Goal: Task Accomplishment & Management: Use online tool/utility

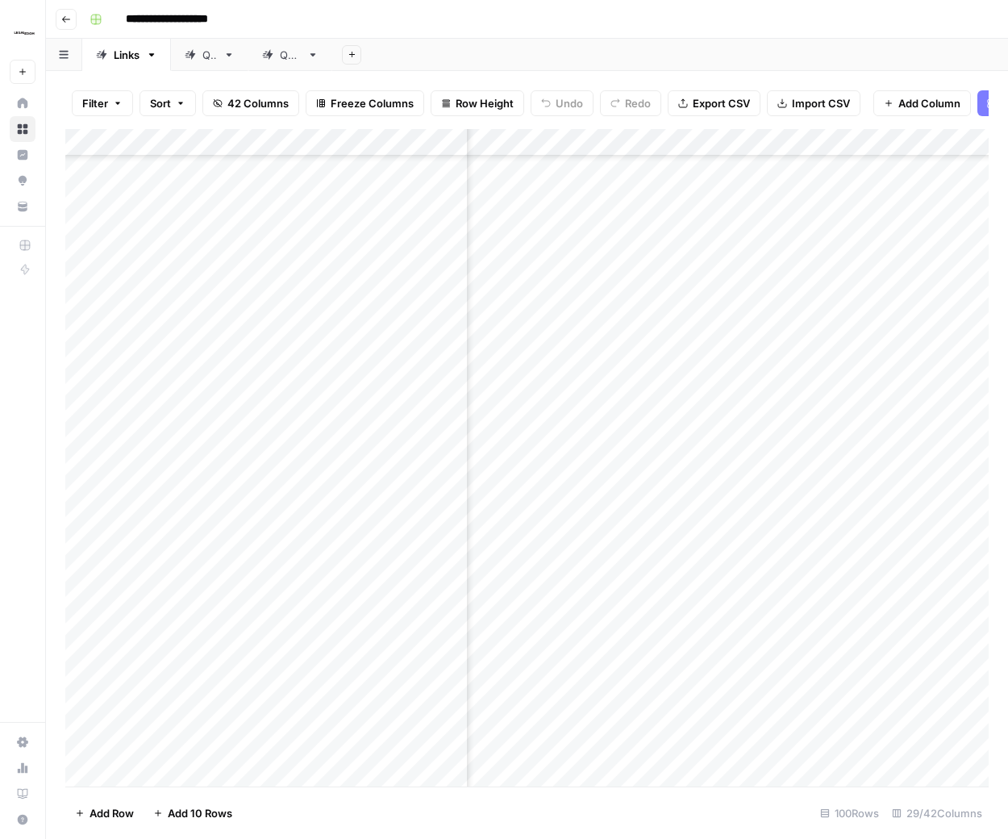
scroll to position [2087, 2324]
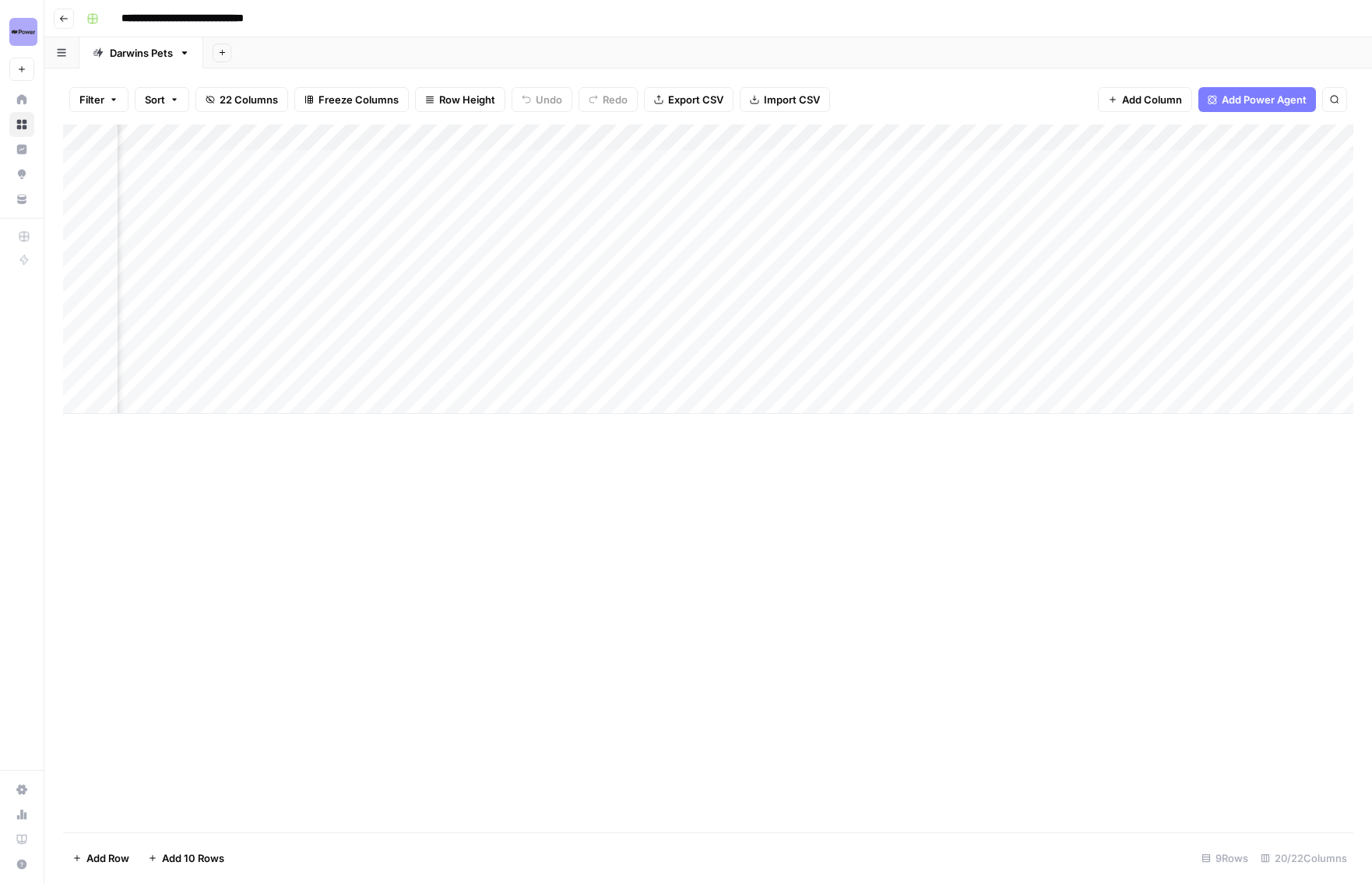
scroll to position [0, 1847]
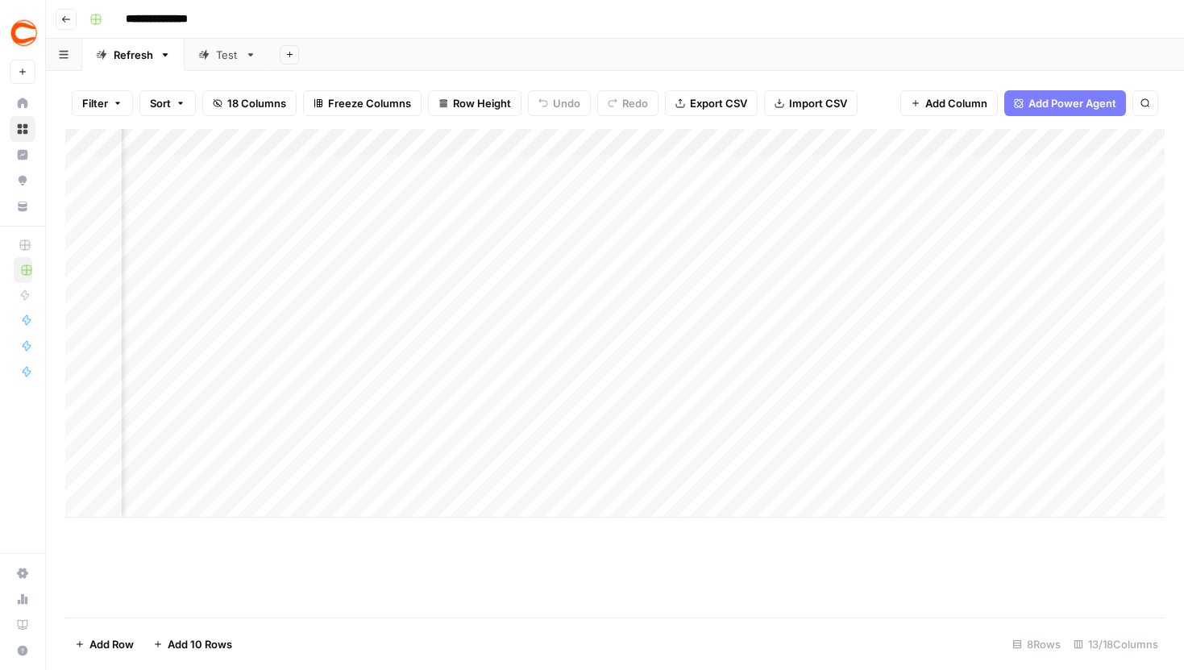
scroll to position [0, 1254]
click at [388, 337] on div "Add Column" at bounding box center [615, 323] width 1100 height 389
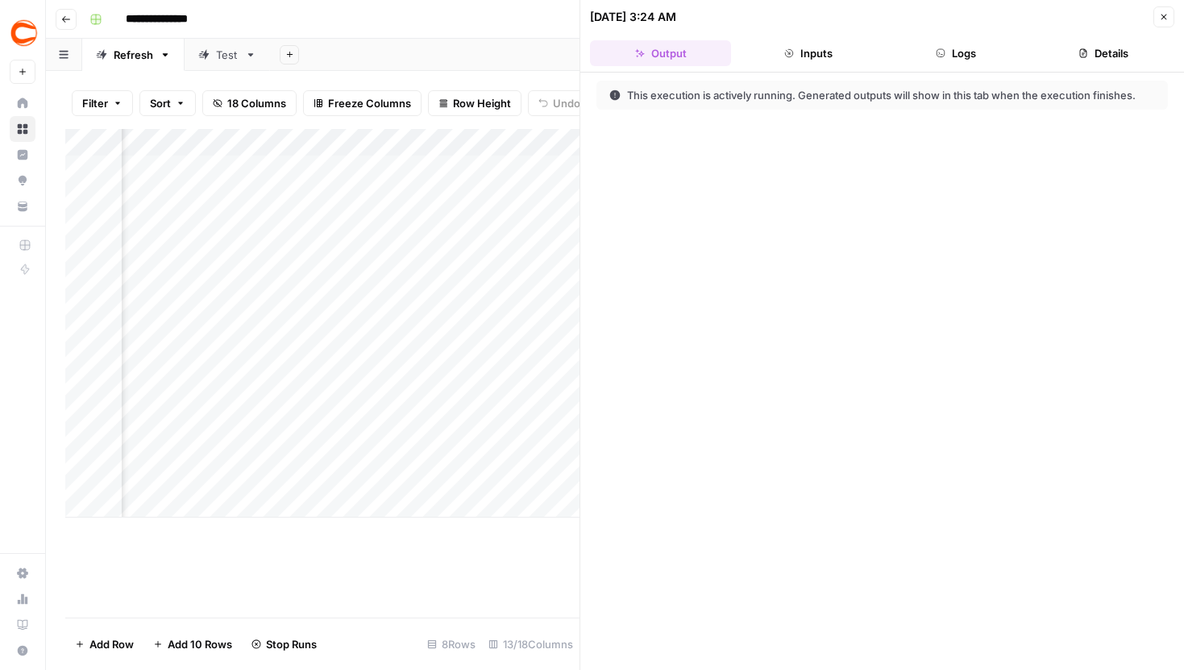
click at [932, 57] on button "Logs" at bounding box center [956, 53] width 141 height 26
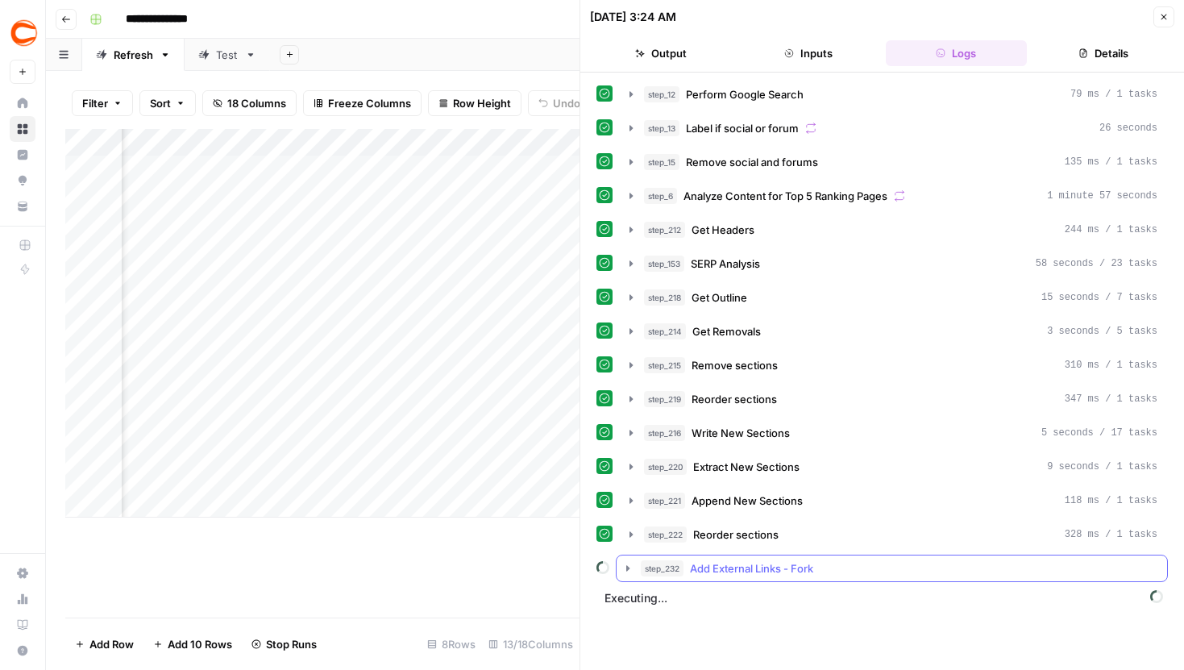
click at [626, 568] on icon "button" at bounding box center [628, 568] width 13 height 13
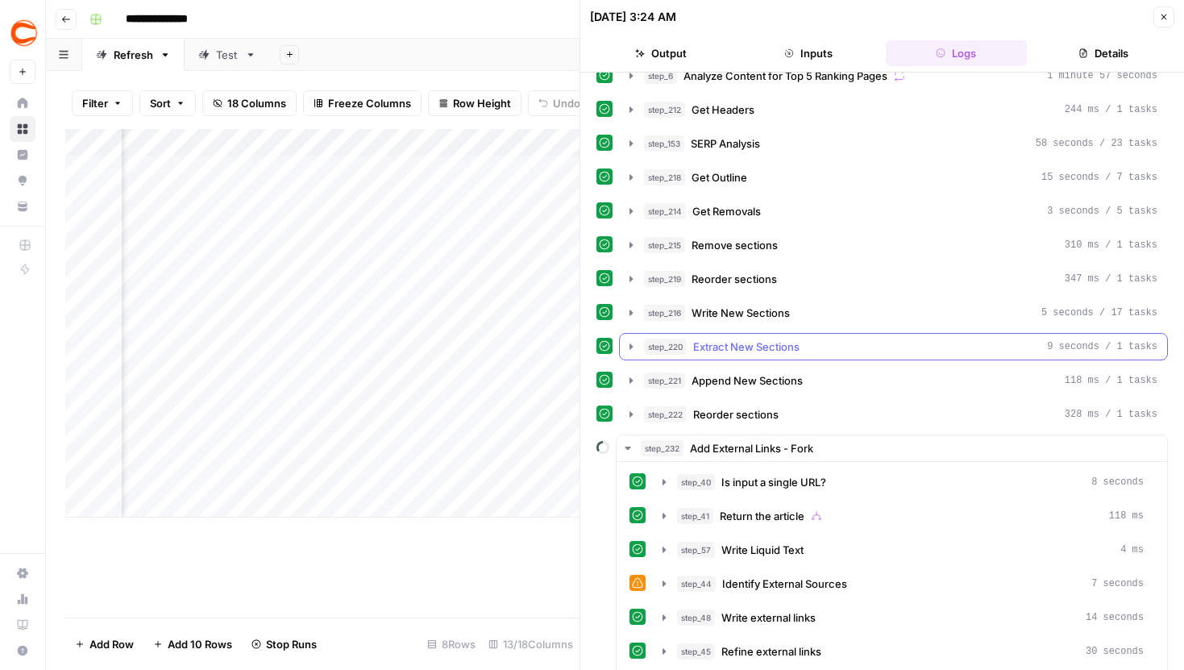
scroll to position [194, 0]
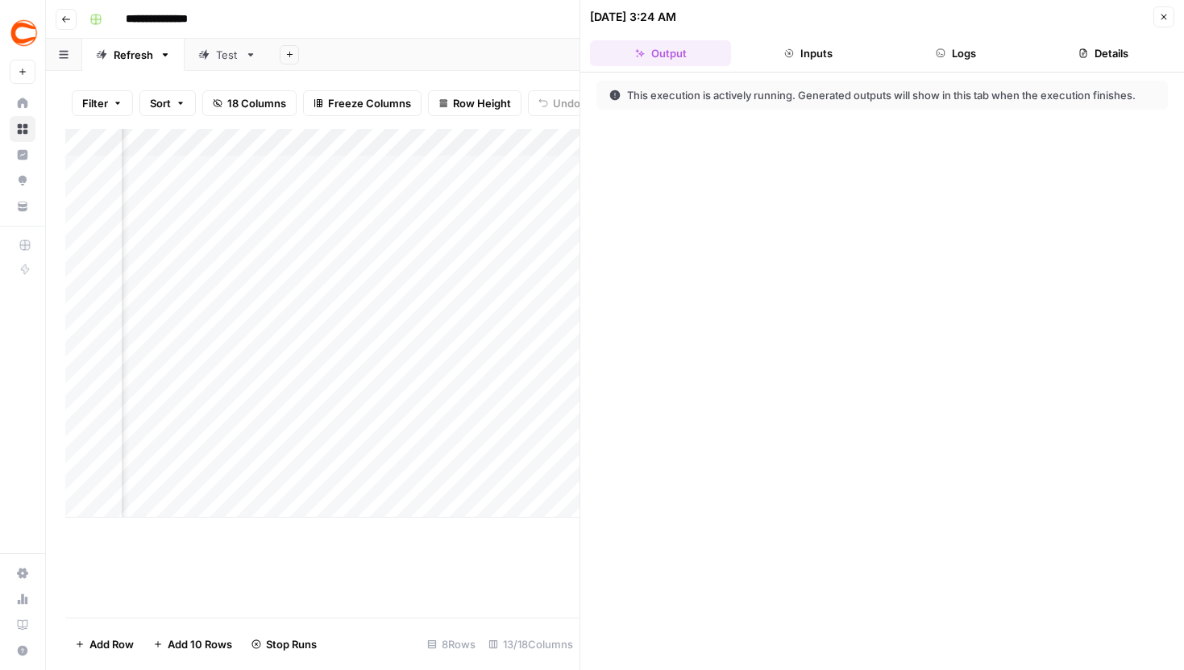
click at [63, 22] on icon "button" at bounding box center [66, 20] width 10 height 10
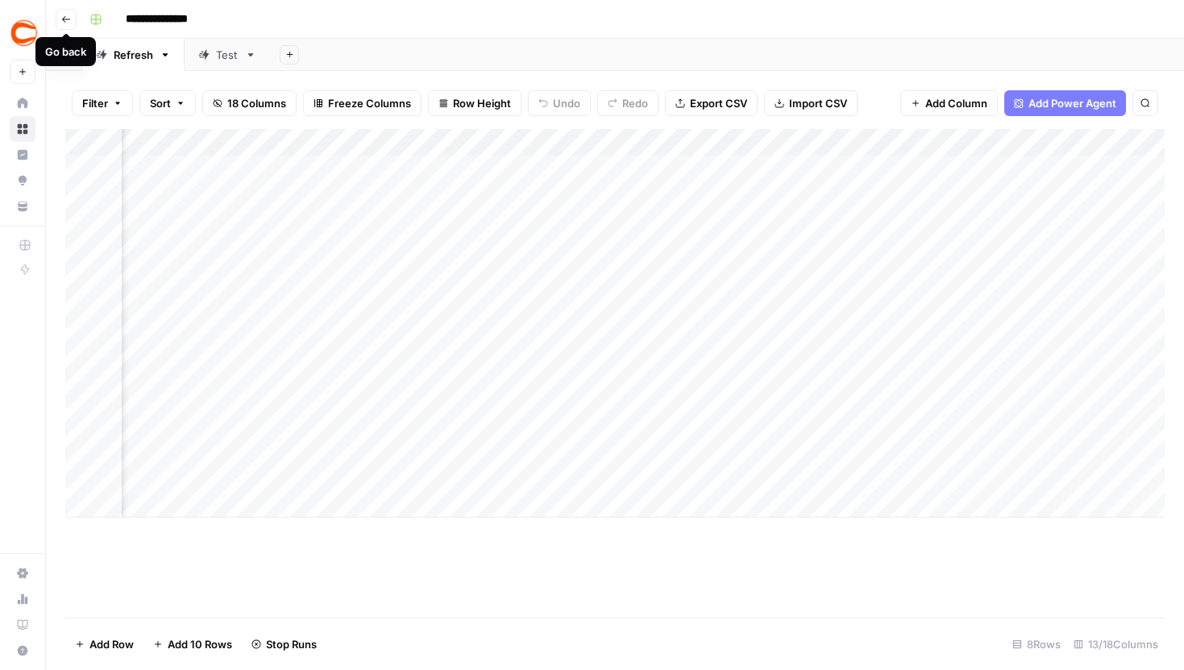
click at [64, 18] on icon "button" at bounding box center [66, 20] width 10 height 10
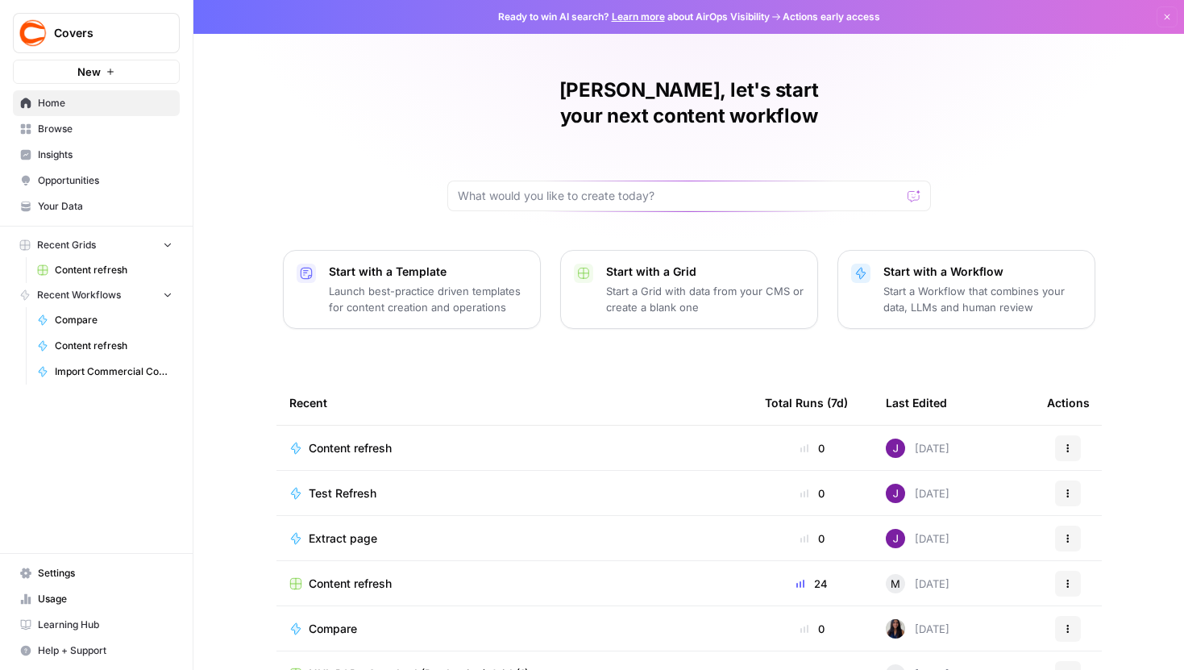
click at [368, 576] on span "Content refresh" at bounding box center [350, 584] width 83 height 16
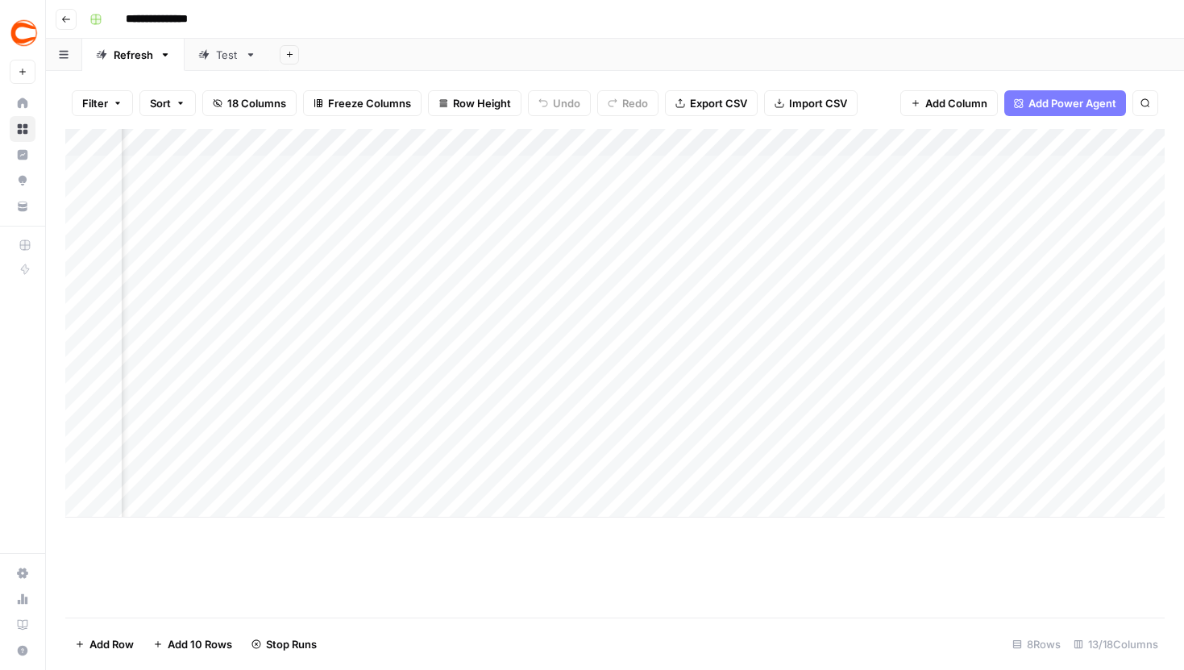
scroll to position [0, 1014]
click at [434, 418] on div "Add Column" at bounding box center [615, 323] width 1100 height 389
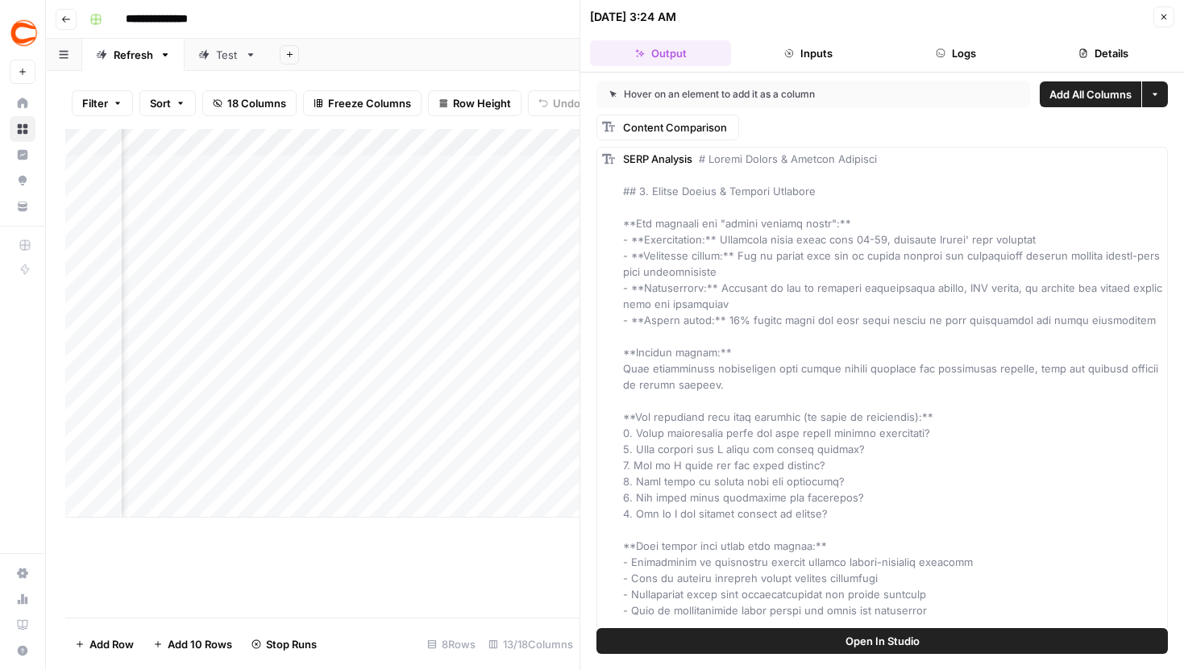
click at [1088, 52] on button "Details" at bounding box center [1104, 53] width 141 height 26
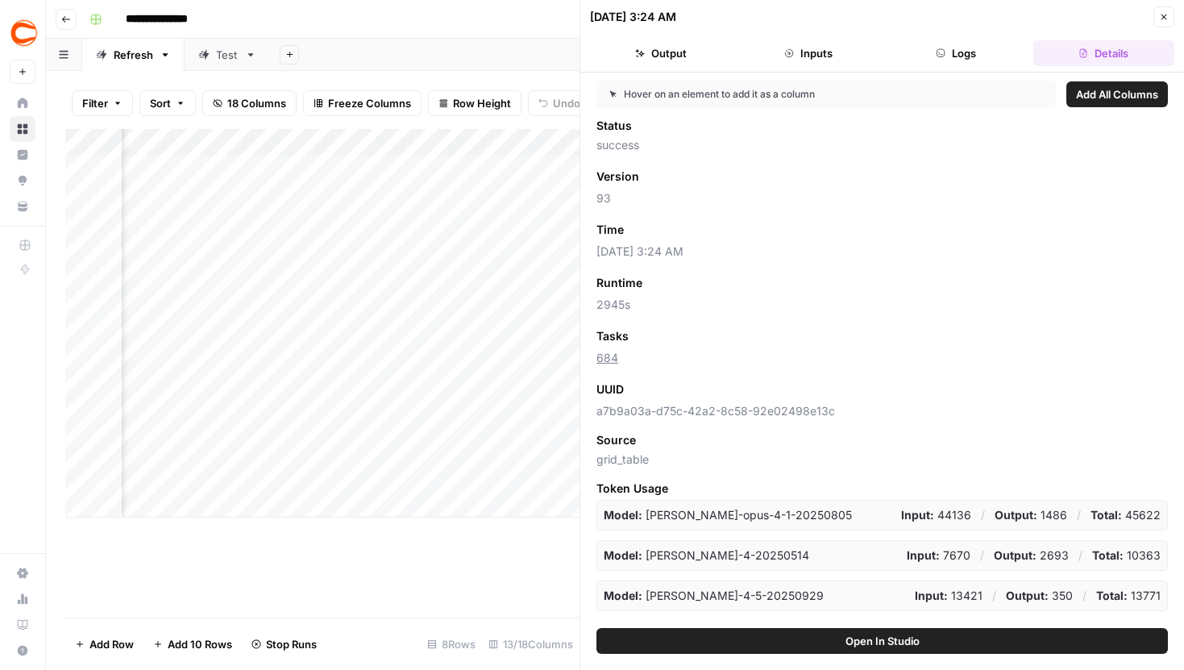
click at [1171, 14] on button "Close" at bounding box center [1164, 16] width 21 height 21
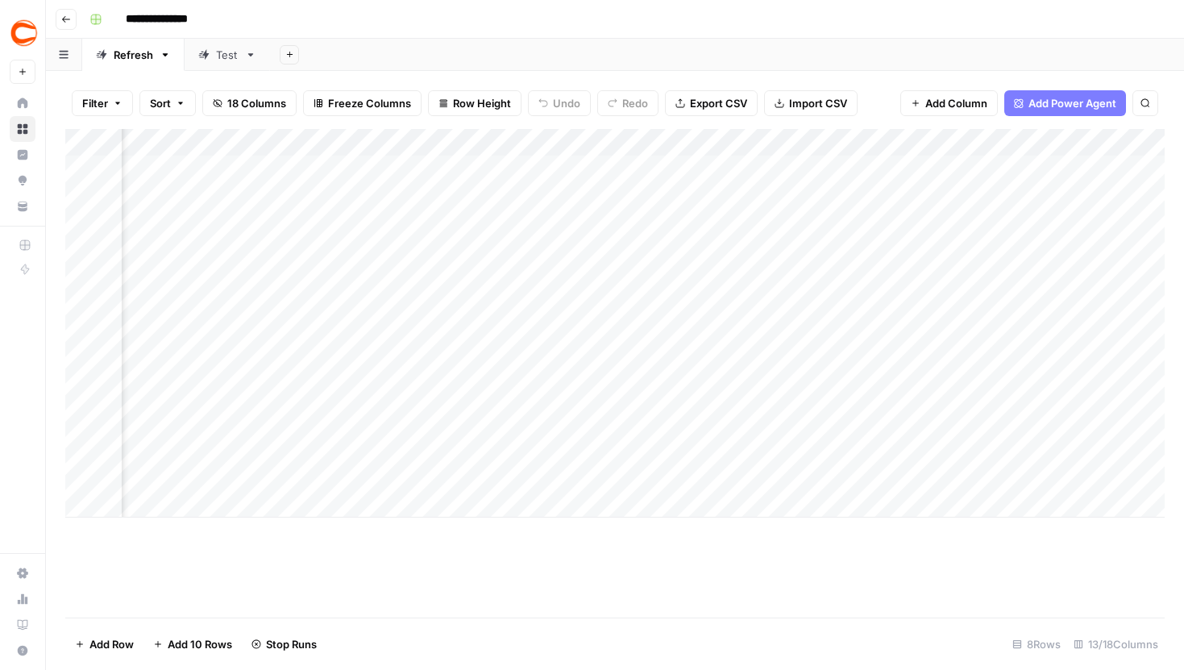
click at [434, 205] on div "Add Column" at bounding box center [615, 323] width 1100 height 389
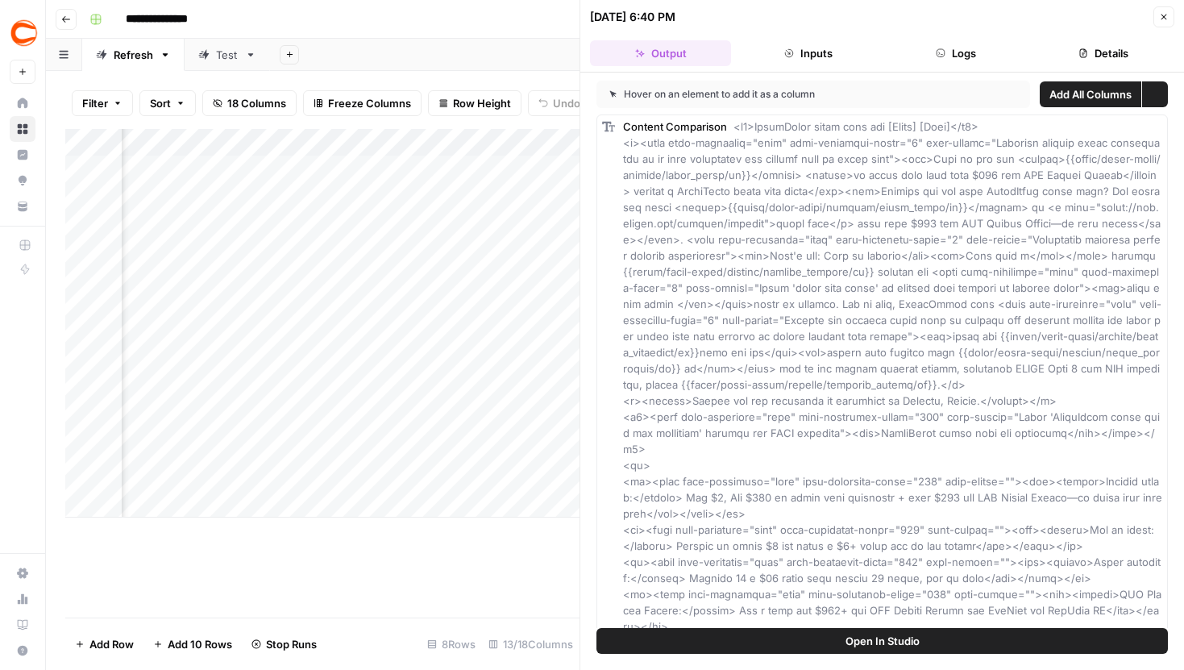
click at [1093, 60] on button "Details" at bounding box center [1104, 53] width 141 height 26
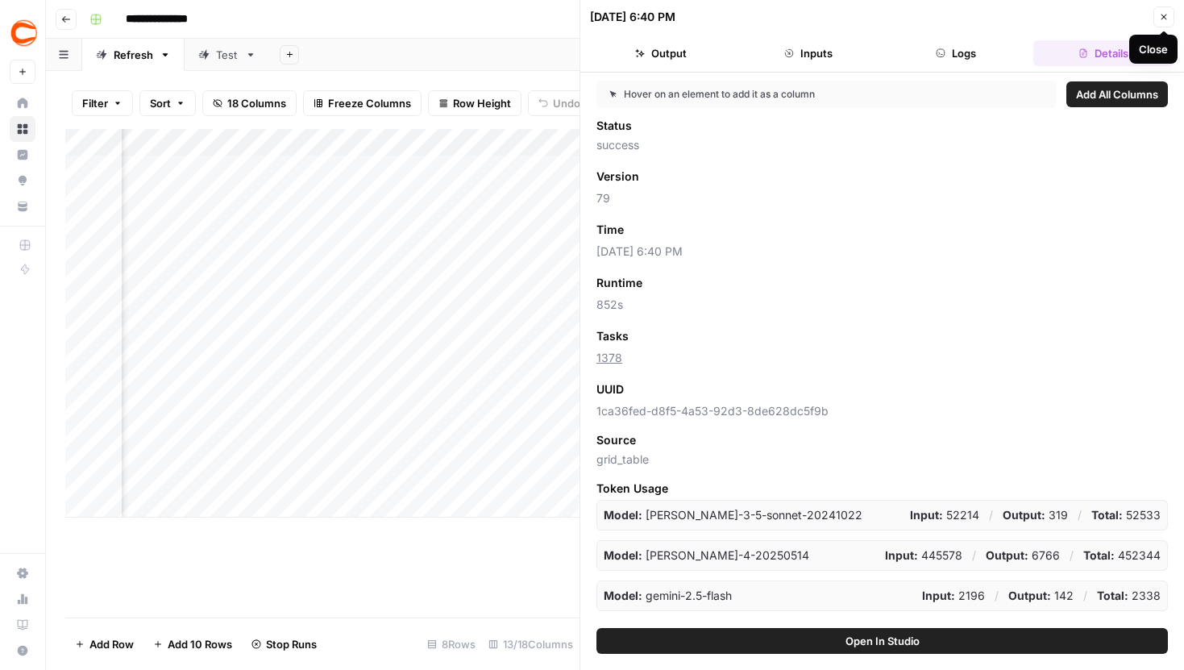
click at [1162, 18] on icon "button" at bounding box center [1164, 17] width 10 height 10
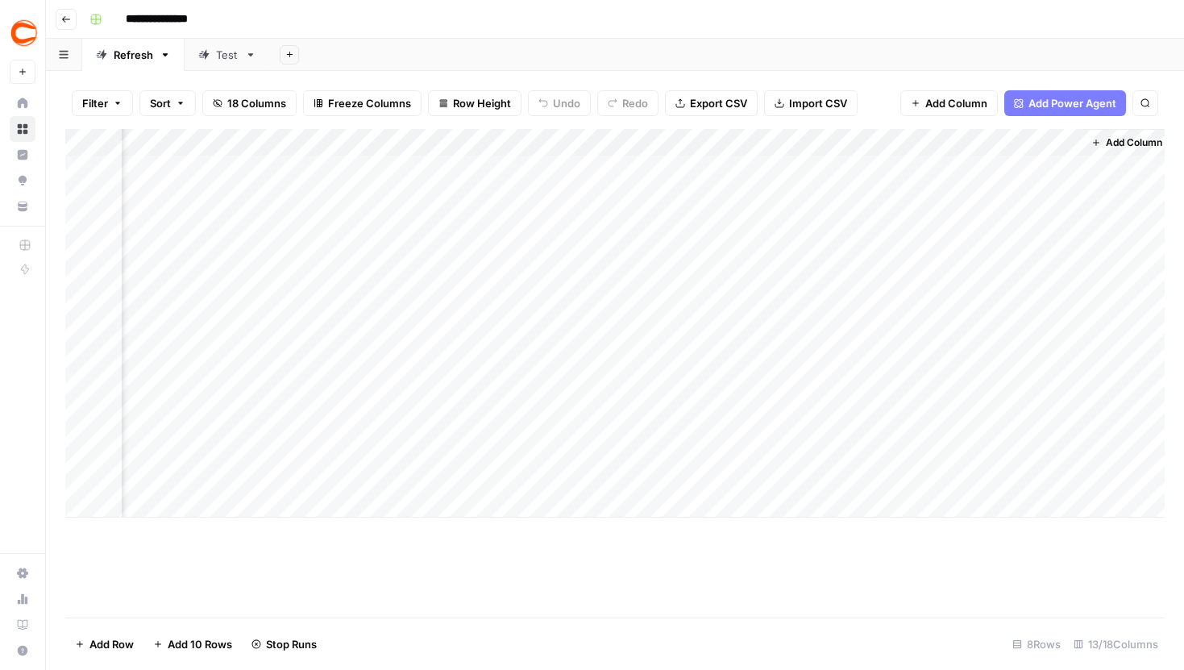
scroll to position [0, 1254]
click at [578, 336] on div "Add Column" at bounding box center [615, 323] width 1100 height 389
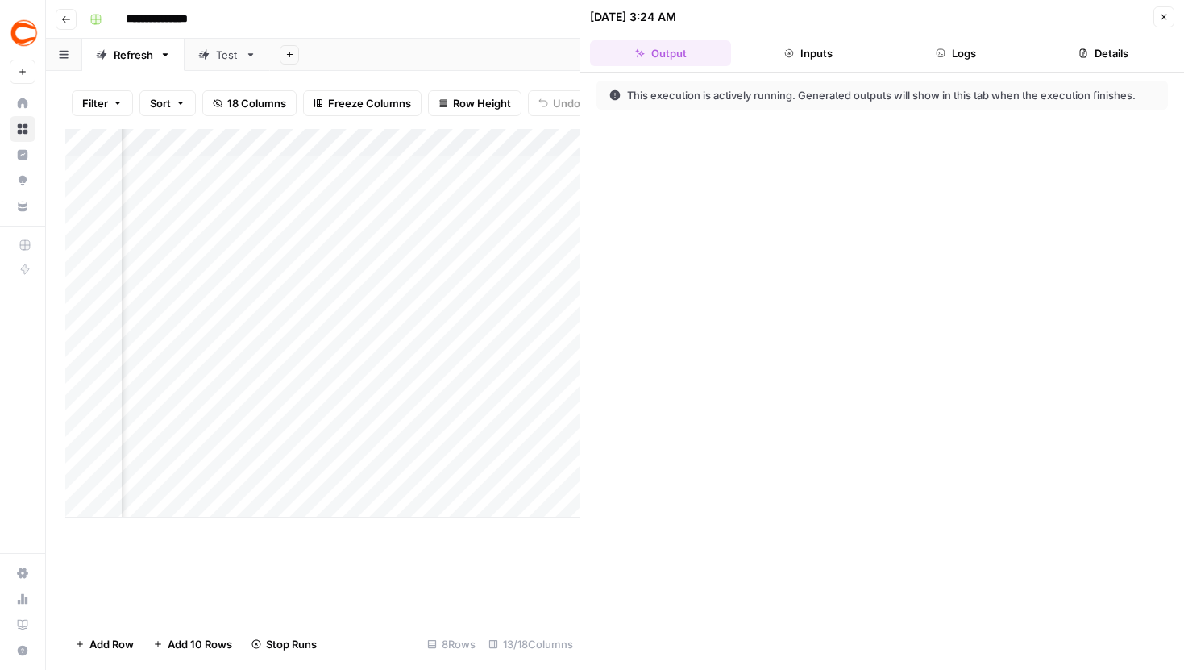
click at [937, 73] on div "This execution is actively running. Generated outputs will show in this tab whe…" at bounding box center [883, 371] width 604 height 597
click at [937, 60] on button "Logs" at bounding box center [956, 53] width 141 height 26
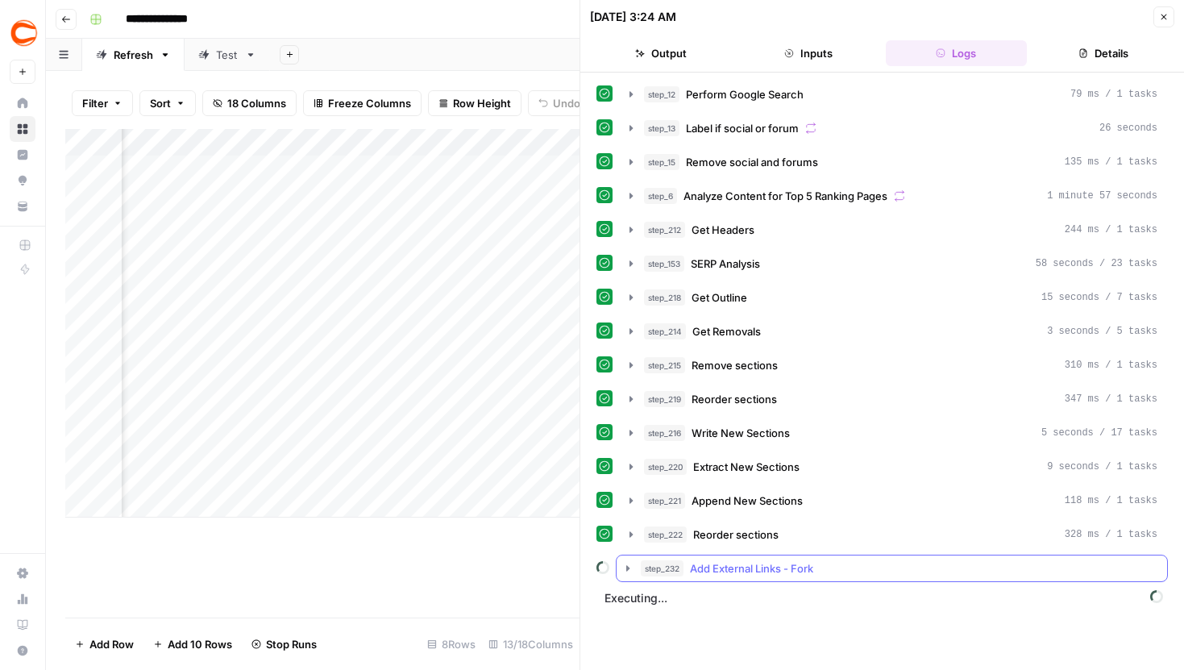
click at [624, 564] on icon "button" at bounding box center [628, 568] width 13 height 13
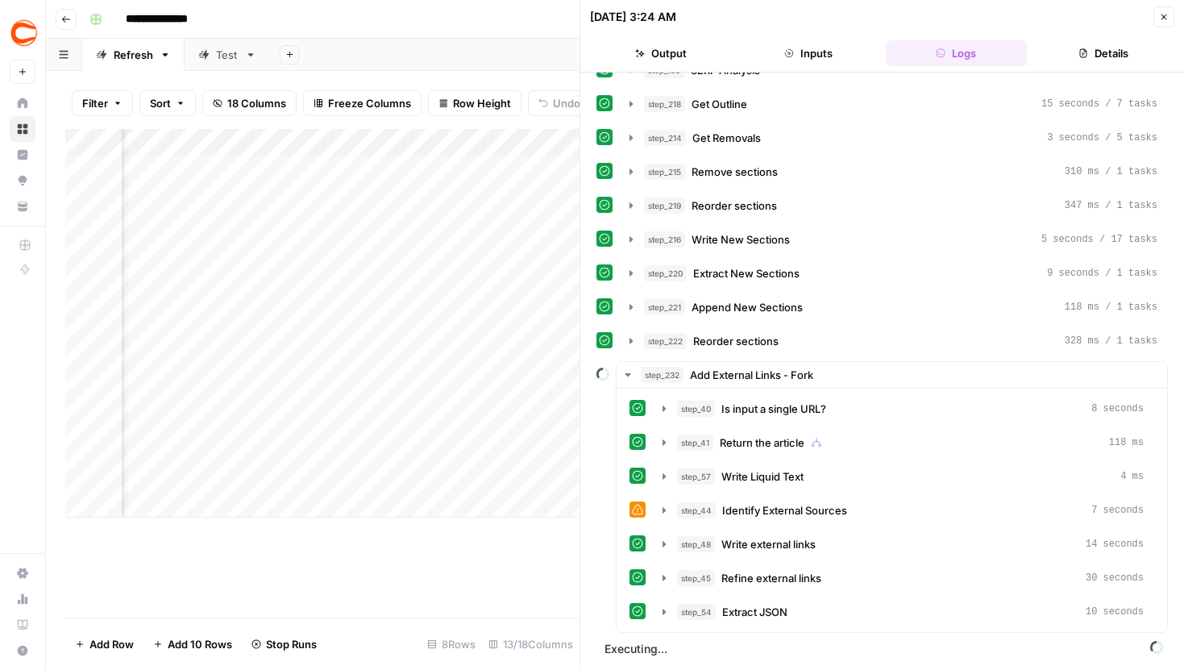
scroll to position [0, 1099]
click at [631, 373] on icon "button" at bounding box center [628, 374] width 13 height 13
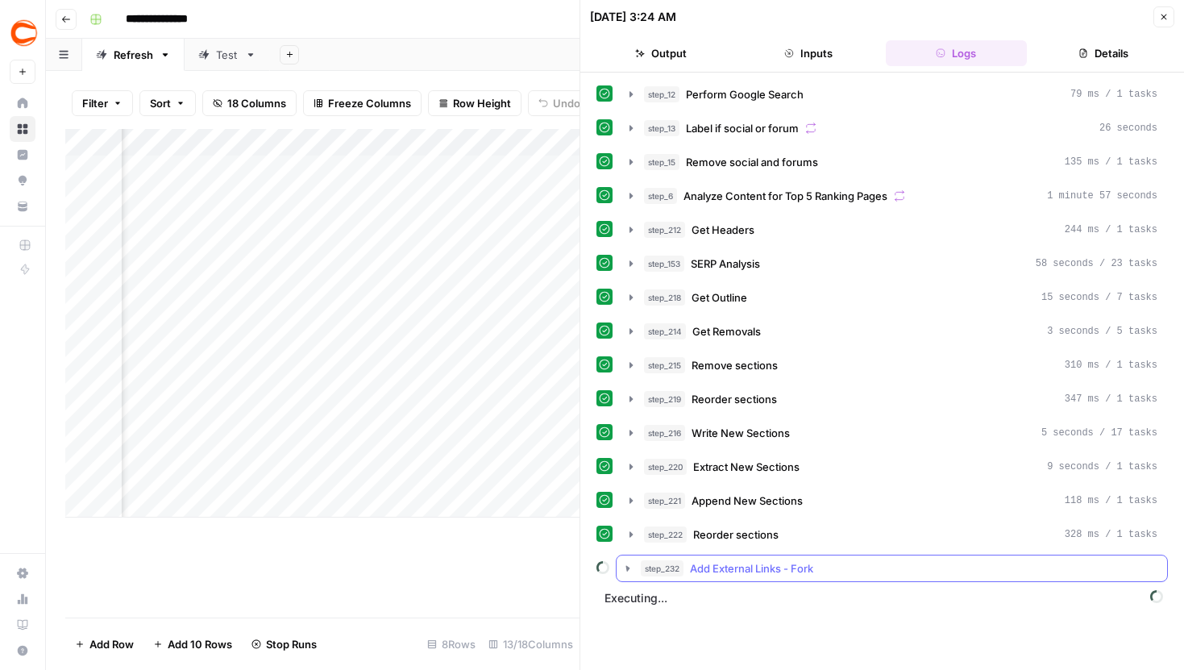
scroll to position [0, 0]
click at [351, 373] on div "Add Column" at bounding box center [322, 323] width 514 height 389
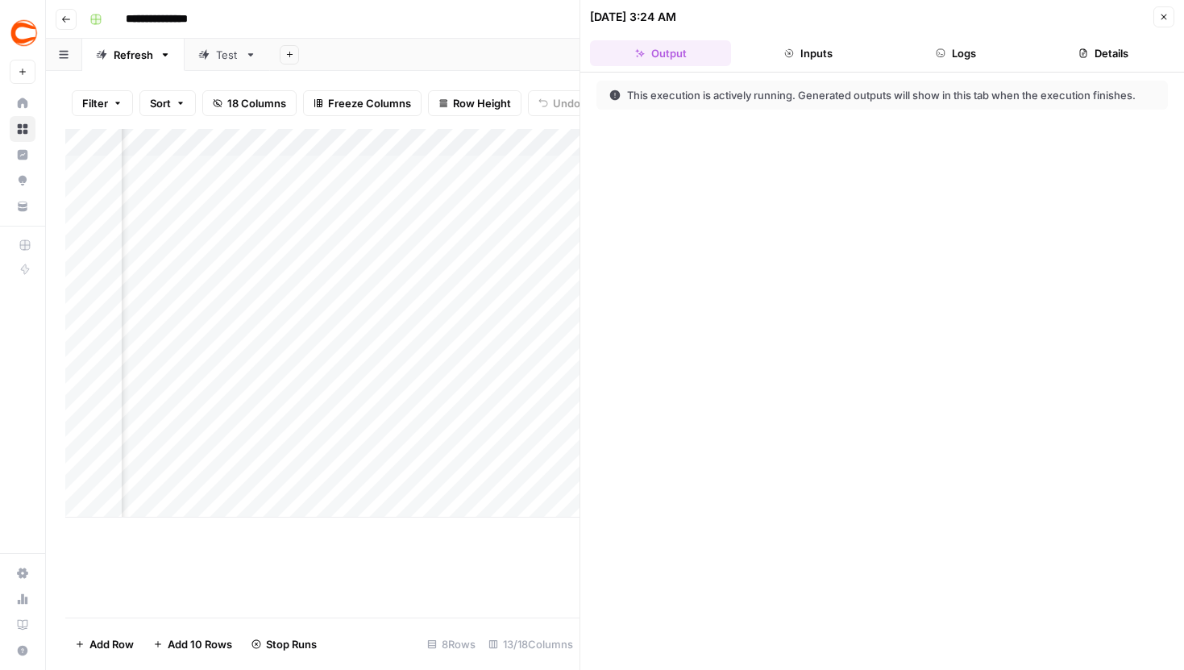
click at [946, 43] on button "Logs" at bounding box center [956, 53] width 141 height 26
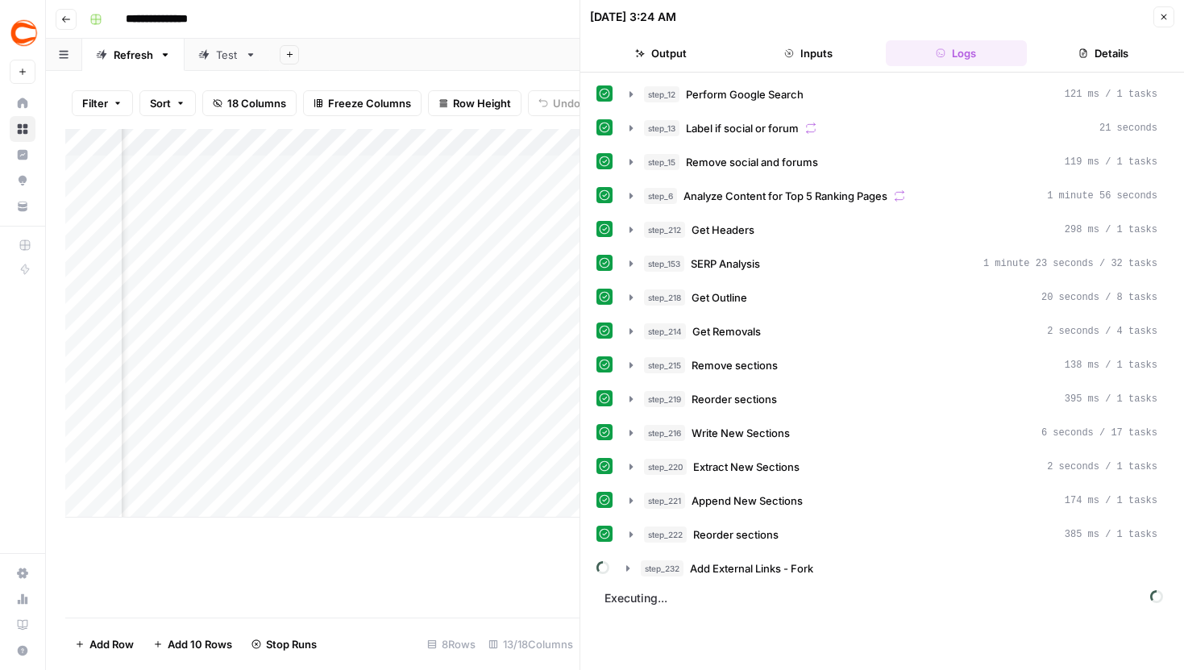
click at [1159, 15] on button "Close" at bounding box center [1164, 16] width 21 height 21
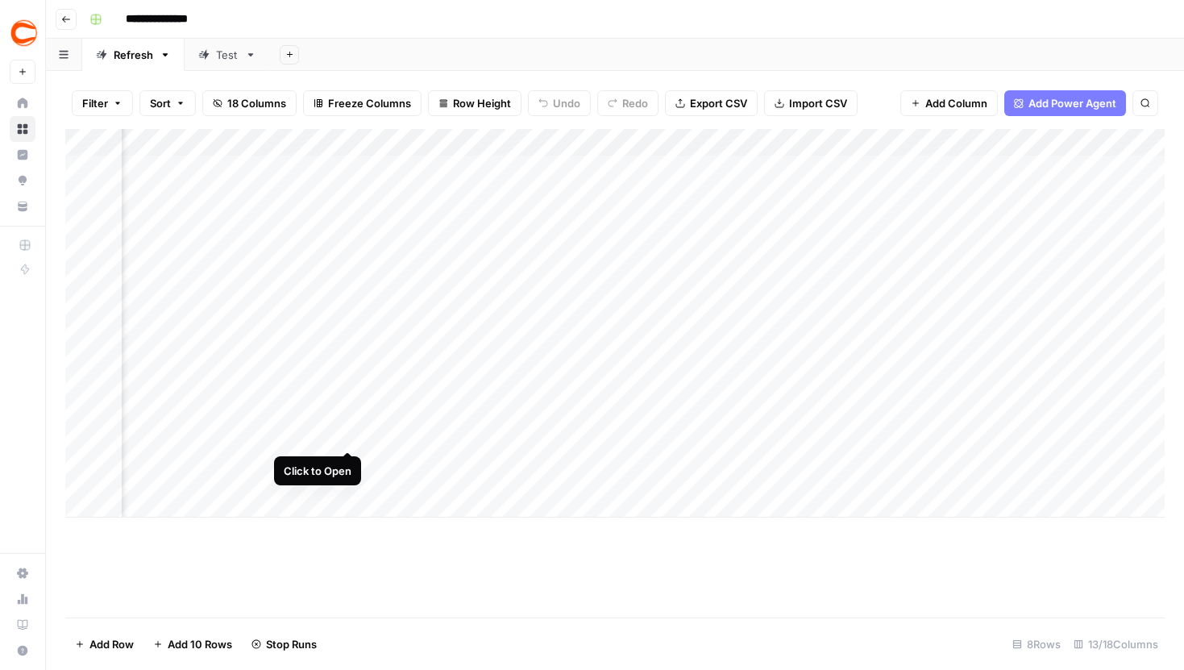
click at [347, 424] on div "Add Column" at bounding box center [615, 323] width 1100 height 389
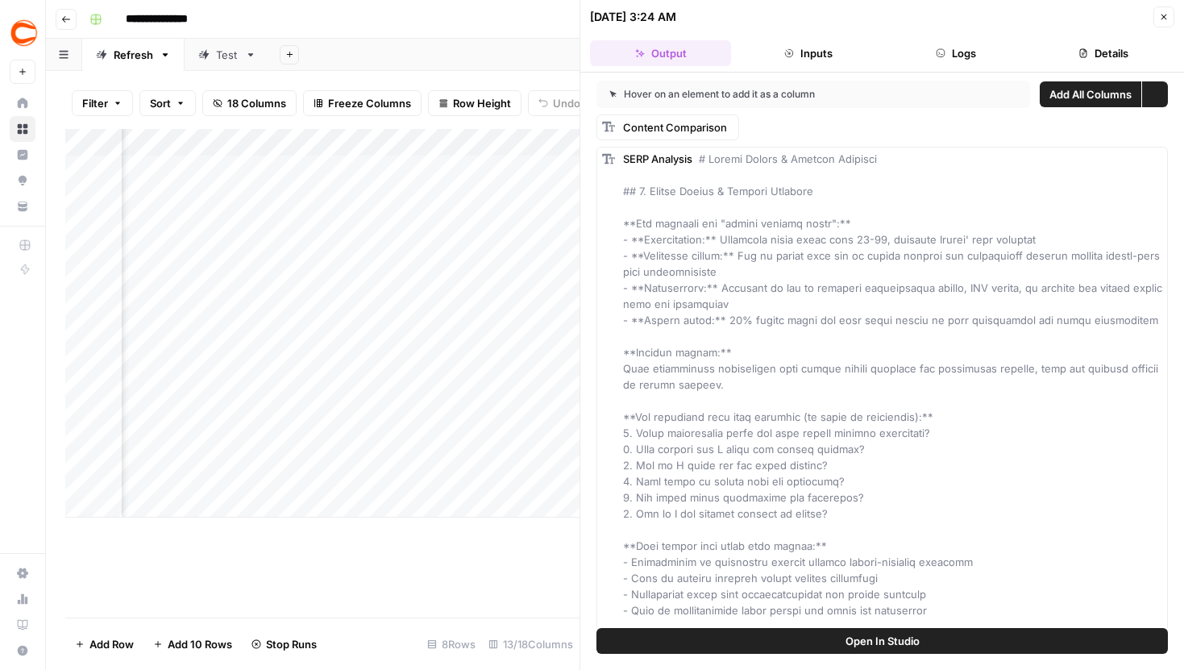
click at [938, 56] on icon "button" at bounding box center [941, 53] width 10 height 10
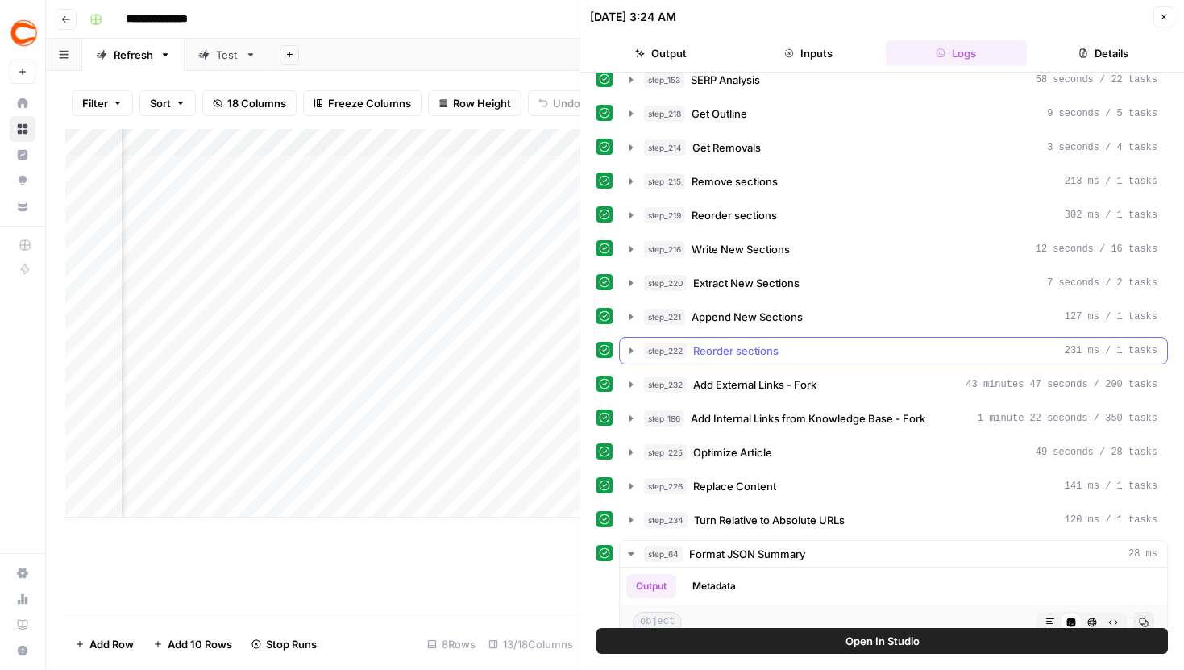
scroll to position [185, 0]
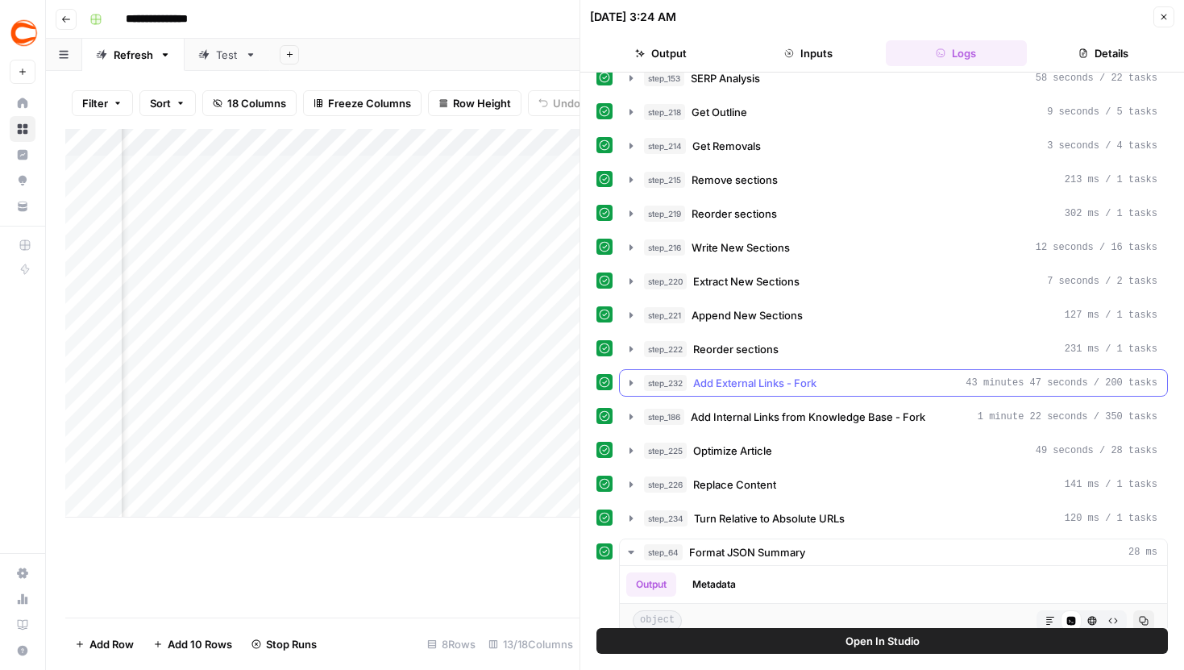
click at [630, 387] on icon "button" at bounding box center [631, 383] width 13 height 13
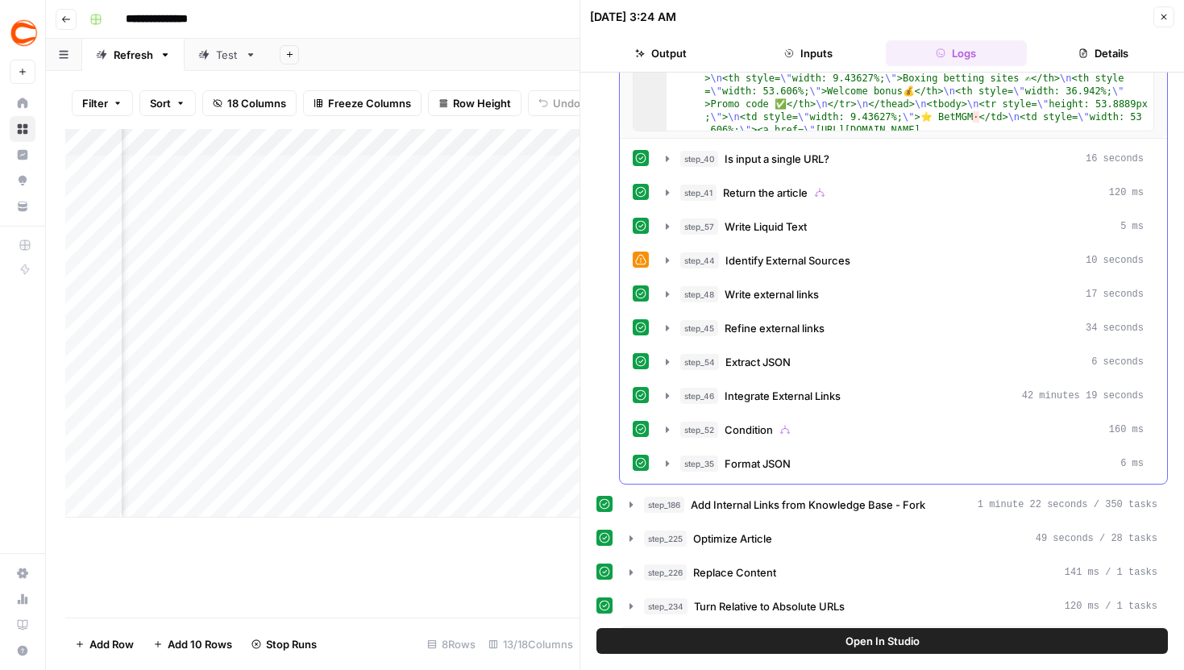
scroll to position [845, 0]
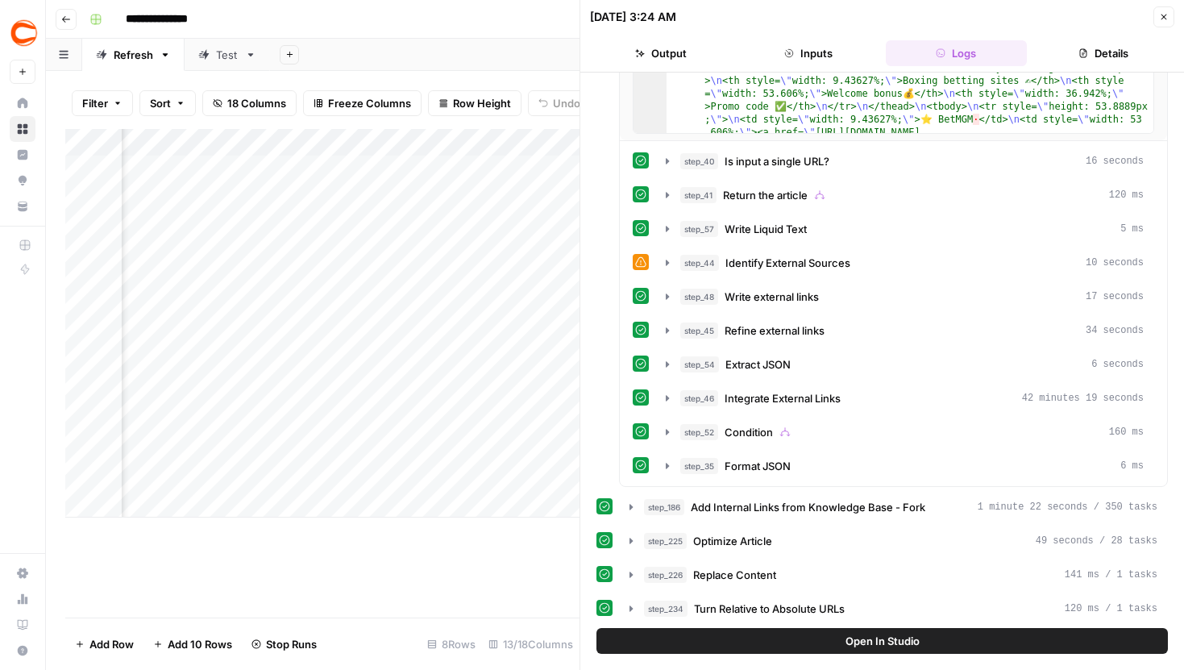
click at [1164, 19] on icon "button" at bounding box center [1164, 17] width 10 height 10
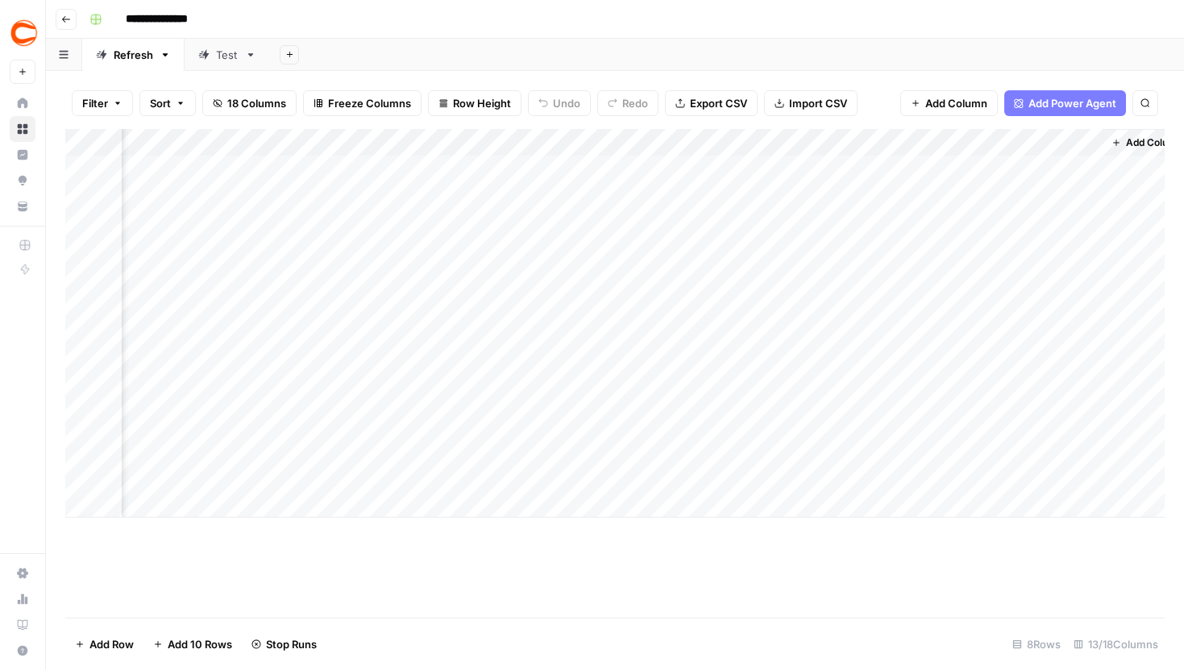
scroll to position [0, 1227]
click at [922, 420] on div "Add Column" at bounding box center [615, 323] width 1100 height 389
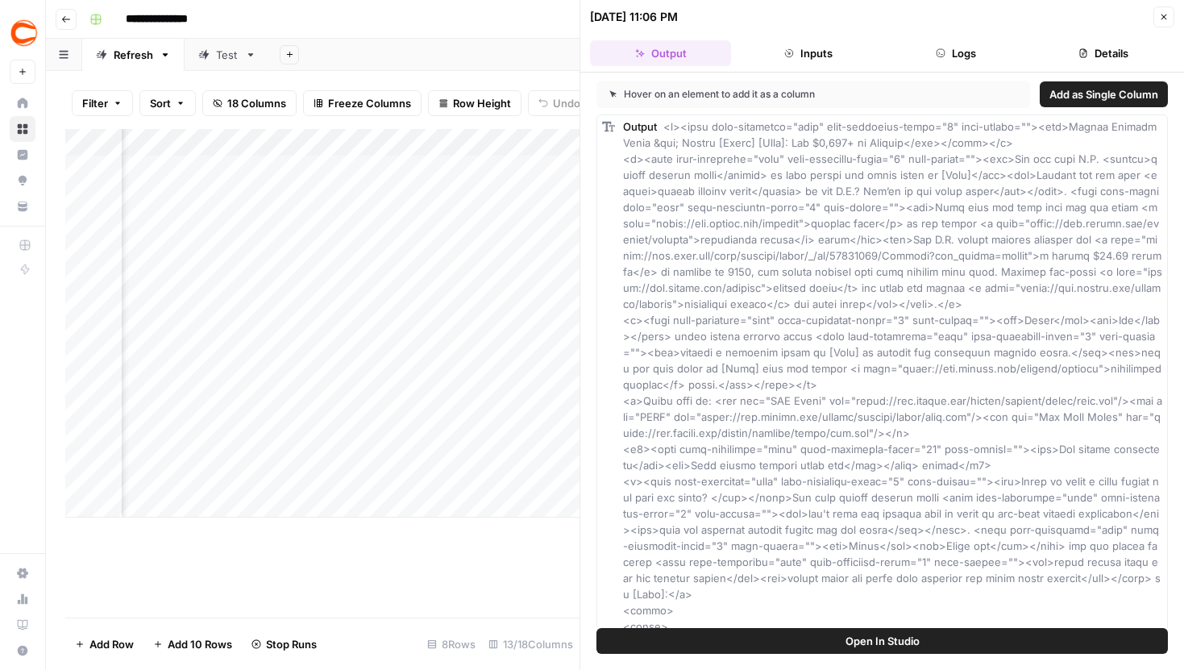
click at [1158, 15] on button "Close" at bounding box center [1164, 16] width 21 height 21
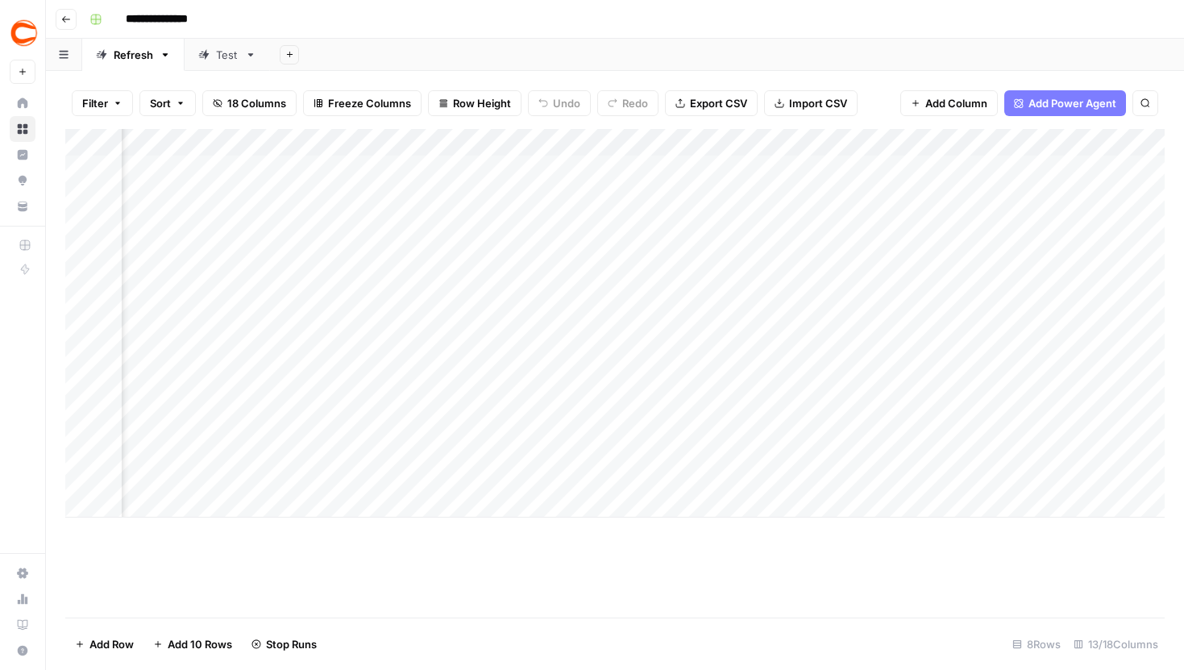
scroll to position [0, 1025]
click at [847, 418] on div "Add Column" at bounding box center [615, 323] width 1100 height 389
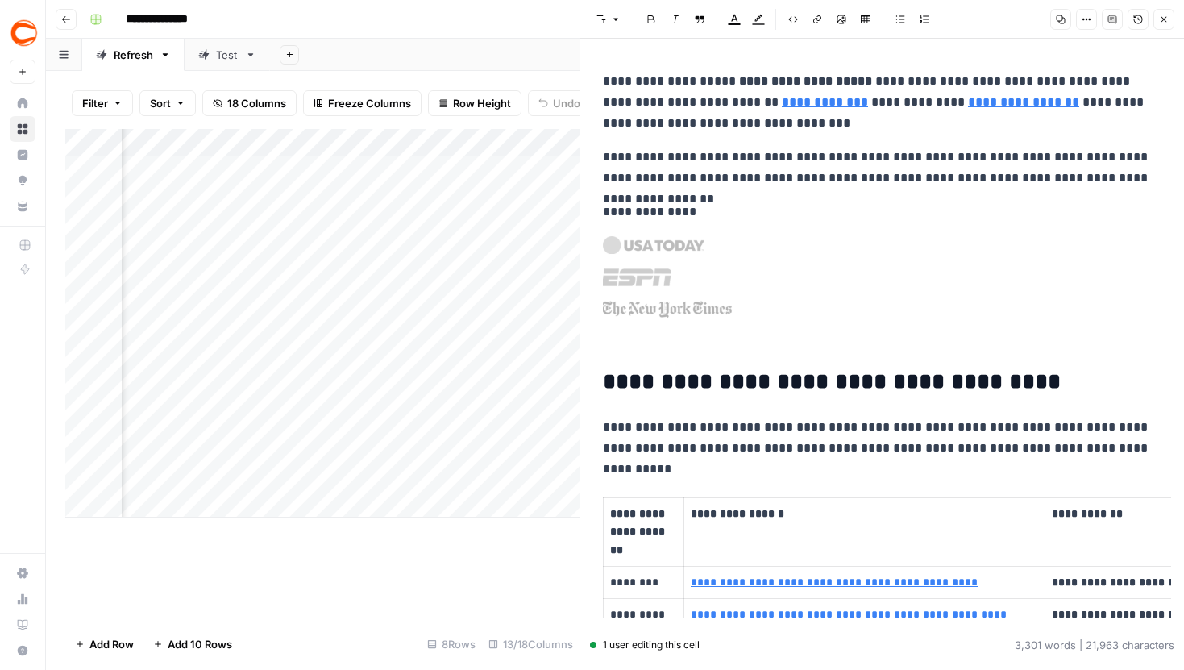
click at [1116, 19] on icon "button" at bounding box center [1113, 19] width 8 height 8
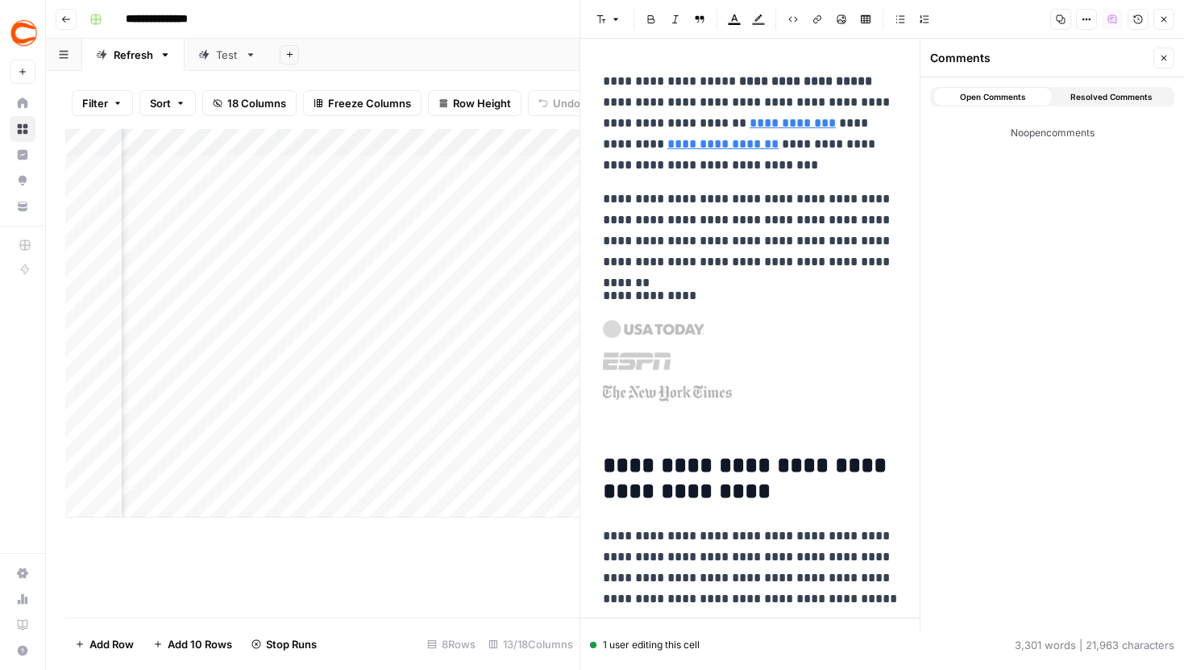
click at [1139, 19] on icon "button" at bounding box center [1138, 19] width 9 height 9
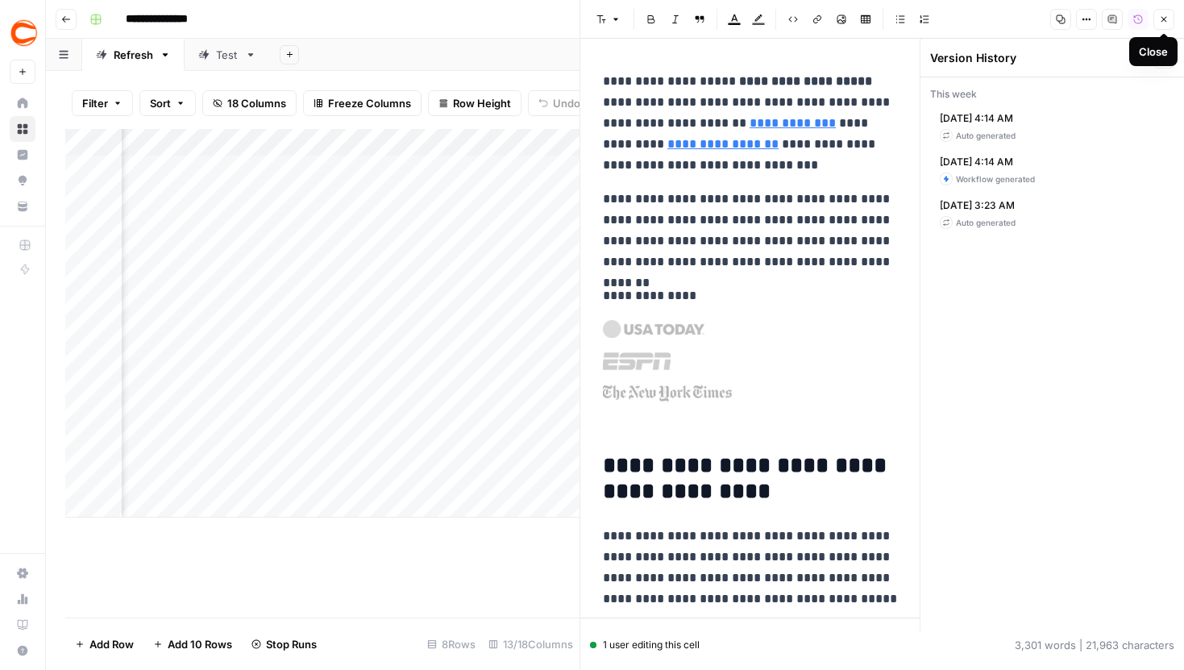
click at [1169, 19] on button "Close" at bounding box center [1164, 19] width 21 height 21
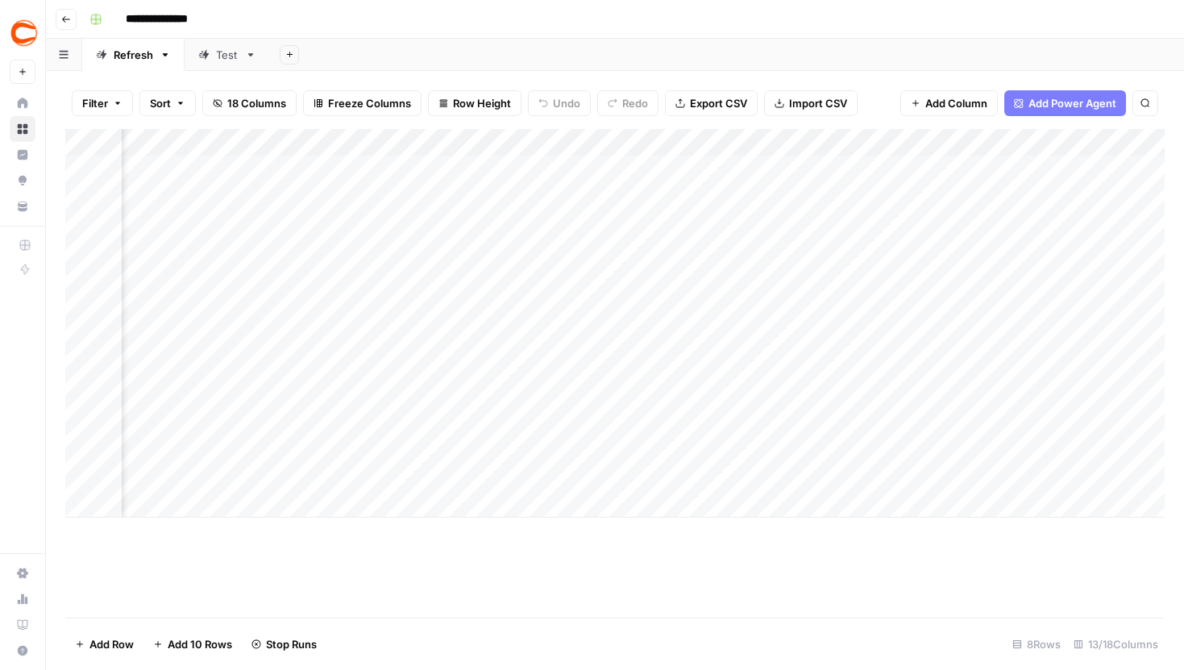
scroll to position [0, 1254]
click at [1036, 338] on div "Add Column" at bounding box center [615, 323] width 1100 height 389
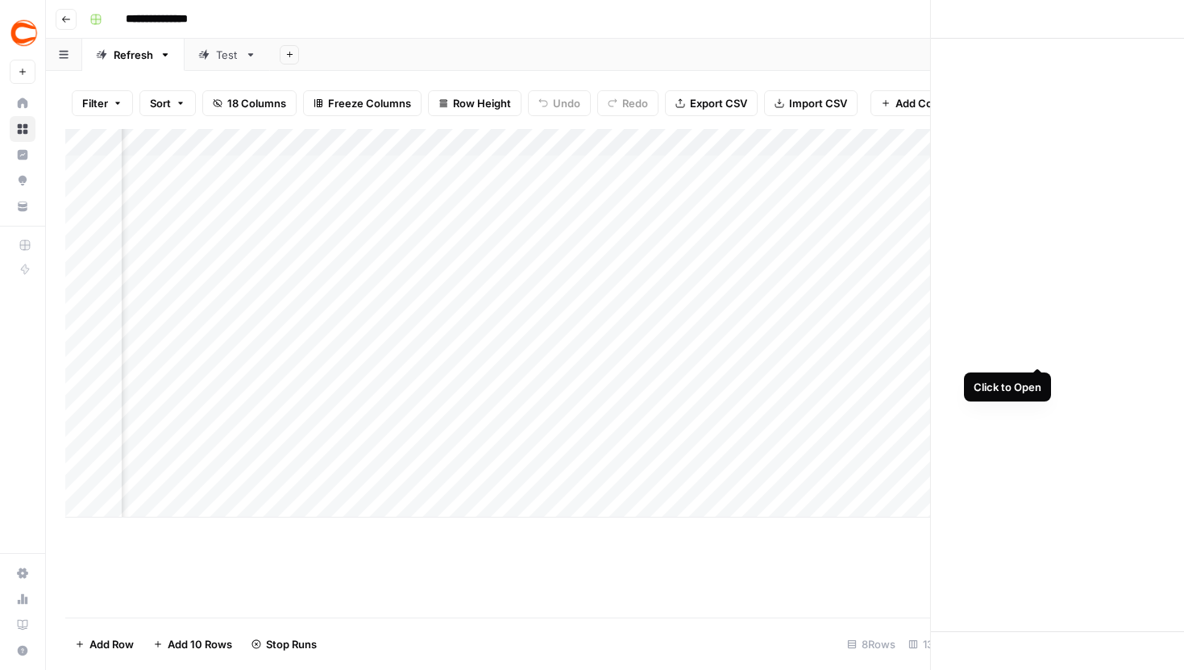
scroll to position [0, 1244]
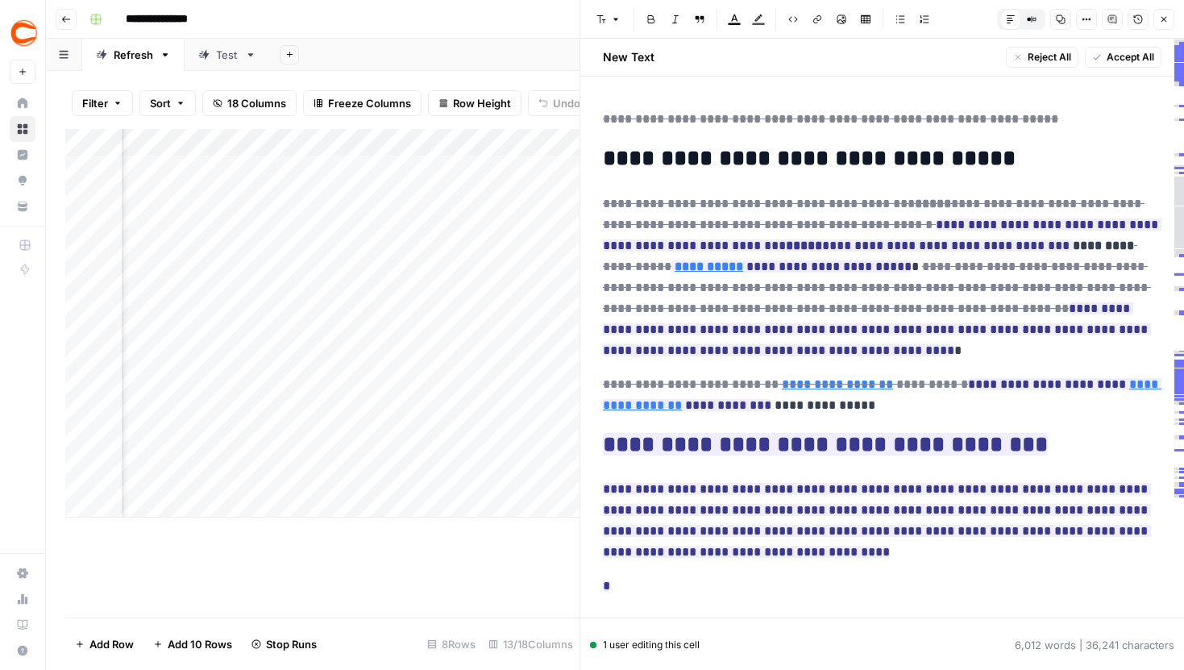
click at [1037, 22] on button "Compare Old vs New Content" at bounding box center [1032, 19] width 21 height 21
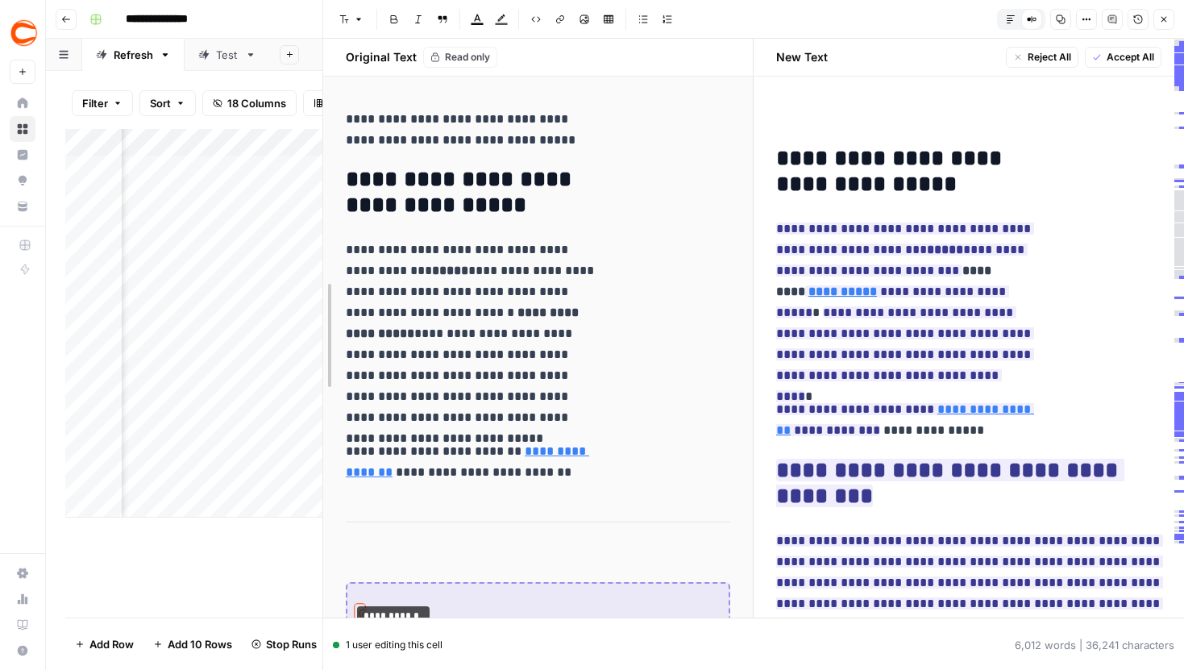
drag, startPoint x: 318, startPoint y: 114, endPoint x: 309, endPoint y: 116, distance: 9.8
click at [308, 116] on body "**********" at bounding box center [592, 335] width 1184 height 670
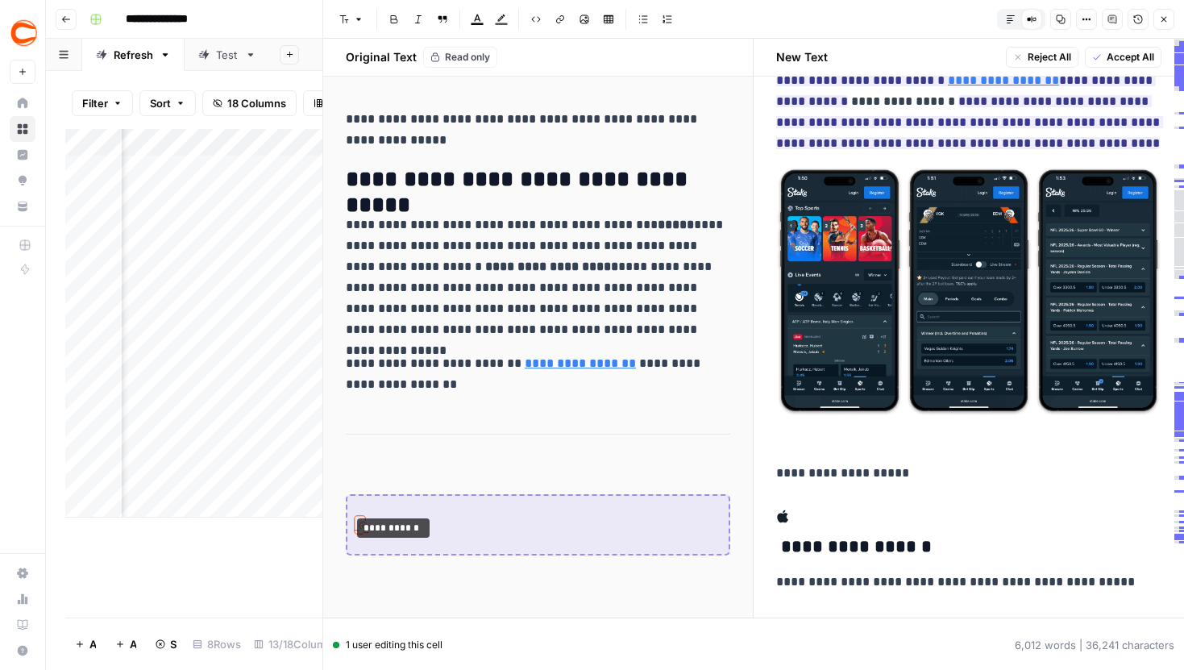
scroll to position [13770, 0]
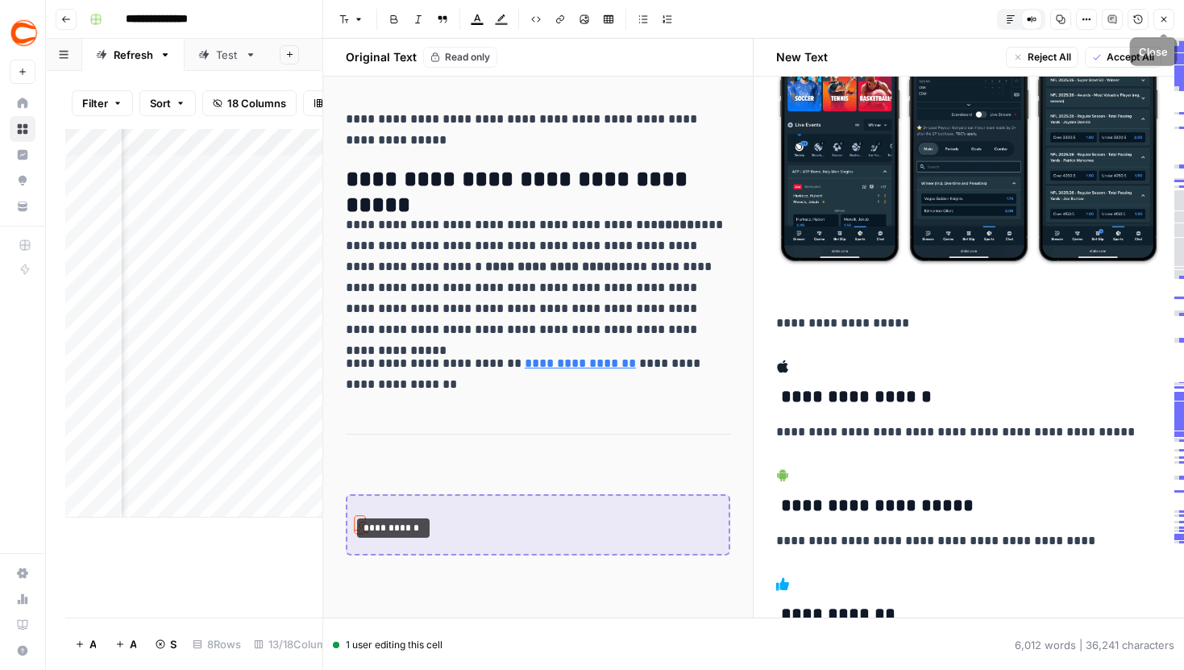
click at [1159, 23] on button "Close" at bounding box center [1164, 19] width 21 height 21
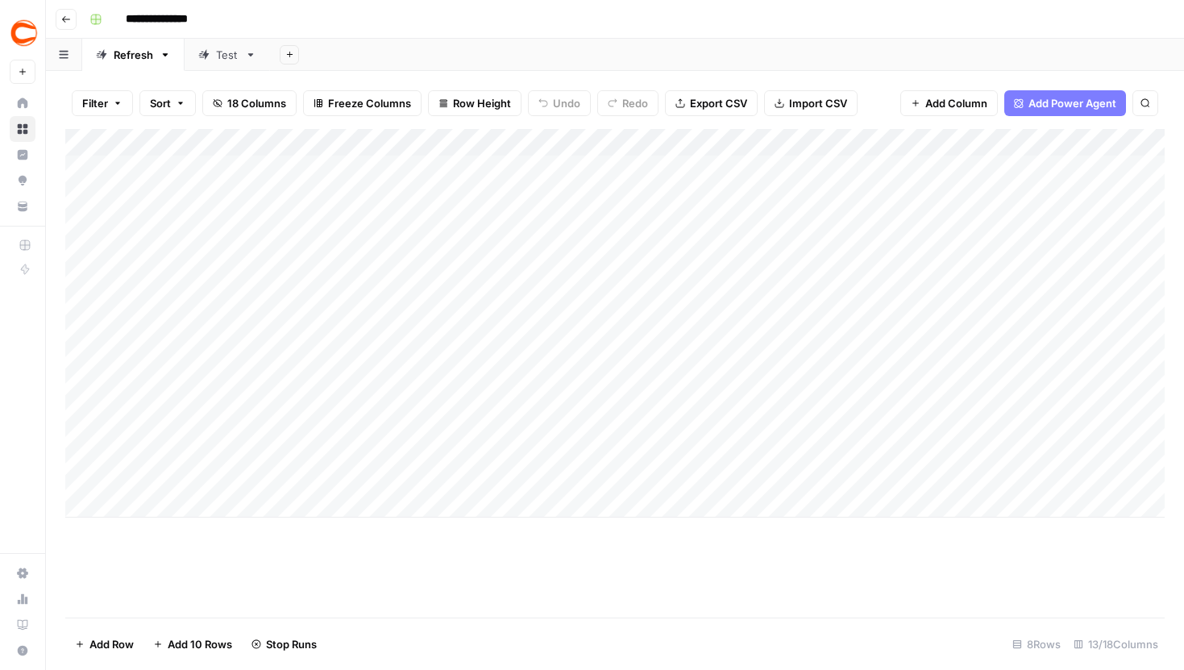
click at [1009, 252] on div "Add Column" at bounding box center [615, 323] width 1100 height 389
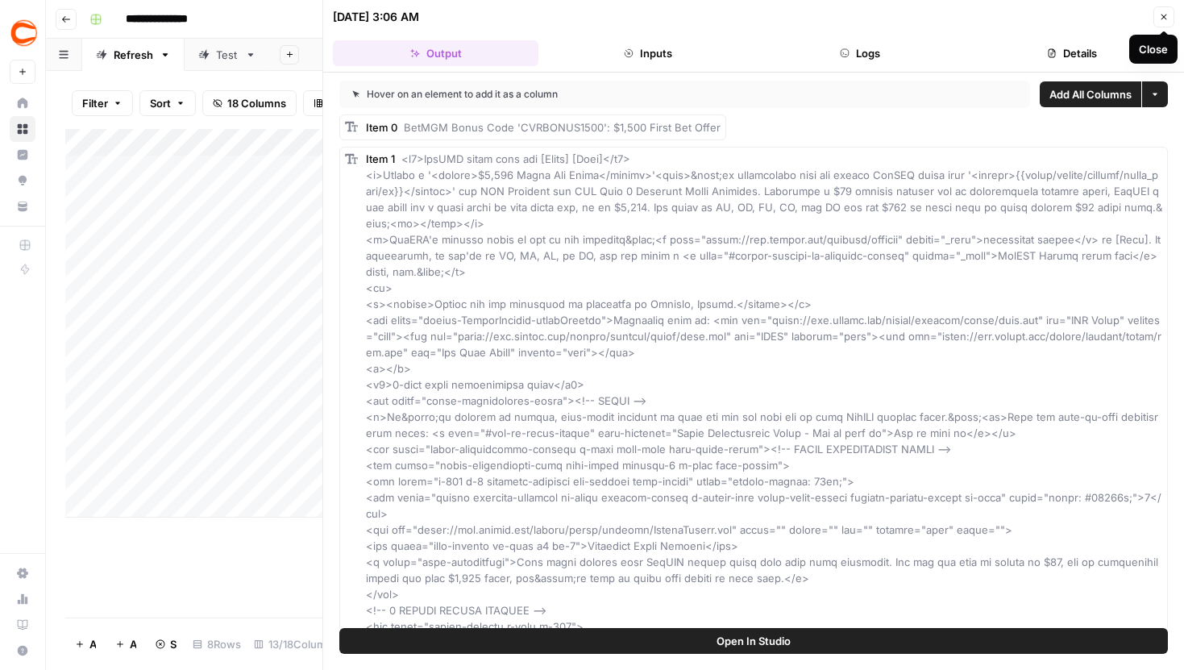
click at [1161, 18] on icon "button" at bounding box center [1164, 17] width 10 height 10
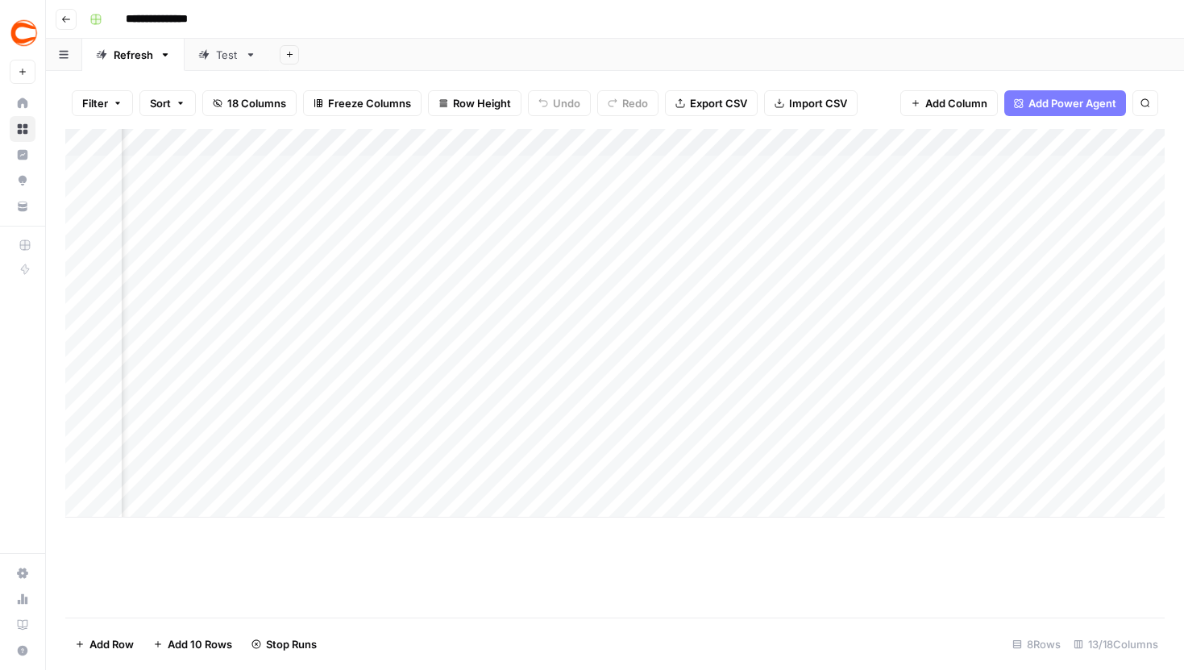
scroll to position [0, 768]
click at [701, 336] on div "Add Column" at bounding box center [615, 323] width 1100 height 389
click at [702, 381] on div "Add Column" at bounding box center [615, 323] width 1100 height 389
click at [464, 374] on div "Add Column" at bounding box center [615, 323] width 1100 height 389
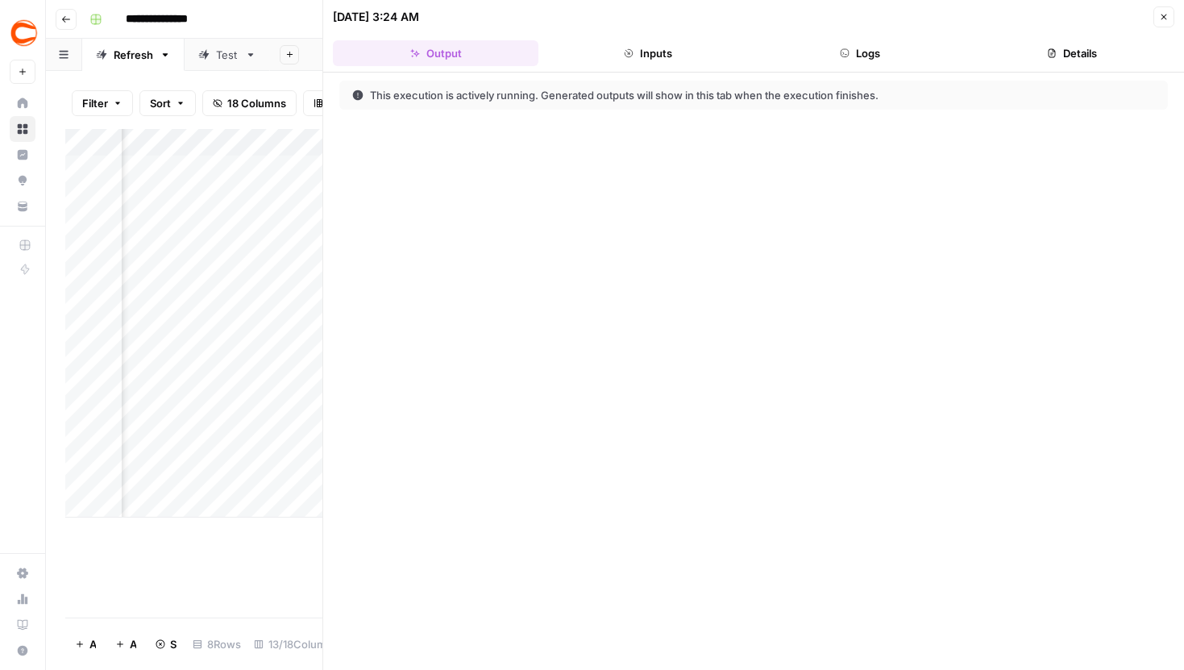
click at [857, 48] on button "Logs" at bounding box center [860, 53] width 206 height 26
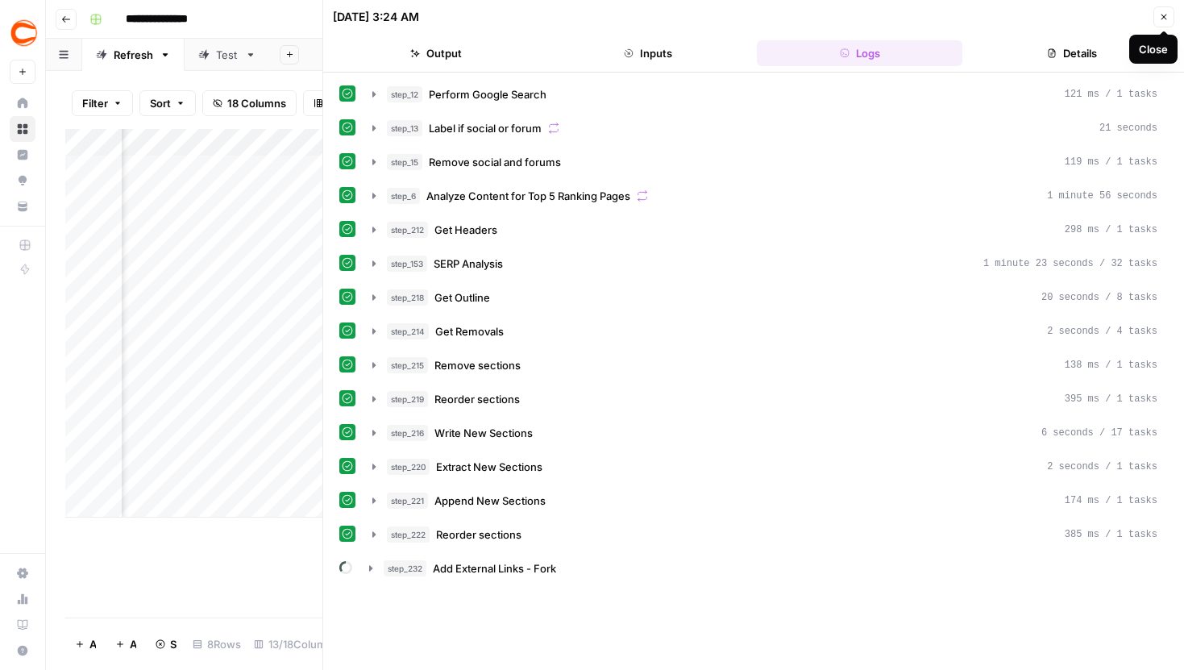
click at [1167, 15] on icon "button" at bounding box center [1164, 17] width 10 height 10
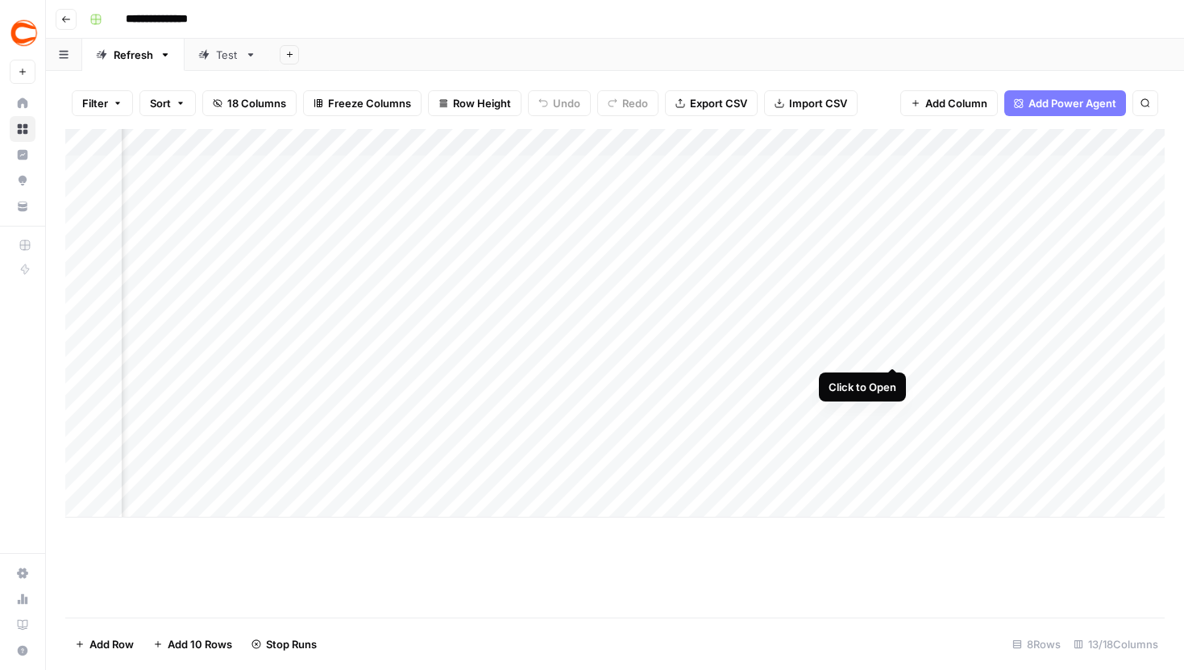
click at [893, 334] on div "Add Column" at bounding box center [615, 323] width 1100 height 389
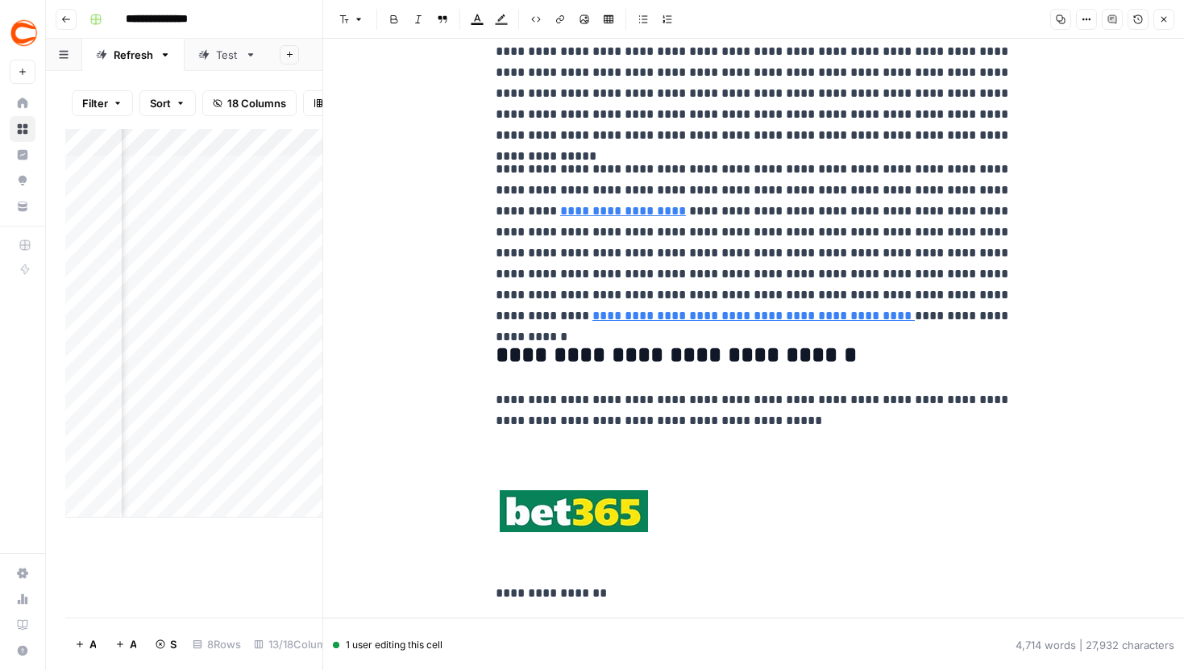
scroll to position [22663, 0]
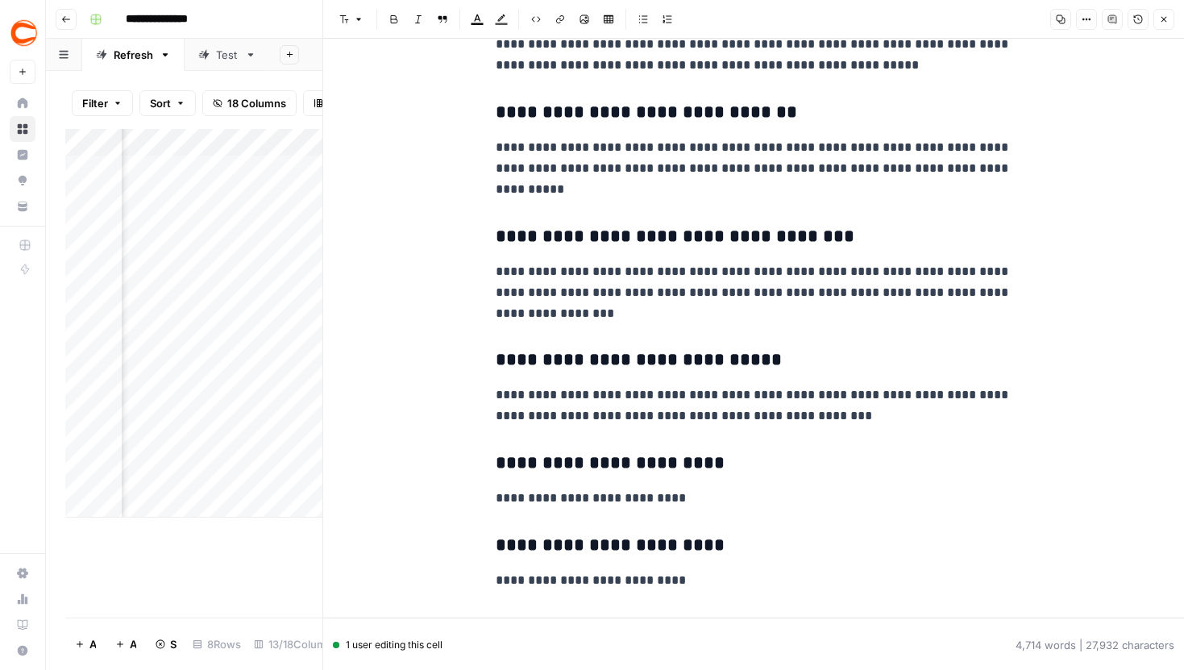
click at [1090, 23] on icon "button" at bounding box center [1087, 20] width 10 height 10
click at [1029, 178] on span "Code" at bounding box center [1038, 171] width 77 height 16
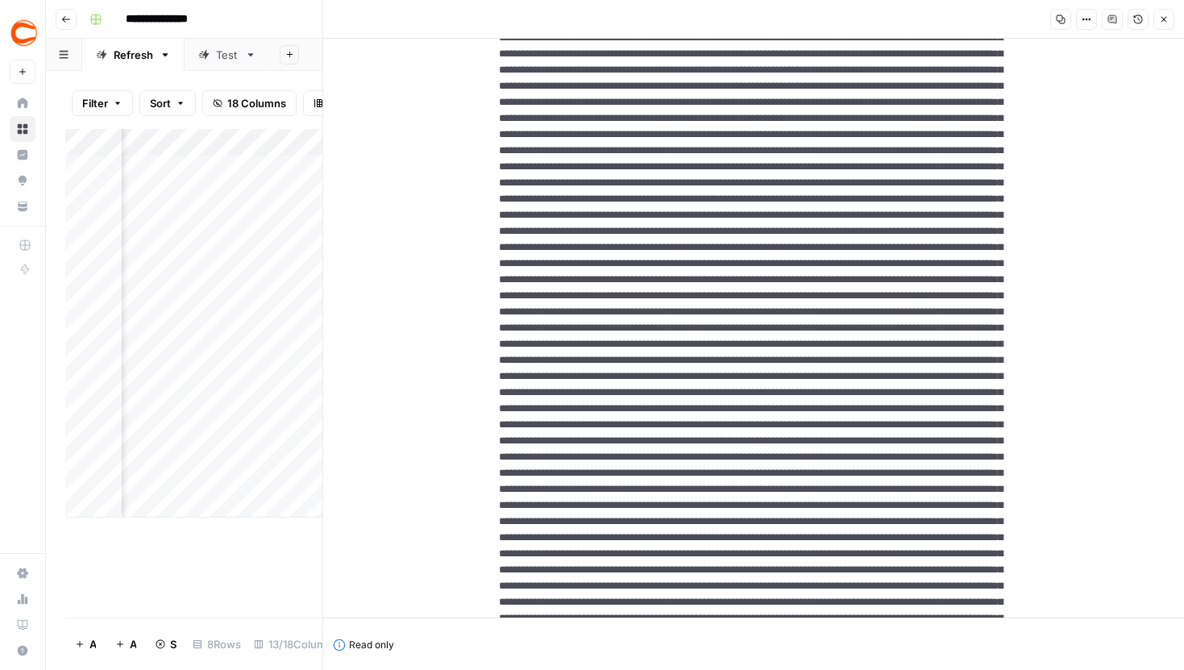
click at [1156, 21] on button "Close" at bounding box center [1164, 19] width 21 height 21
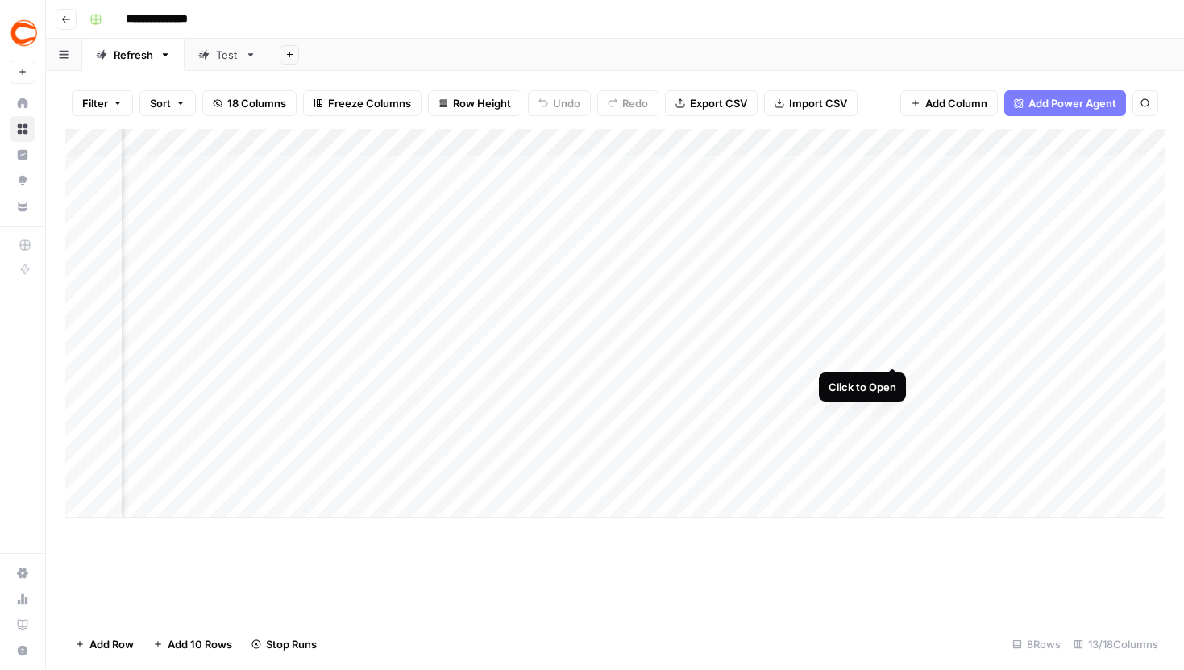
click at [893, 334] on div "Add Column" at bounding box center [615, 323] width 1100 height 389
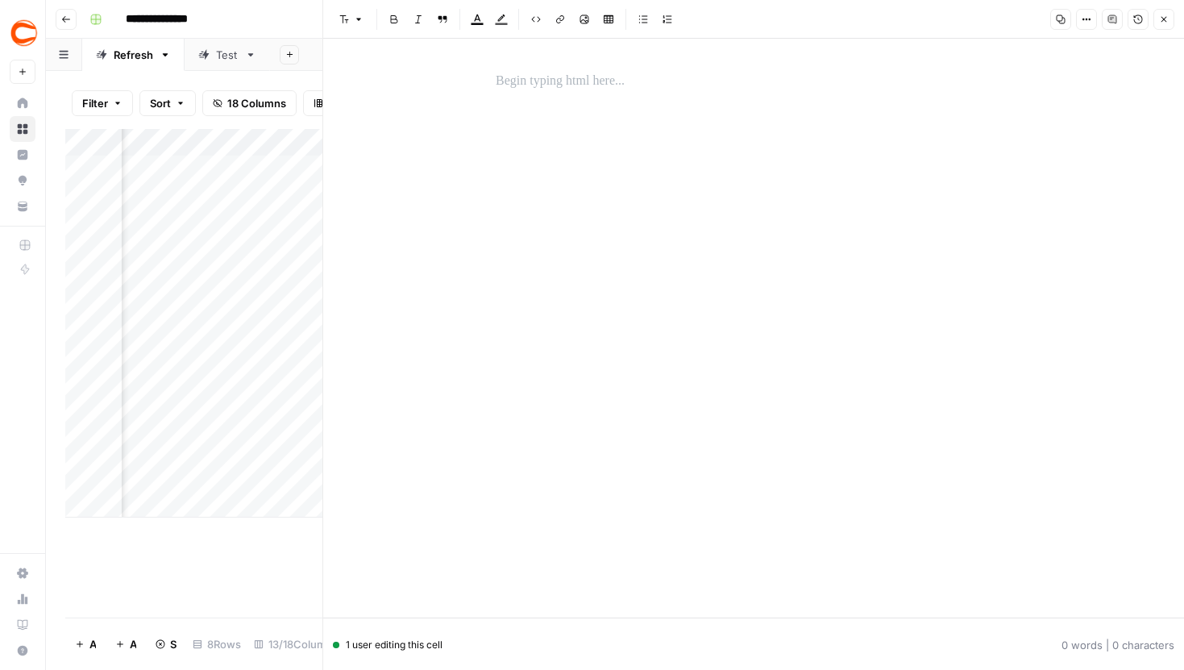
click at [1138, 23] on button "Version History" at bounding box center [1138, 19] width 21 height 21
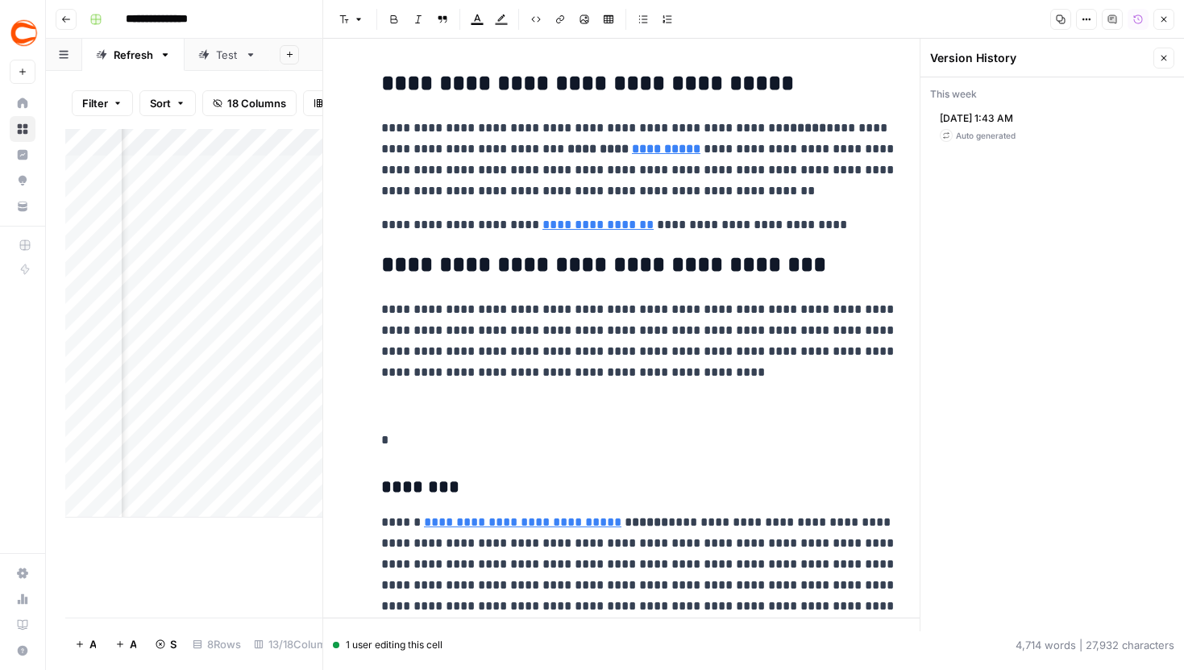
click at [1158, 57] on button "Close" at bounding box center [1164, 58] width 21 height 21
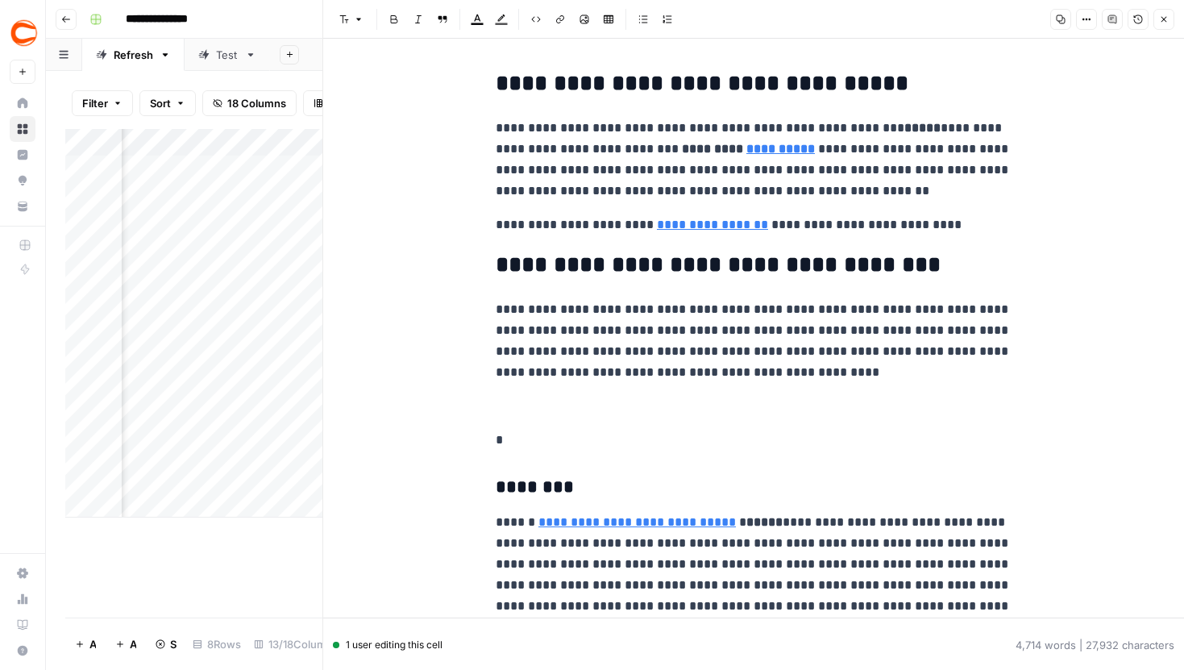
click at [1159, 26] on button "Close" at bounding box center [1164, 19] width 21 height 21
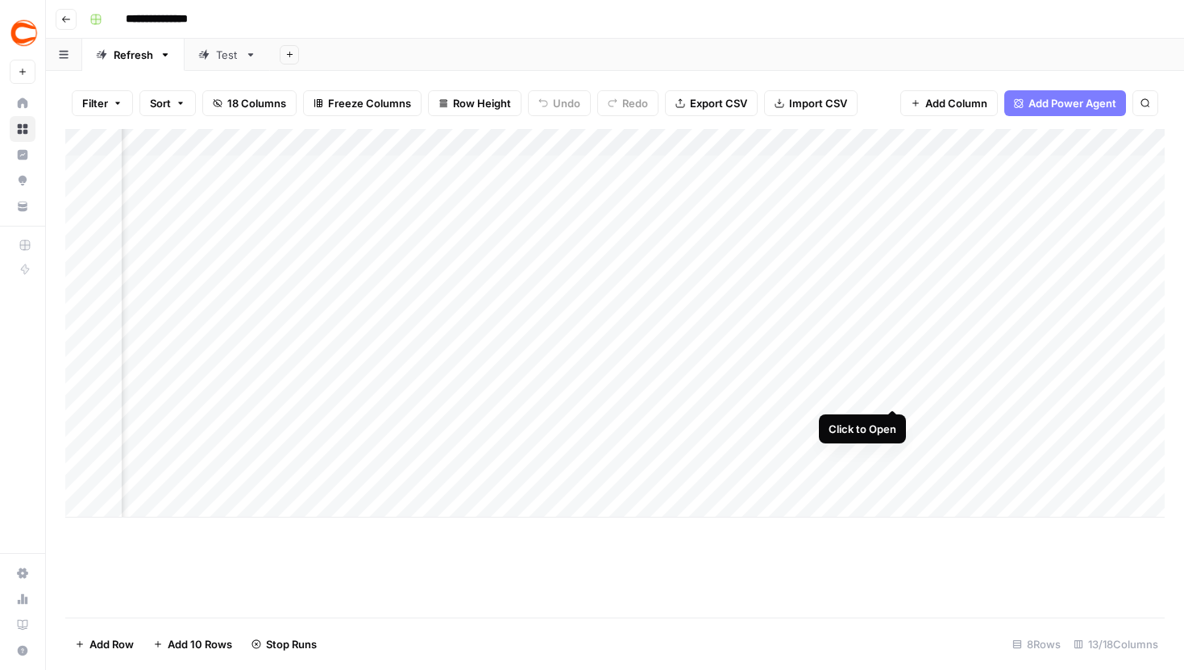
click at [894, 376] on div "Add Column" at bounding box center [615, 323] width 1100 height 389
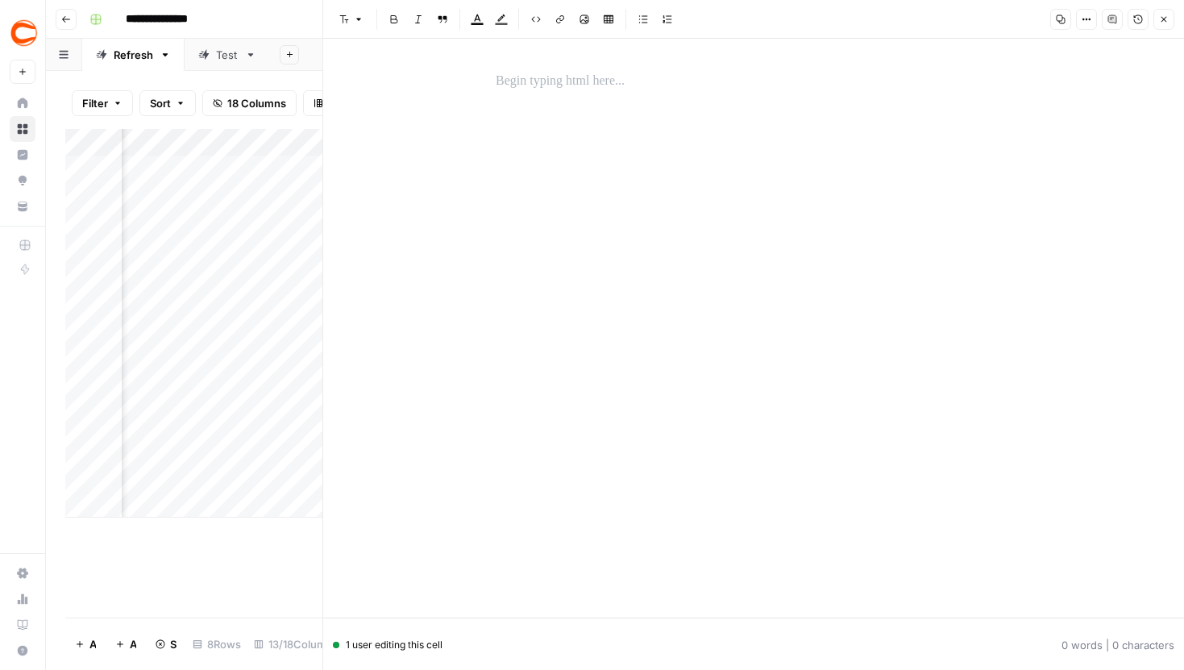
click at [1140, 16] on icon "button" at bounding box center [1138, 19] width 9 height 9
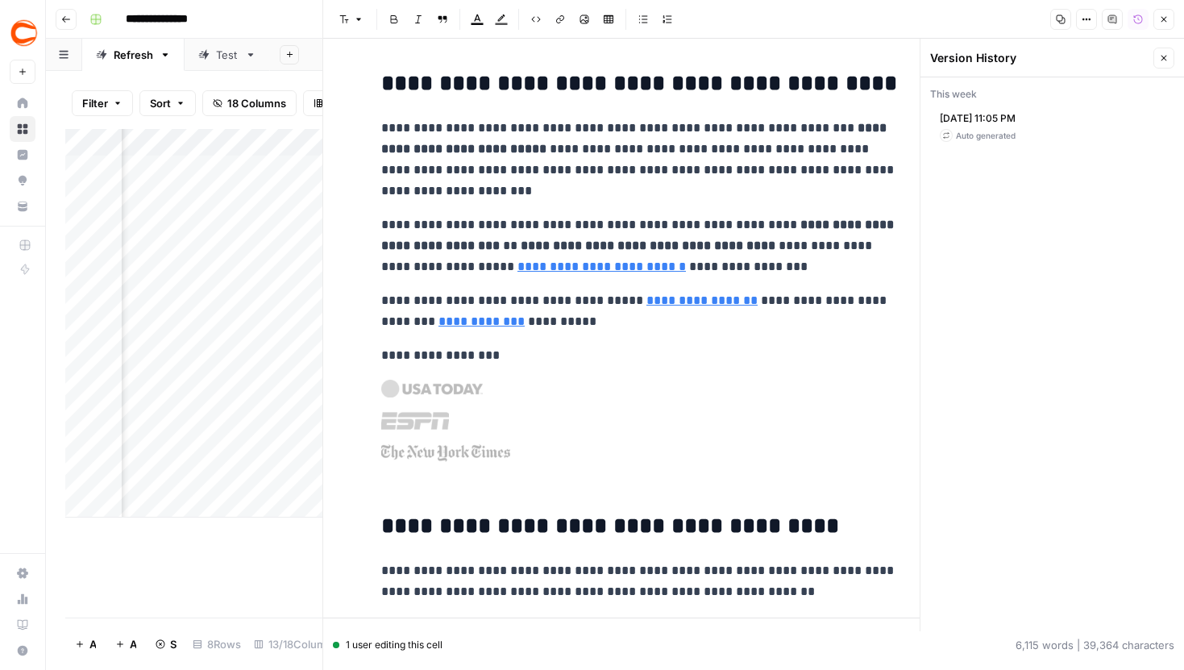
click at [1013, 119] on span "Oct 14, 2025 11:05 PM" at bounding box center [978, 118] width 76 height 15
click at [1159, 52] on button "Close" at bounding box center [1164, 58] width 21 height 21
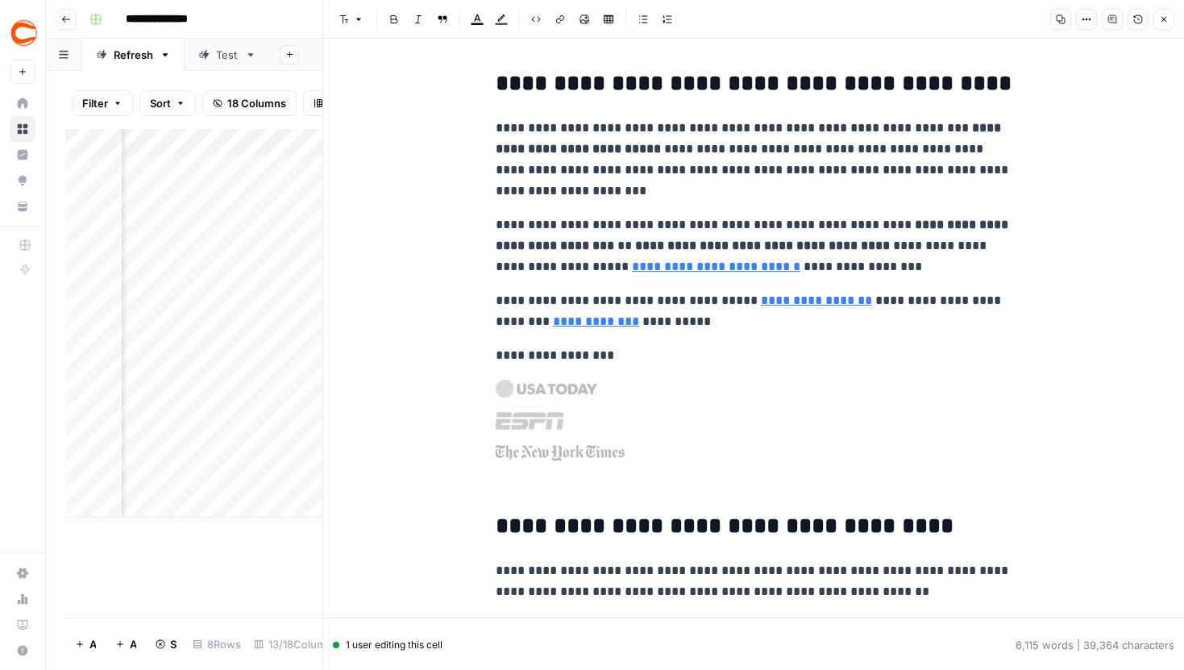
click at [1163, 16] on icon "button" at bounding box center [1164, 20] width 10 height 10
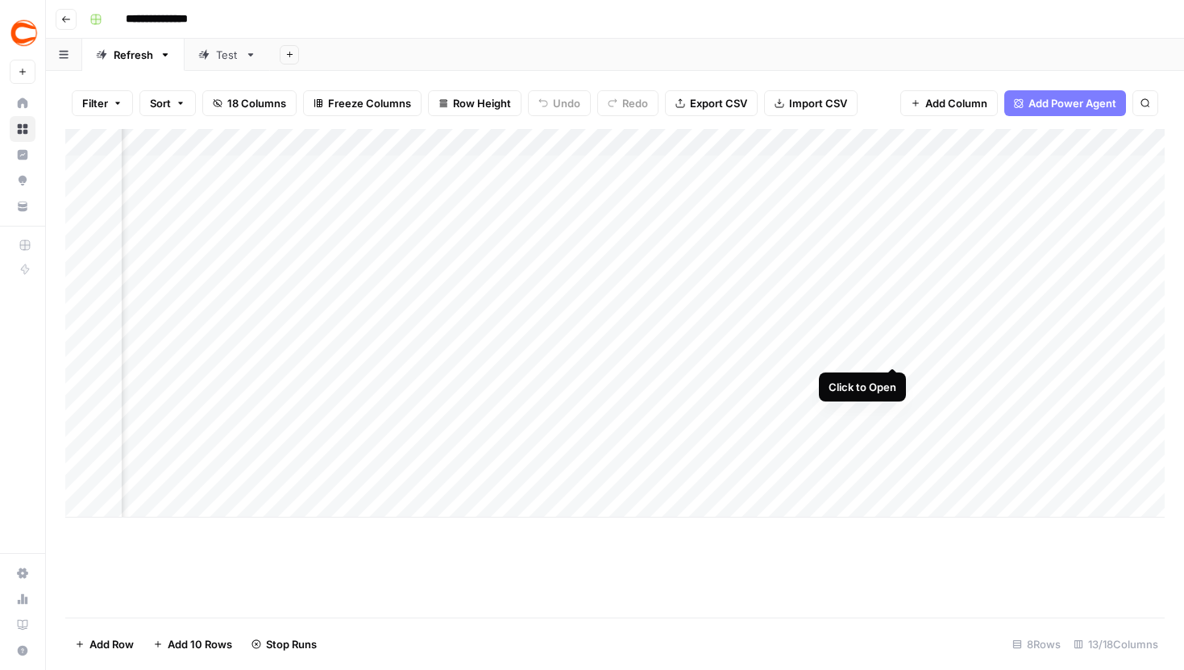
click at [895, 337] on div "Add Column" at bounding box center [615, 323] width 1100 height 389
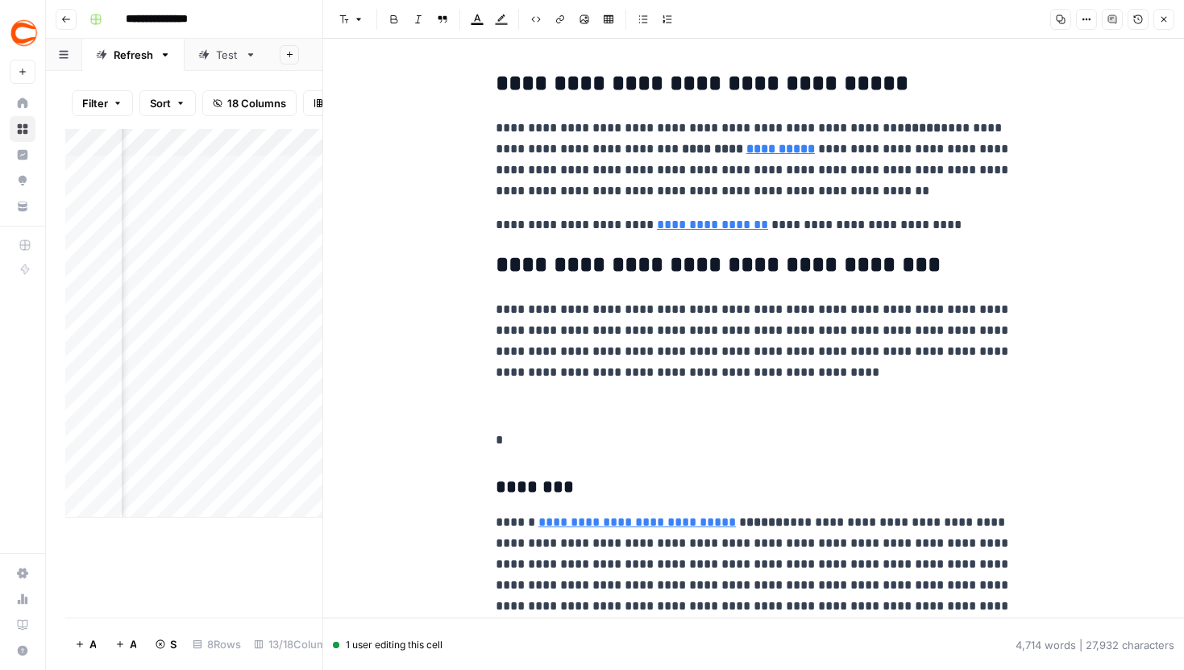
click at [1146, 16] on button "Version History" at bounding box center [1138, 19] width 21 height 21
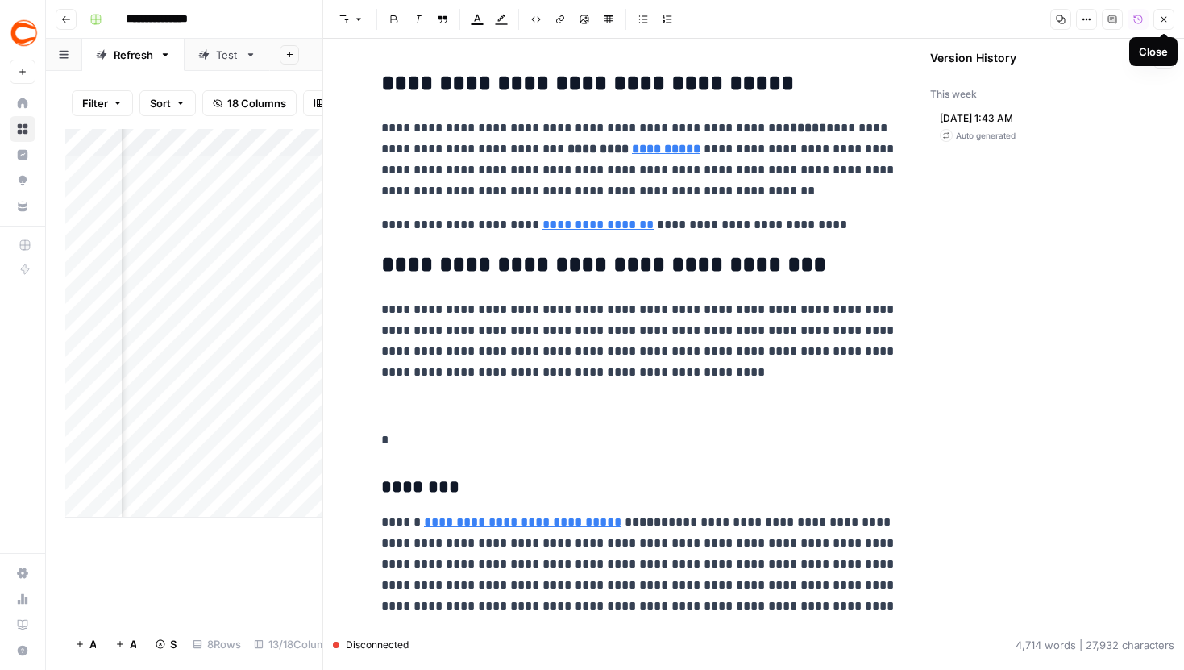
click at [1160, 17] on icon "button" at bounding box center [1164, 20] width 10 height 10
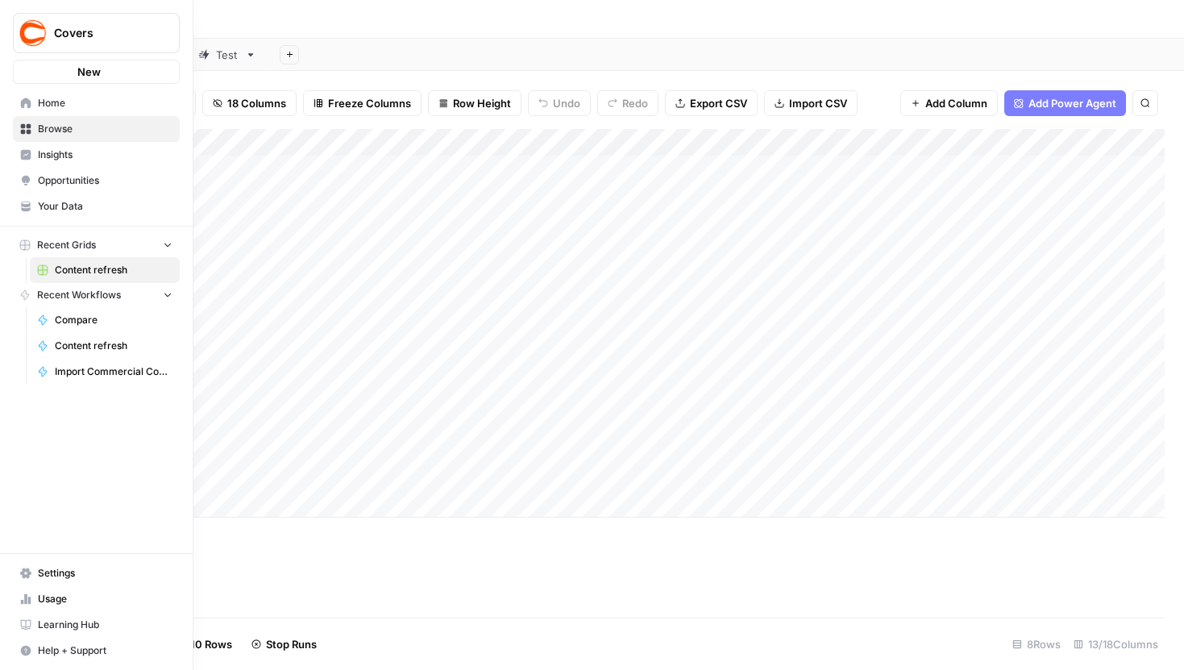
click at [23, 601] on icon at bounding box center [22, 602] width 3 height 5
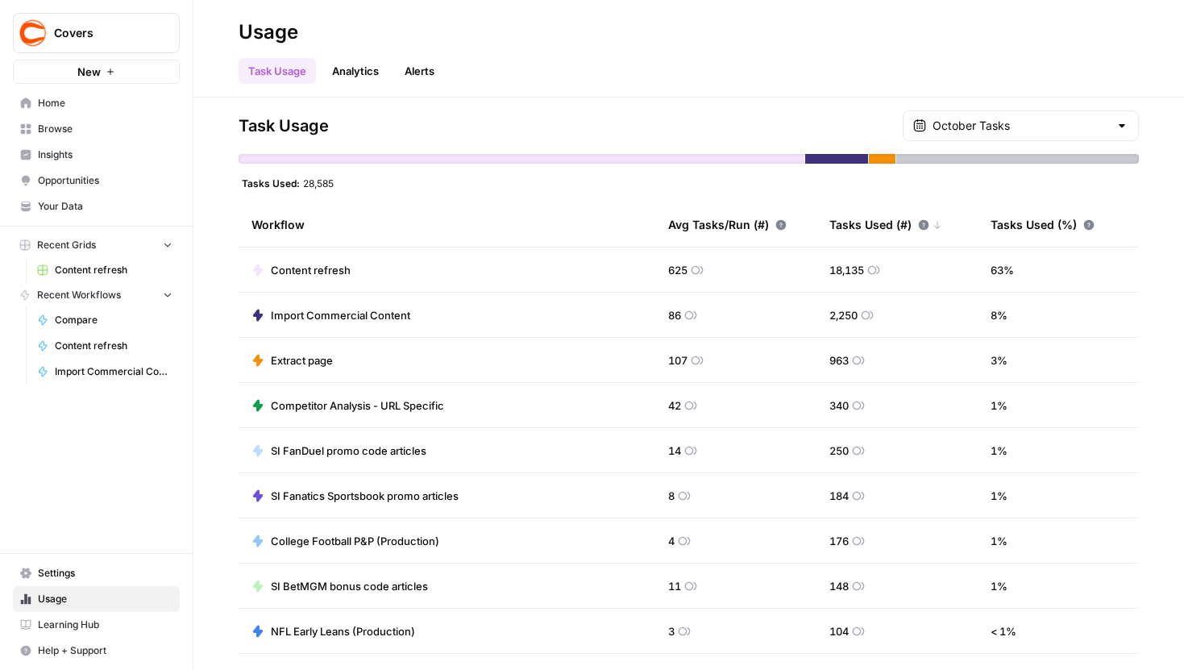
click at [390, 207] on div "Workflow" at bounding box center [447, 224] width 391 height 44
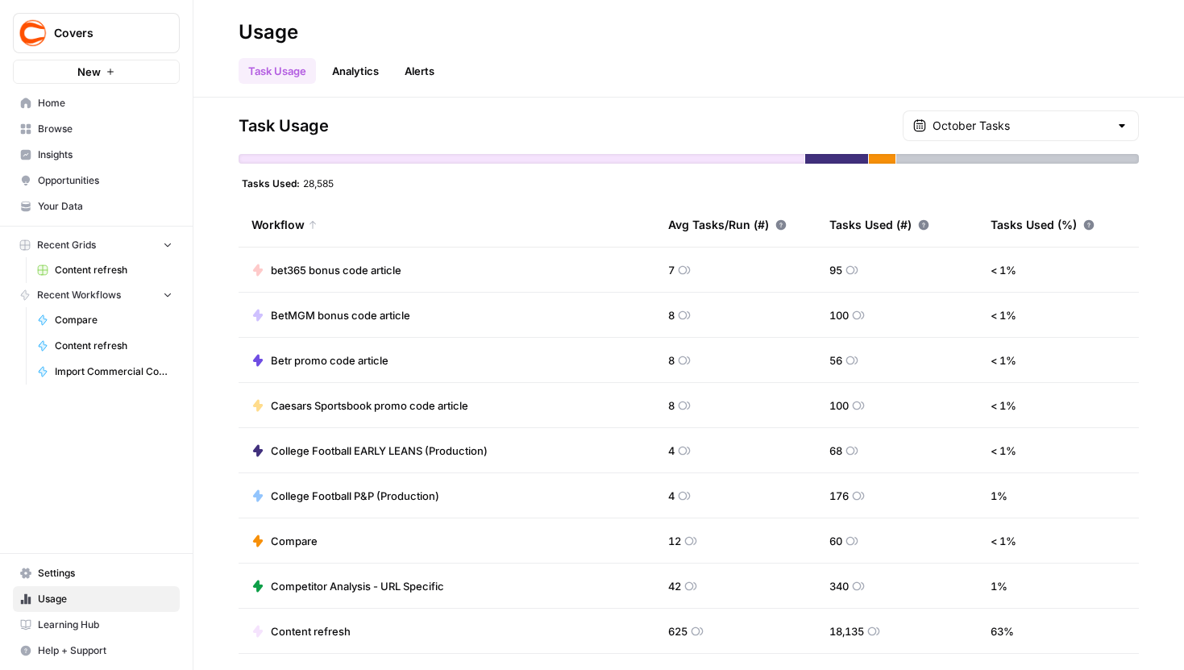
click at [847, 227] on div "Tasks Used (#)" at bounding box center [880, 224] width 100 height 44
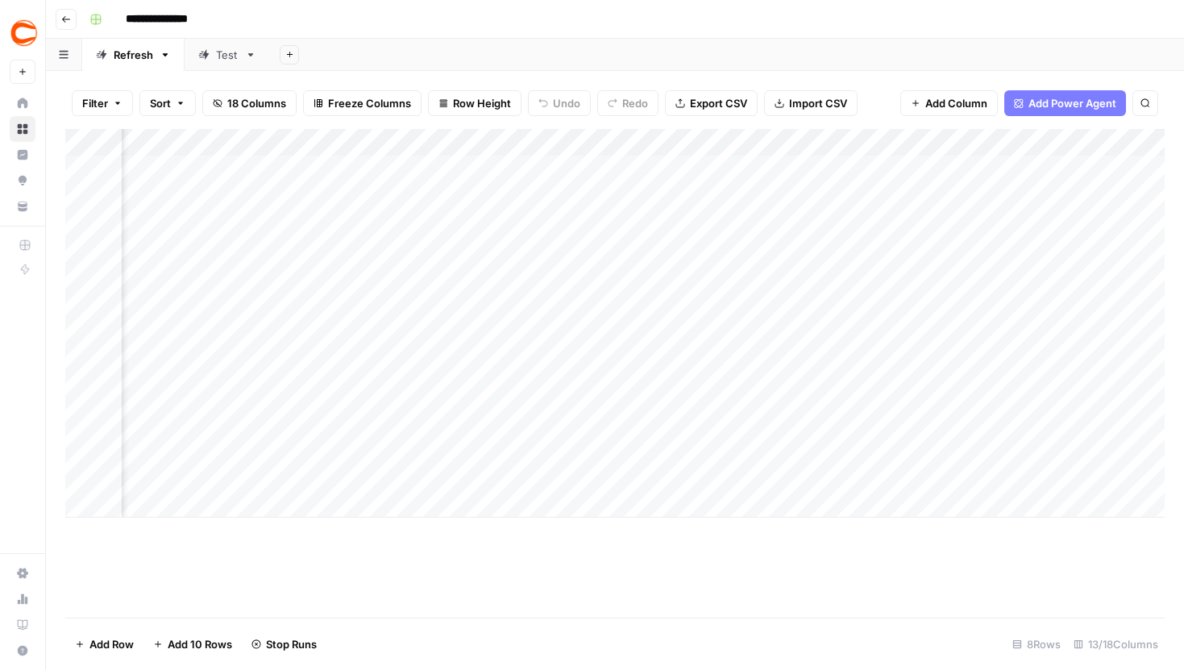
scroll to position [0, 1254]
click at [234, 58] on div "Test" at bounding box center [227, 55] width 23 height 16
click at [147, 61] on div "Refresh" at bounding box center [134, 55] width 40 height 16
click at [107, 251] on div "Add Column" at bounding box center [615, 323] width 1100 height 389
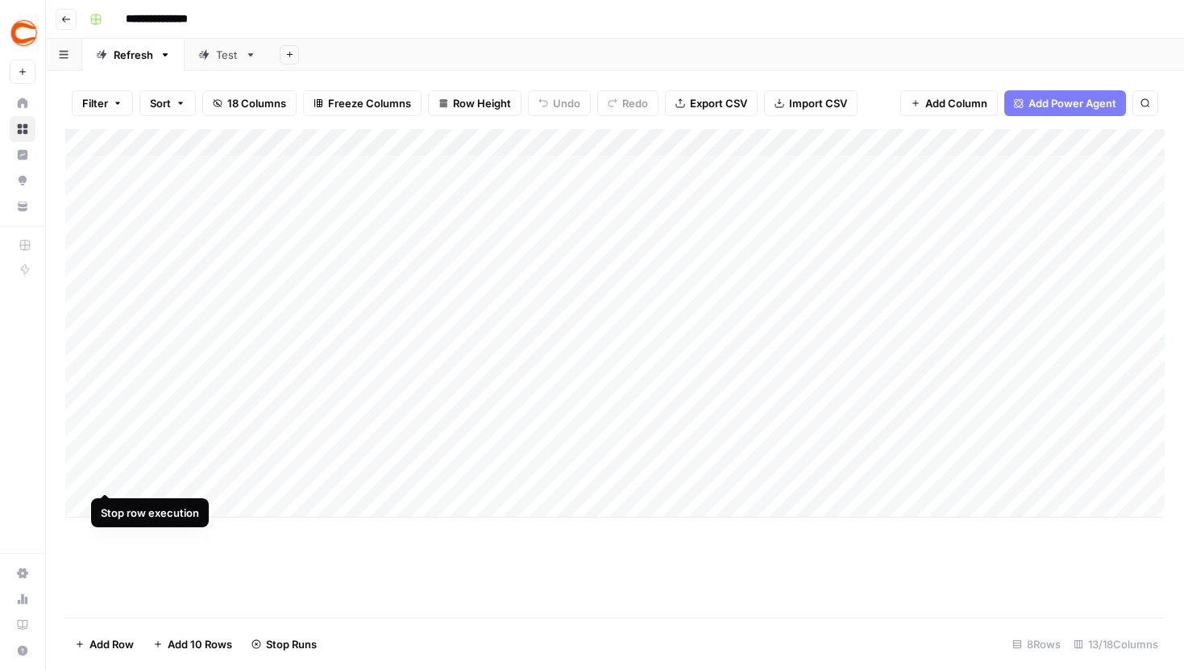
click at [106, 458] on div "Add Column" at bounding box center [615, 323] width 1100 height 389
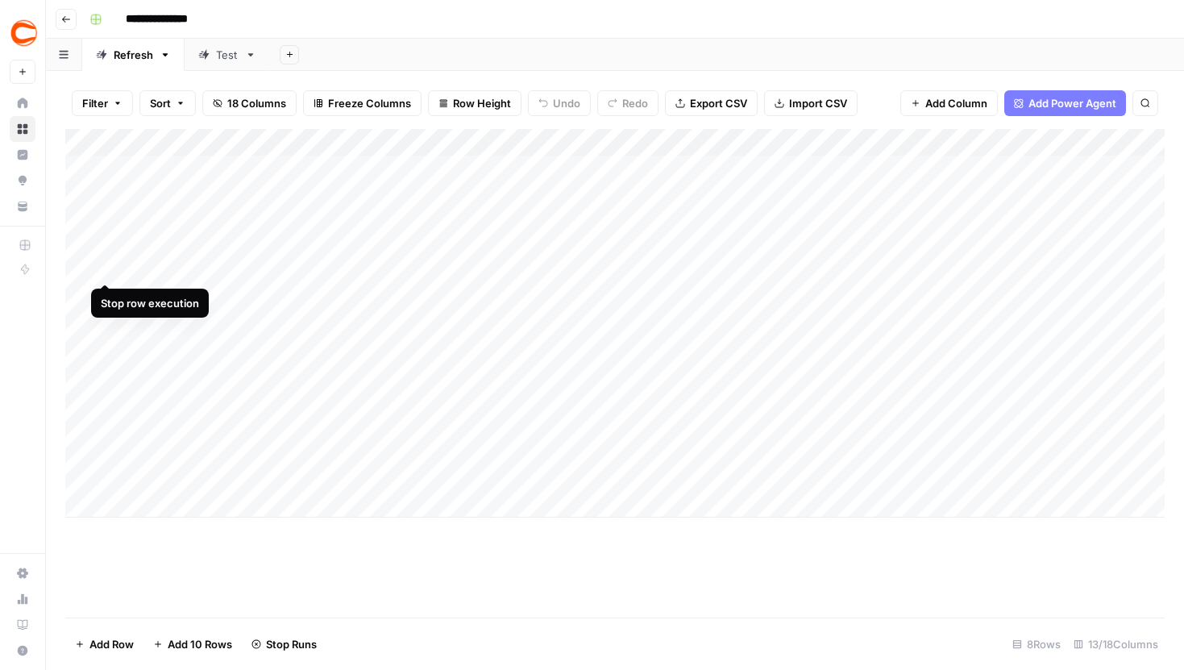
click at [106, 255] on div "Add Column" at bounding box center [615, 323] width 1100 height 389
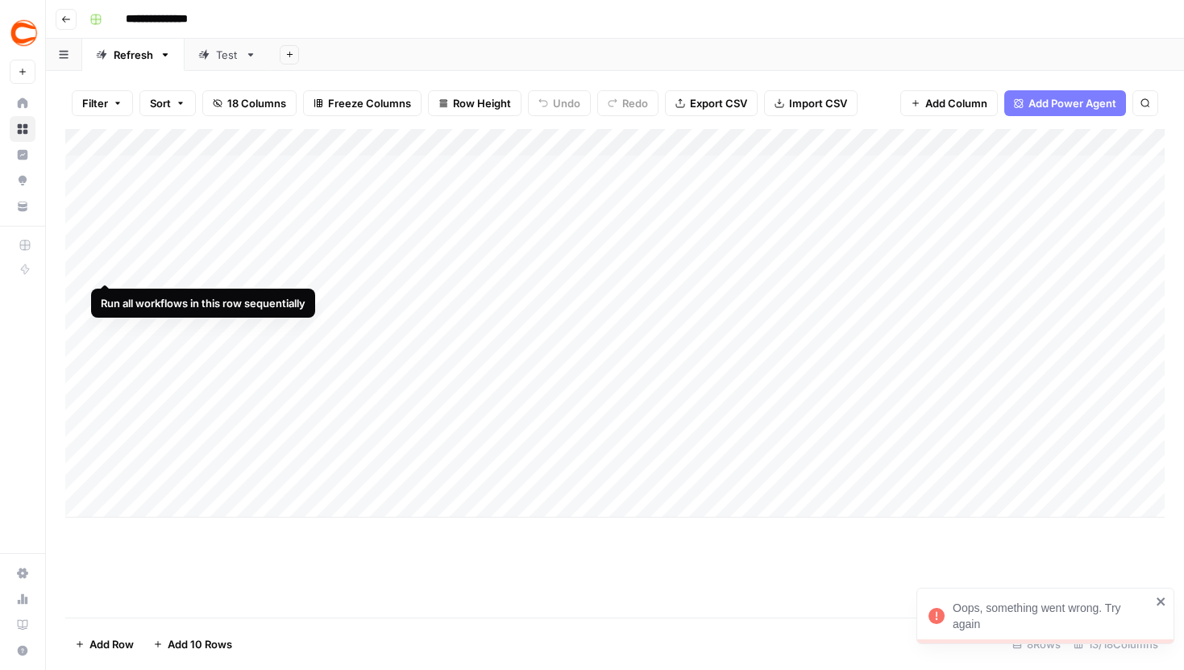
click at [107, 253] on div "Add Column" at bounding box center [615, 323] width 1100 height 389
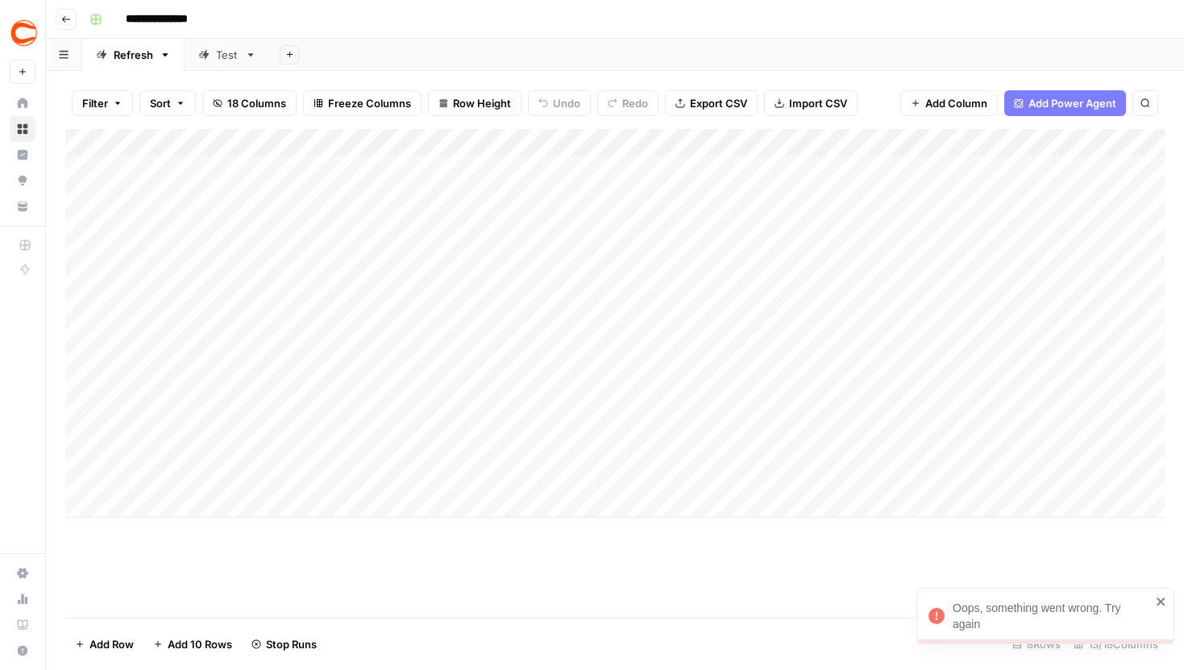
click at [1158, 600] on icon "close" at bounding box center [1161, 601] width 8 height 8
click at [1017, 460] on div "Add Column" at bounding box center [615, 323] width 1100 height 389
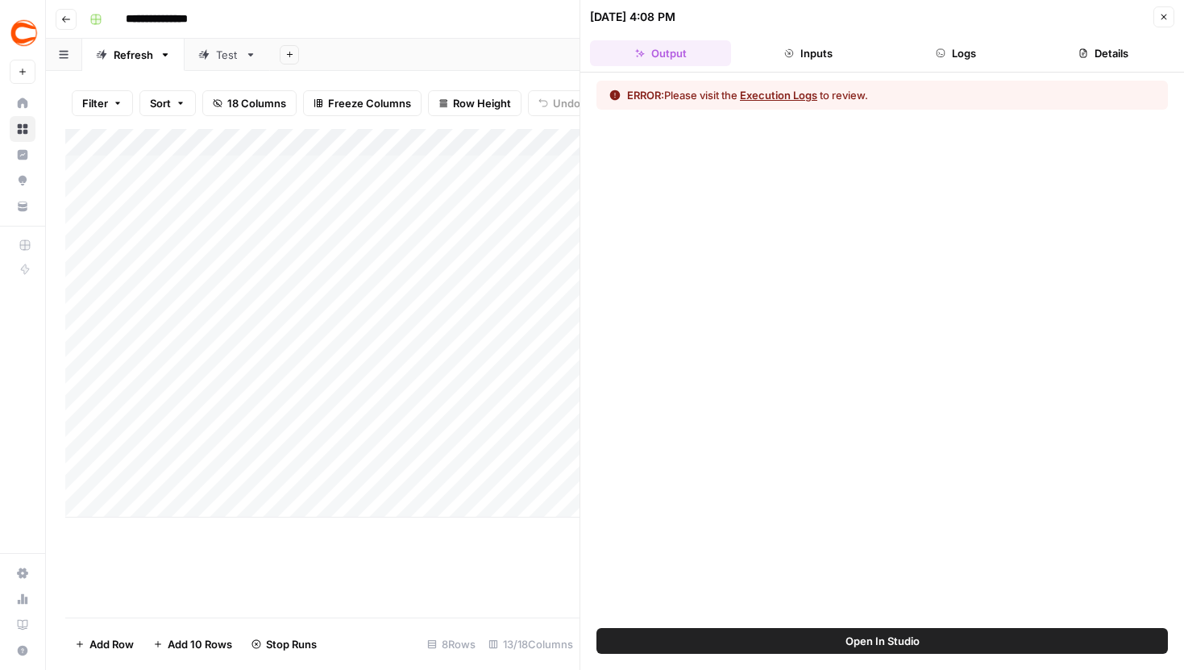
click at [1161, 21] on icon "button" at bounding box center [1164, 17] width 10 height 10
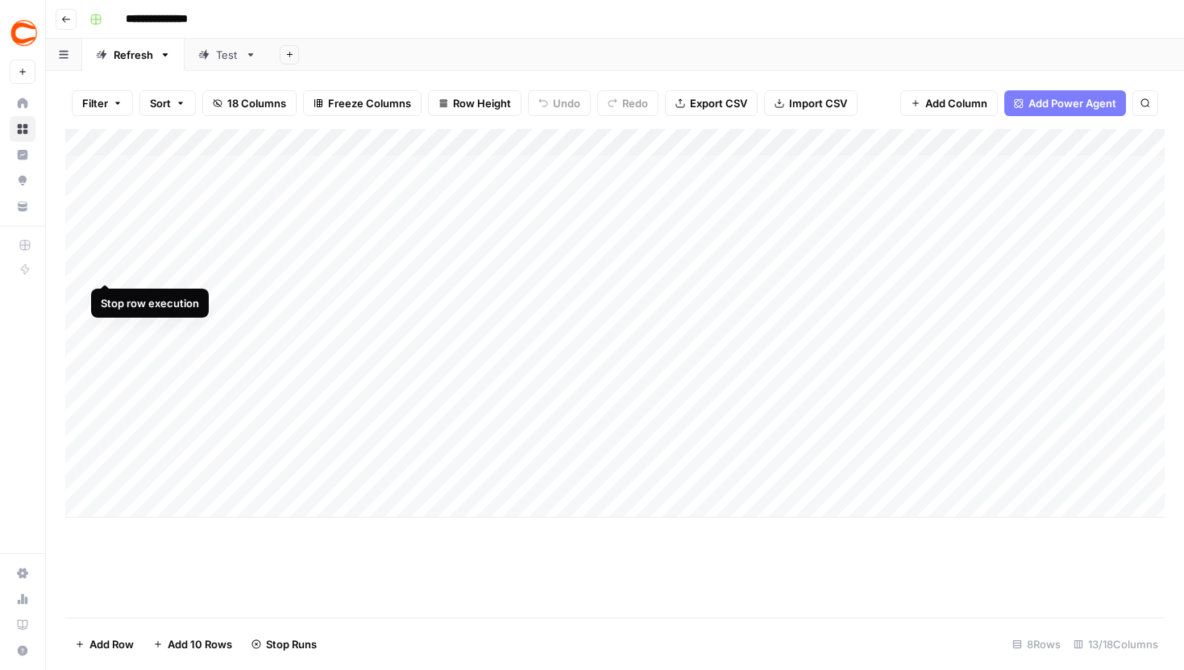
click at [107, 252] on div "Add Column" at bounding box center [615, 323] width 1100 height 389
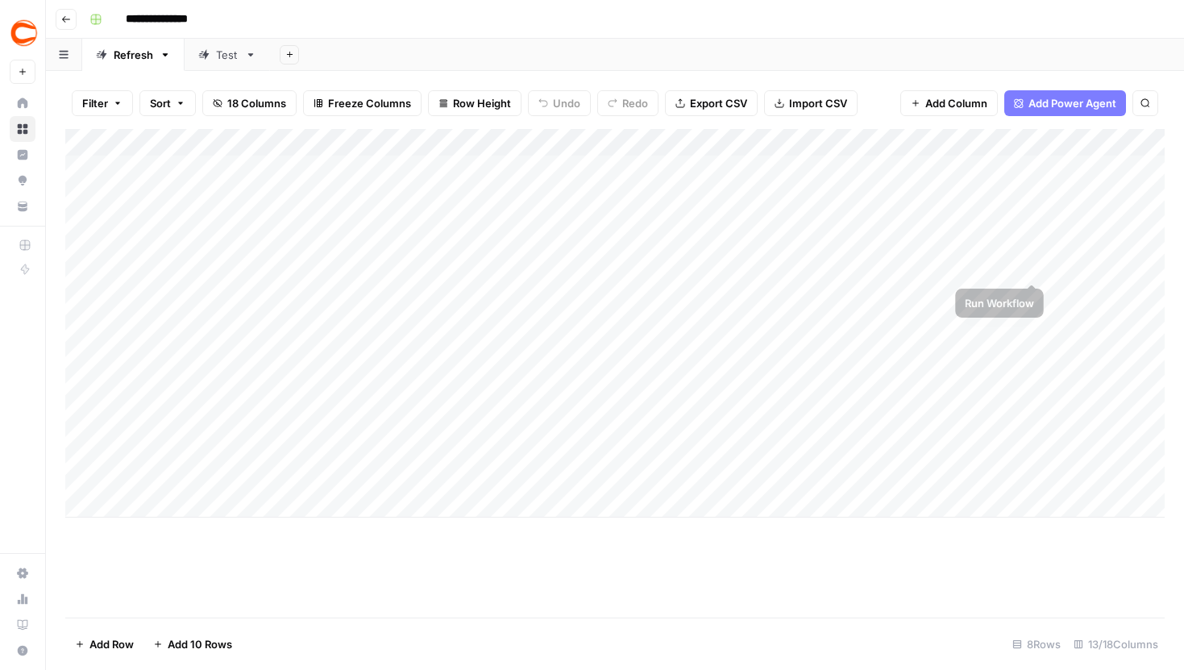
click at [1033, 252] on div "Add Column" at bounding box center [615, 323] width 1100 height 389
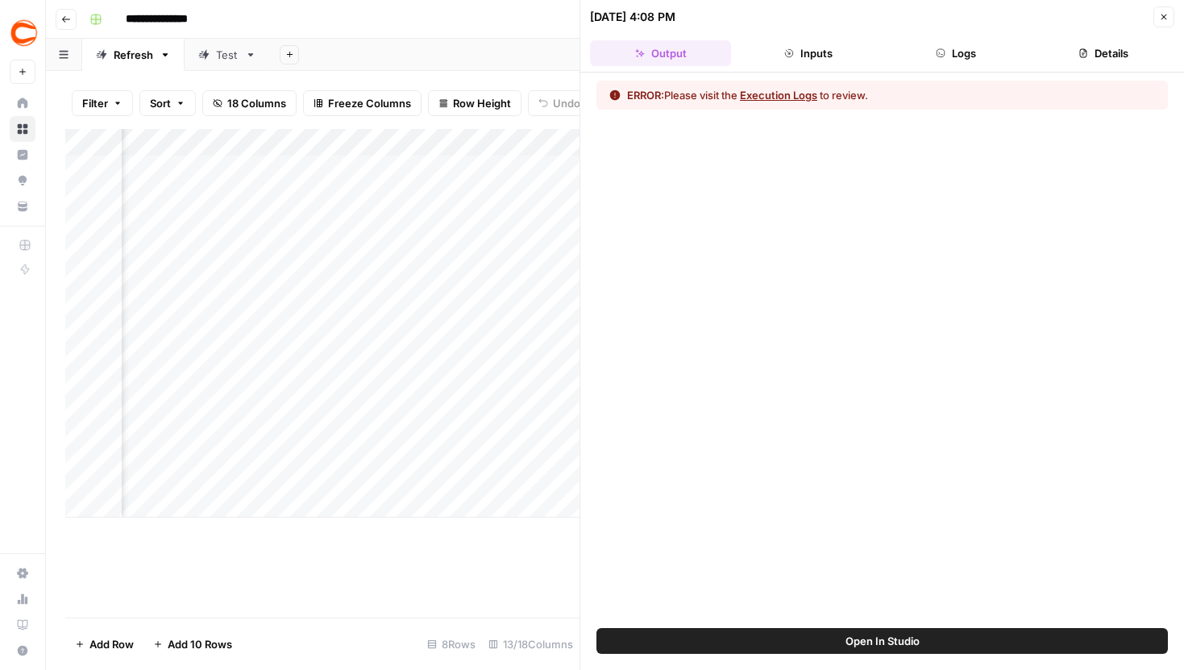
click at [1163, 19] on icon "button" at bounding box center [1165, 18] width 6 height 6
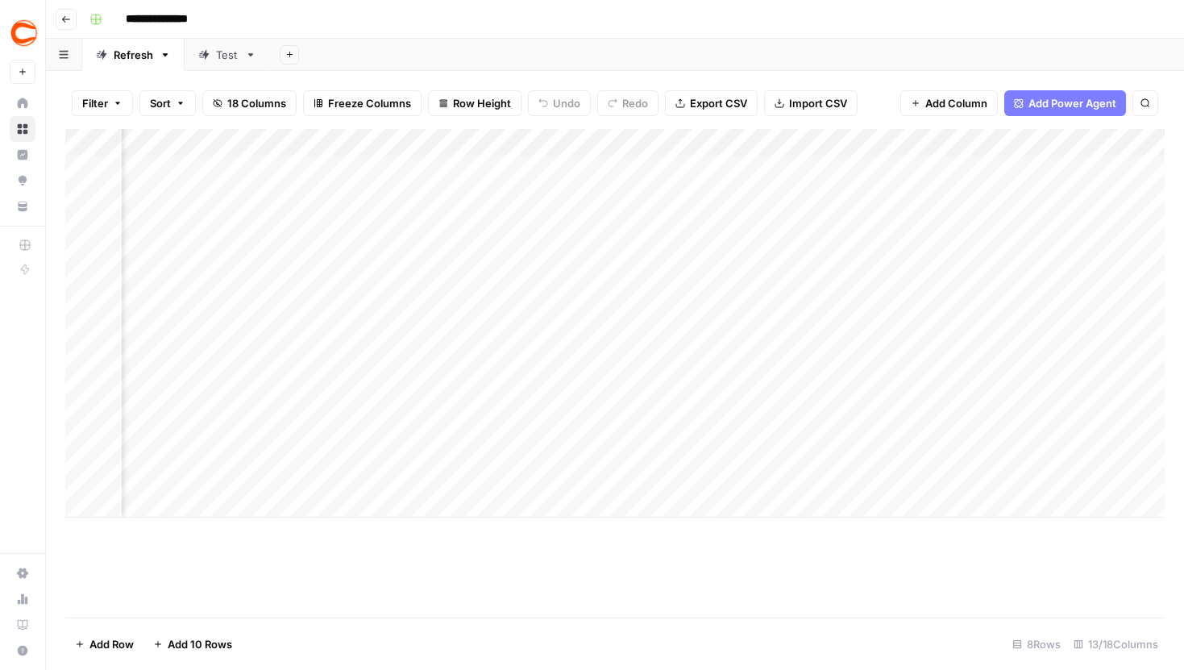
scroll to position [0, 861]
click at [585, 418] on div "Add Column" at bounding box center [615, 323] width 1100 height 389
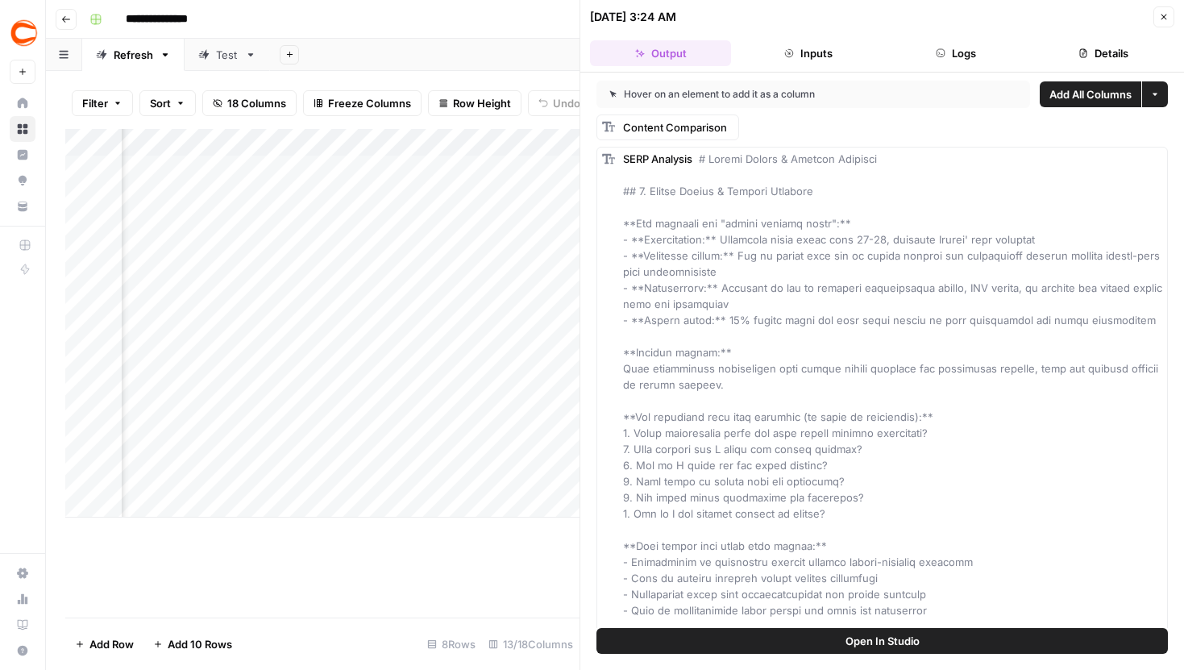
click at [1169, 14] on button "Close" at bounding box center [1164, 16] width 21 height 21
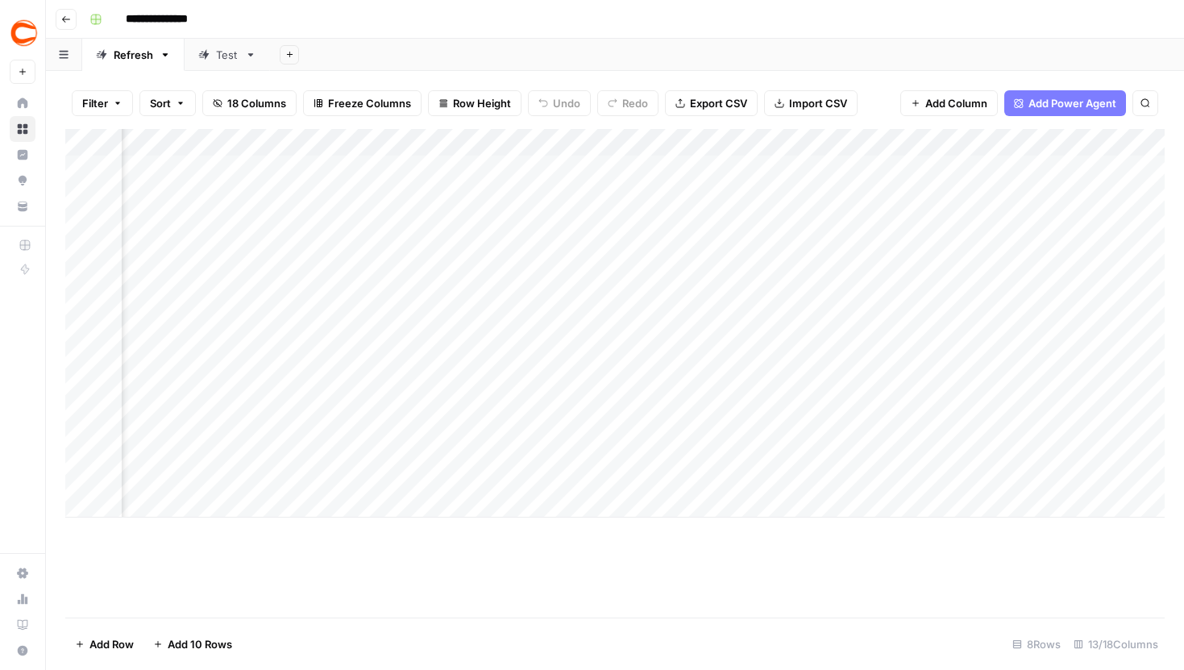
click at [587, 377] on div "Add Column" at bounding box center [615, 323] width 1100 height 389
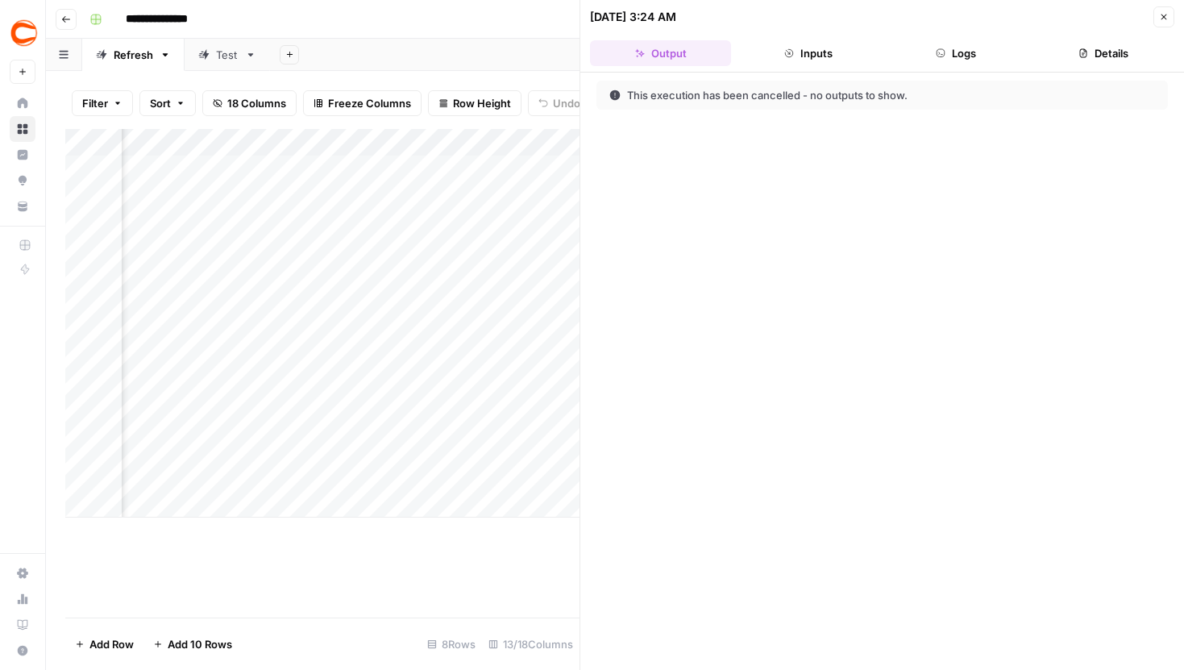
click at [1094, 35] on header "10/15/25 at 3:24 AM Close Output Inputs Logs Details" at bounding box center [883, 36] width 604 height 73
click at [1096, 38] on header "10/15/25 at 3:24 AM Close Output Inputs Logs Details" at bounding box center [883, 36] width 604 height 73
click at [1096, 44] on button "Details" at bounding box center [1104, 53] width 141 height 26
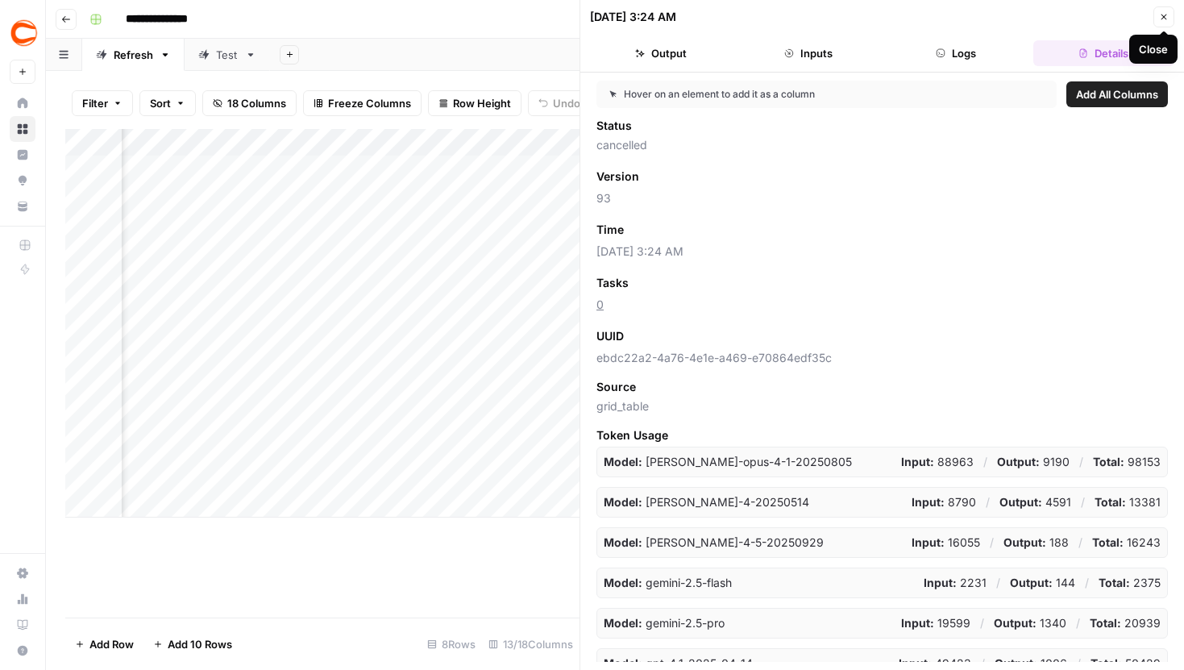
click at [1160, 15] on icon "button" at bounding box center [1164, 17] width 10 height 10
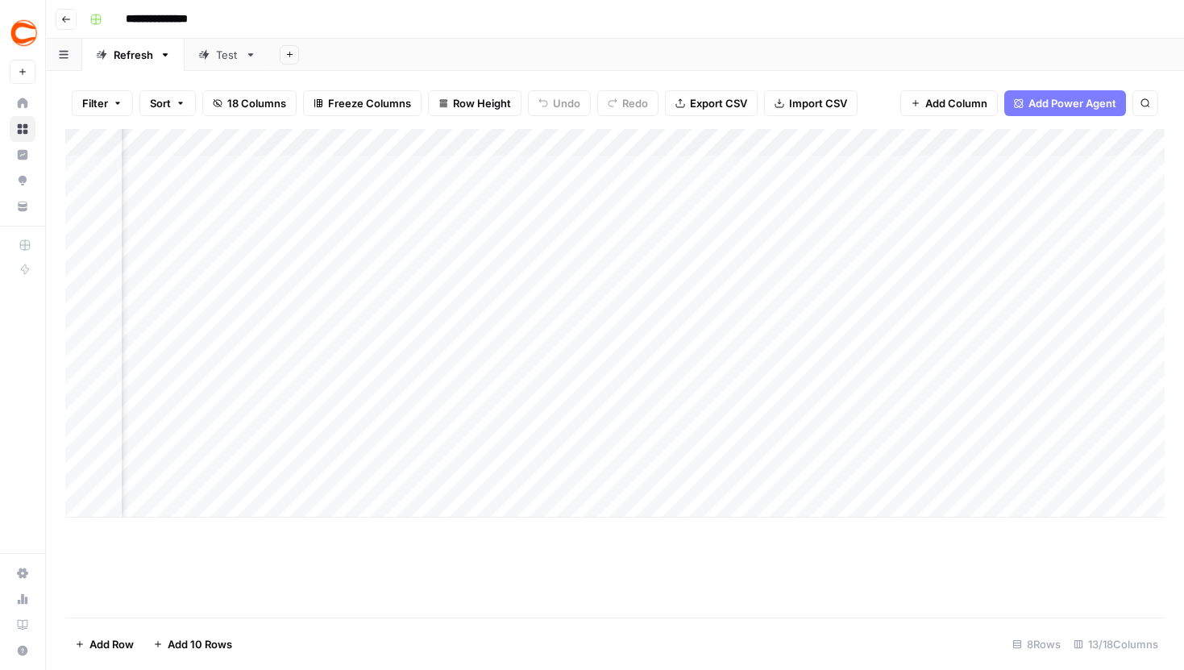
scroll to position [0, 162]
click at [854, 250] on div "Add Column" at bounding box center [615, 323] width 1100 height 389
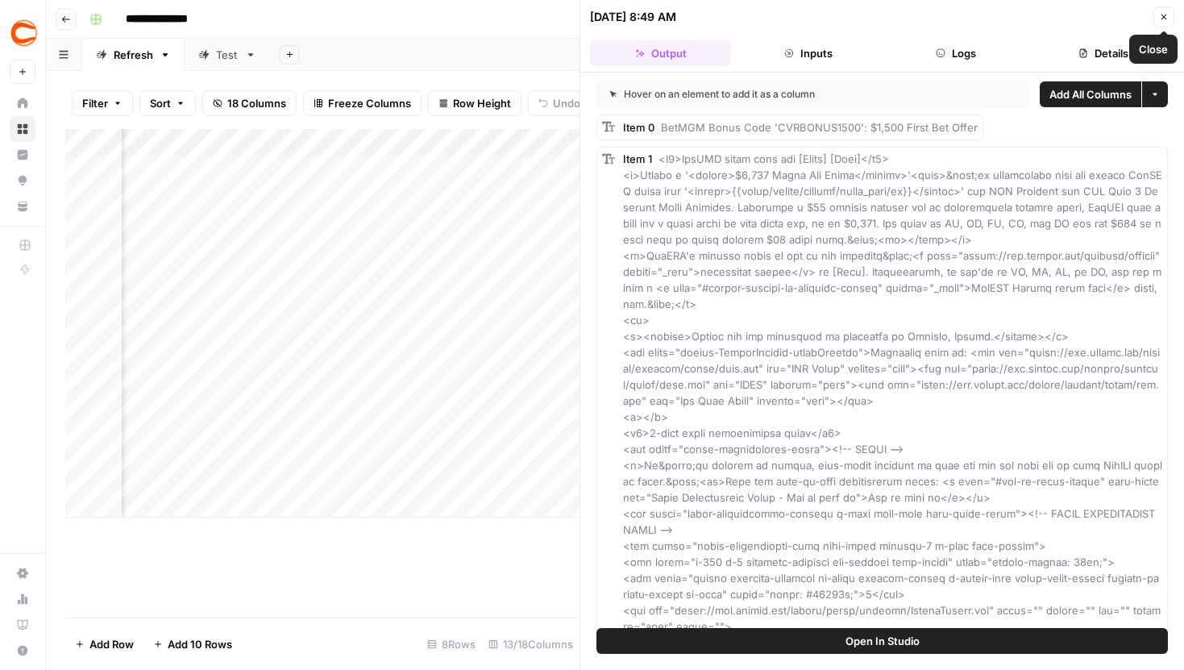
click at [1160, 21] on icon "button" at bounding box center [1164, 17] width 10 height 10
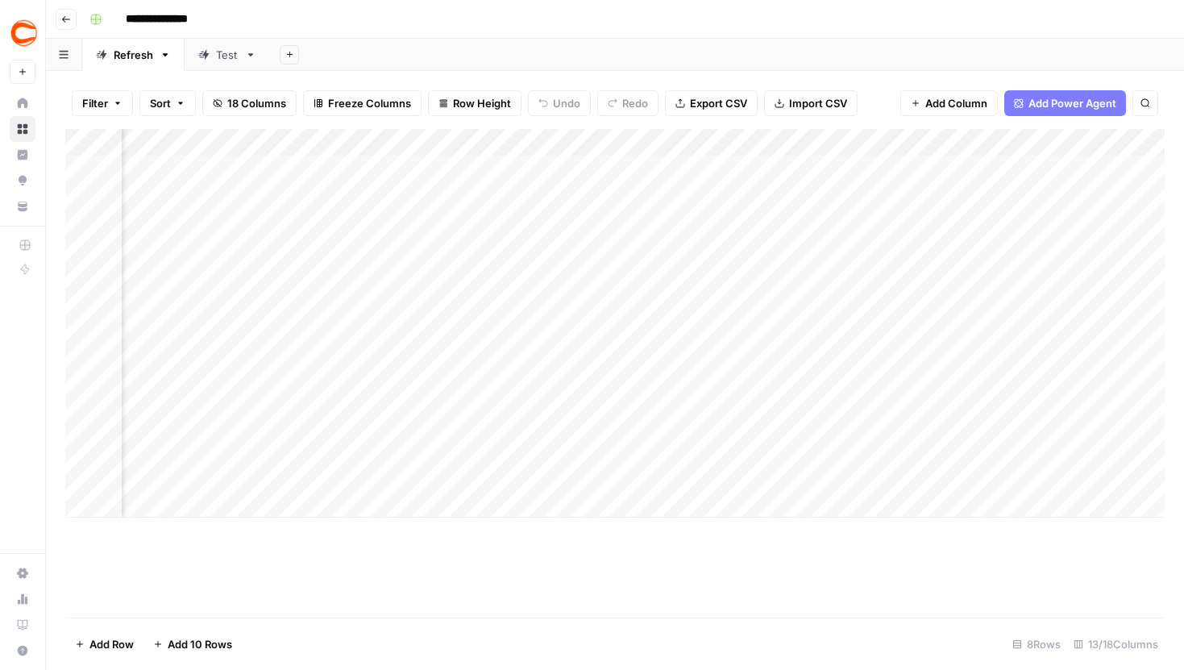
scroll to position [0, 761]
click at [707, 254] on div "Add Column" at bounding box center [615, 323] width 1100 height 389
click at [295, 336] on div "Add Column" at bounding box center [615, 323] width 1100 height 389
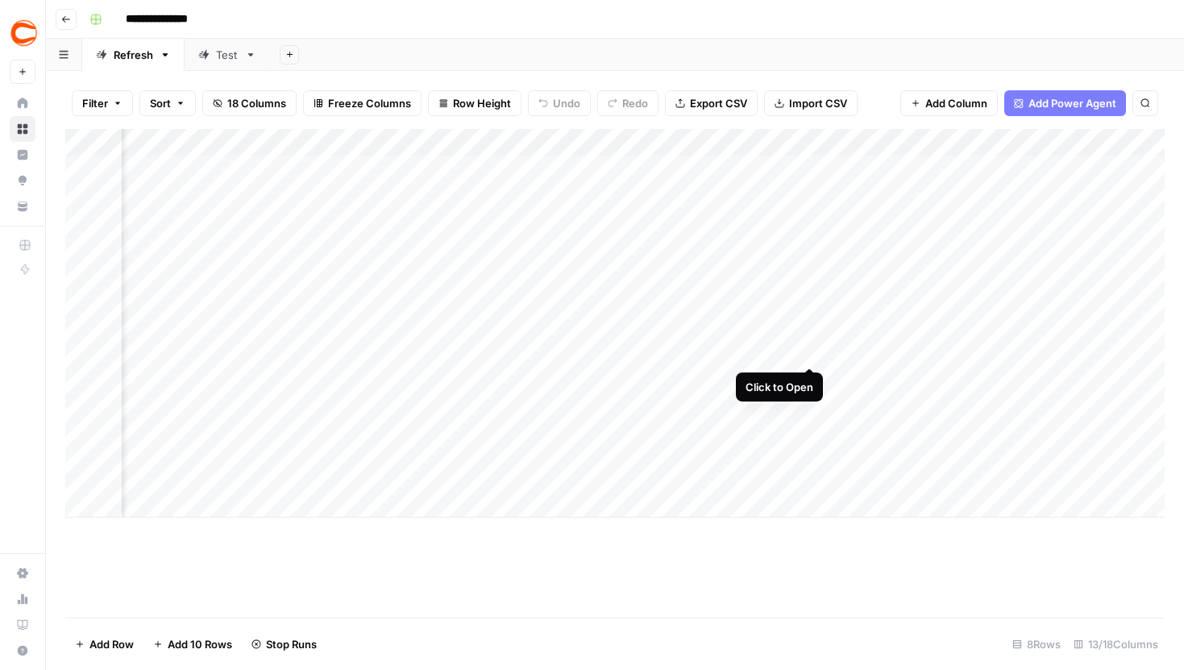
click at [806, 335] on div "Add Column" at bounding box center [615, 323] width 1100 height 389
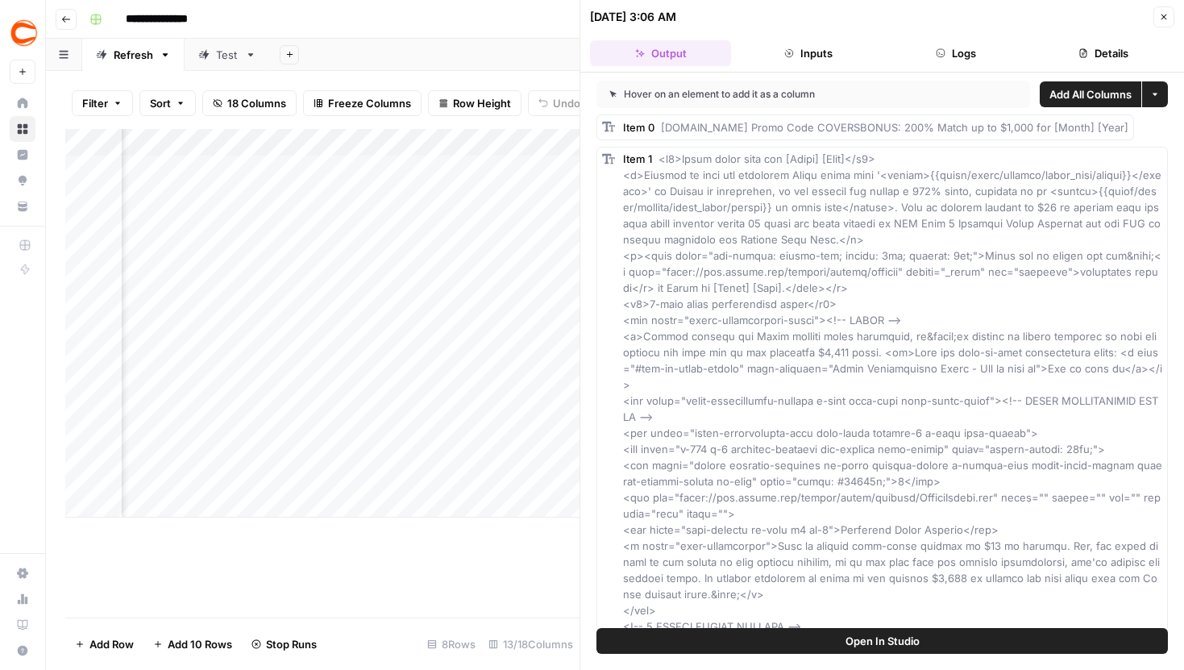
click at [1158, 15] on button "Close" at bounding box center [1164, 16] width 21 height 21
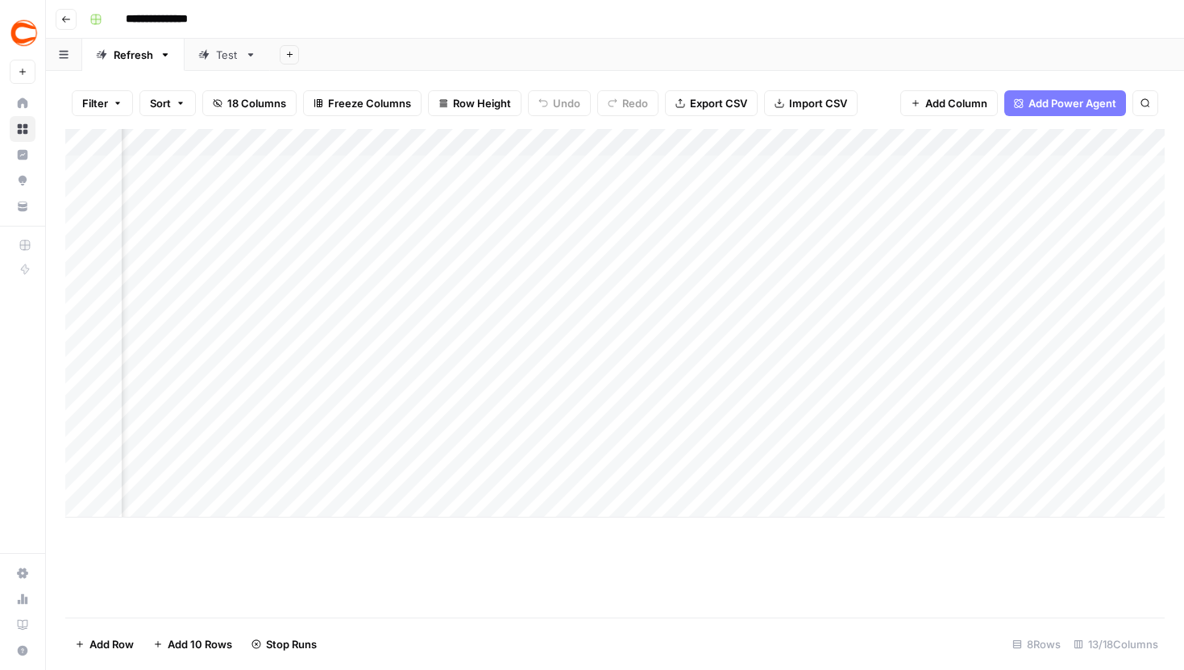
scroll to position [0, 523]
click at [212, 100] on button "18 Columns" at bounding box center [249, 103] width 94 height 26
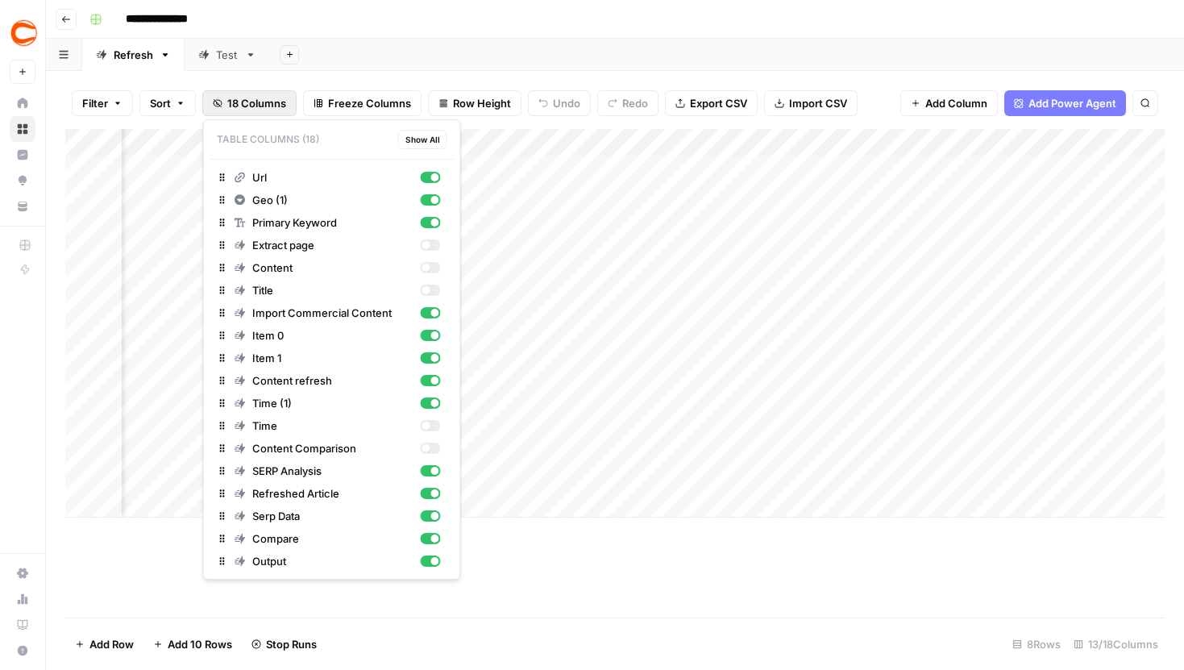
click at [253, 95] on span "18 Columns" at bounding box center [256, 103] width 59 height 16
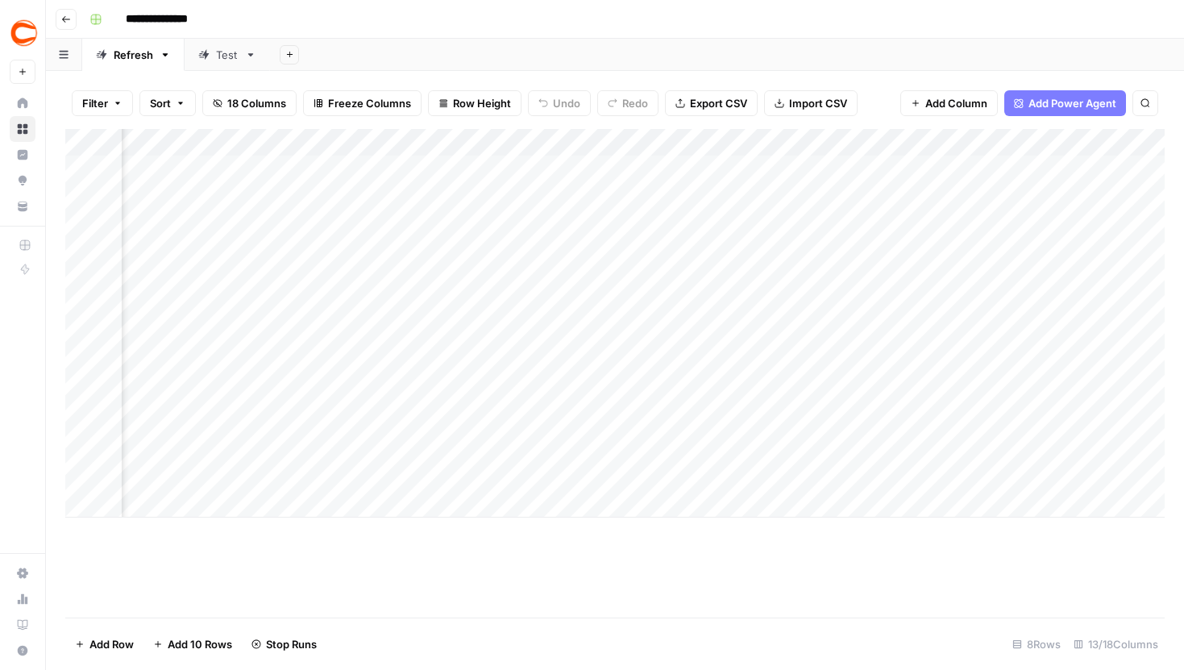
scroll to position [0, 1007]
click at [439, 252] on div "Add Column" at bounding box center [615, 323] width 1100 height 389
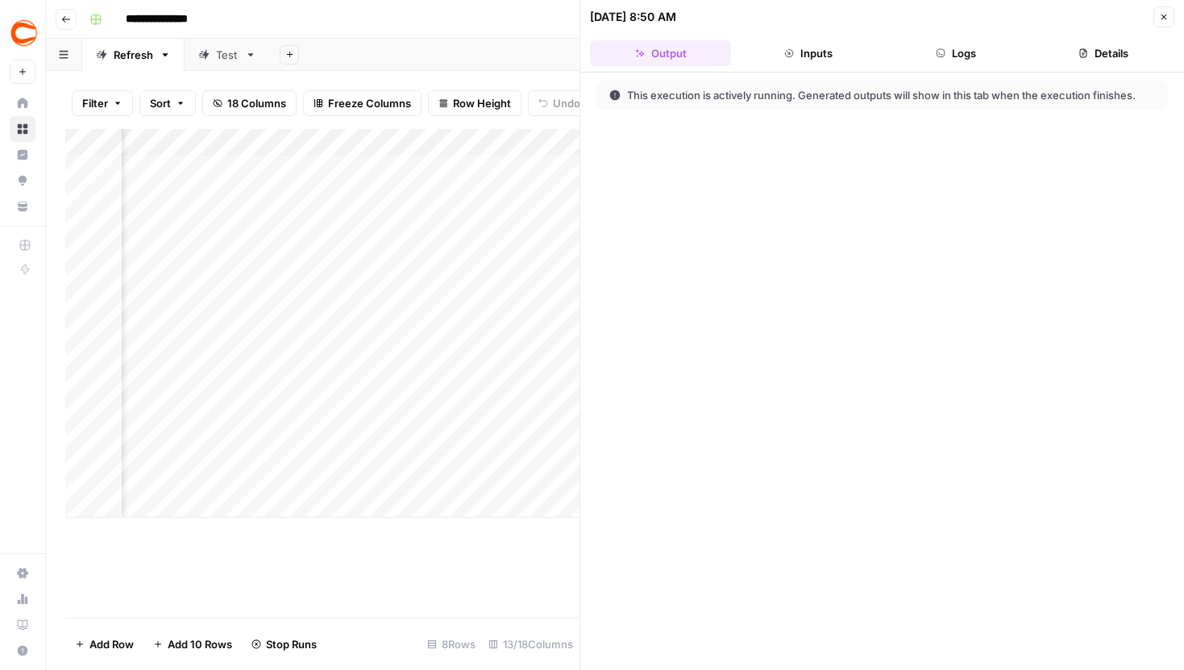
click at [971, 55] on button "Logs" at bounding box center [956, 53] width 141 height 26
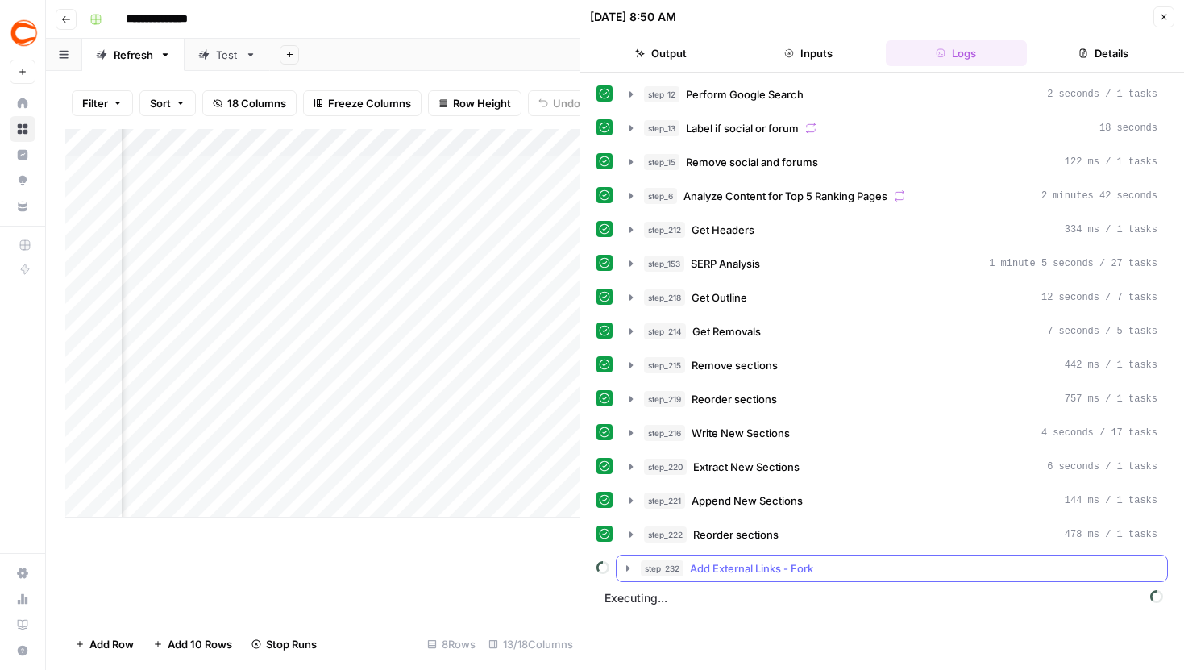
click at [626, 564] on icon "button" at bounding box center [628, 568] width 13 height 13
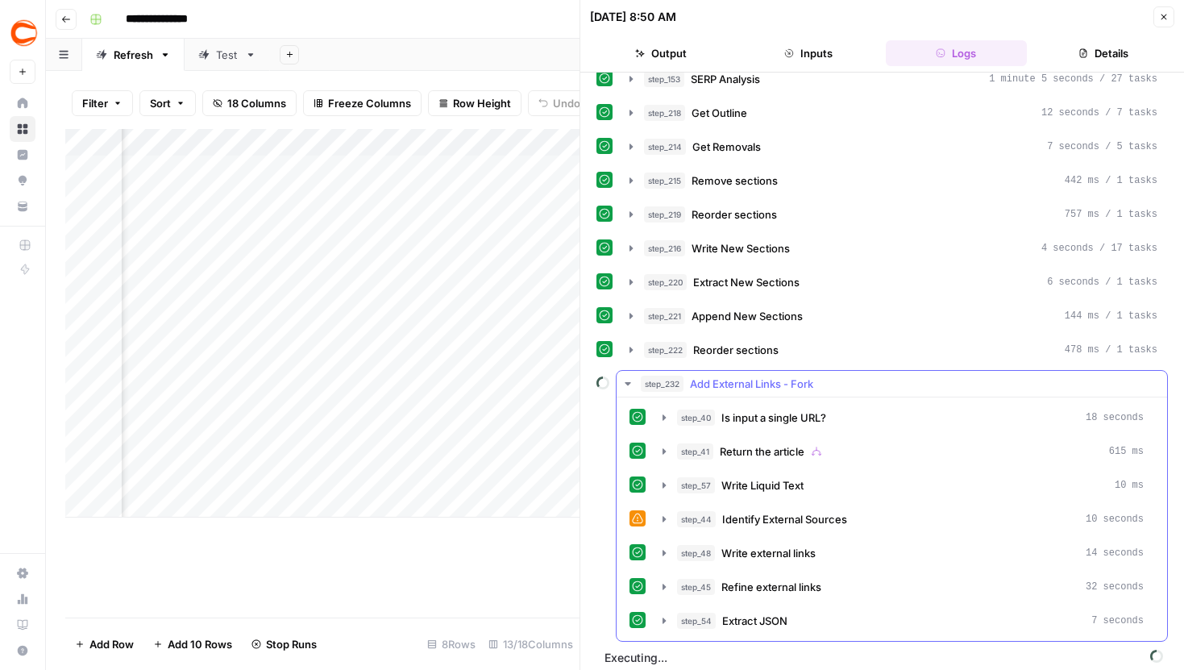
scroll to position [194, 0]
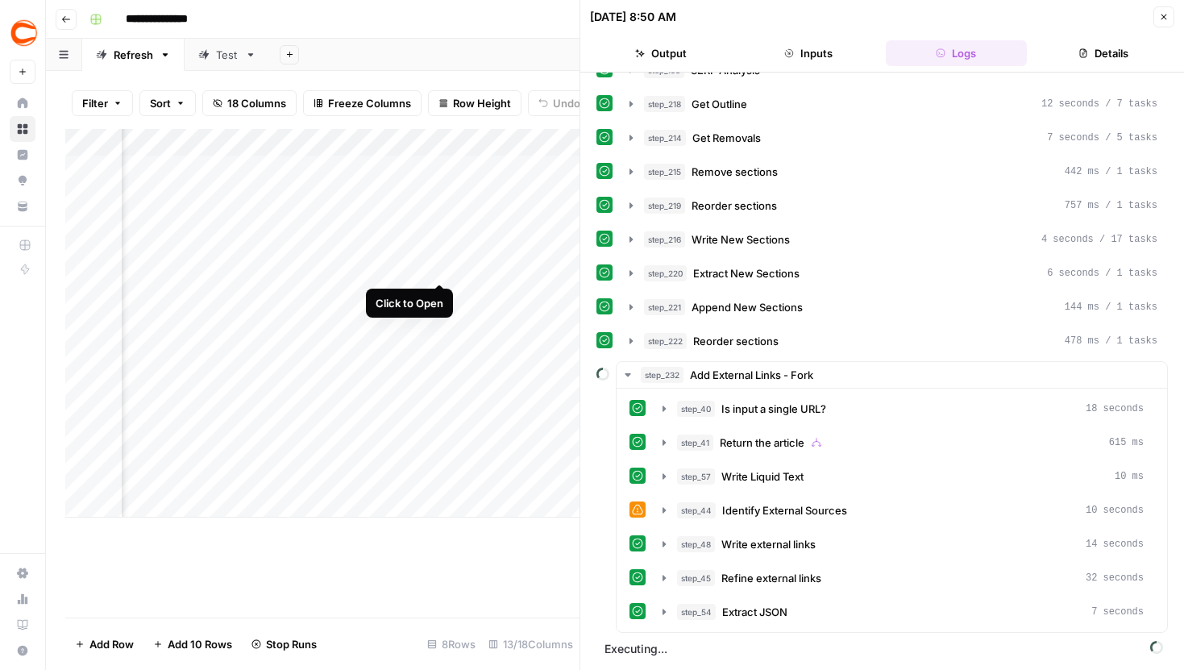
click at [438, 252] on div "Add Column" at bounding box center [322, 323] width 514 height 389
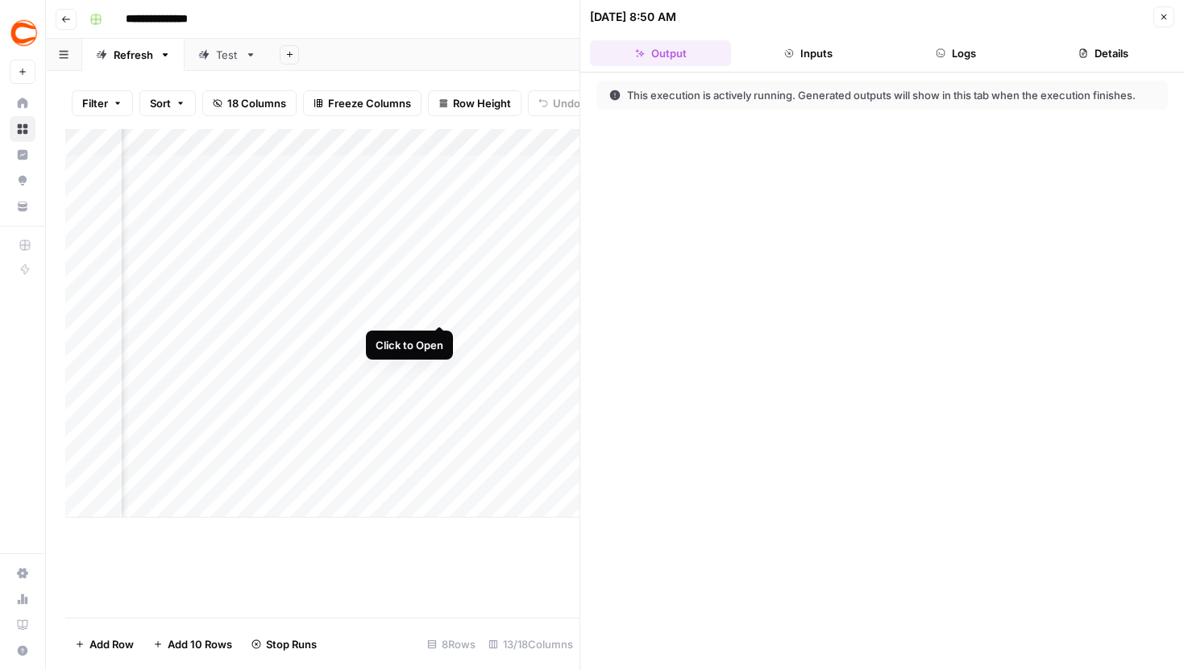
click at [440, 293] on div "Add Column" at bounding box center [322, 323] width 514 height 389
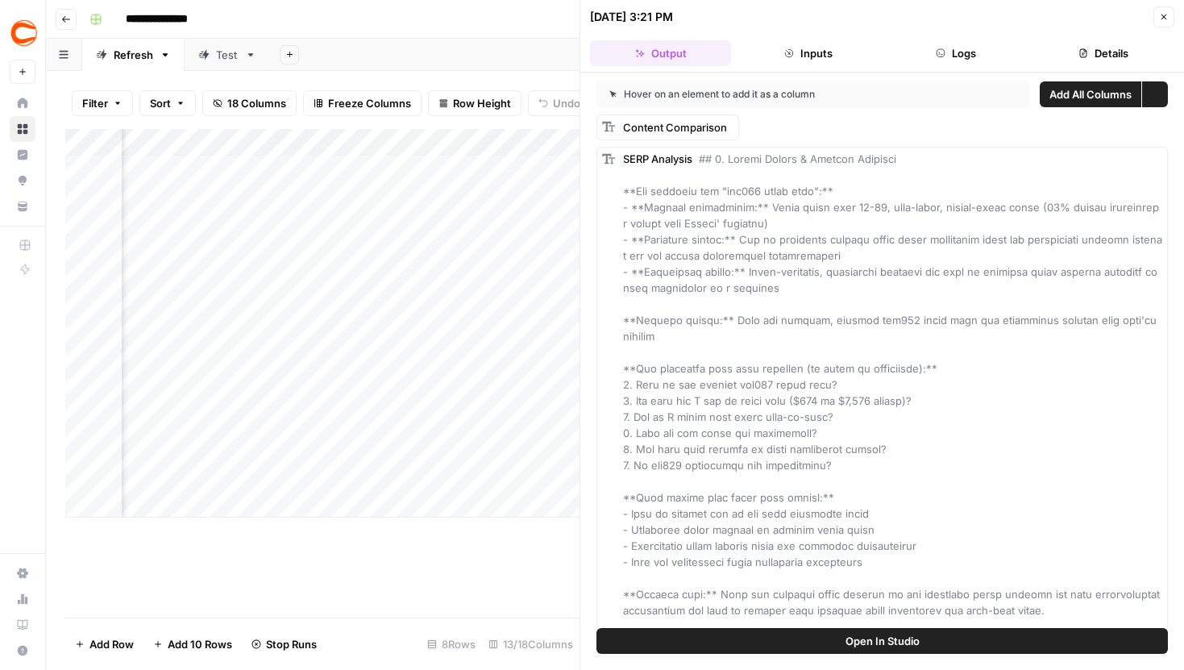
click at [826, 647] on button "Open In Studio" at bounding box center [883, 641] width 572 height 26
click at [1162, 13] on icon "button" at bounding box center [1164, 17] width 10 height 10
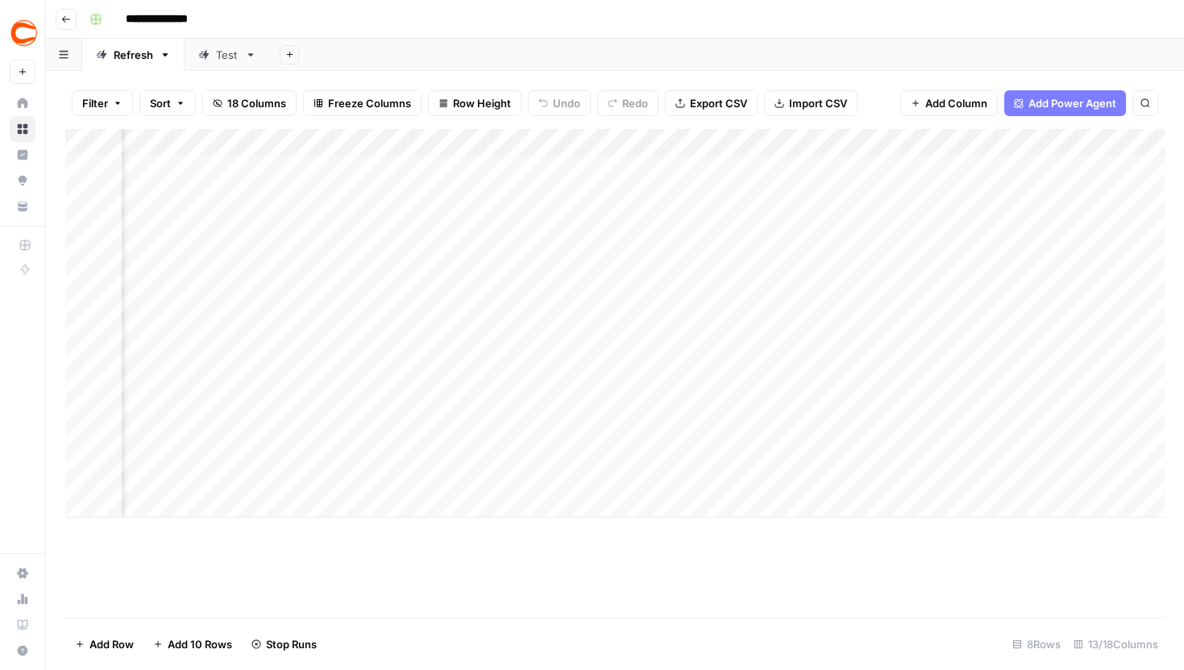
click at [438, 250] on div "Add Column" at bounding box center [615, 323] width 1100 height 389
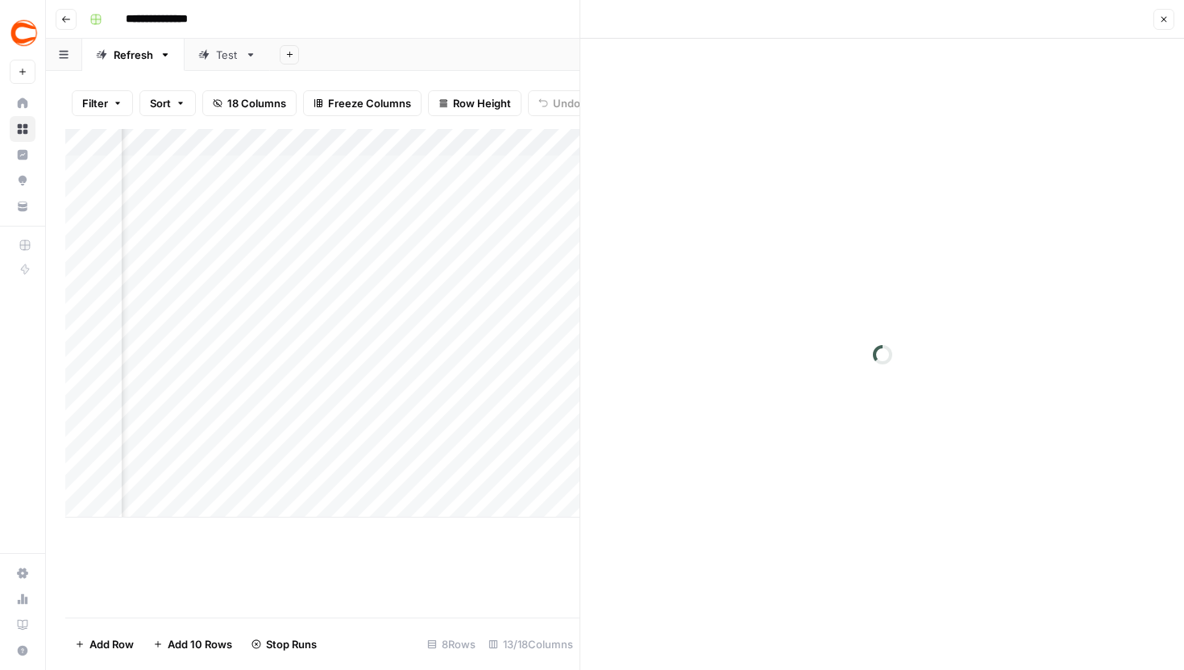
click at [951, 37] on header "Close" at bounding box center [883, 19] width 604 height 39
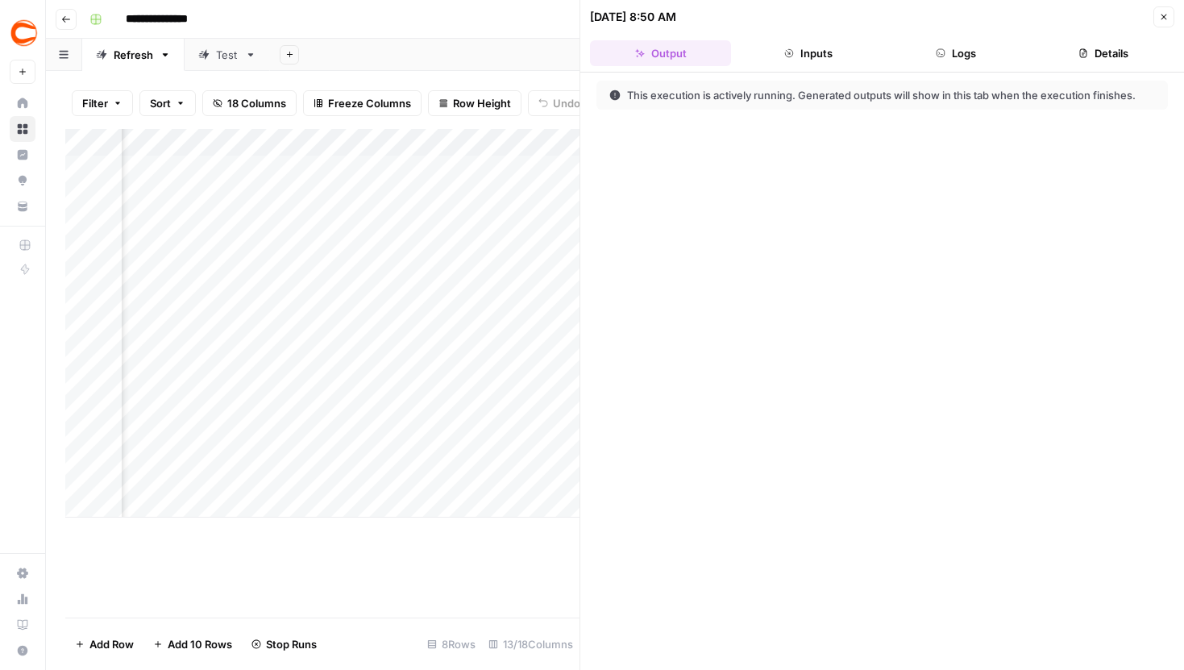
click at [951, 58] on button "Logs" at bounding box center [956, 53] width 141 height 26
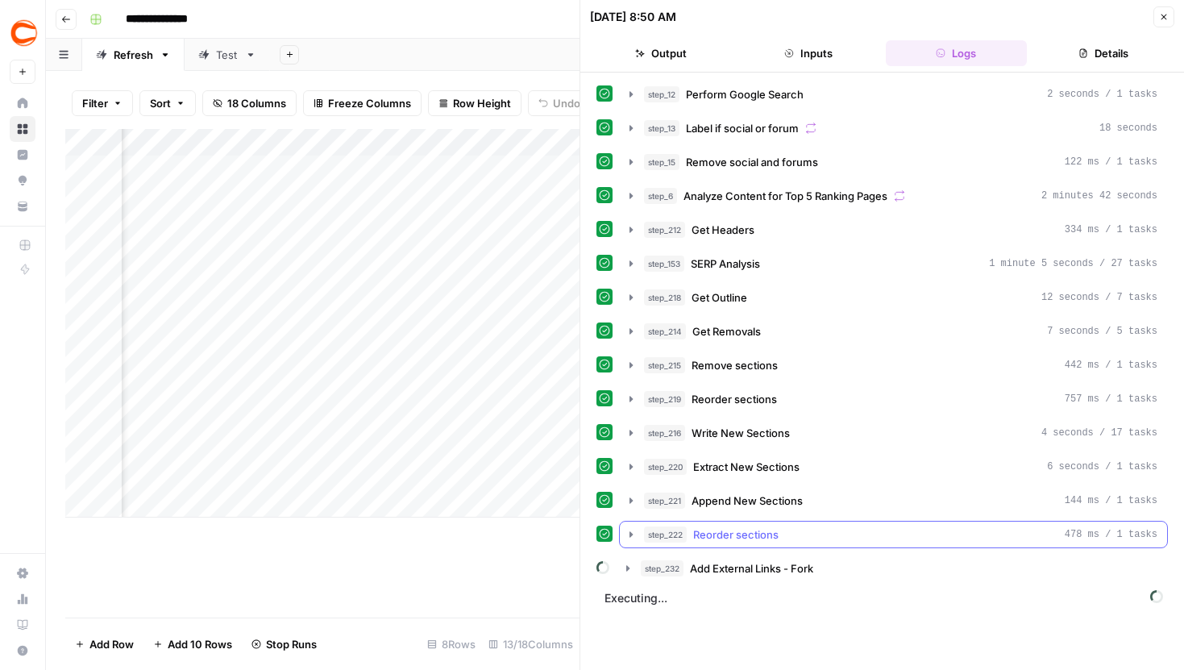
click at [628, 565] on icon "button" at bounding box center [628, 568] width 13 height 13
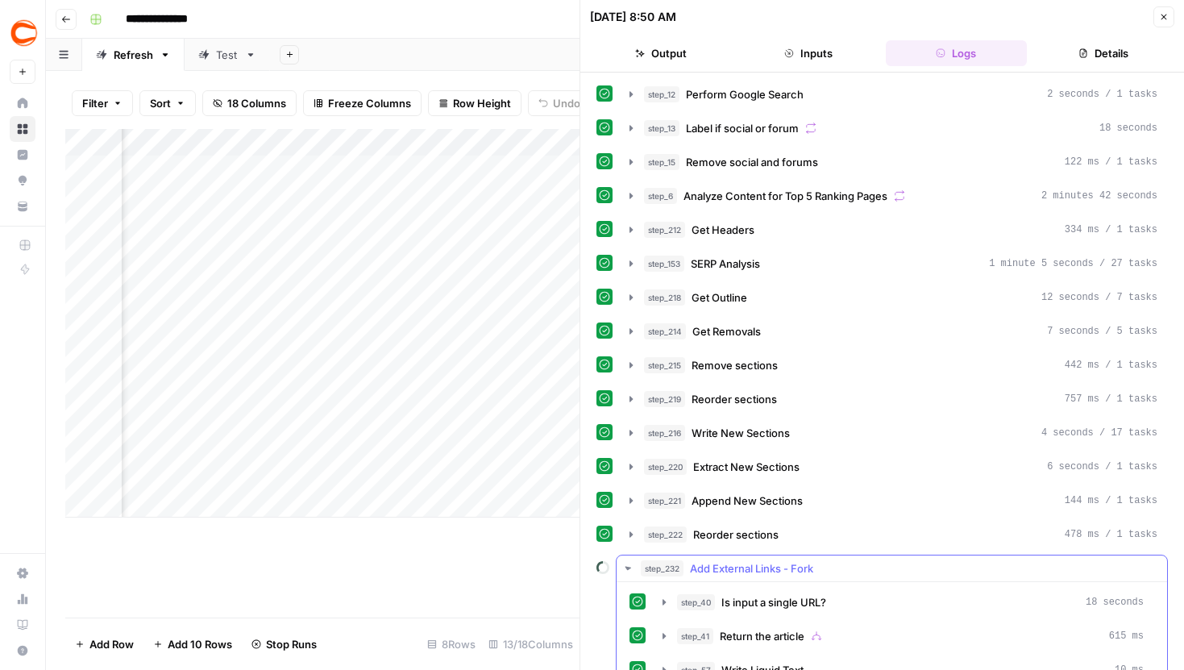
scroll to position [194, 0]
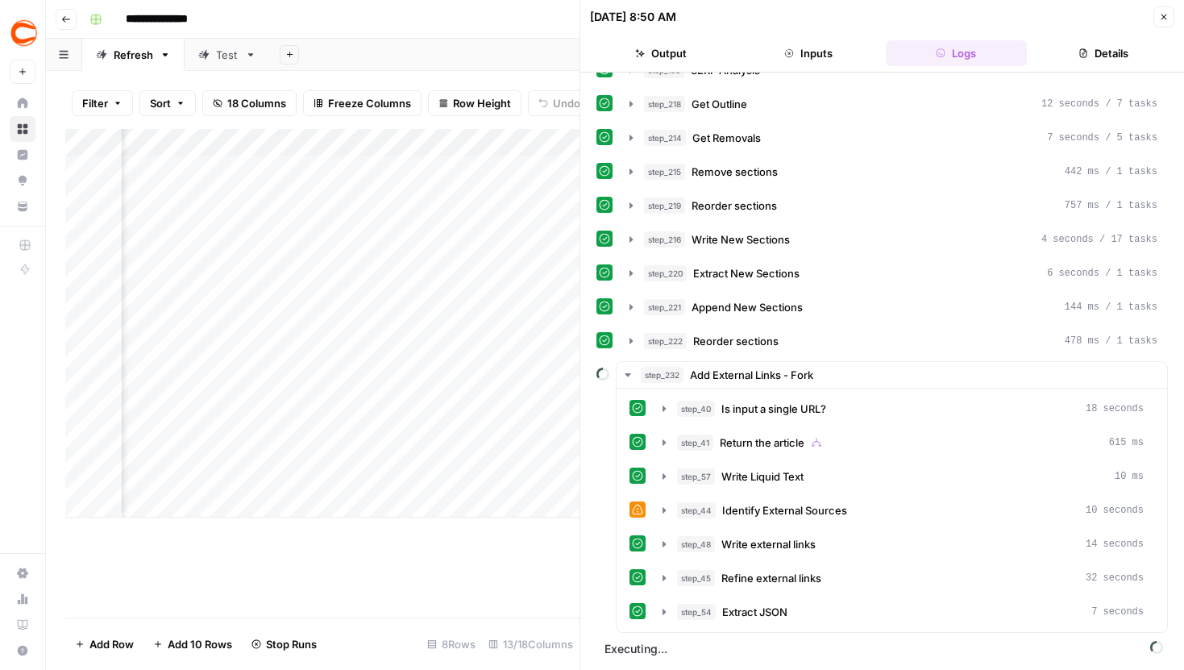
click at [1163, 22] on button "Close" at bounding box center [1164, 16] width 21 height 21
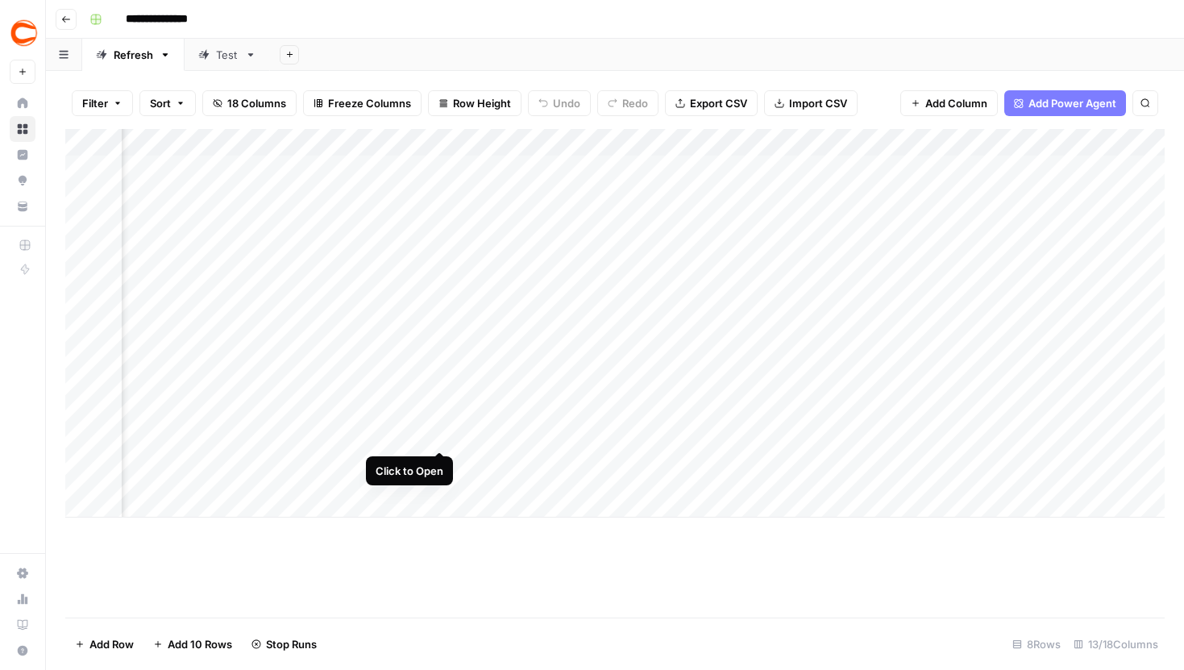
click at [437, 419] on div "Add Column" at bounding box center [615, 323] width 1100 height 389
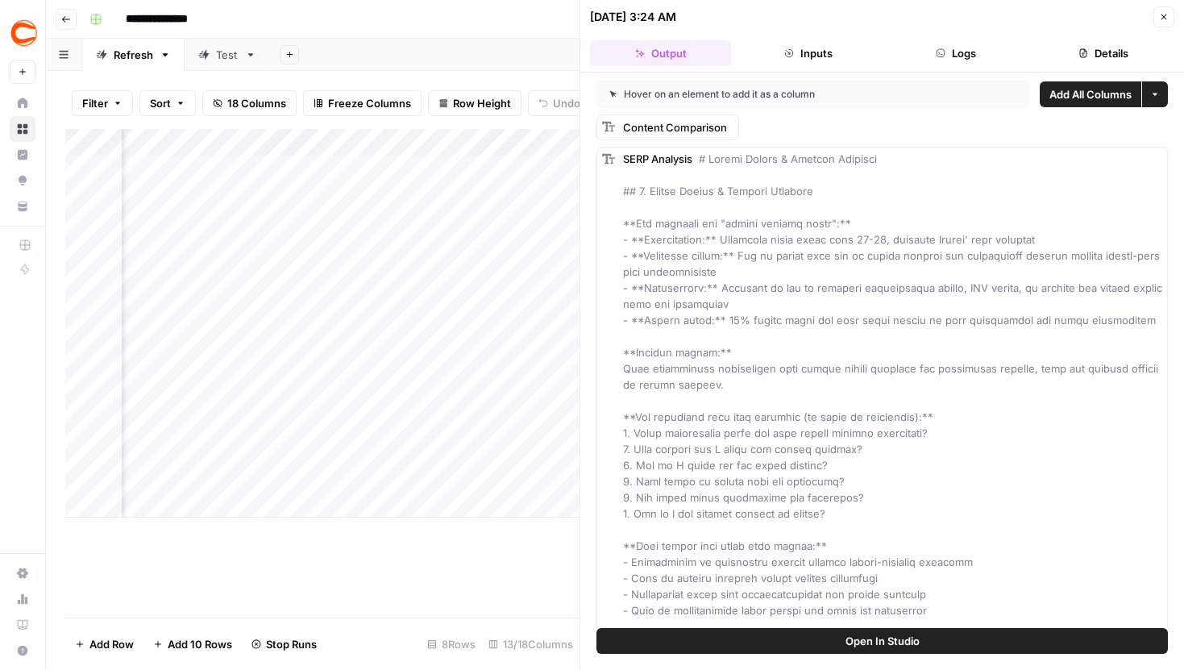
click at [979, 60] on button "Logs" at bounding box center [956, 53] width 141 height 26
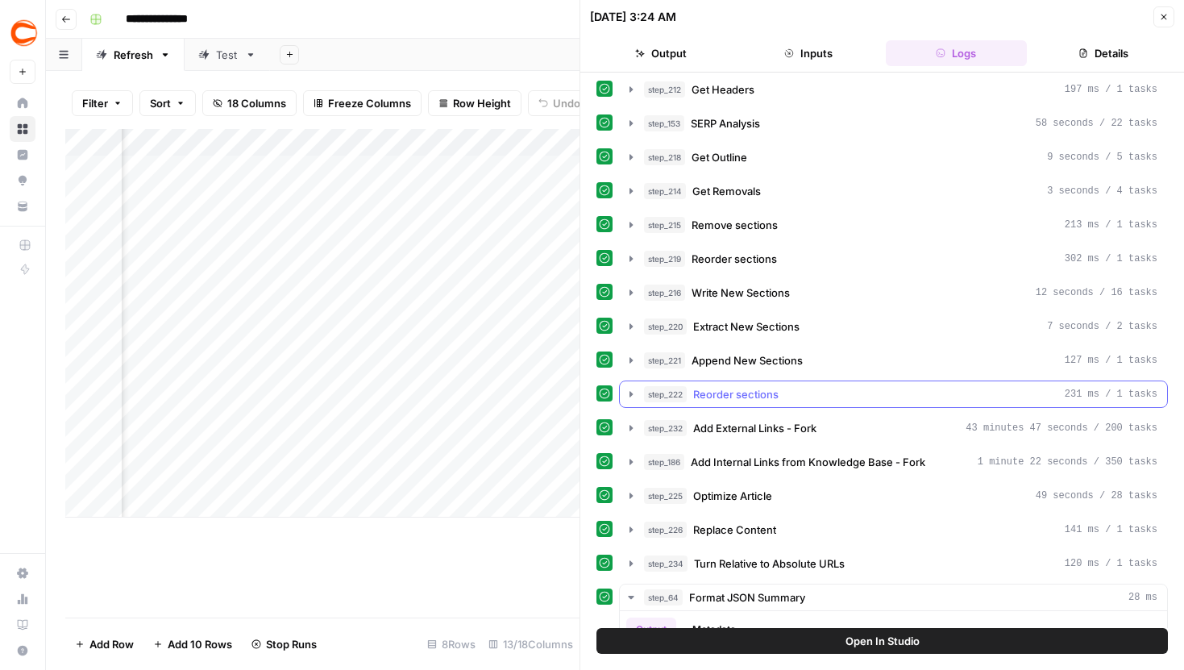
scroll to position [152, 0]
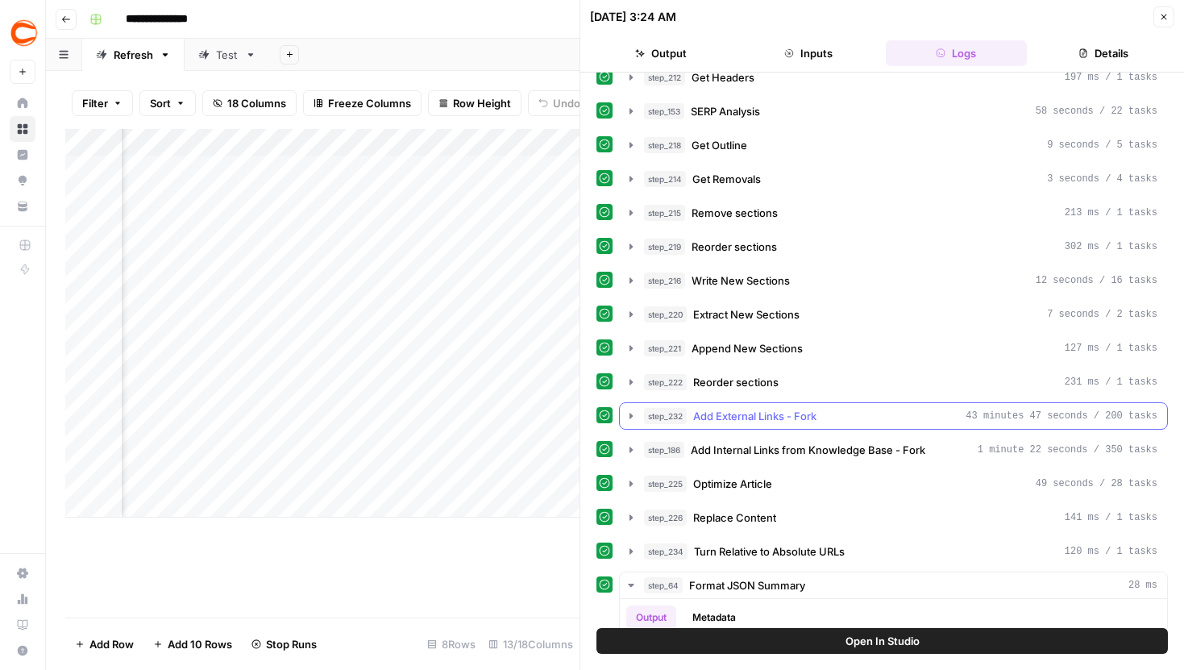
click at [631, 417] on icon "button" at bounding box center [631, 416] width 3 height 6
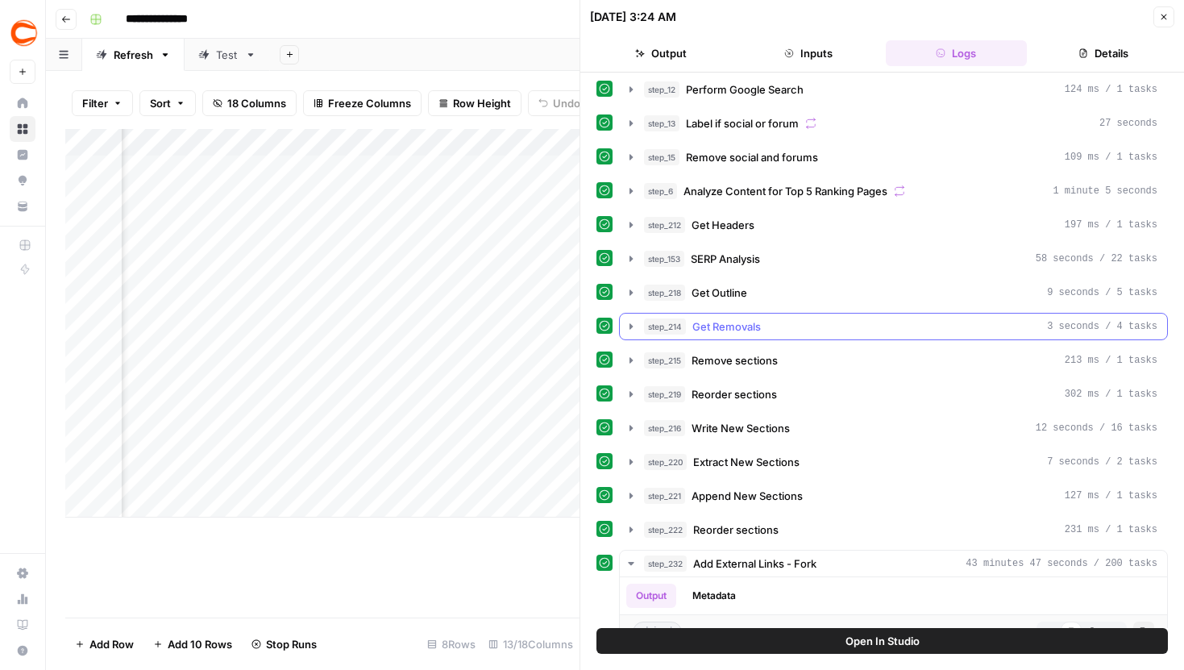
scroll to position [0, 0]
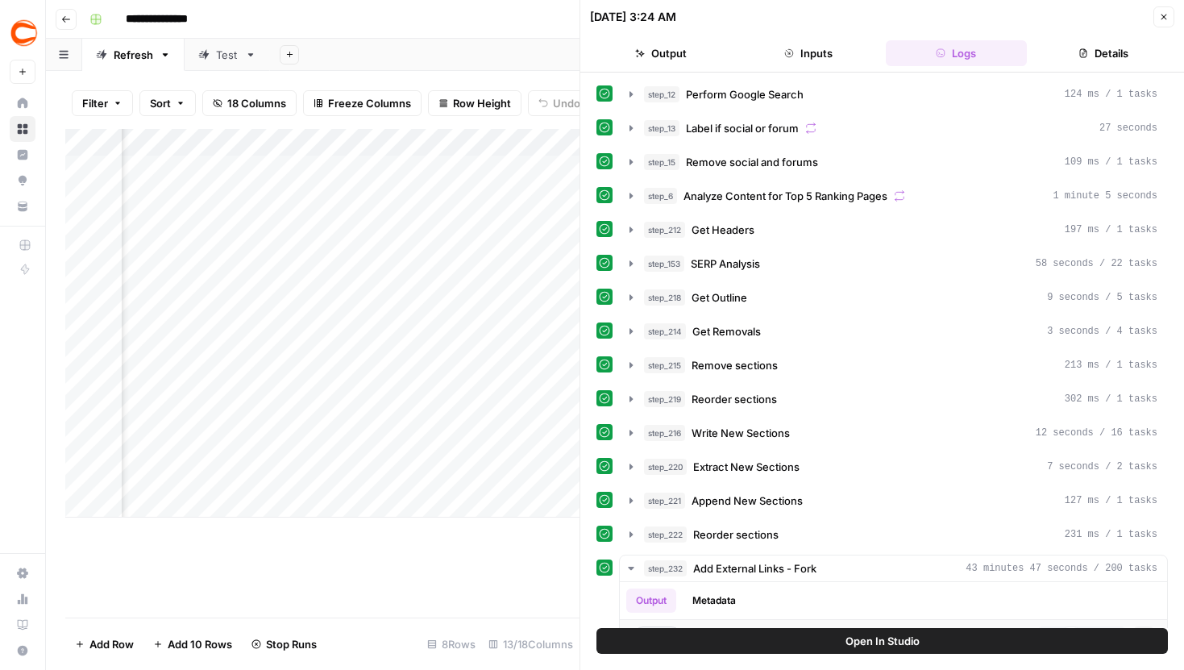
click at [1161, 13] on icon "button" at bounding box center [1164, 17] width 10 height 10
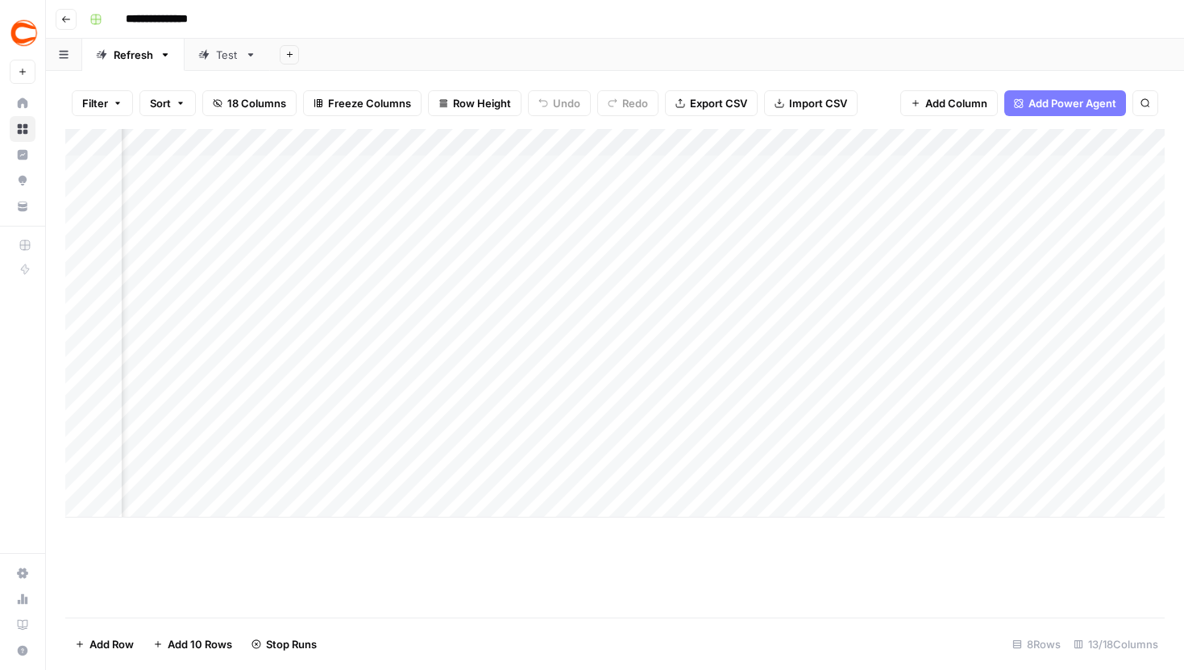
click at [439, 252] on div "Add Column" at bounding box center [615, 323] width 1100 height 389
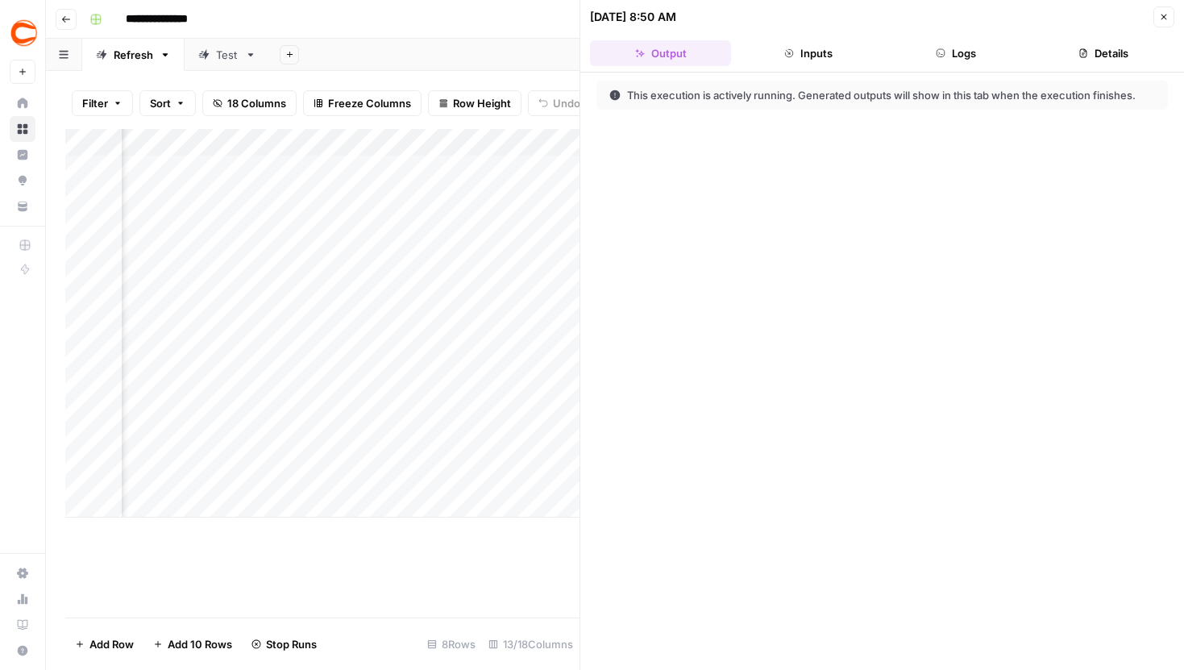
click at [970, 56] on button "Logs" at bounding box center [956, 53] width 141 height 26
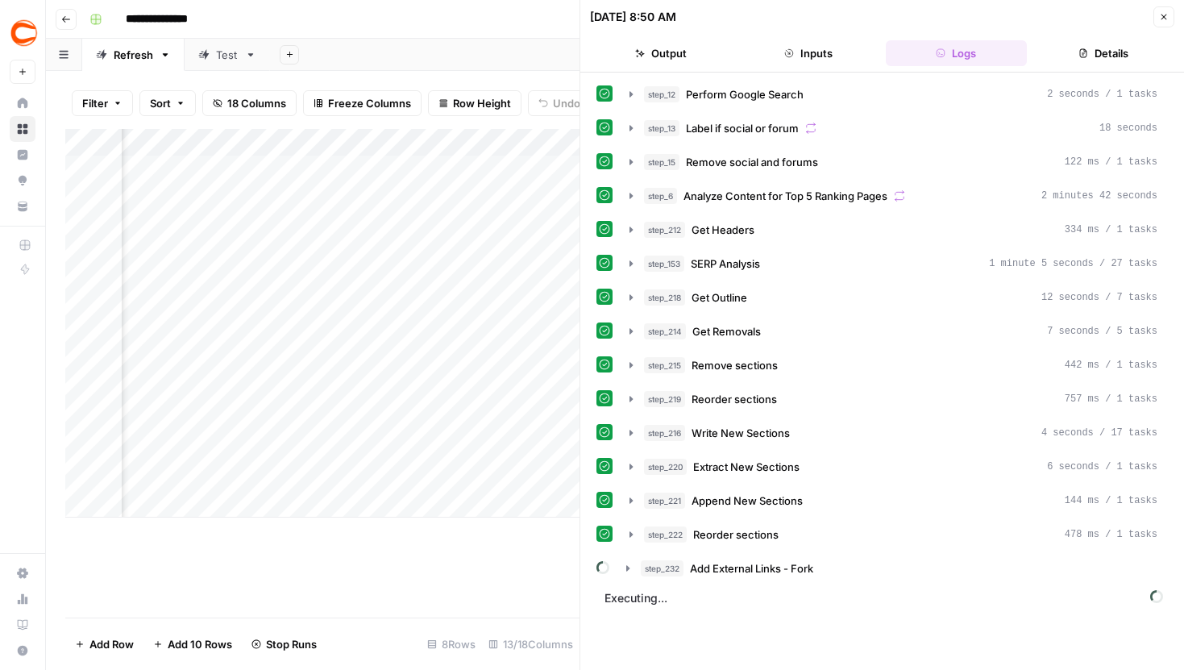
click at [439, 296] on div "Add Column" at bounding box center [322, 323] width 514 height 389
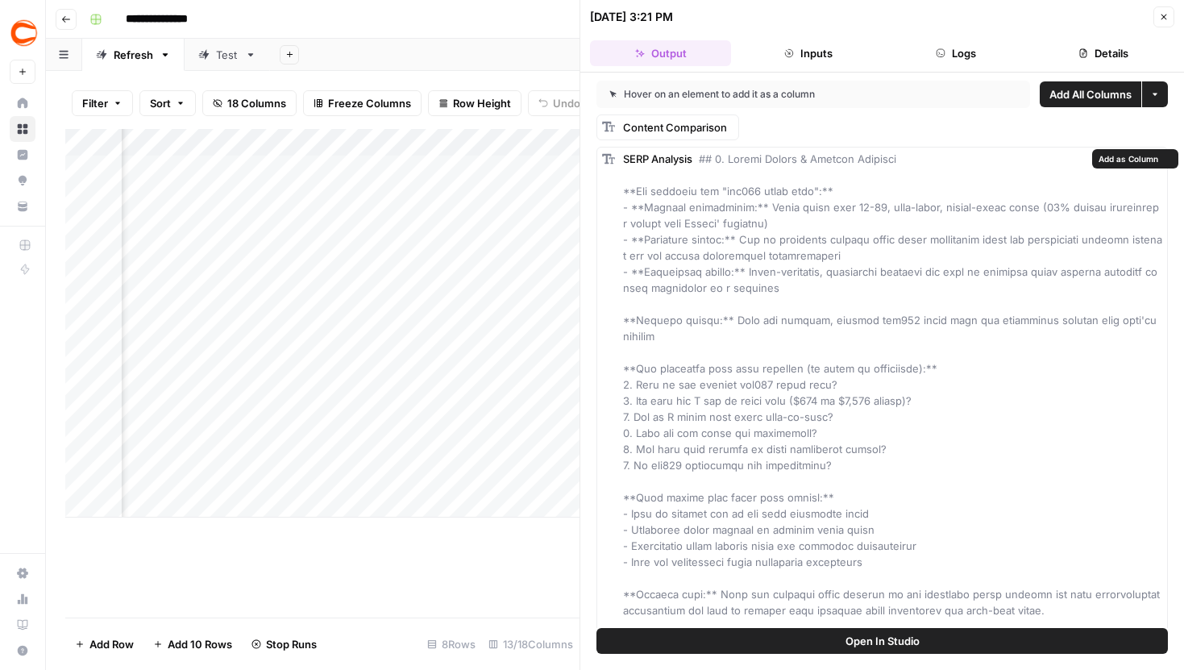
click at [880, 633] on span "Open In Studio" at bounding box center [883, 641] width 74 height 16
click at [1165, 20] on icon "button" at bounding box center [1164, 17] width 10 height 10
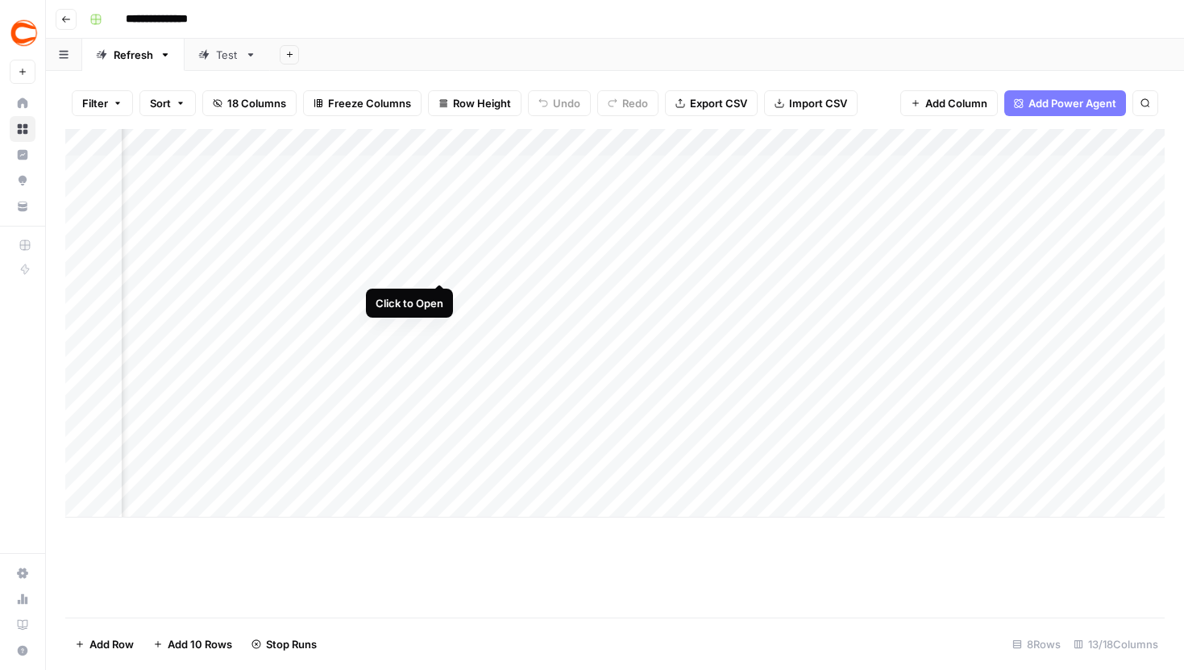
click at [439, 252] on div "Add Column" at bounding box center [615, 323] width 1100 height 389
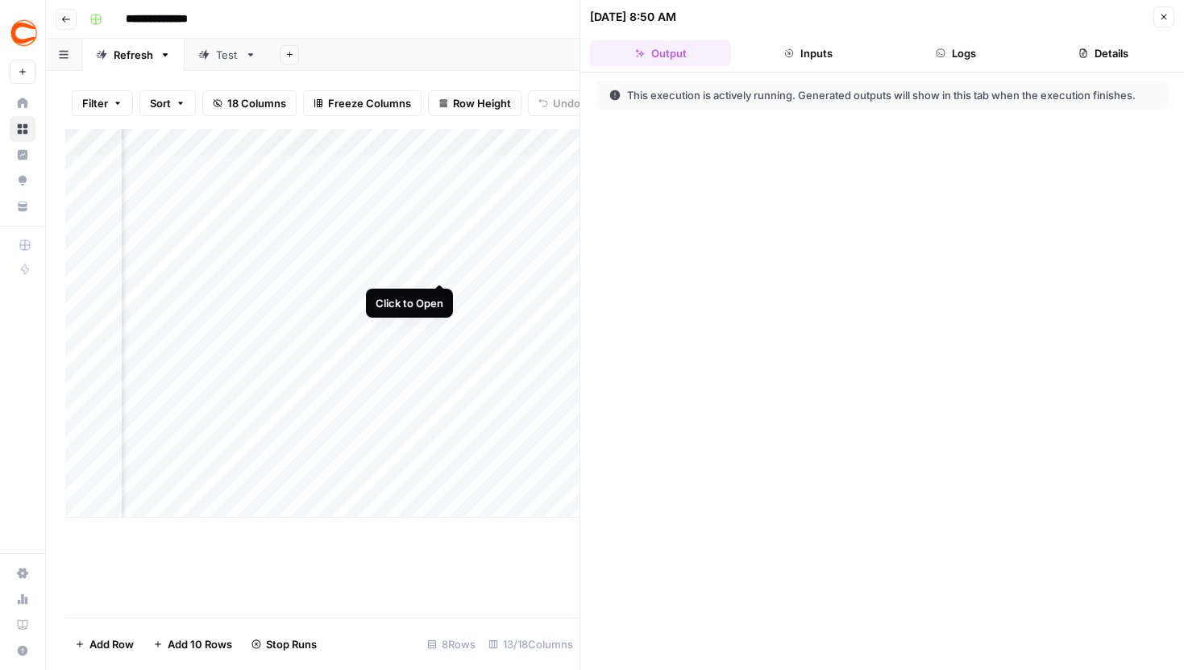
click at [440, 252] on div "Add Column" at bounding box center [322, 323] width 514 height 389
click at [957, 58] on button "Logs" at bounding box center [956, 53] width 141 height 26
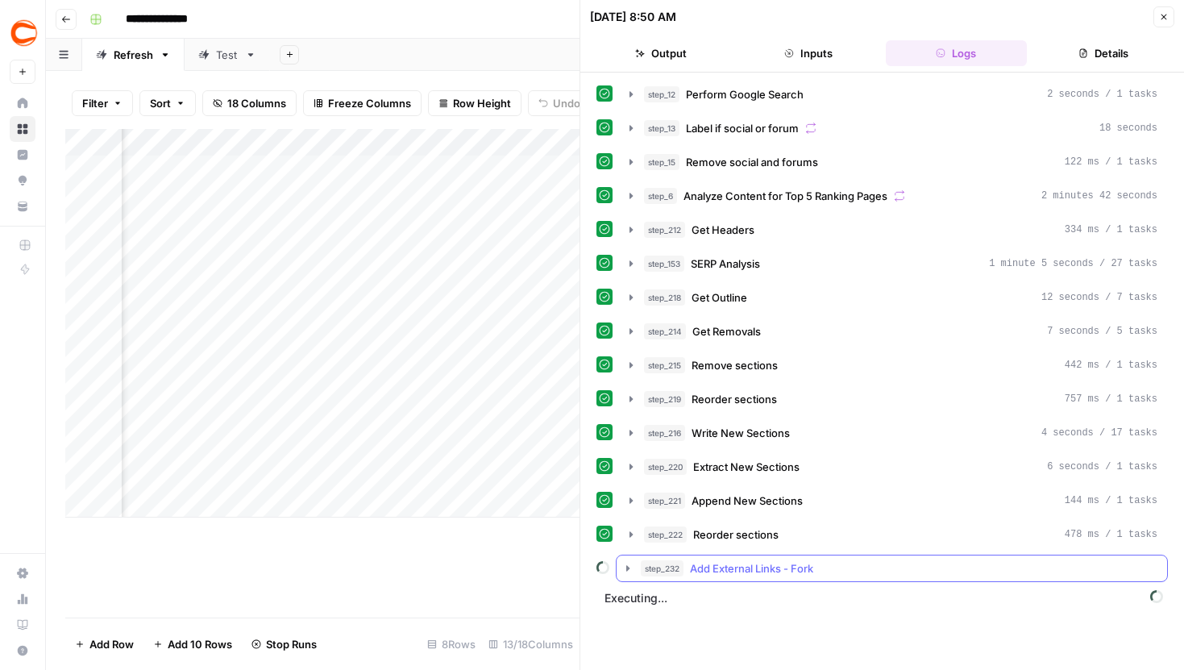
click at [627, 563] on icon "button" at bounding box center [628, 568] width 13 height 13
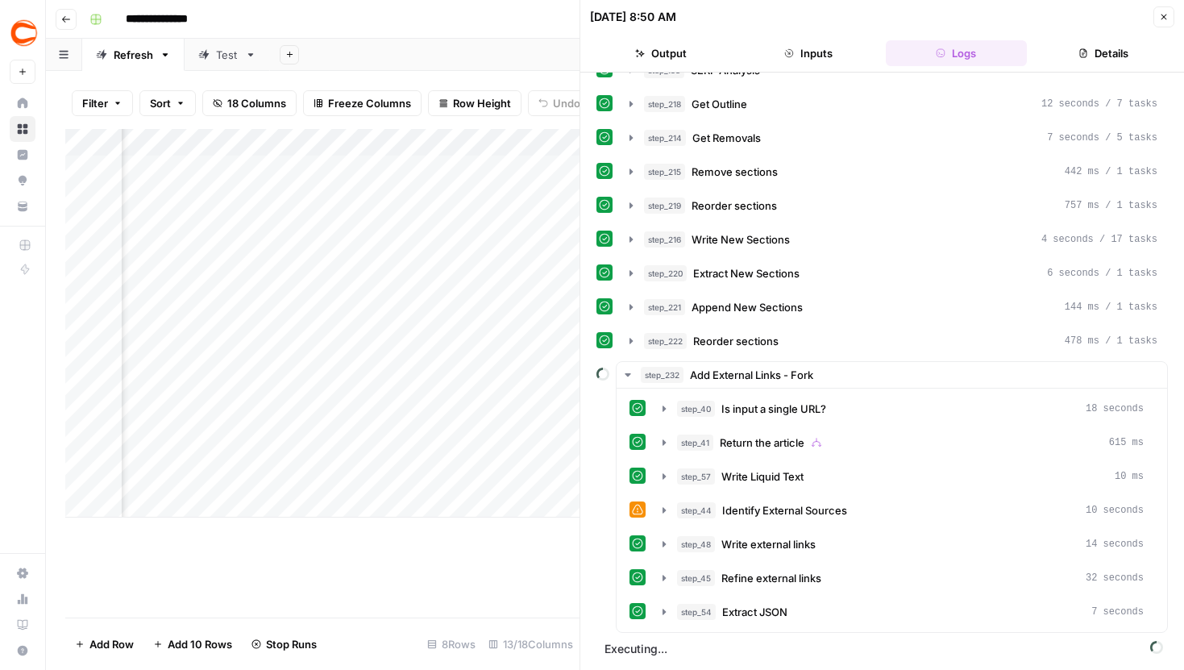
scroll to position [0, 645]
click at [1166, 16] on icon "button" at bounding box center [1164, 17] width 10 height 10
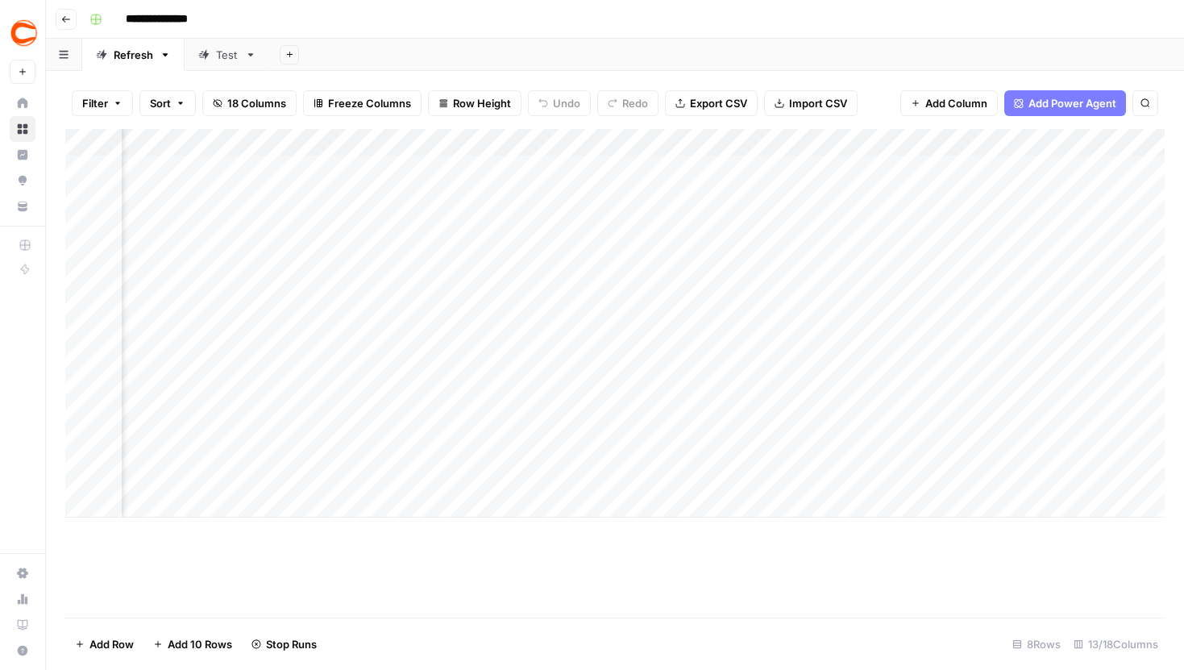
scroll to position [0, 797]
click at [648, 252] on div "Add Column" at bounding box center [615, 323] width 1100 height 389
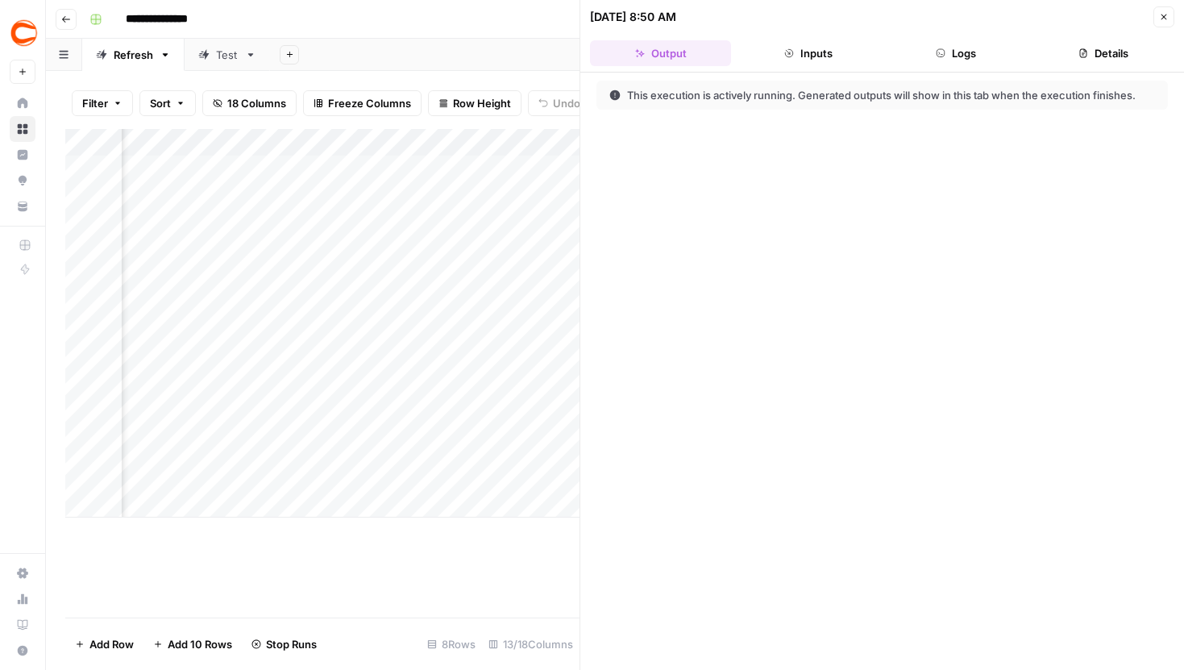
click at [989, 54] on button "Logs" at bounding box center [956, 53] width 141 height 26
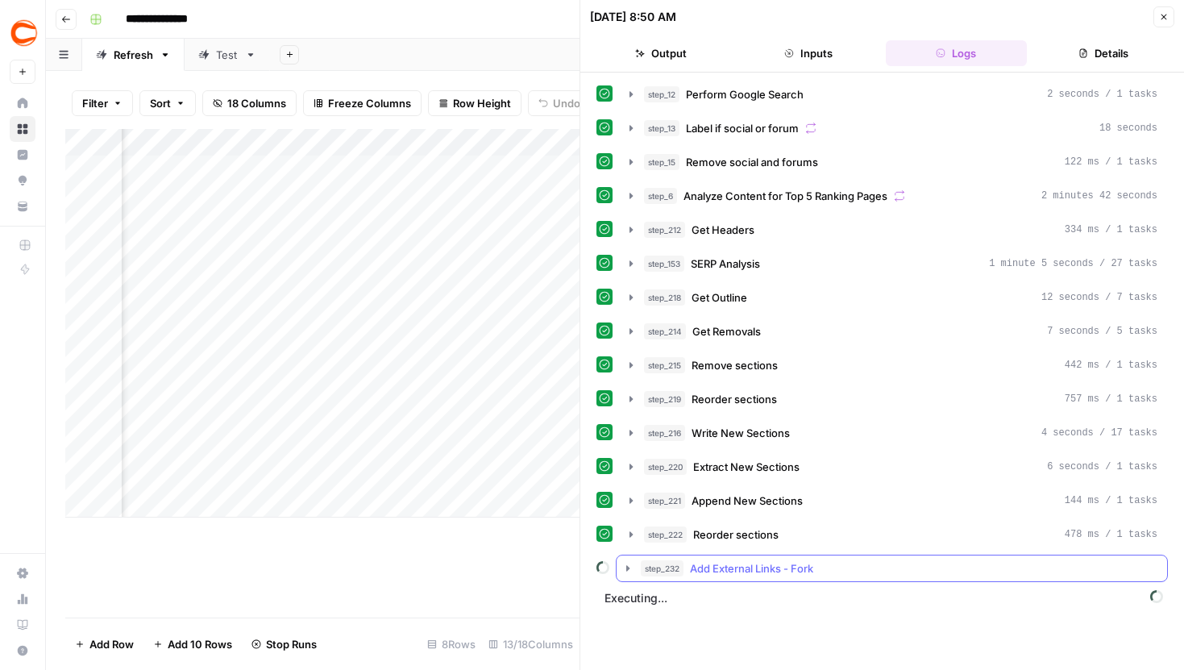
click at [633, 570] on icon "button" at bounding box center [628, 568] width 13 height 13
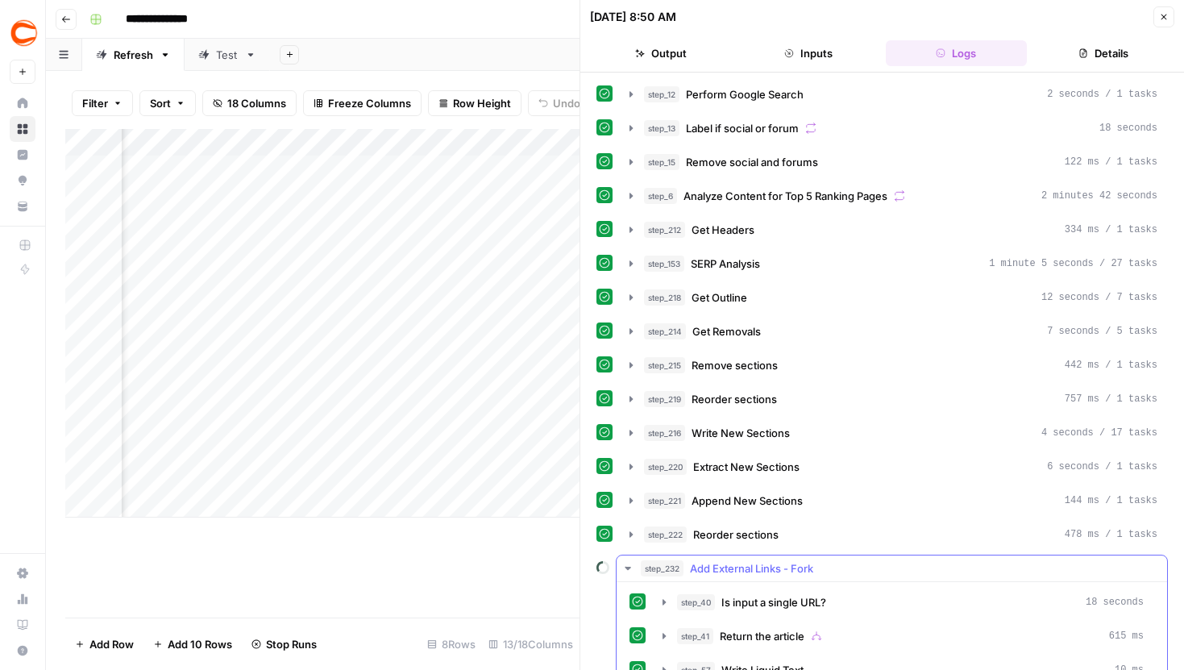
scroll to position [194, 0]
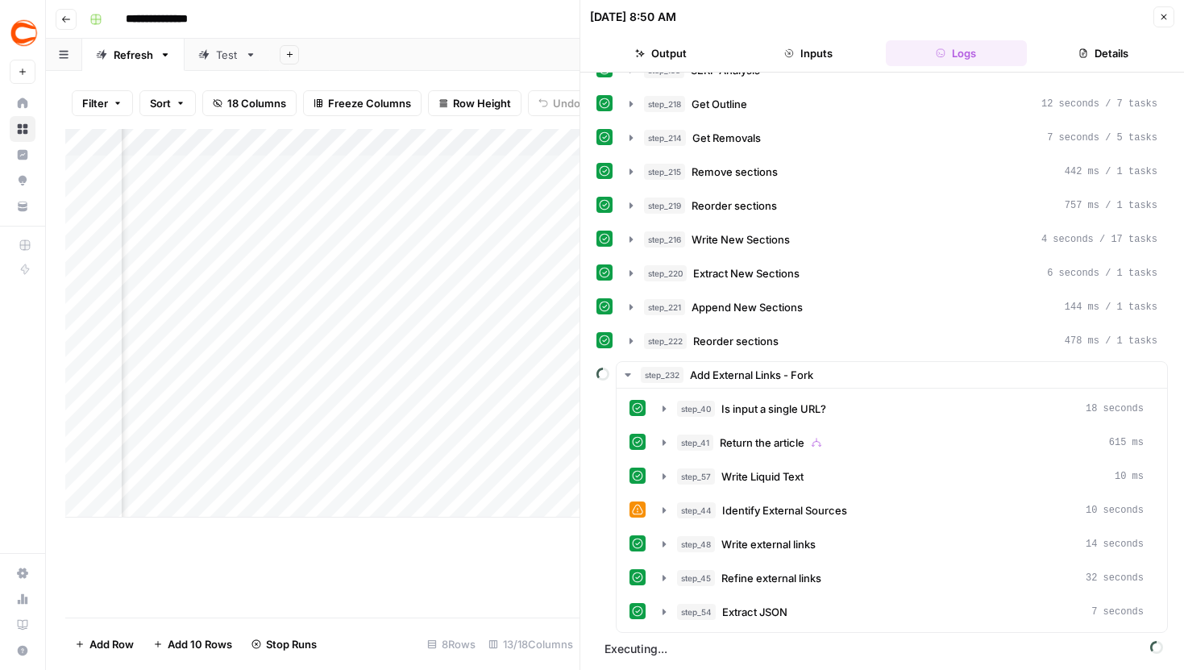
click at [1168, 10] on button "Close" at bounding box center [1164, 16] width 21 height 21
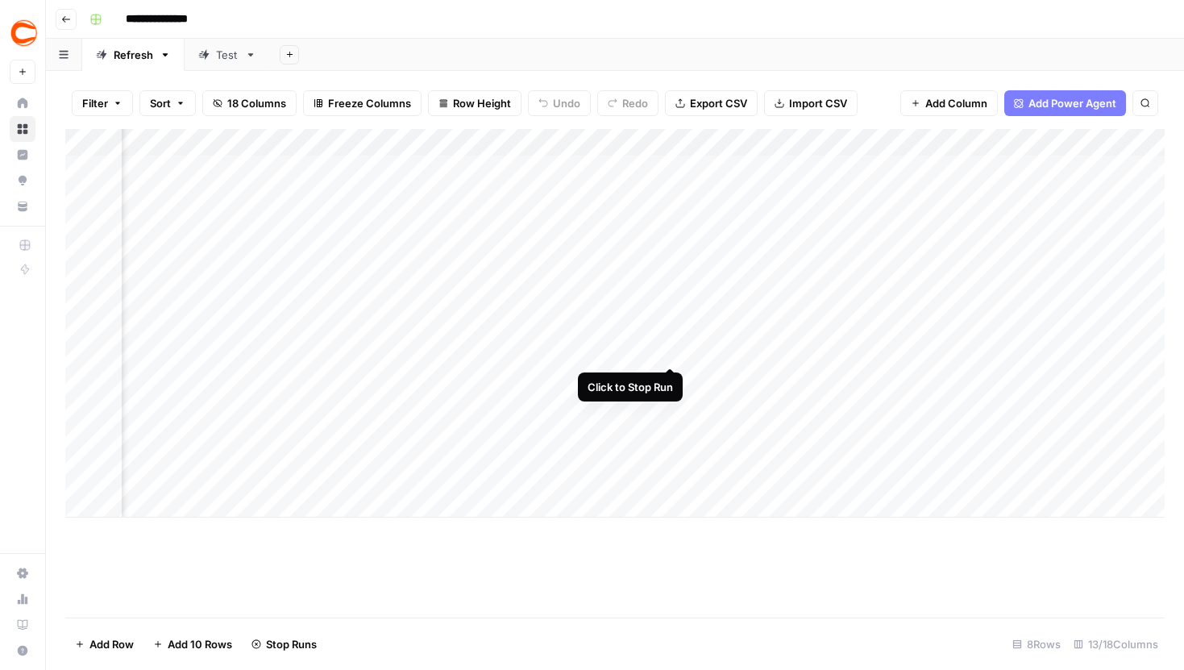
click at [669, 336] on div "Add Column" at bounding box center [615, 323] width 1100 height 389
click at [651, 337] on div "Add Column" at bounding box center [615, 323] width 1100 height 389
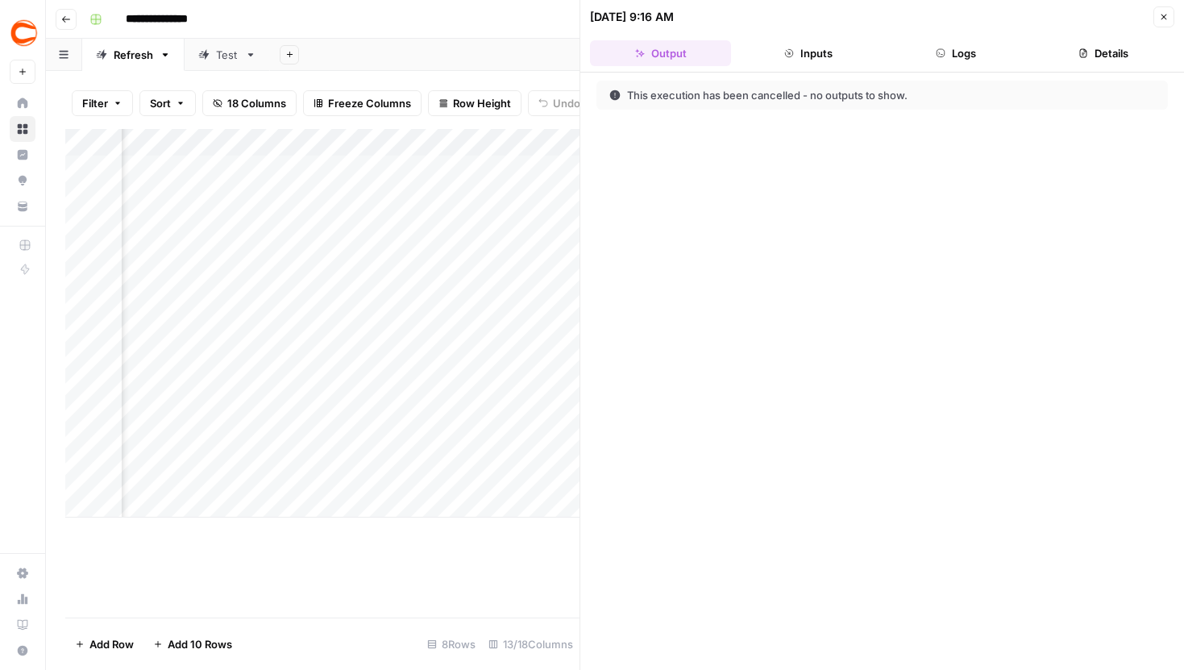
click at [963, 44] on button "Logs" at bounding box center [956, 53] width 141 height 26
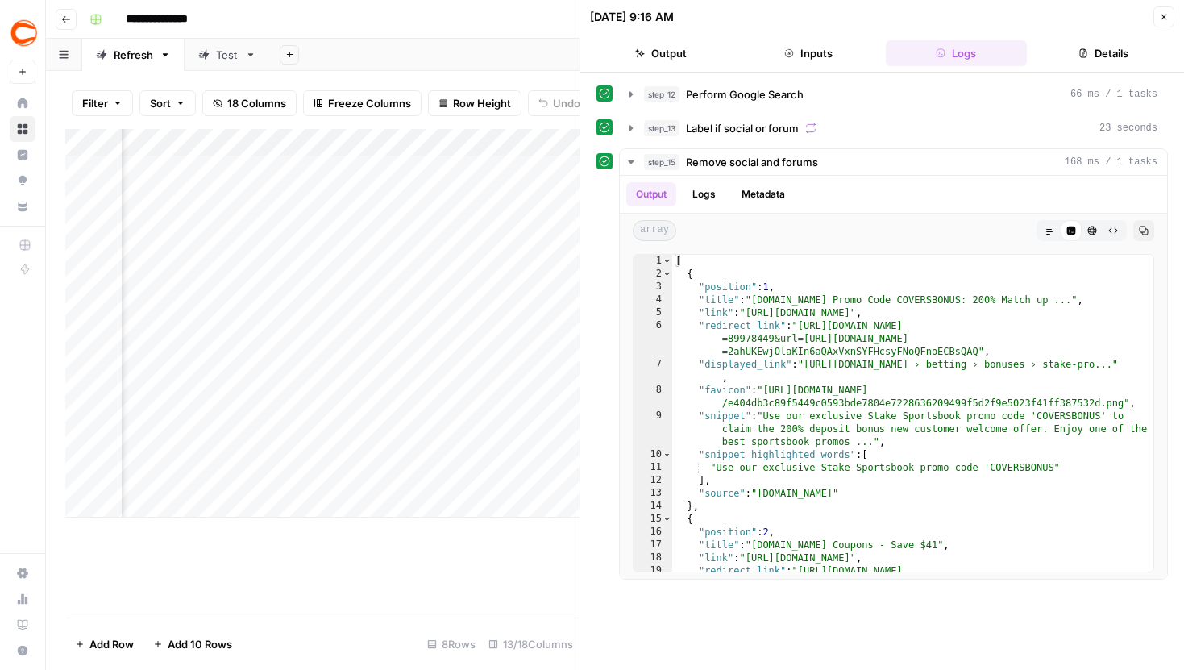
click at [1154, 24] on button "Close" at bounding box center [1164, 16] width 21 height 21
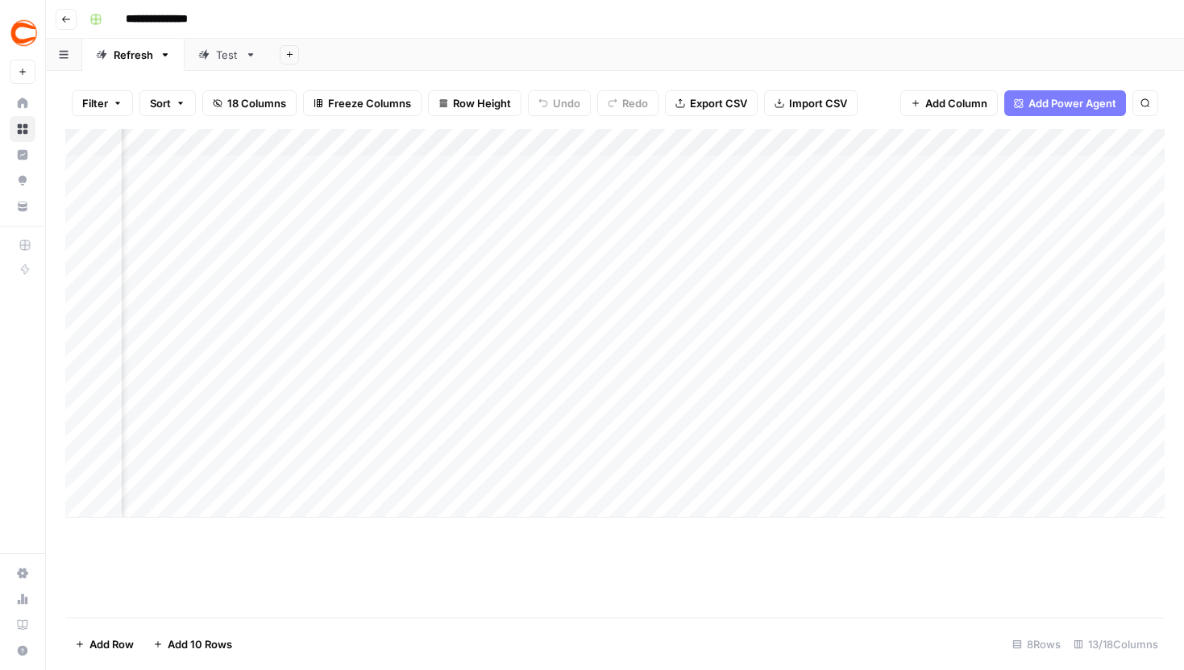
click at [673, 331] on div "Add Column" at bounding box center [615, 323] width 1100 height 389
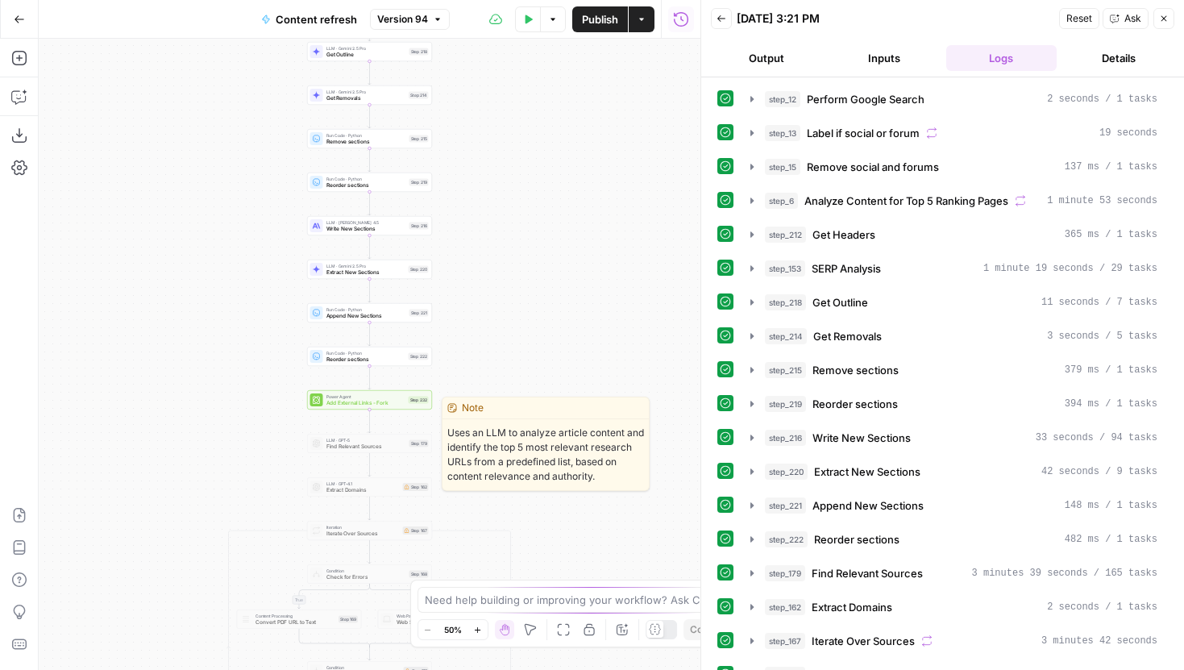
click at [397, 404] on span "Add External Links - Fork" at bounding box center [366, 403] width 79 height 8
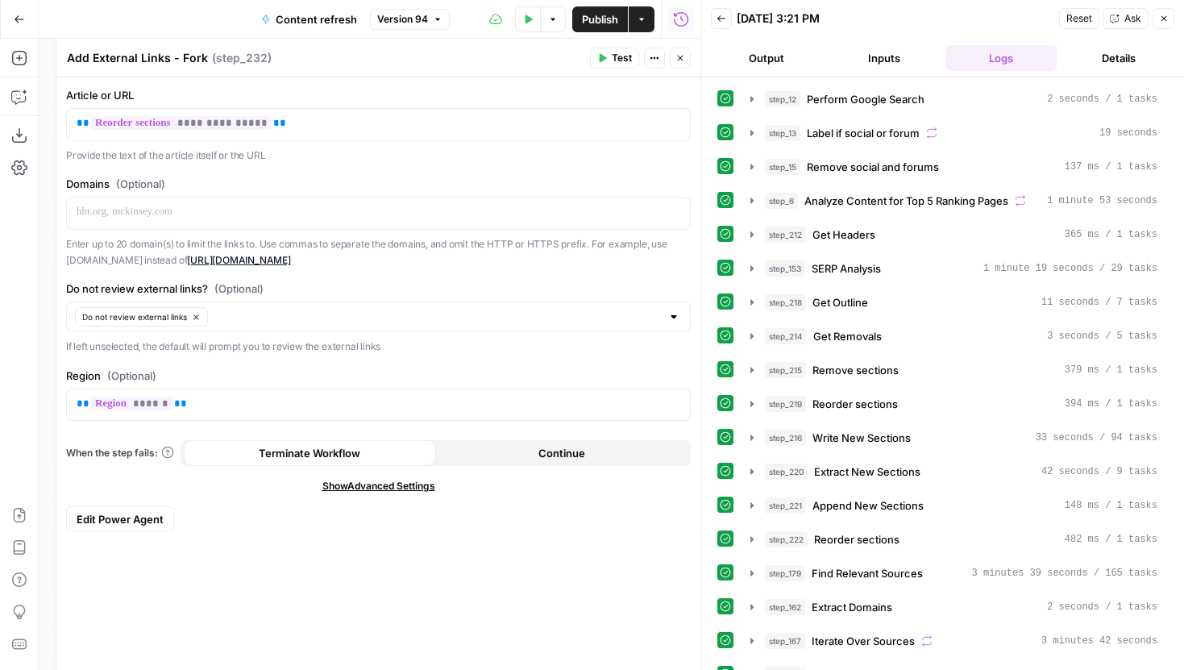
click at [144, 524] on span "Edit Power Agent" at bounding box center [120, 519] width 87 height 16
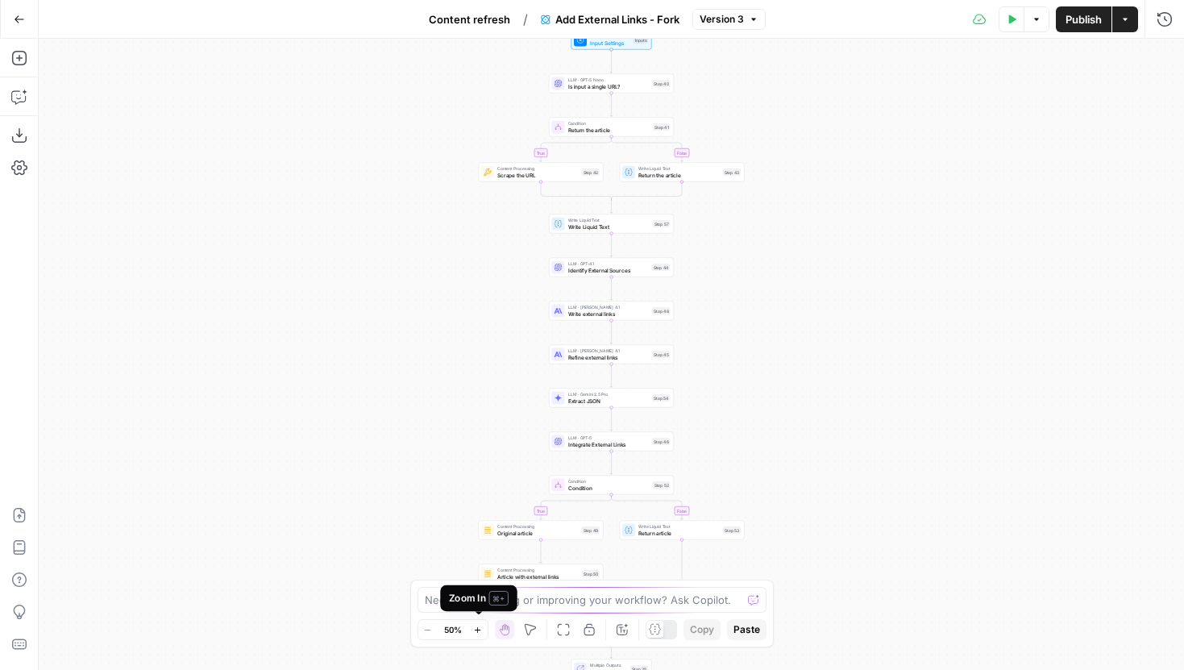
click at [469, 630] on button "Zoom In" at bounding box center [477, 629] width 19 height 19
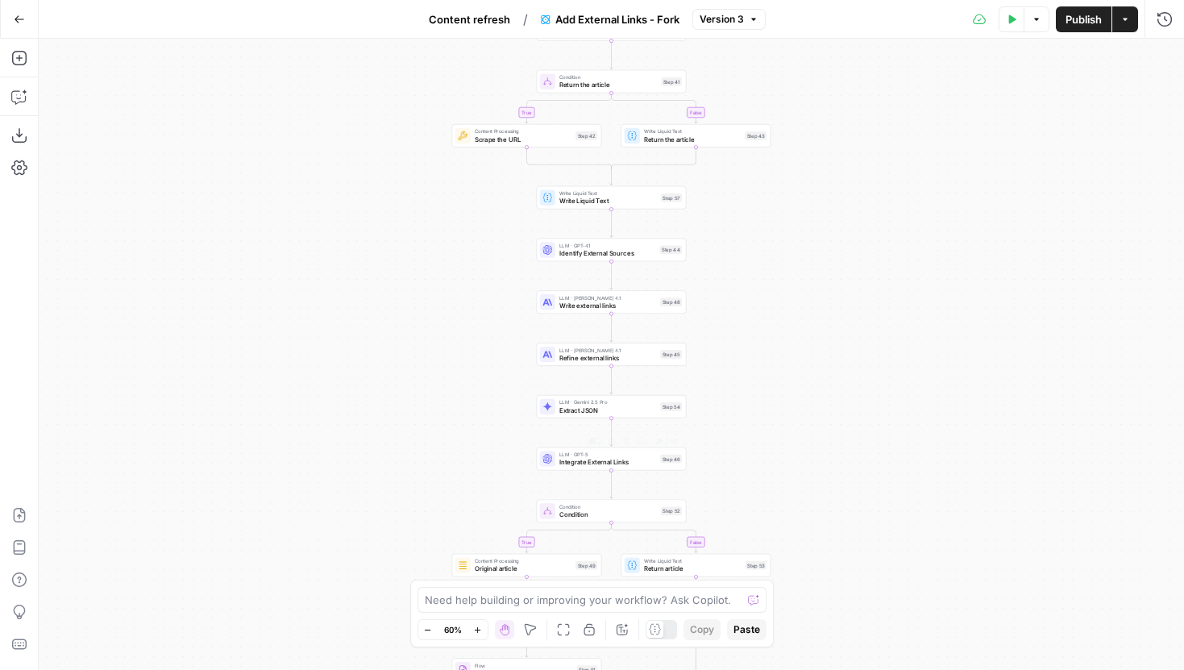
click at [597, 460] on span "Integrate External Links" at bounding box center [609, 462] width 98 height 10
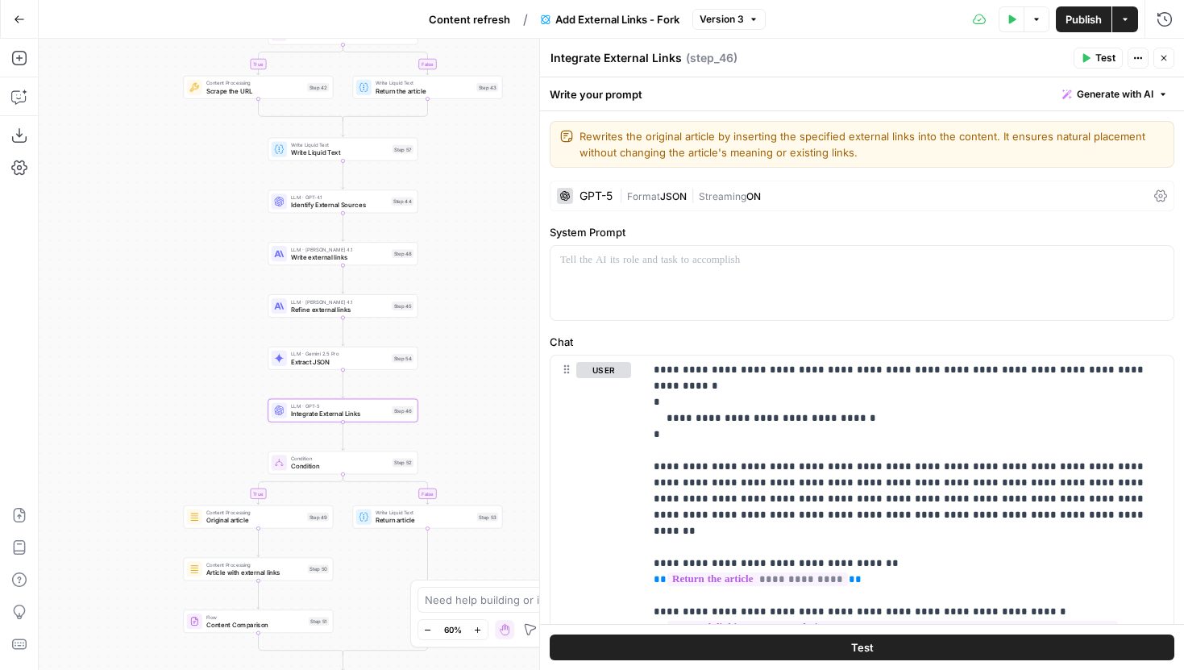
drag, startPoint x: 431, startPoint y: 460, endPoint x: 162, endPoint y: 412, distance: 272.8
click at [162, 412] on div "true false true false Workflow Input Settings Inputs LLM · GPT-5 Nano Is input …" at bounding box center [612, 354] width 1146 height 631
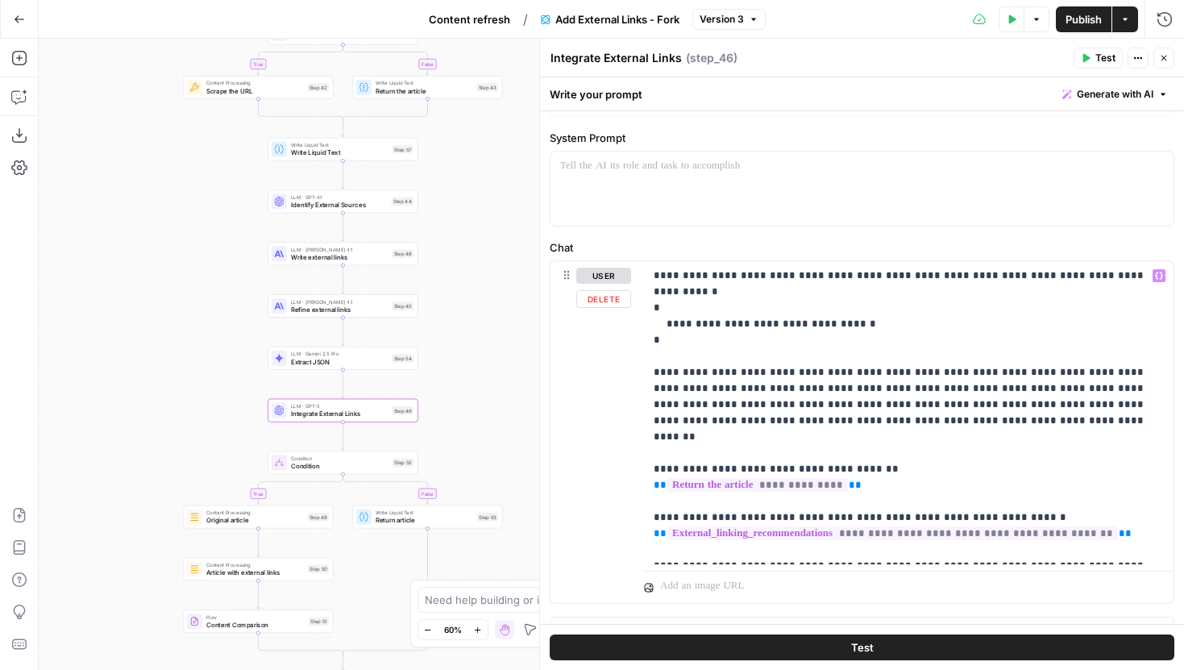
scroll to position [121, 0]
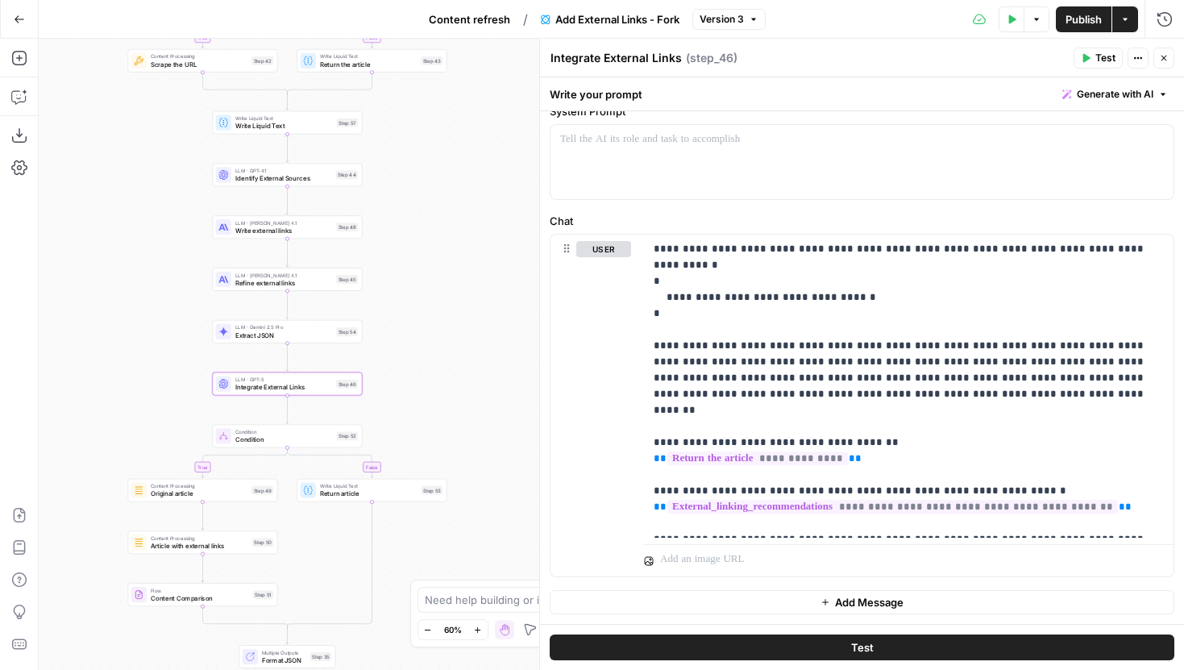
drag, startPoint x: 499, startPoint y: 200, endPoint x: 443, endPoint y: 172, distance: 63.1
click at [443, 172] on div "true false true false Workflow Input Settings Inputs LLM · GPT-5 Nano Is input …" at bounding box center [612, 354] width 1146 height 631
click at [746, 11] on button "Version 3" at bounding box center [729, 19] width 73 height 21
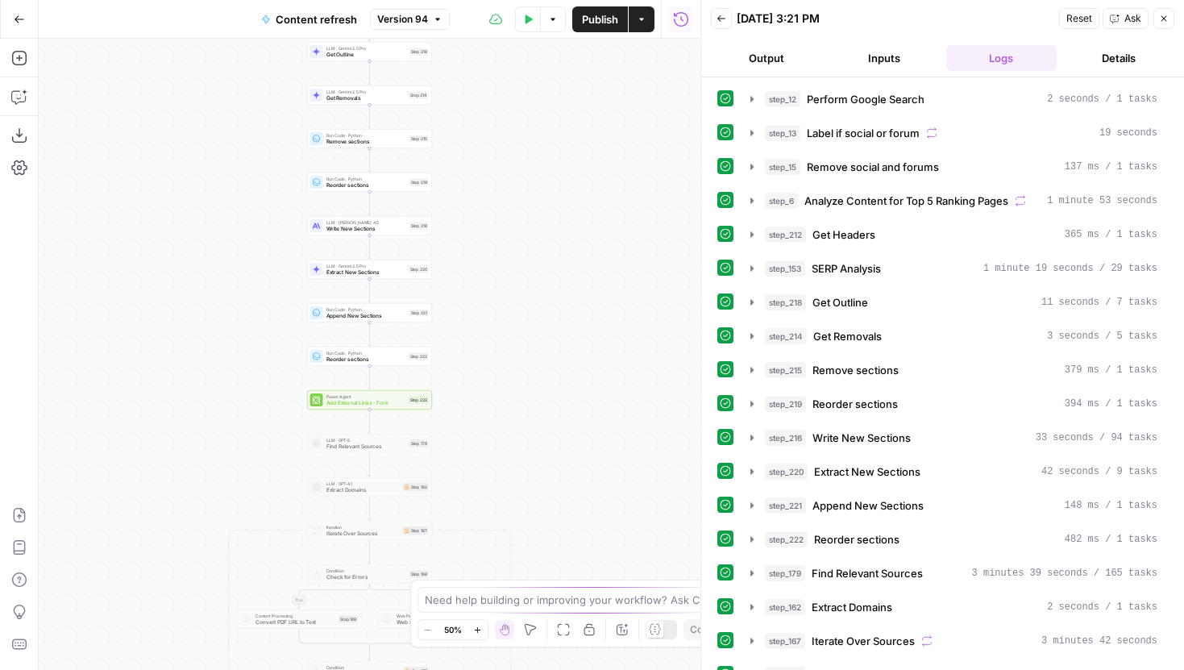
click at [402, 405] on span "Add External Links - Fork" at bounding box center [366, 403] width 79 height 8
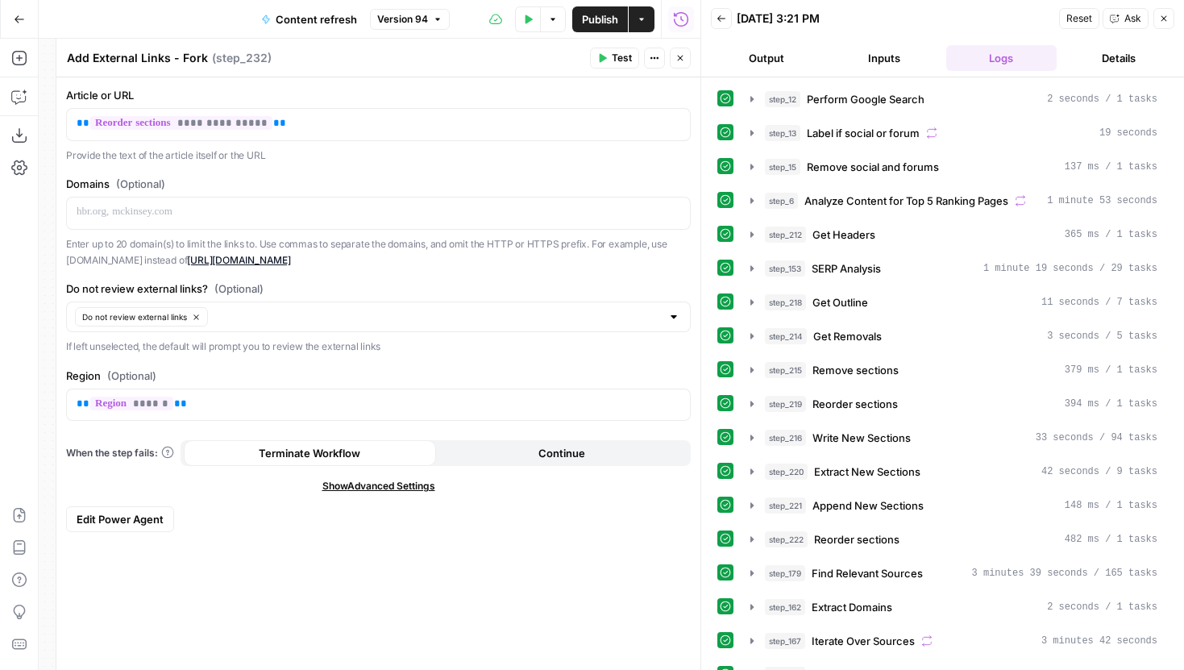
click at [141, 515] on span "Edit Power Agent" at bounding box center [120, 519] width 87 height 16
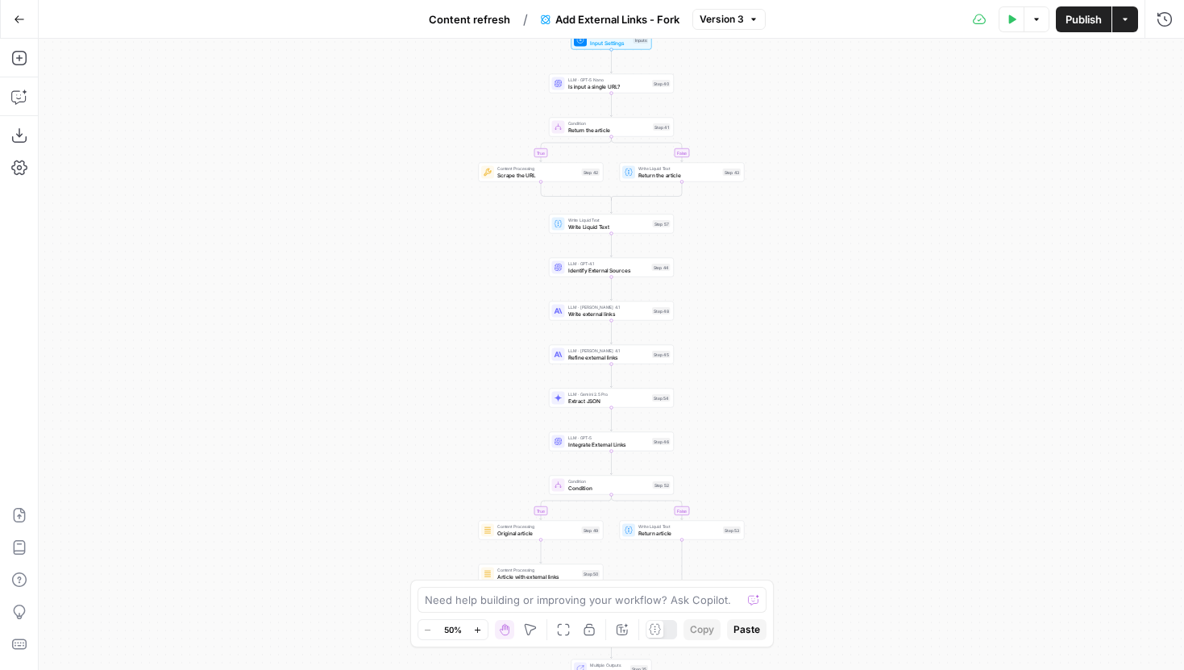
click at [481, 626] on icon "button" at bounding box center [477, 630] width 9 height 9
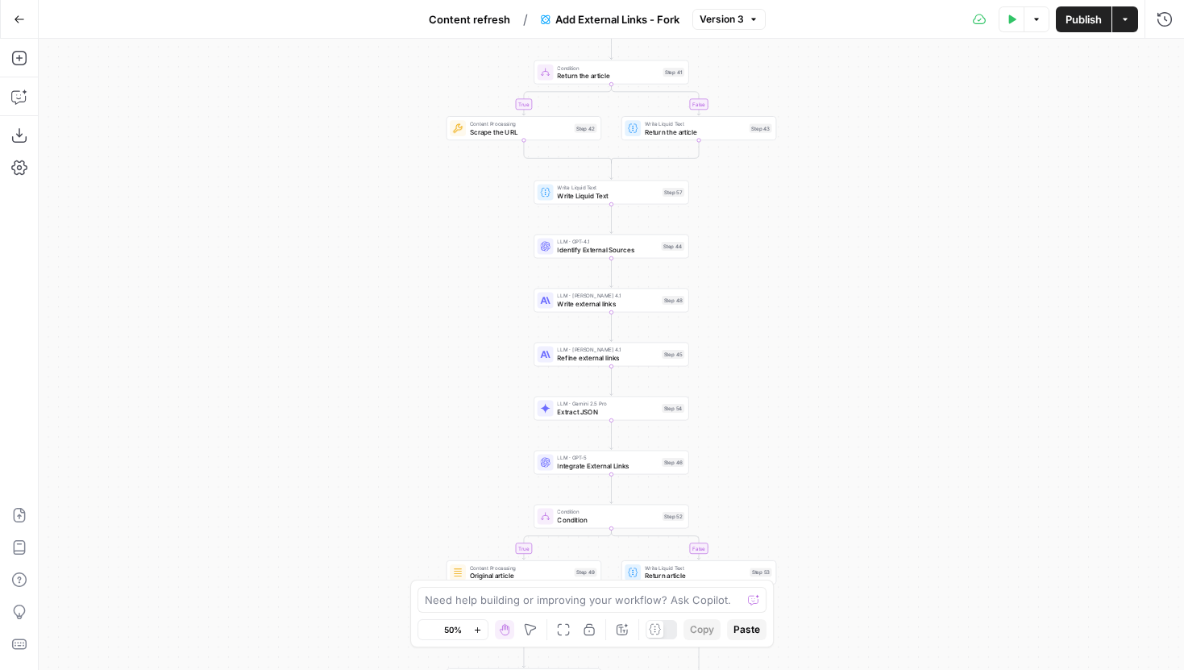
click at [481, 626] on icon "button" at bounding box center [477, 630] width 9 height 9
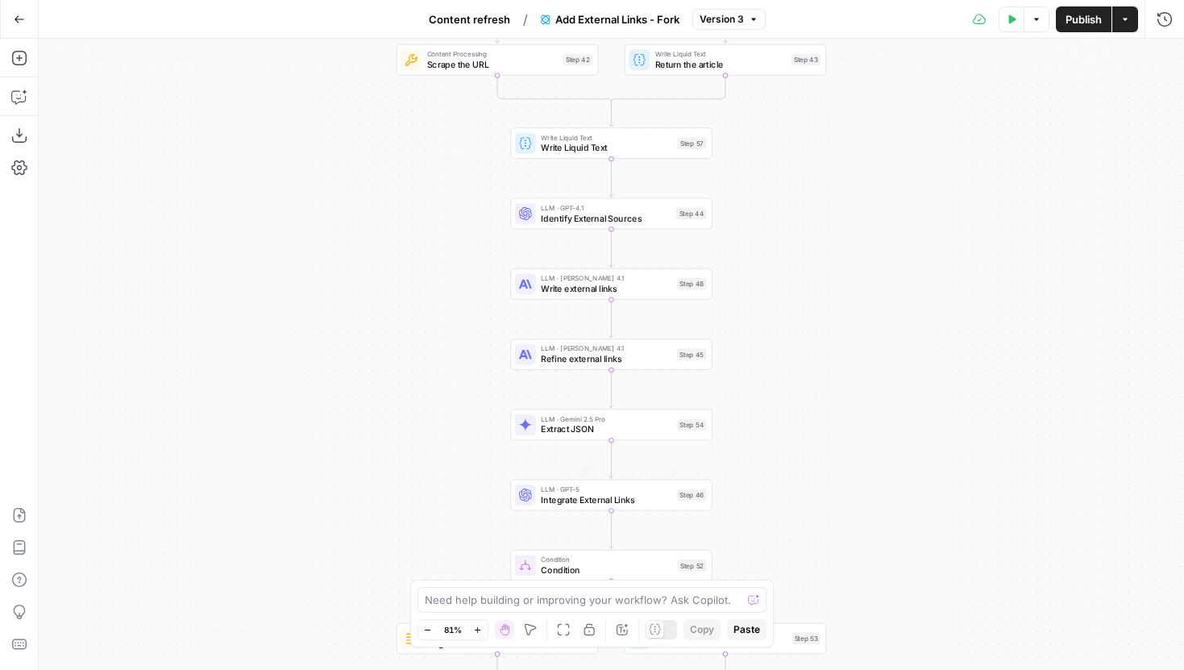
click at [580, 495] on span "Integrate External Links" at bounding box center [606, 499] width 131 height 13
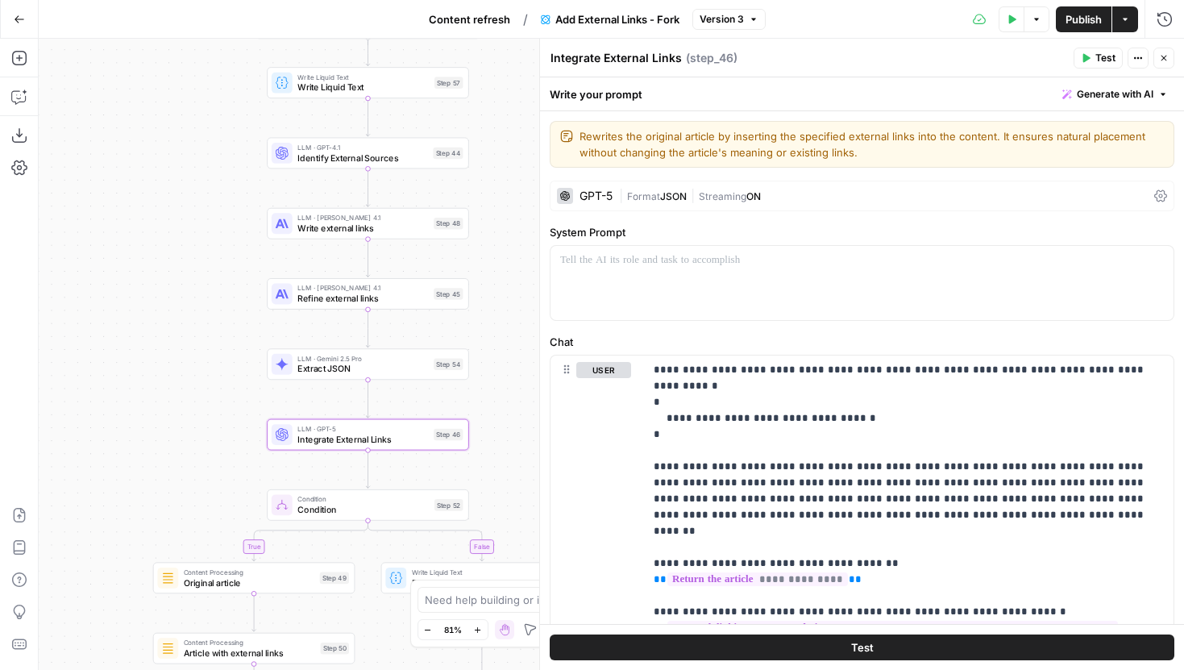
drag, startPoint x: 442, startPoint y: 381, endPoint x: 198, endPoint y: 320, distance: 250.9
click at [198, 320] on div "true false true false Workflow Input Settings Inputs LLM · GPT-5 Nano Is input …" at bounding box center [612, 354] width 1146 height 631
click at [596, 201] on div "GPT-5" at bounding box center [596, 195] width 33 height 11
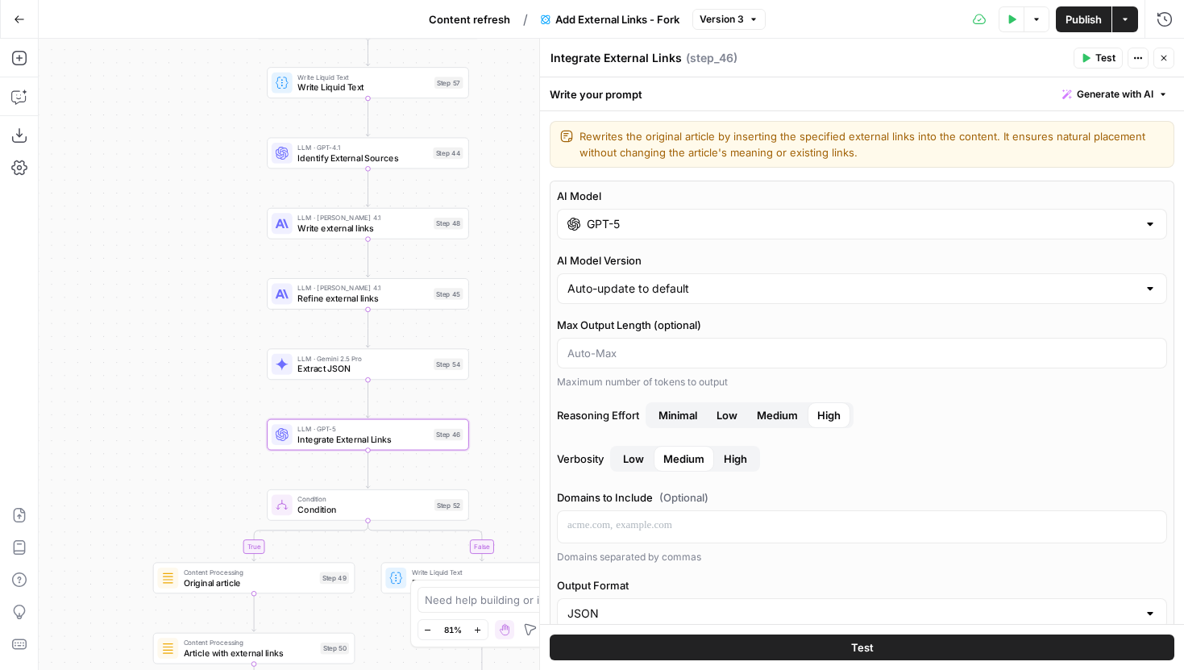
click at [656, 226] on input "GPT-5" at bounding box center [862, 224] width 551 height 16
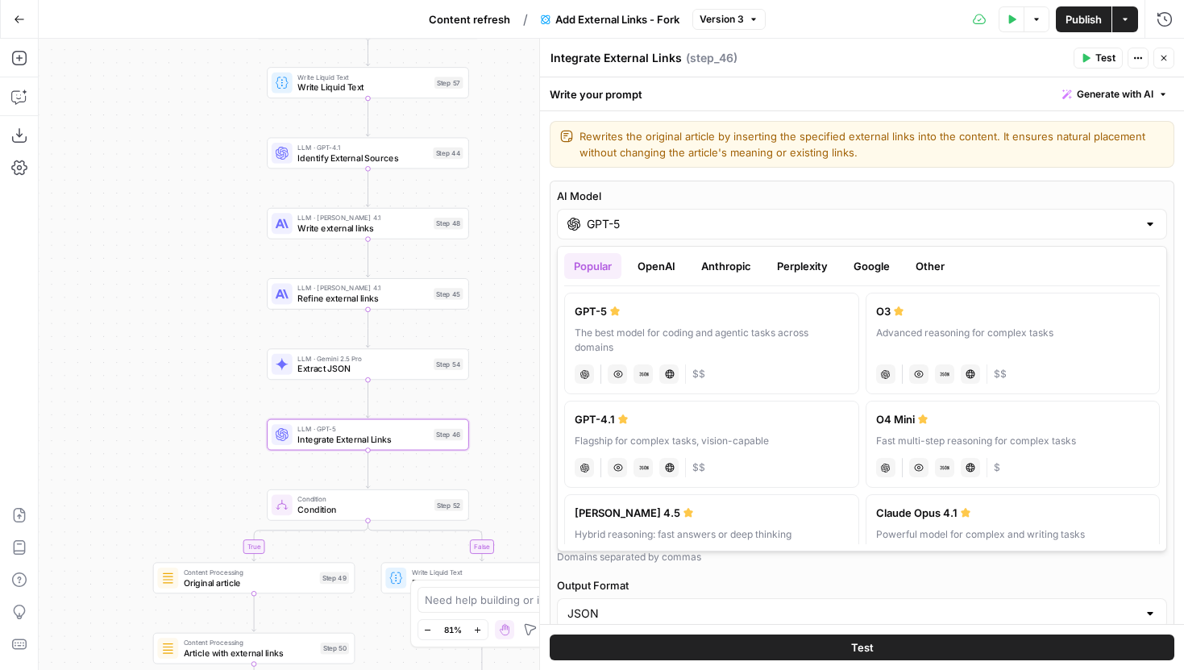
click at [779, 447] on div "Flagship for complex tasks, vision-capable" at bounding box center [712, 441] width 274 height 15
type input "GPT-4.1"
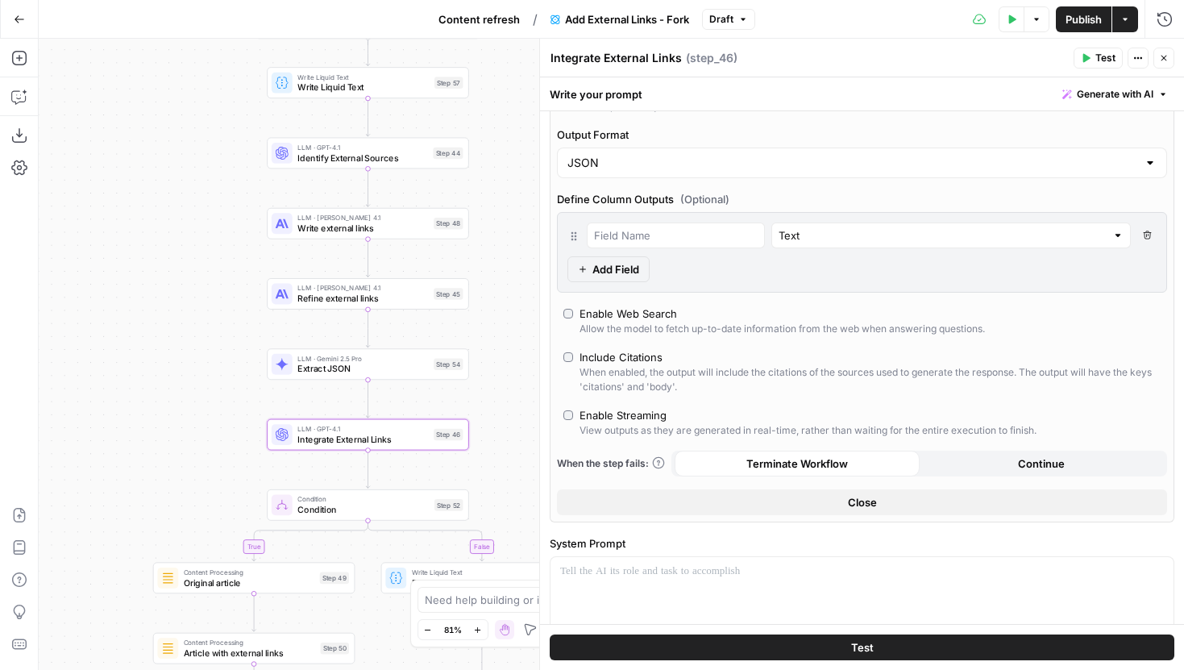
scroll to position [364, 0]
click at [1070, 19] on span "Publish" at bounding box center [1084, 19] width 36 height 16
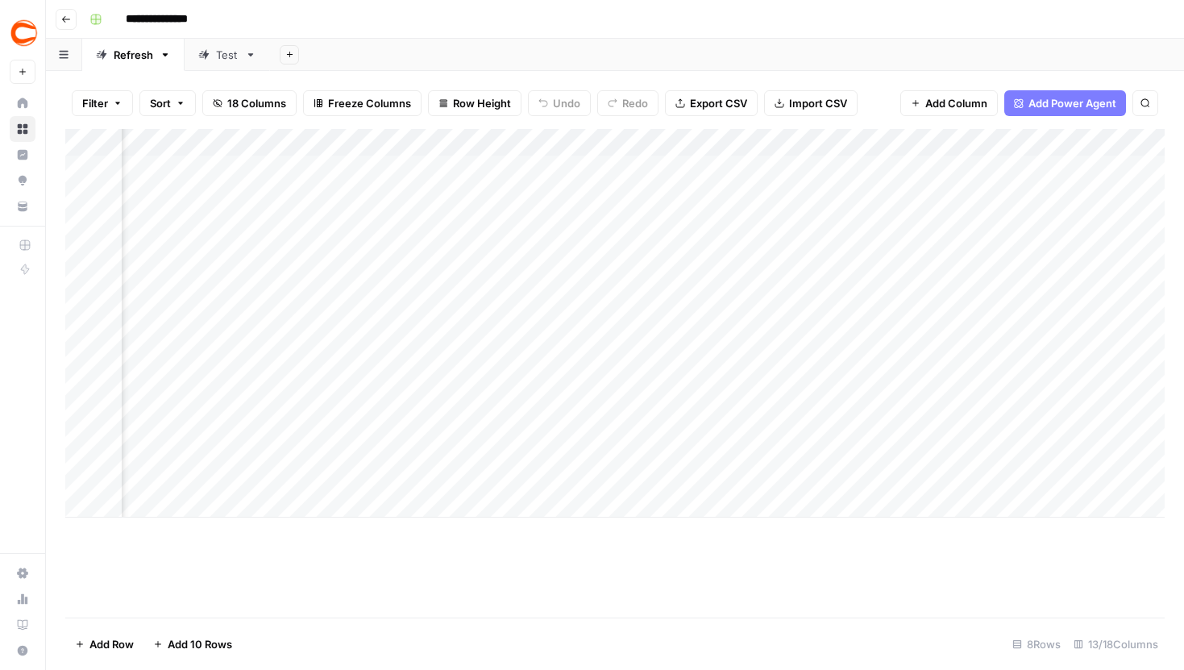
scroll to position [0, 797]
click at [647, 252] on div "Add Column" at bounding box center [615, 323] width 1100 height 389
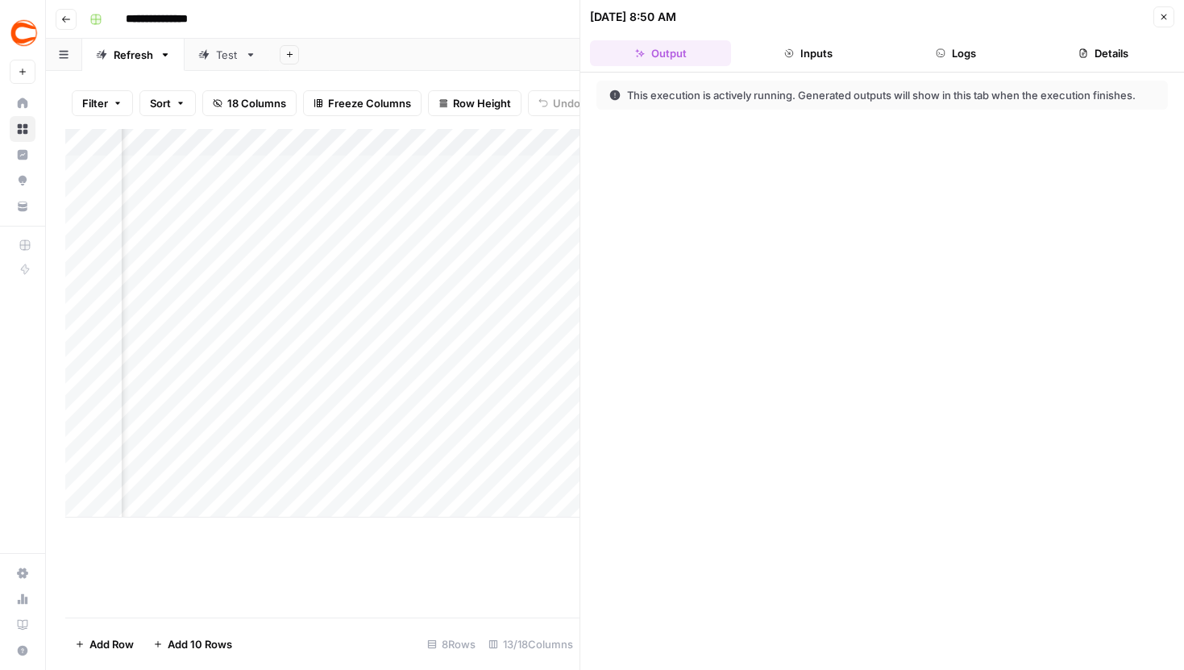
click at [937, 49] on icon "button" at bounding box center [941, 53] width 10 height 10
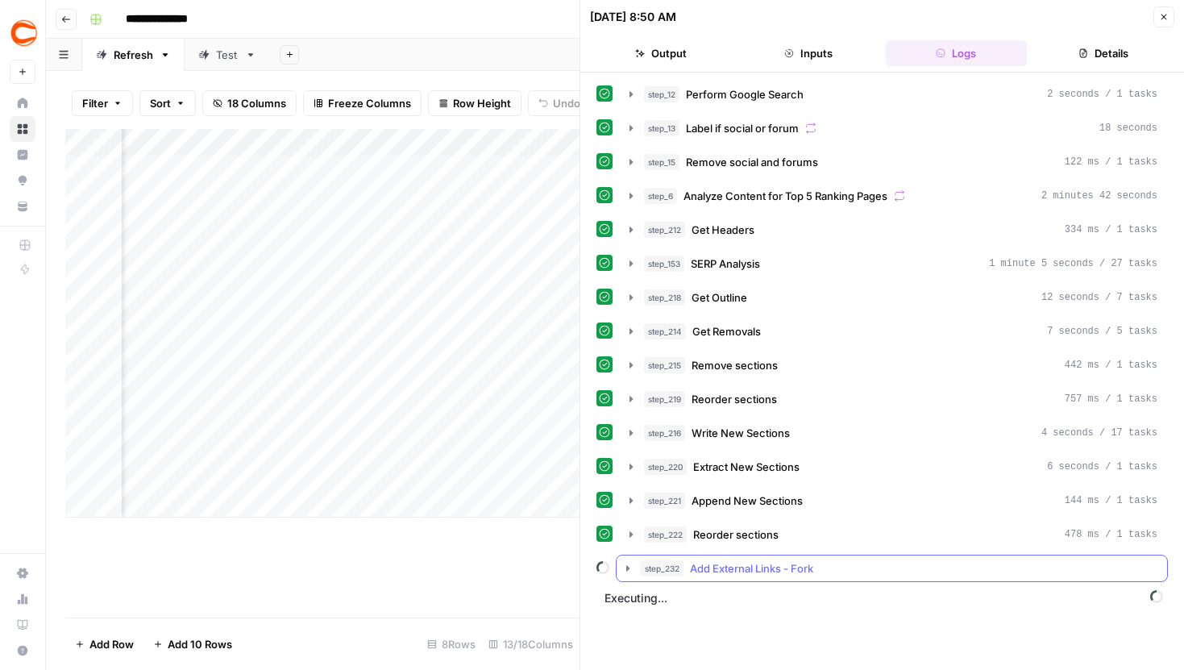
click at [641, 572] on span "step_232" at bounding box center [662, 568] width 43 height 16
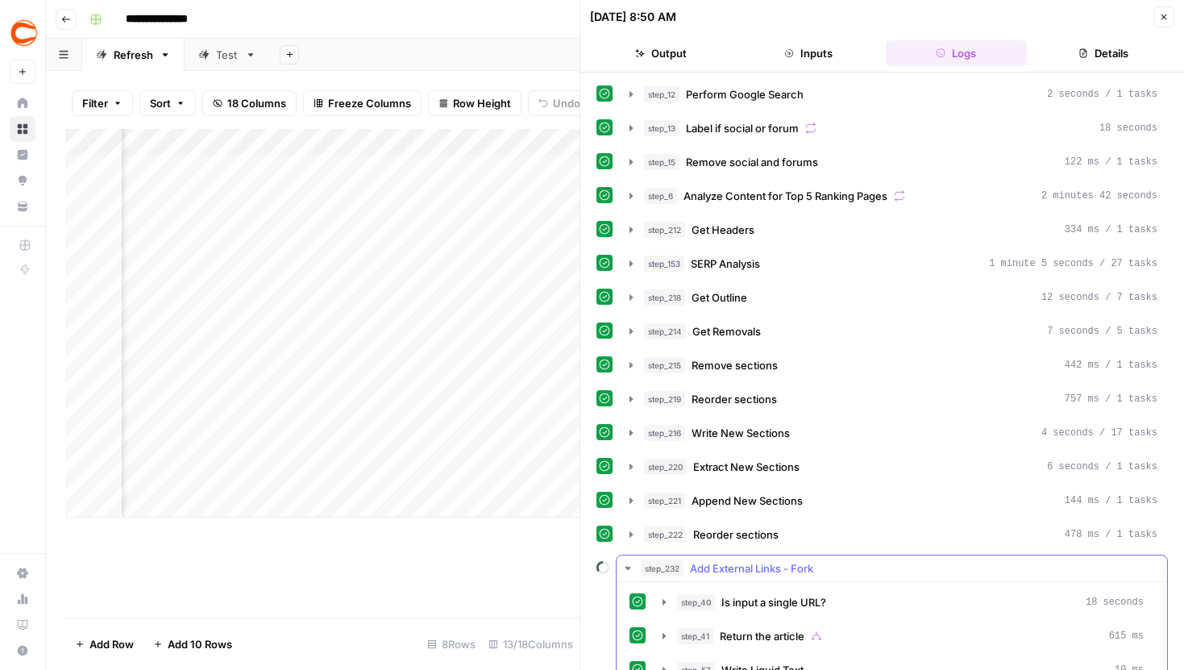
scroll to position [194, 0]
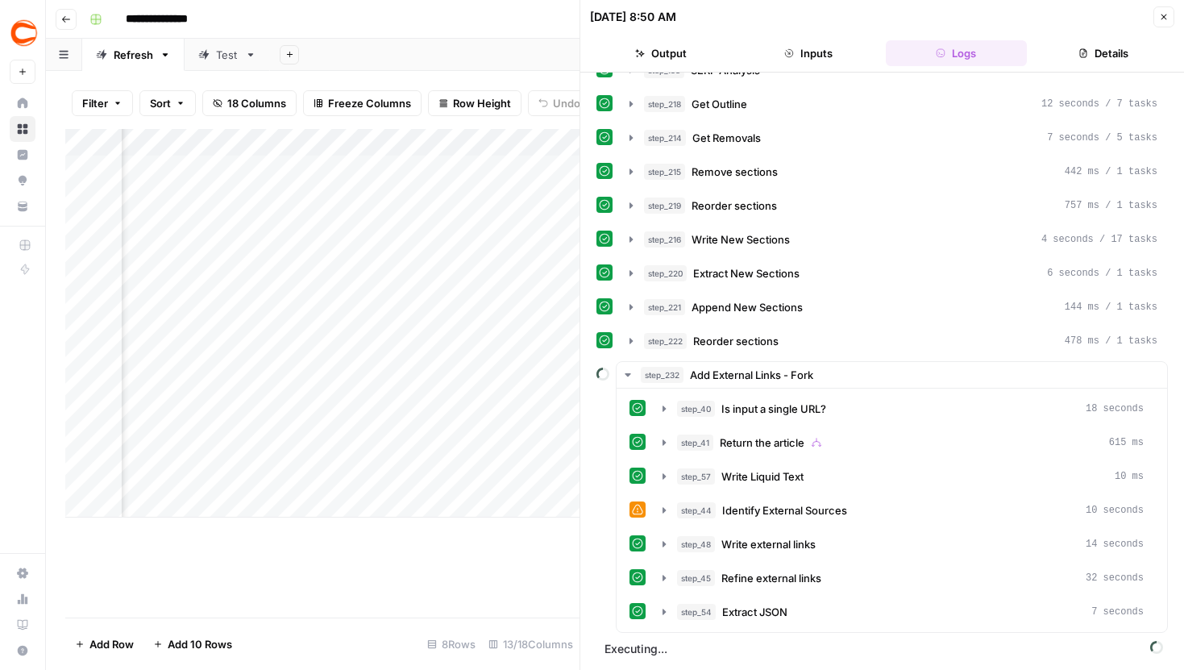
click at [1161, 13] on icon "button" at bounding box center [1164, 17] width 10 height 10
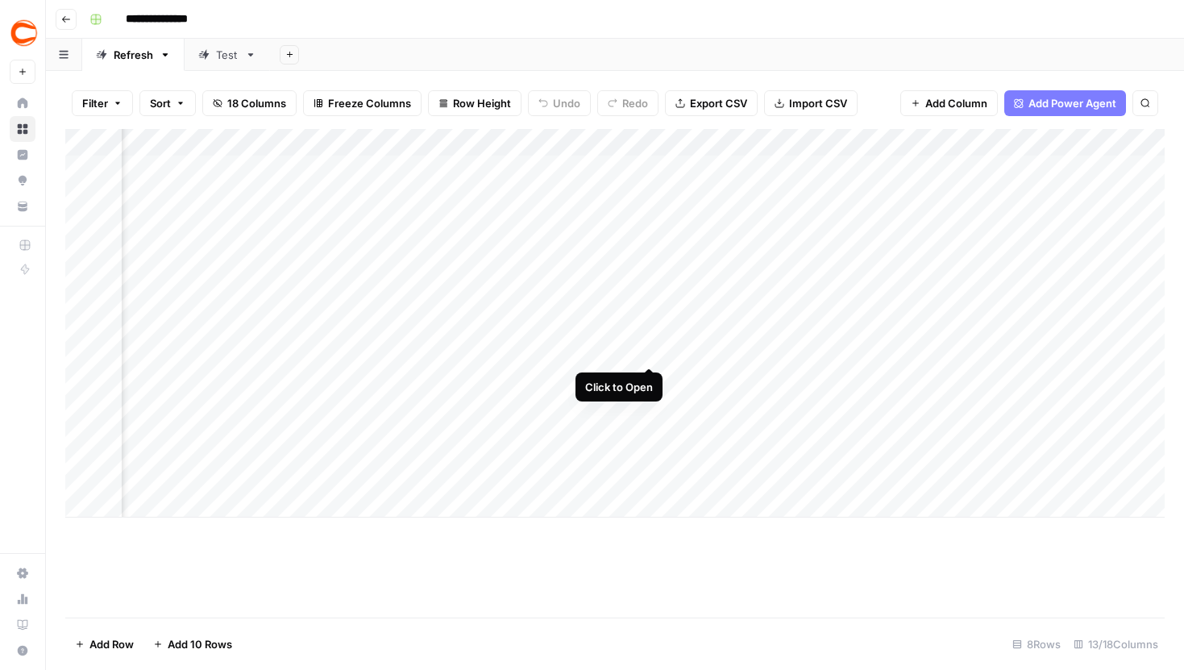
click at [651, 331] on div "Add Column" at bounding box center [615, 323] width 1100 height 389
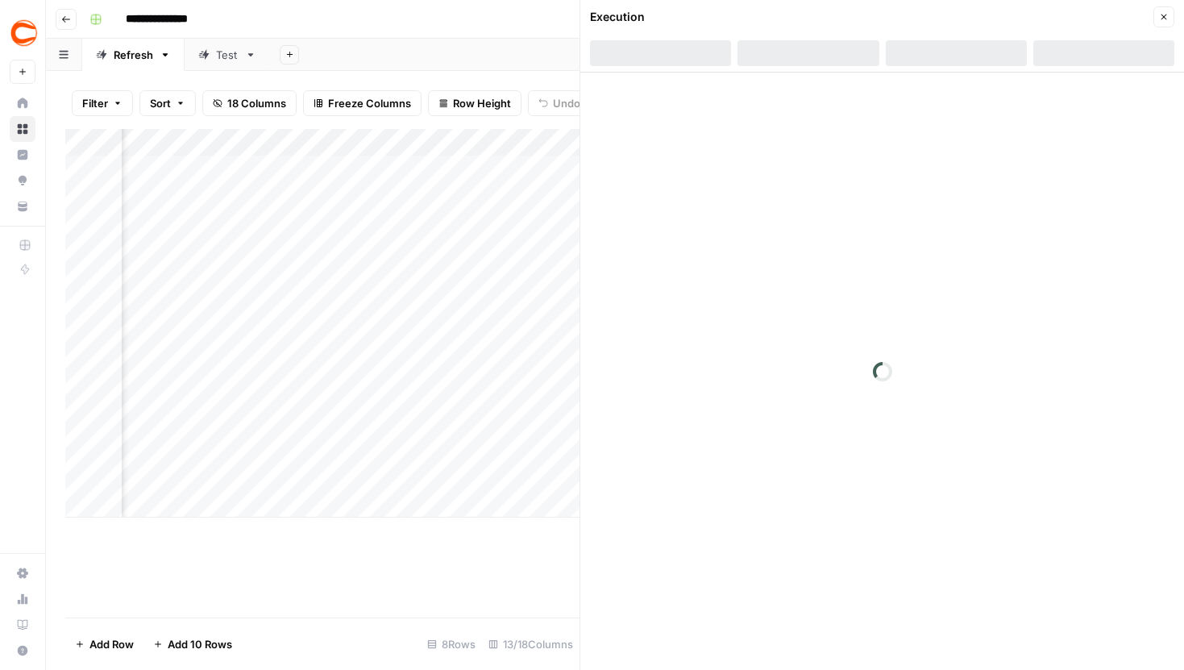
click at [958, 50] on div at bounding box center [956, 53] width 141 height 26
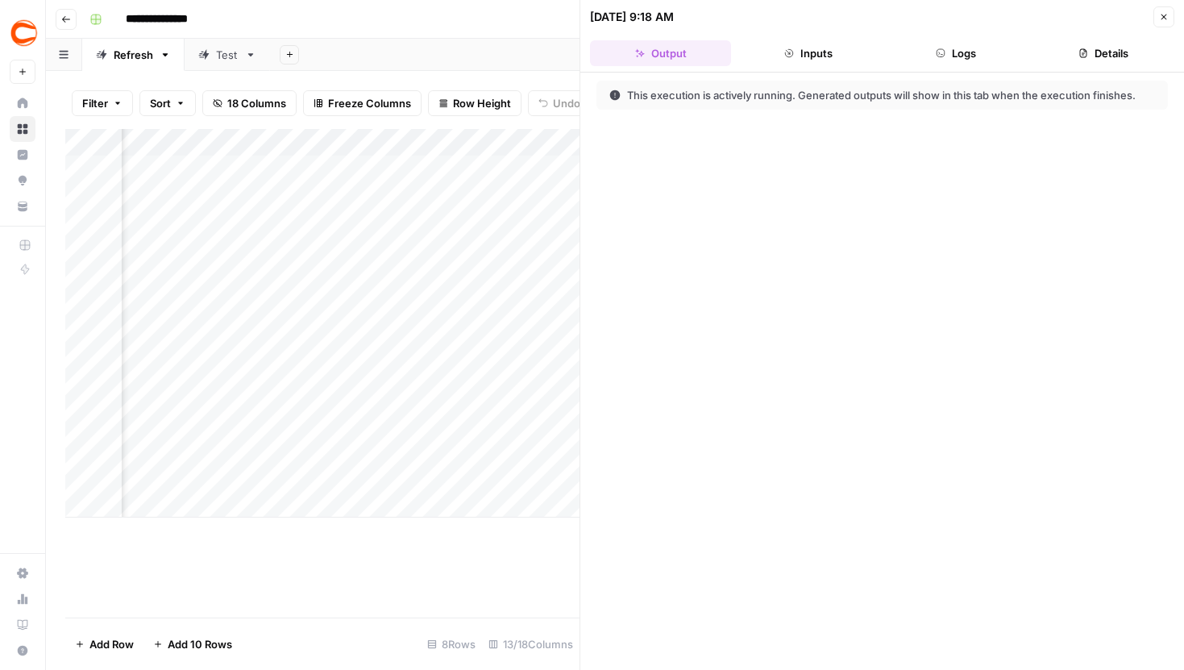
click at [964, 52] on button "Logs" at bounding box center [956, 53] width 141 height 26
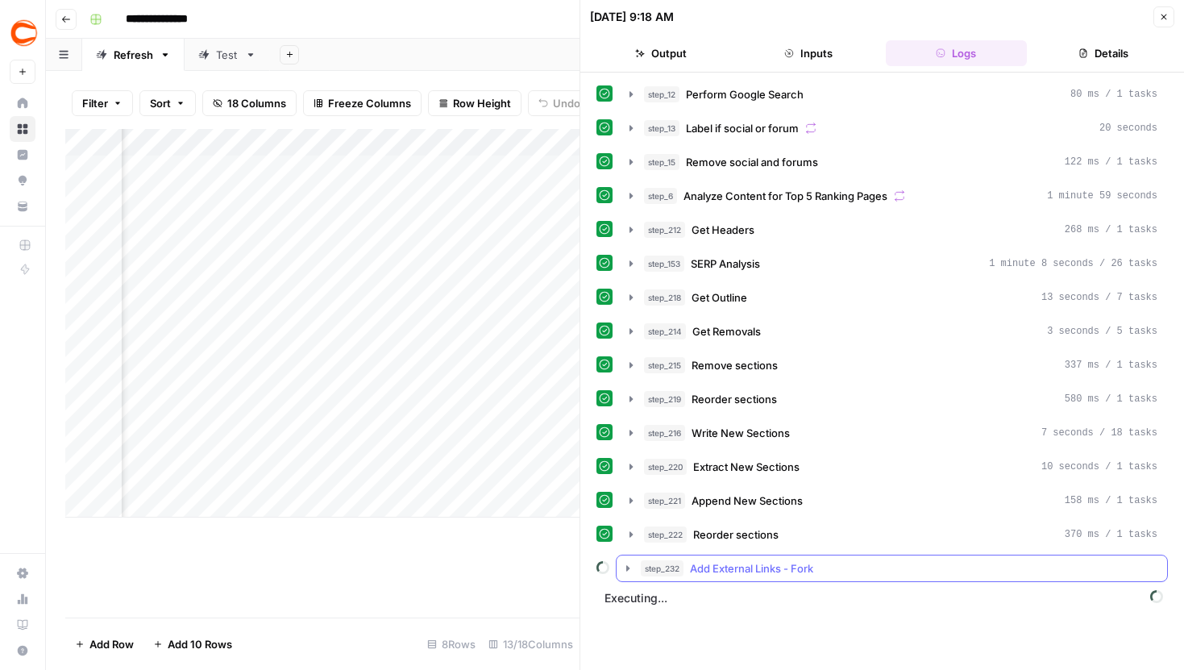
click at [622, 570] on icon "button" at bounding box center [628, 568] width 13 height 13
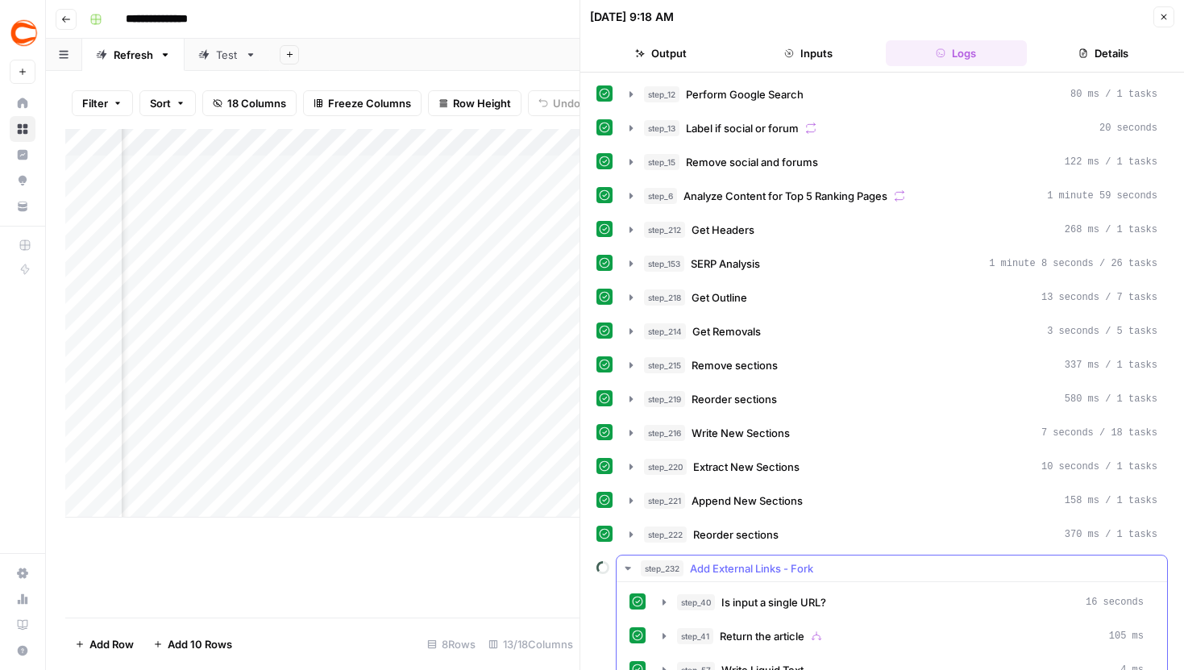
scroll to position [194, 0]
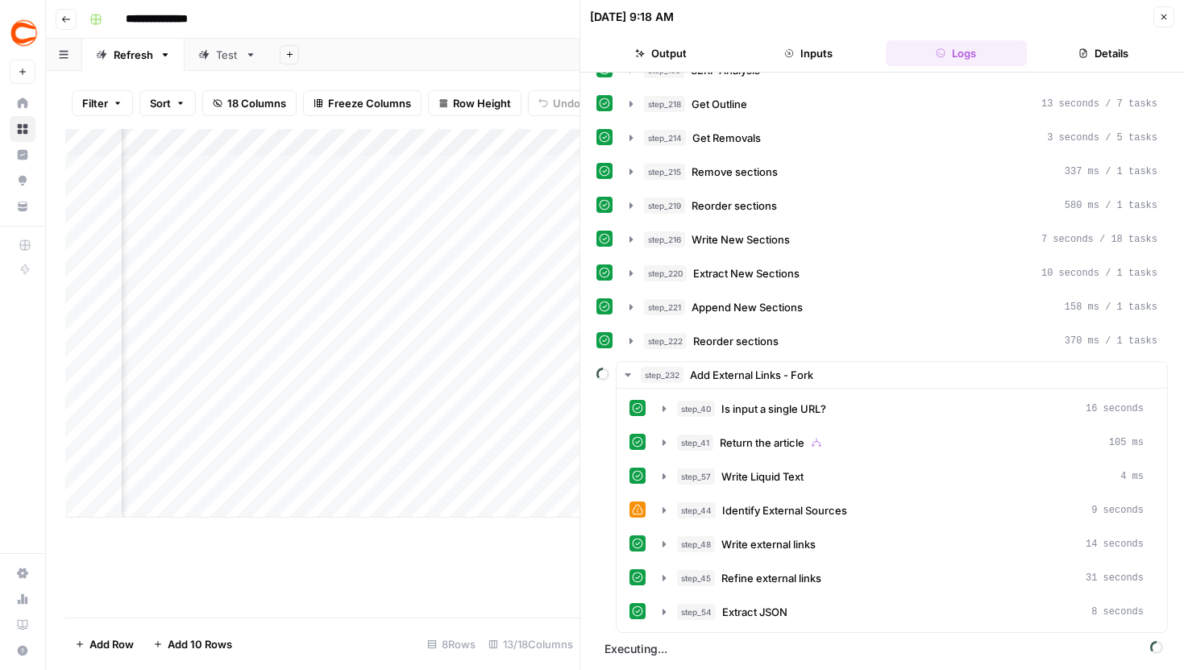
click at [1163, 18] on icon "button" at bounding box center [1164, 17] width 10 height 10
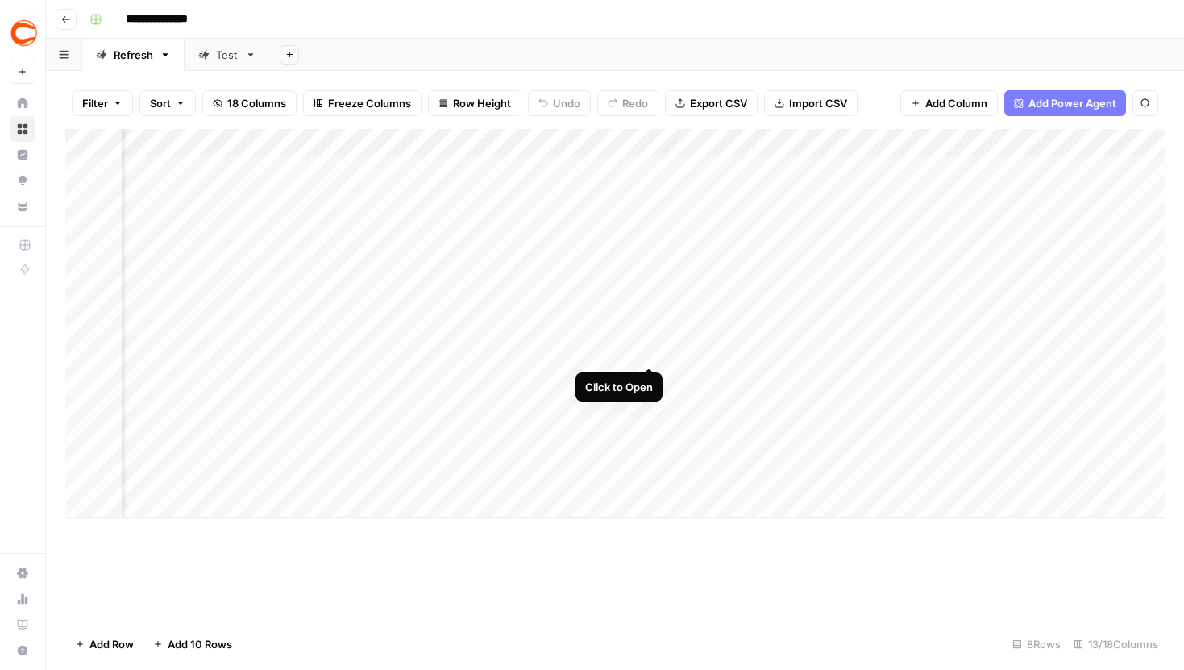
click at [648, 334] on div "Add Column" at bounding box center [615, 323] width 1100 height 389
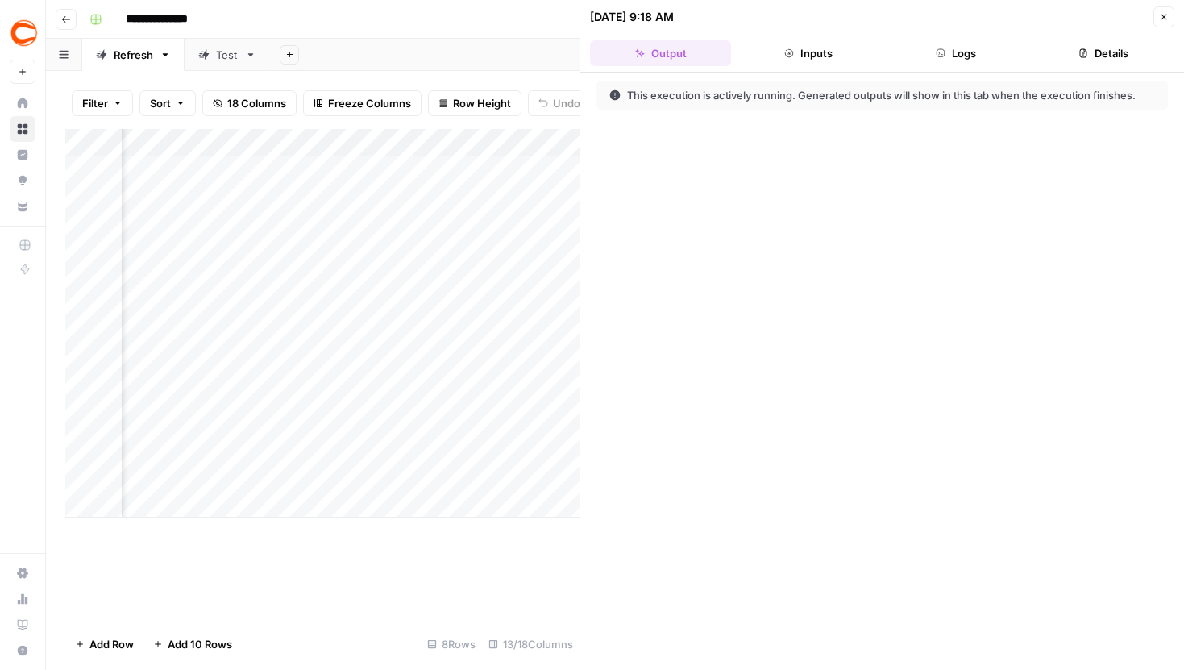
click at [980, 44] on button "Logs" at bounding box center [956, 53] width 141 height 26
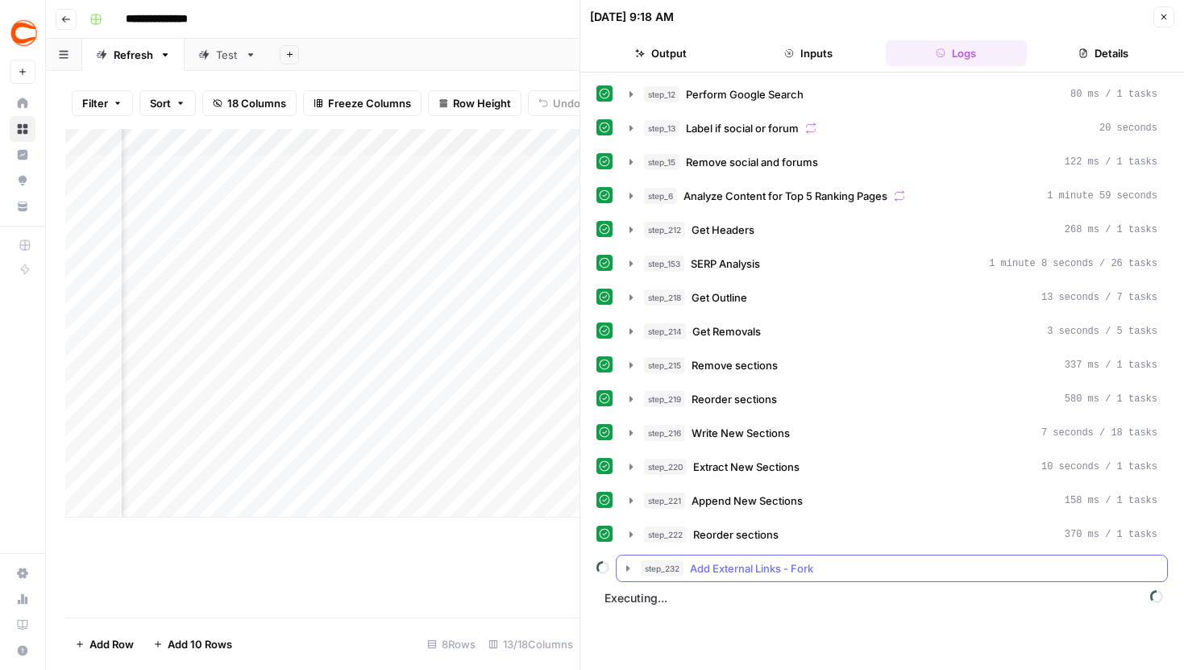
click at [629, 566] on icon "button" at bounding box center [628, 568] width 13 height 13
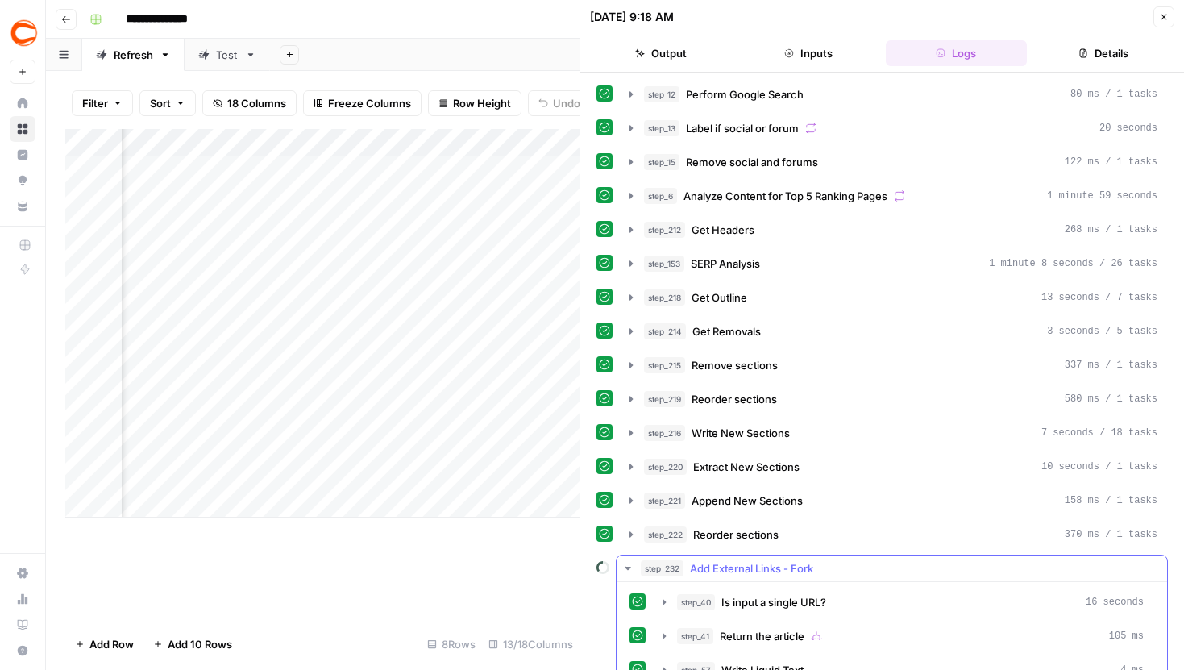
scroll to position [194, 0]
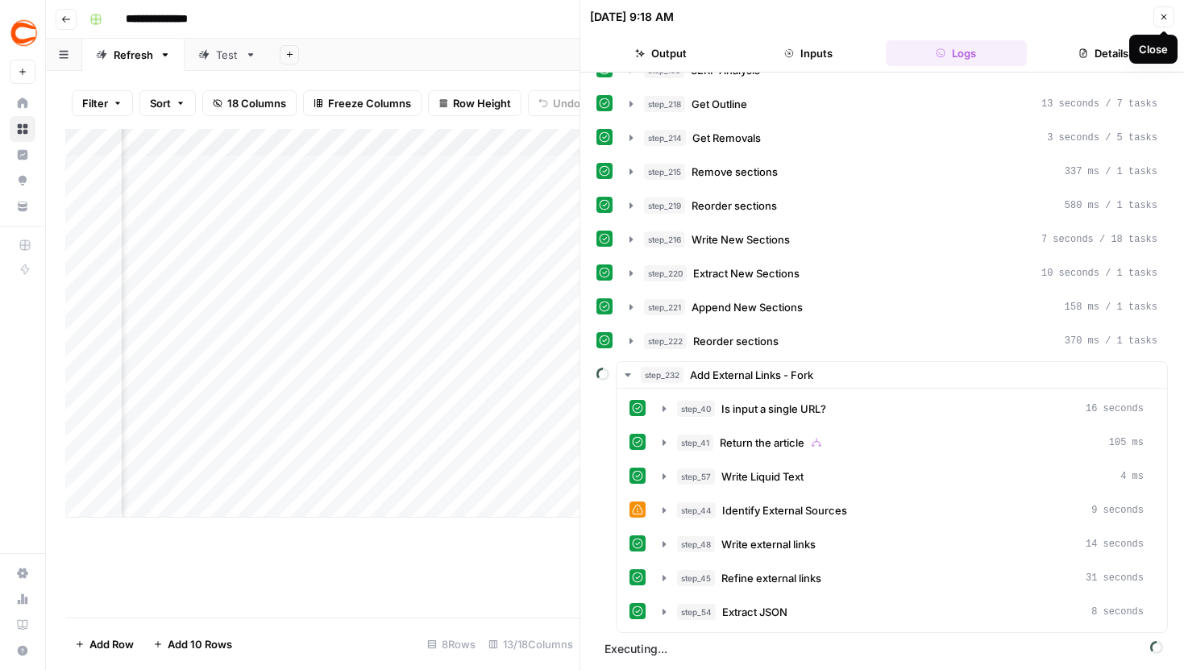
click at [1162, 19] on icon "button" at bounding box center [1165, 18] width 6 height 6
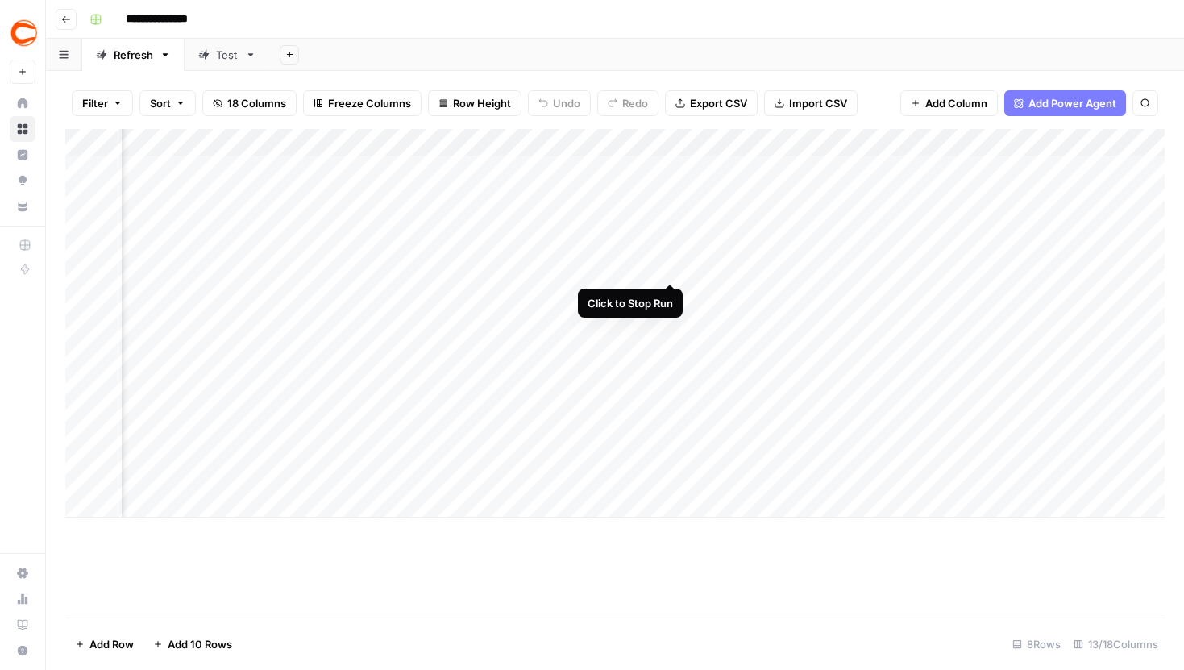
click at [672, 253] on div "Add Column" at bounding box center [615, 323] width 1100 height 389
click at [669, 252] on div "Add Column" at bounding box center [615, 323] width 1100 height 389
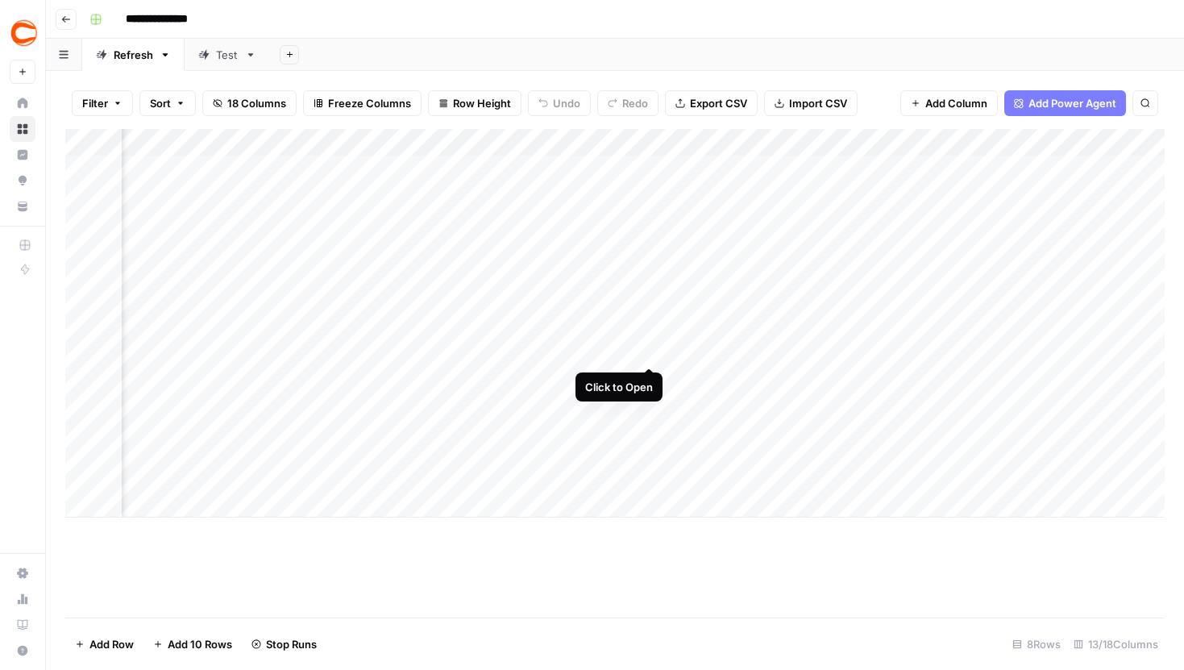
click at [651, 340] on div "Add Column" at bounding box center [615, 323] width 1100 height 389
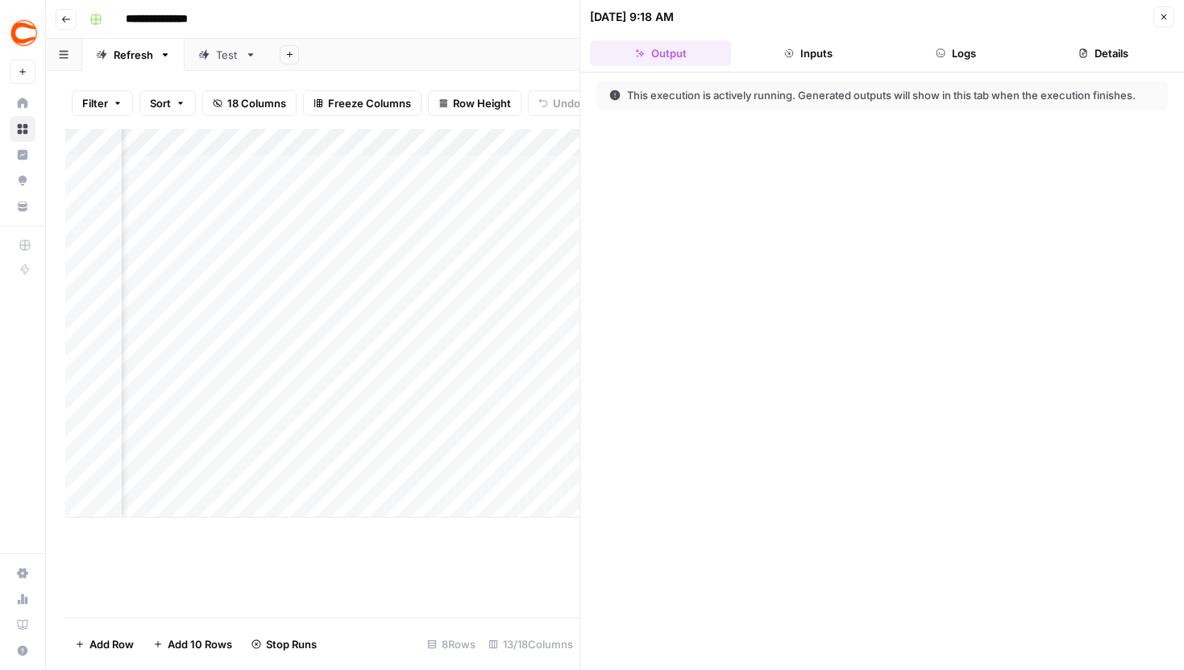
click at [969, 53] on button "Logs" at bounding box center [956, 53] width 141 height 26
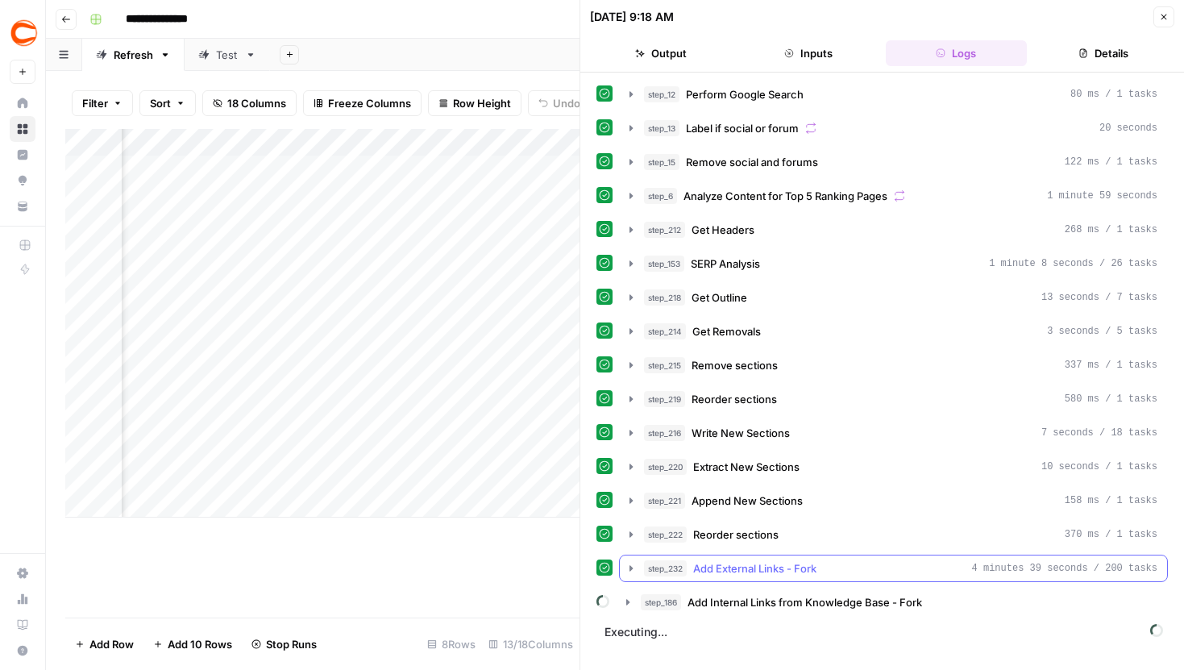
click at [633, 568] on icon "button" at bounding box center [631, 568] width 13 height 13
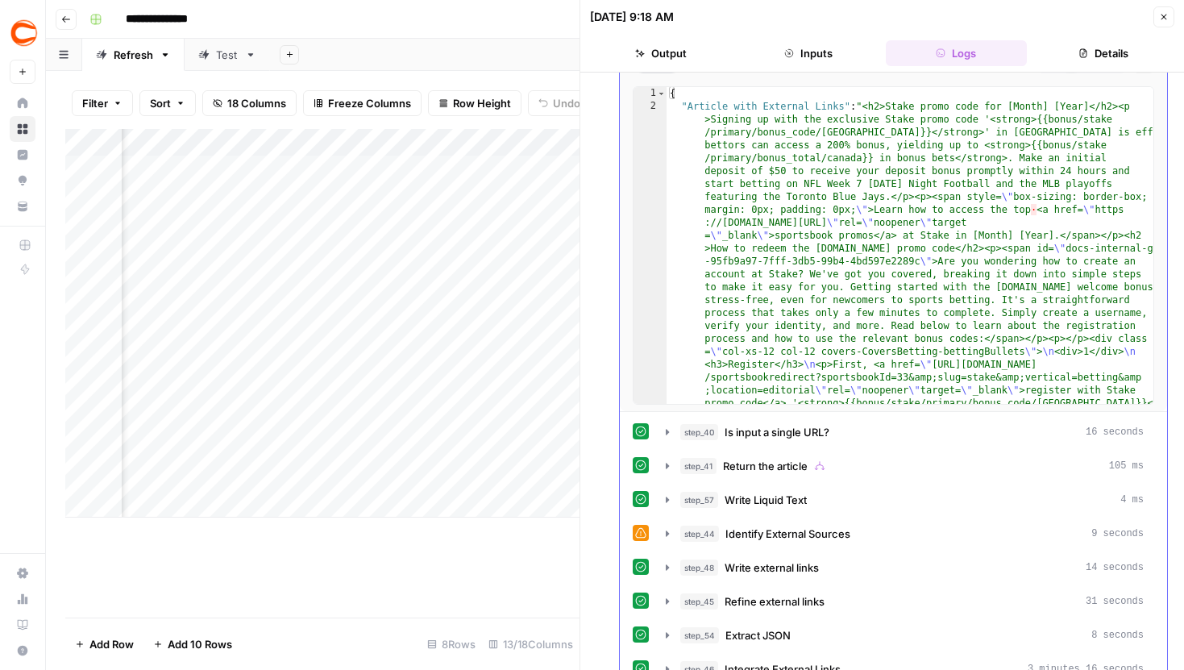
scroll to position [733, 0]
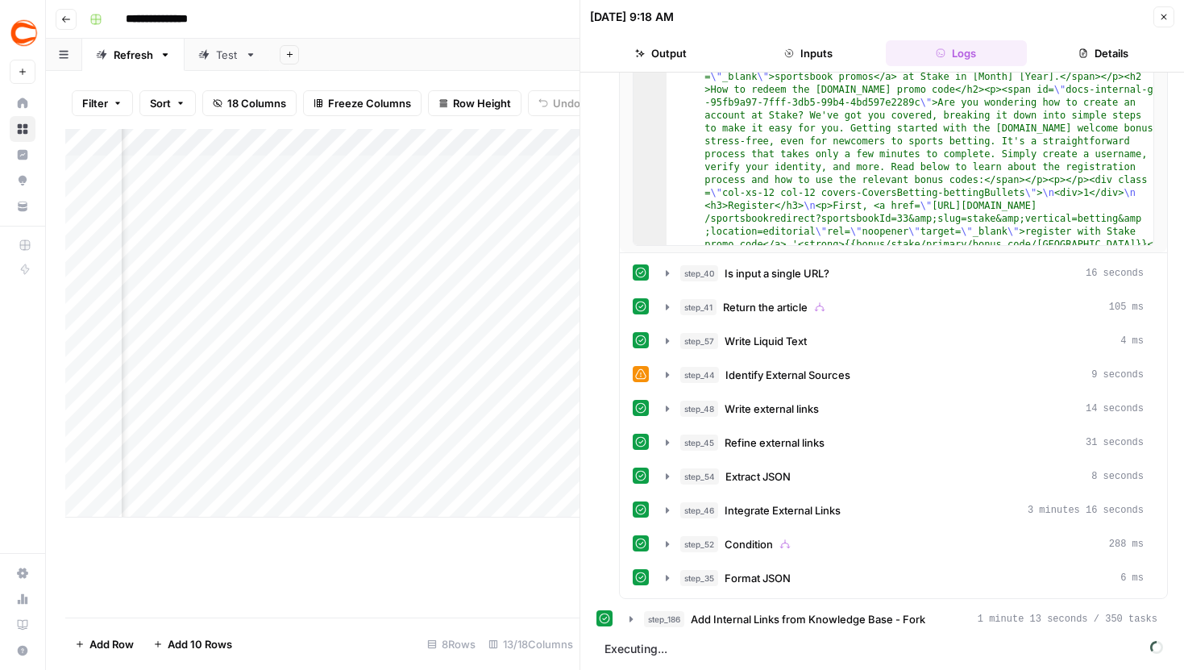
click at [1160, 25] on button "Close" at bounding box center [1164, 16] width 21 height 21
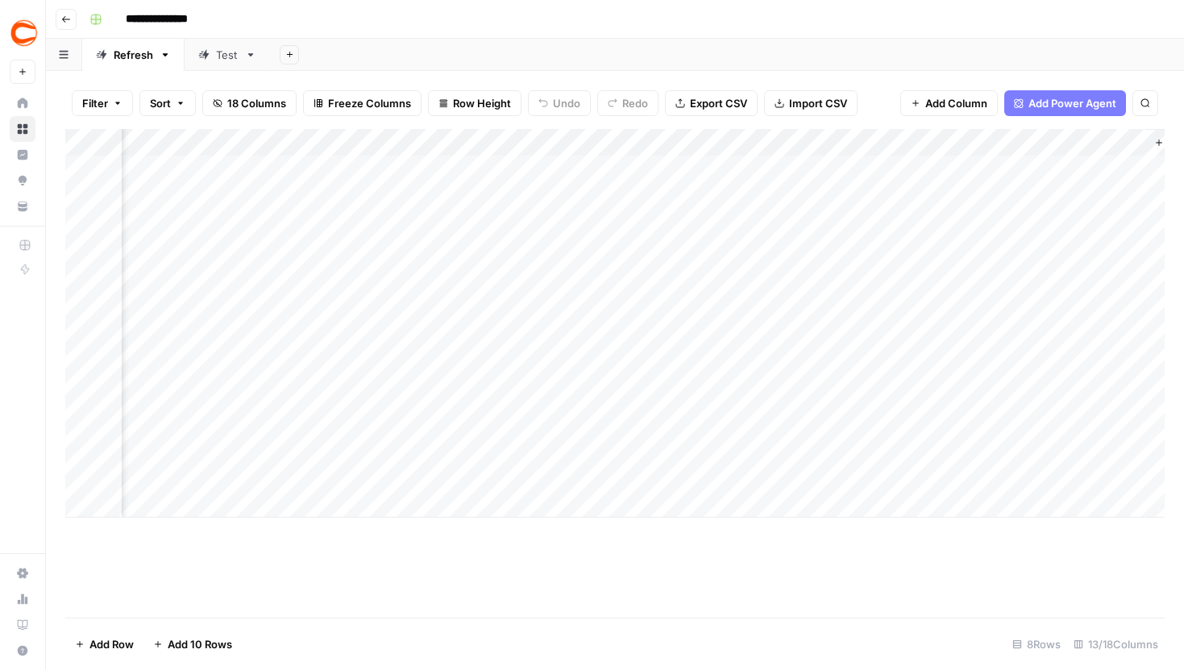
scroll to position [0, 1186]
click at [961, 252] on div "Add Column" at bounding box center [615, 323] width 1100 height 389
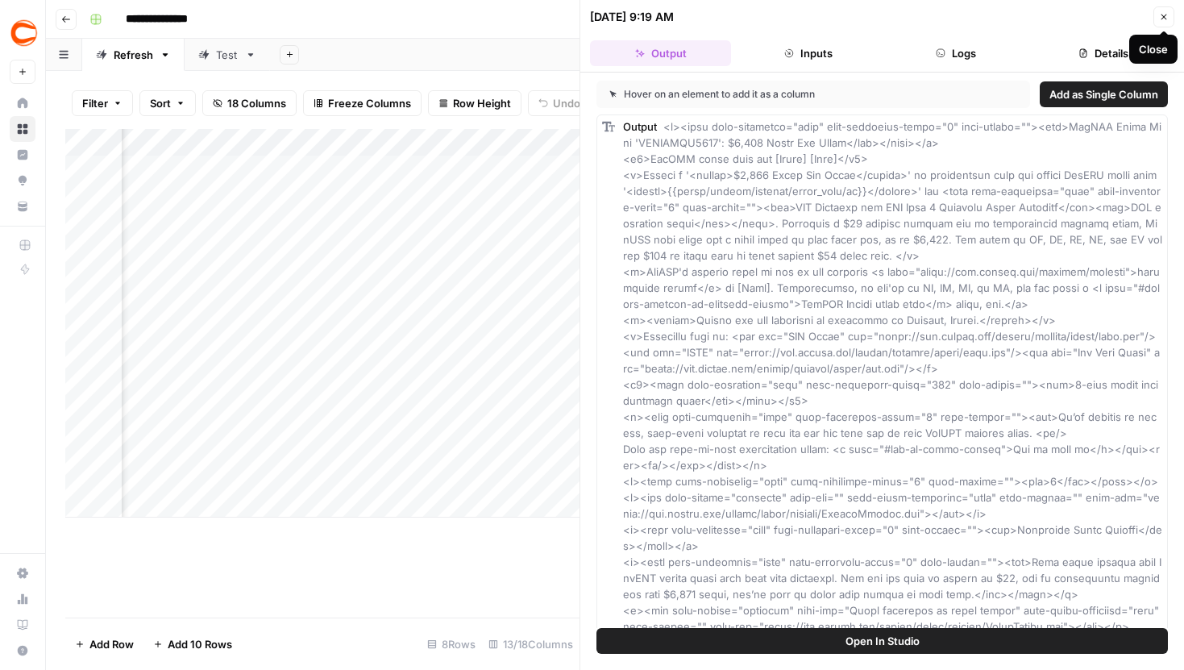
click at [1165, 13] on icon "button" at bounding box center [1164, 17] width 10 height 10
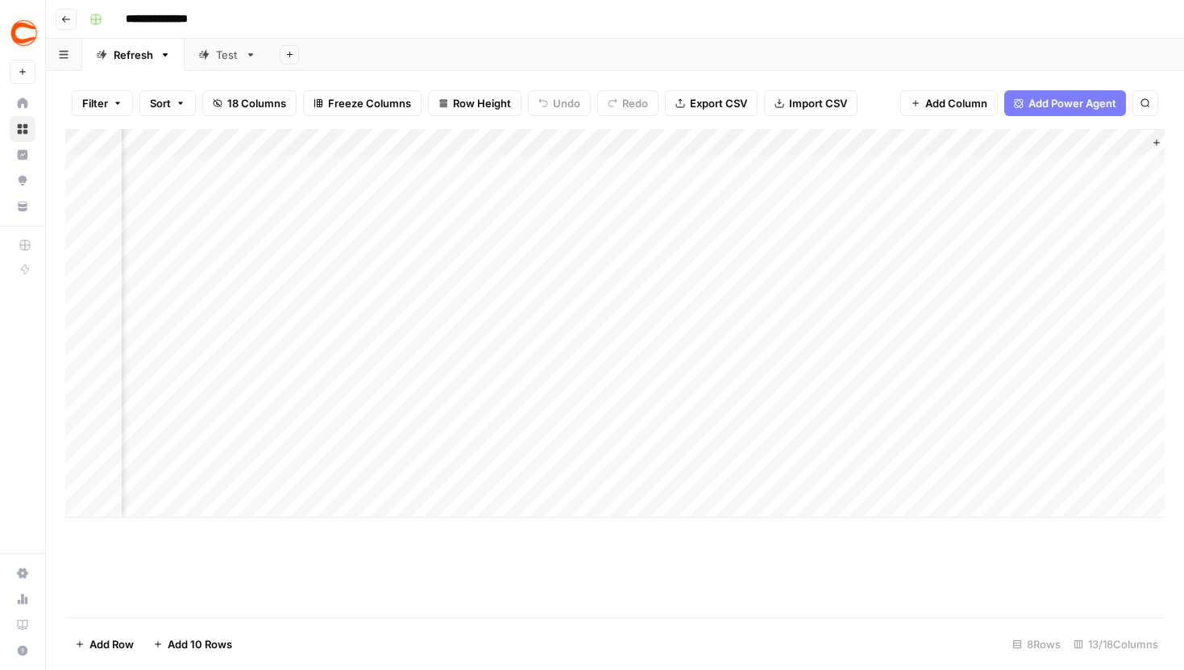
click at [685, 335] on div "Add Column" at bounding box center [615, 323] width 1100 height 389
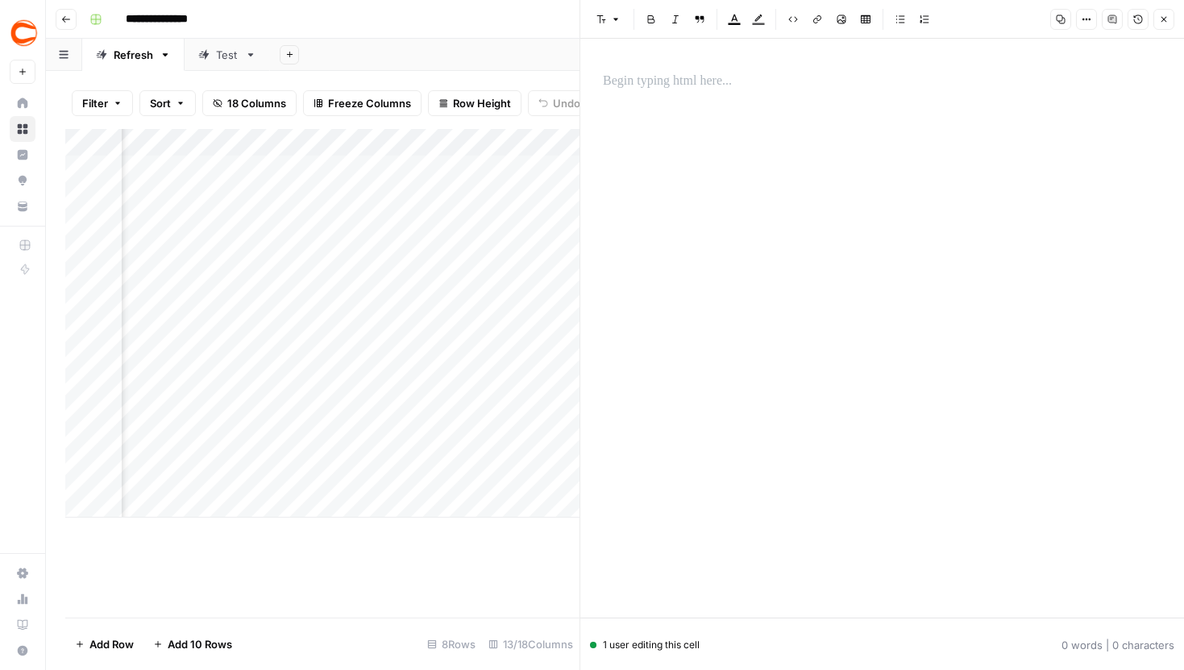
click at [1163, 21] on icon "button" at bounding box center [1164, 20] width 10 height 10
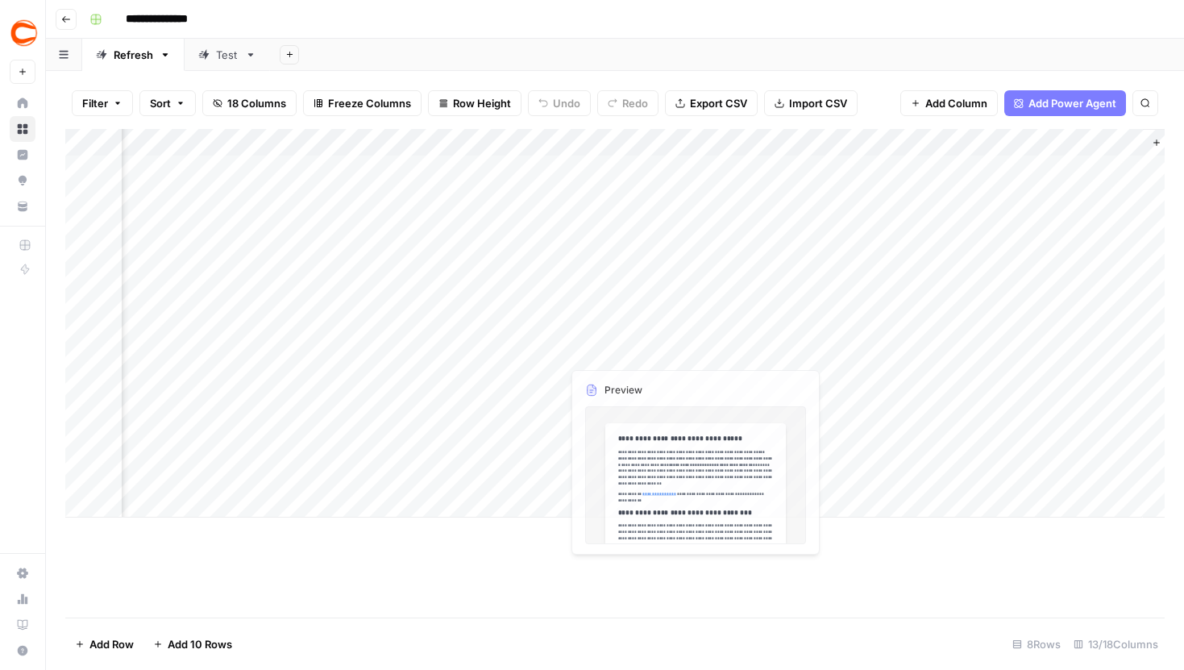
click at [545, 335] on div "Add Column" at bounding box center [615, 323] width 1100 height 389
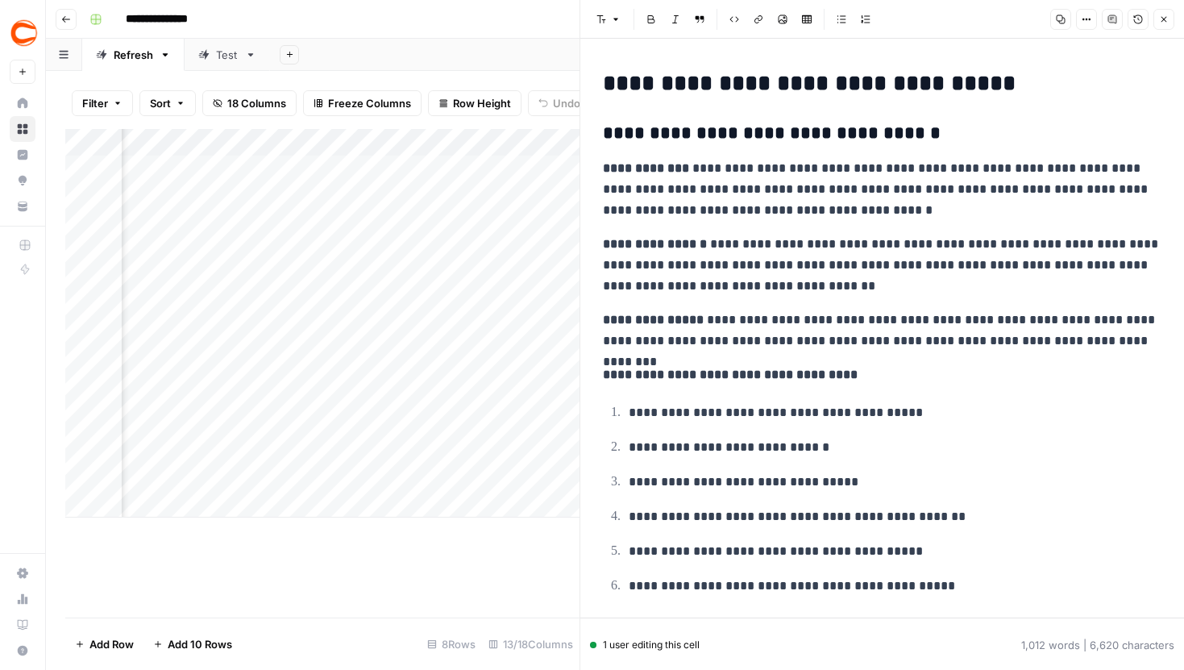
click at [1163, 23] on icon "button" at bounding box center [1164, 20] width 10 height 10
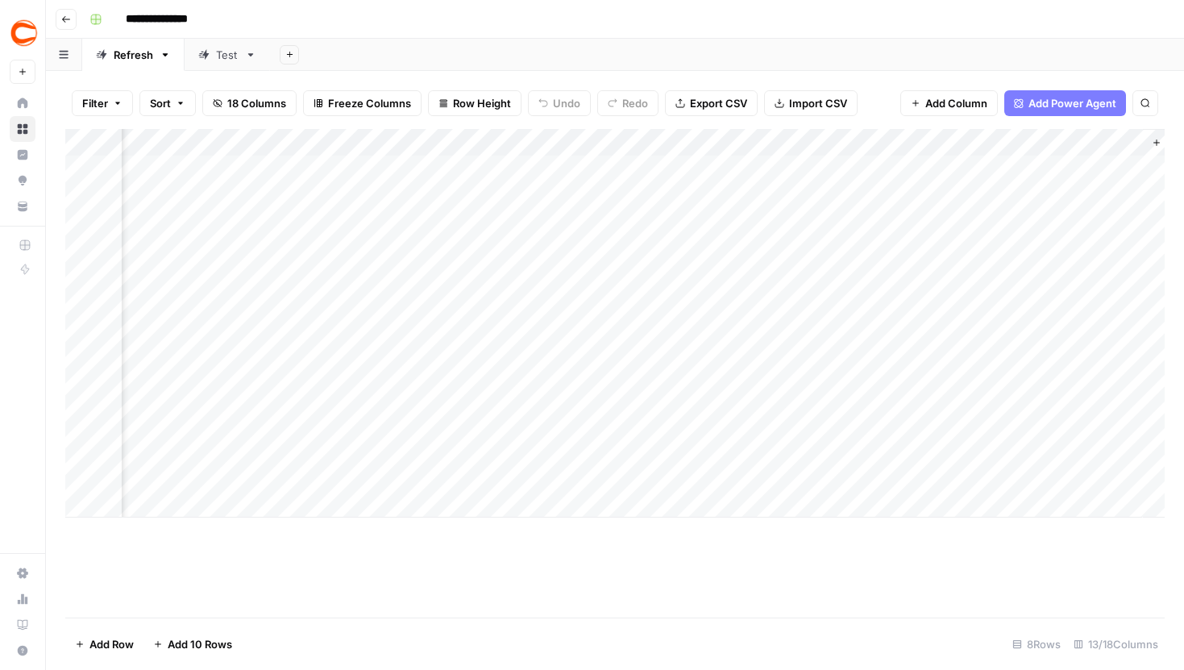
scroll to position [0, 1159]
click at [863, 377] on div "Add Column" at bounding box center [615, 323] width 1100 height 389
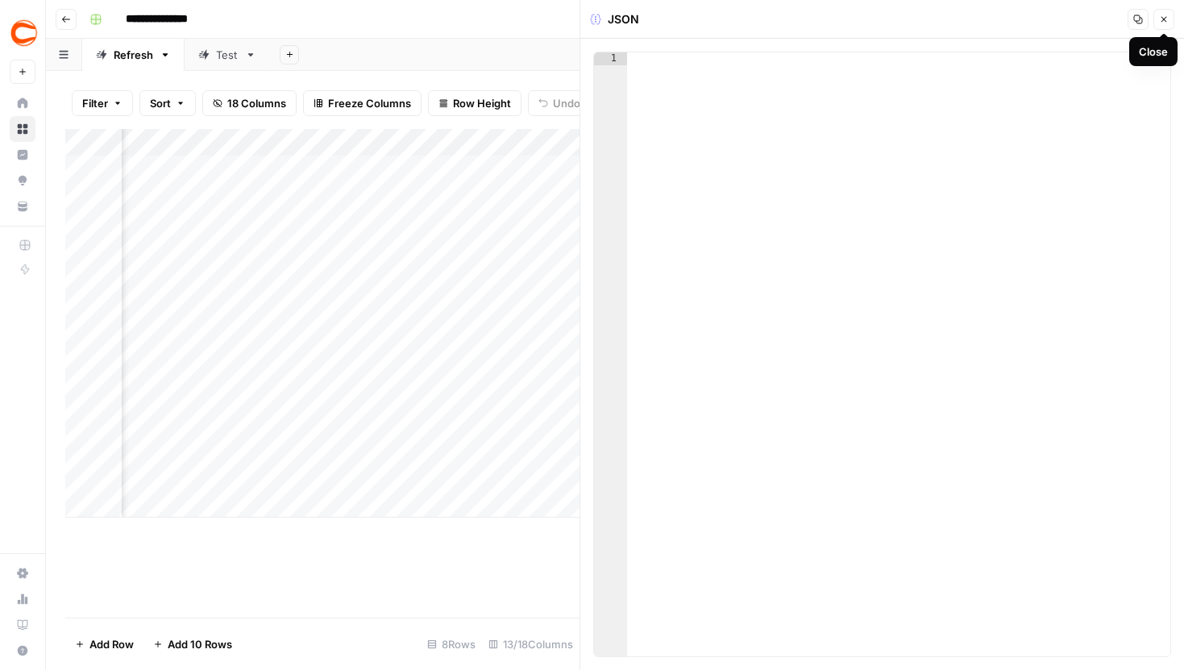
click at [1163, 18] on icon "button" at bounding box center [1165, 20] width 6 height 6
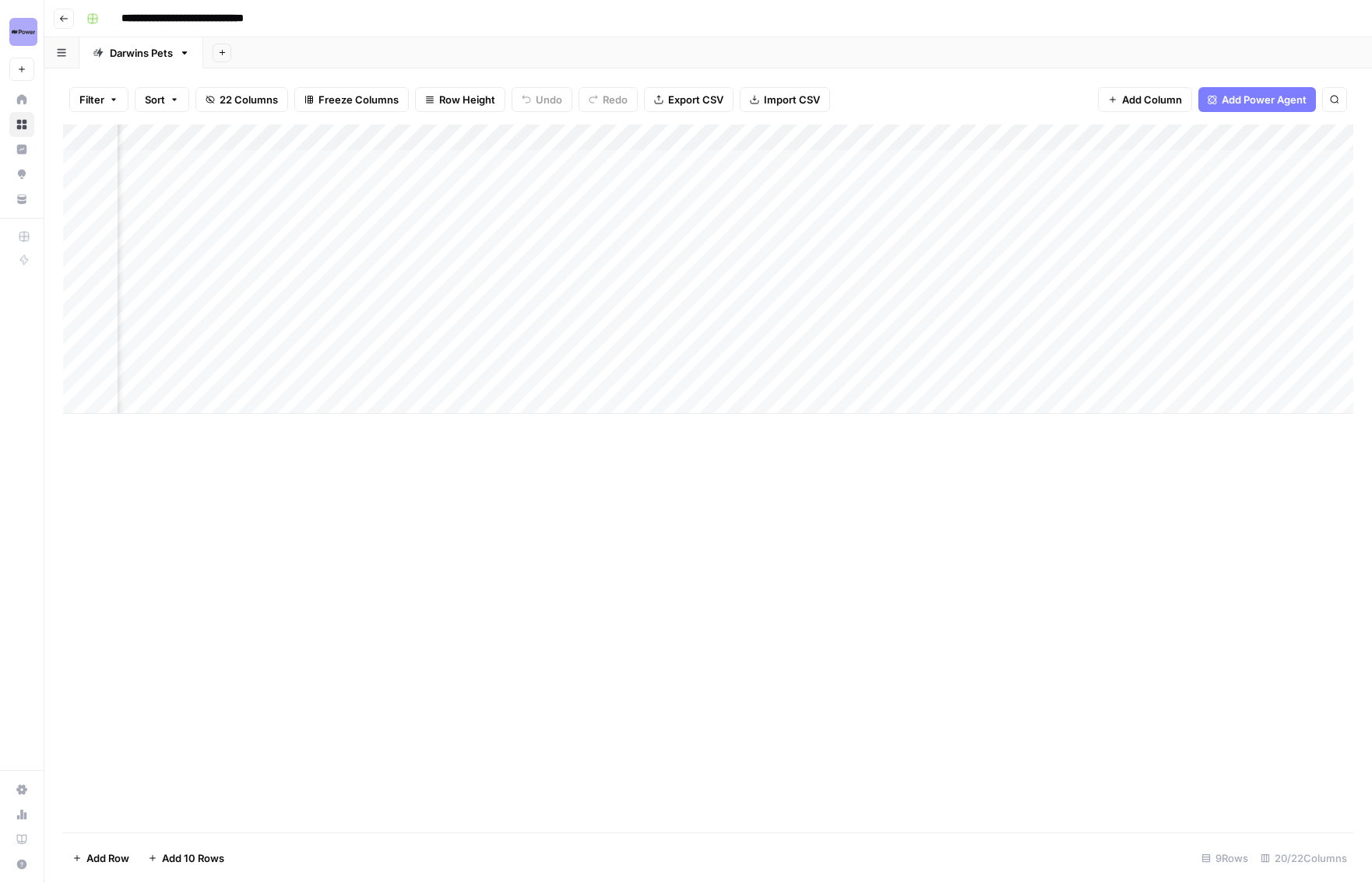
scroll to position [0, 1847]
click at [846, 266] on div "Add Column" at bounding box center [708, 269] width 1290 height 290
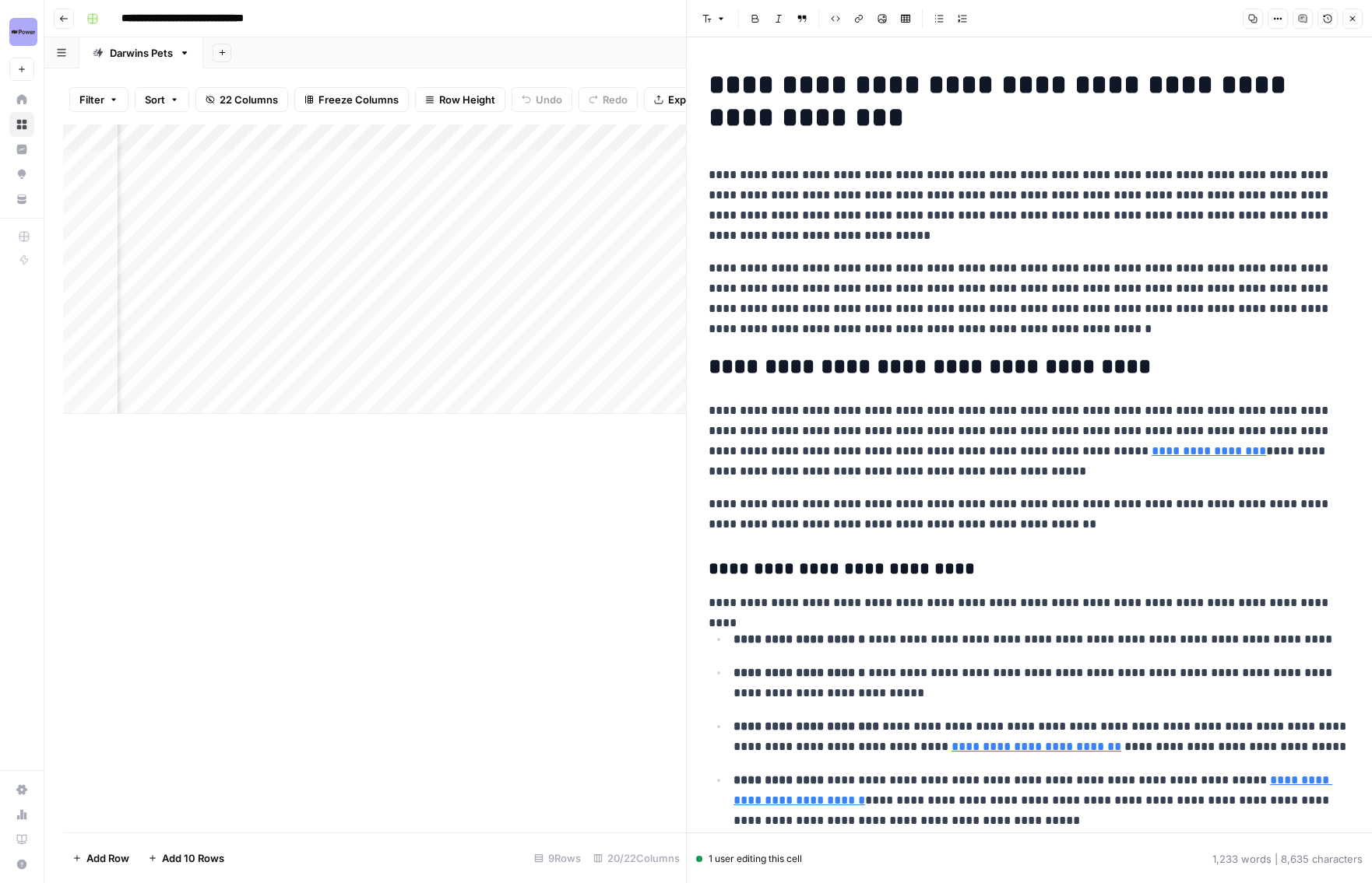
click at [1356, 20] on icon "button" at bounding box center [1353, 19] width 10 height 10
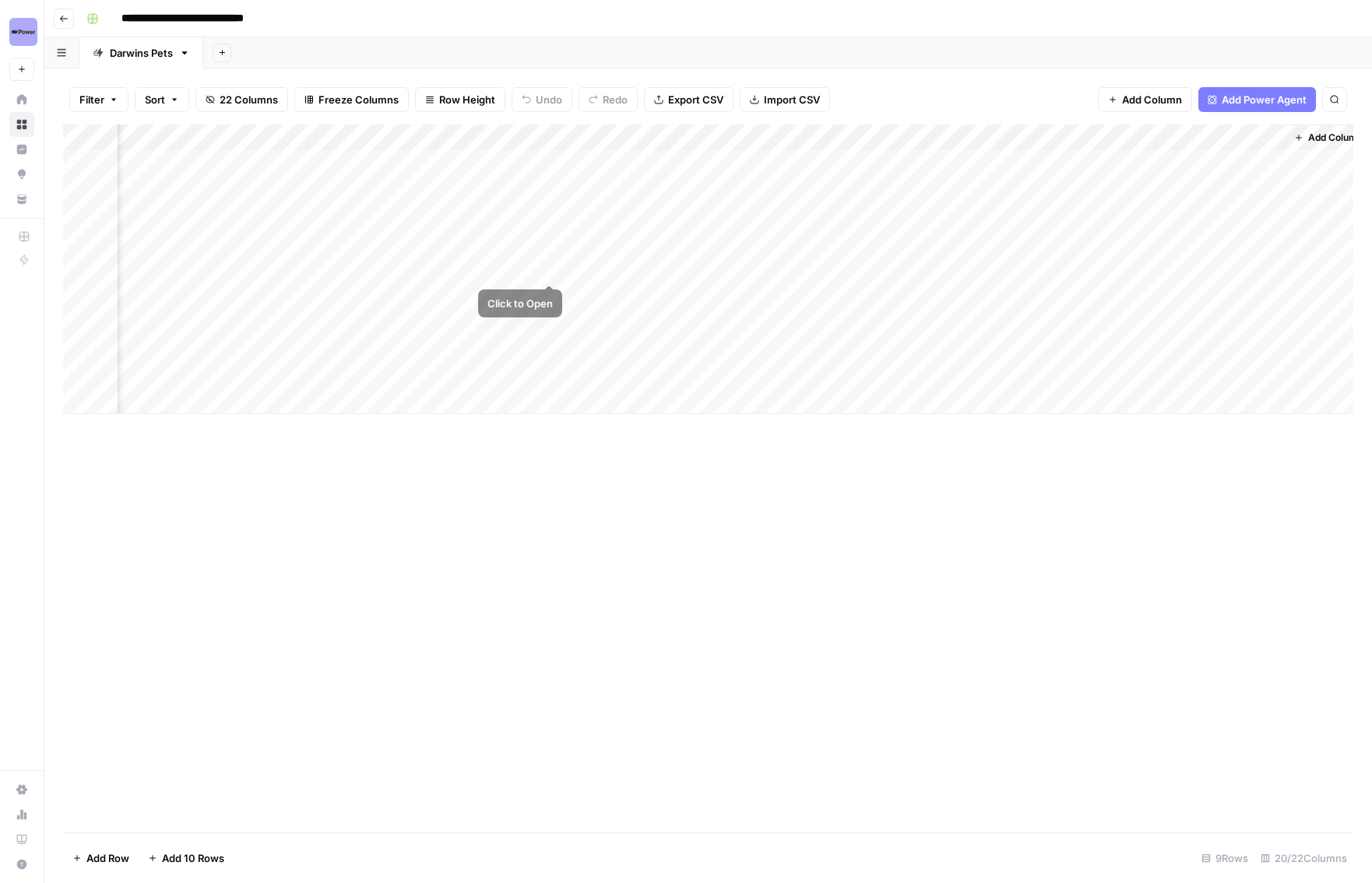
click at [552, 266] on div "Add Column" at bounding box center [708, 269] width 1290 height 290
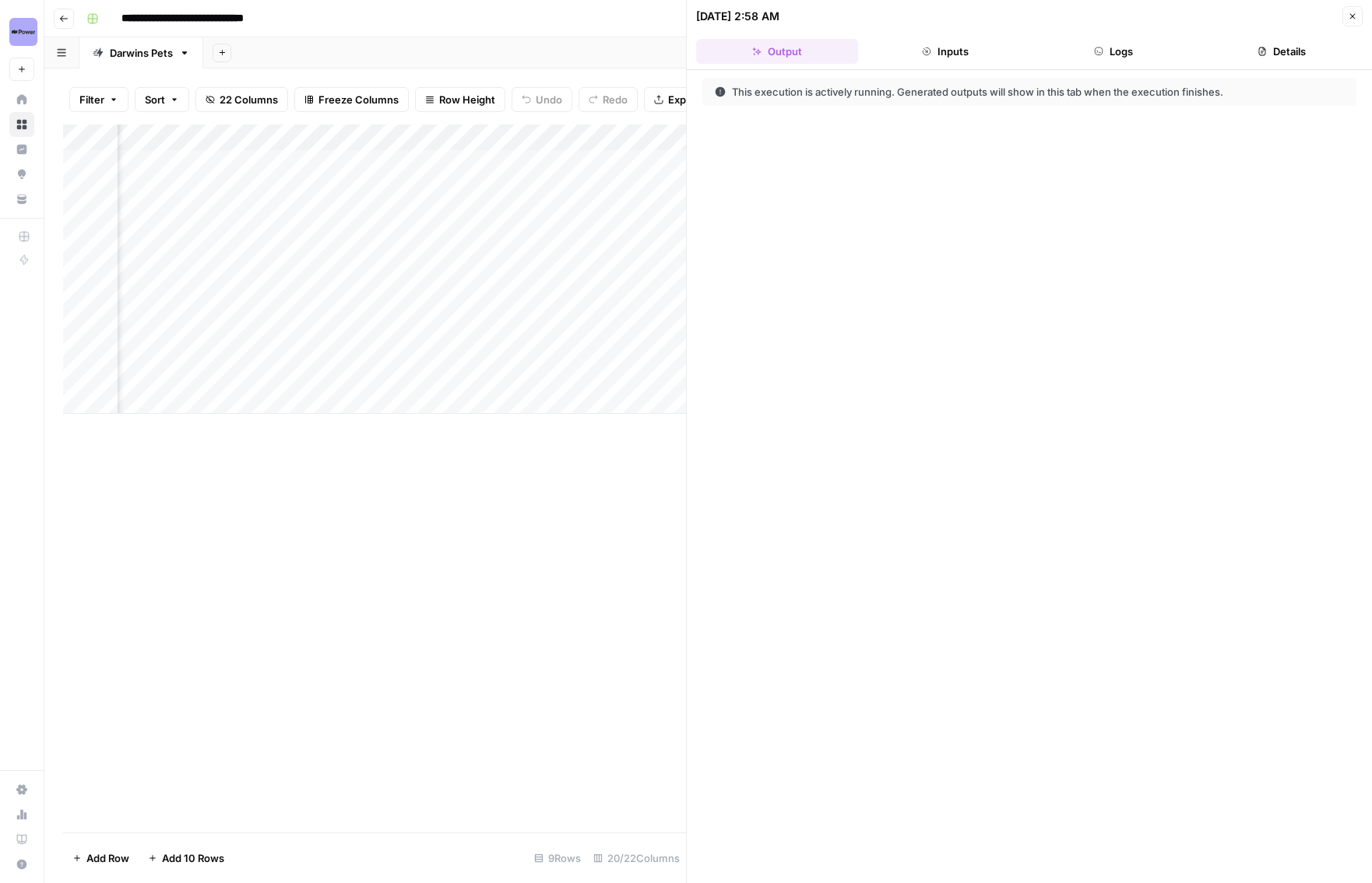
click at [1121, 58] on button "Logs" at bounding box center [1113, 51] width 162 height 25
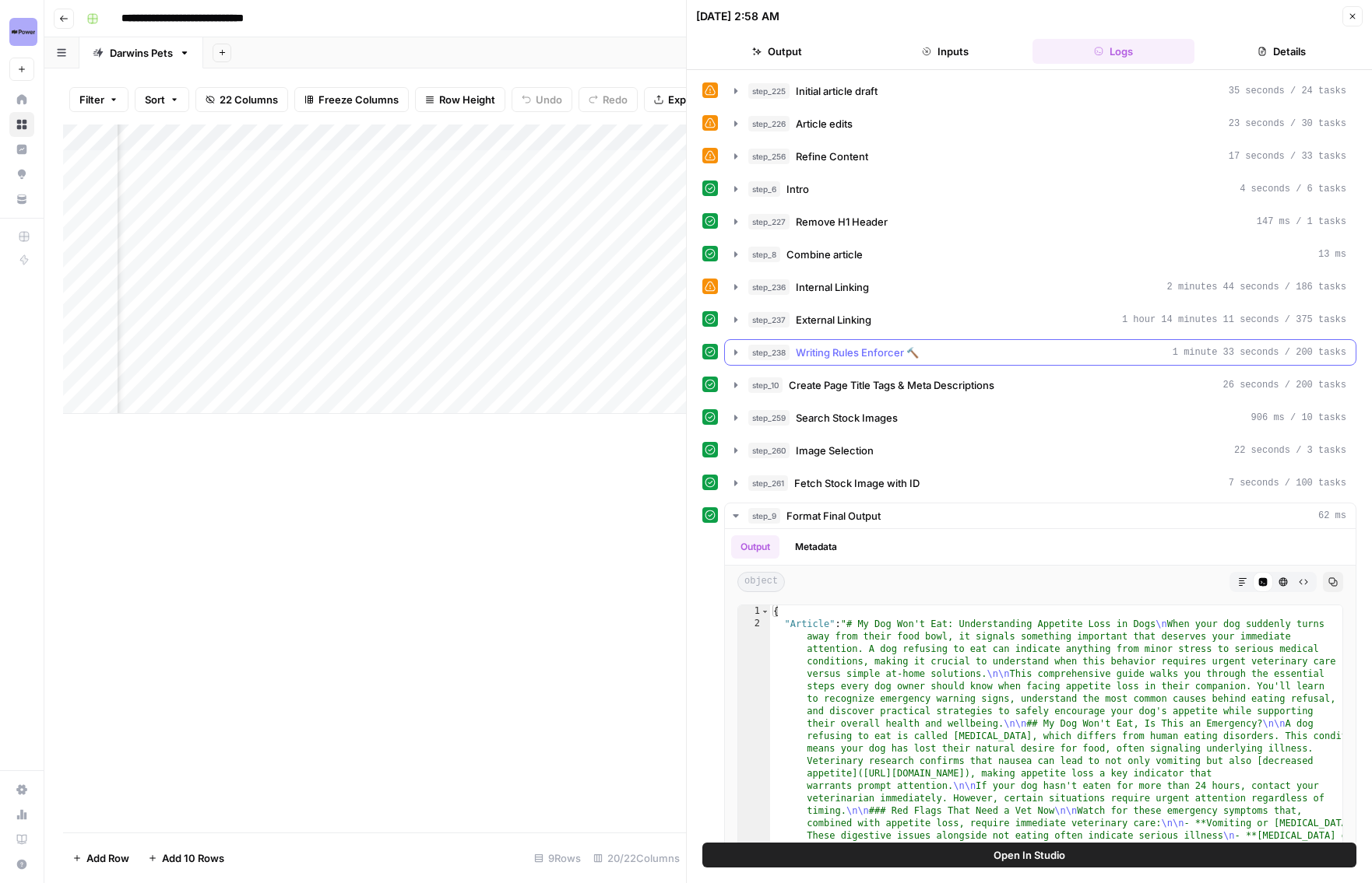
click at [742, 350] on icon "button" at bounding box center [735, 352] width 13 height 13
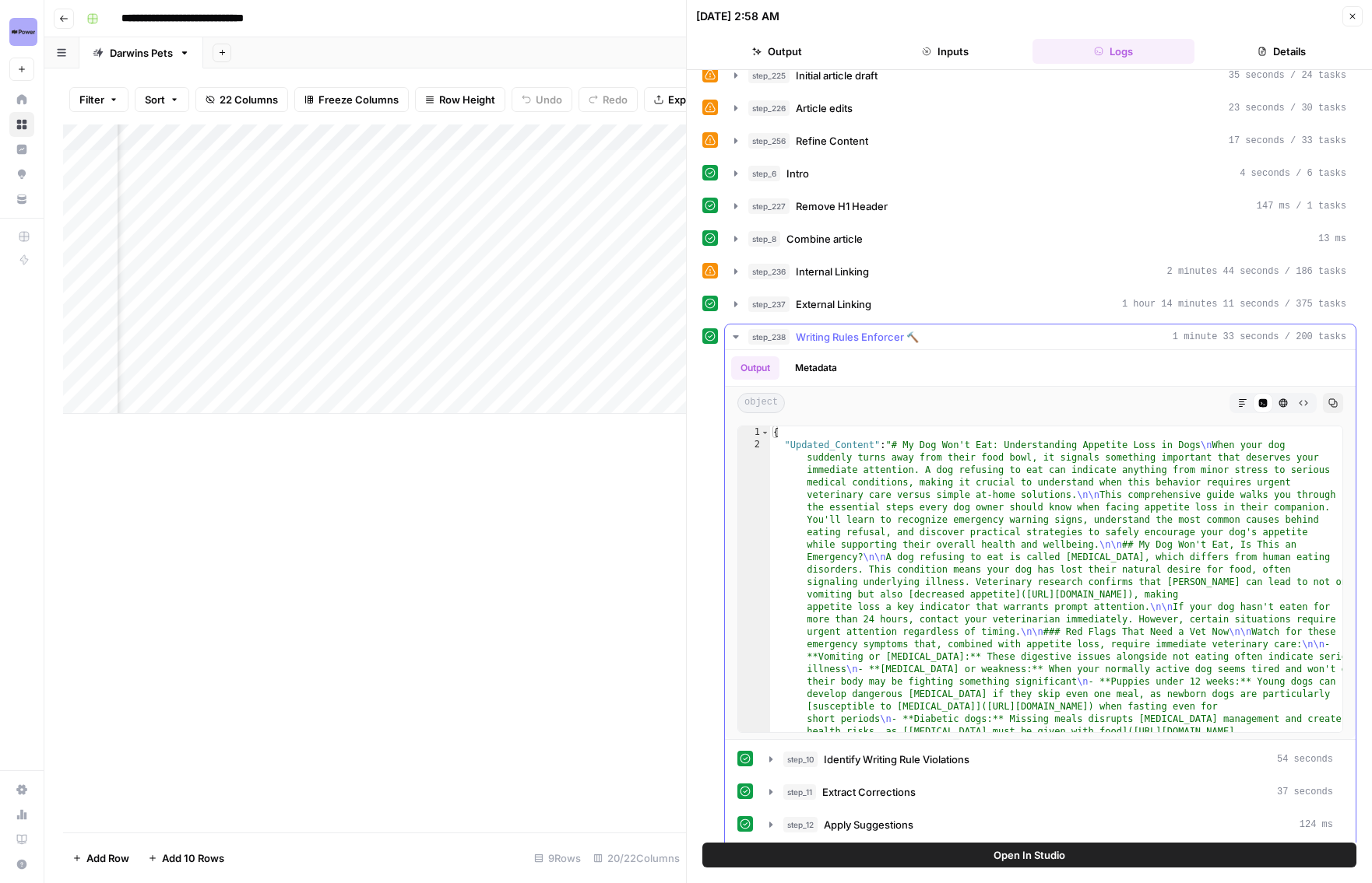
type textarea "**********"
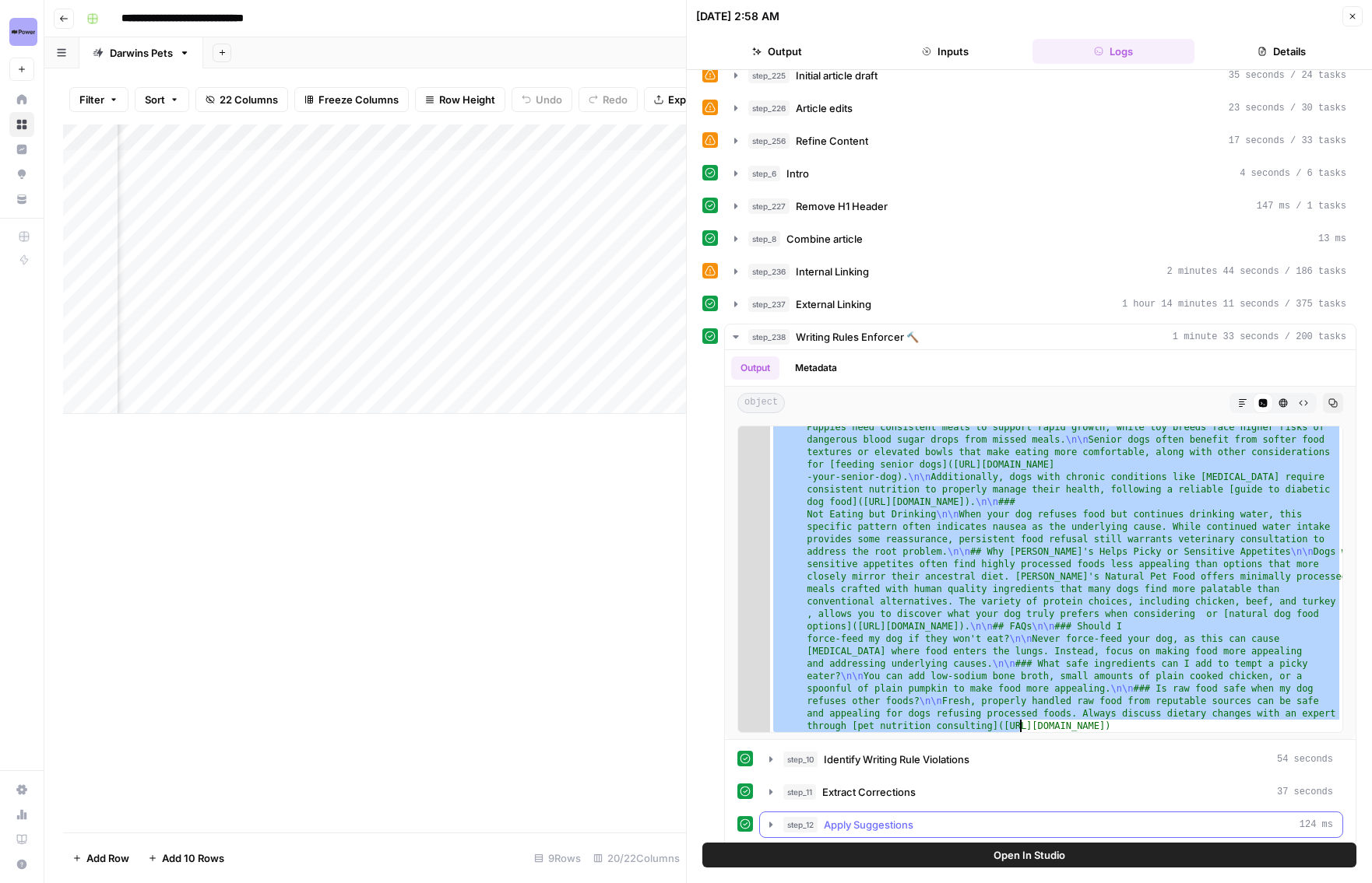
scroll to position [1139, 0]
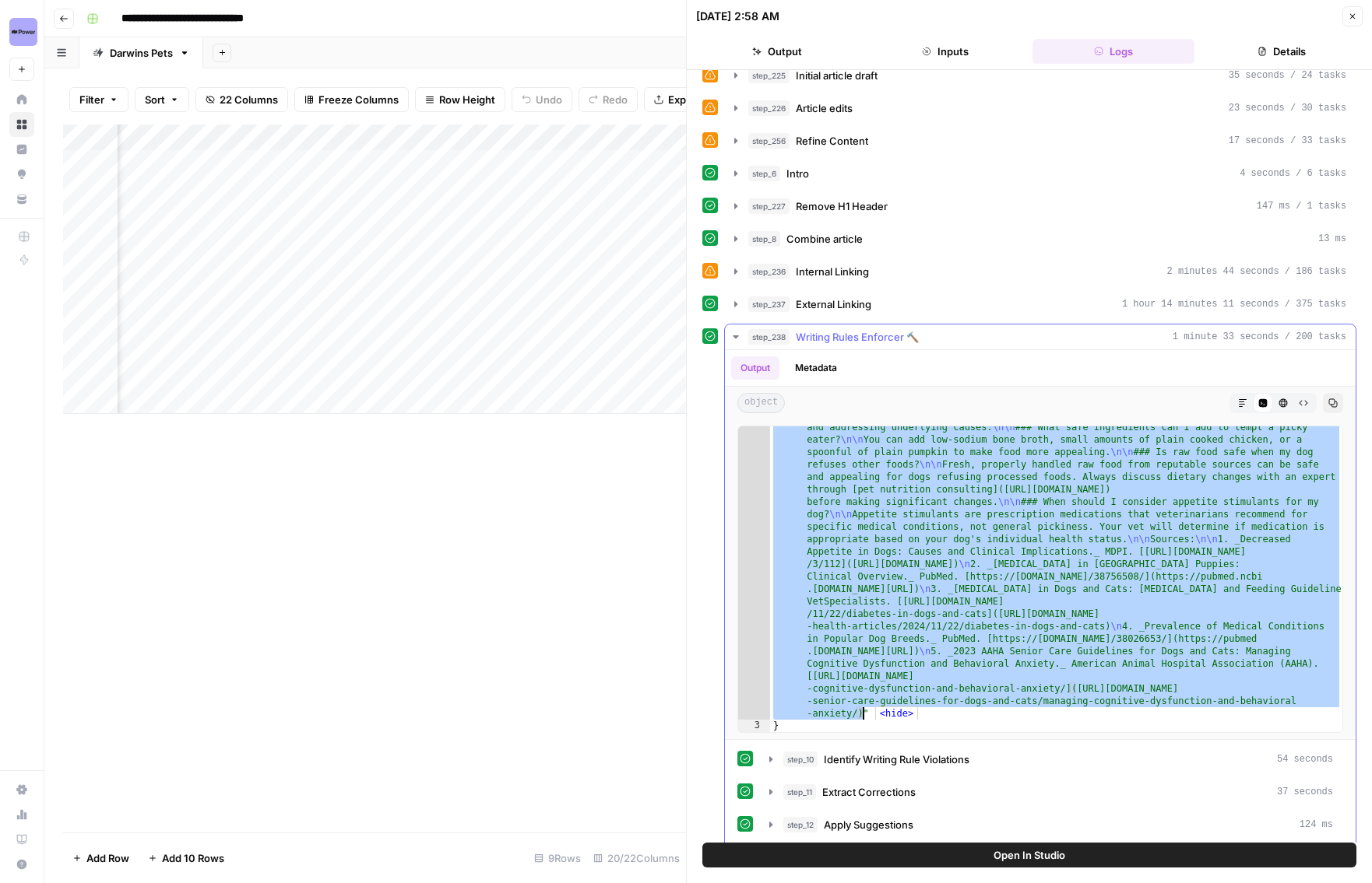
drag, startPoint x: 898, startPoint y: 444, endPoint x: 864, endPoint y: 710, distance: 268.2
click at [864, 710] on div ""Updated_Content" : "# My Dog Won't Eat: Understanding Appetite Loss in Dogs \n…" at bounding box center [1055, 169] width 573 height 1737
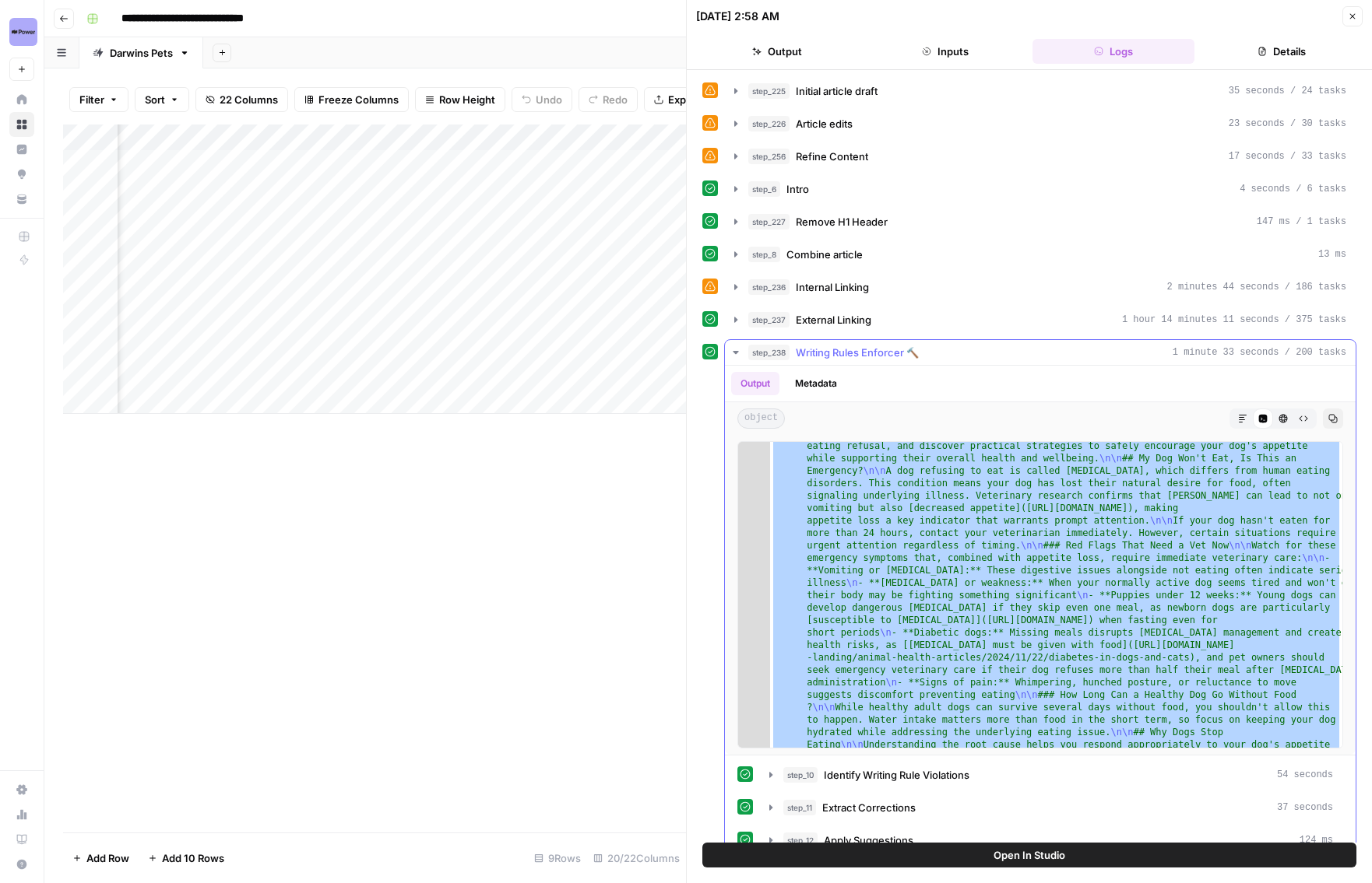
scroll to position [0, 0]
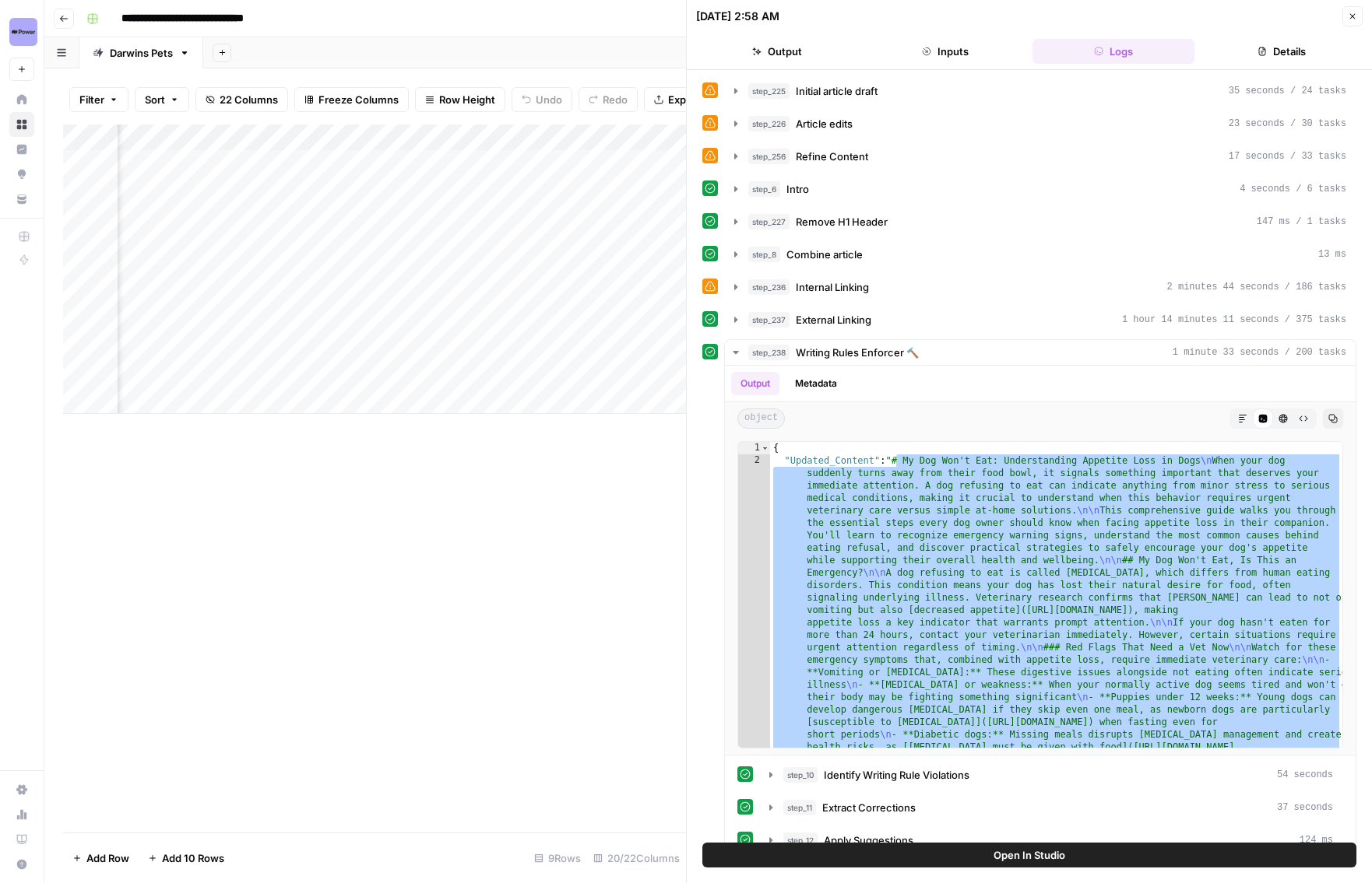
click at [732, 148] on button "step_256 Refine Content 17 seconds / 33 tasks" at bounding box center [1040, 156] width 630 height 25
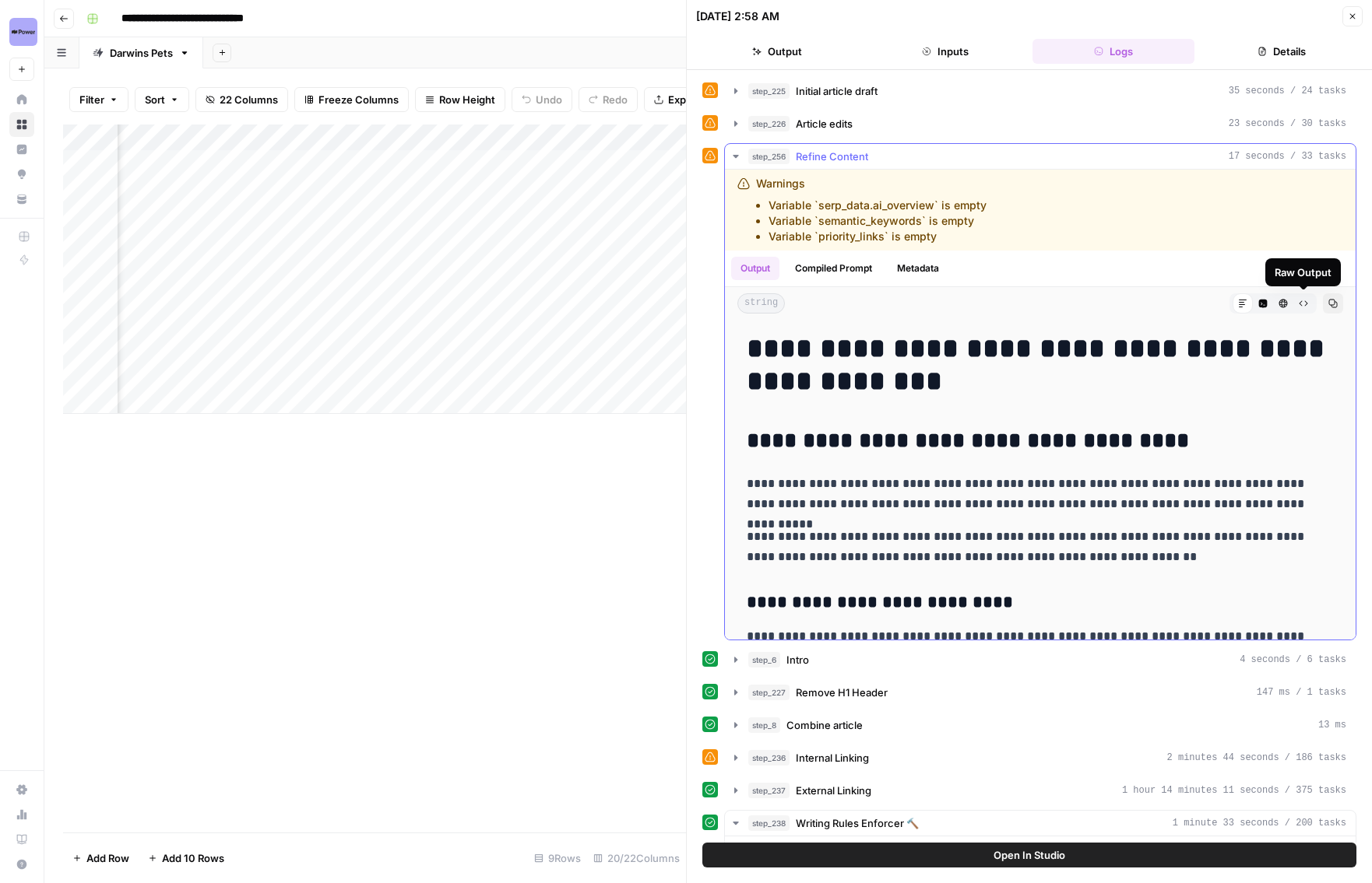
click at [1339, 305] on button "Copy" at bounding box center [1332, 303] width 20 height 20
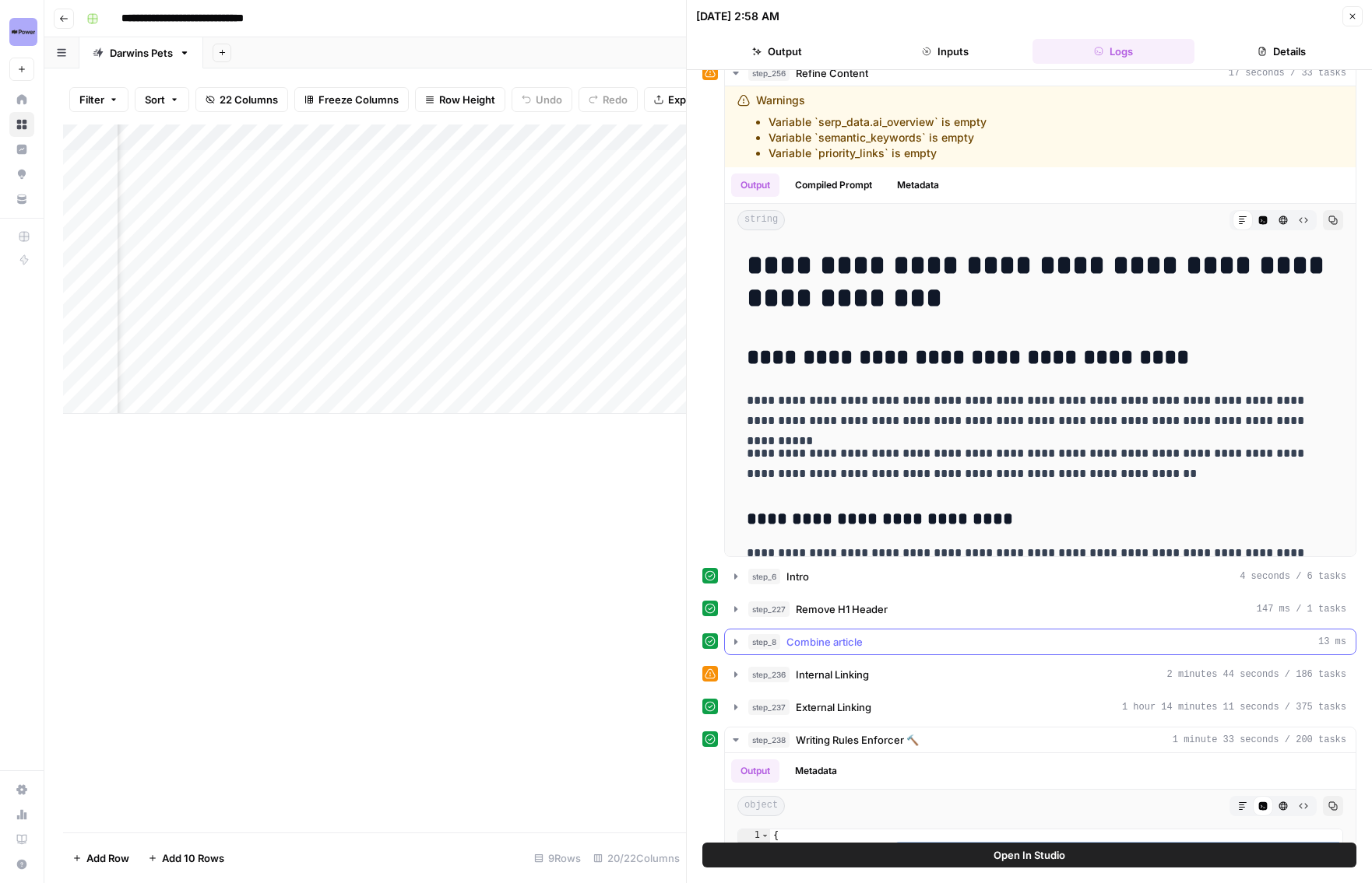
click at [739, 649] on button "step_8 Combine article 13 ms" at bounding box center [1040, 642] width 630 height 25
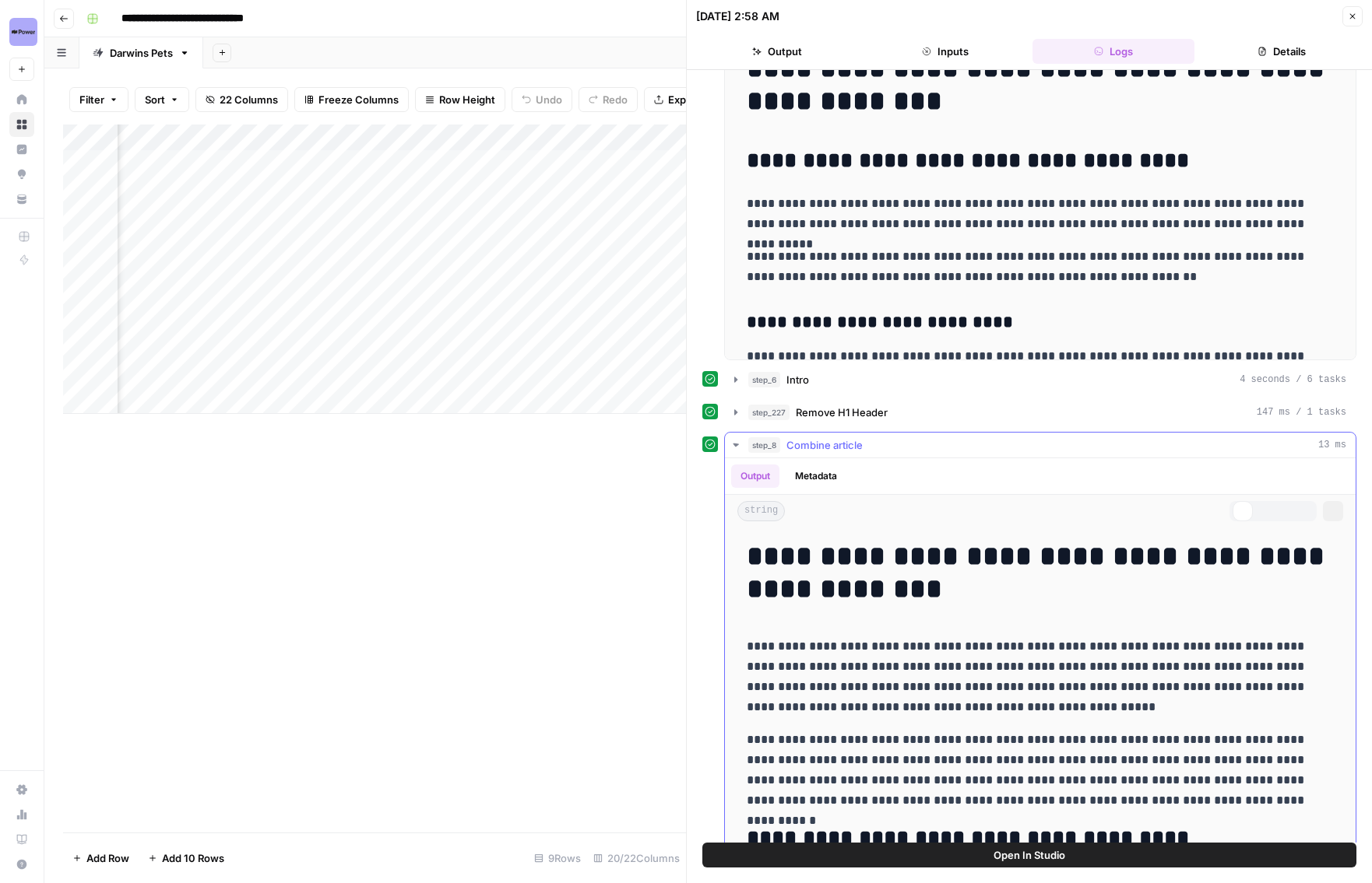
scroll to position [317, 0]
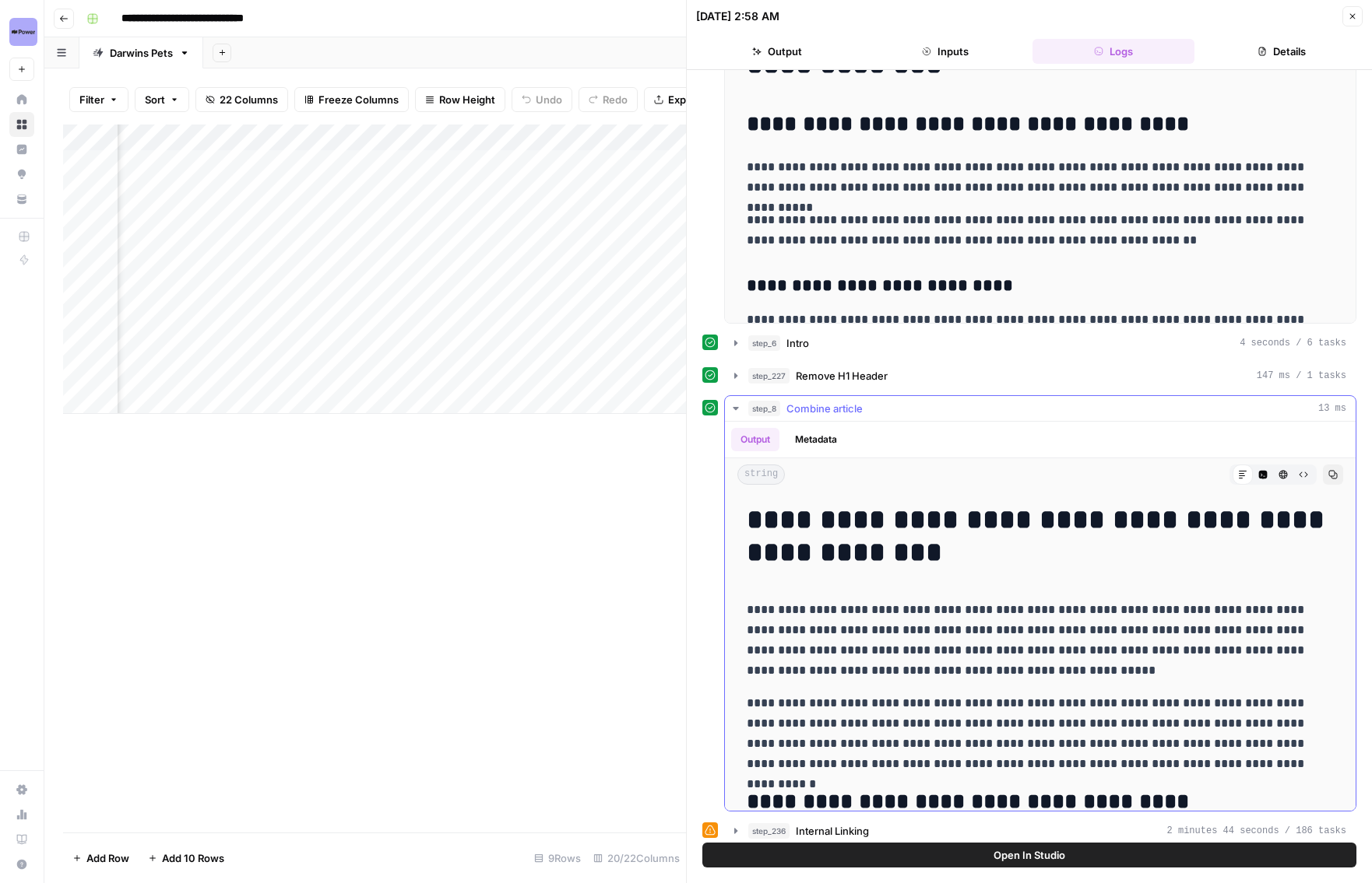
click at [1328, 478] on icon "button" at bounding box center [1332, 475] width 10 height 10
click at [736, 406] on icon "button" at bounding box center [735, 408] width 13 height 13
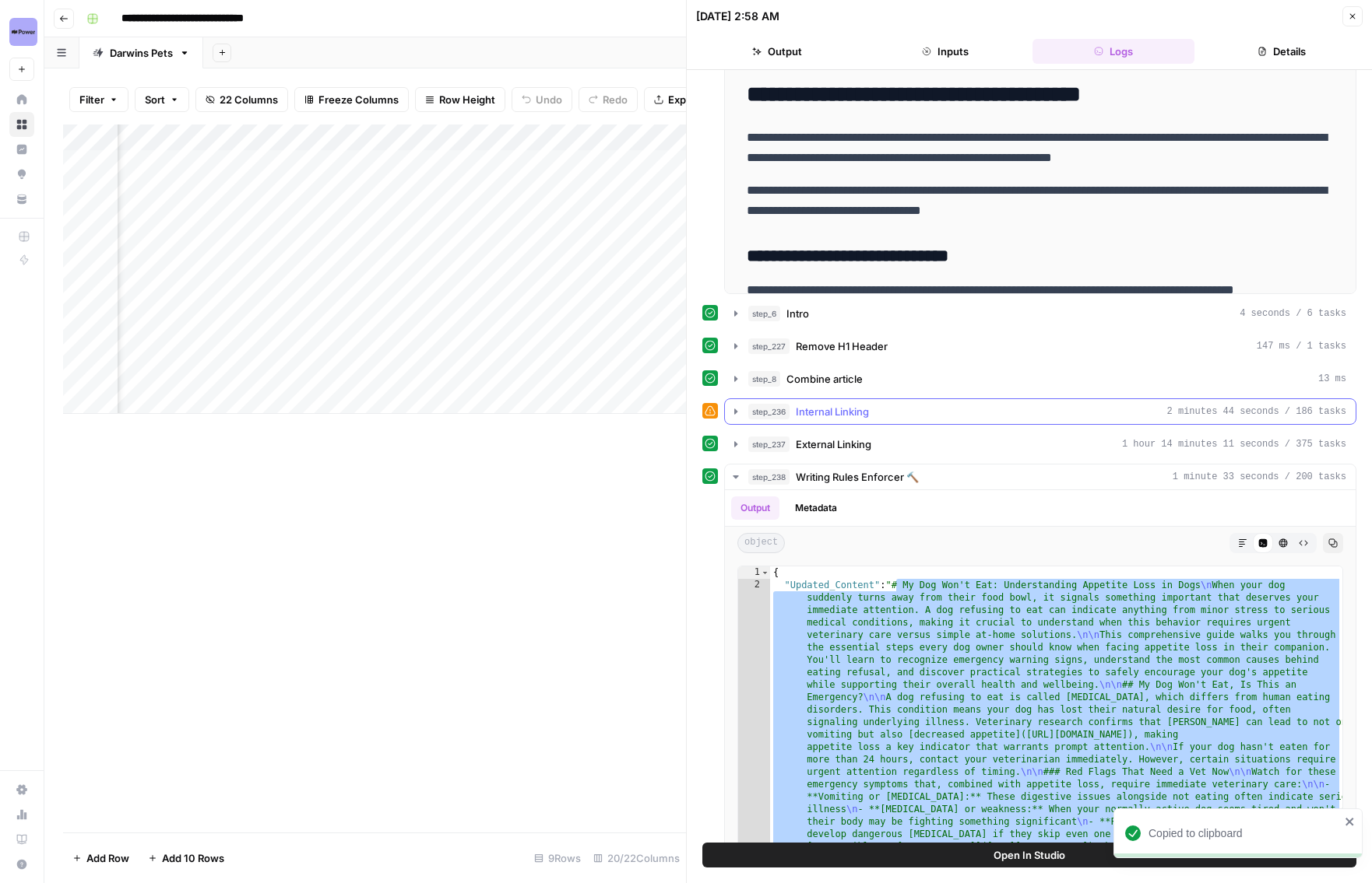
click at [740, 420] on button "step_236 Internal Linking 2 minutes 44 seconds / 186 tasks" at bounding box center [1040, 412] width 630 height 25
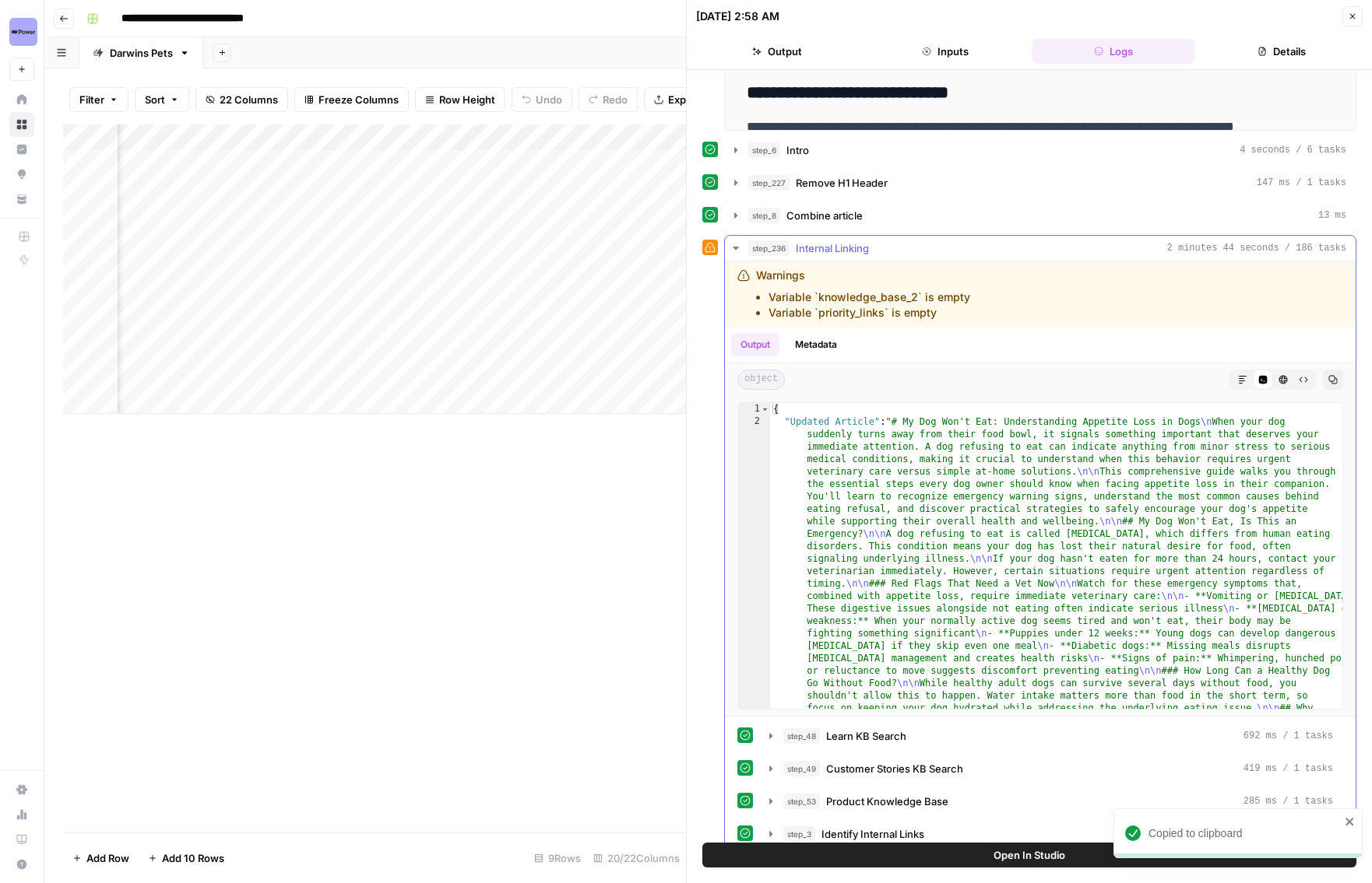
scroll to position [520, 0]
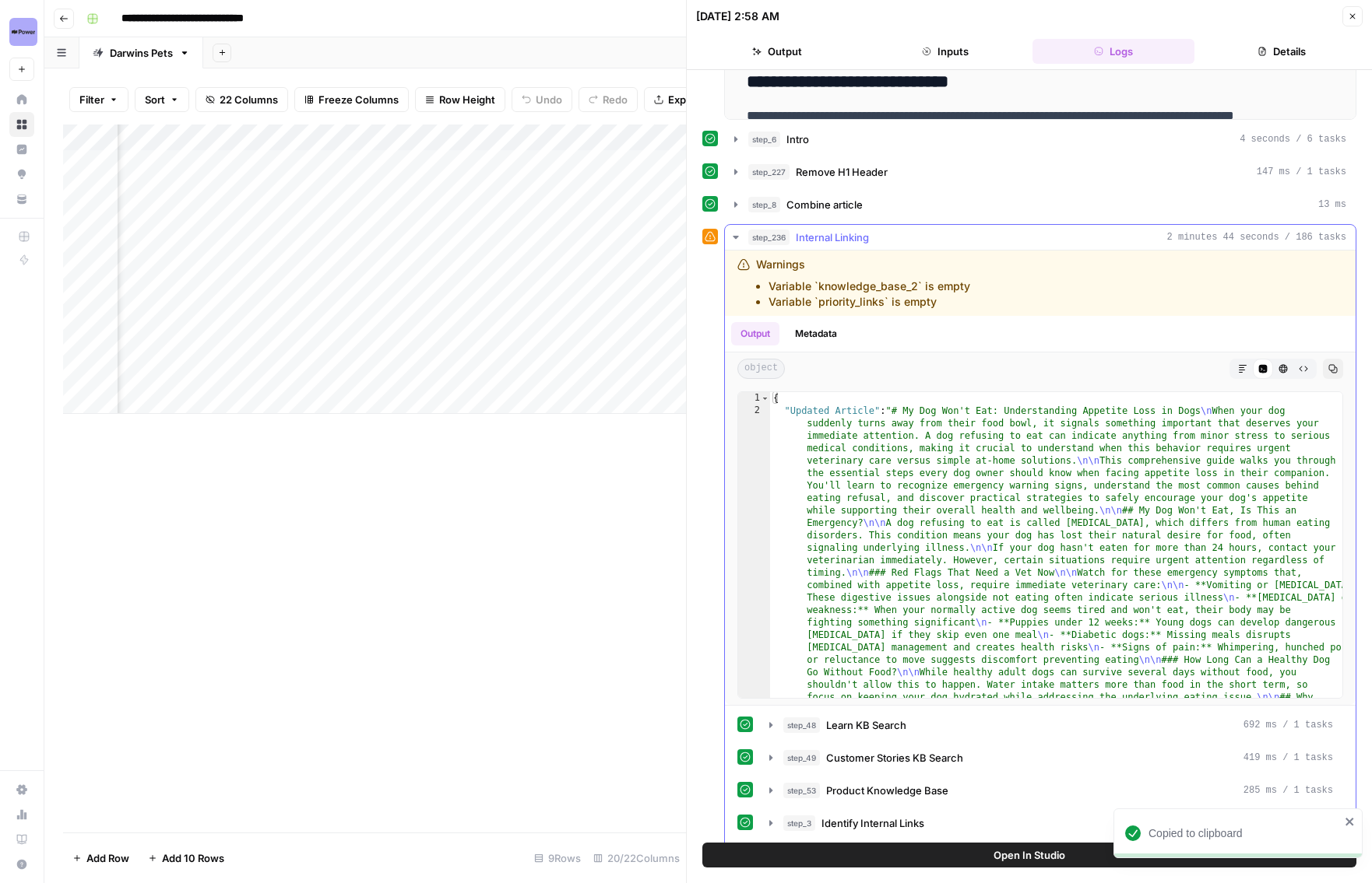
click at [739, 231] on icon "button" at bounding box center [735, 236] width 13 height 13
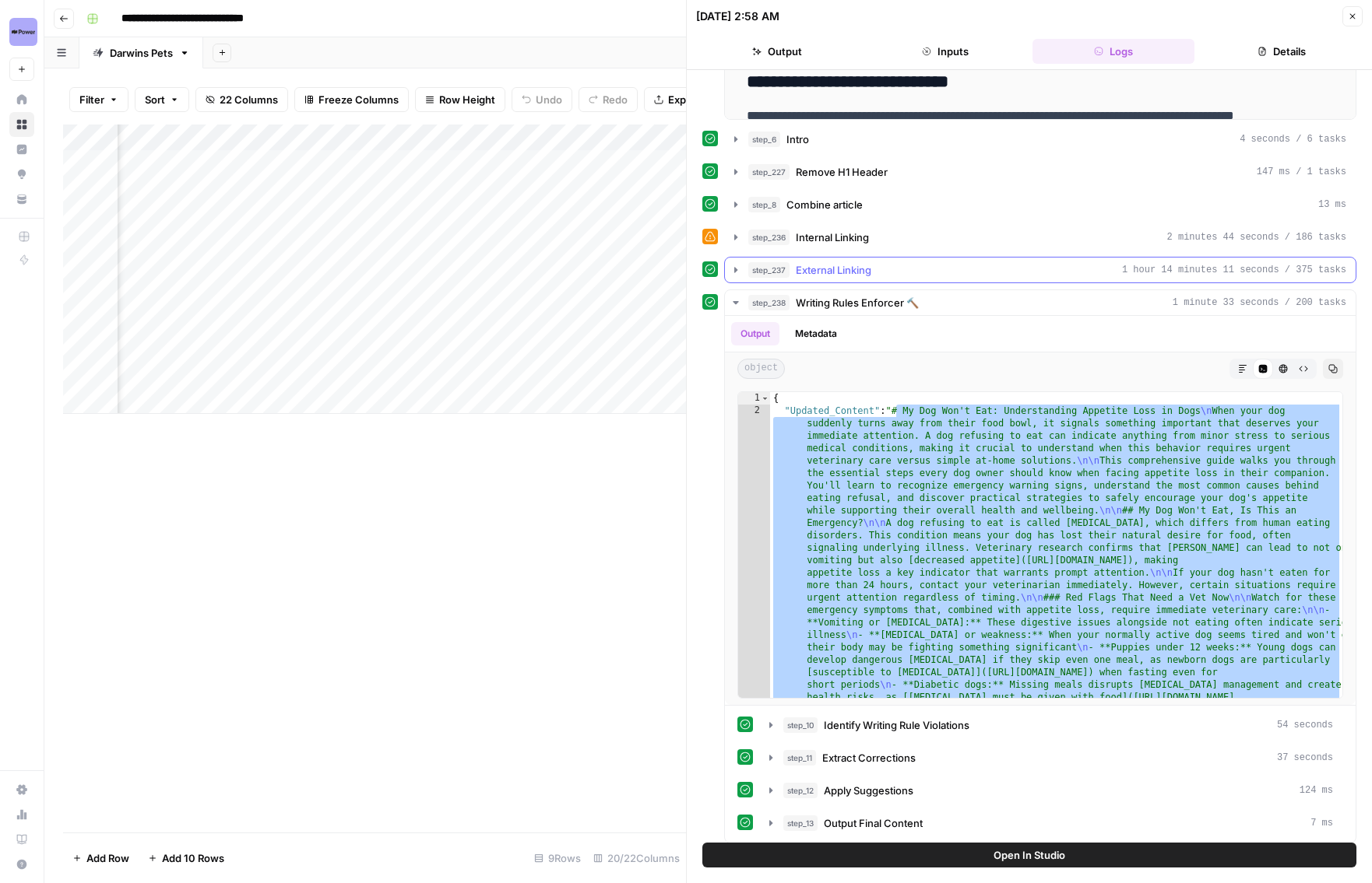
click at [739, 283] on div "step_237 External Linking 1 hour 14 minutes 11 seconds / 375 tasks" at bounding box center [1040, 269] width 632 height 26
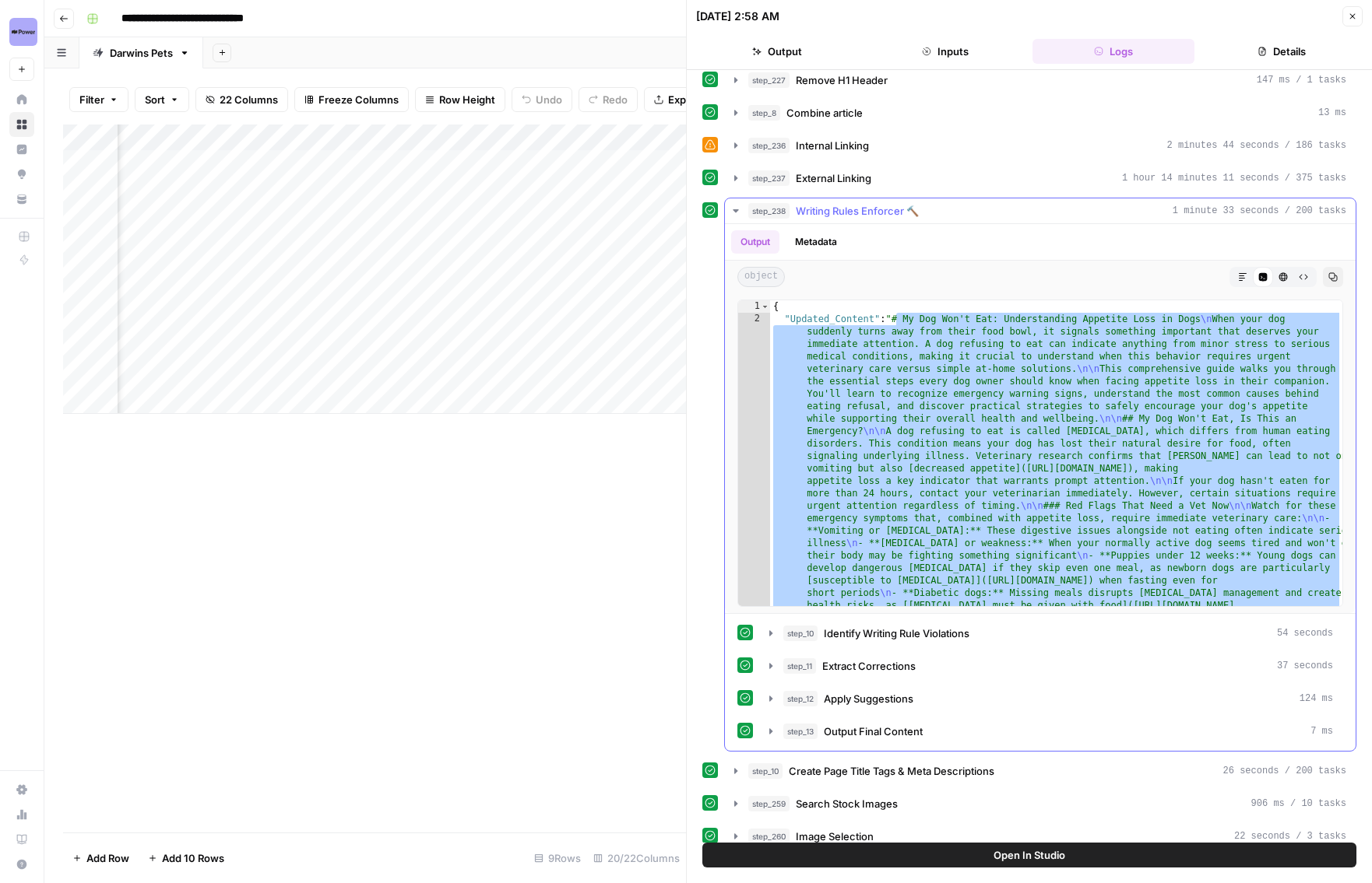
scroll to position [614, 0]
click at [735, 179] on icon "button" at bounding box center [735, 177] width 13 height 13
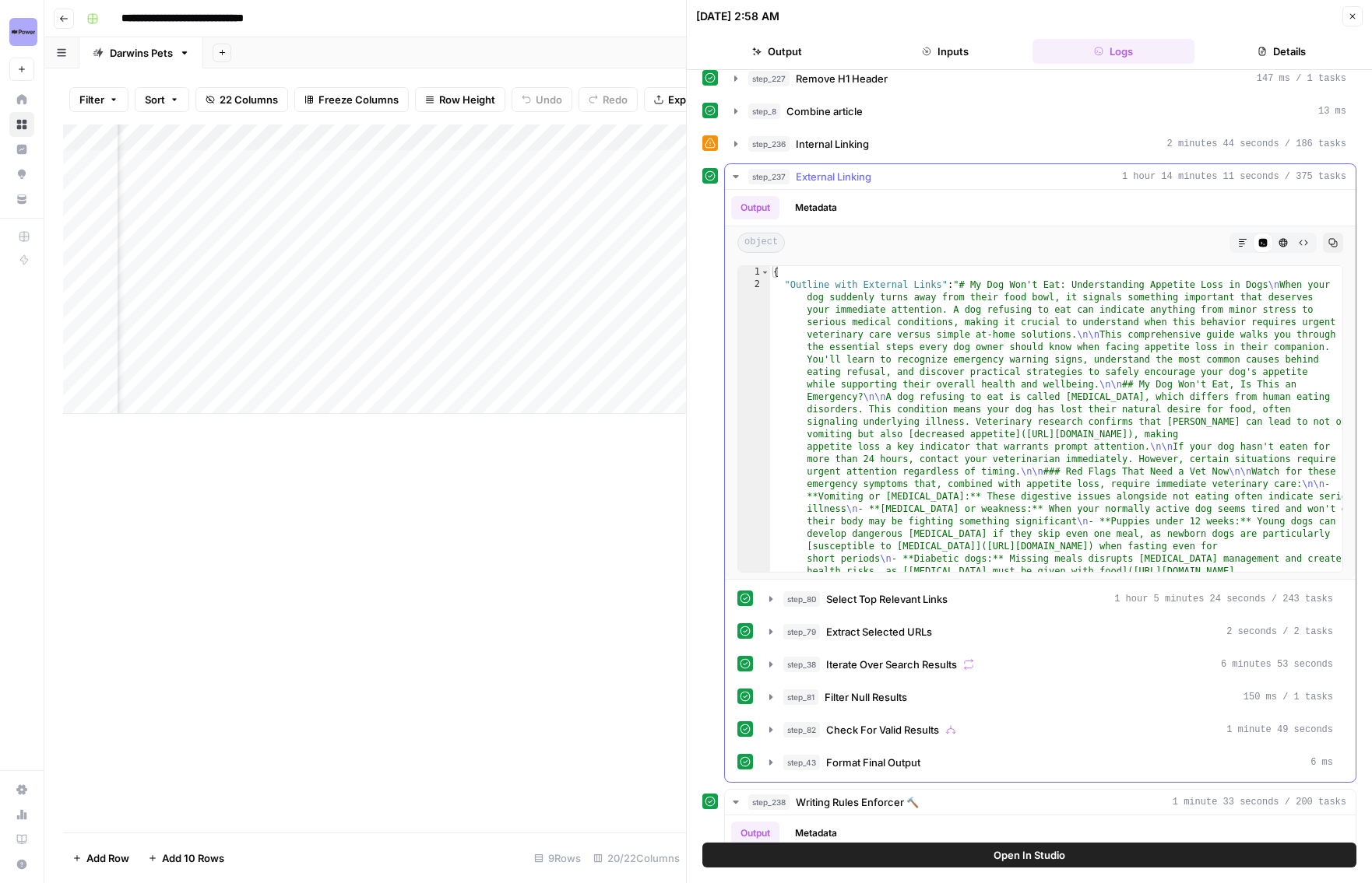
type textarea "**********"
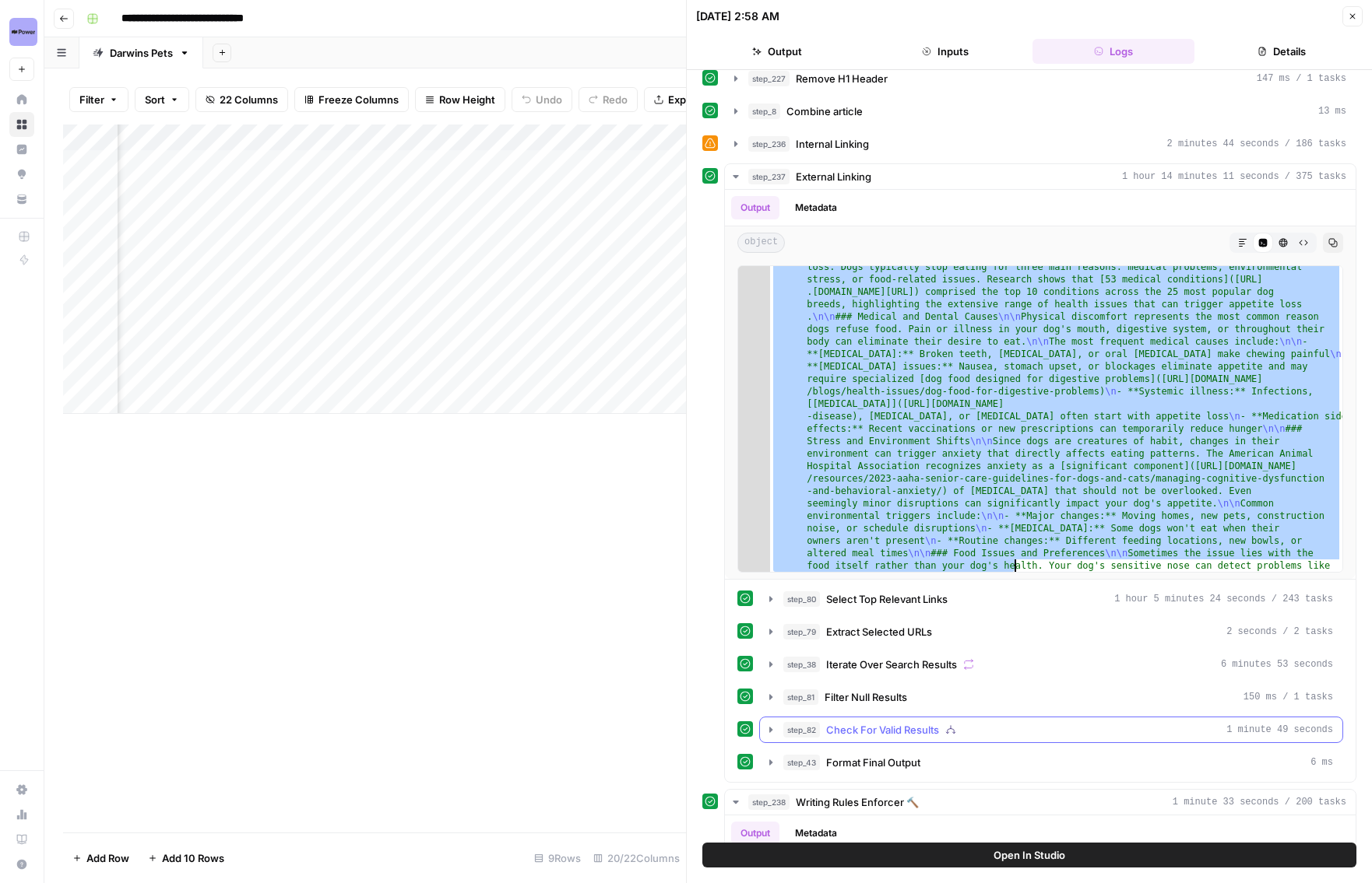
scroll to position [1139, 0]
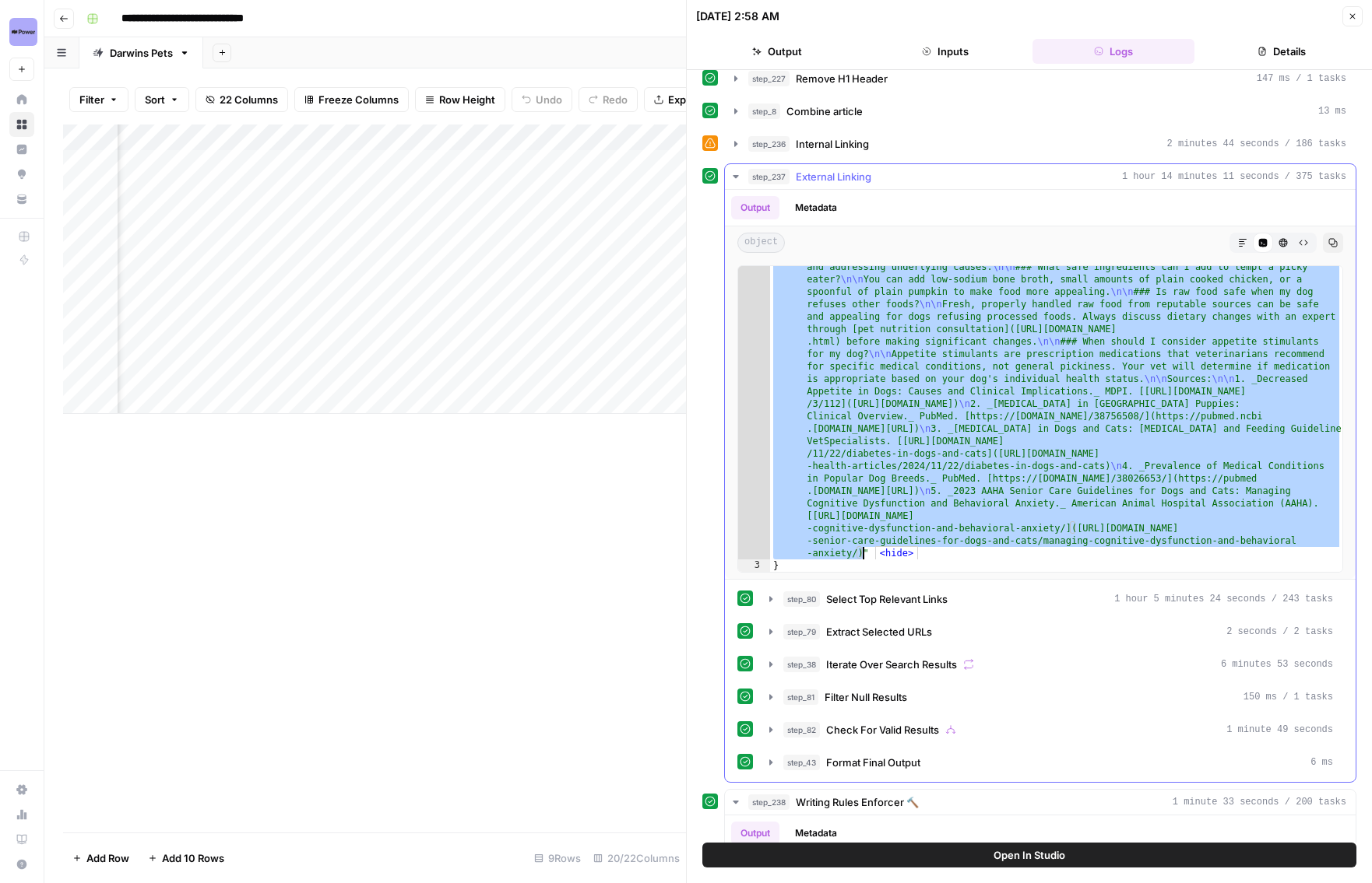
drag, startPoint x: 964, startPoint y: 284, endPoint x: 862, endPoint y: 558, distance: 292.4
click at [862, 558] on div ""Outline with External Links" : "# My Dog Won't Eat: Understanding Appetite Los…" at bounding box center [1055, 9] width 573 height 1737
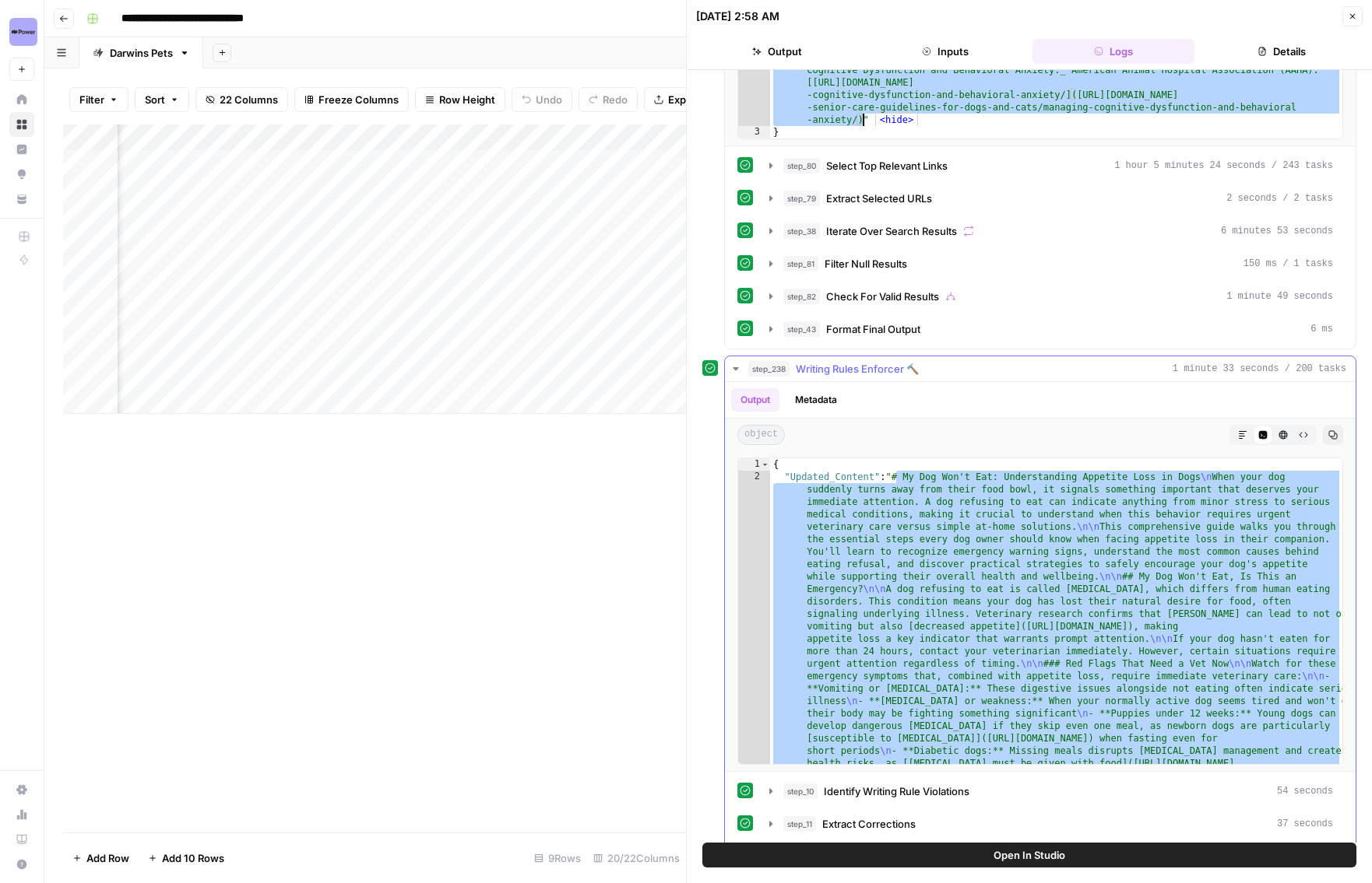
scroll to position [1054, 0]
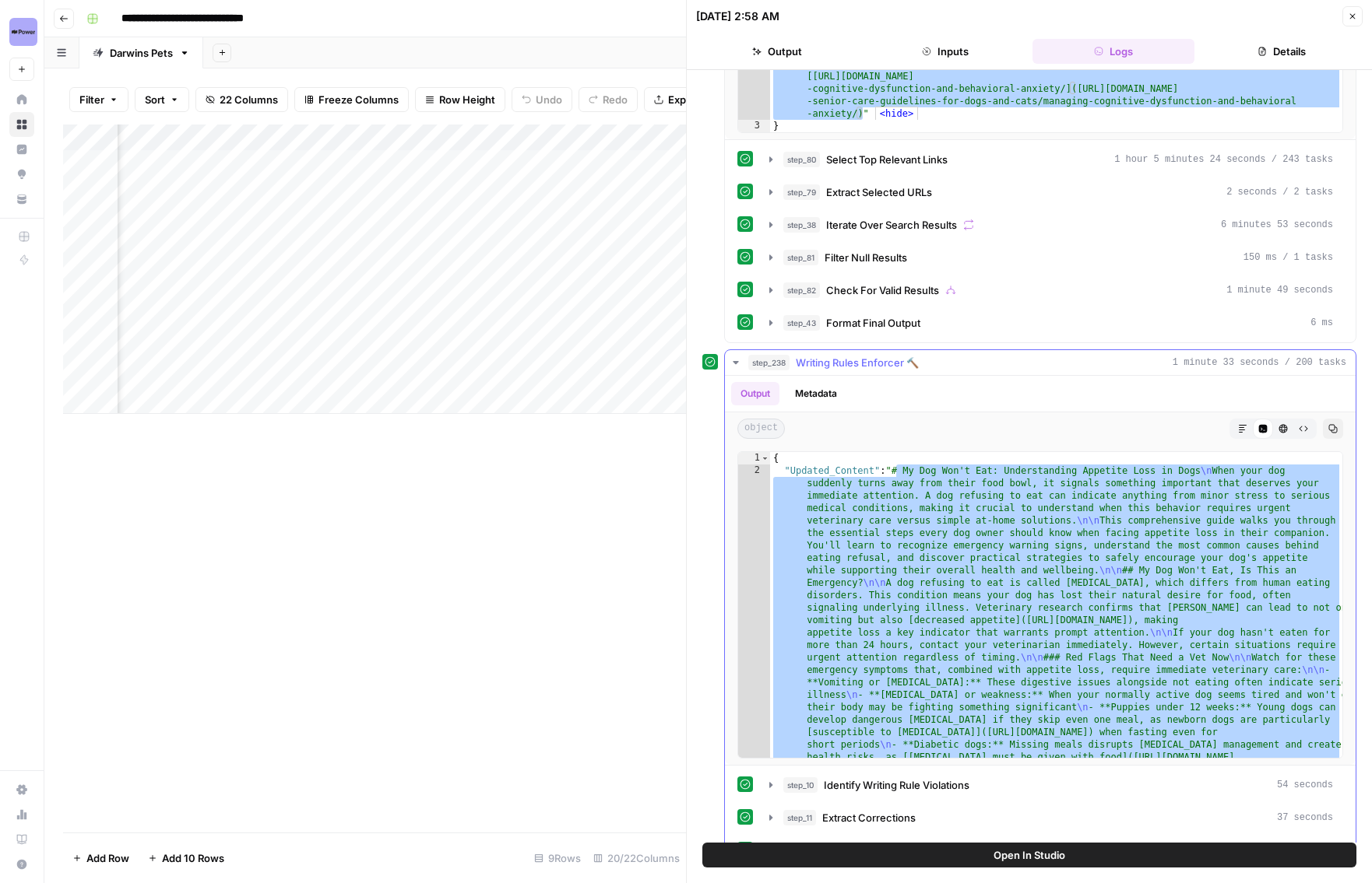
click at [736, 361] on icon "button" at bounding box center [736, 362] width 6 height 3
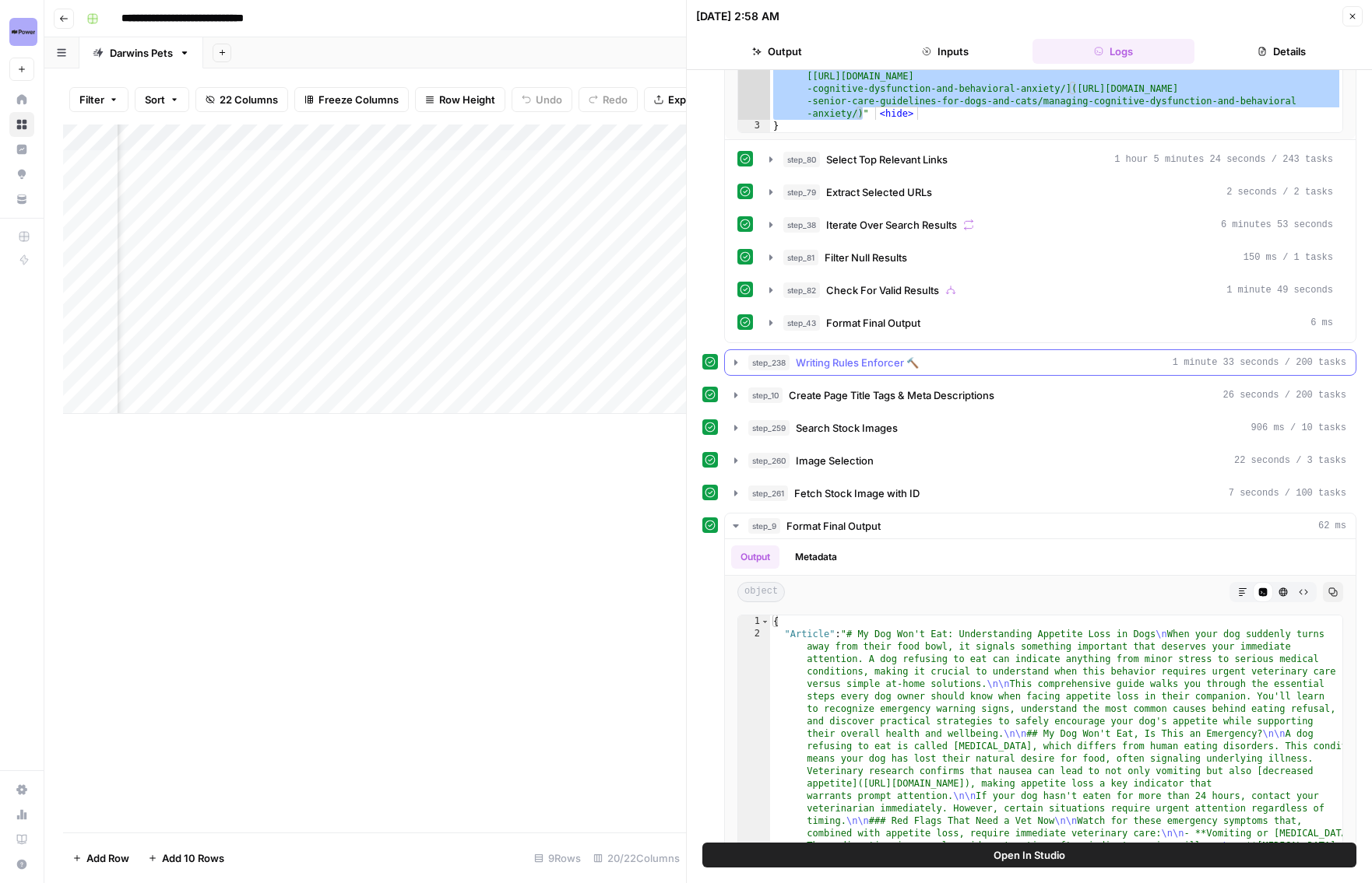
click at [734, 367] on icon "button" at bounding box center [735, 362] width 13 height 13
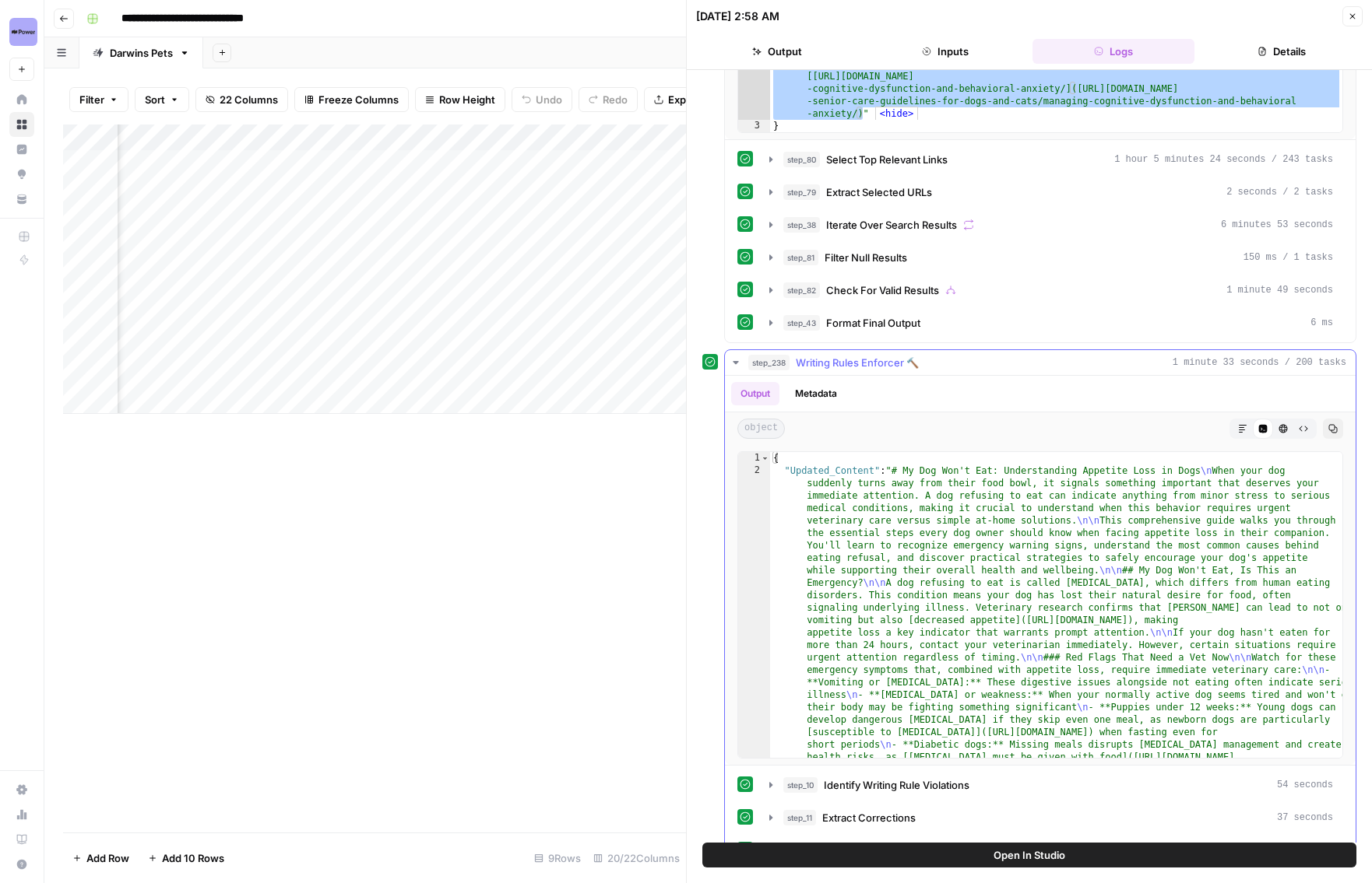
click at [737, 360] on icon "button" at bounding box center [735, 362] width 13 height 13
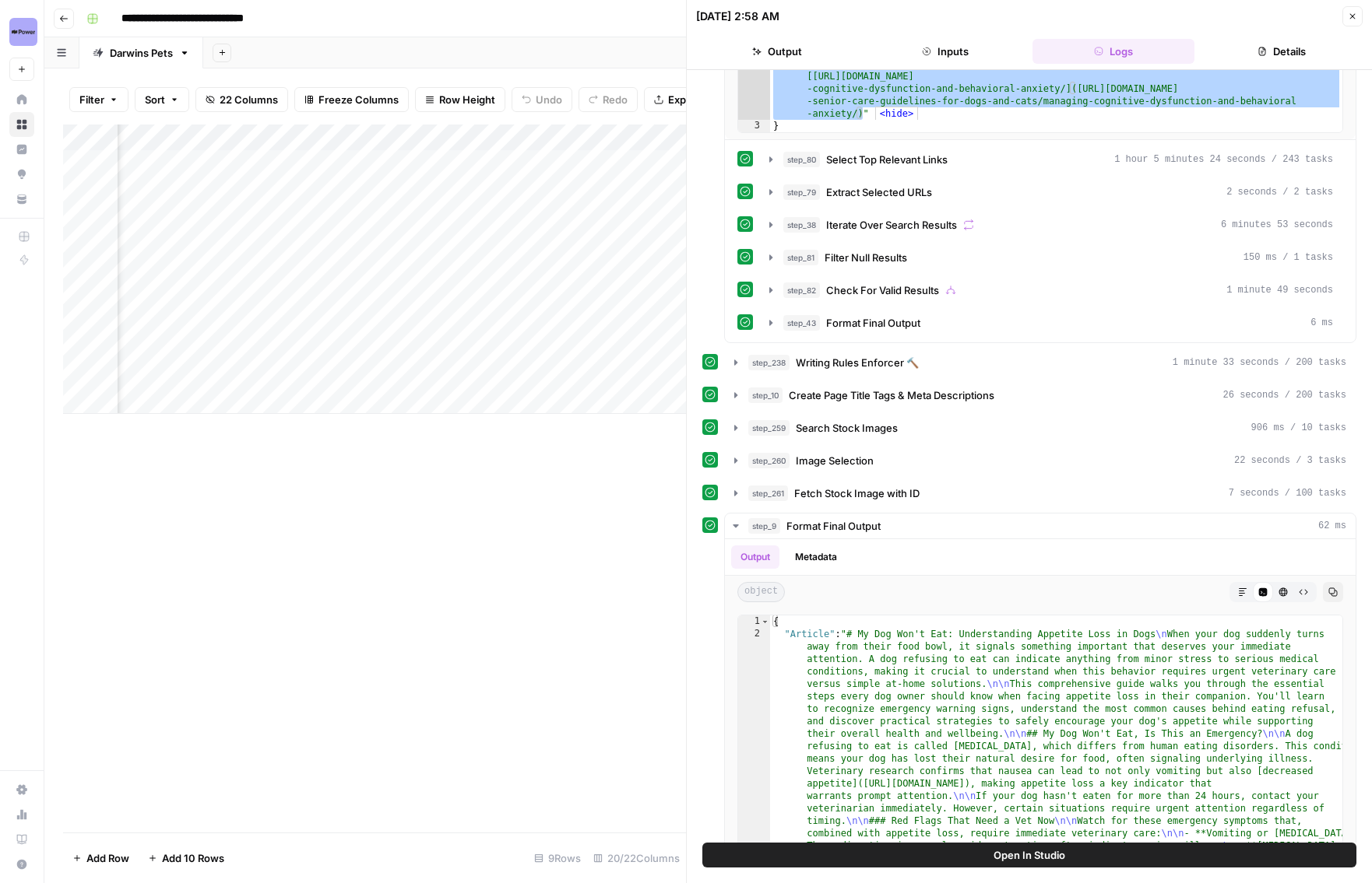
scroll to position [0, 2136]
click at [1358, 14] on button "Close" at bounding box center [1352, 15] width 20 height 20
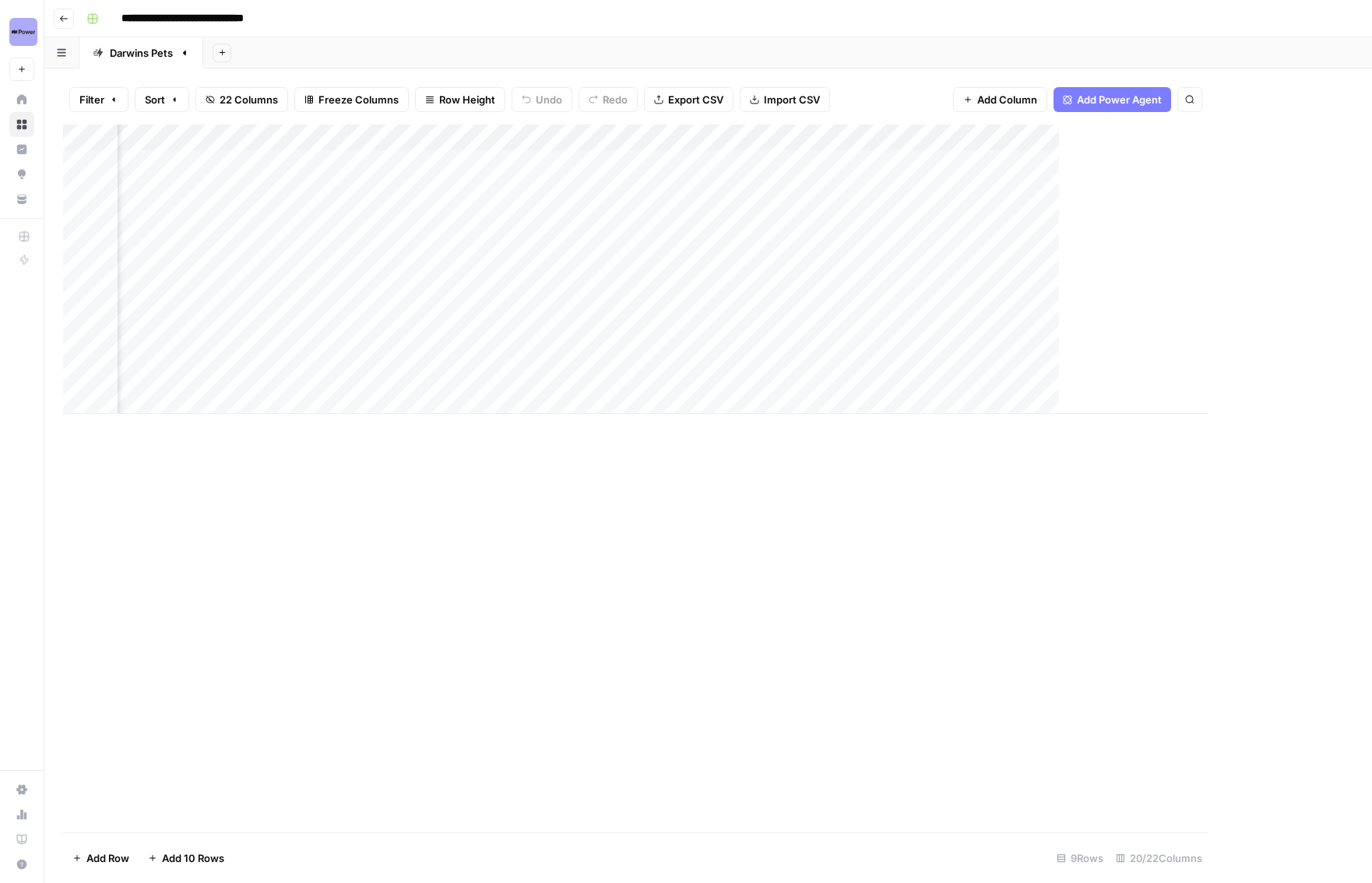
scroll to position [0, 1847]
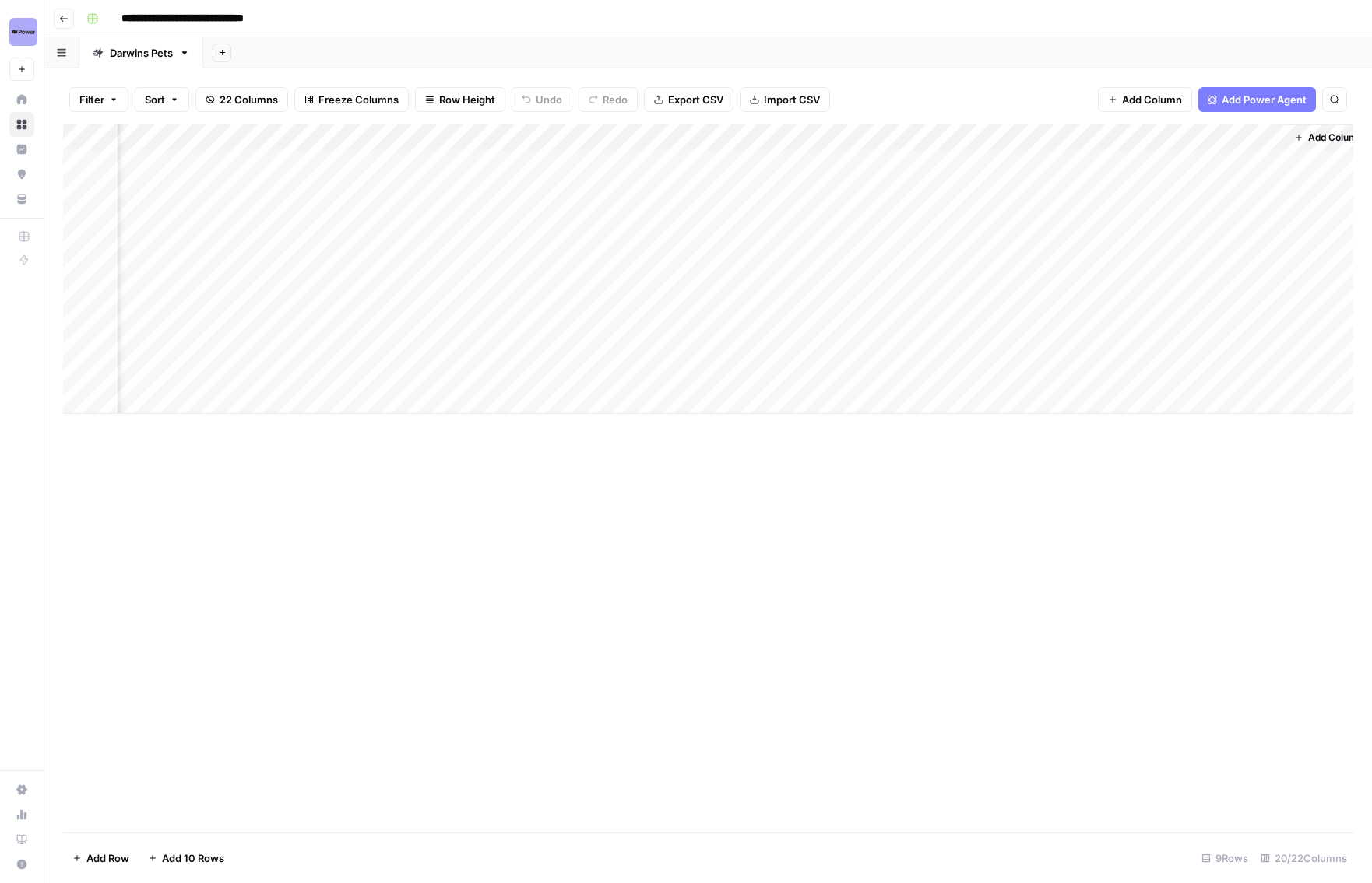
click at [548, 134] on div "Add Column" at bounding box center [708, 269] width 1290 height 290
click at [513, 295] on span "Edit Workflow" at bounding box center [542, 290] width 136 height 15
click at [570, 267] on div "Add Column" at bounding box center [708, 269] width 1290 height 290
click at [428, 267] on div "Add Column" at bounding box center [708, 269] width 1290 height 290
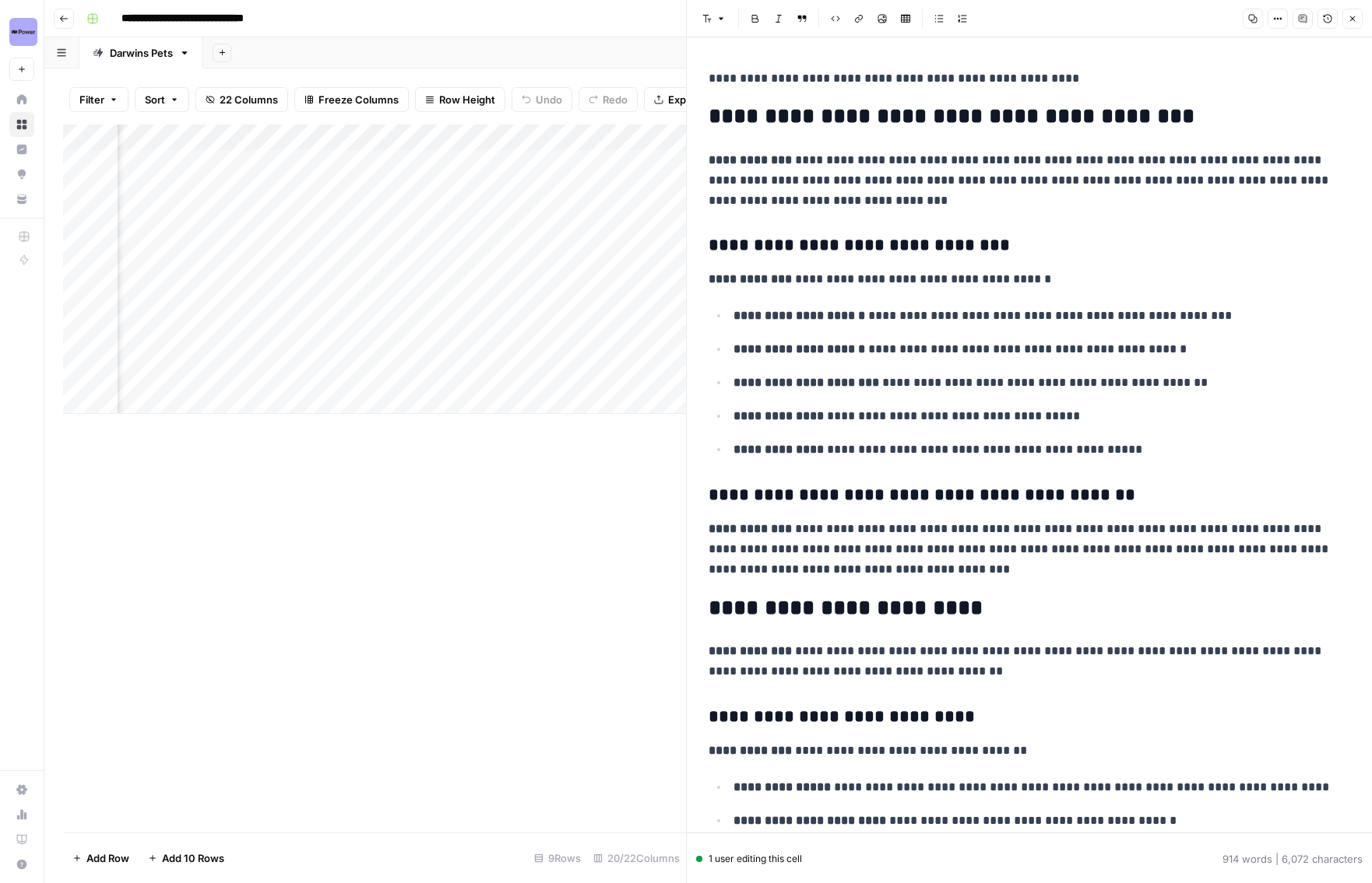
click at [716, 78] on p "**********" at bounding box center [1029, 78] width 641 height 20
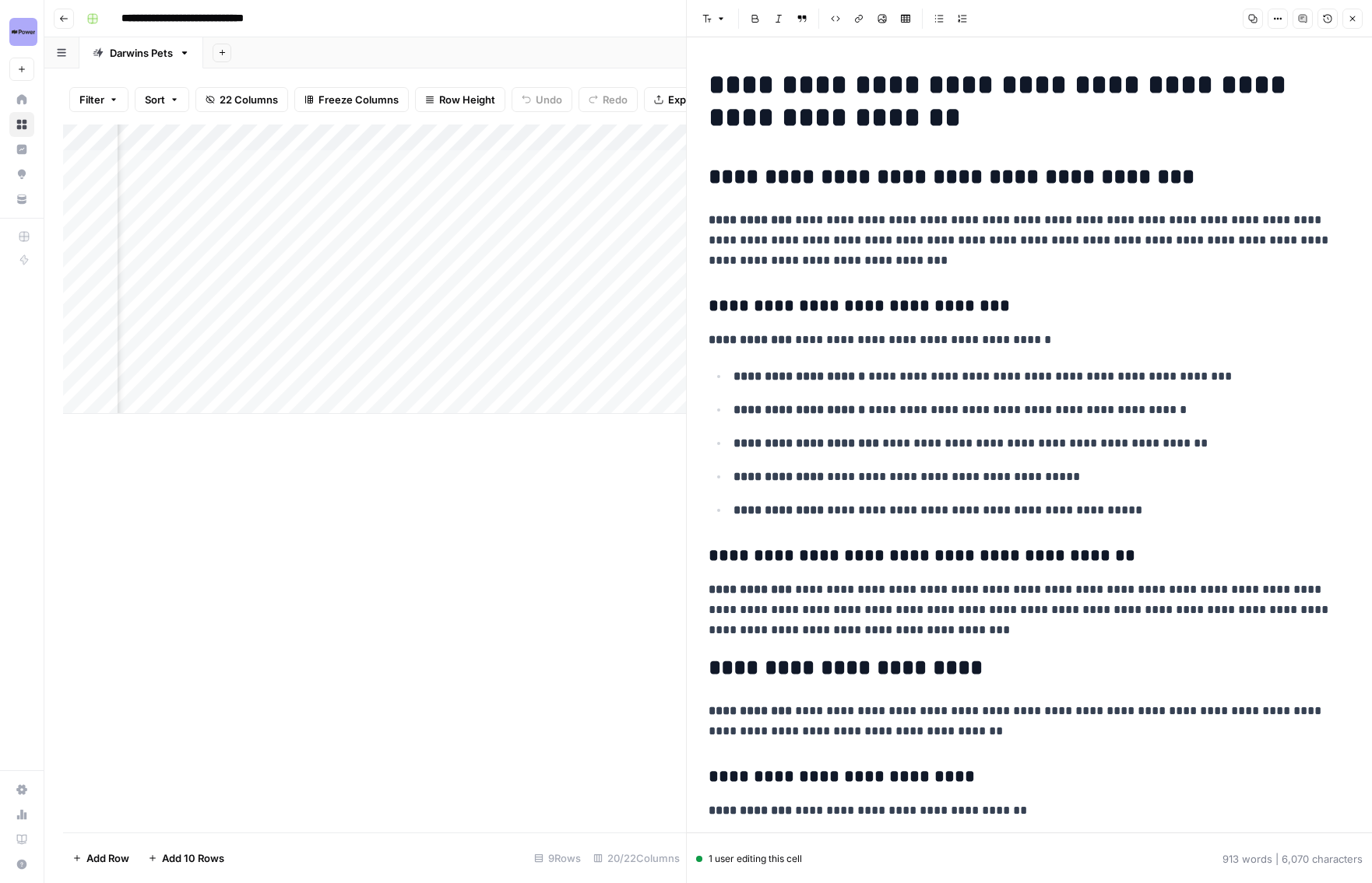
click at [1350, 17] on icon "button" at bounding box center [1353, 19] width 10 height 10
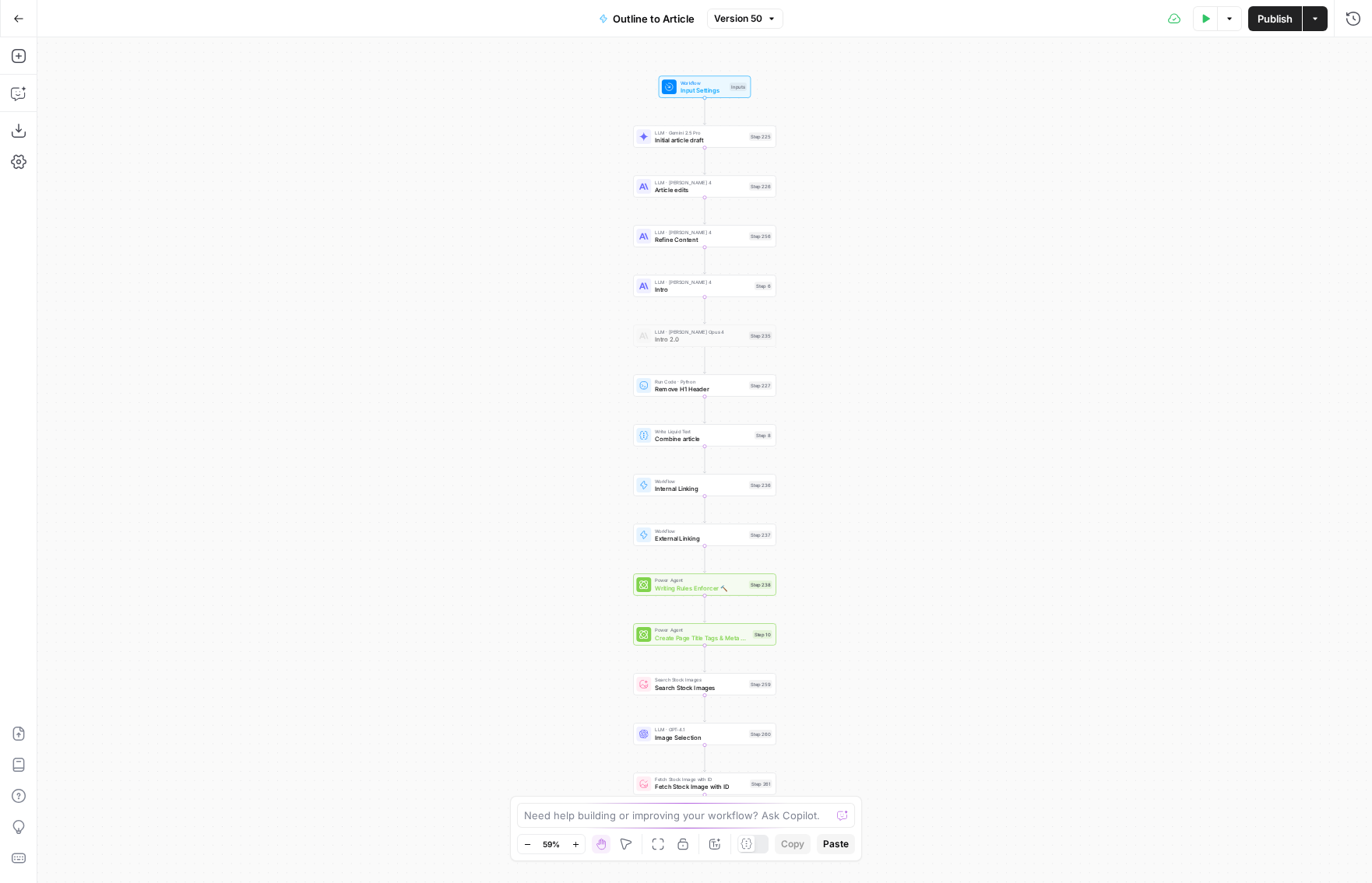
click at [574, 837] on button "Zoom In" at bounding box center [574, 843] width 18 height 18
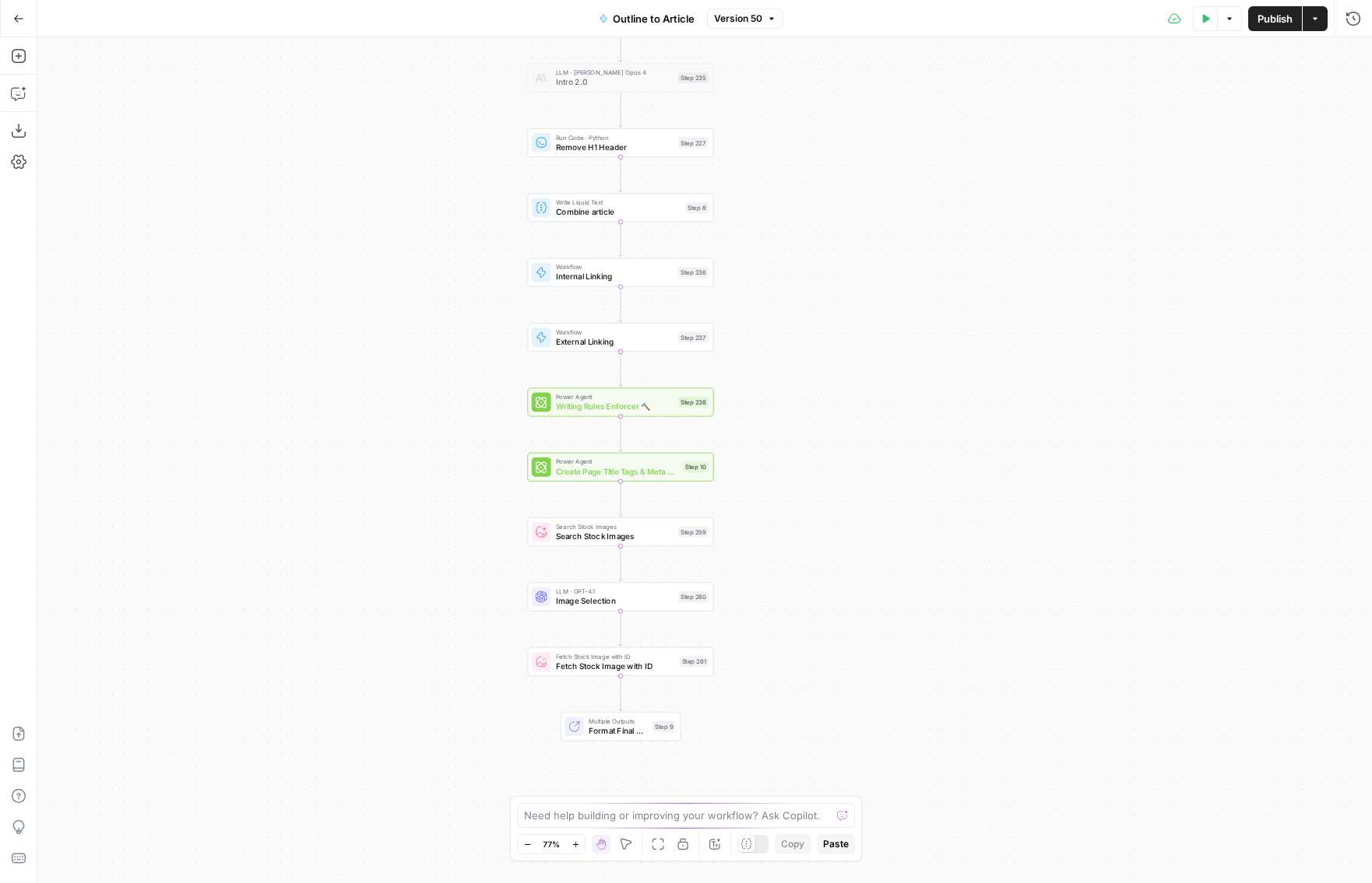
drag, startPoint x: 885, startPoint y: 641, endPoint x: 800, endPoint y: 418, distance: 238.7
click at [800, 418] on div "Workflow Input Settings Inputs LLM · Gemini 2.5 Pro Initial article draft Step …" at bounding box center [705, 460] width 1334 height 845
click at [686, 402] on div "Step 238" at bounding box center [691, 400] width 30 height 11
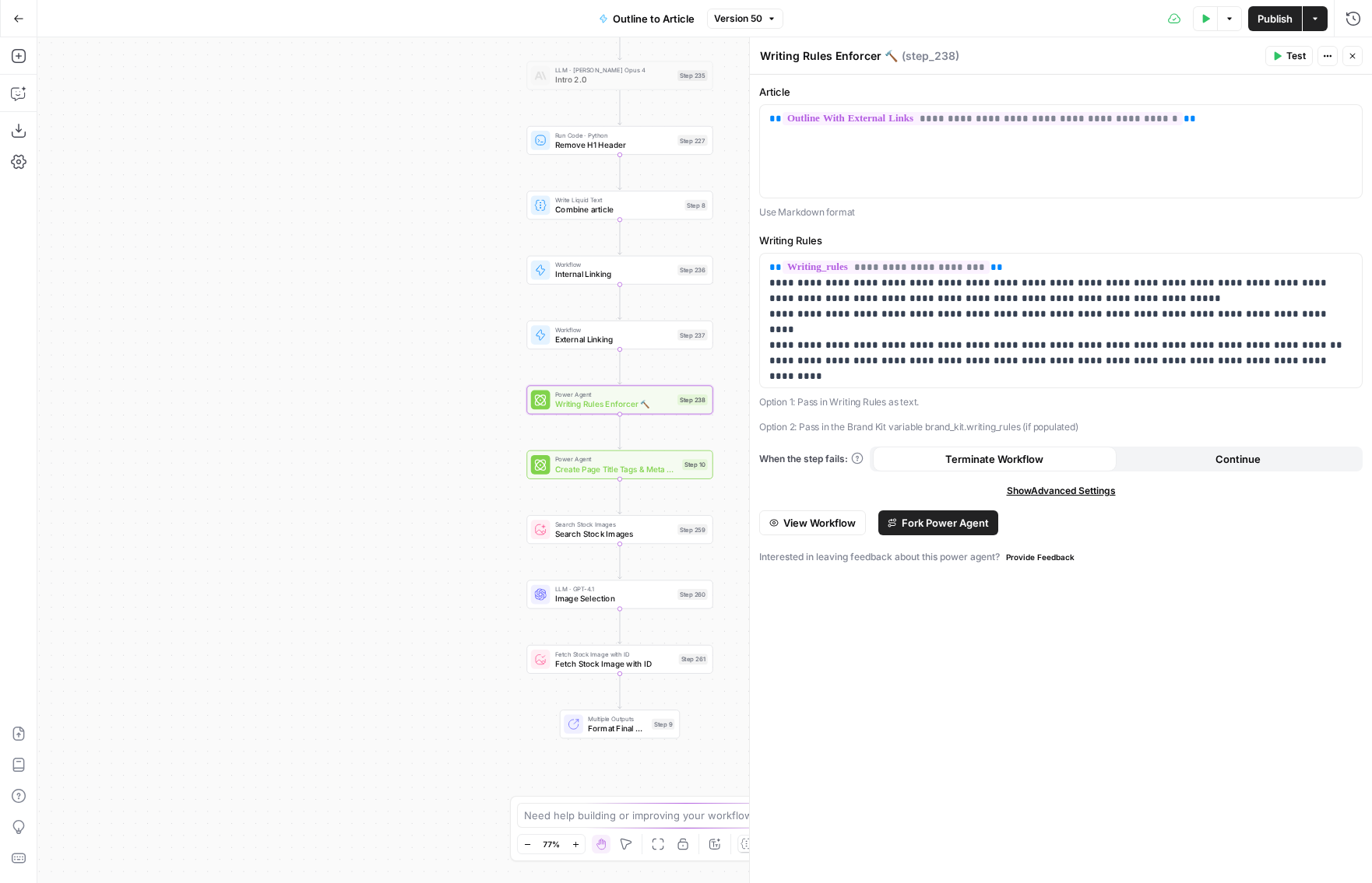
drag, startPoint x: 426, startPoint y: 442, endPoint x: 327, endPoint y: 577, distance: 167.4
click at [327, 577] on div "Workflow Input Settings Inputs LLM · Gemini 2.5 Pro Initial article draft Step …" at bounding box center [705, 460] width 1334 height 845
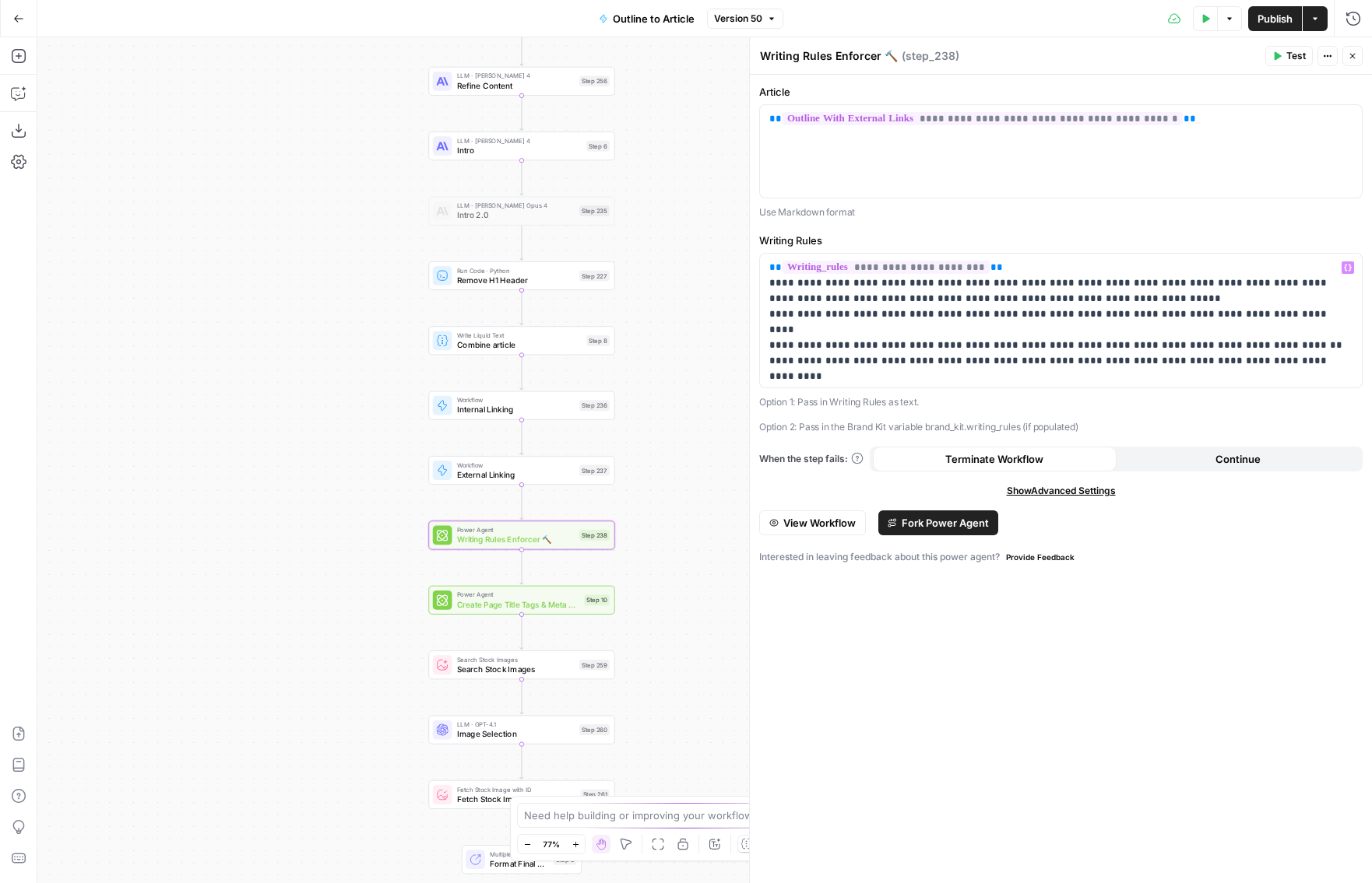
scroll to position [34, 0]
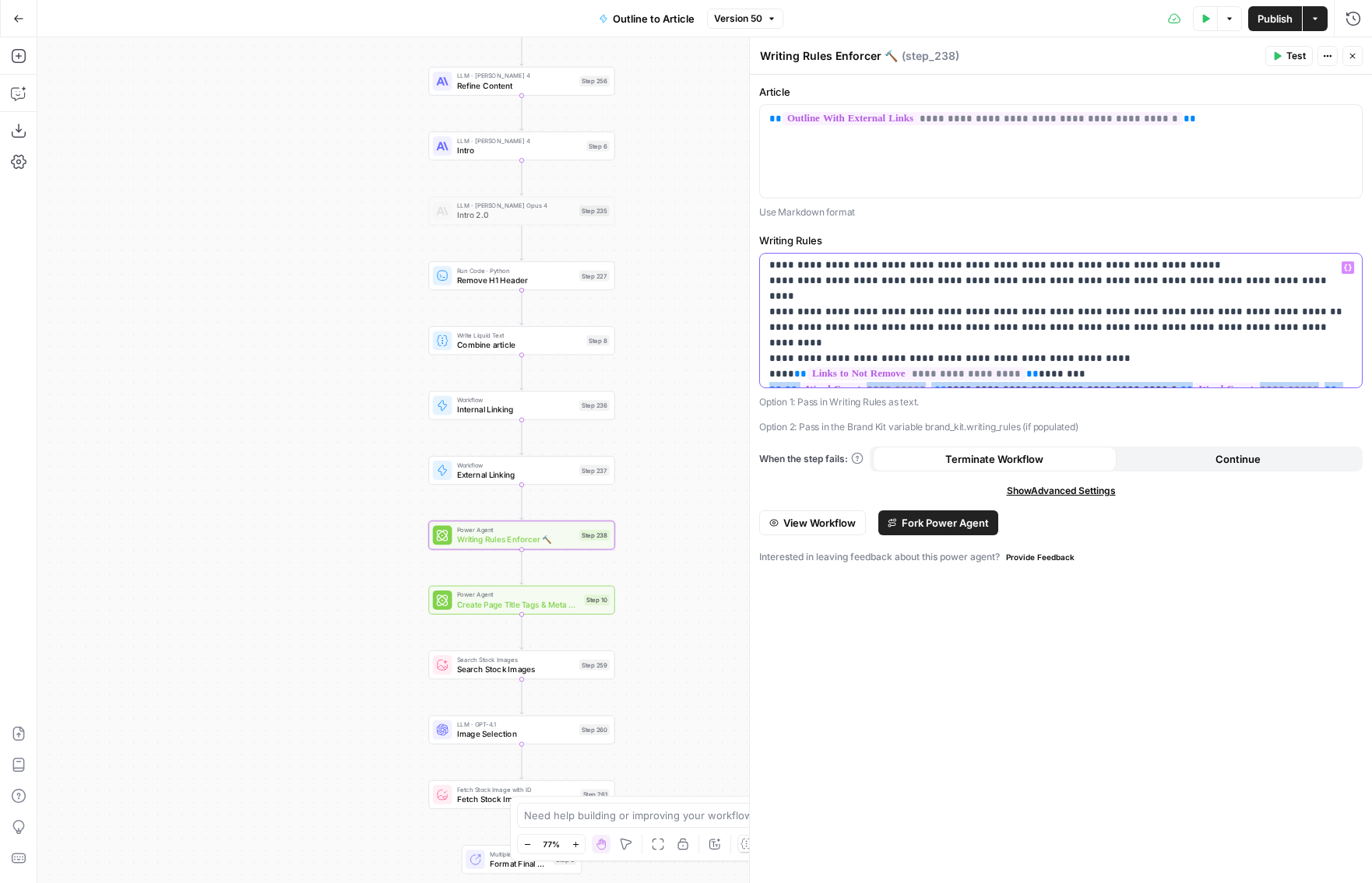
drag, startPoint x: 1341, startPoint y: 375, endPoint x: 752, endPoint y: 357, distance: 589.3
click at [752, 357] on div "**********" at bounding box center [1060, 460] width 623 height 845
copy p "**********"
drag, startPoint x: 691, startPoint y: 378, endPoint x: 594, endPoint y: 434, distance: 112.0
click at [594, 434] on div "Workflow Input Settings Inputs LLM · Gemini 2.5 Pro Initial article draft Step …" at bounding box center [705, 460] width 1334 height 845
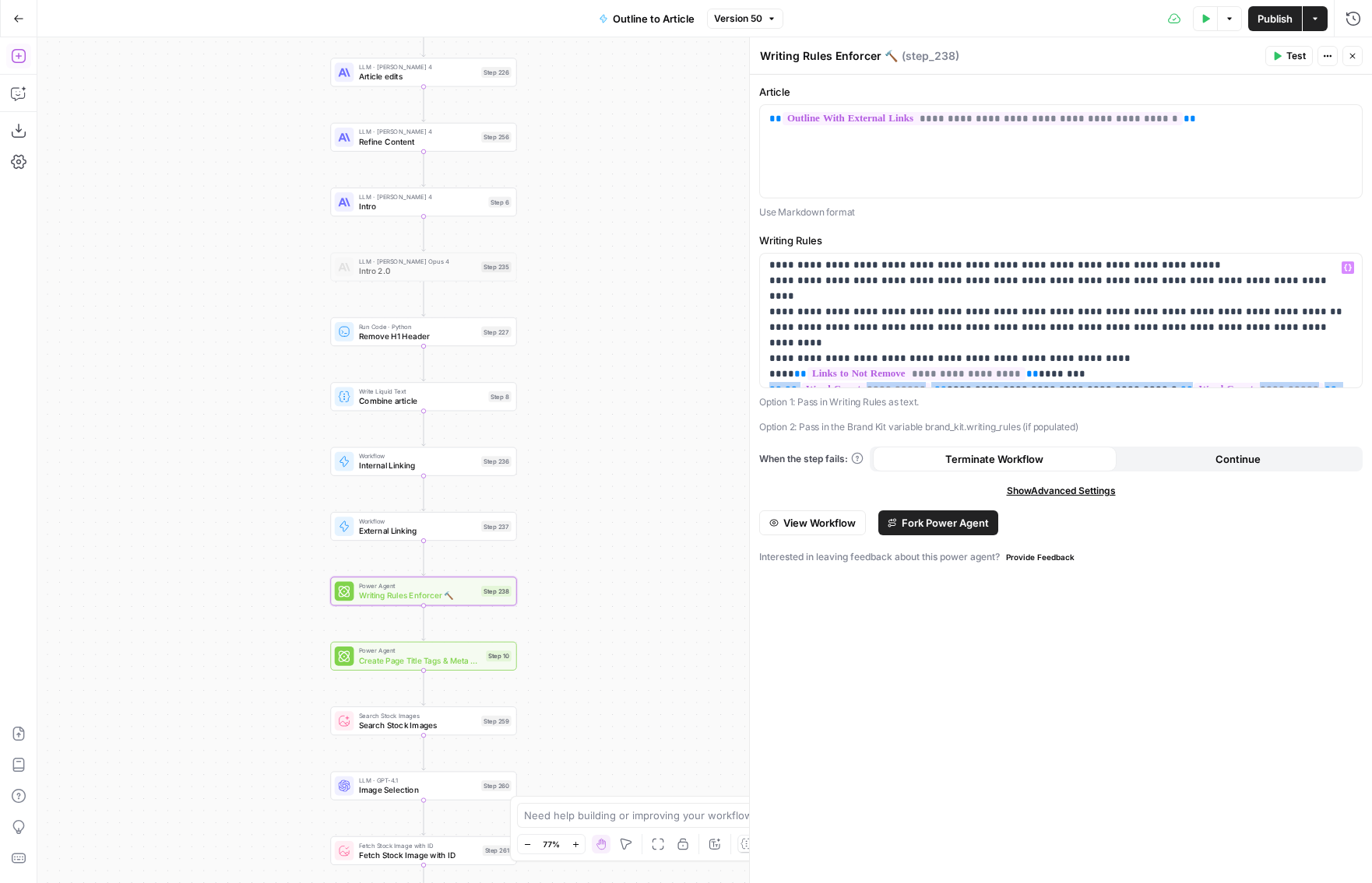
click at [19, 49] on icon "button" at bounding box center [17, 56] width 14 height 14
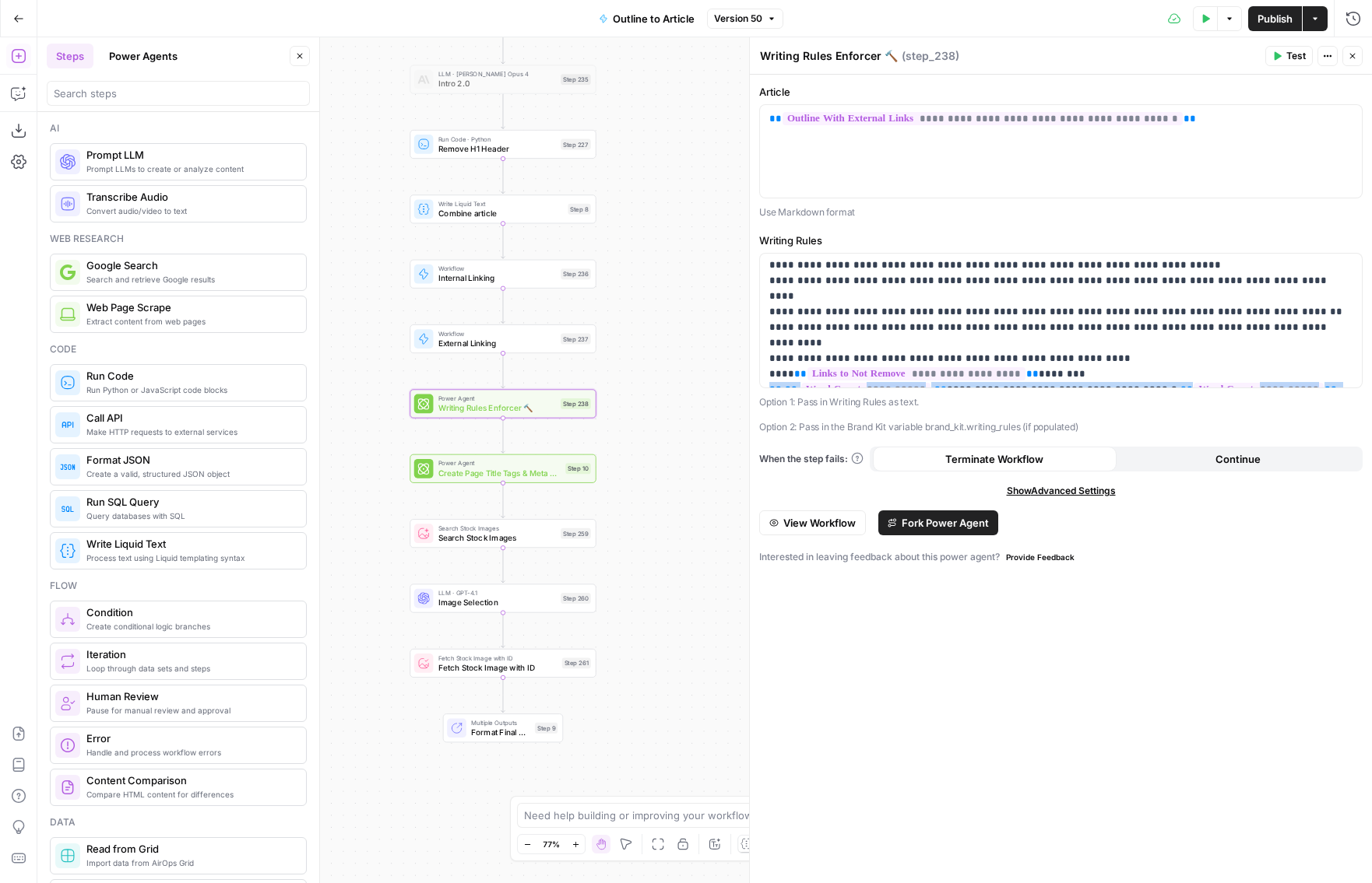
drag, startPoint x: 599, startPoint y: 579, endPoint x: 678, endPoint y: 392, distance: 203.0
click at [678, 392] on div "Workflow Input Settings Inputs LLM · Gemini 2.5 Pro Initial article draft Step …" at bounding box center [705, 460] width 1334 height 845
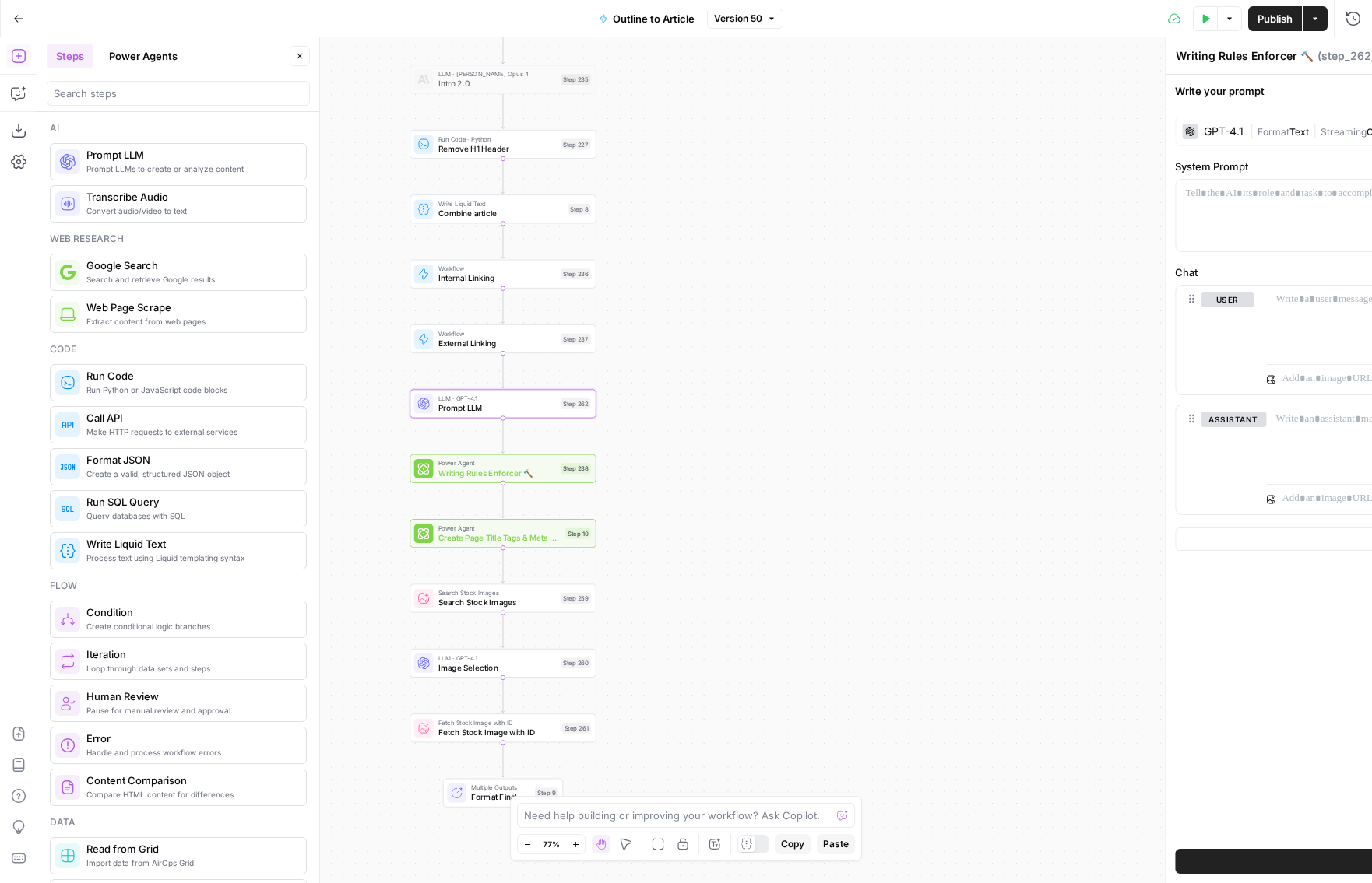
type textarea "Prompt LLM"
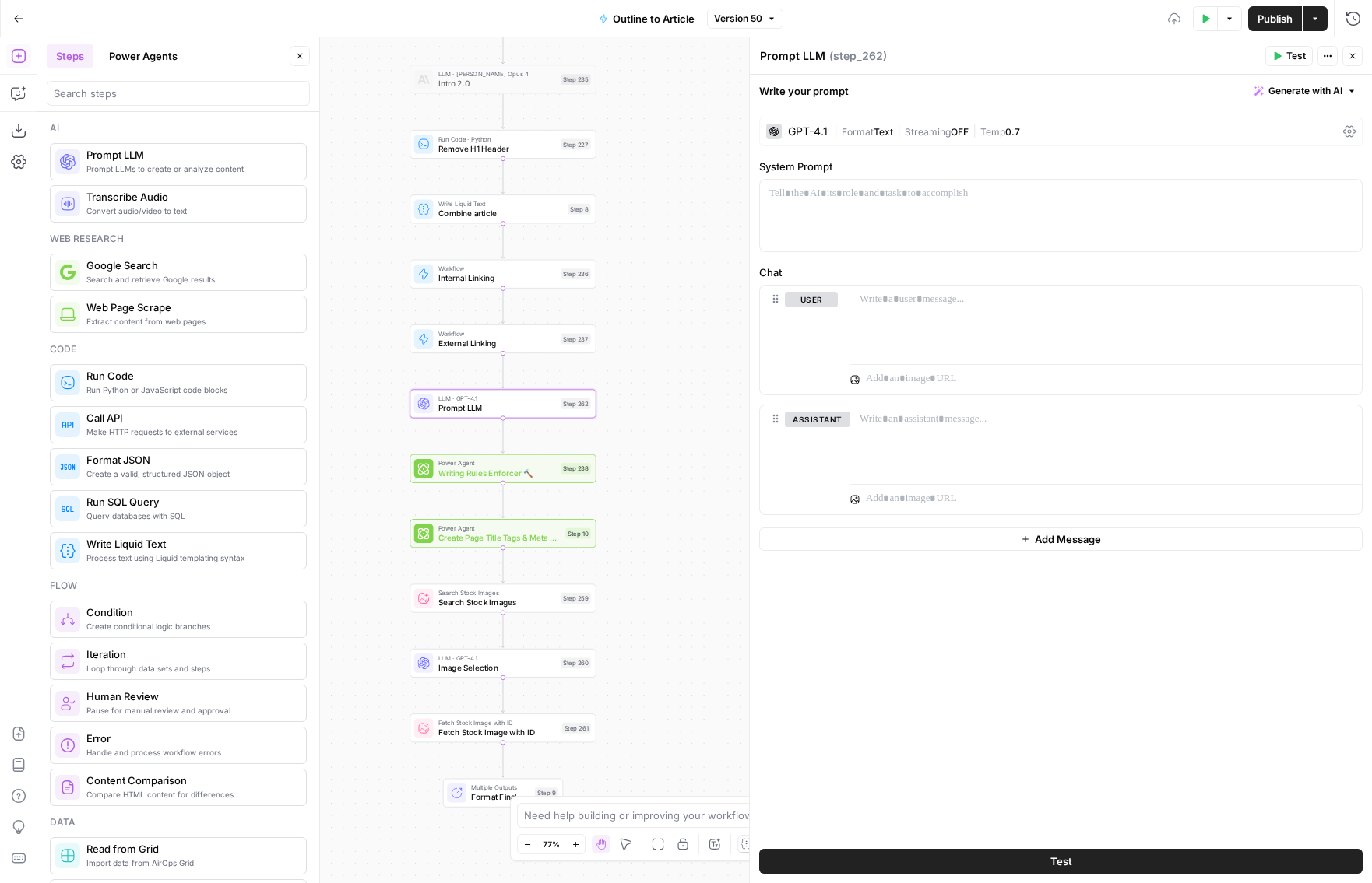
click at [292, 49] on button "Close" at bounding box center [299, 56] width 20 height 20
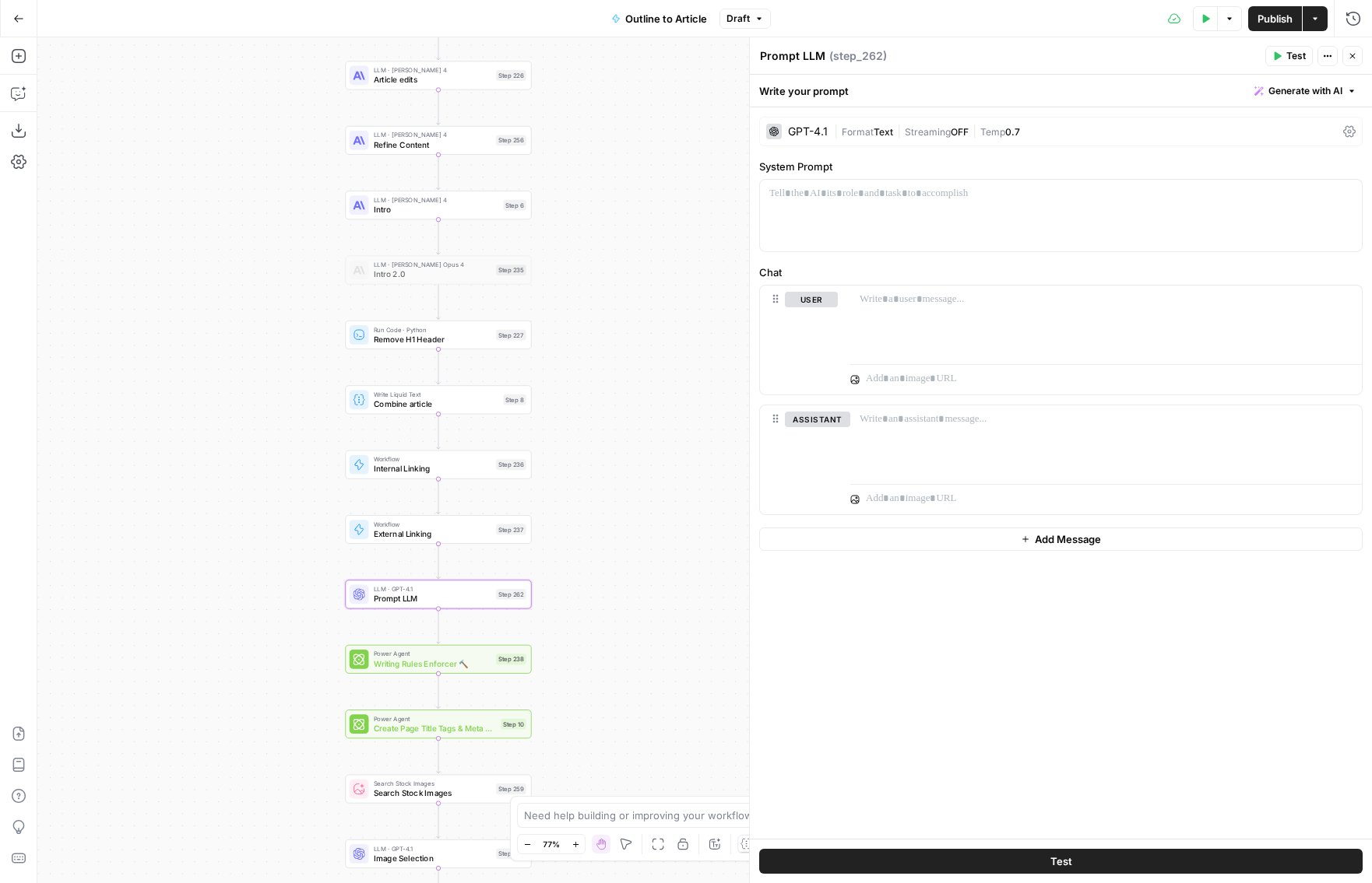
drag, startPoint x: 330, startPoint y: 198, endPoint x: 233, endPoint y: 576, distance: 390.2
click at [233, 576] on div "Workflow Input Settings Inputs LLM · Gemini 2.5 Pro Initial article draft Step …" at bounding box center [705, 460] width 1334 height 845
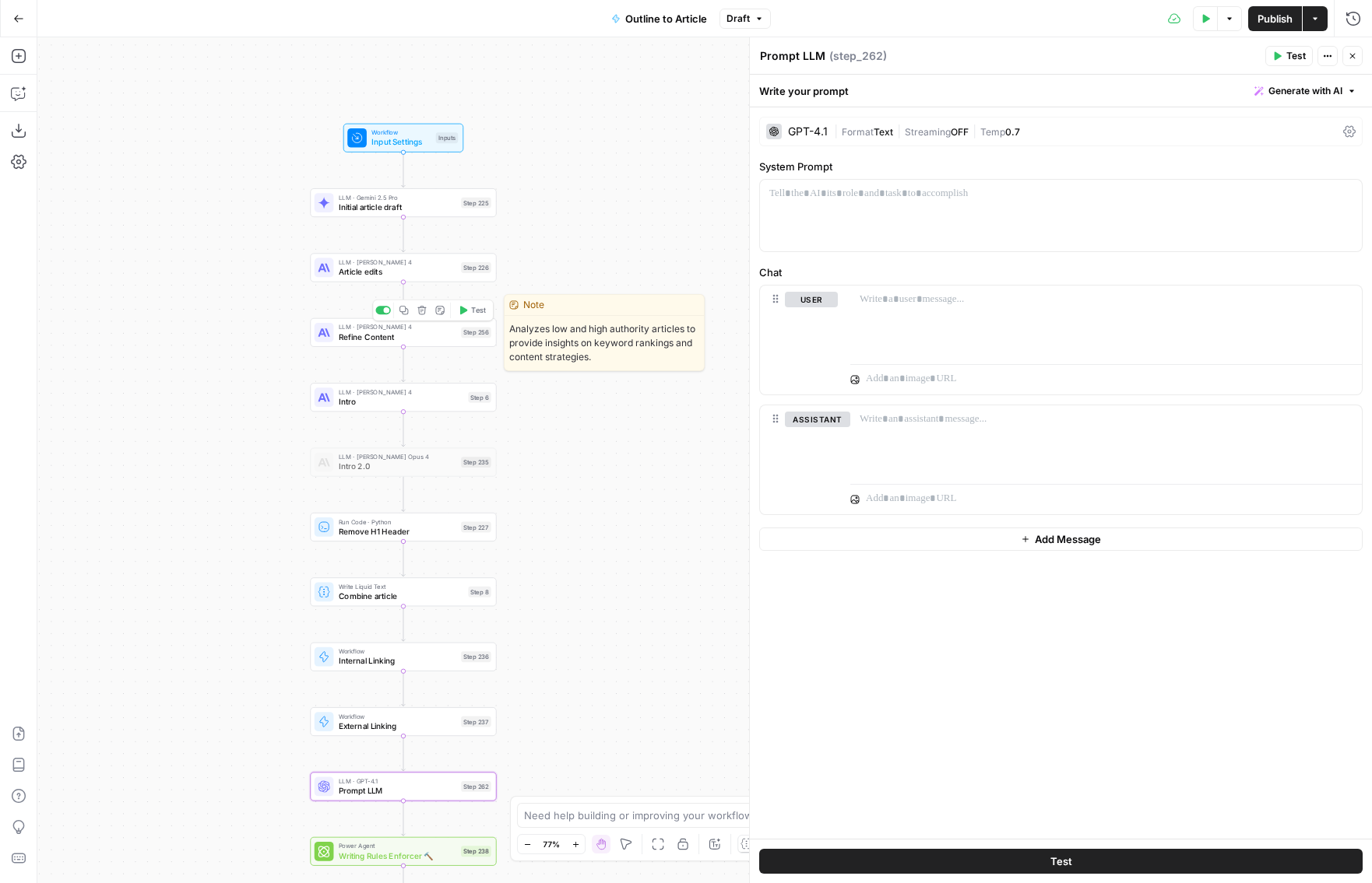
click at [359, 332] on span "Refine Content" at bounding box center [398, 337] width 118 height 12
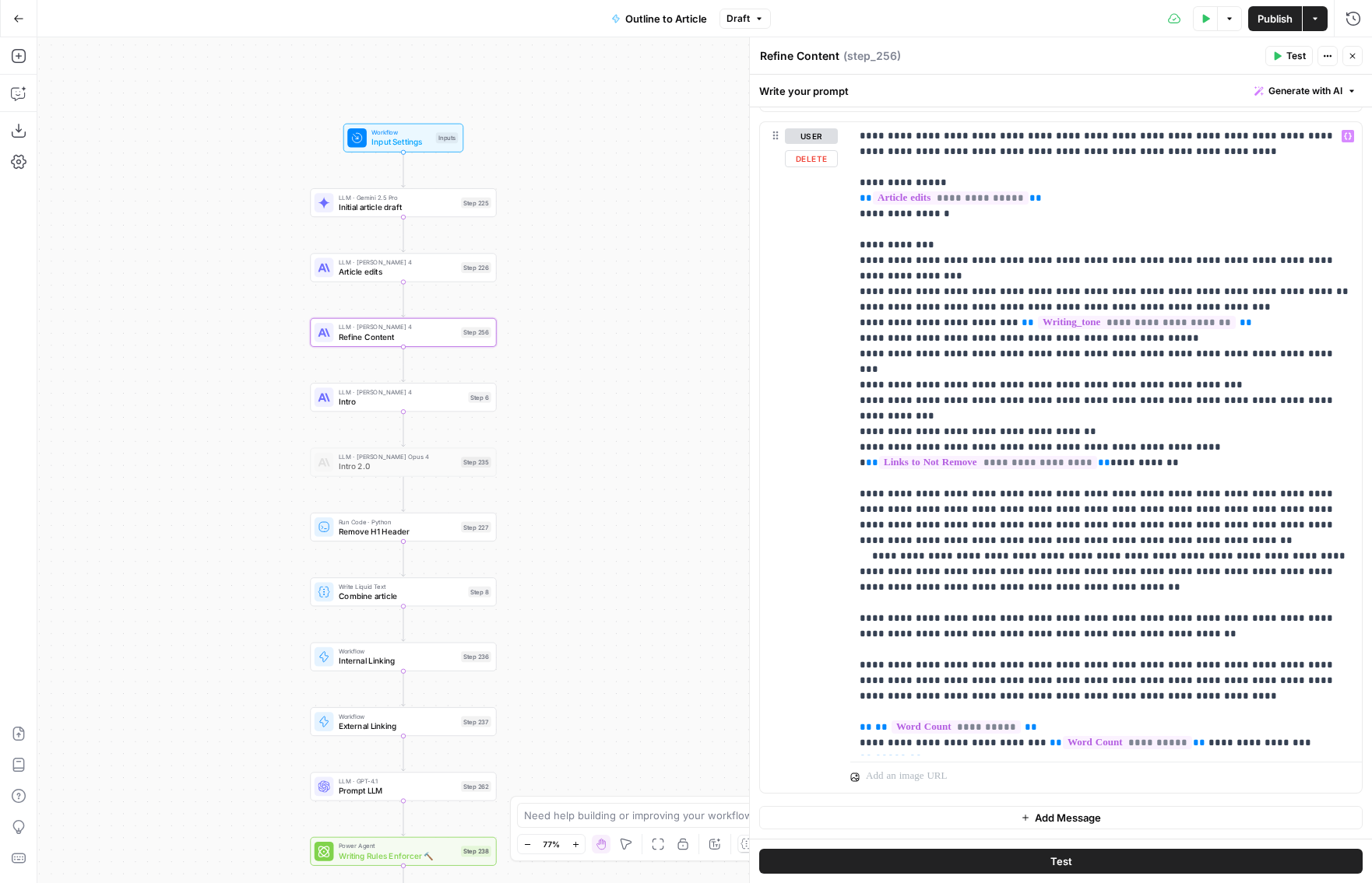
scroll to position [16, 0]
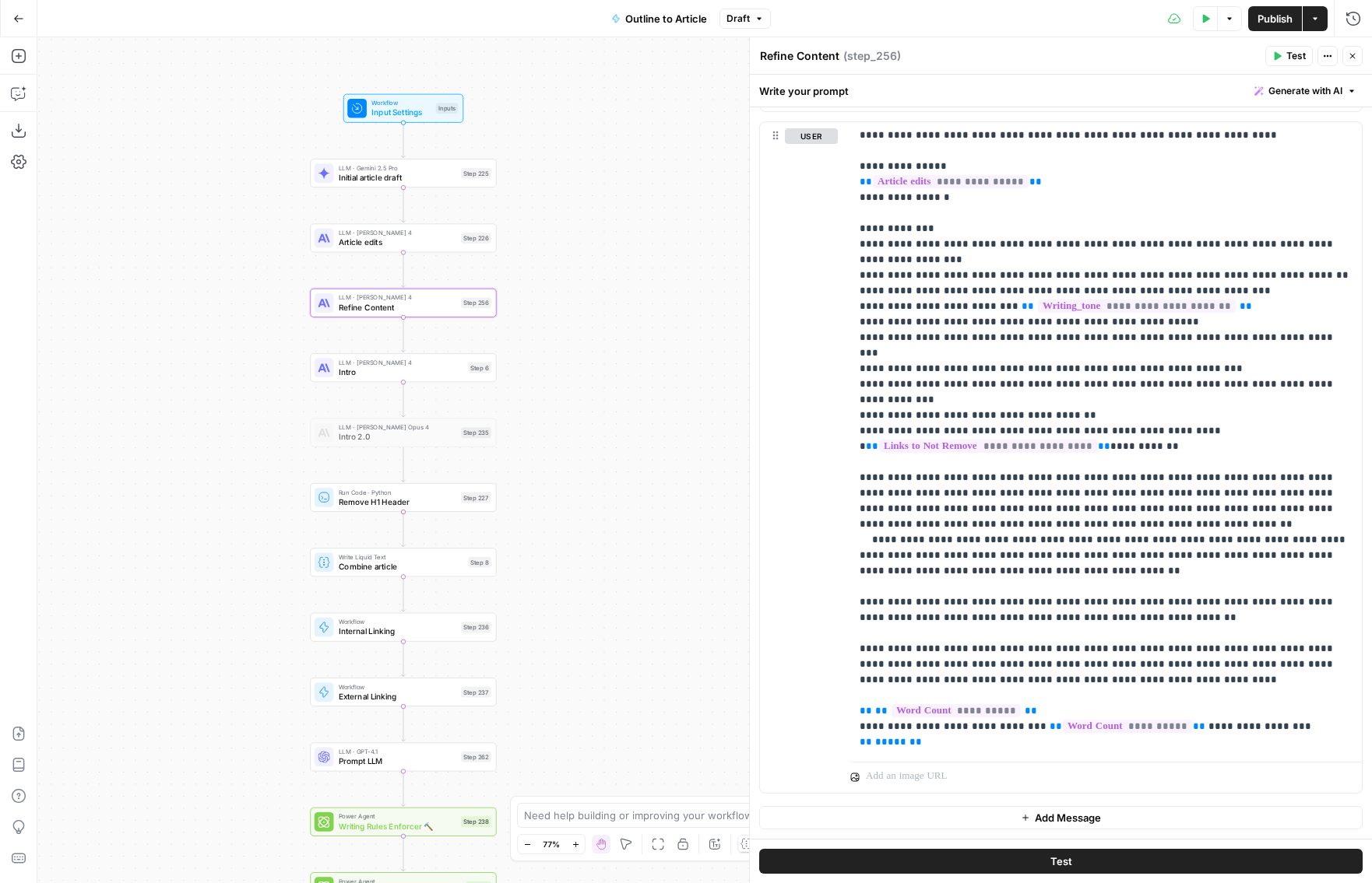
drag, startPoint x: 642, startPoint y: 596, endPoint x: 642, endPoint y: 308, distance: 288.0
click at [642, 311] on div "Workflow Input Settings Inputs LLM · Gemini 2.5 Pro Initial article draft Step …" at bounding box center [705, 460] width 1334 height 845
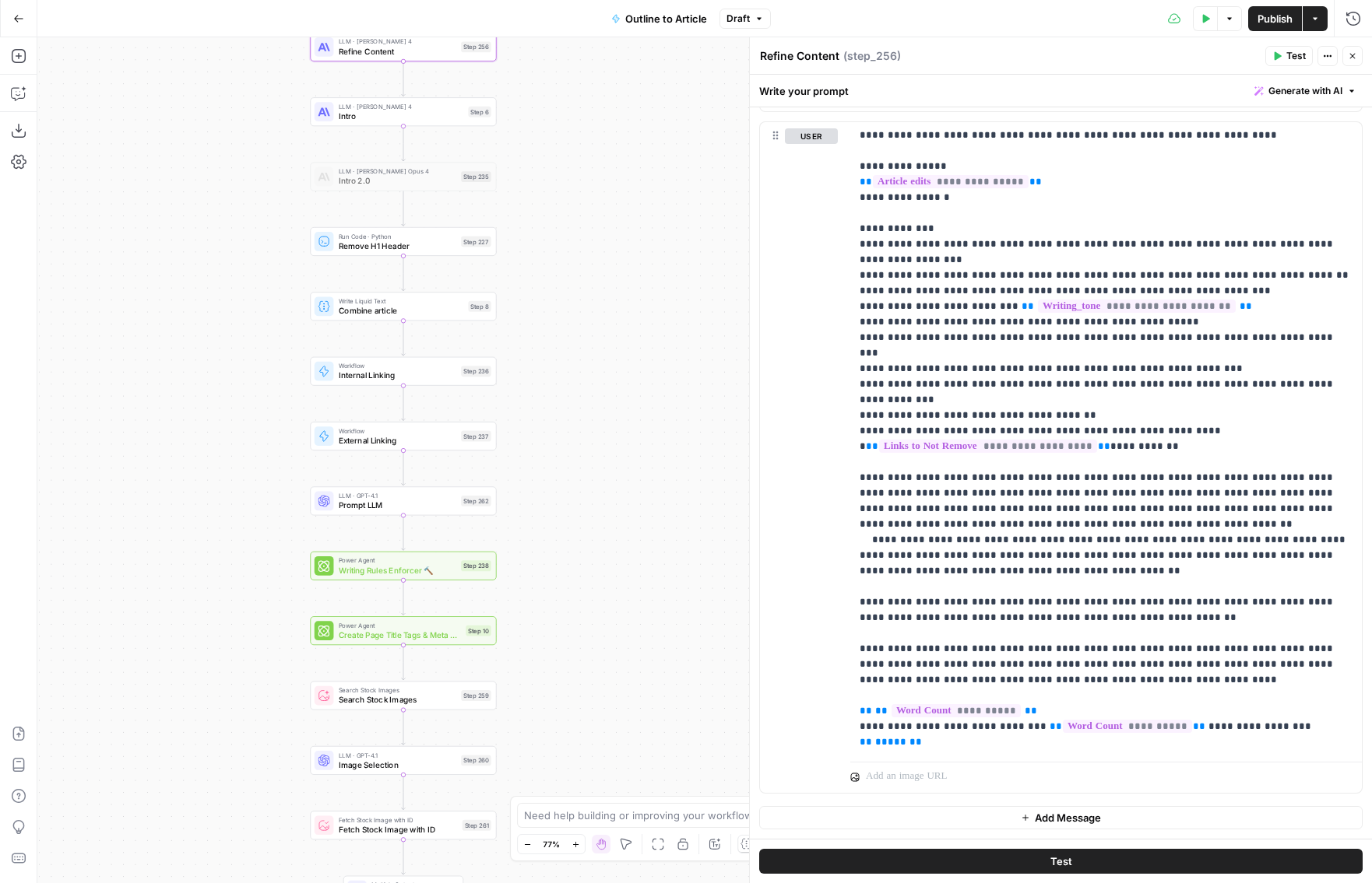
drag, startPoint x: 613, startPoint y: 557, endPoint x: 641, endPoint y: 392, distance: 167.4
click at [641, 393] on div "Workflow Input Settings Inputs LLM · Gemini 2.5 Pro Initial article draft Step …" at bounding box center [705, 460] width 1334 height 845
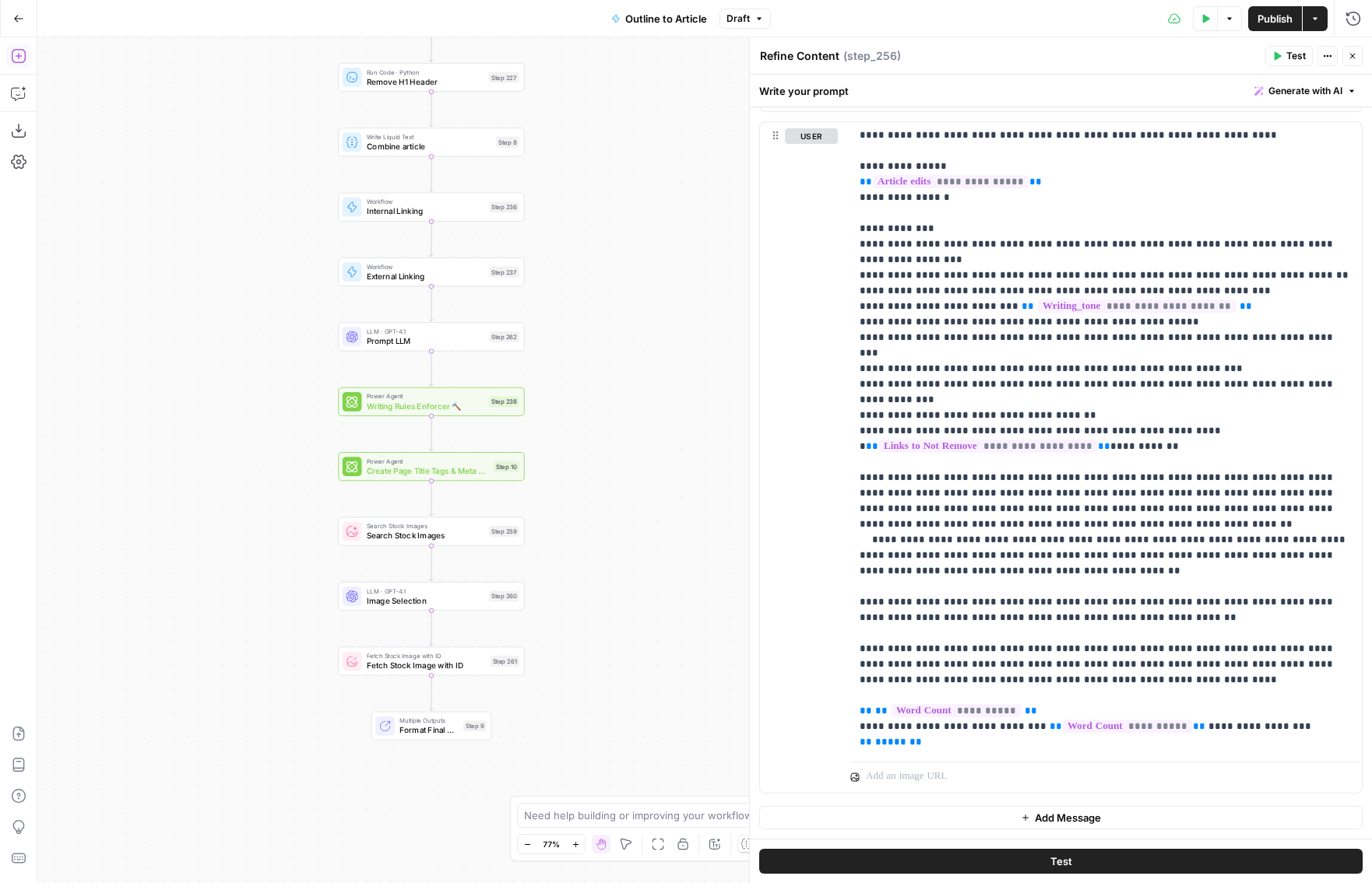
click at [18, 56] on icon "button" at bounding box center [17, 56] width 14 height 14
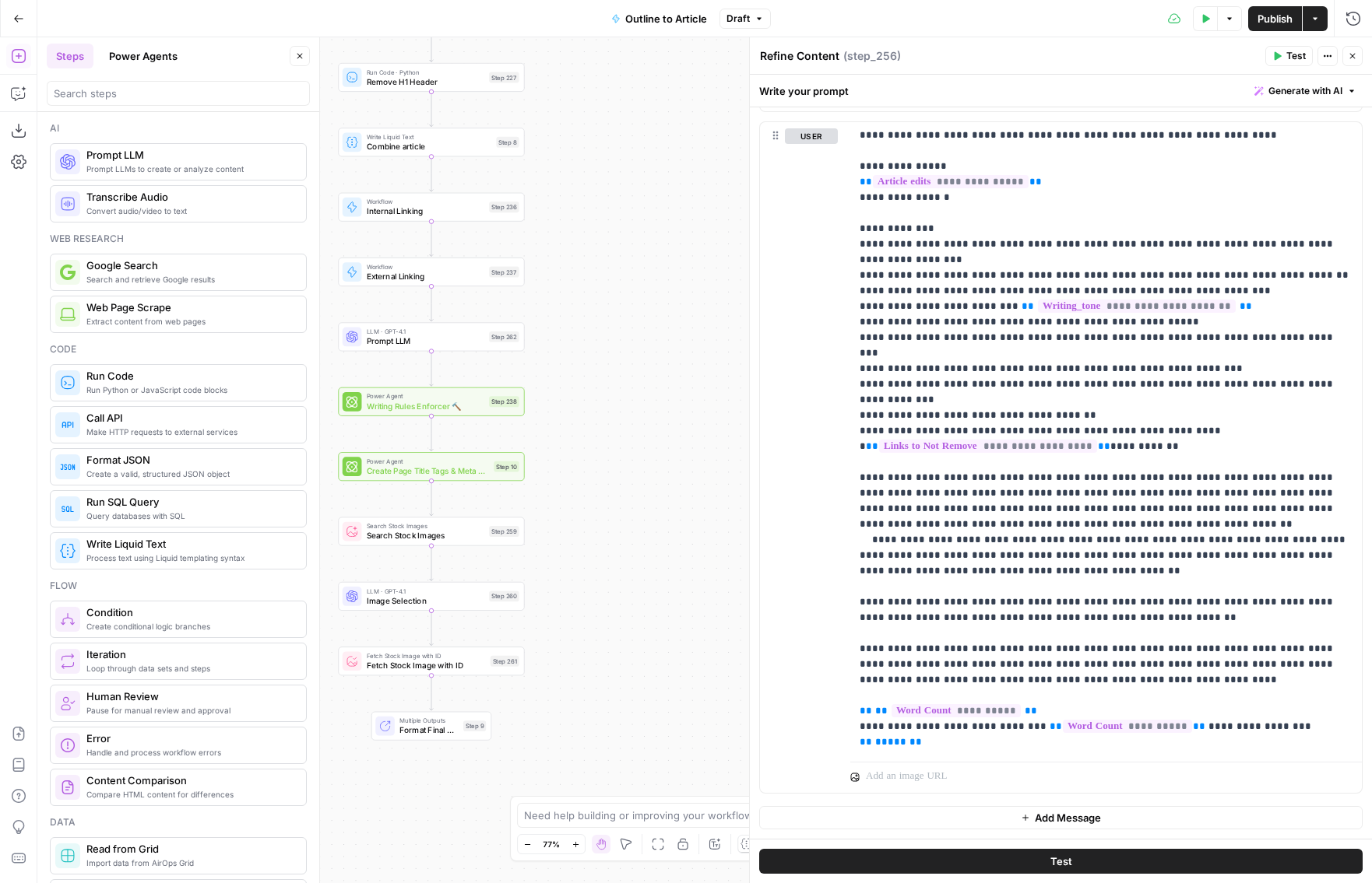
click at [1355, 57] on icon "button" at bounding box center [1353, 56] width 10 height 10
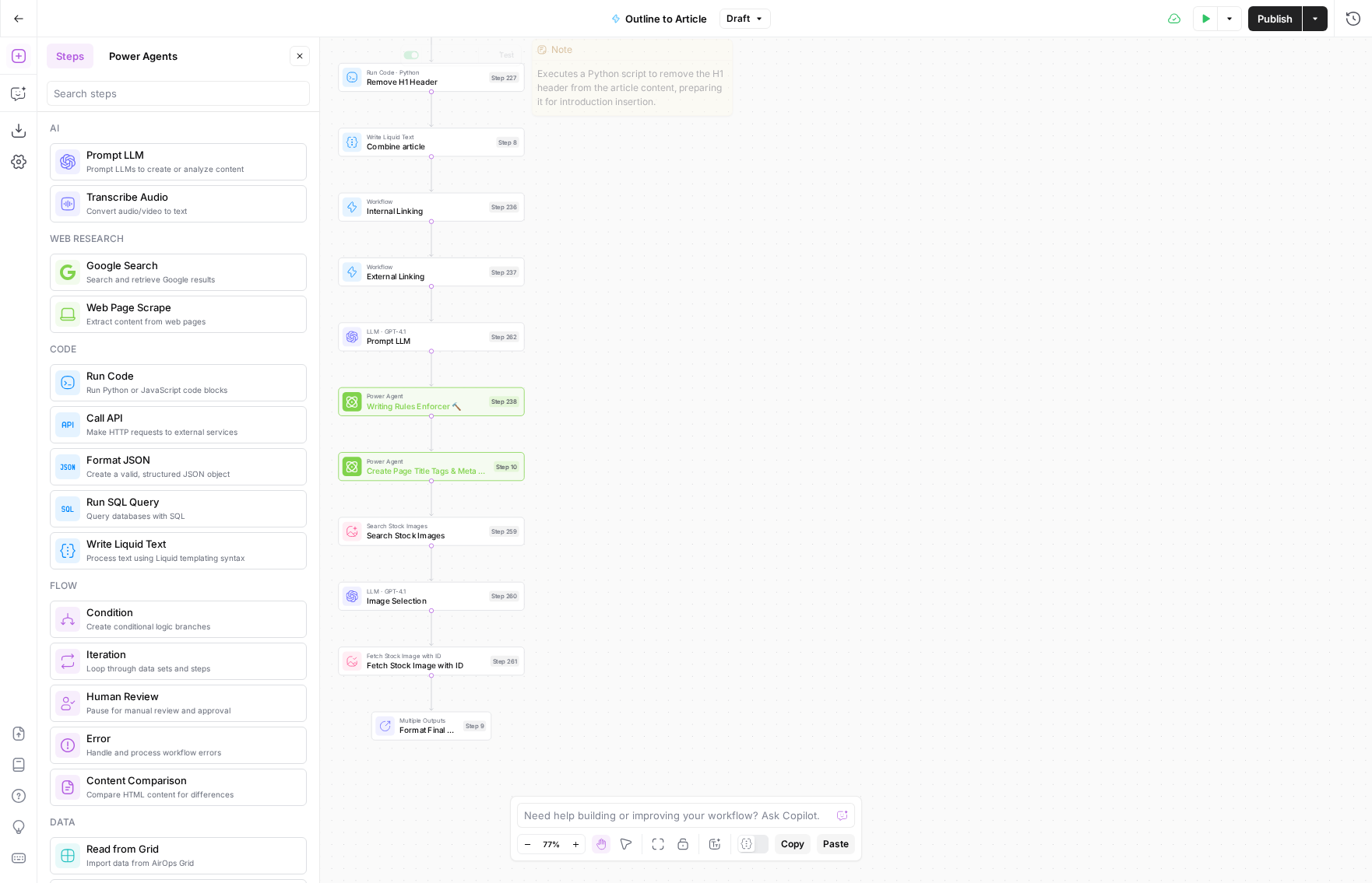
click at [303, 54] on icon "button" at bounding box center [300, 56] width 10 height 10
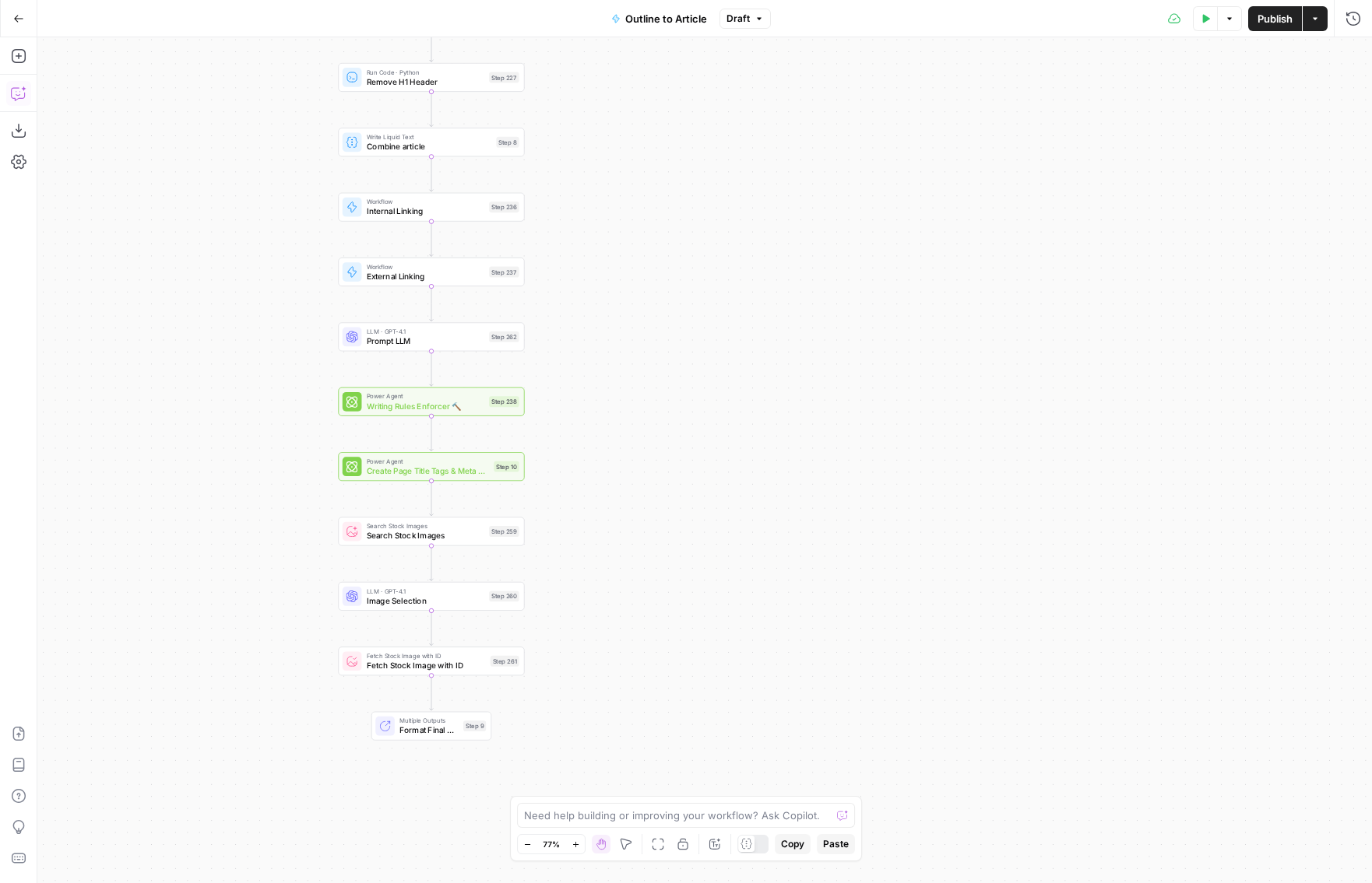
click at [13, 96] on icon "button" at bounding box center [18, 94] width 15 height 15
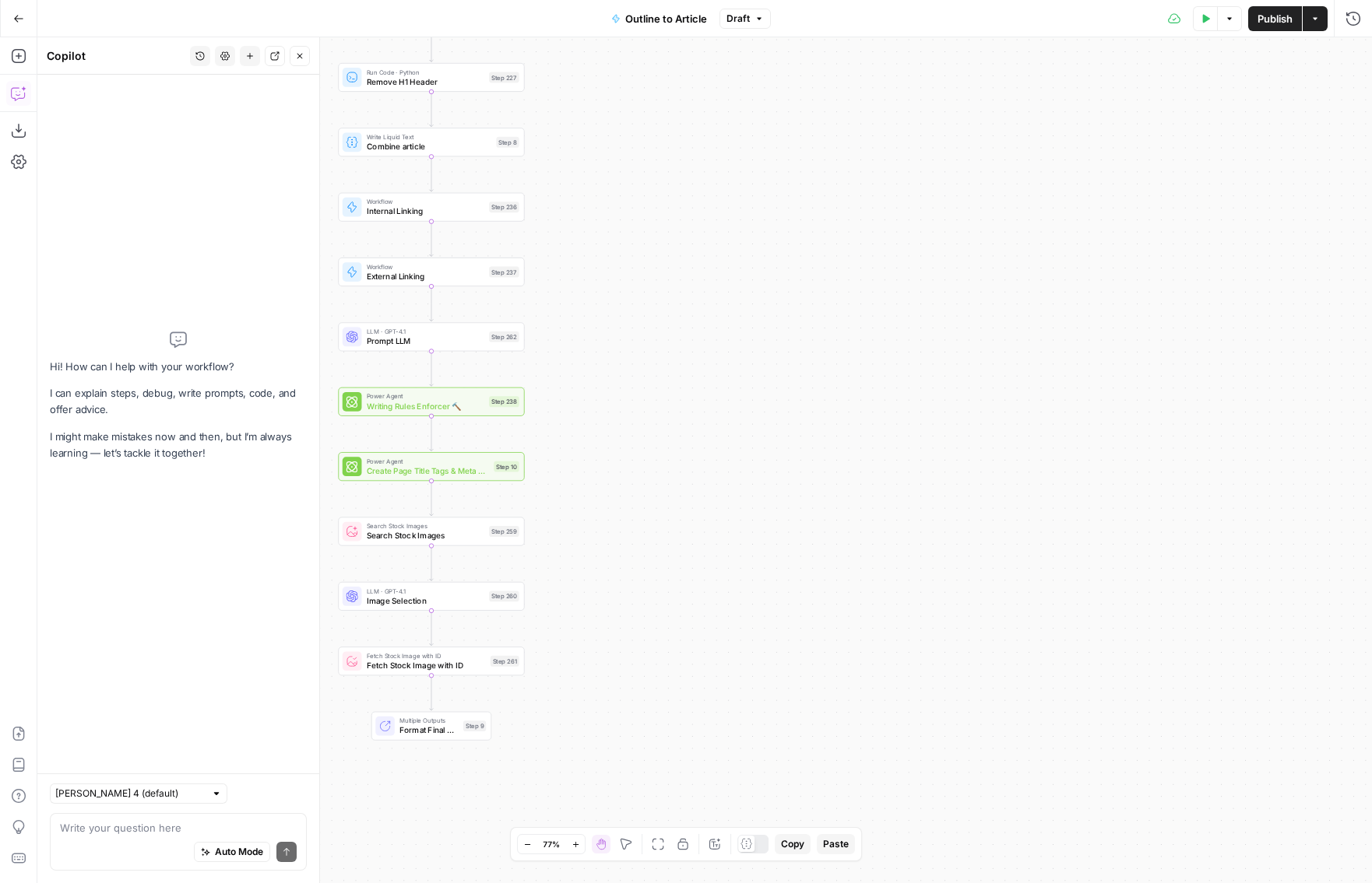
click at [146, 836] on div "Auto Mode Send" at bounding box center [178, 852] width 237 height 34
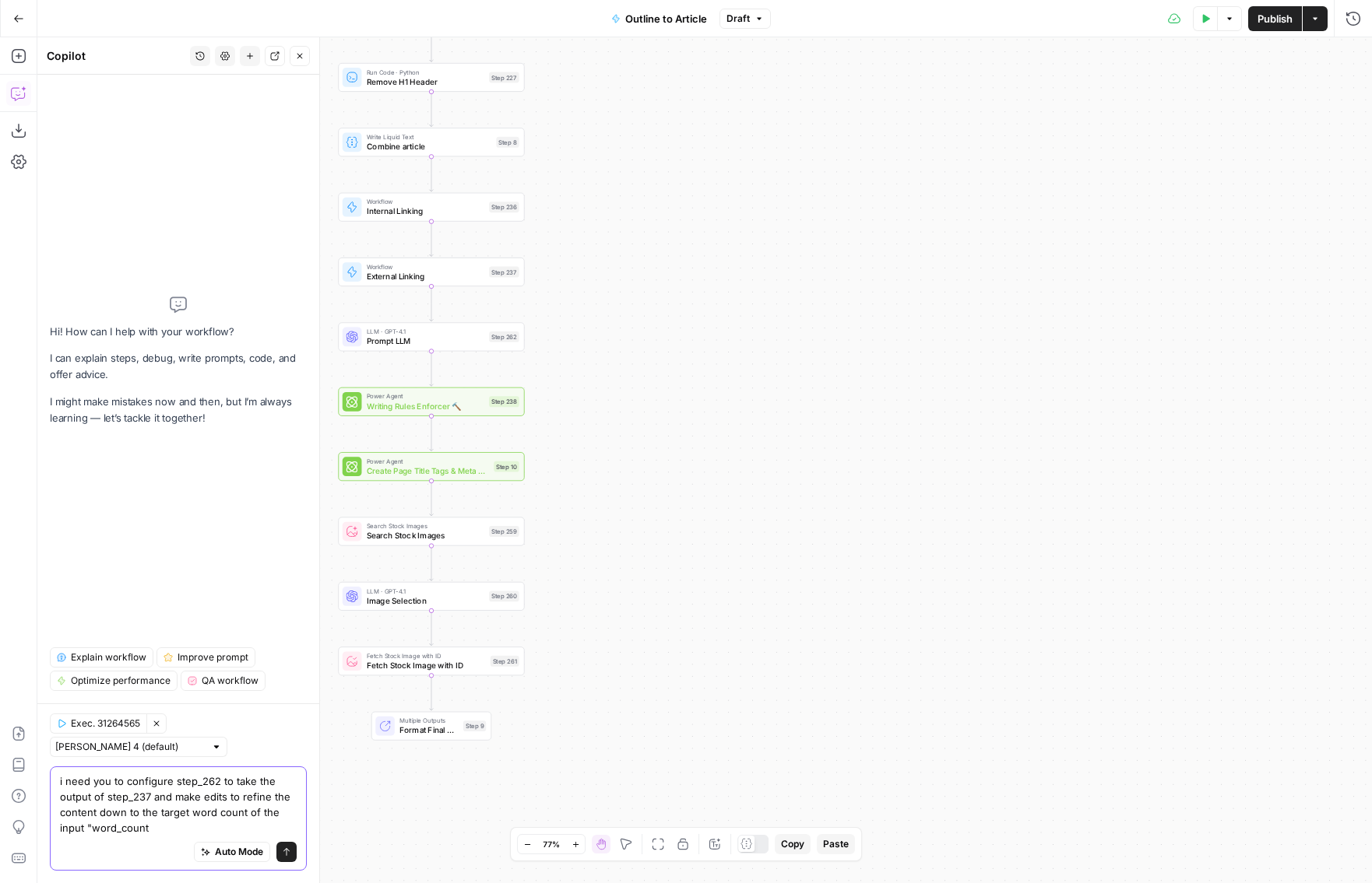
type textarea "i need you to configure step_262 to take the output of step_237 and make edits …"
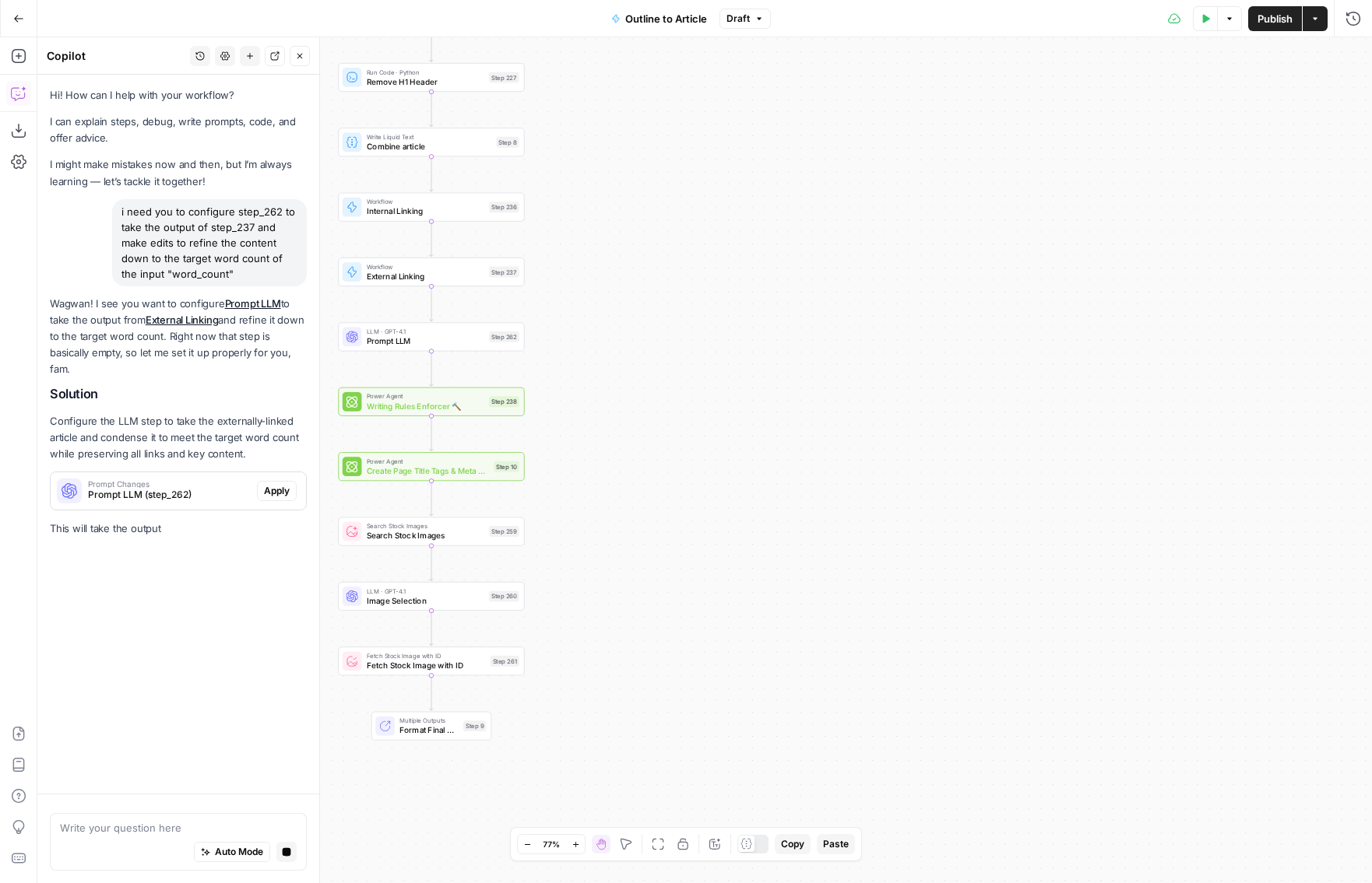
scroll to position [0, 0]
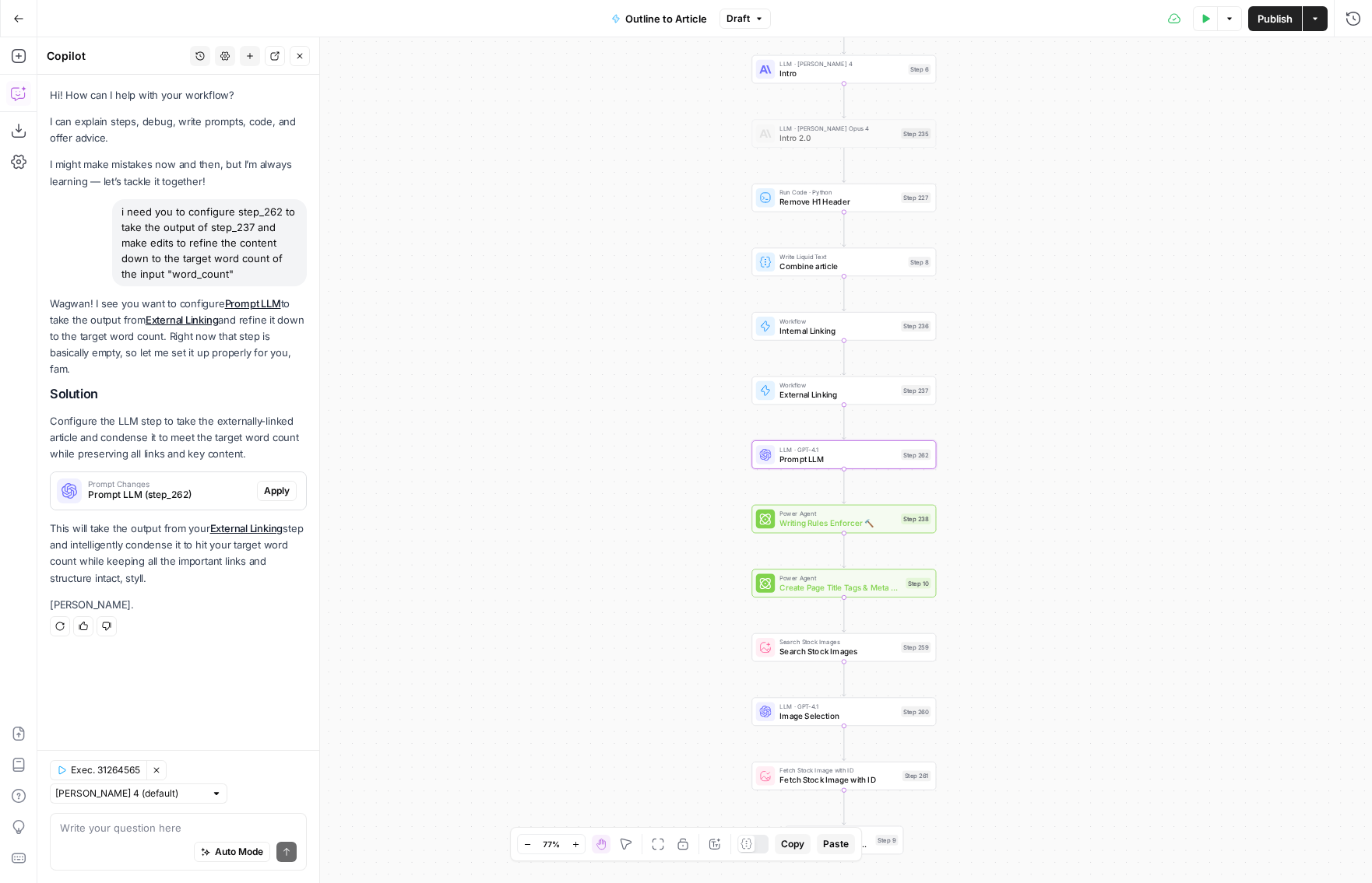
click at [271, 483] on span "Apply" at bounding box center [276, 490] width 26 height 14
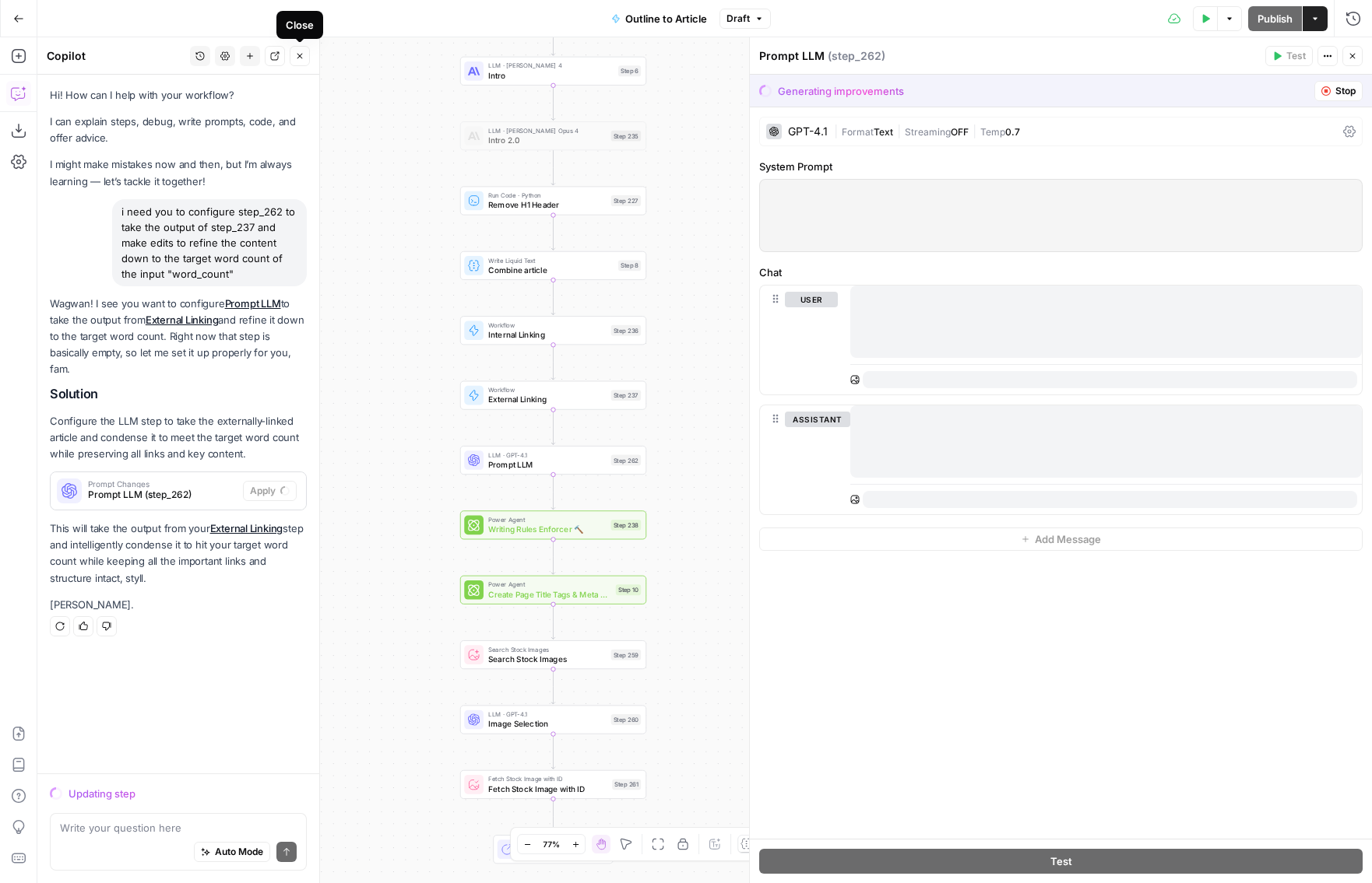
click at [299, 54] on icon "button" at bounding box center [300, 56] width 10 height 10
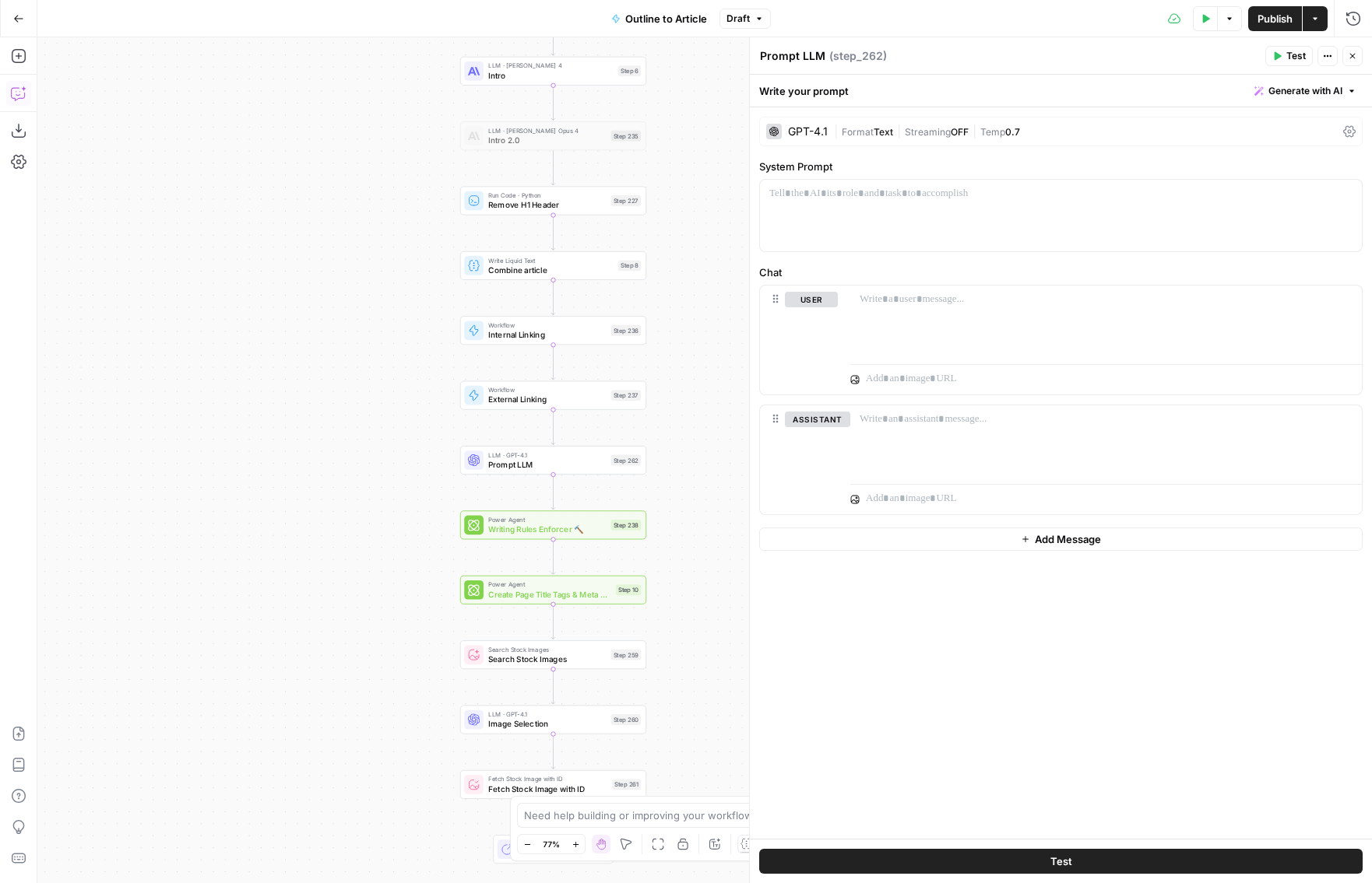
click at [18, 97] on icon "button" at bounding box center [18, 94] width 15 height 15
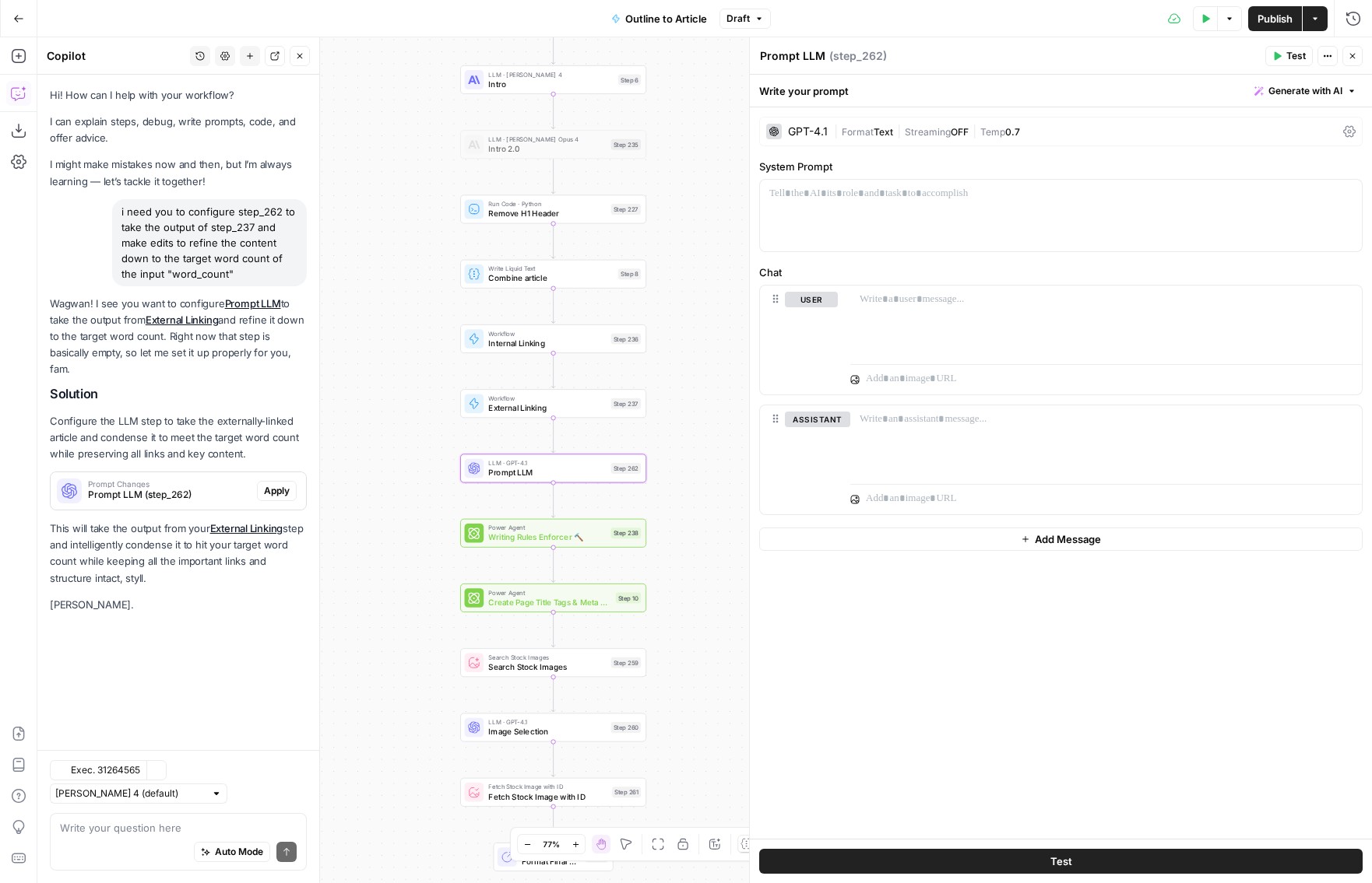
click at [275, 495] on span "Apply" at bounding box center [276, 490] width 26 height 14
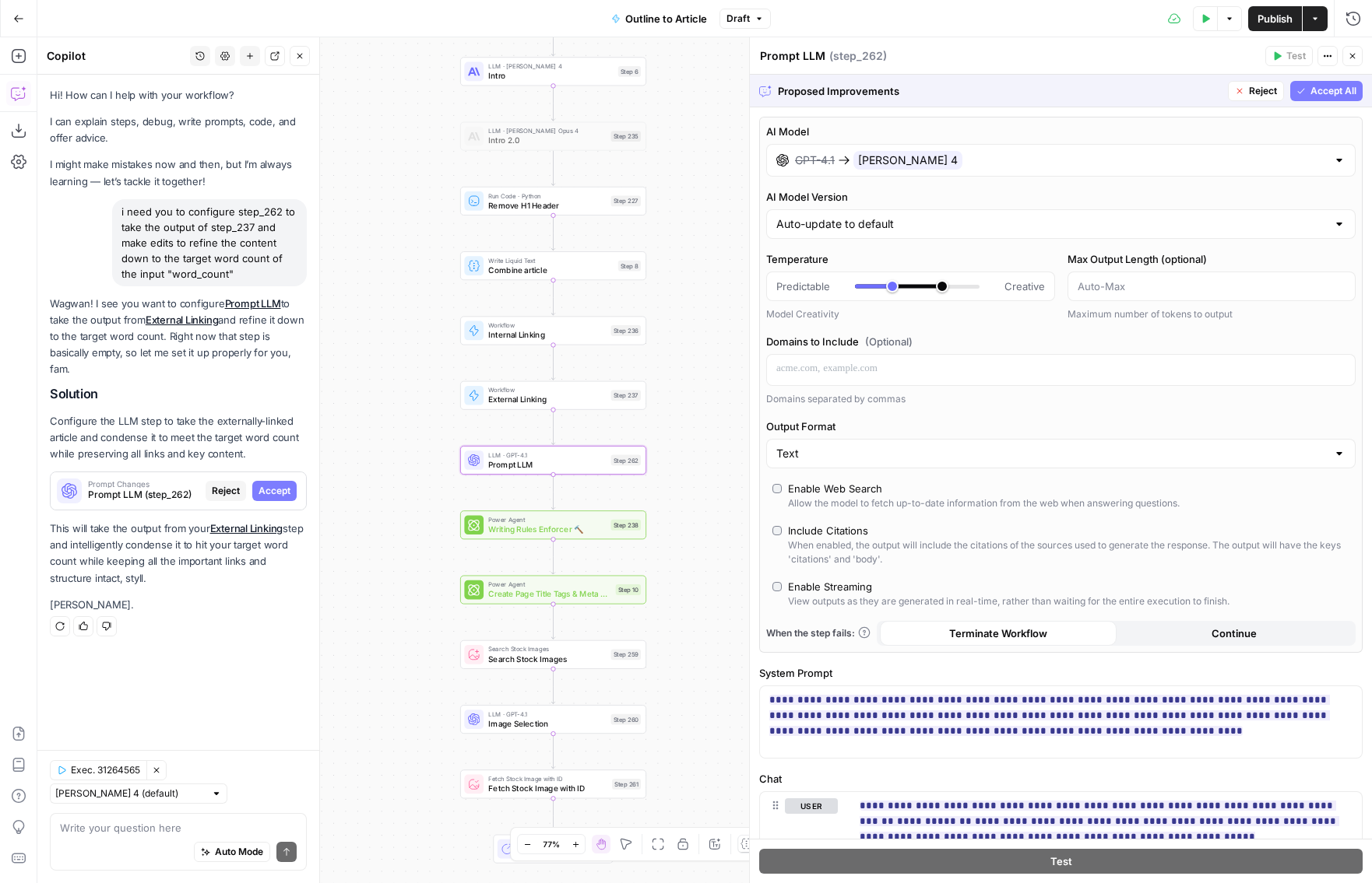
click at [281, 488] on span "Accept" at bounding box center [274, 490] width 32 height 14
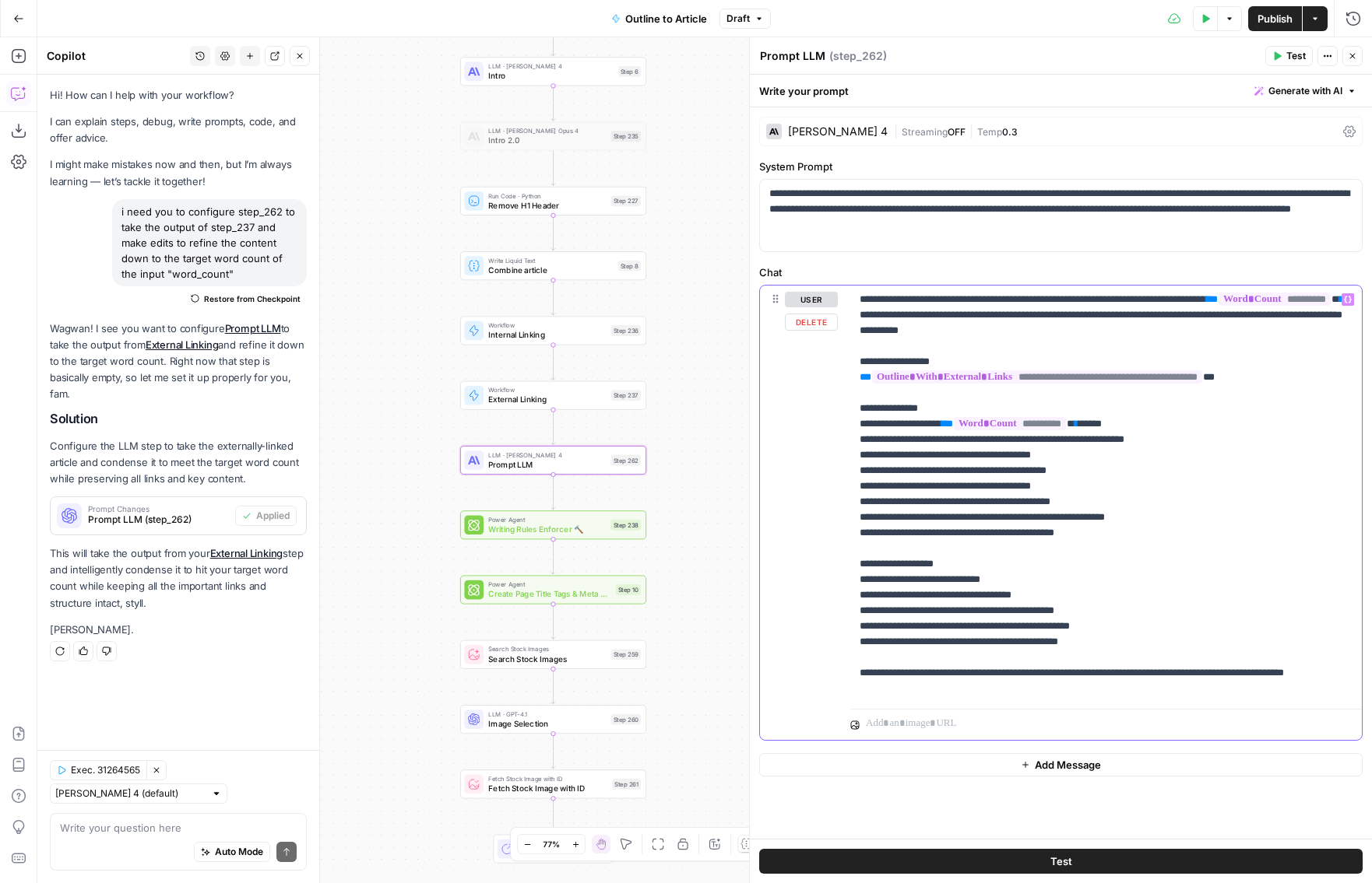
click at [1218, 302] on span "**" at bounding box center [1212, 299] width 12 height 10
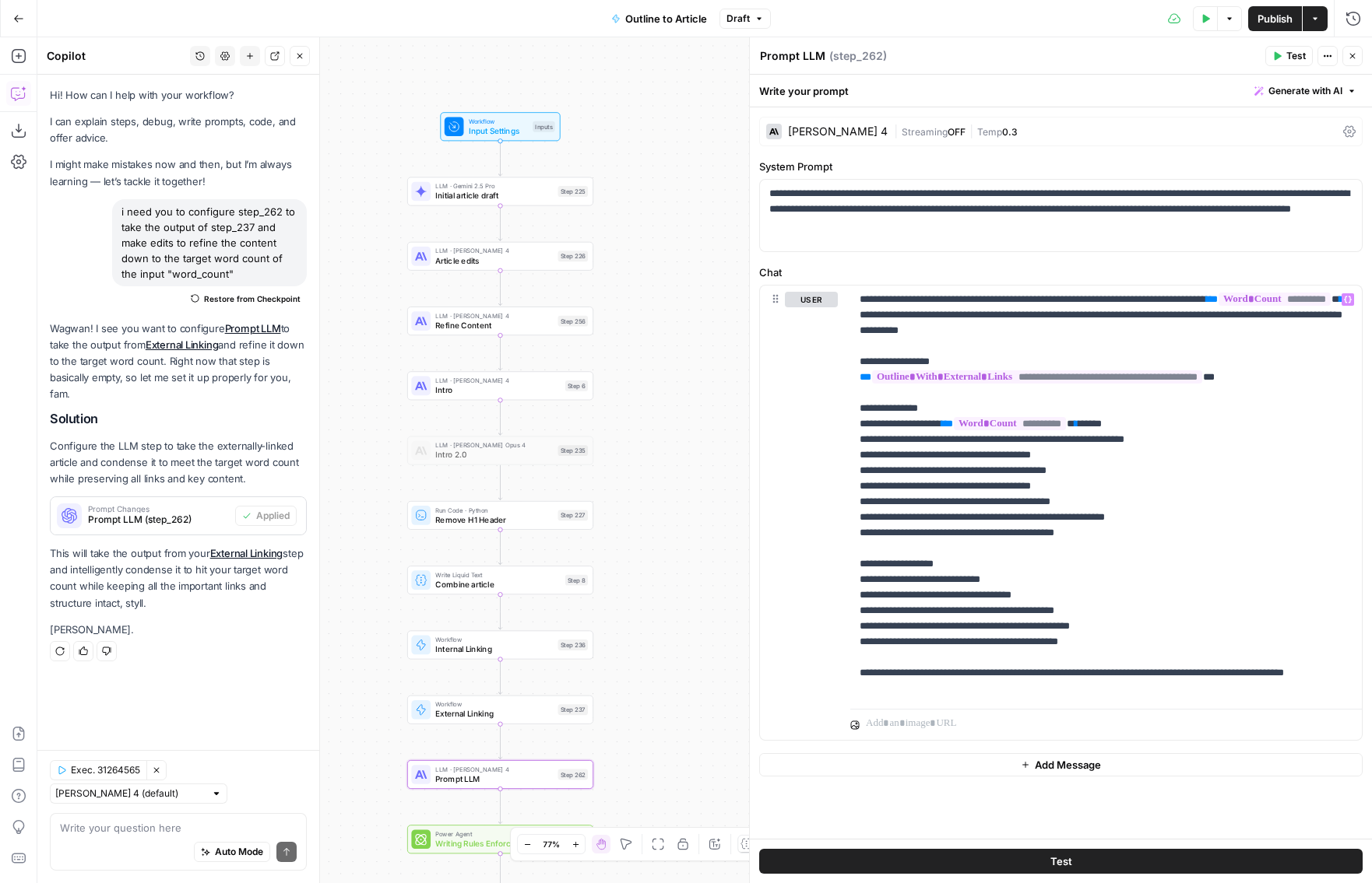
drag, startPoint x: 658, startPoint y: 448, endPoint x: 627, endPoint y: 687, distance: 241.0
click at [627, 687] on div "Workflow Input Settings Inputs LLM · Gemini 2.5 Pro Initial article draft Step …" at bounding box center [705, 460] width 1334 height 845
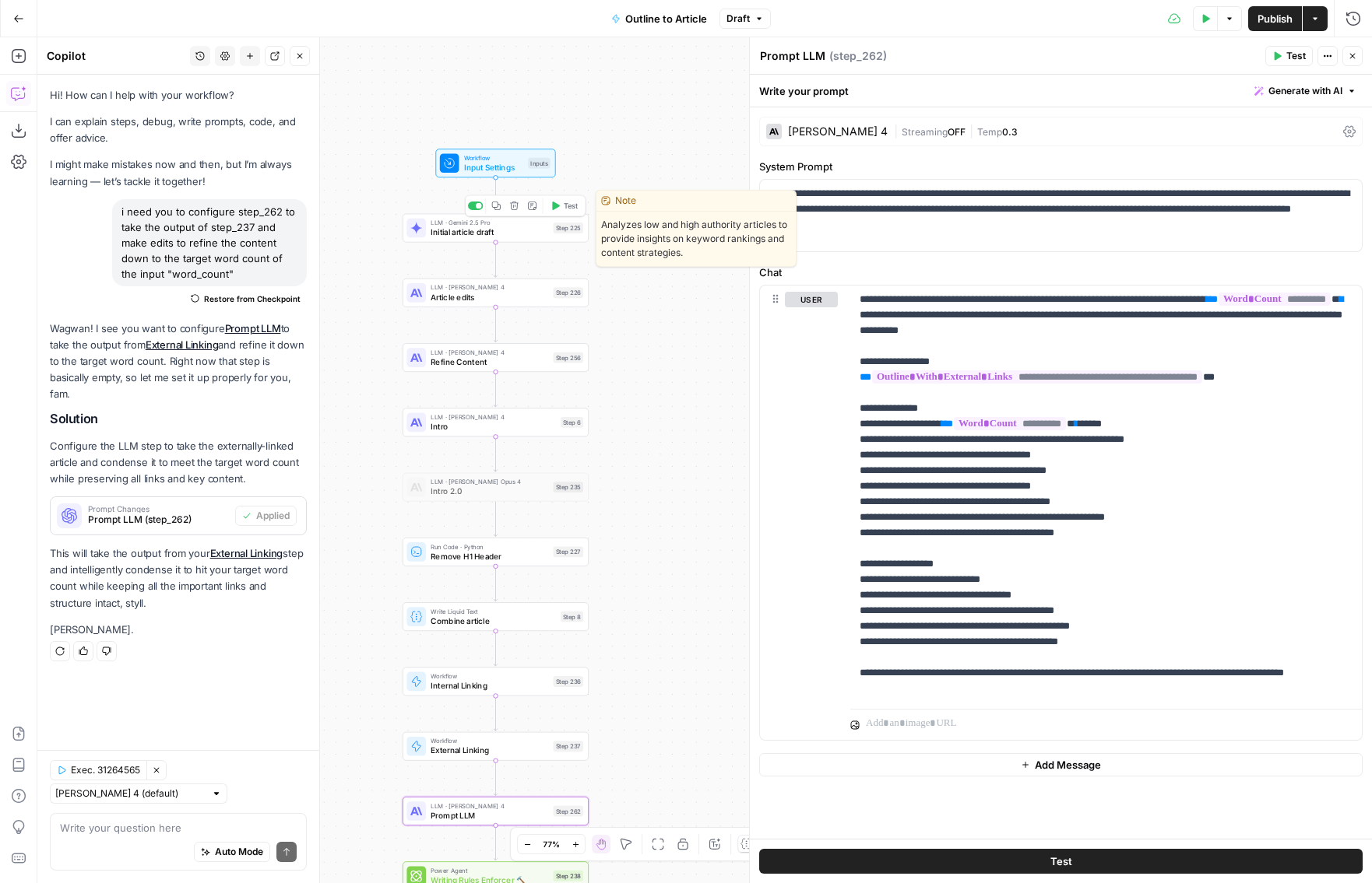
click at [528, 236] on span "Initial article draft" at bounding box center [490, 233] width 118 height 12
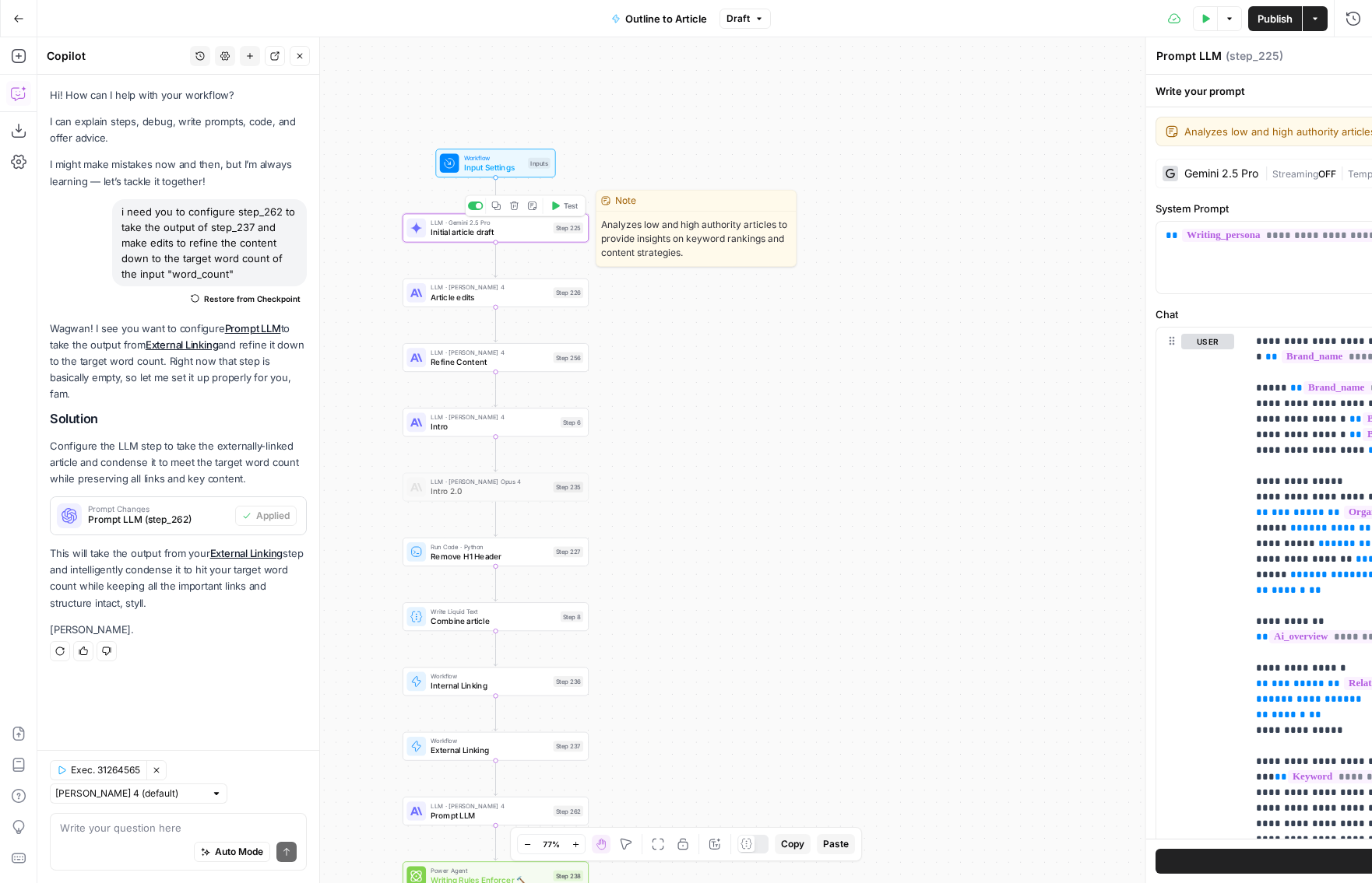
type textarea "Initial article draft"
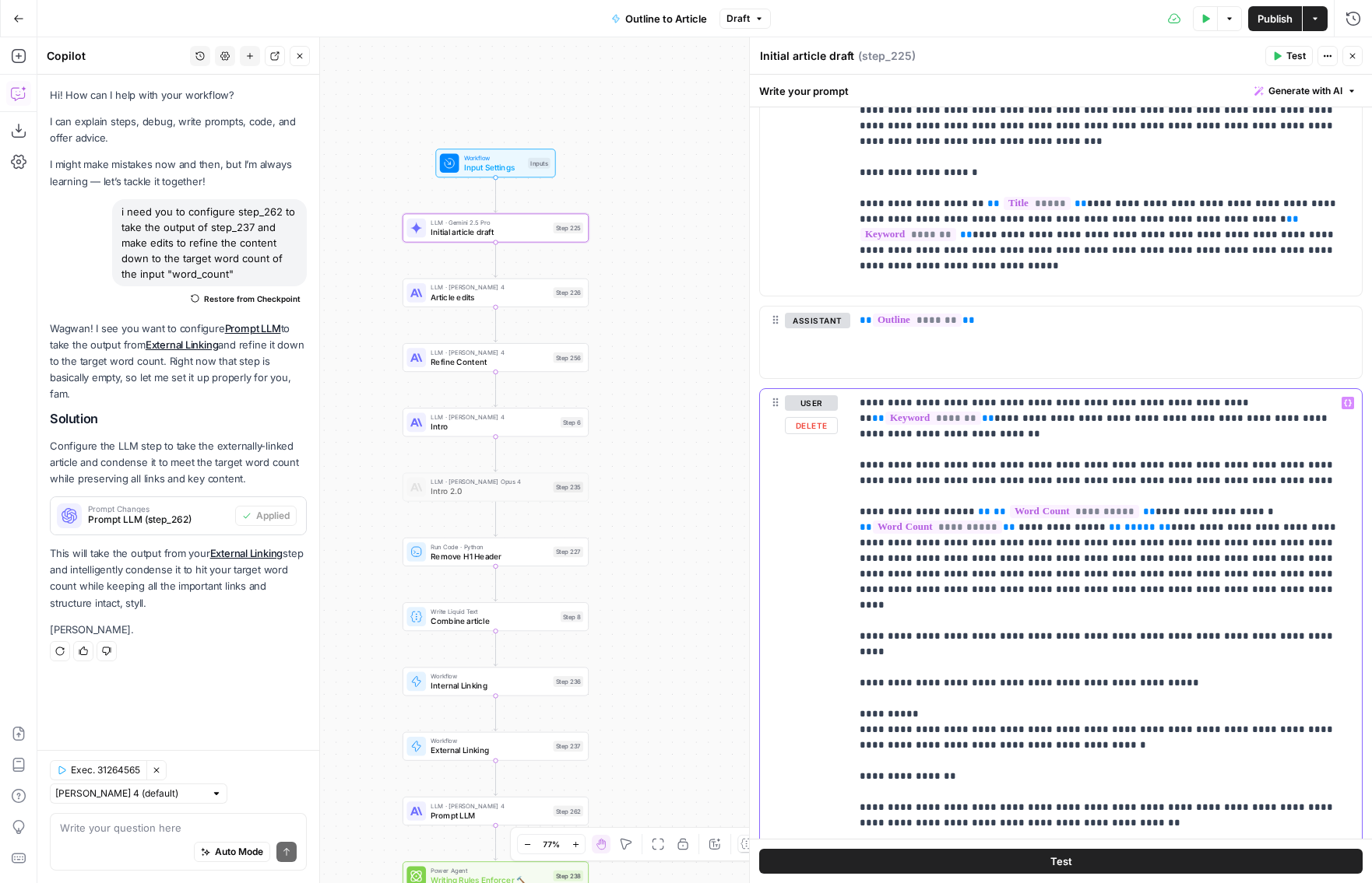
drag, startPoint x: 961, startPoint y: 497, endPoint x: 1135, endPoint y: 495, distance: 174.0
copy p "**********"
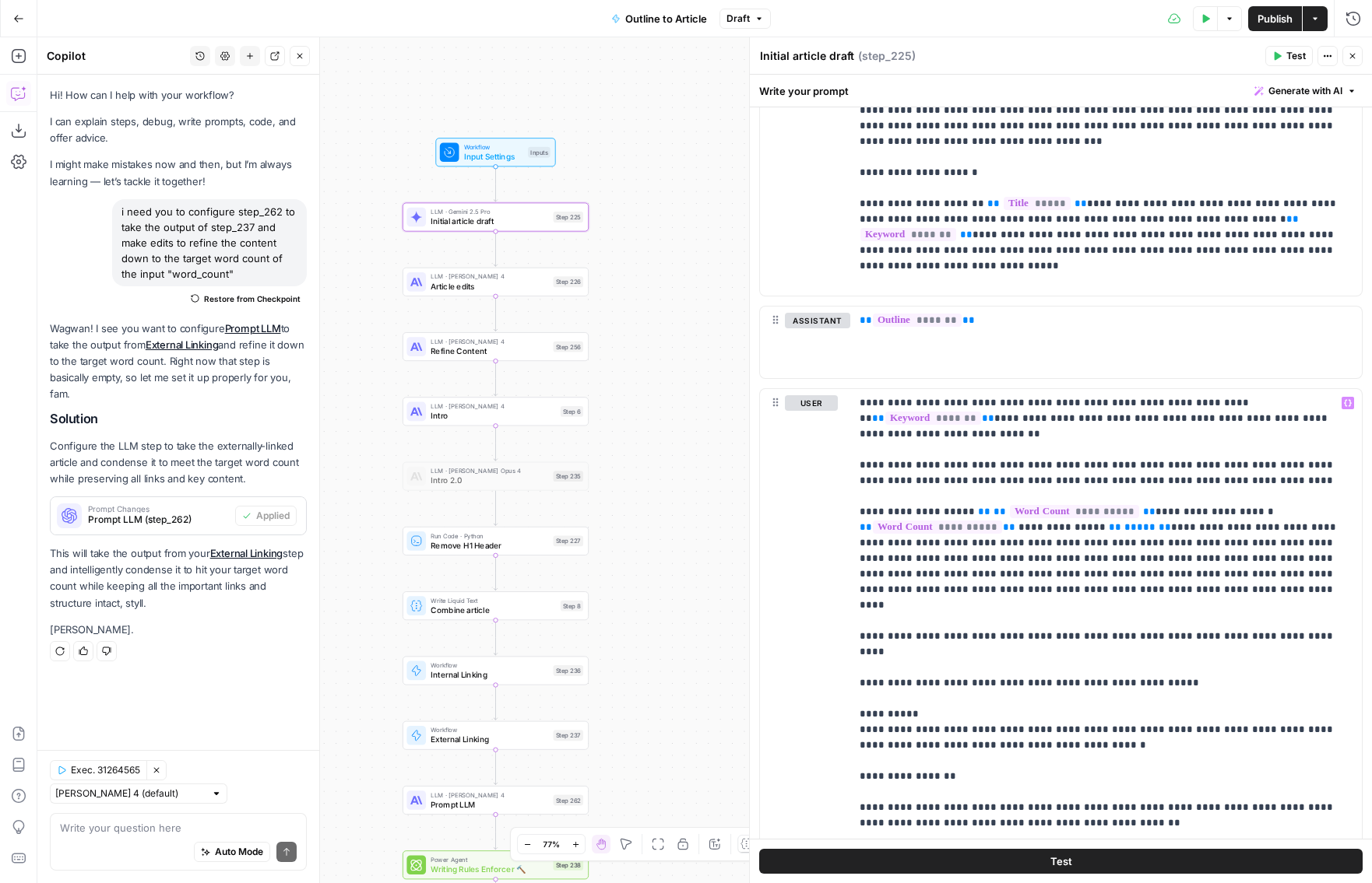
drag, startPoint x: 674, startPoint y: 657, endPoint x: 668, endPoint y: 275, distance: 382.0
click at [668, 275] on div "Workflow Input Settings Inputs LLM · Gemini 2.5 Pro Initial article draft Step …" at bounding box center [705, 460] width 1334 height 845
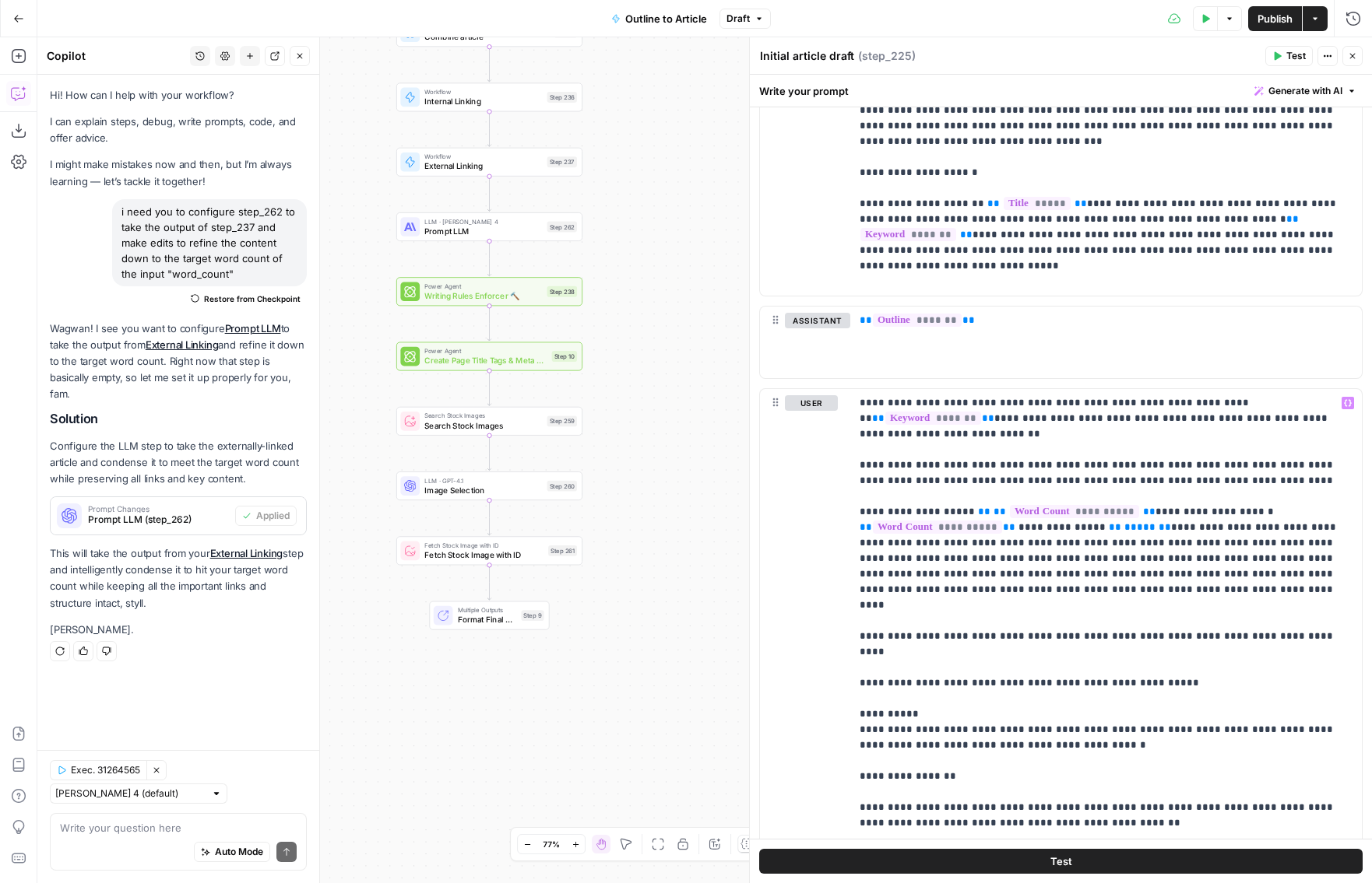
drag, startPoint x: 684, startPoint y: 520, endPoint x: 684, endPoint y: 337, distance: 183.0
click at [684, 337] on div "Workflow Input Settings Inputs LLM · Gemini 2.5 Pro Initial article draft Step …" at bounding box center [705, 460] width 1334 height 845
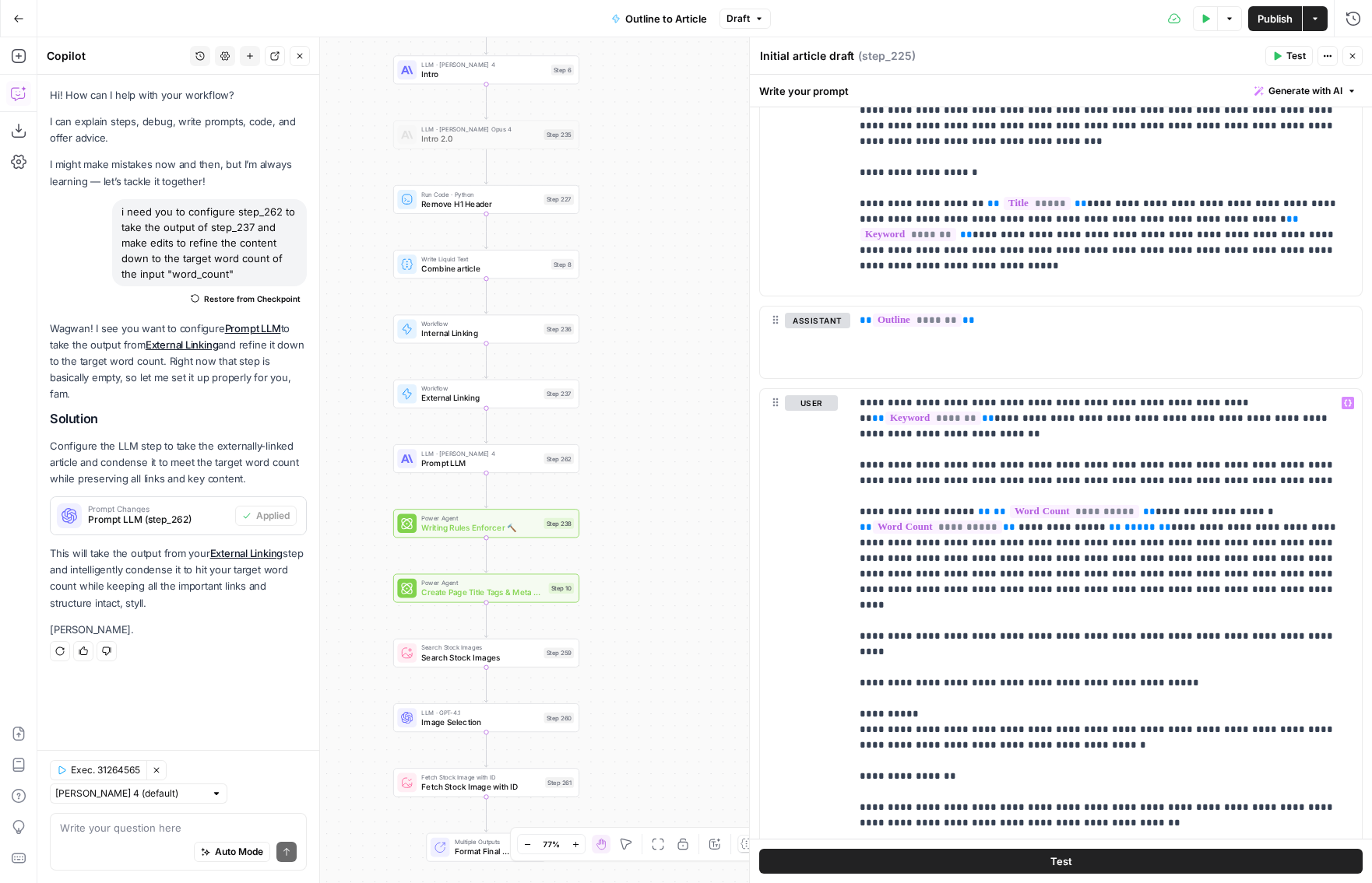
drag, startPoint x: 661, startPoint y: 283, endPoint x: 658, endPoint y: 537, distance: 254.0
click at [658, 537] on div "Workflow Input Settings Inputs LLM · Gemini 2.5 Pro Initial article draft Step …" at bounding box center [705, 460] width 1334 height 845
click at [541, 460] on div "LLM · Claude Sonnet 4 Prompt LLM Step 262 Copy step Delete step Add Note Test" at bounding box center [485, 457] width 177 height 20
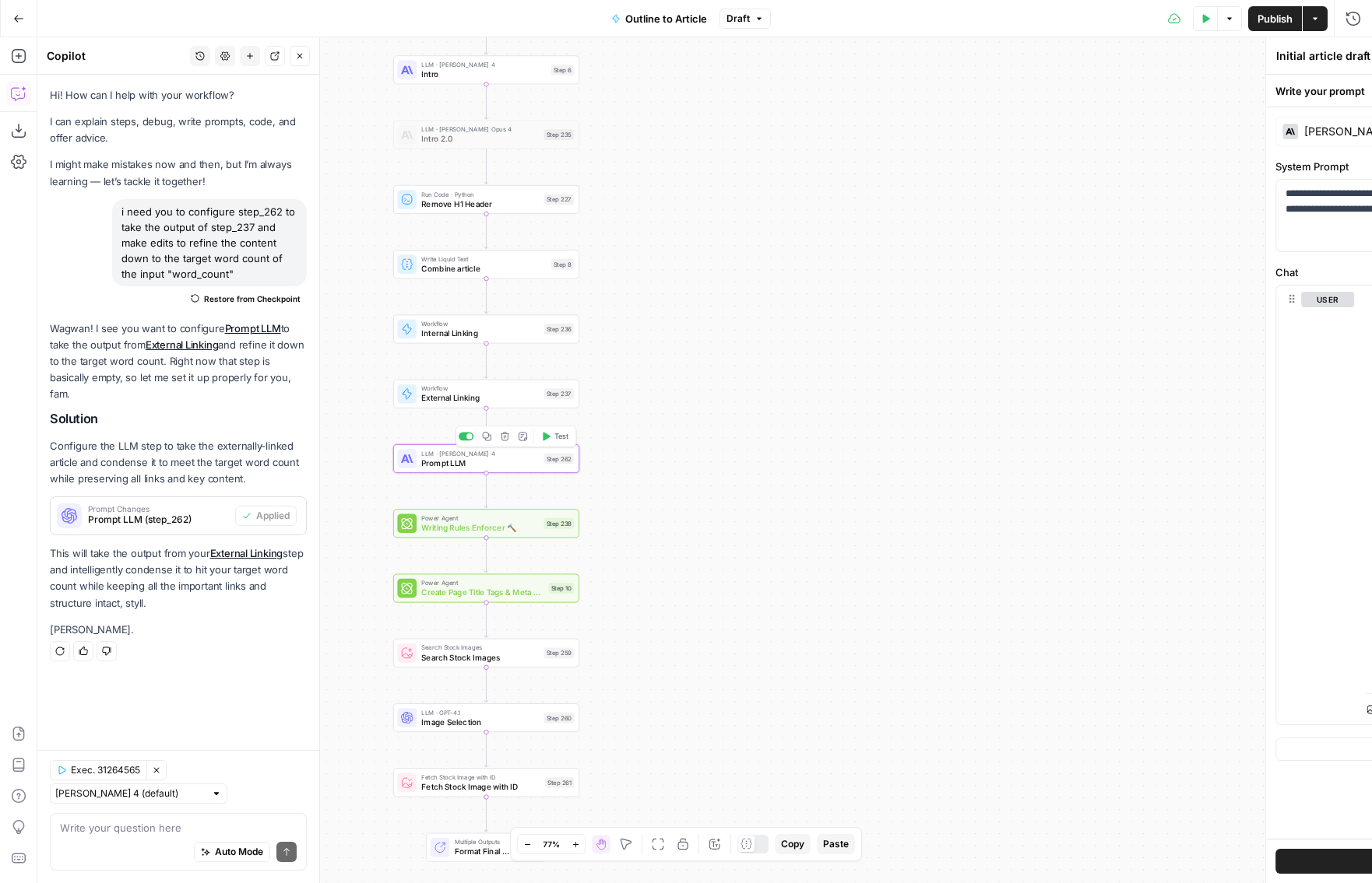
type textarea "Prompt LLM"
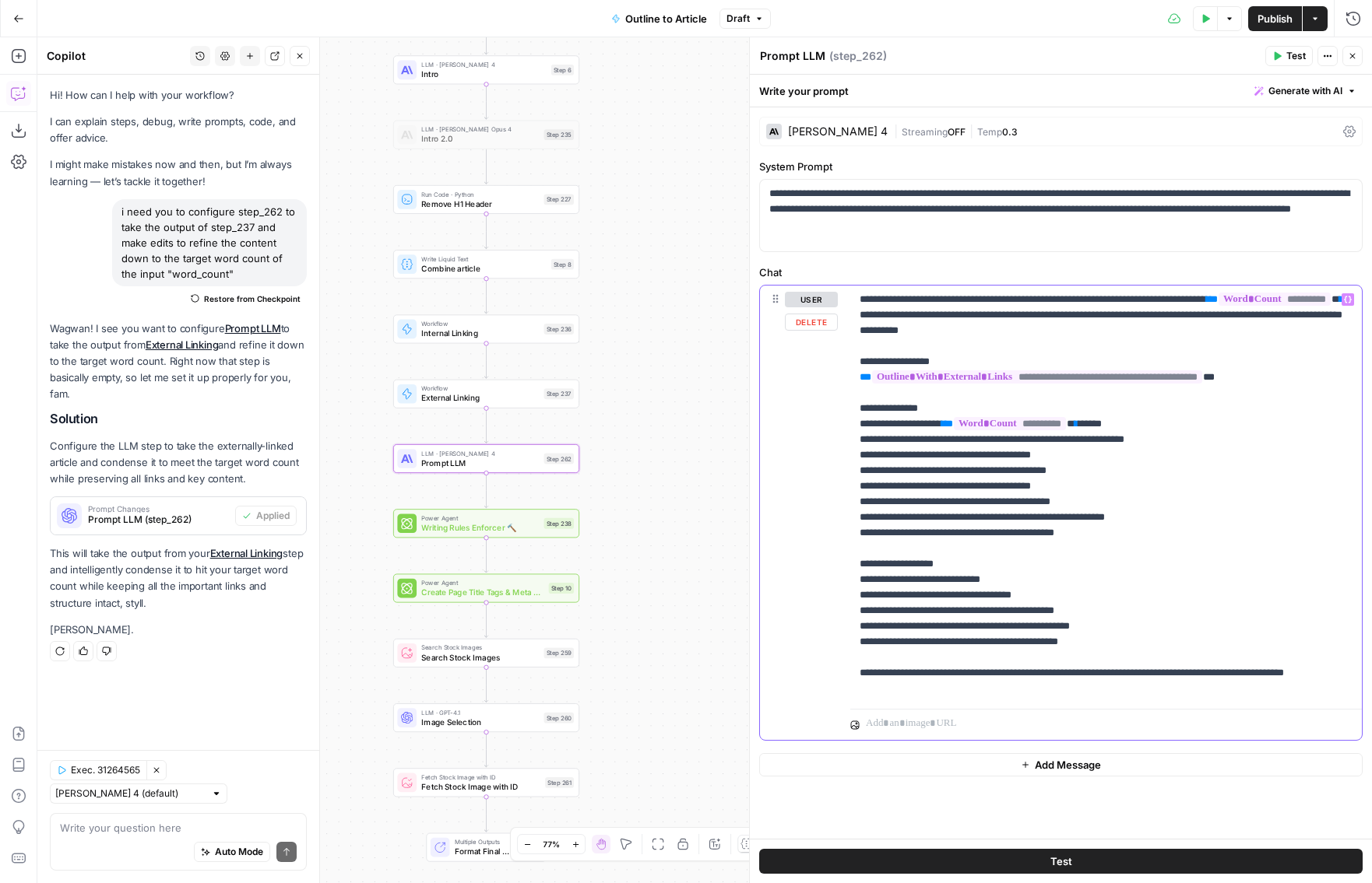
click at [1218, 302] on span "**" at bounding box center [1212, 299] width 12 height 10
click at [1161, 316] on p "**********" at bounding box center [1106, 493] width 492 height 404
paste div
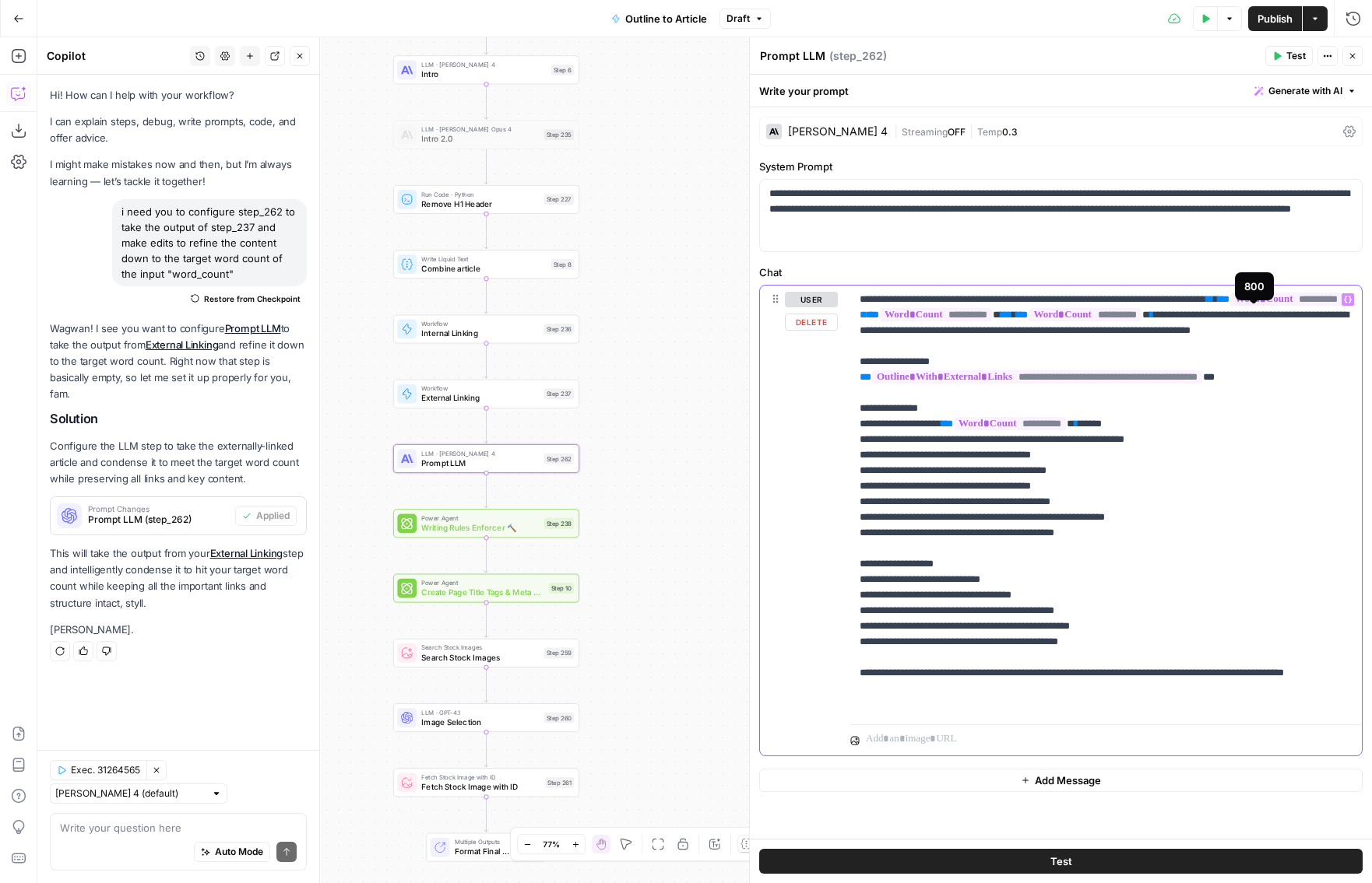
drag, startPoint x: 1317, startPoint y: 316, endPoint x: 1249, endPoint y: 316, distance: 68.0
click at [1140, 316] on span "**********" at bounding box center [1084, 315] width 112 height 14
click at [1214, 316] on p "**********" at bounding box center [1106, 501] width 492 height 420
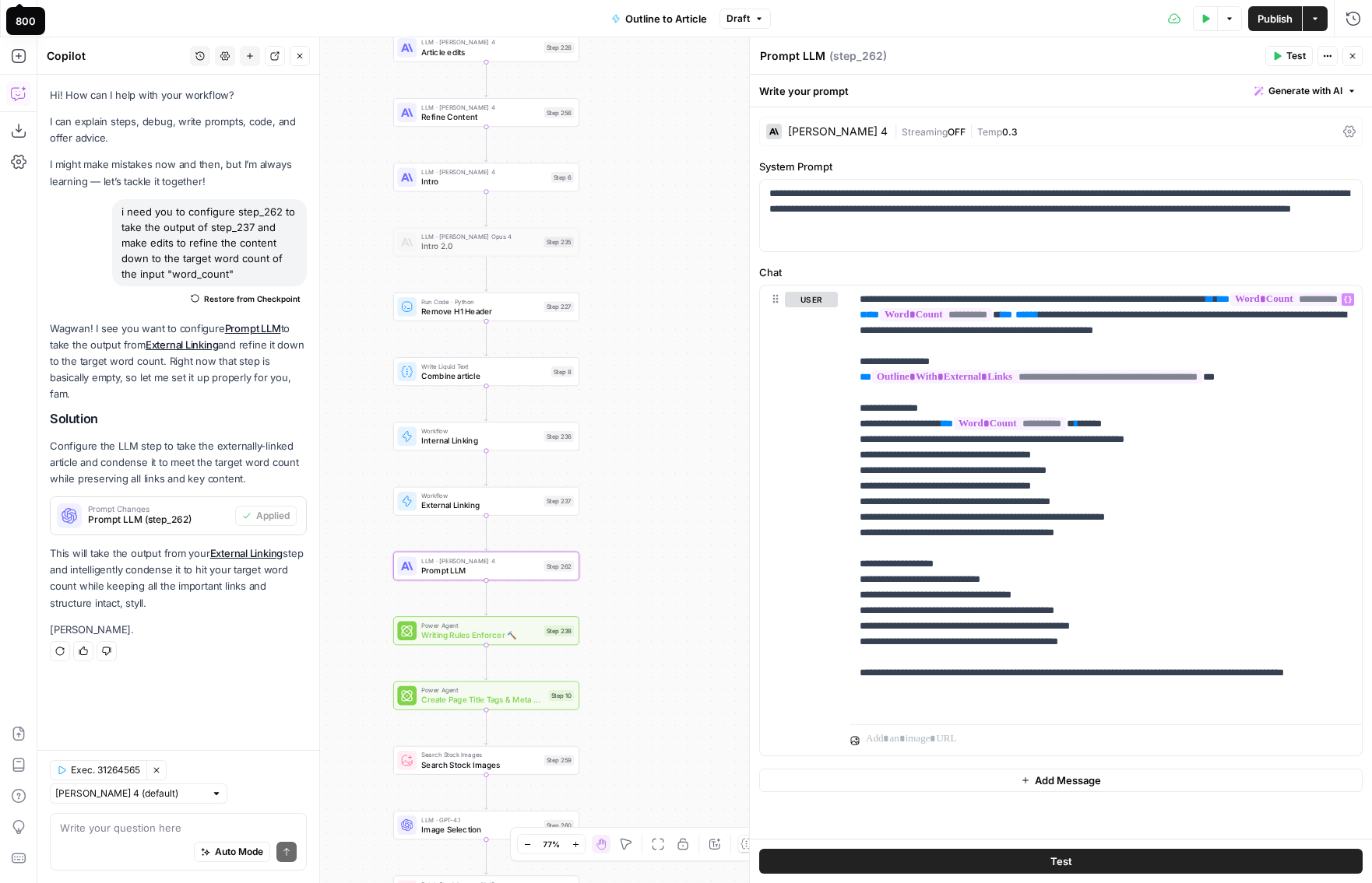
drag, startPoint x: 655, startPoint y: 320, endPoint x: 654, endPoint y: 429, distance: 109.0
click at [654, 429] on div "Workflow Input Settings Inputs LLM · Gemini 2.5 Pro Initial article draft Step …" at bounding box center [705, 460] width 1334 height 845
drag, startPoint x: 1212, startPoint y: 315, endPoint x: 1162, endPoint y: 315, distance: 50.0
click at [1162, 315] on p "**********" at bounding box center [1106, 501] width 492 height 420
copy p "** **** **"
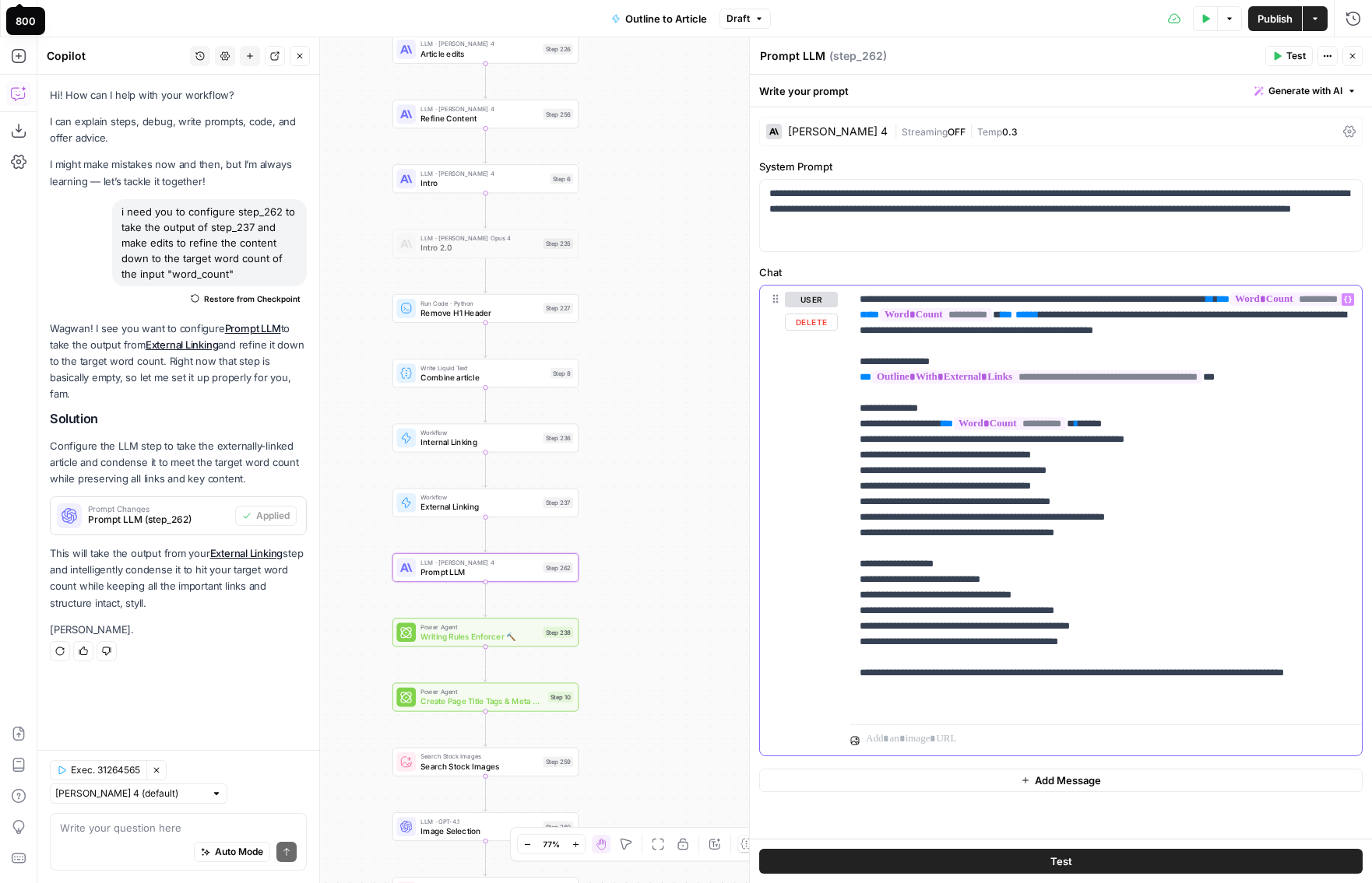
click at [1236, 315] on p "**********" at bounding box center [1106, 501] width 492 height 420
click at [1080, 316] on span "****" at bounding box center [1073, 315] width 15 height 10
click at [1039, 312] on span "**" at bounding box center [1034, 315] width 8 height 10
click at [1229, 340] on p "**********" at bounding box center [1106, 501] width 492 height 420
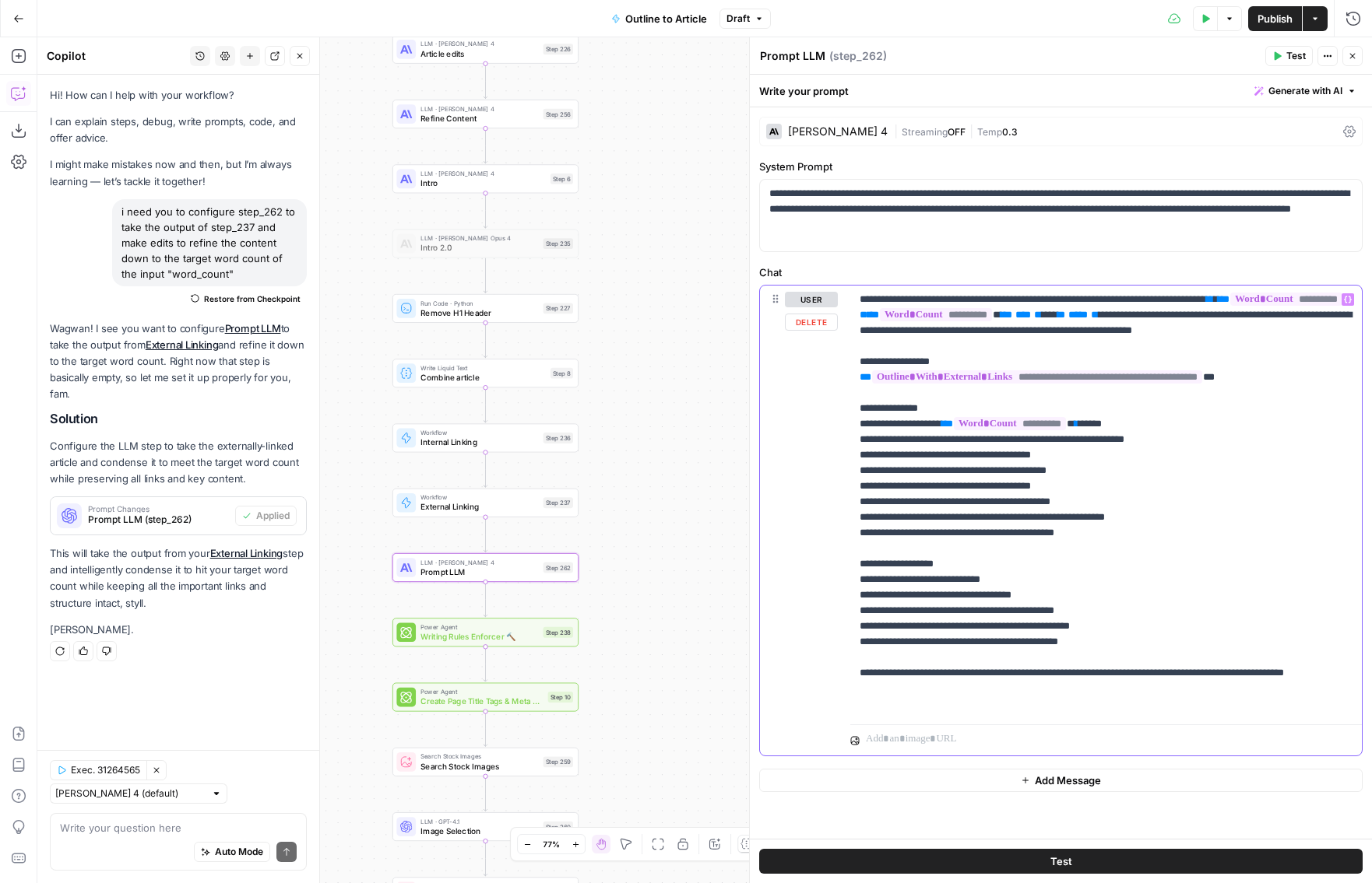
drag, startPoint x: 1296, startPoint y: 316, endPoint x: 1266, endPoint y: 298, distance: 35.0
click at [1266, 298] on p "**********" at bounding box center [1106, 501] width 492 height 420
copy p "**********"
drag, startPoint x: 960, startPoint y: 440, endPoint x: 1113, endPoint y: 443, distance: 153.0
click at [1113, 443] on p "**********" at bounding box center [1106, 501] width 492 height 420
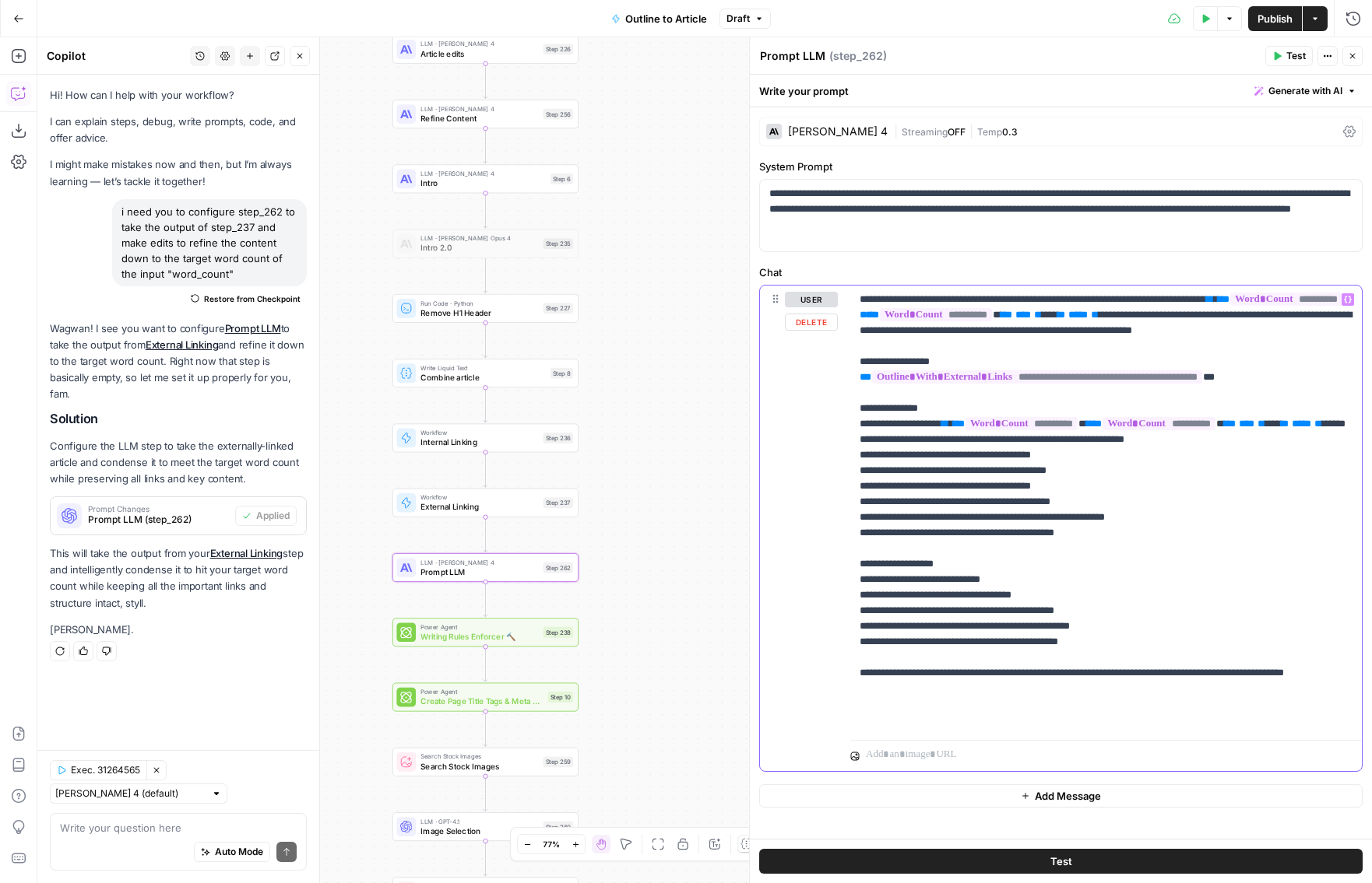
click at [1132, 492] on p "**********" at bounding box center [1106, 510] width 492 height 436
click at [554, 547] on span "Test" at bounding box center [560, 545] width 14 height 11
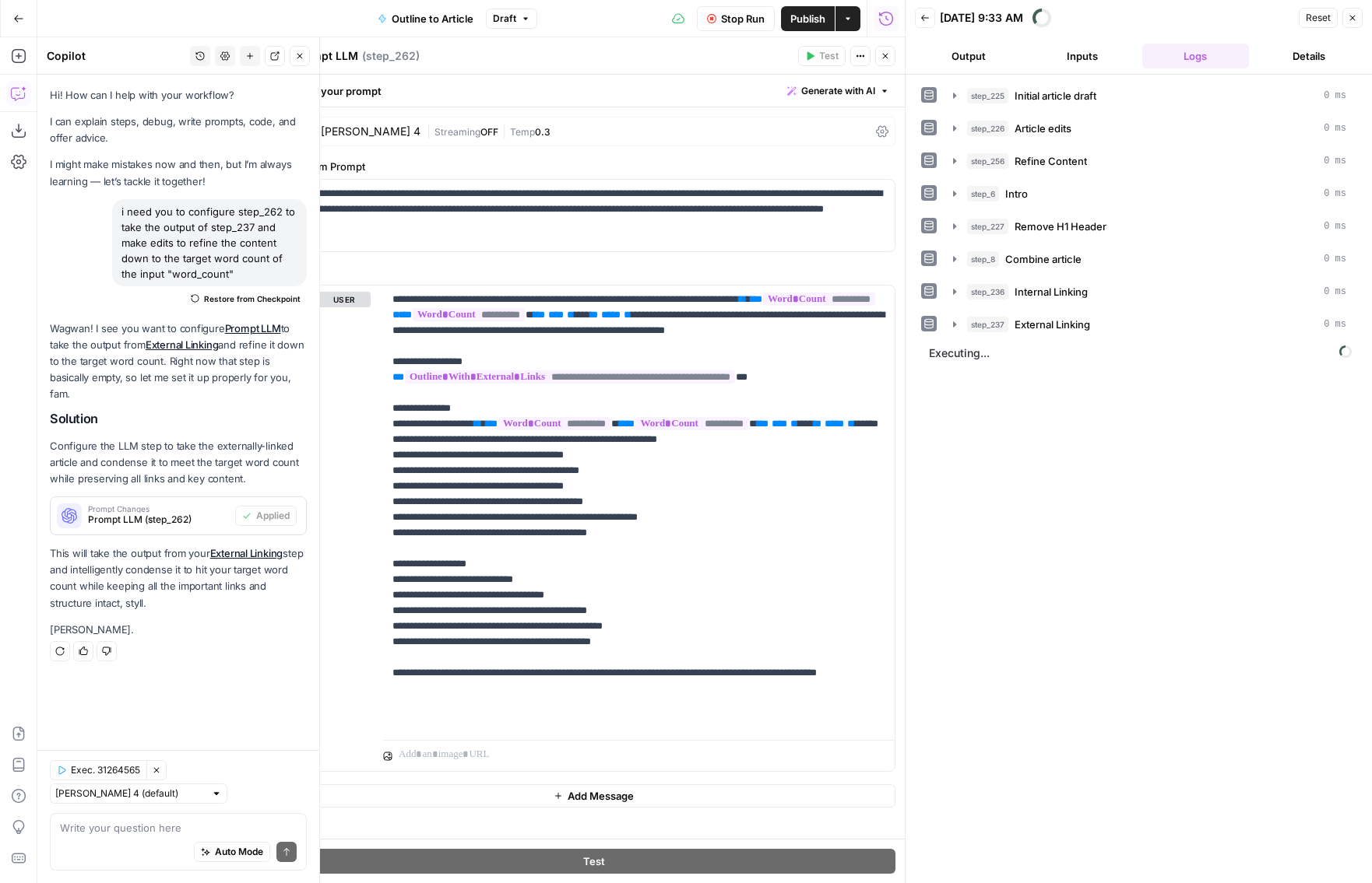
click at [304, 57] on button "Close" at bounding box center [299, 56] width 20 height 20
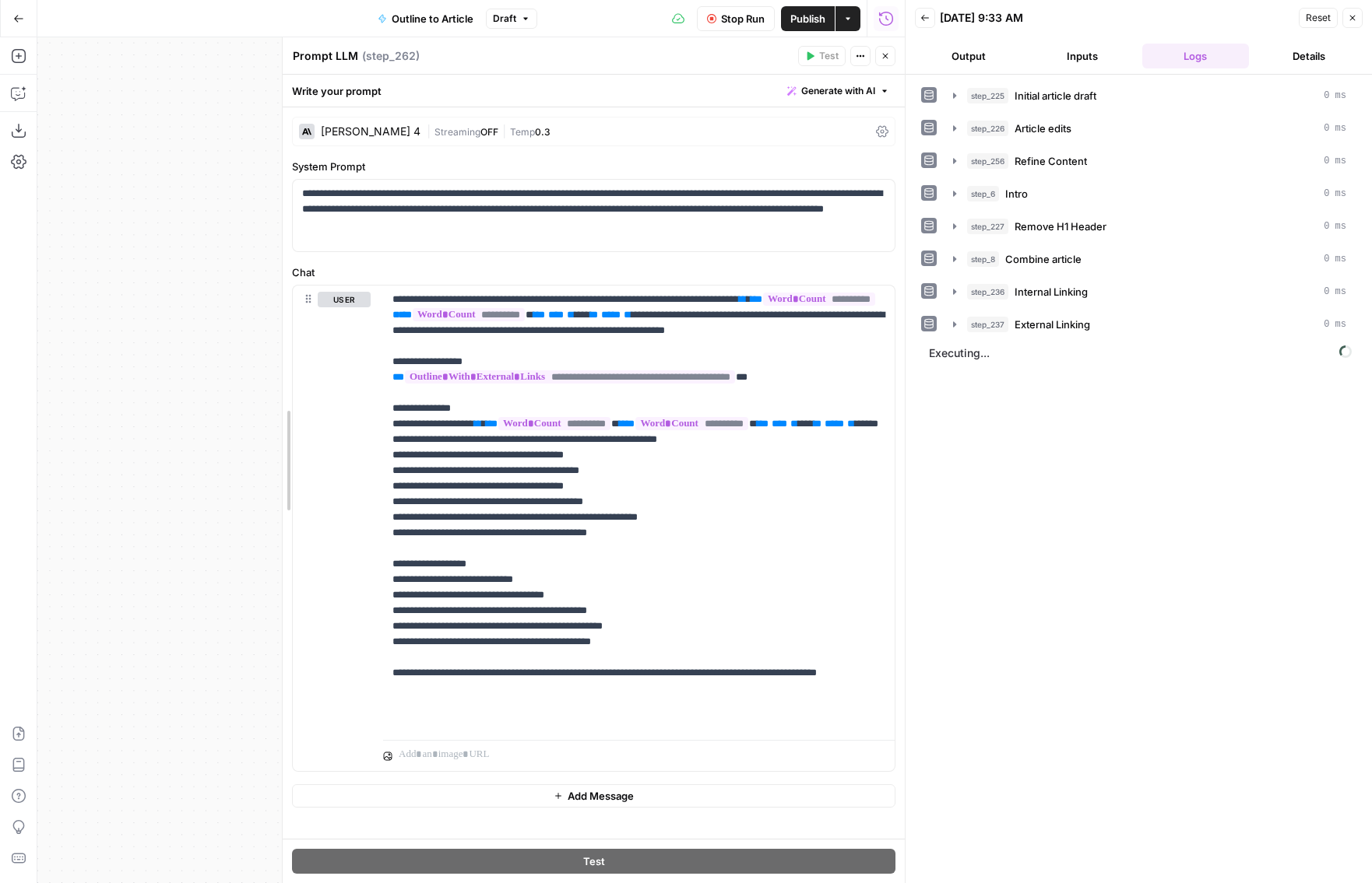
drag, startPoint x: 286, startPoint y: 131, endPoint x: 496, endPoint y: 138, distance: 210.1
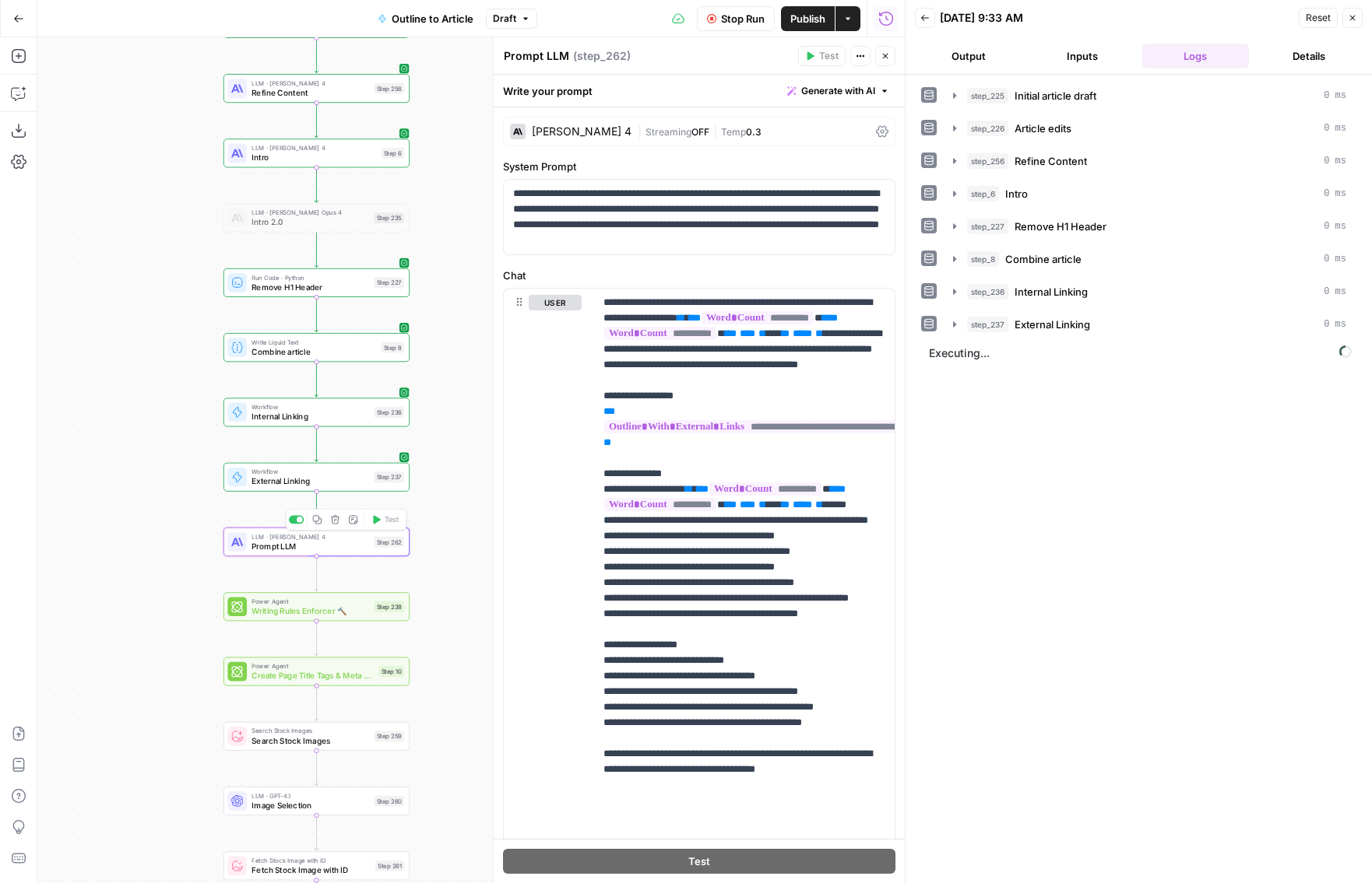
drag, startPoint x: 248, startPoint y: 460, endPoint x: 75, endPoint y: 431, distance: 175.4
click at [76, 433] on div "Workflow Input Settings Inputs LLM · Gemini 2.5 Pro Initial article draft Step …" at bounding box center [471, 460] width 867 height 845
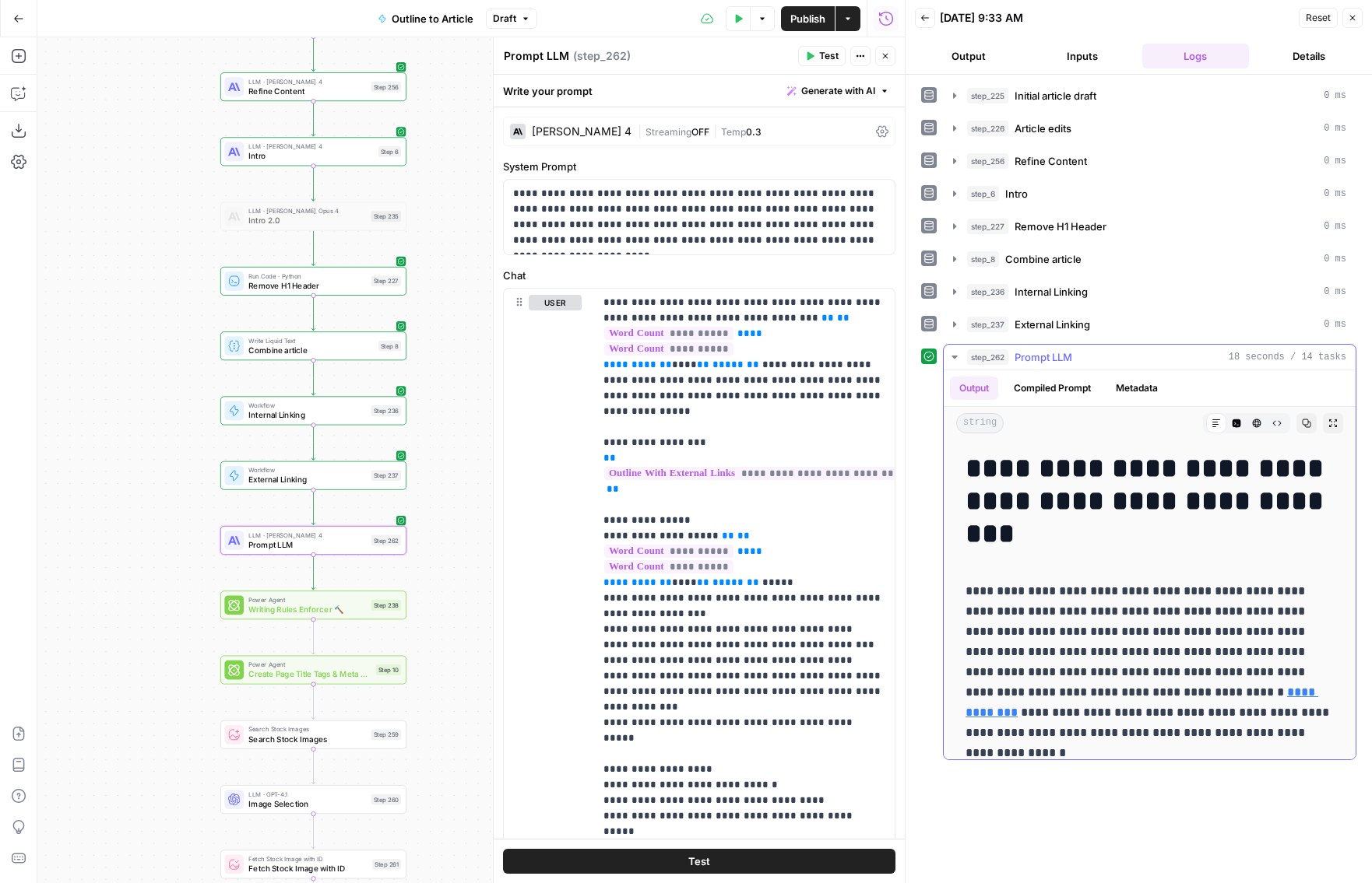
click at [1306, 420] on icon "button" at bounding box center [1306, 424] width 10 height 10
click at [883, 58] on icon "button" at bounding box center [885, 56] width 10 height 10
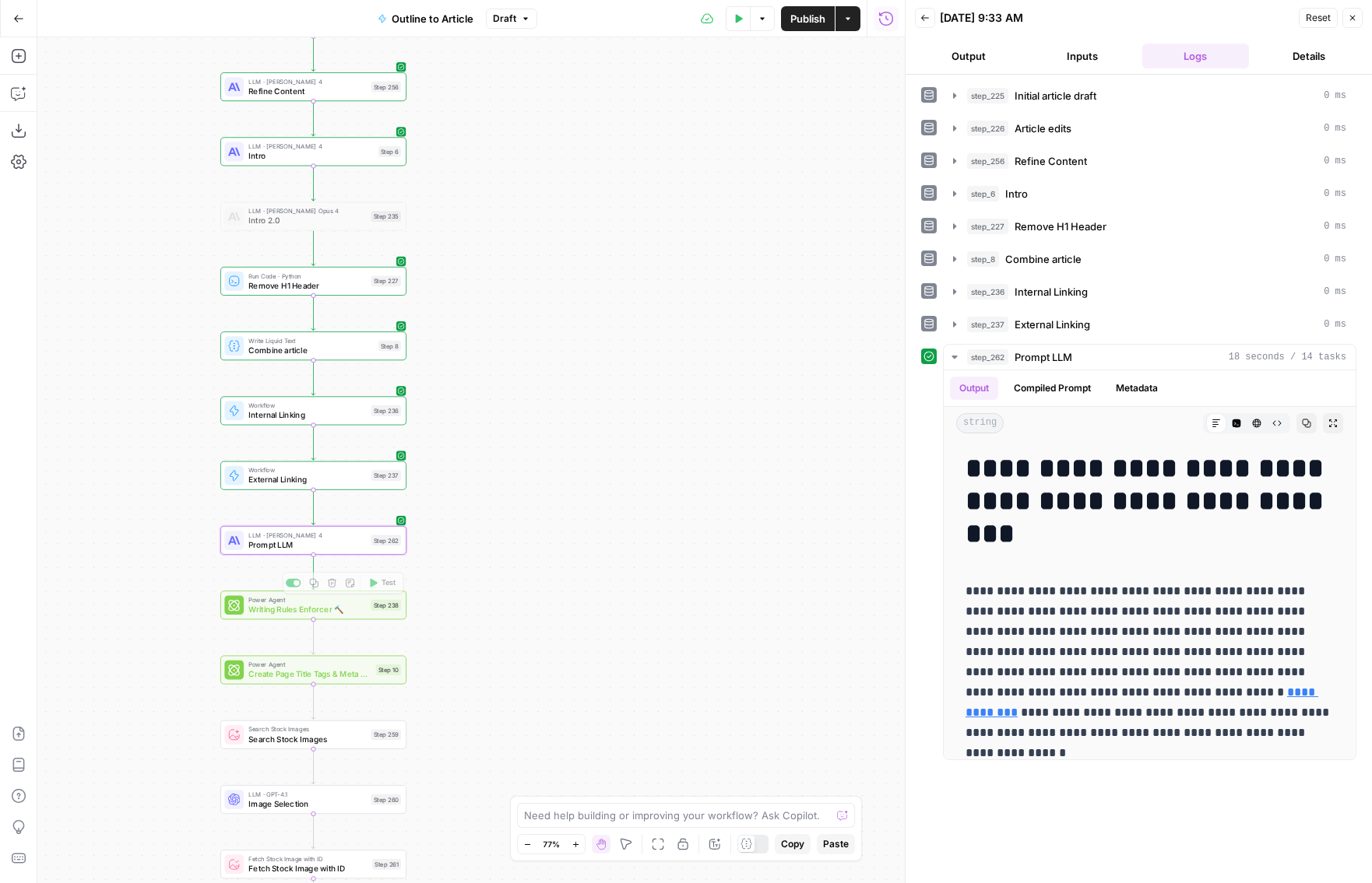
click at [312, 548] on span "Prompt LLM" at bounding box center [307, 544] width 118 height 12
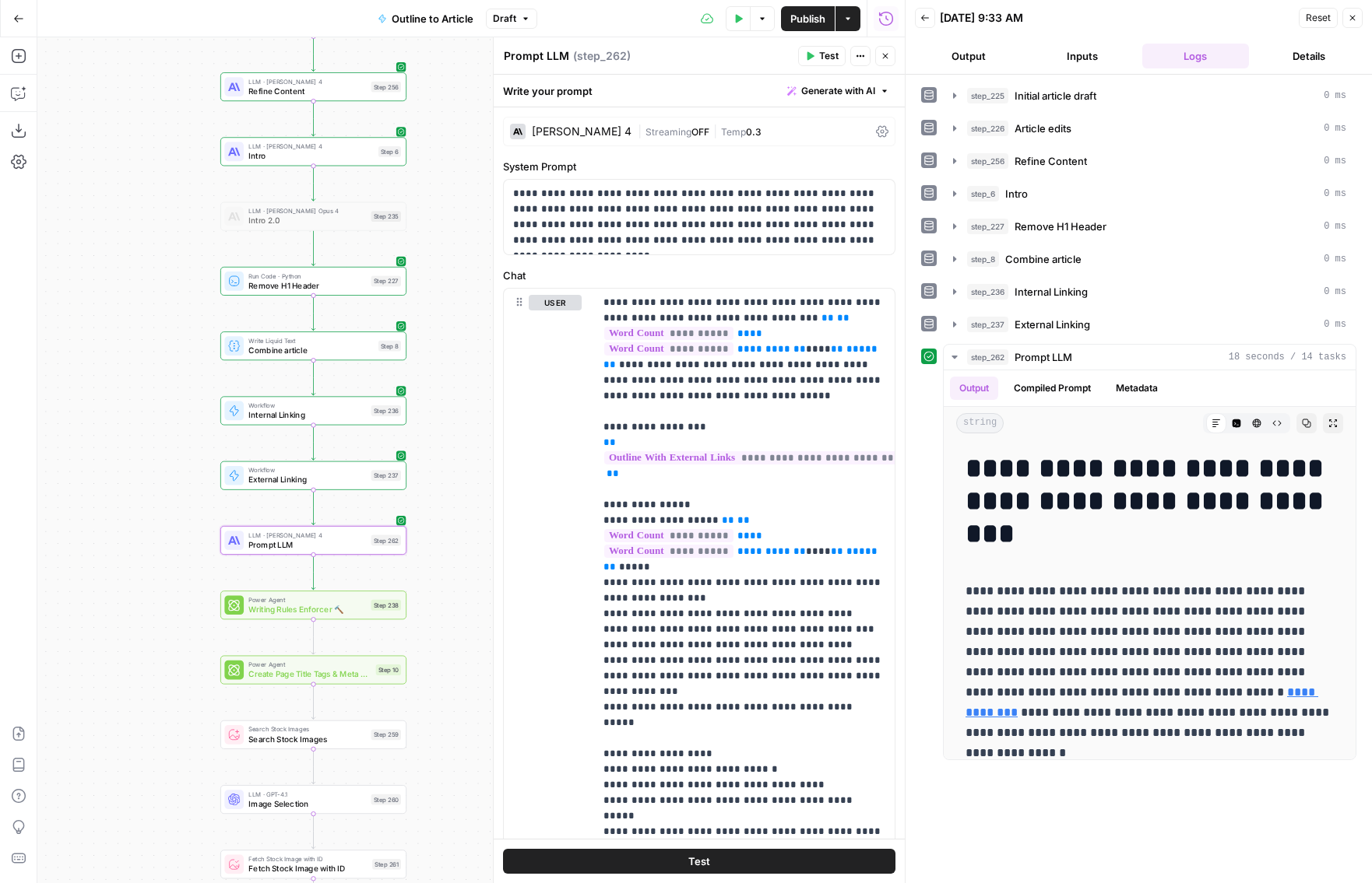
click at [546, 52] on textarea "Prompt LLM" at bounding box center [537, 56] width 66 height 15
type textarea "Reduce to word count"
click at [822, 15] on span "Publish" at bounding box center [807, 18] width 35 height 15
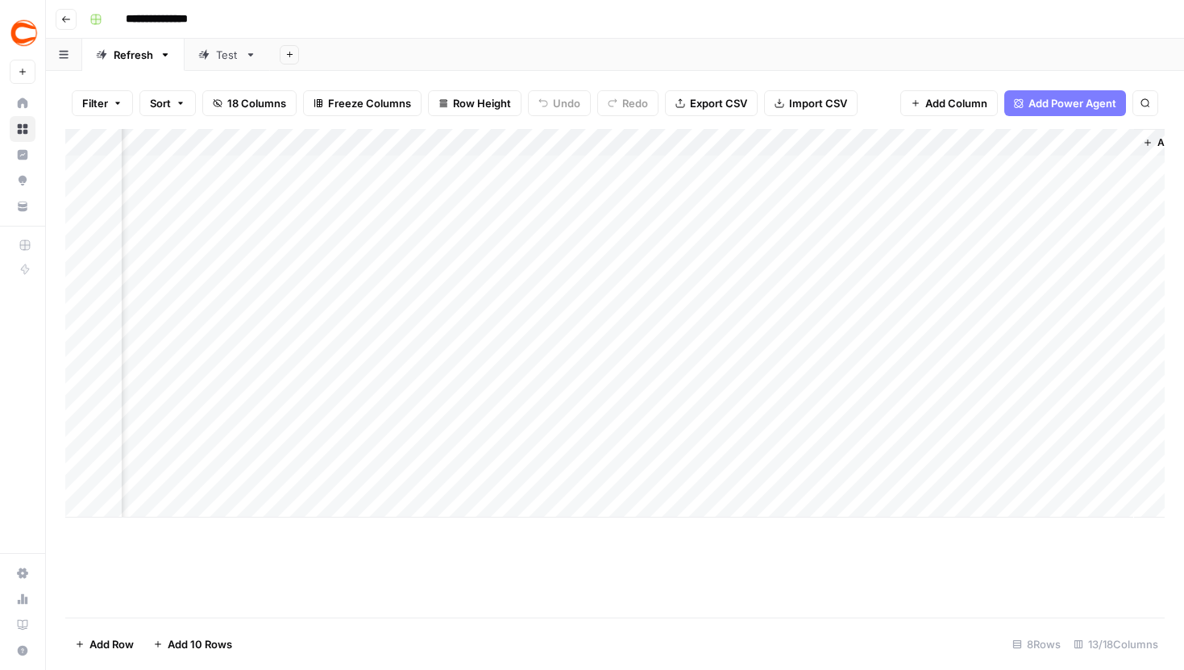
scroll to position [0, 1254]
click at [449, 336] on div "Add Column" at bounding box center [615, 323] width 1100 height 389
click at [455, 547] on div "Add Column" at bounding box center [615, 373] width 1100 height 489
click at [196, 333] on div "Add Column" at bounding box center [615, 323] width 1100 height 389
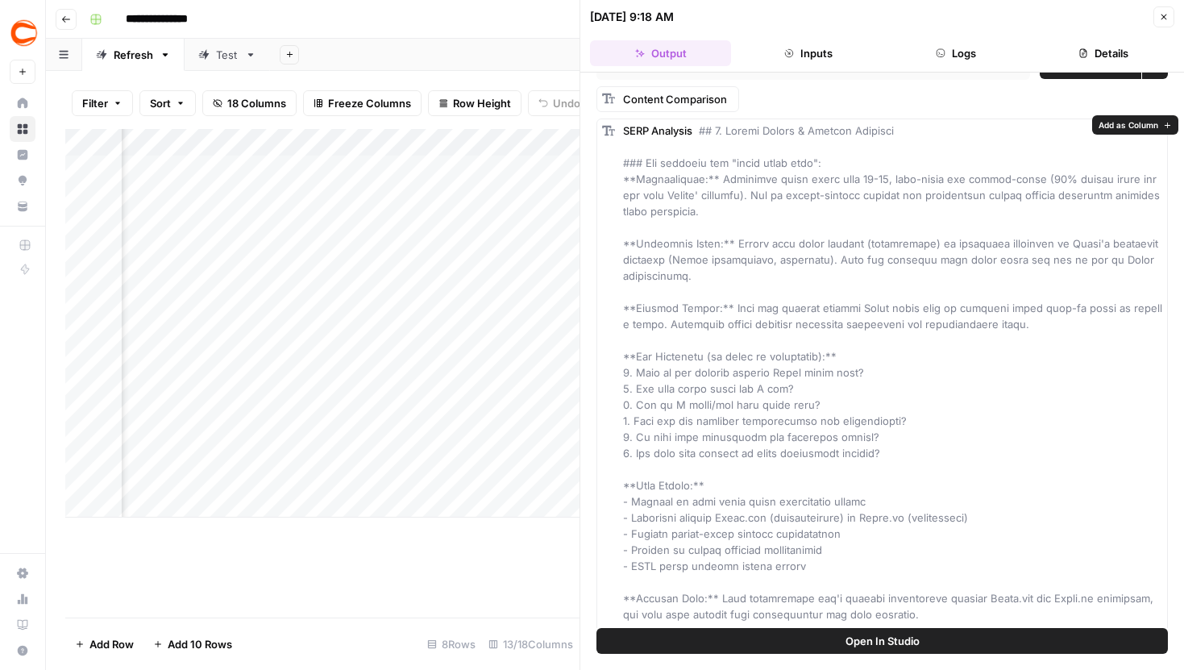
scroll to position [34, 0]
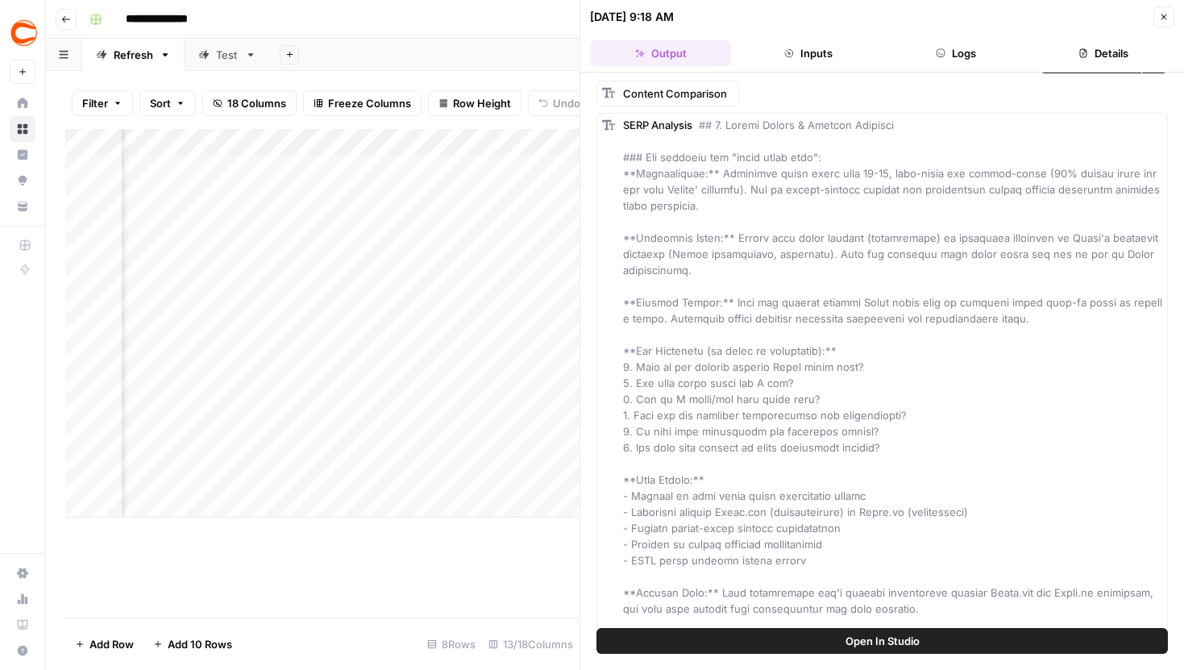
click at [1172, 20] on button "Close" at bounding box center [1164, 16] width 21 height 21
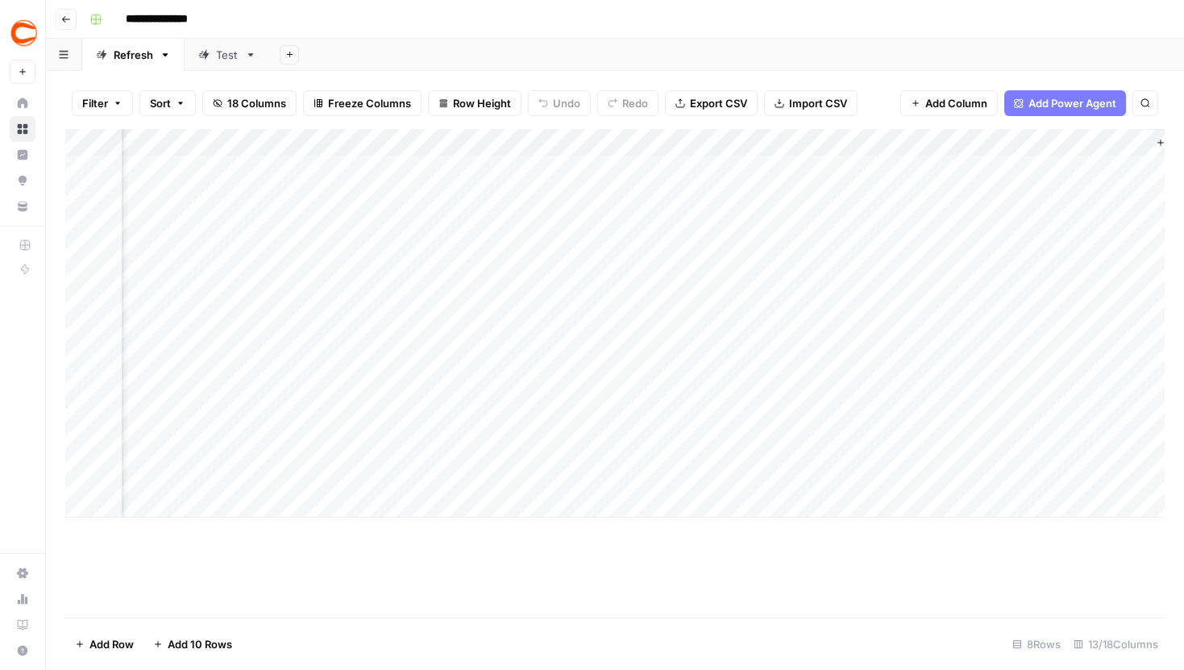
scroll to position [0, 1124]
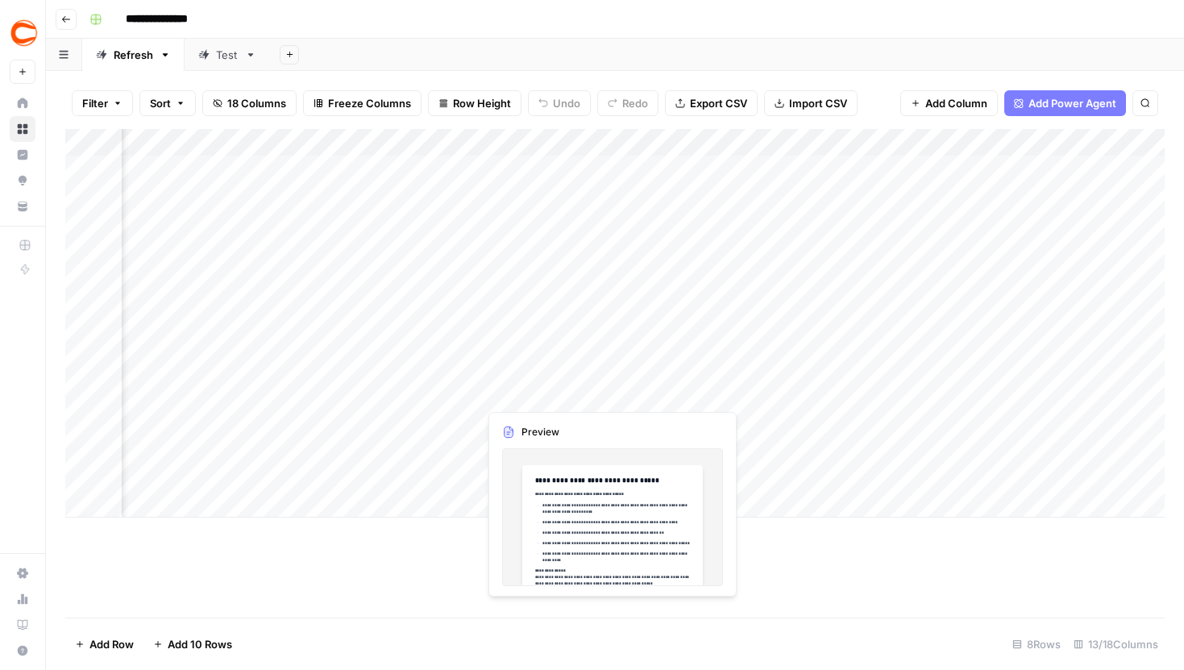
click at [564, 340] on div "Add Column" at bounding box center [615, 323] width 1100 height 389
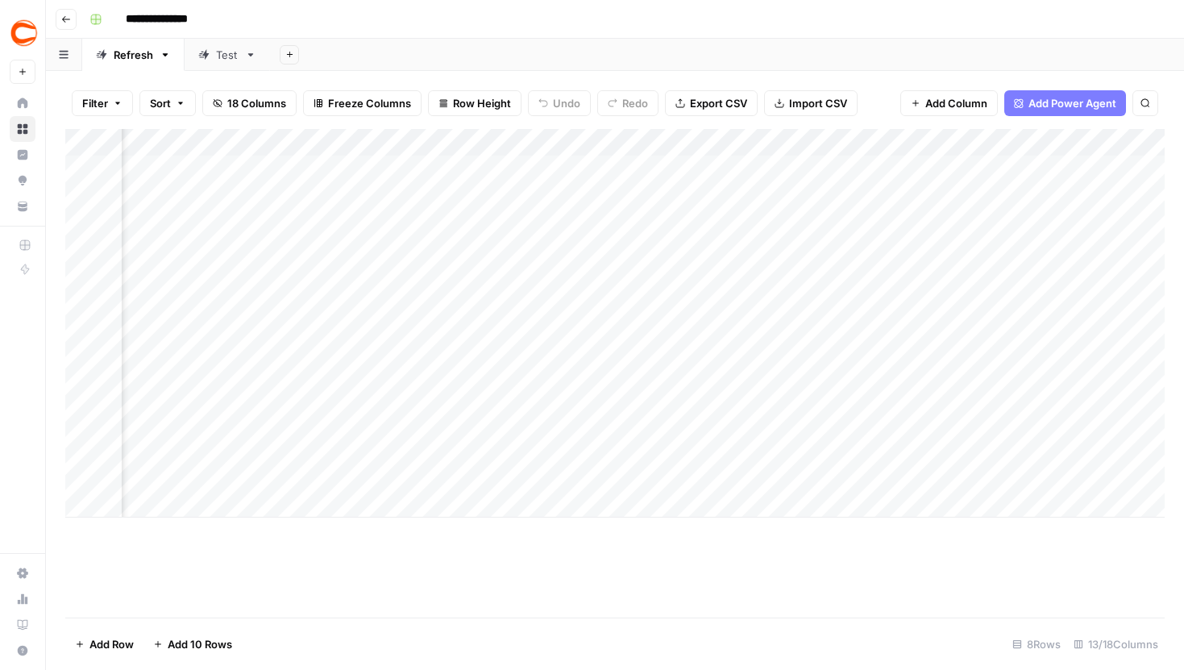
click at [564, 340] on div "Add Column" at bounding box center [615, 323] width 1100 height 389
click at [539, 353] on div at bounding box center [552, 348] width 134 height 31
click at [522, 346] on div at bounding box center [552, 348] width 134 height 31
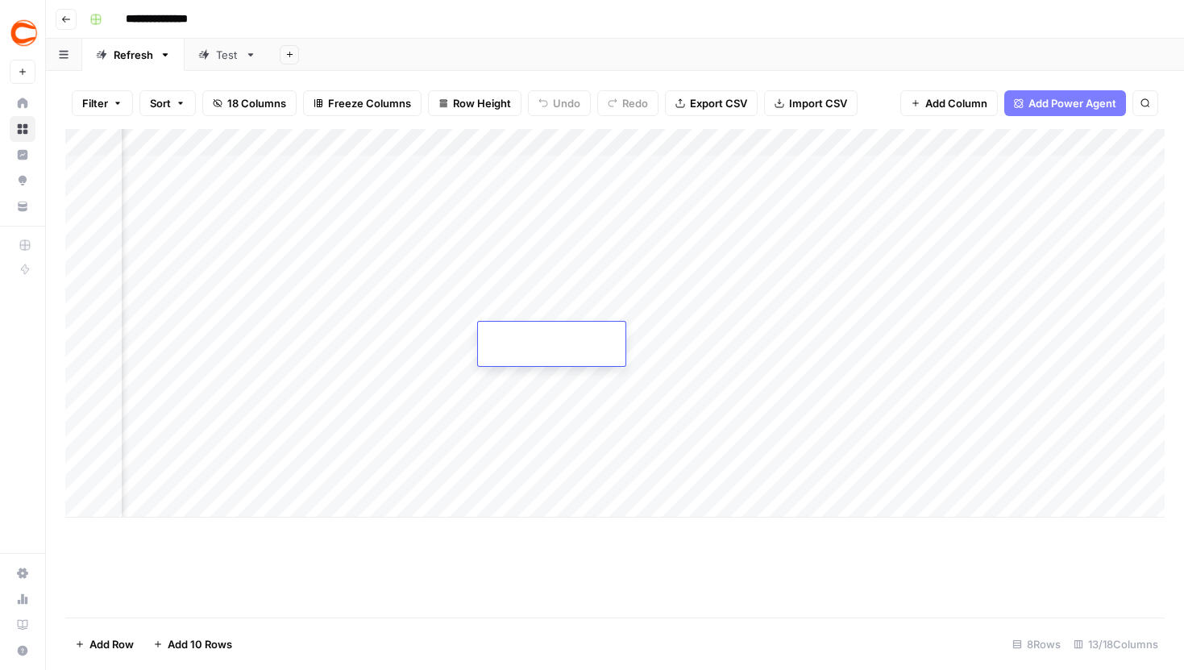
click at [559, 589] on div "Add Column" at bounding box center [615, 373] width 1100 height 489
click at [712, 330] on div "Add Column" at bounding box center [615, 323] width 1100 height 389
click at [755, 334] on div "Add Column" at bounding box center [615, 323] width 1100 height 389
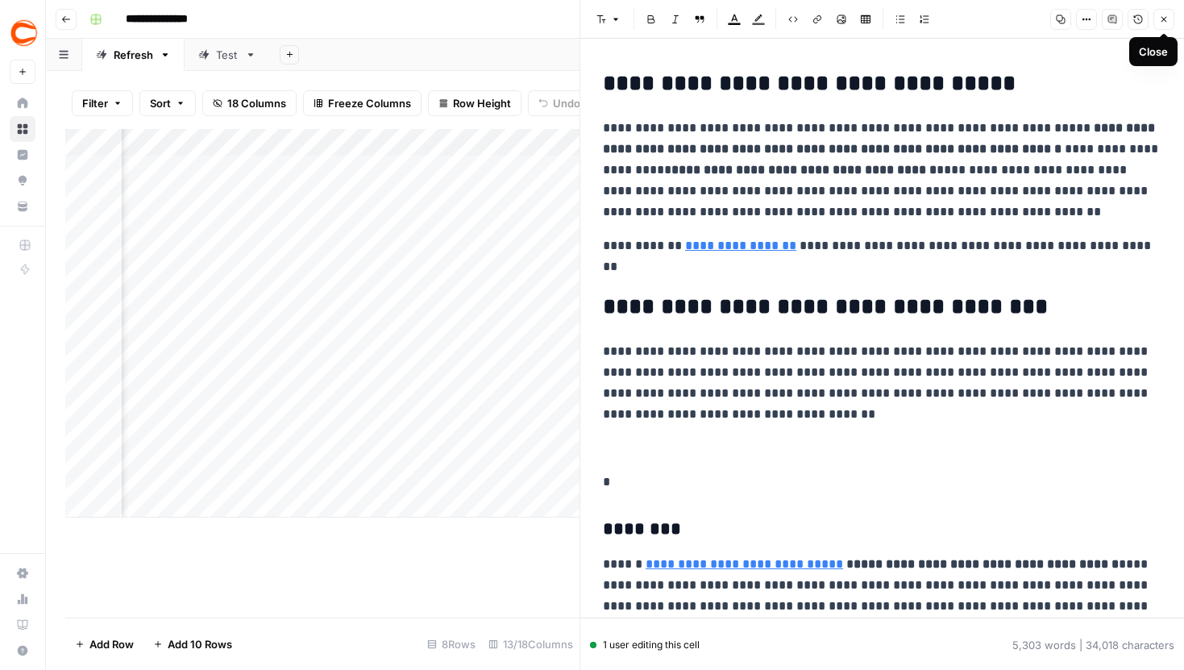
click at [1165, 18] on icon "button" at bounding box center [1165, 20] width 6 height 6
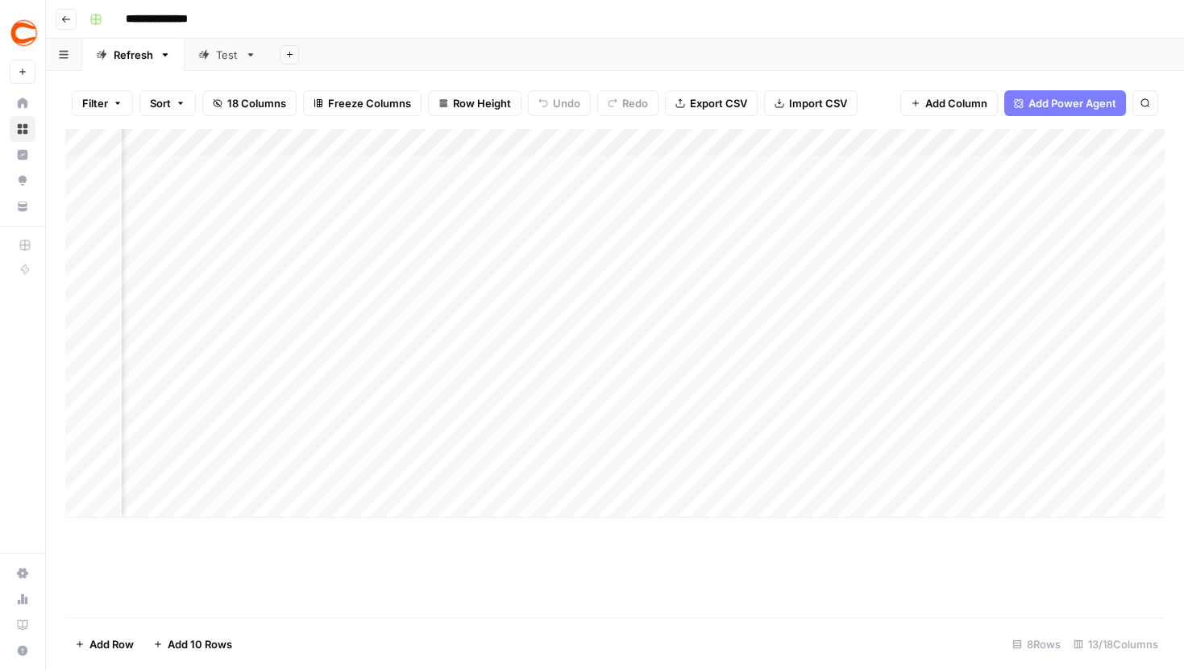
scroll to position [0, 244]
click at [764, 379] on div "Add Column" at bounding box center [615, 323] width 1100 height 389
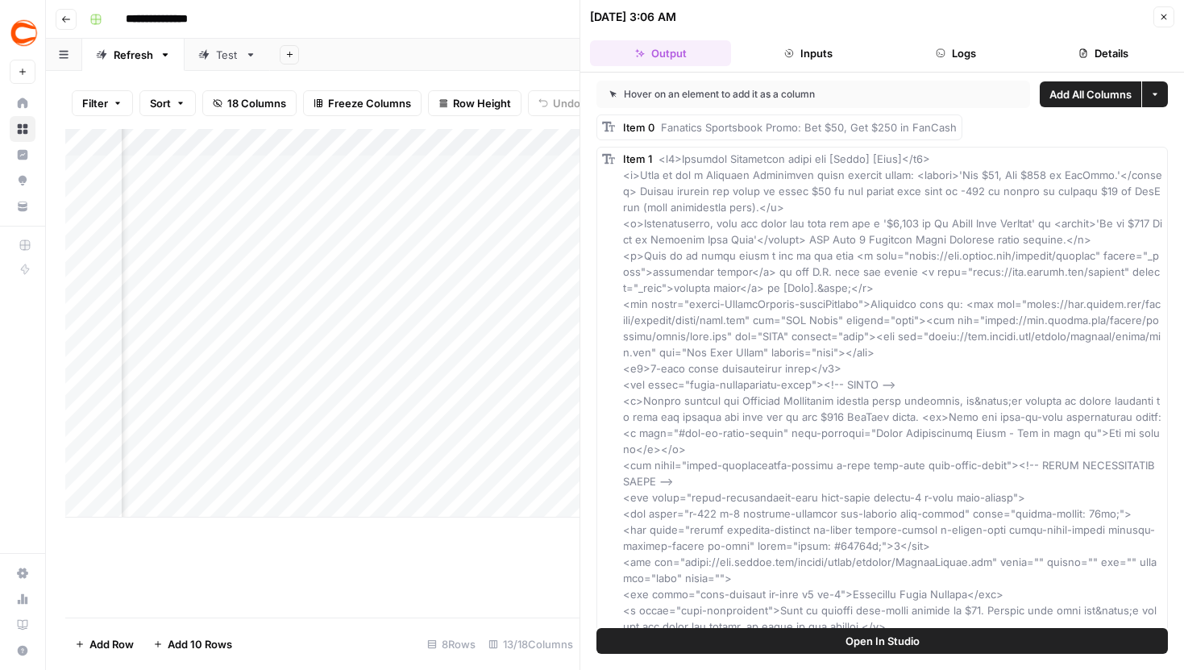
click at [1162, 19] on icon "button" at bounding box center [1165, 18] width 6 height 6
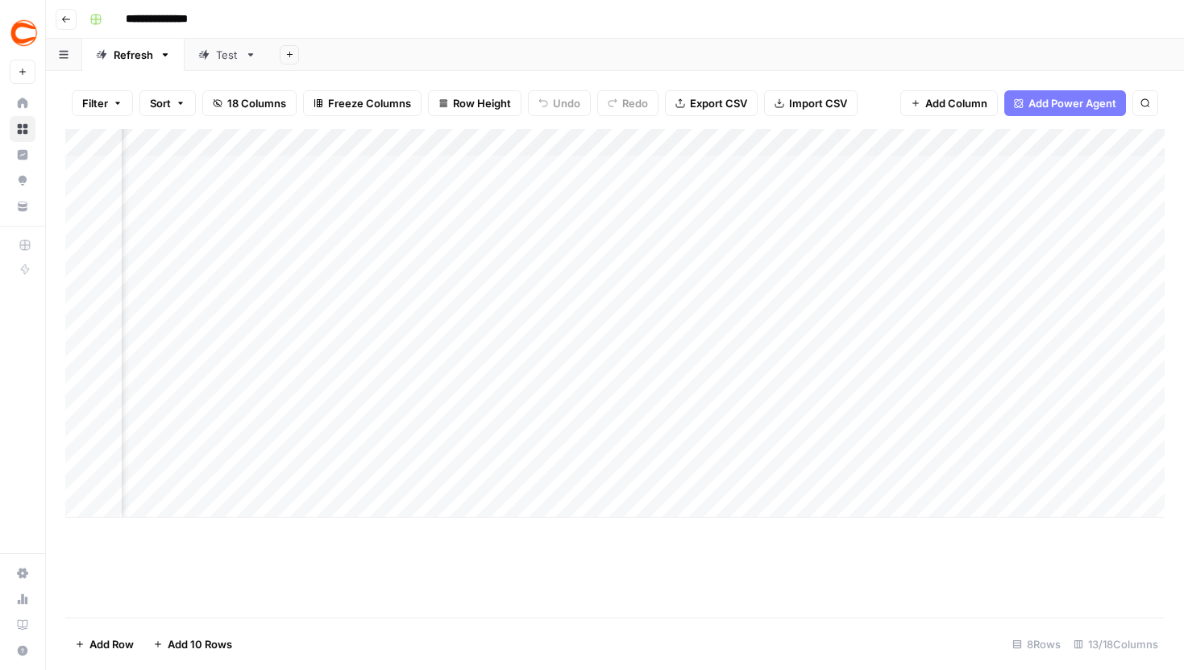
scroll to position [0, 696]
click at [774, 377] on div "Add Column" at bounding box center [615, 323] width 1100 height 389
click at [929, 422] on div "Add Column" at bounding box center [615, 323] width 1100 height 389
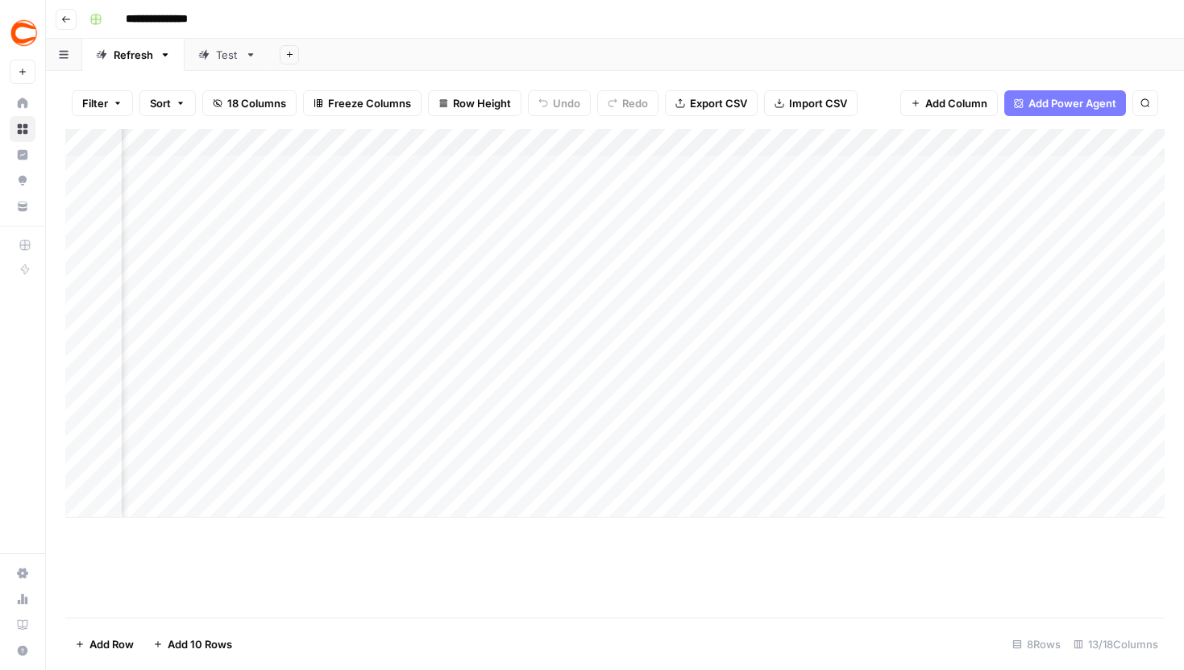
click at [472, 550] on div "Add Column" at bounding box center [615, 373] width 1100 height 489
click at [347, 251] on div "Add Column" at bounding box center [615, 323] width 1100 height 389
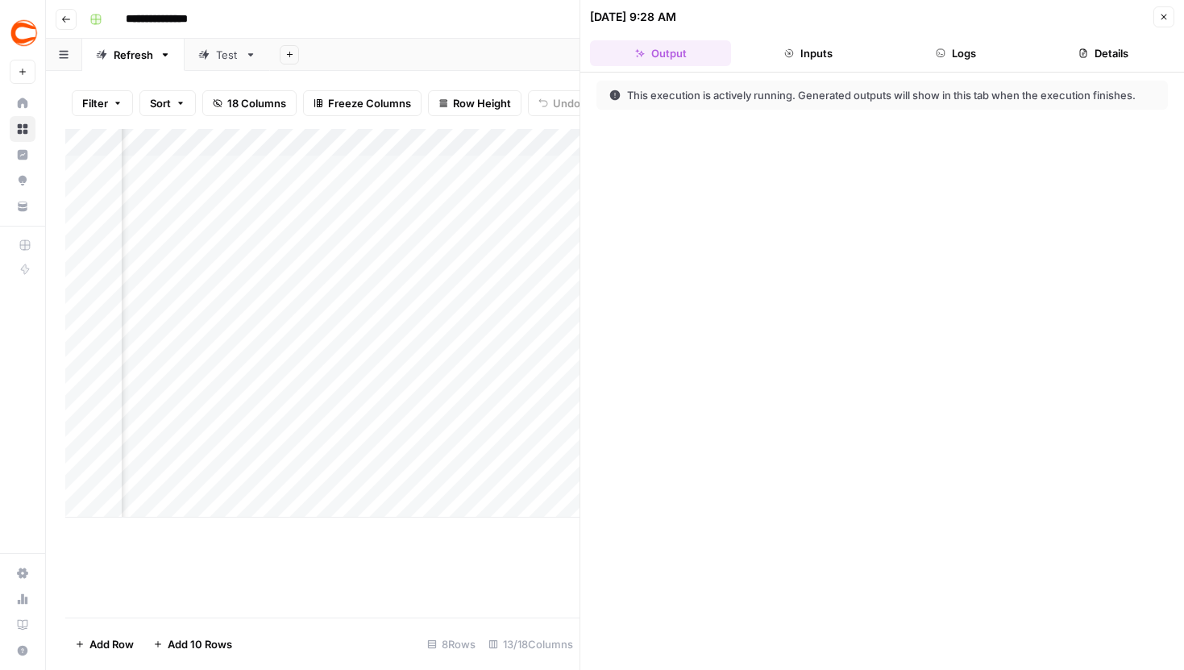
click at [960, 52] on button "Logs" at bounding box center [956, 53] width 141 height 26
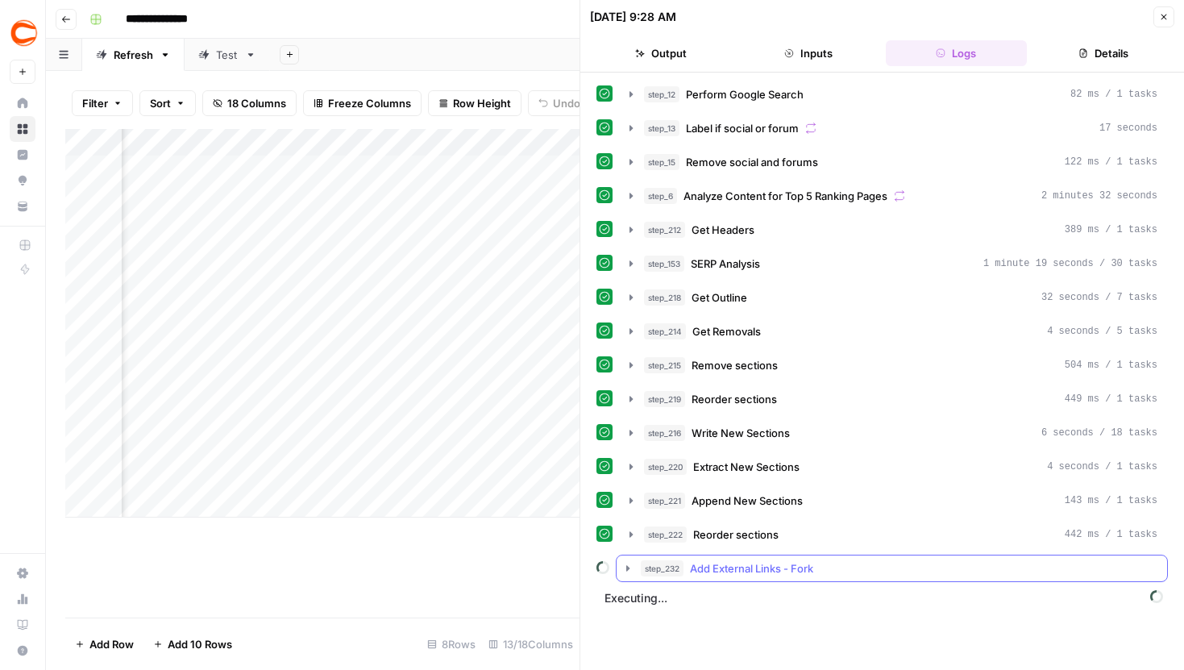
click at [630, 560] on button "step_232 Add External Links - Fork" at bounding box center [892, 569] width 551 height 26
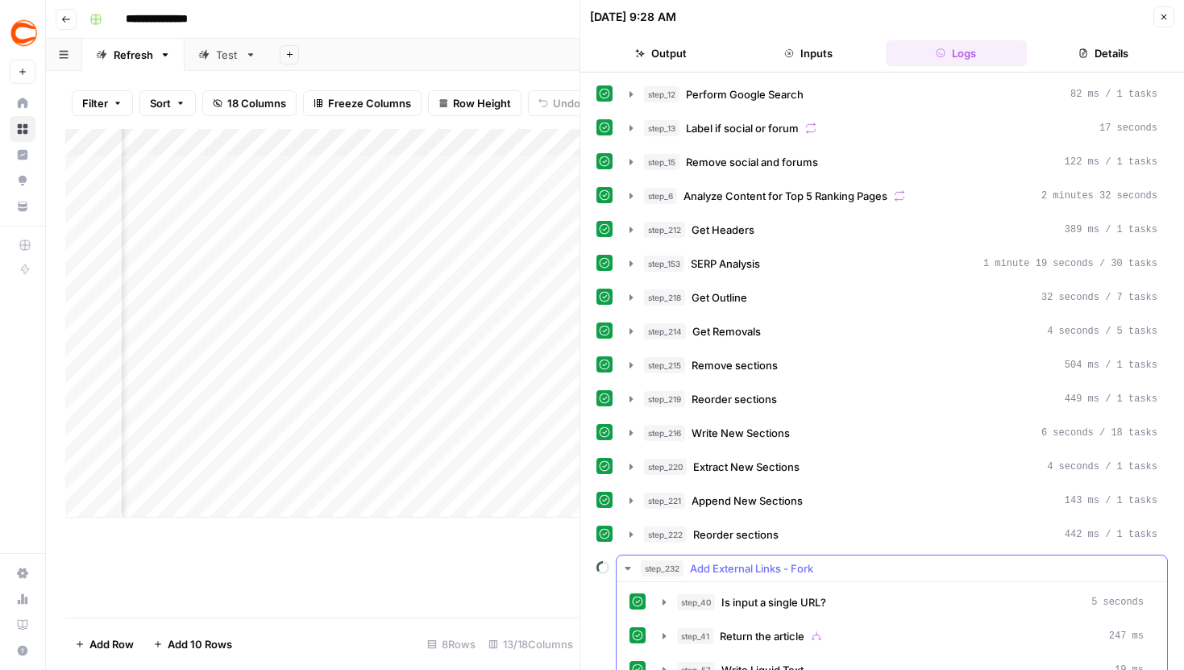
scroll to position [194, 0]
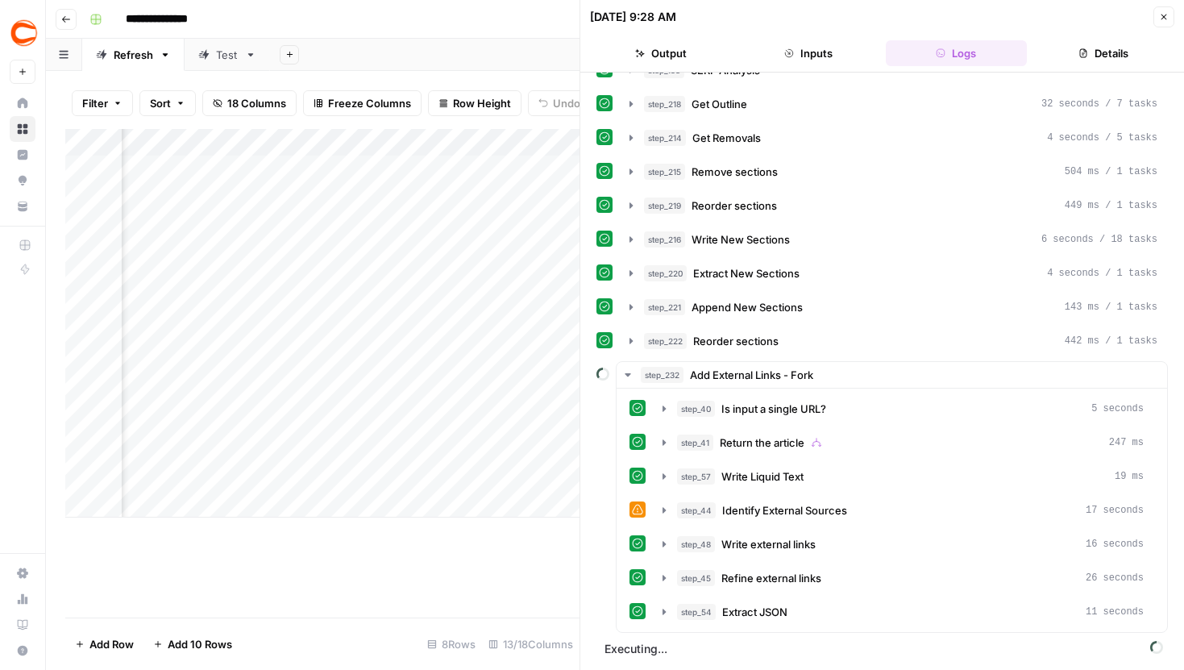
click at [1159, 18] on icon "button" at bounding box center [1164, 17] width 10 height 10
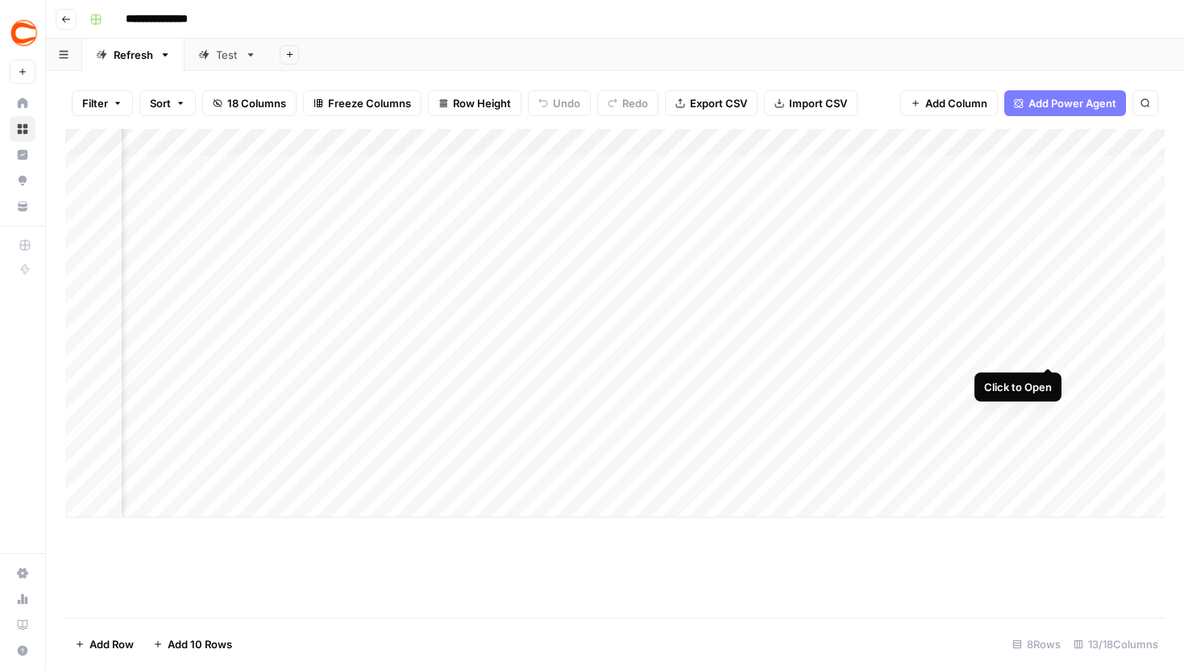
click at [1055, 337] on div "Add Column" at bounding box center [615, 323] width 1100 height 389
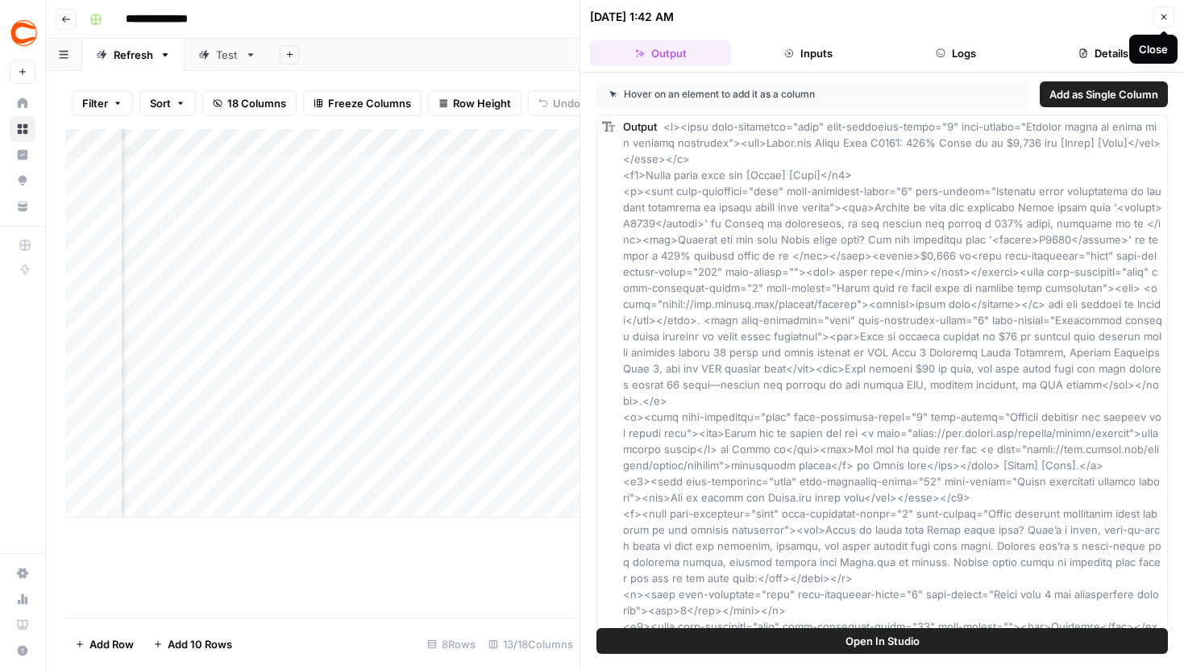
click at [1165, 21] on icon "button" at bounding box center [1164, 17] width 10 height 10
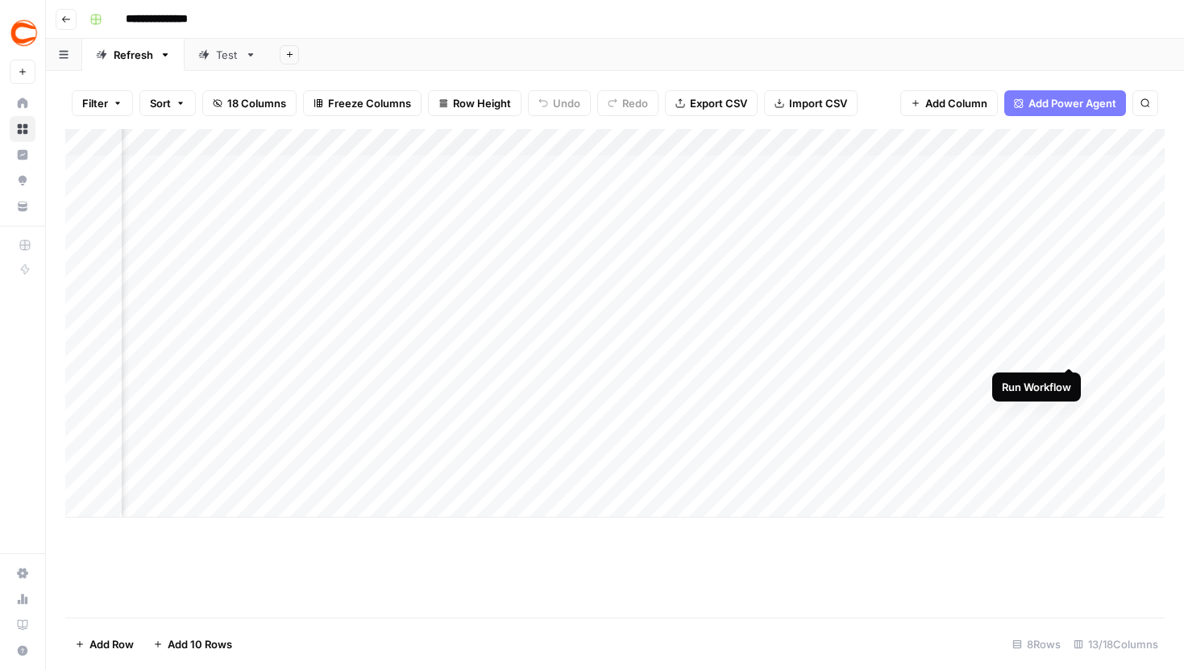
click at [1067, 335] on div "Add Column" at bounding box center [615, 323] width 1100 height 389
click at [347, 252] on div "Add Column" at bounding box center [615, 323] width 1100 height 389
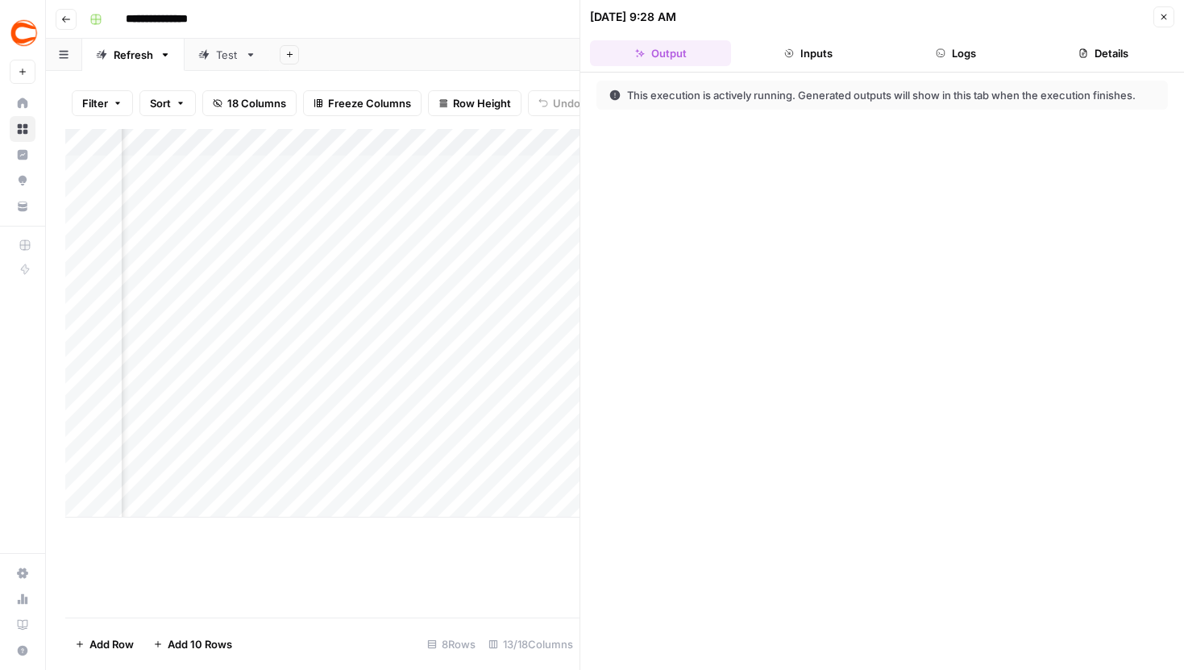
click at [815, 61] on button "Inputs" at bounding box center [808, 53] width 141 height 26
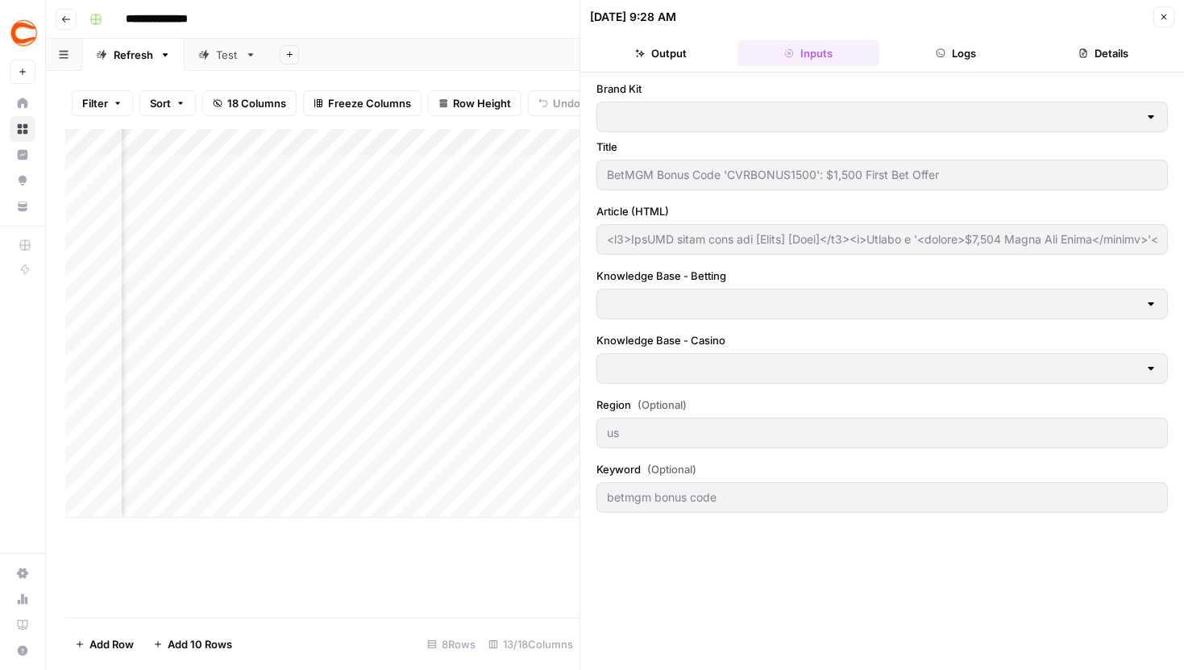
type input "Betting sitemap"
type input "Casino sitemap"
type input "Covers"
type input "<h2>BetMGM bonus code for [Month] [Year]</h2><p>Unlock a '<strong>$1,500 First …"
click at [1115, 59] on button "Details" at bounding box center [1104, 53] width 141 height 26
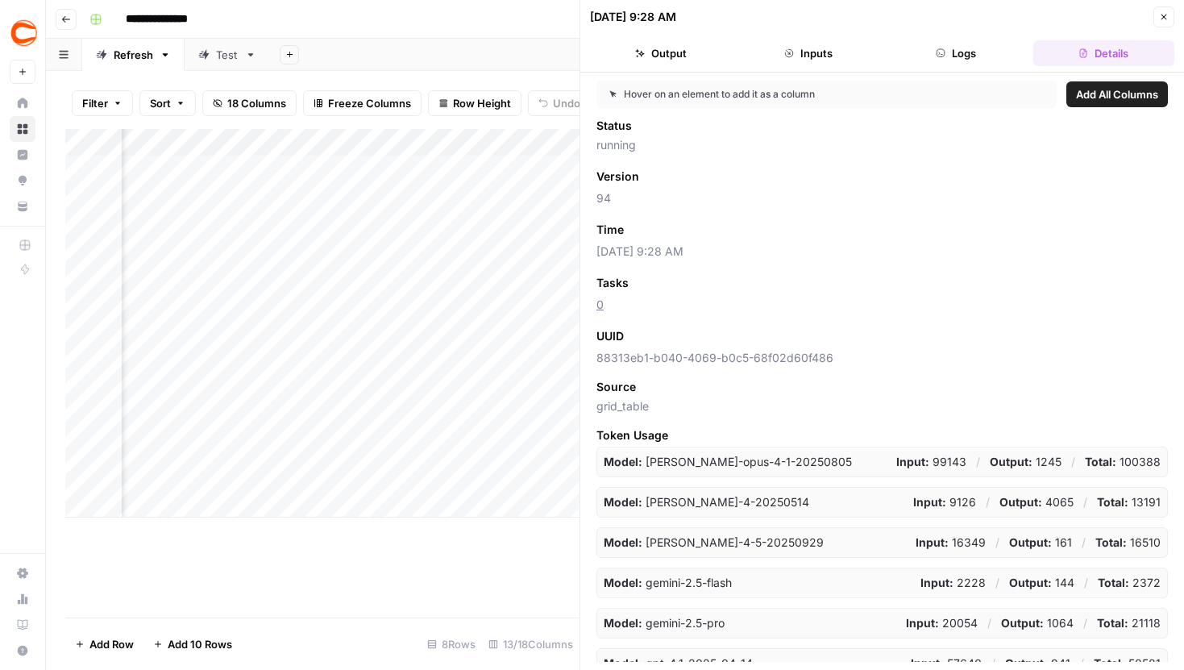
scroll to position [57, 0]
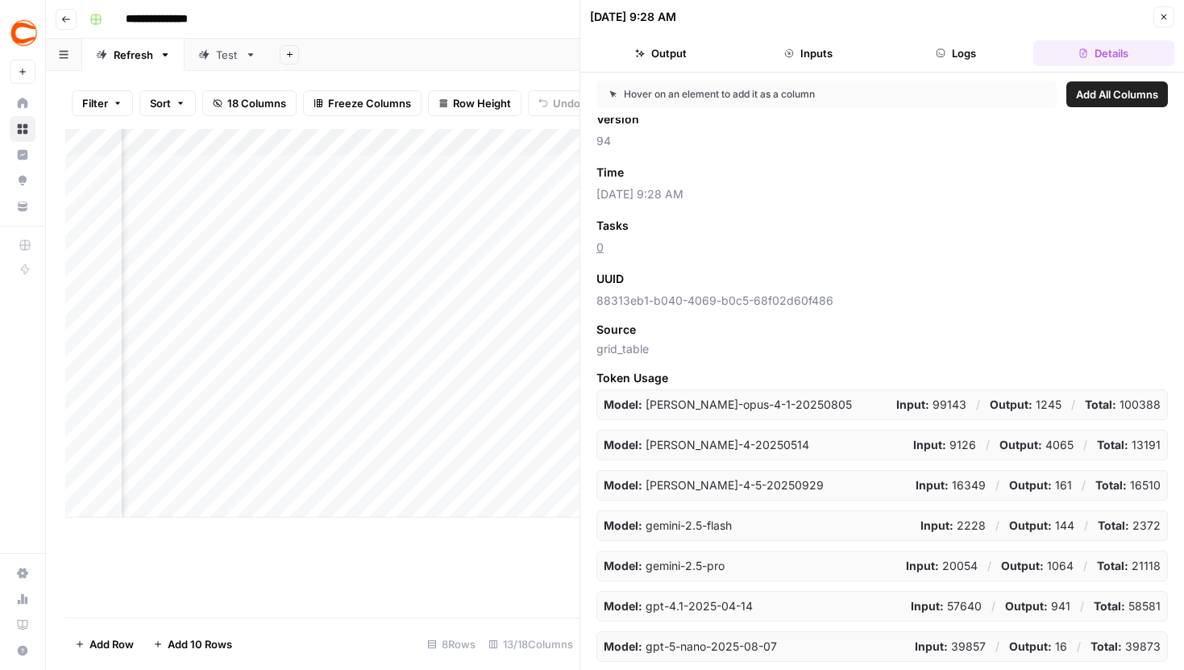
click at [972, 64] on button "Logs" at bounding box center [956, 53] width 141 height 26
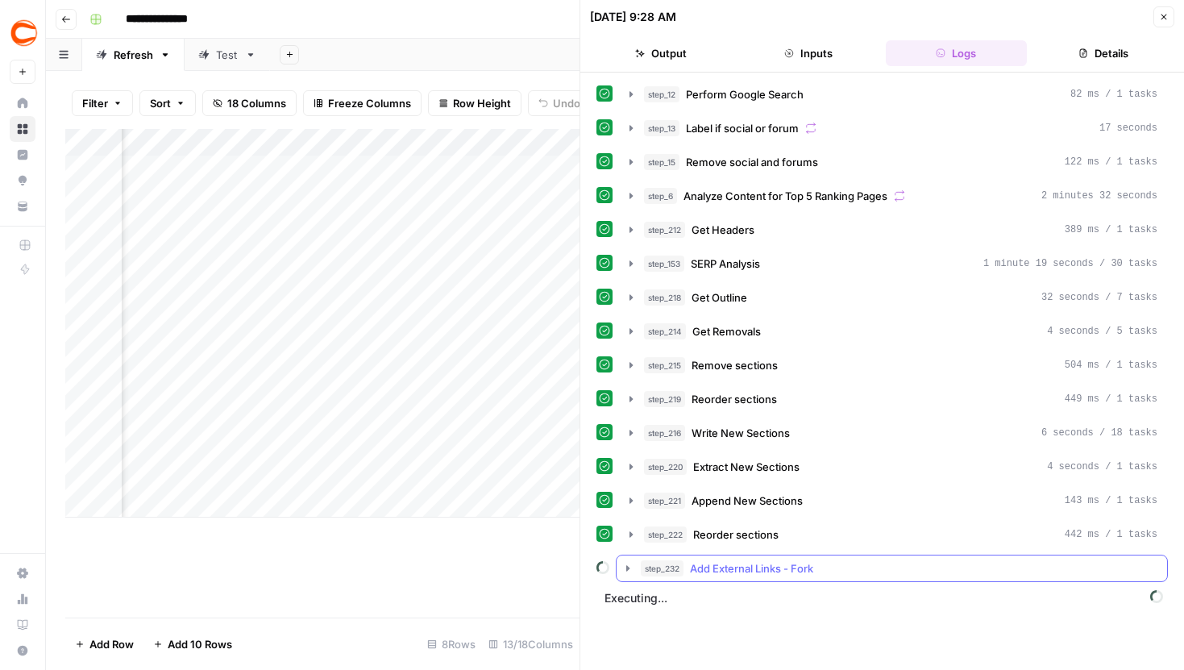
click at [634, 568] on icon "button" at bounding box center [628, 568] width 13 height 13
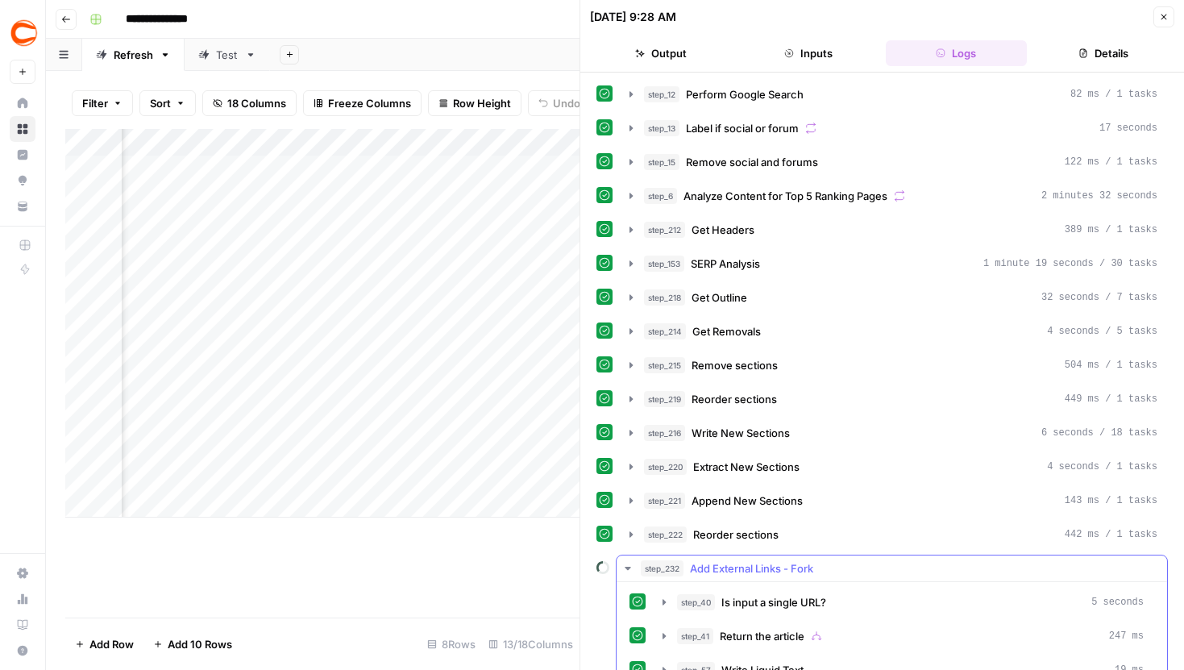
scroll to position [194, 0]
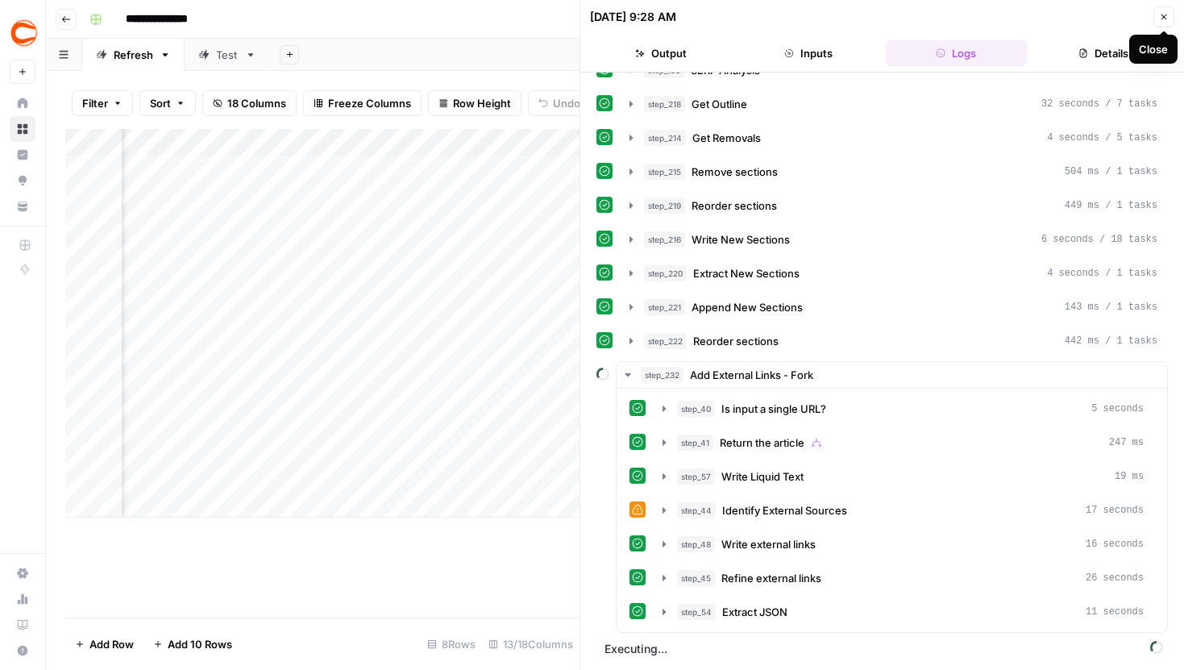
click at [1167, 14] on icon "button" at bounding box center [1164, 17] width 10 height 10
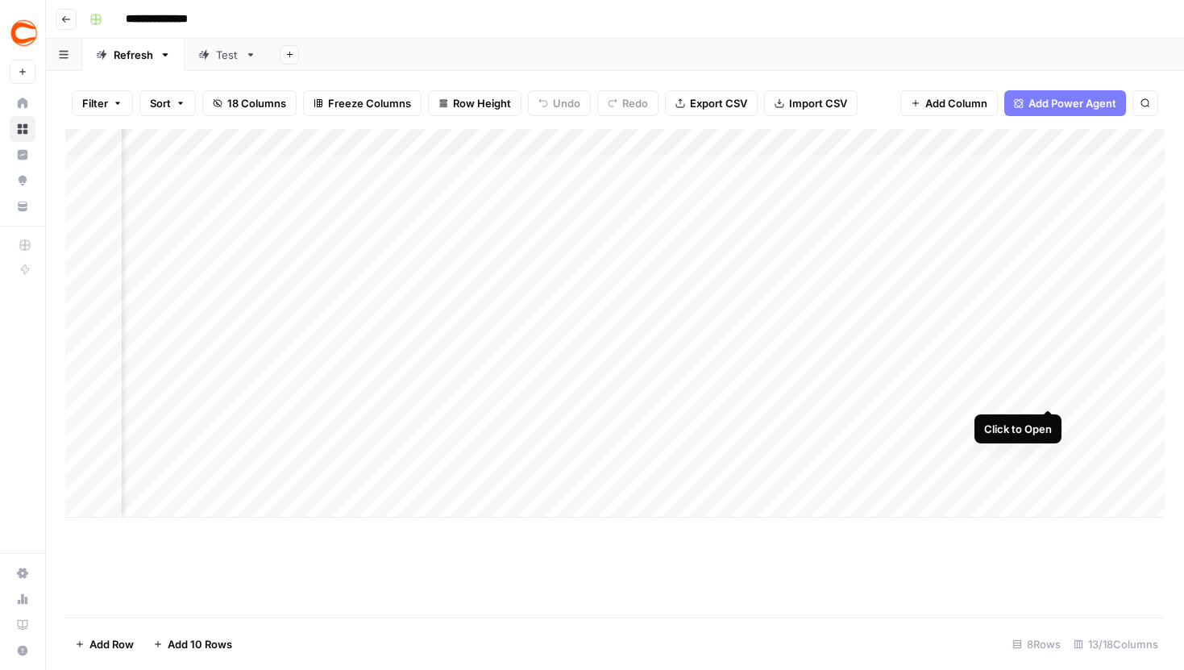
click at [1050, 376] on div "Add Column" at bounding box center [615, 323] width 1100 height 389
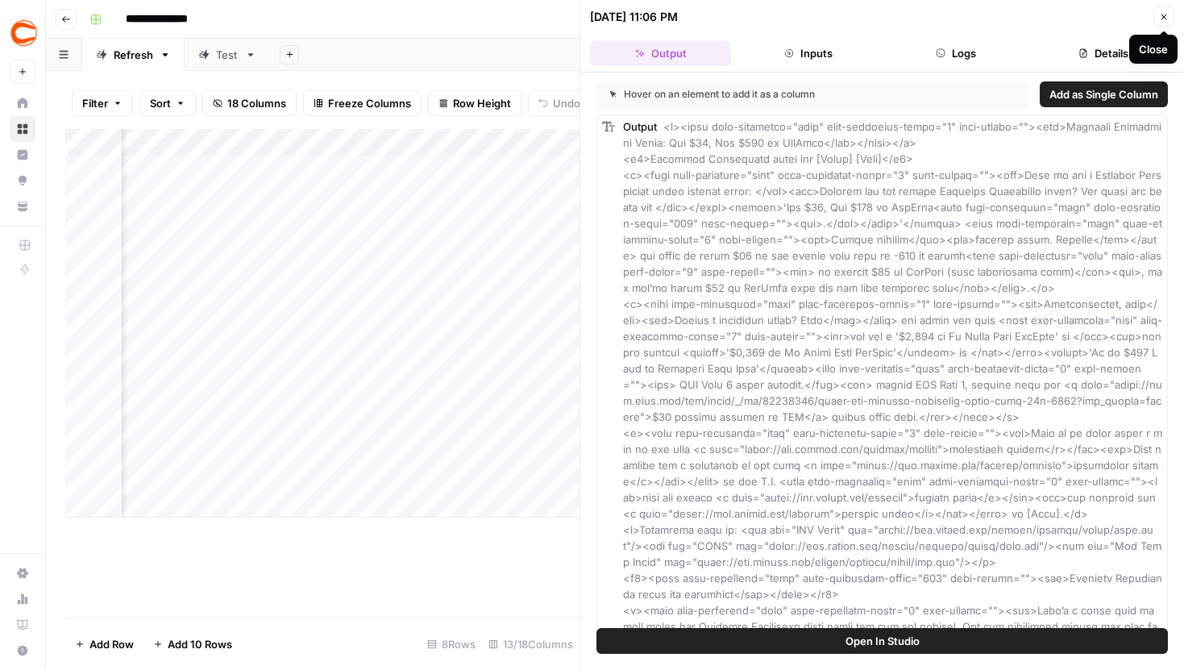
click at [1169, 14] on button "Close" at bounding box center [1164, 16] width 21 height 21
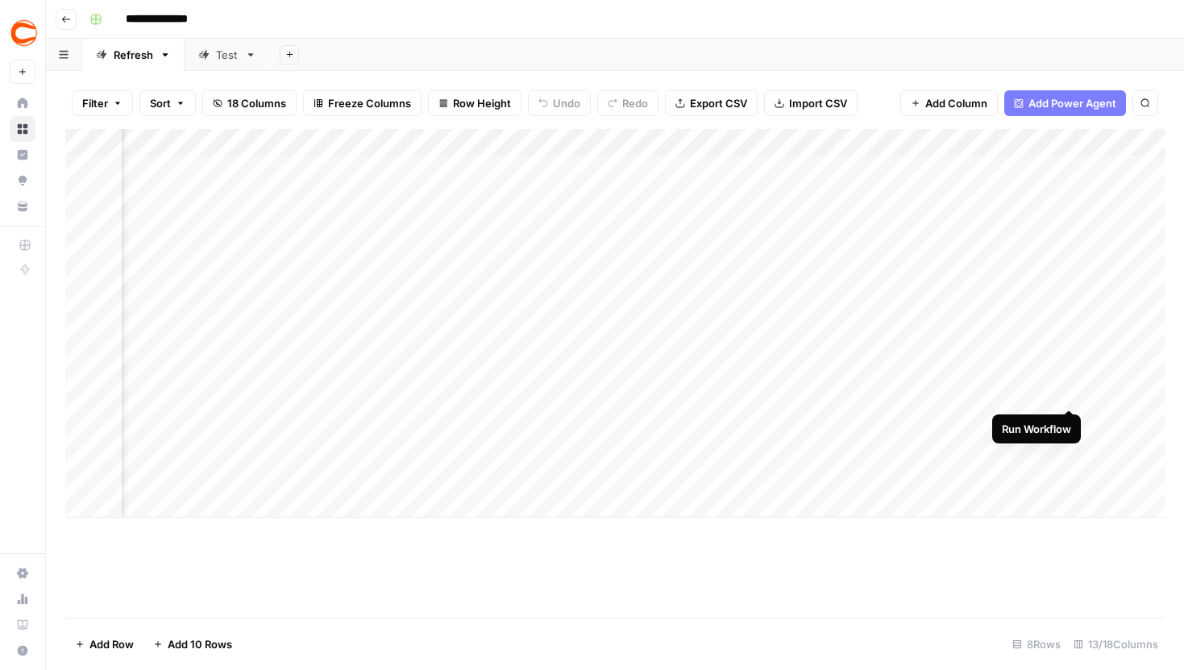
click at [1072, 373] on div "Add Column" at bounding box center [615, 323] width 1100 height 389
click at [1047, 420] on div "Add Column" at bounding box center [615, 323] width 1100 height 389
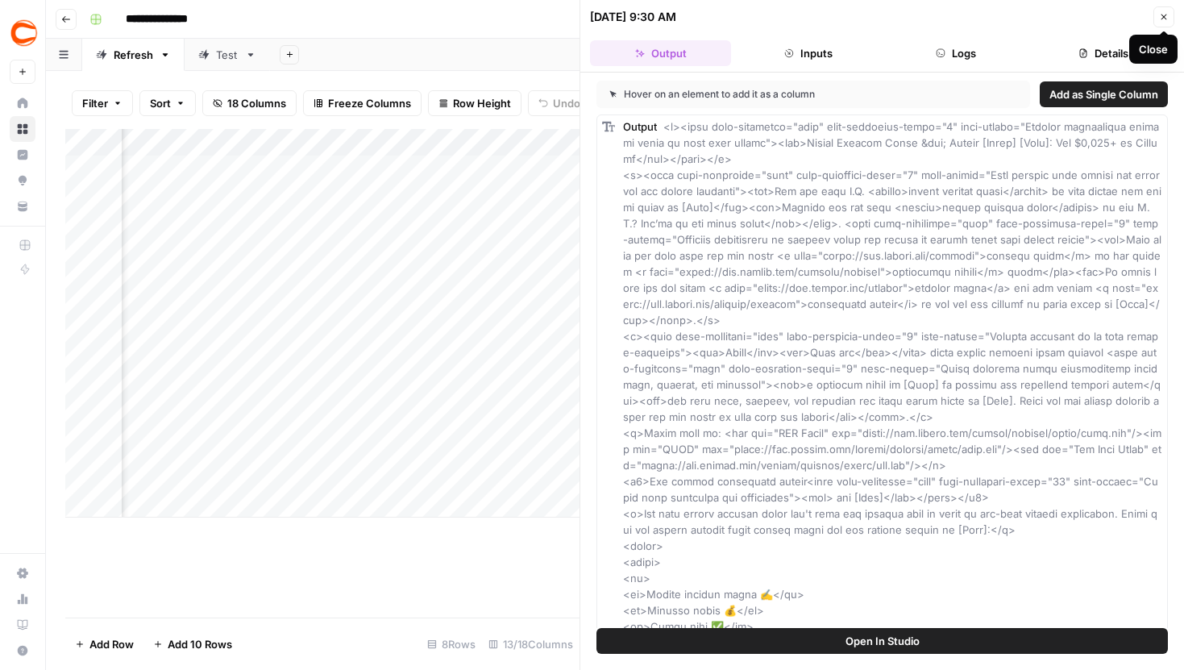
click at [1163, 15] on icon "button" at bounding box center [1164, 17] width 10 height 10
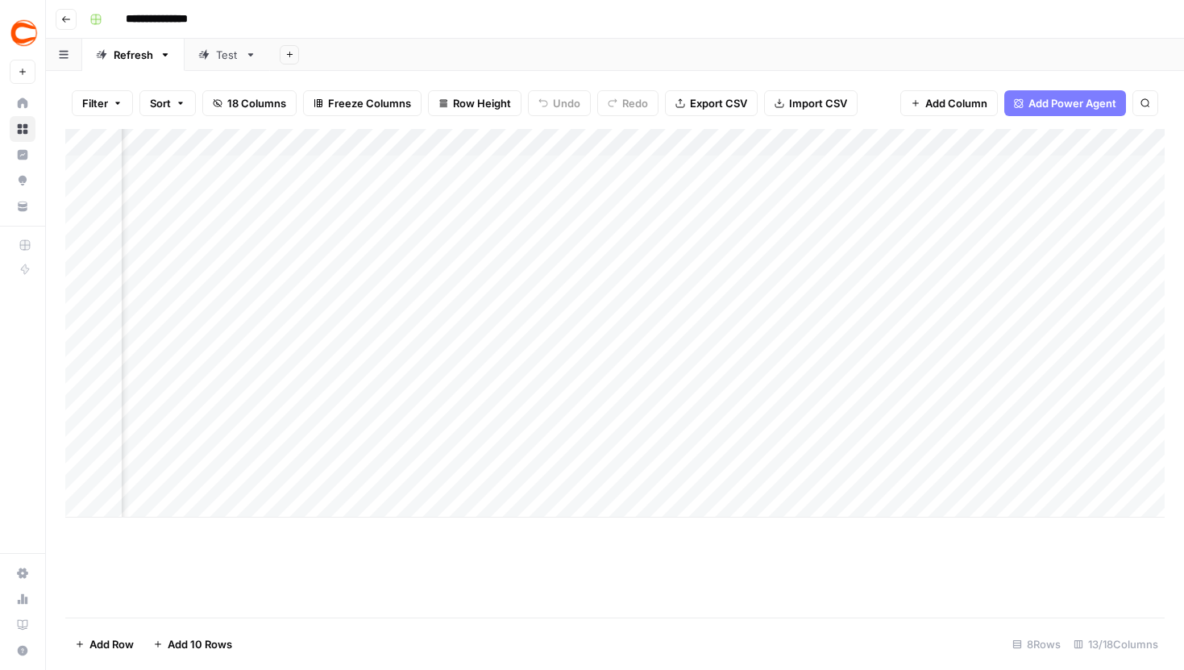
scroll to position [0, 938]
click at [509, 254] on div "Add Column" at bounding box center [615, 323] width 1100 height 389
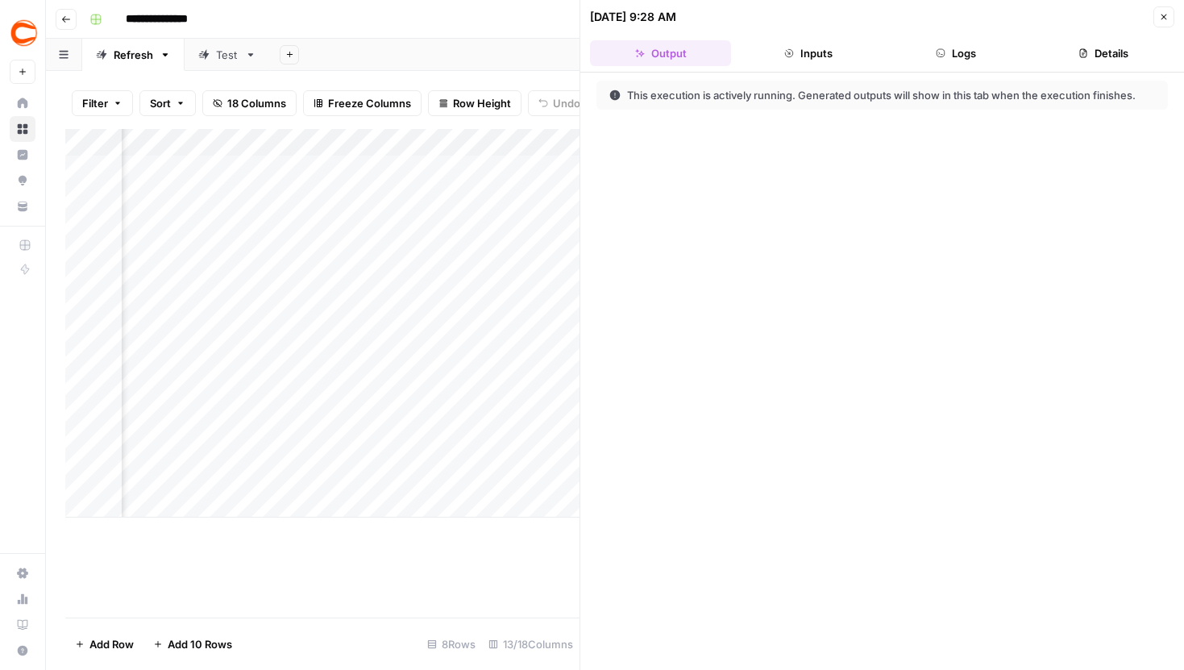
click at [972, 63] on button "Logs" at bounding box center [956, 53] width 141 height 26
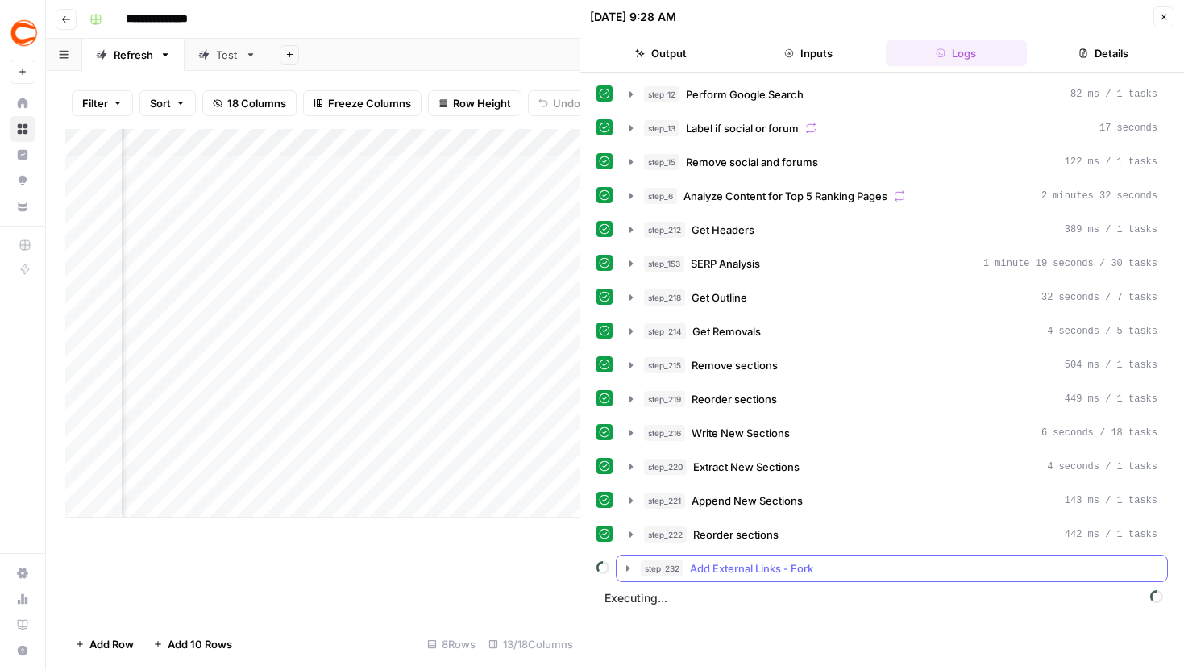
click at [626, 572] on icon "button" at bounding box center [628, 568] width 13 height 13
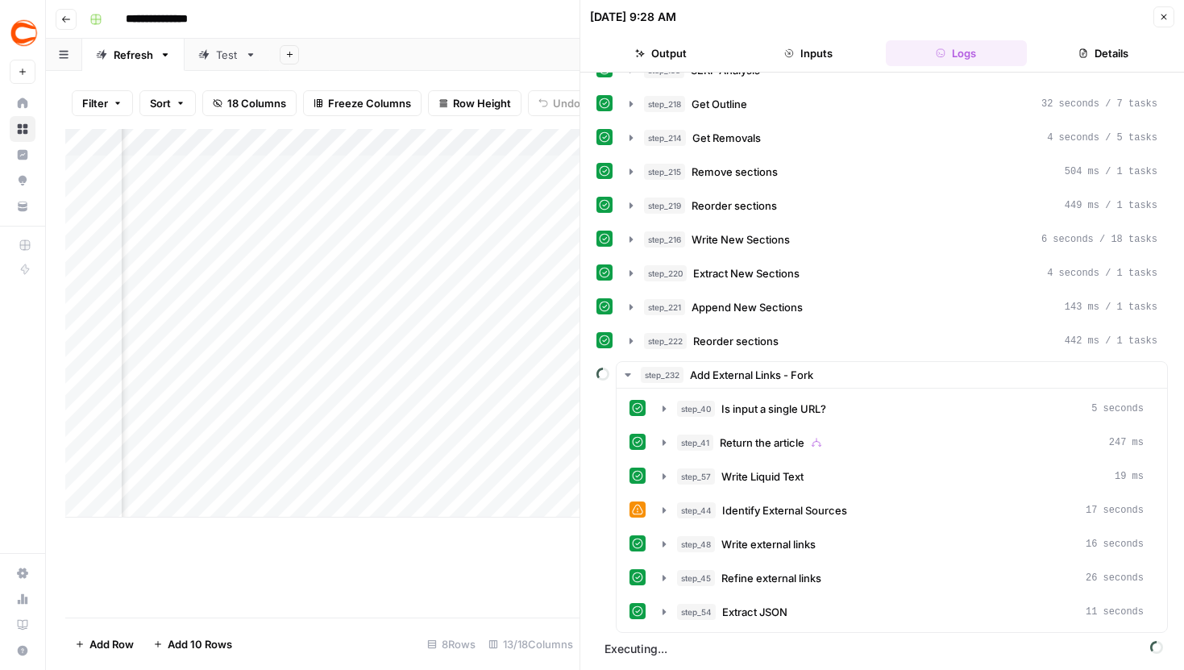
scroll to position [0, 988]
click at [458, 337] on div "Add Column" at bounding box center [322, 323] width 514 height 389
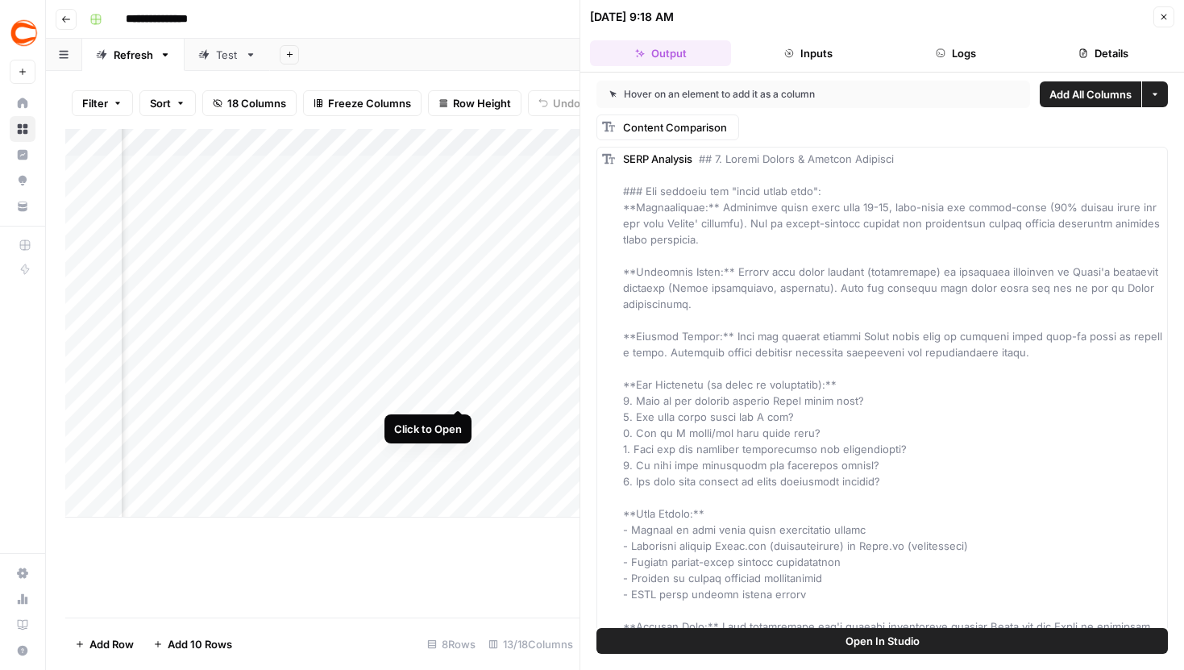
click at [461, 375] on div "Add Column" at bounding box center [322, 323] width 514 height 389
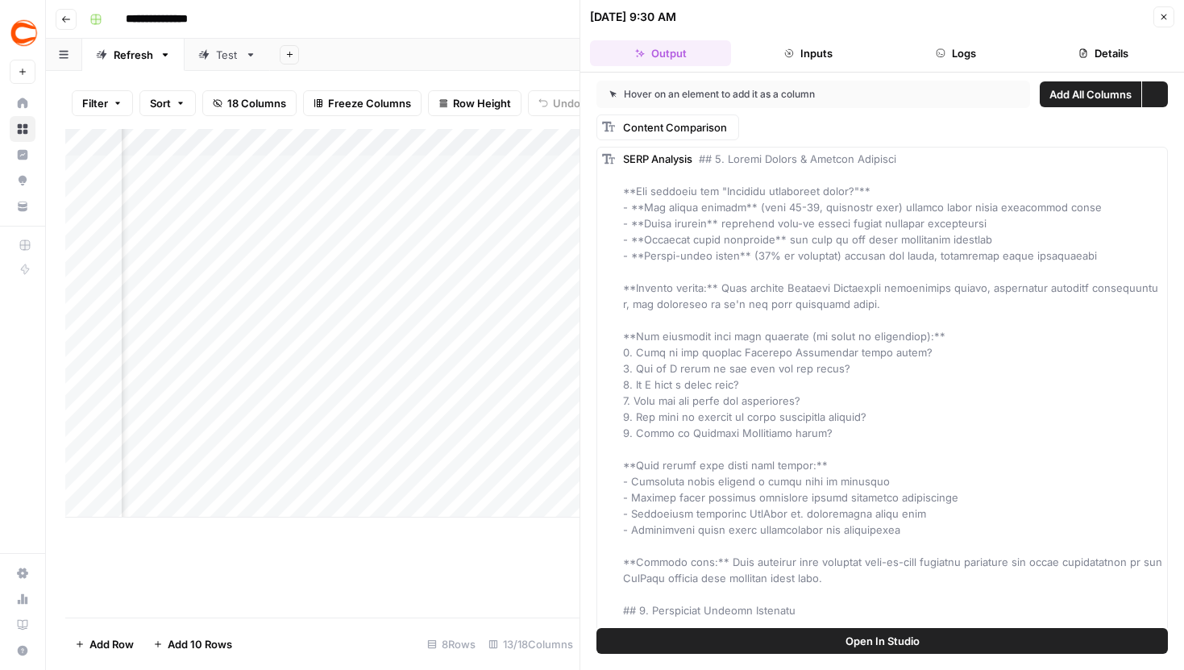
click at [1109, 51] on button "Details" at bounding box center [1104, 53] width 141 height 26
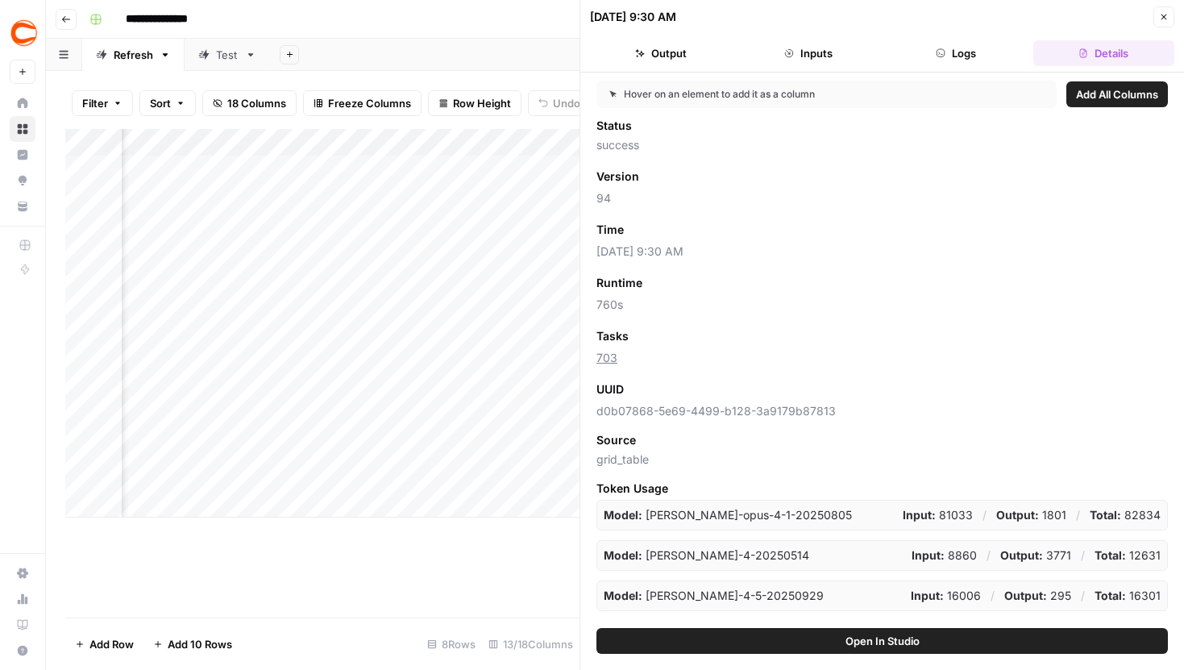
click at [833, 646] on button "Open In Studio" at bounding box center [883, 641] width 572 height 26
click at [1163, 15] on icon "button" at bounding box center [1164, 17] width 10 height 10
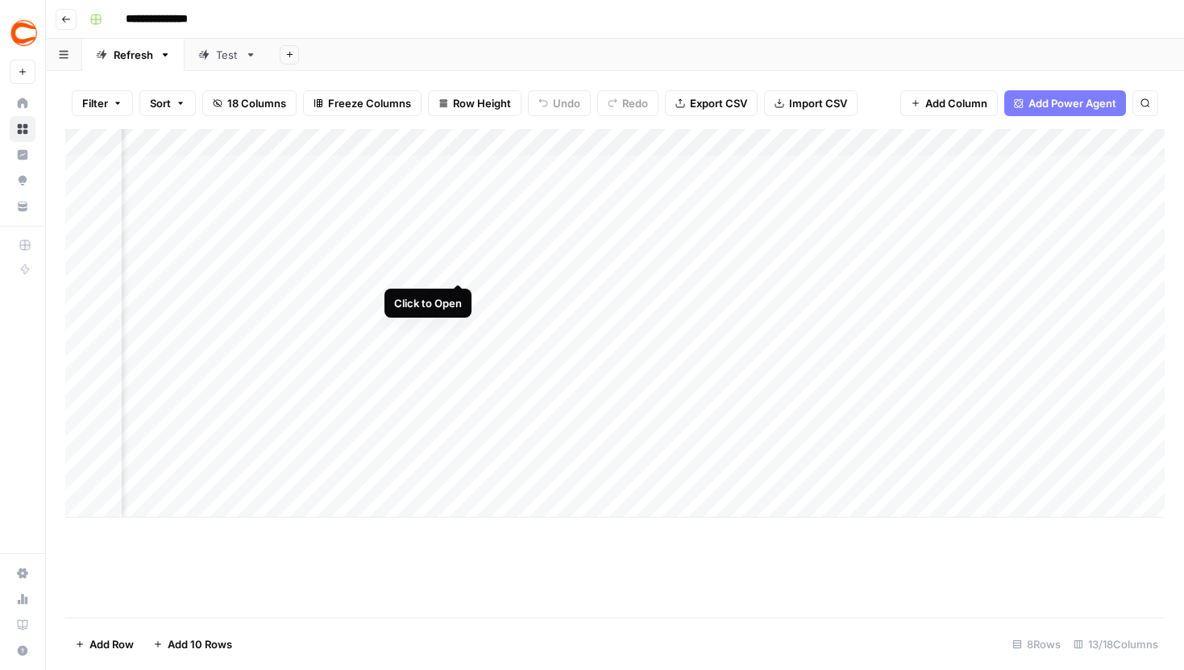
click at [460, 248] on div "Add Column" at bounding box center [615, 323] width 1100 height 389
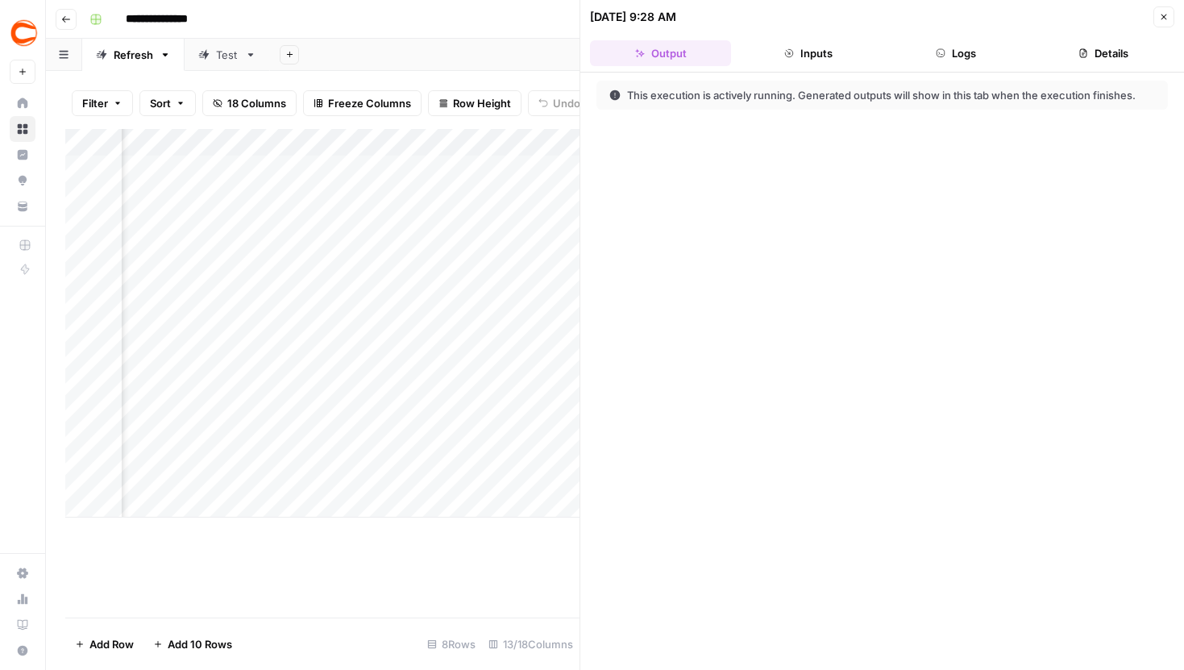
click at [958, 52] on button "Logs" at bounding box center [956, 53] width 141 height 26
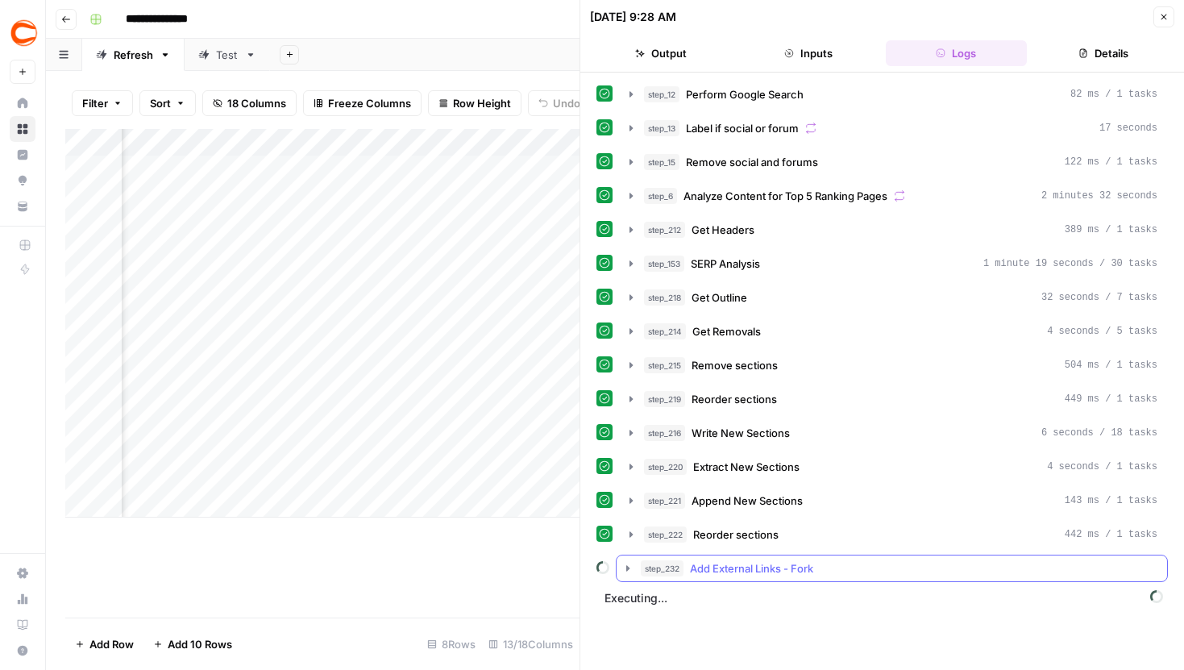
click at [630, 561] on button "step_232 Add External Links - Fork" at bounding box center [892, 569] width 551 height 26
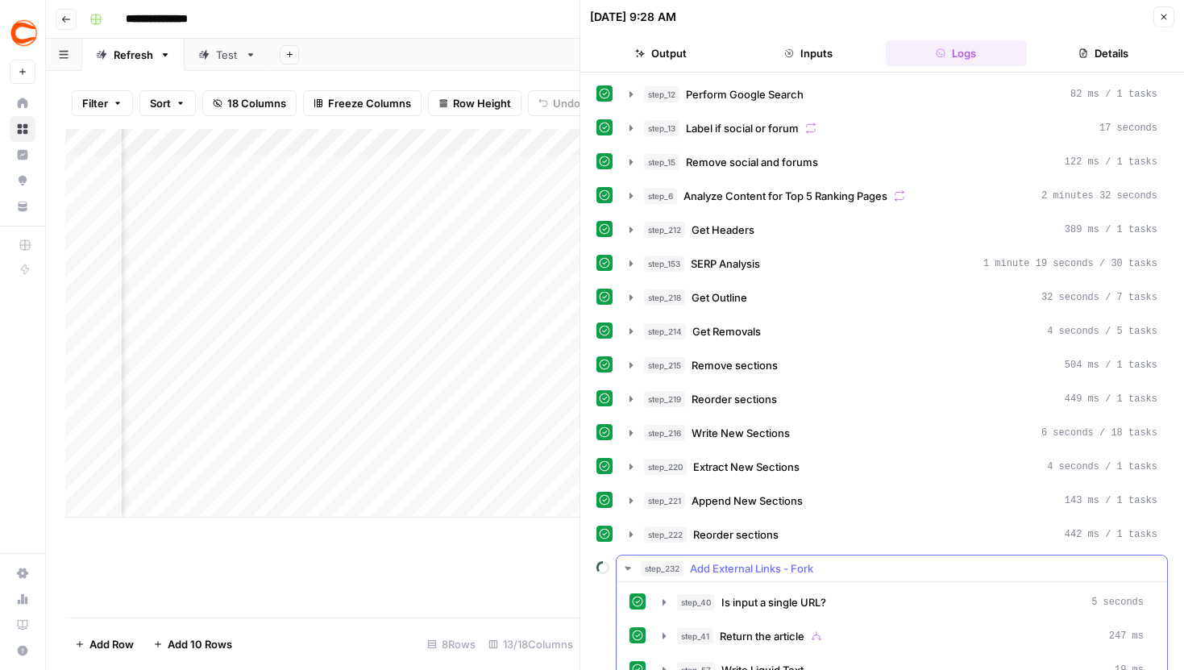
scroll to position [194, 0]
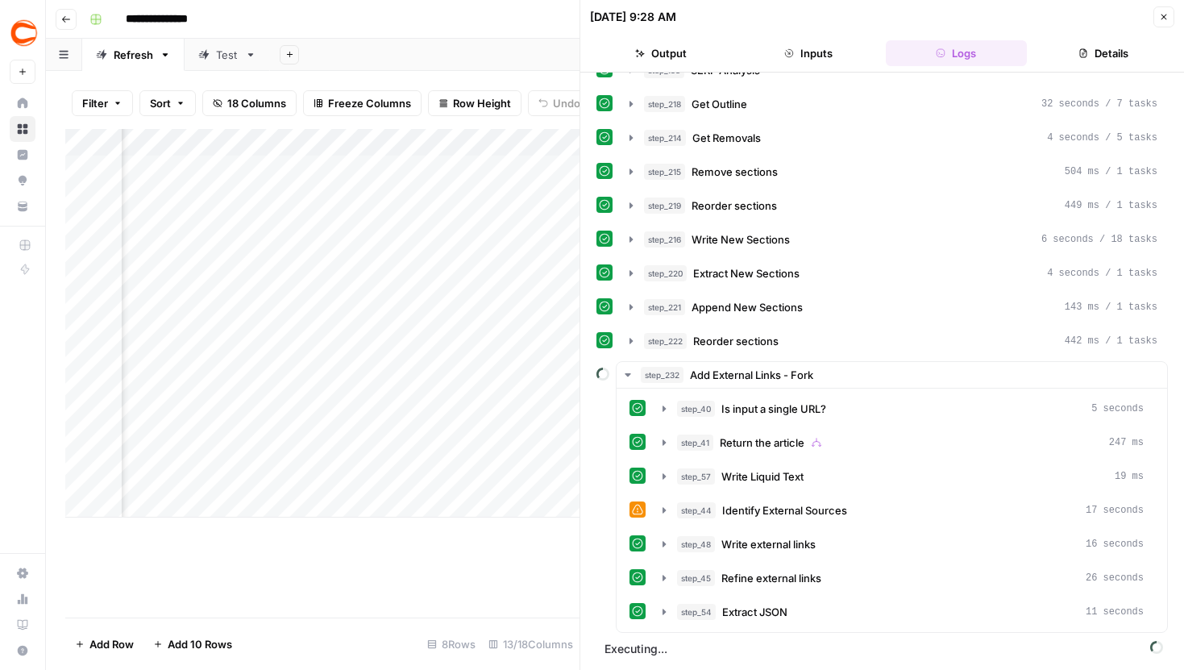
drag, startPoint x: 605, startPoint y: 650, endPoint x: 703, endPoint y: 649, distance: 98.4
click at [703, 649] on span "Executing..." at bounding box center [884, 649] width 568 height 26
click at [1162, 19] on icon "button" at bounding box center [1165, 18] width 6 height 6
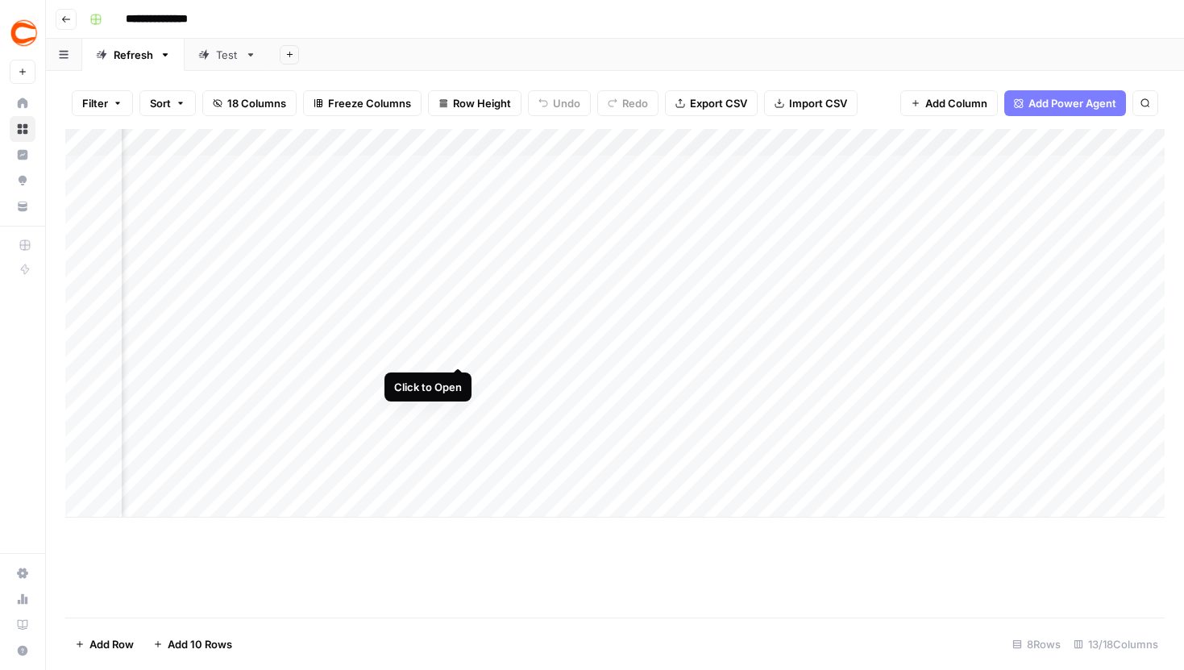
click at [458, 337] on div "Add Column" at bounding box center [615, 323] width 1100 height 389
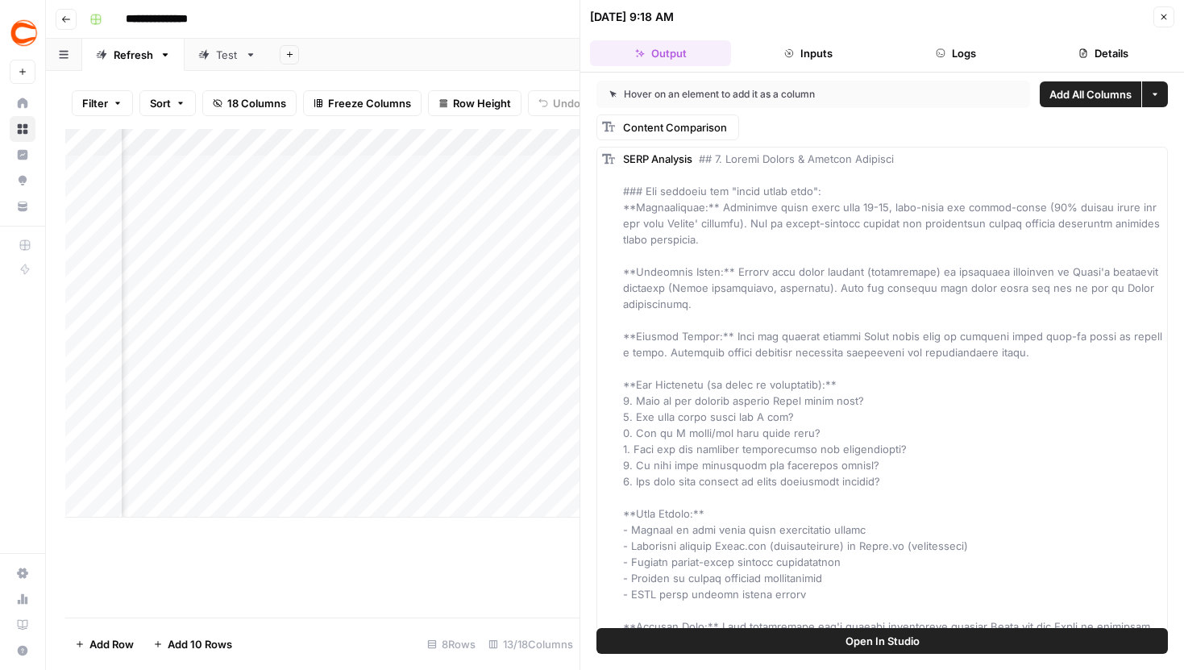
click at [1110, 35] on header "10/15/25 at 9:18 AM Close Output Inputs Logs Details" at bounding box center [883, 36] width 604 height 73
click at [1105, 47] on button "Details" at bounding box center [1104, 53] width 141 height 26
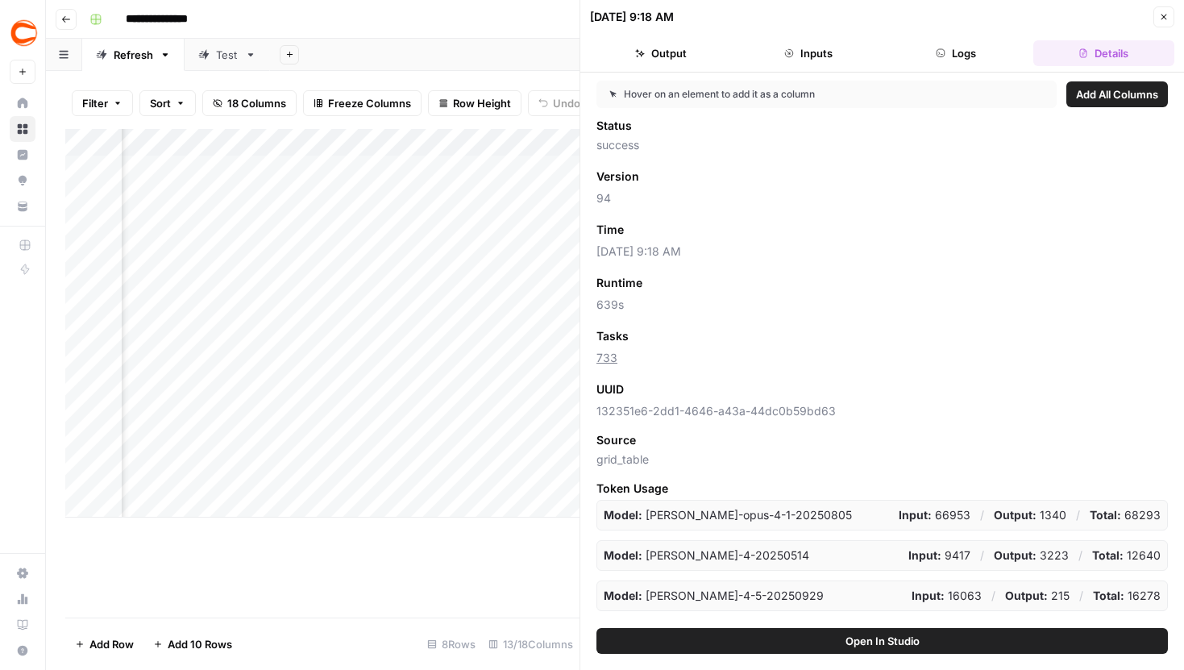
click at [912, 52] on button "Logs" at bounding box center [956, 53] width 141 height 26
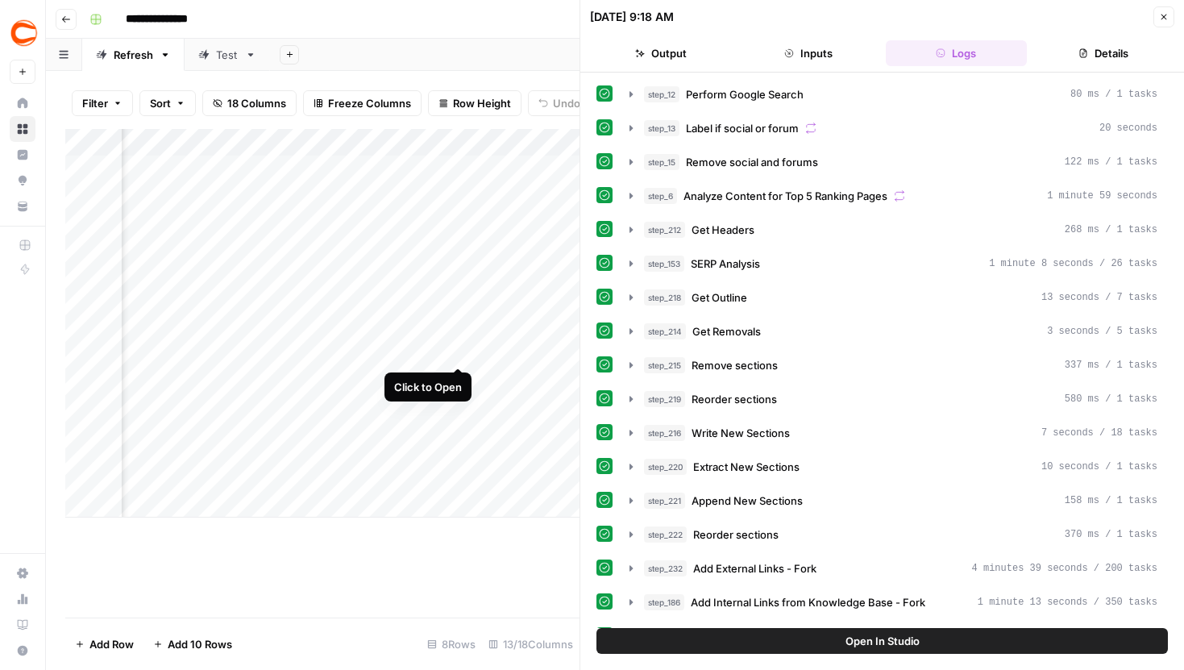
click at [459, 336] on div "Add Column" at bounding box center [322, 323] width 514 height 389
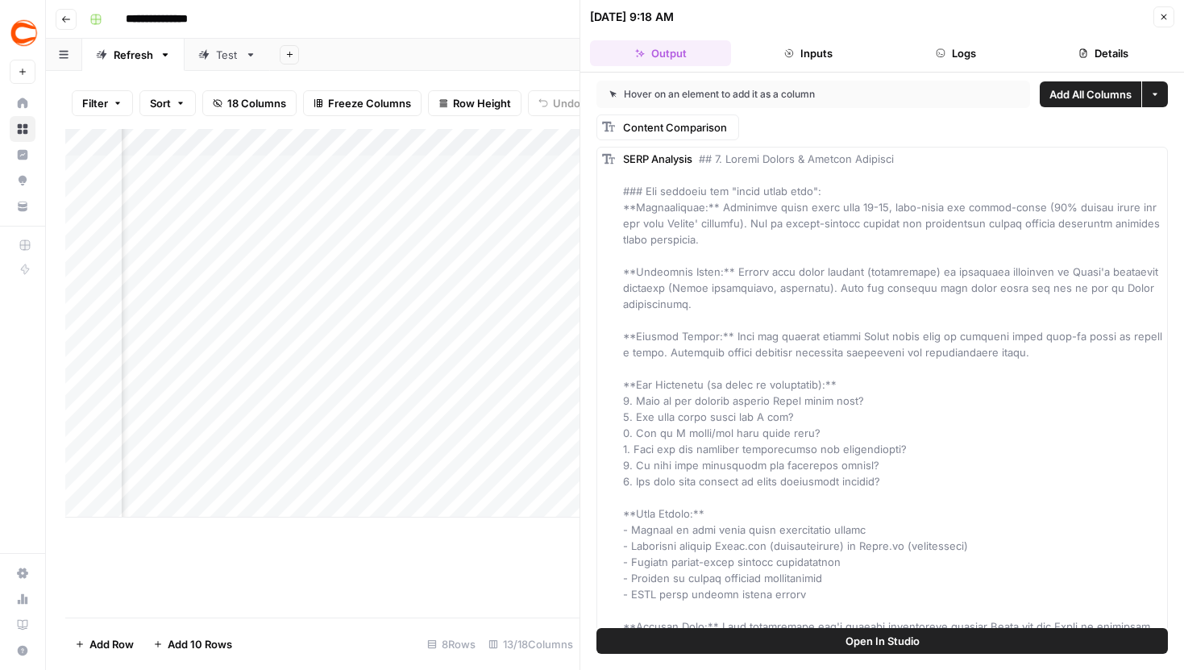
click at [971, 54] on button "Logs" at bounding box center [956, 53] width 141 height 26
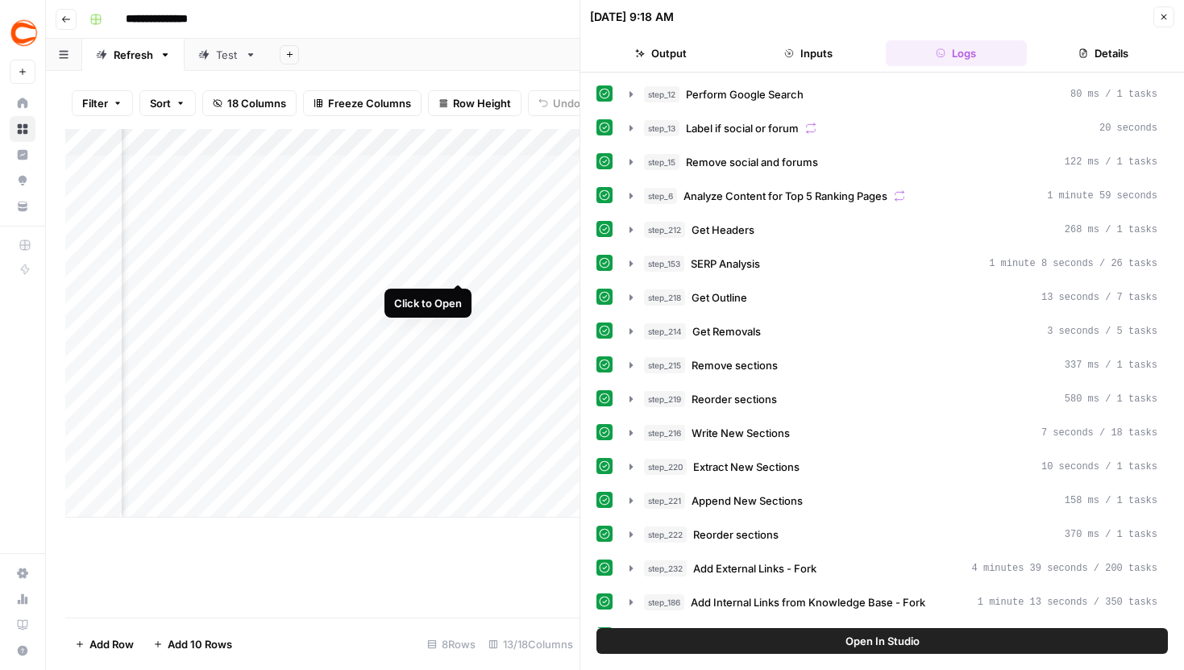
click at [459, 254] on div "Add Column" at bounding box center [322, 323] width 514 height 389
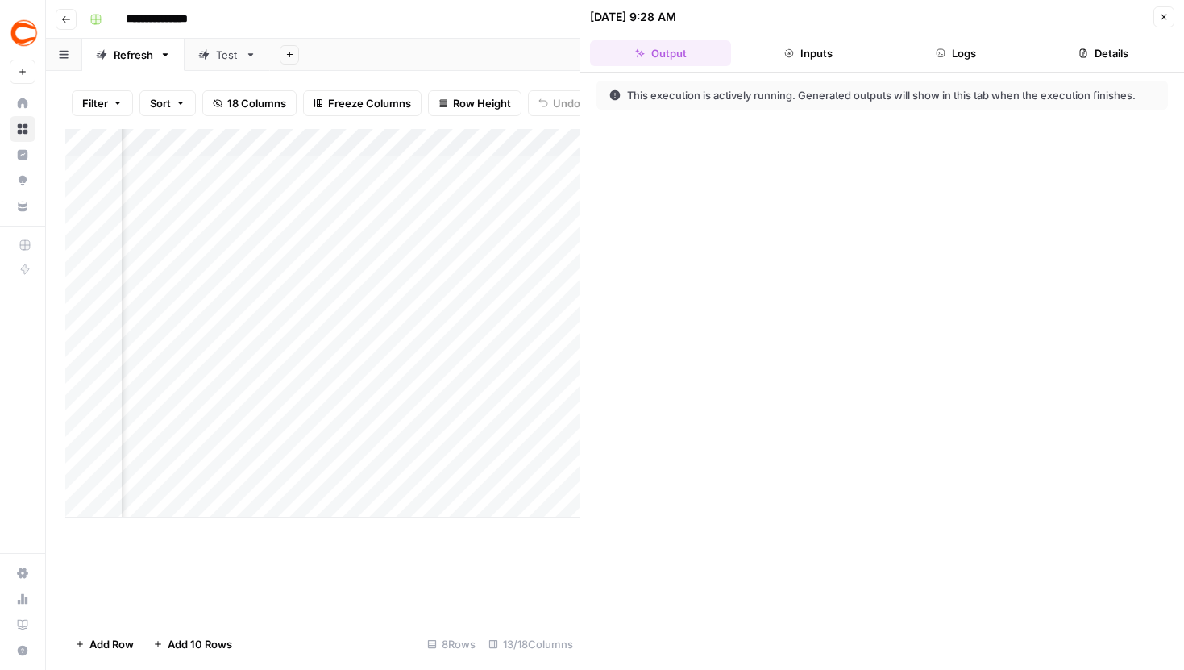
click at [955, 44] on button "Logs" at bounding box center [956, 53] width 141 height 26
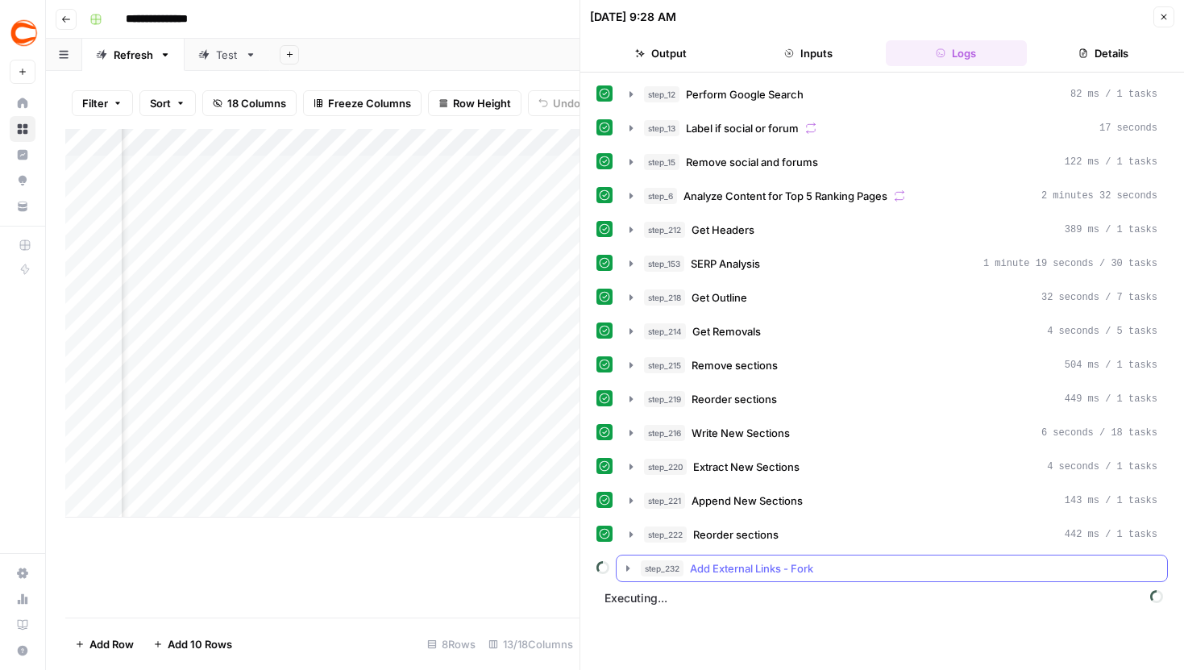
click at [620, 569] on button "step_232 Add External Links - Fork" at bounding box center [892, 569] width 551 height 26
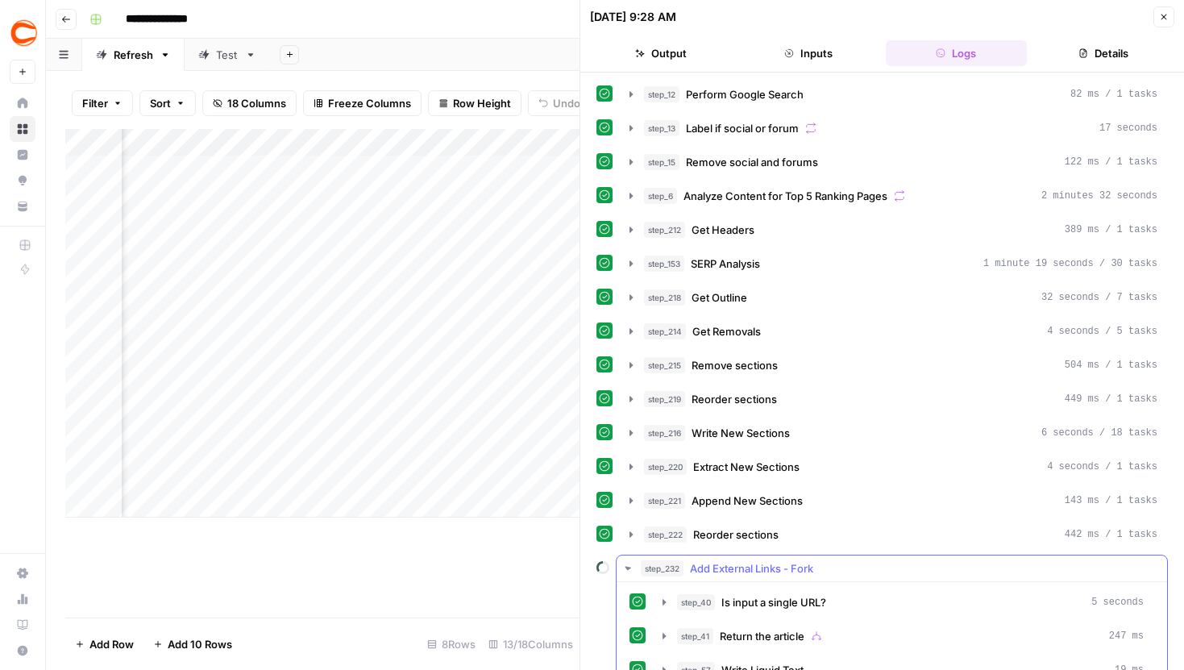
scroll to position [194, 0]
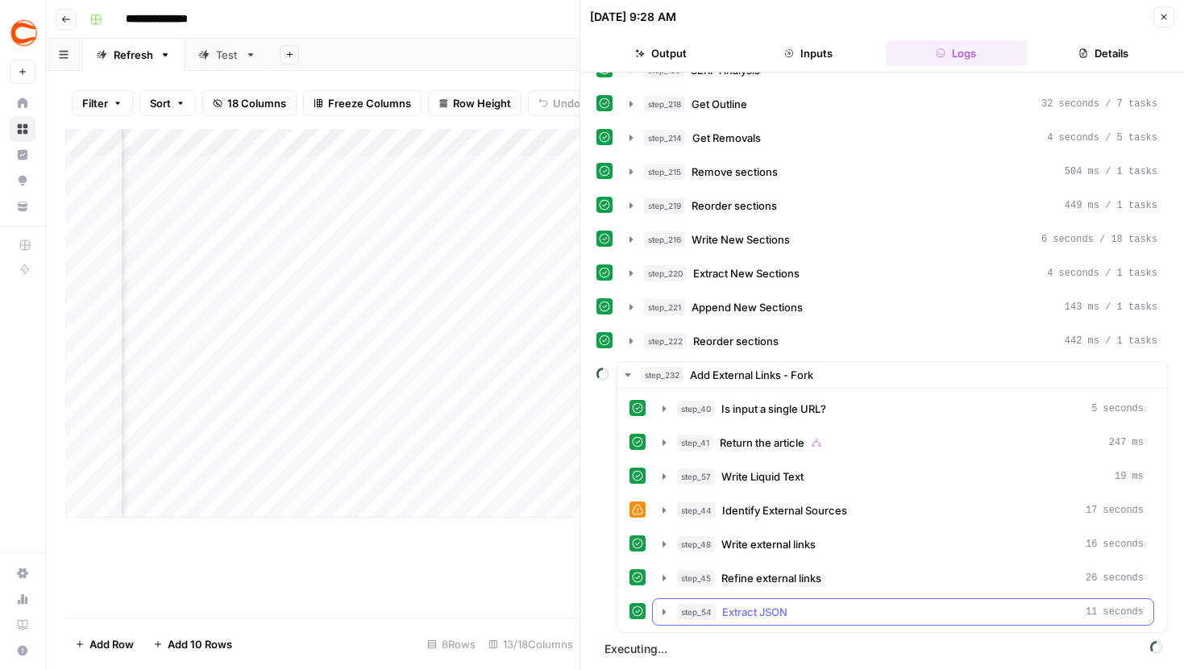
click at [659, 606] on icon "button" at bounding box center [664, 612] width 13 height 13
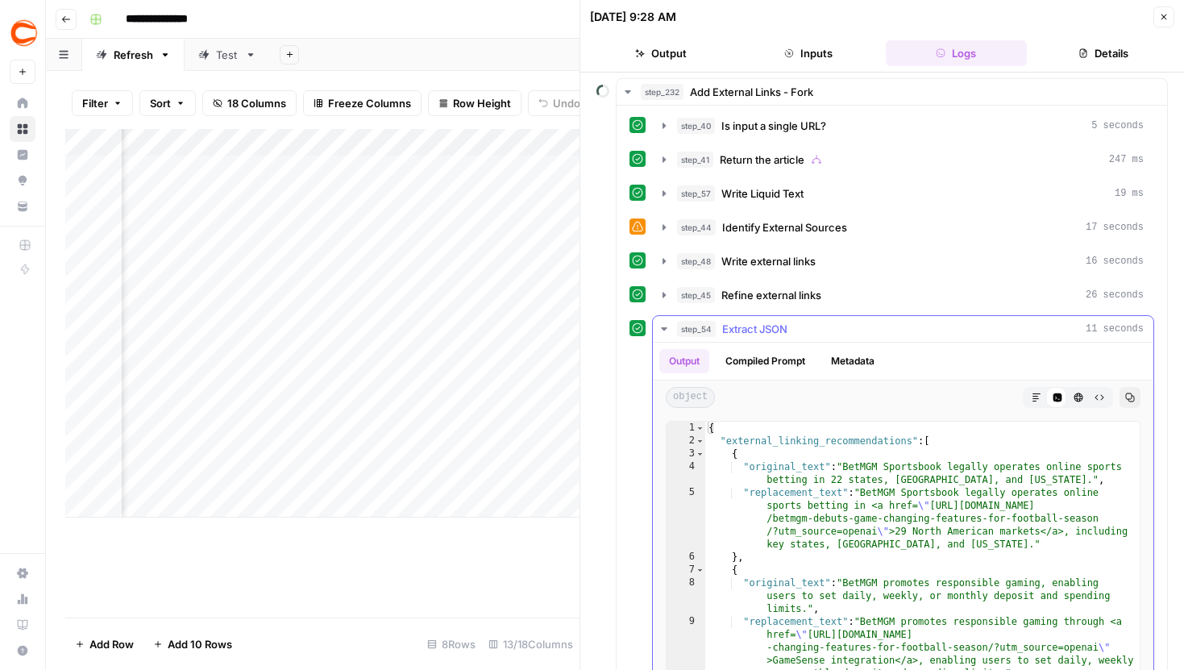
scroll to position [597, 0]
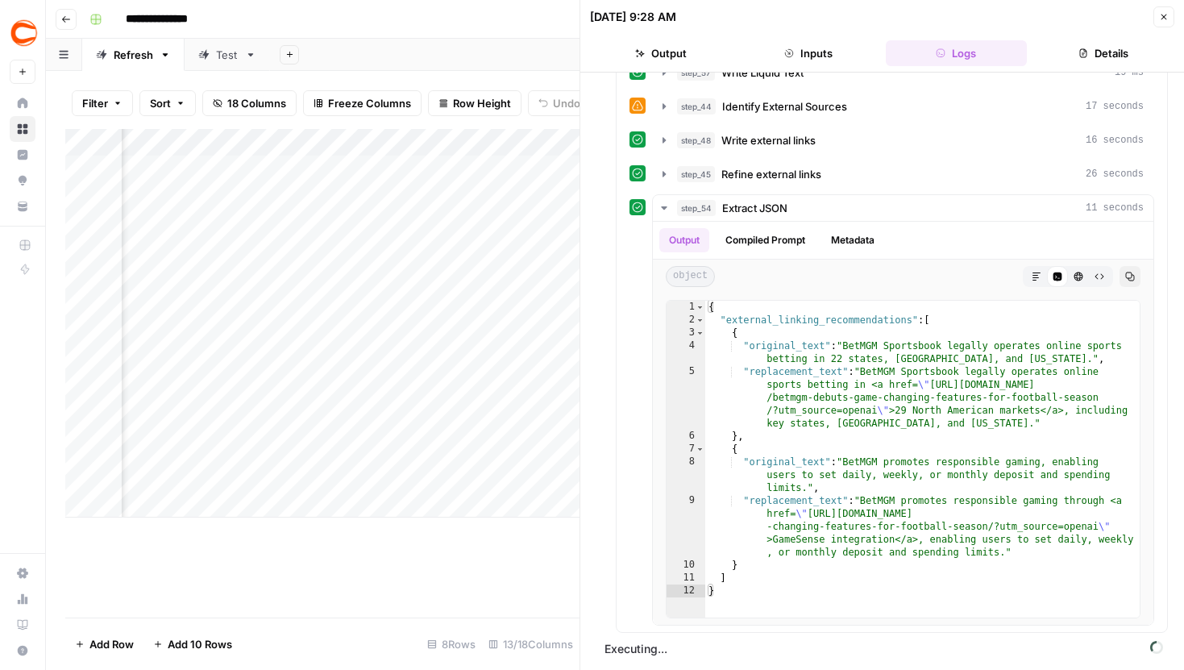
click at [1167, 14] on icon "button" at bounding box center [1164, 17] width 10 height 10
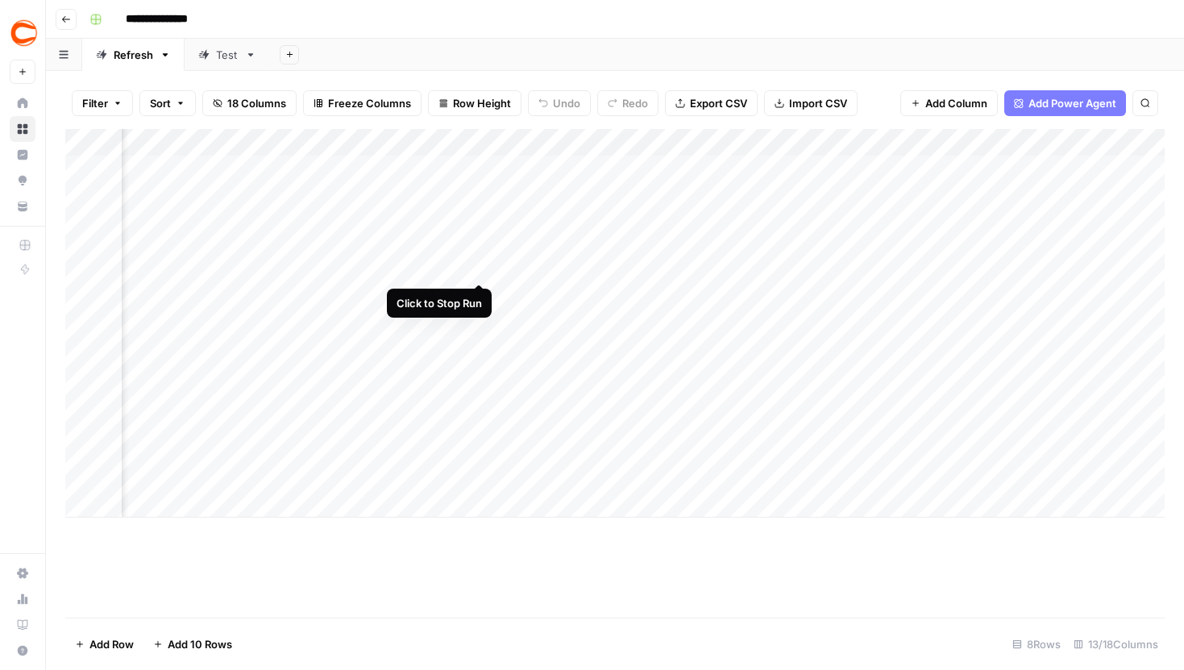
click at [481, 249] on div "Add Column" at bounding box center [615, 323] width 1100 height 389
click at [889, 254] on div "Add Column" at bounding box center [615, 323] width 1100 height 389
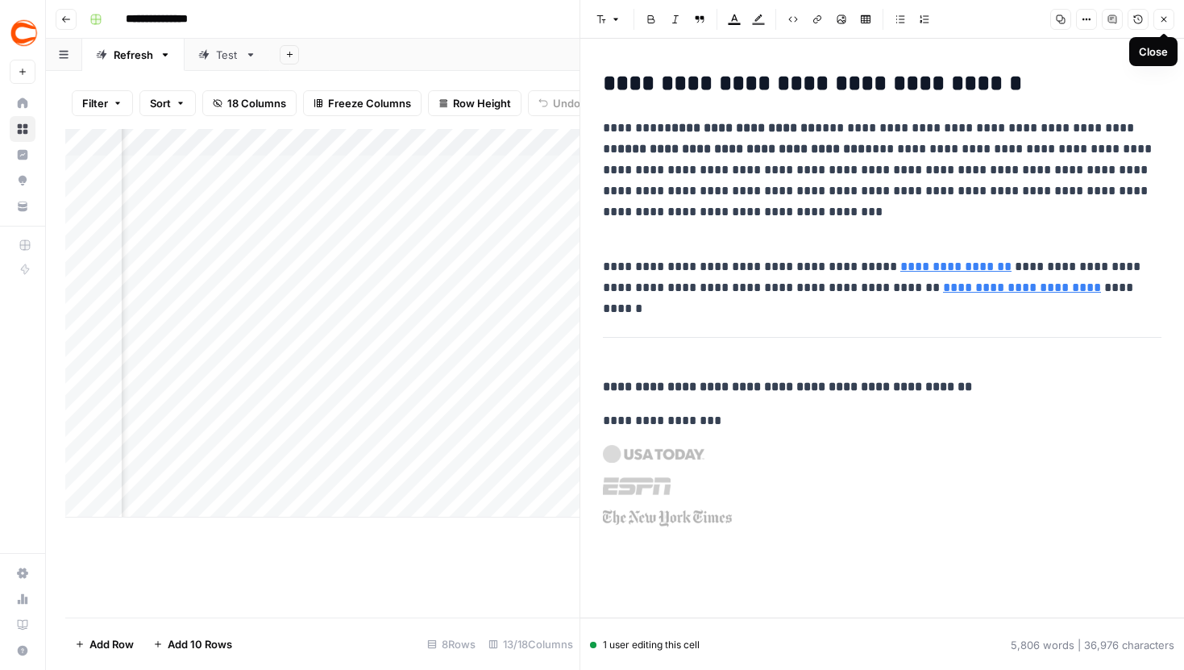
click at [1167, 15] on icon "button" at bounding box center [1164, 20] width 10 height 10
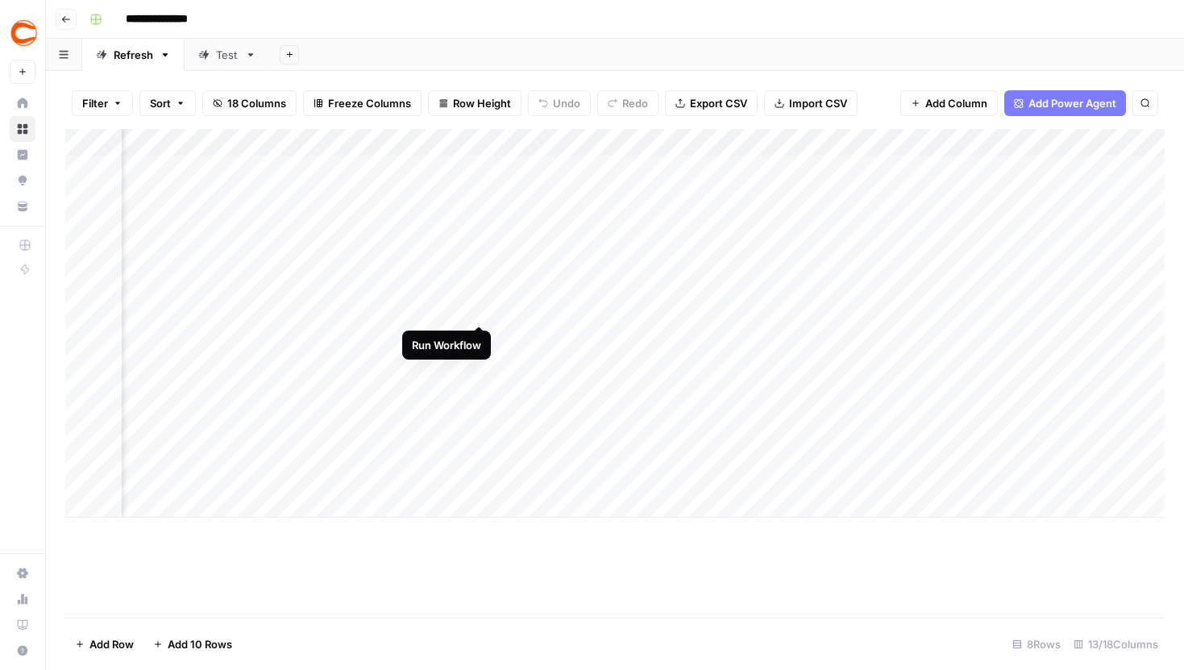
click at [476, 293] on div "Add Column" at bounding box center [615, 323] width 1100 height 389
click at [480, 254] on div "Add Column" at bounding box center [615, 323] width 1100 height 389
click at [1009, 294] on div "Add Column" at bounding box center [615, 323] width 1100 height 389
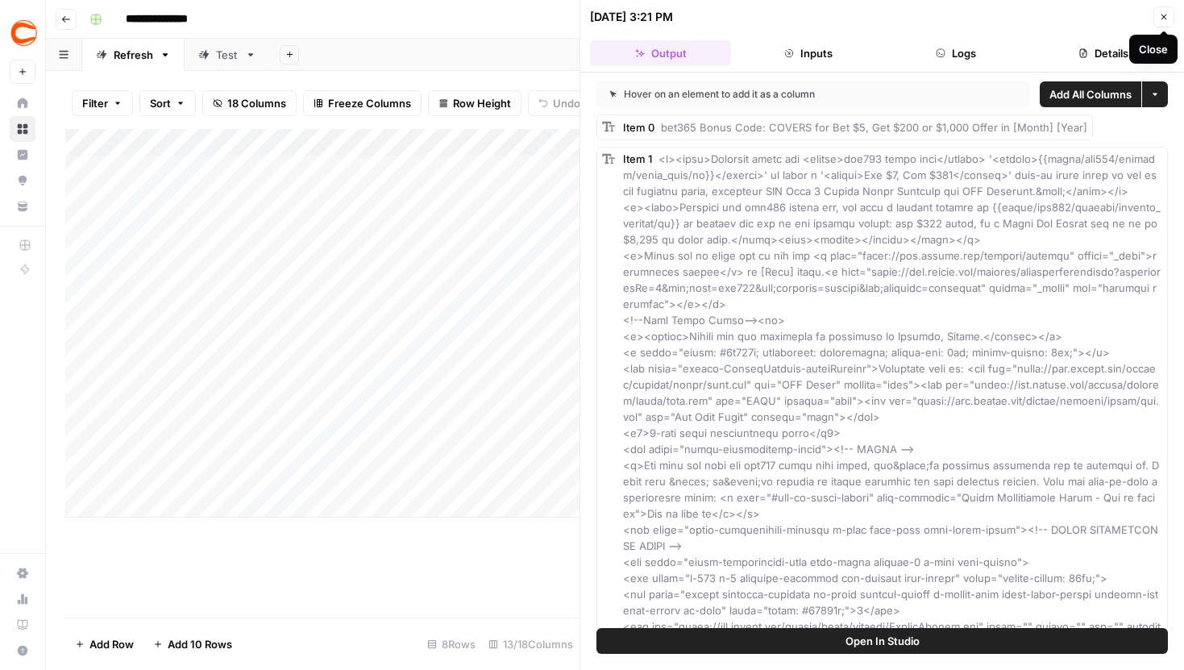
click at [1161, 19] on icon "button" at bounding box center [1164, 17] width 10 height 10
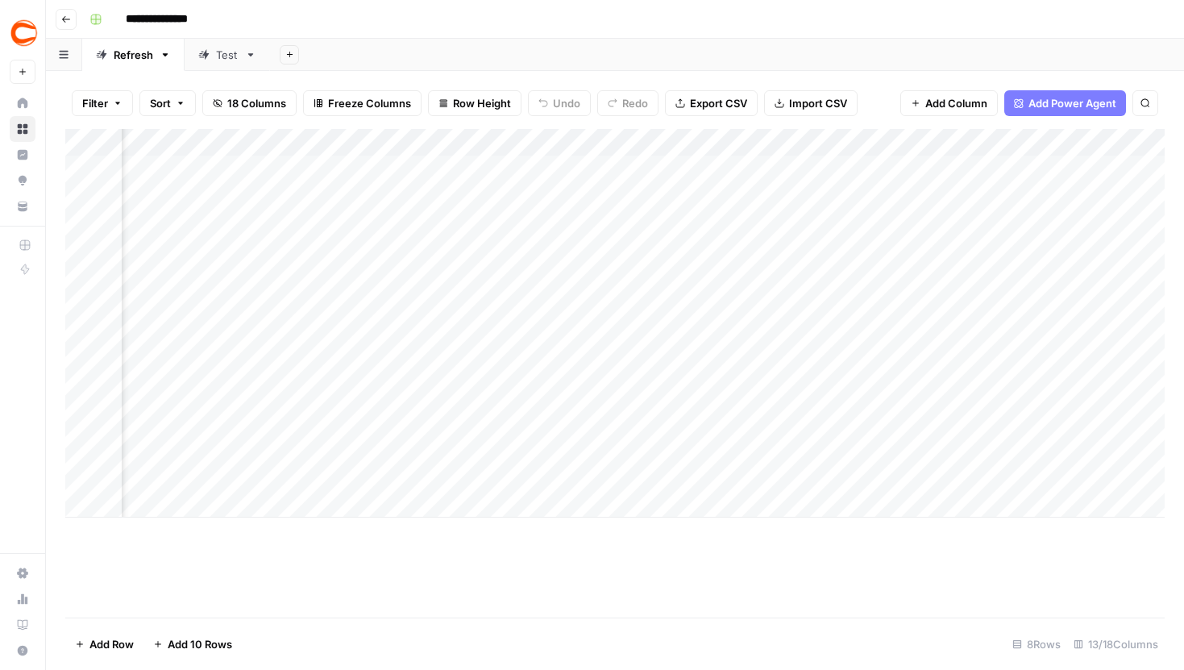
scroll to position [0, 751]
click at [721, 293] on div "Add Column" at bounding box center [615, 323] width 1100 height 389
click at [277, 297] on div "Add Column" at bounding box center [615, 323] width 1100 height 389
click at [430, 333] on div "Add Column" at bounding box center [615, 323] width 1100 height 389
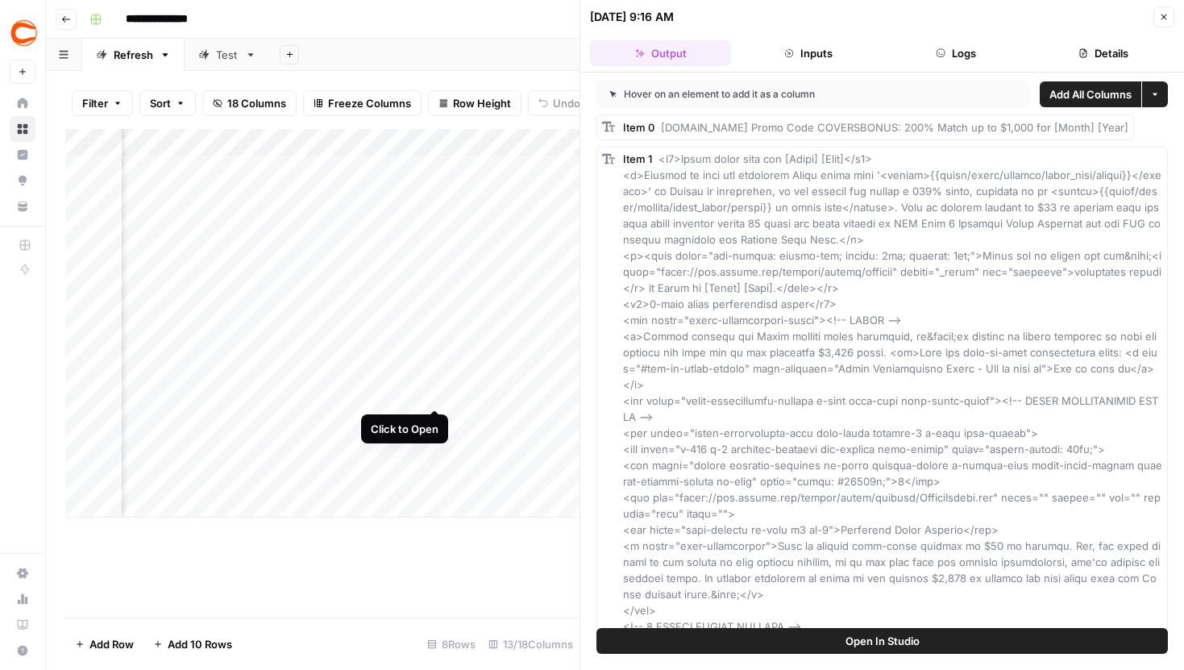
click at [435, 378] on div "Add Column" at bounding box center [322, 323] width 514 height 389
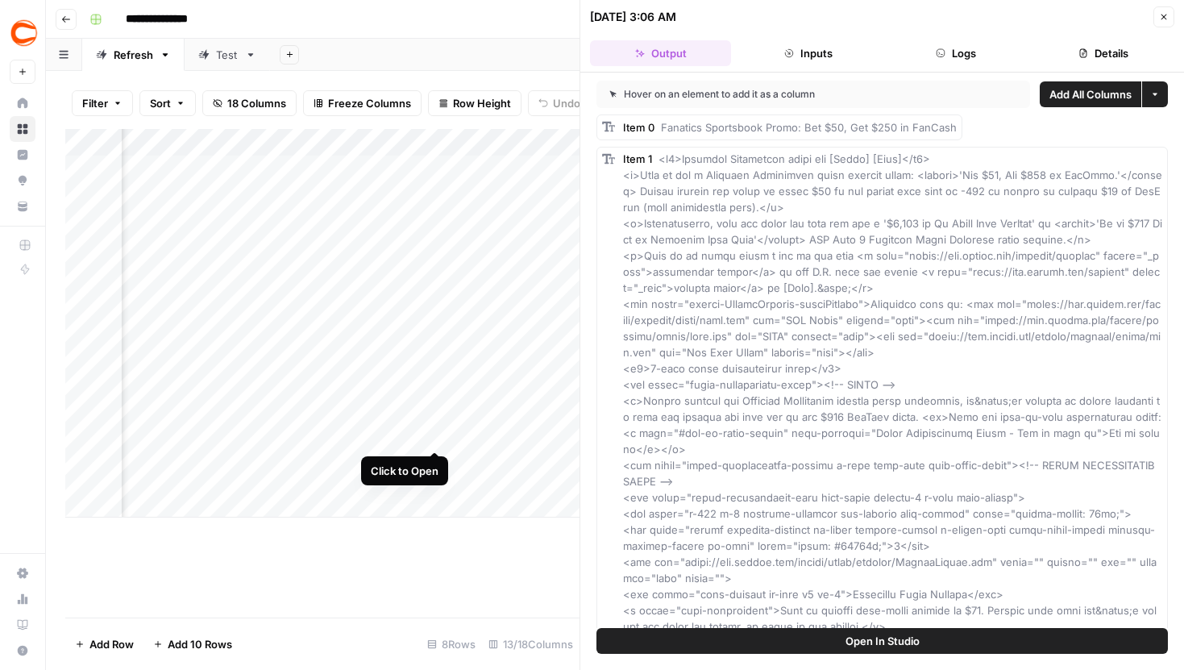
click at [439, 418] on div "Add Column" at bounding box center [322, 323] width 514 height 389
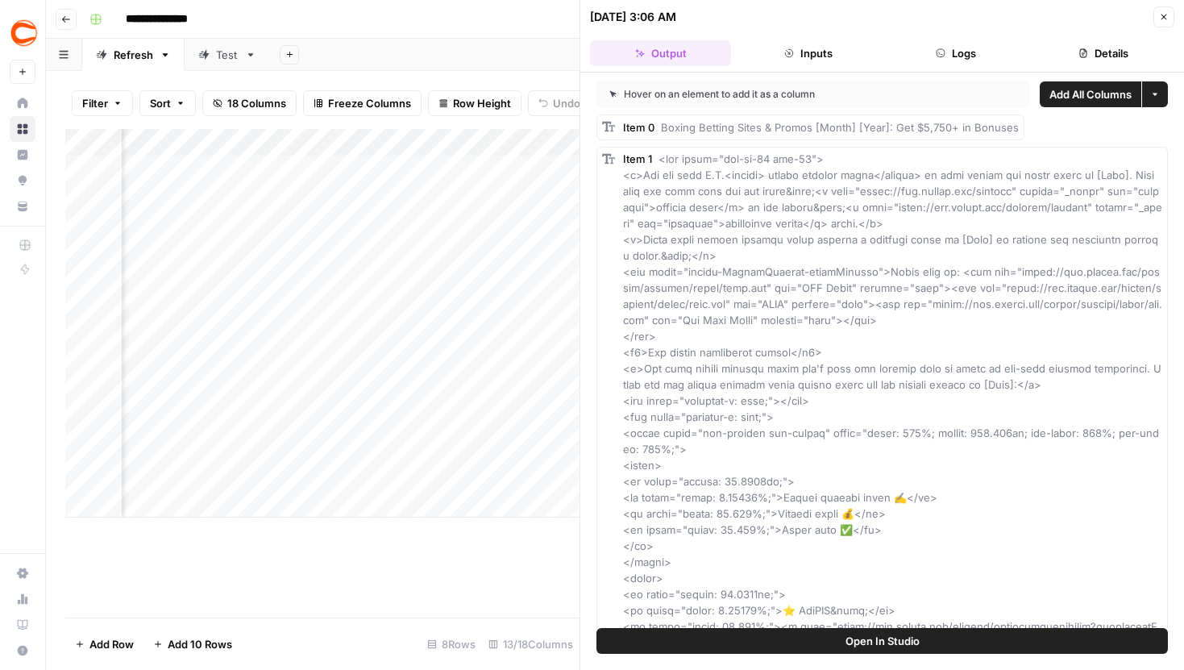
click at [1162, 22] on button "Close" at bounding box center [1164, 16] width 21 height 21
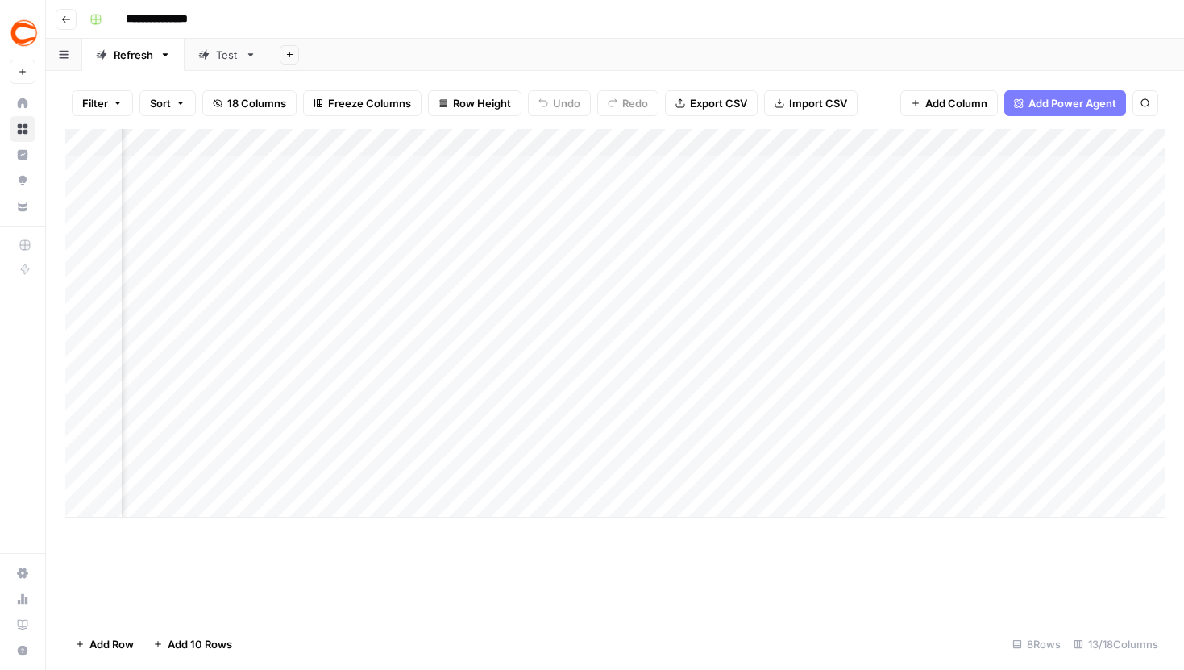
scroll to position [0, 700]
click at [768, 295] on div "Add Column" at bounding box center [615, 323] width 1100 height 389
click at [312, 252] on div "Add Column" at bounding box center [615, 323] width 1100 height 389
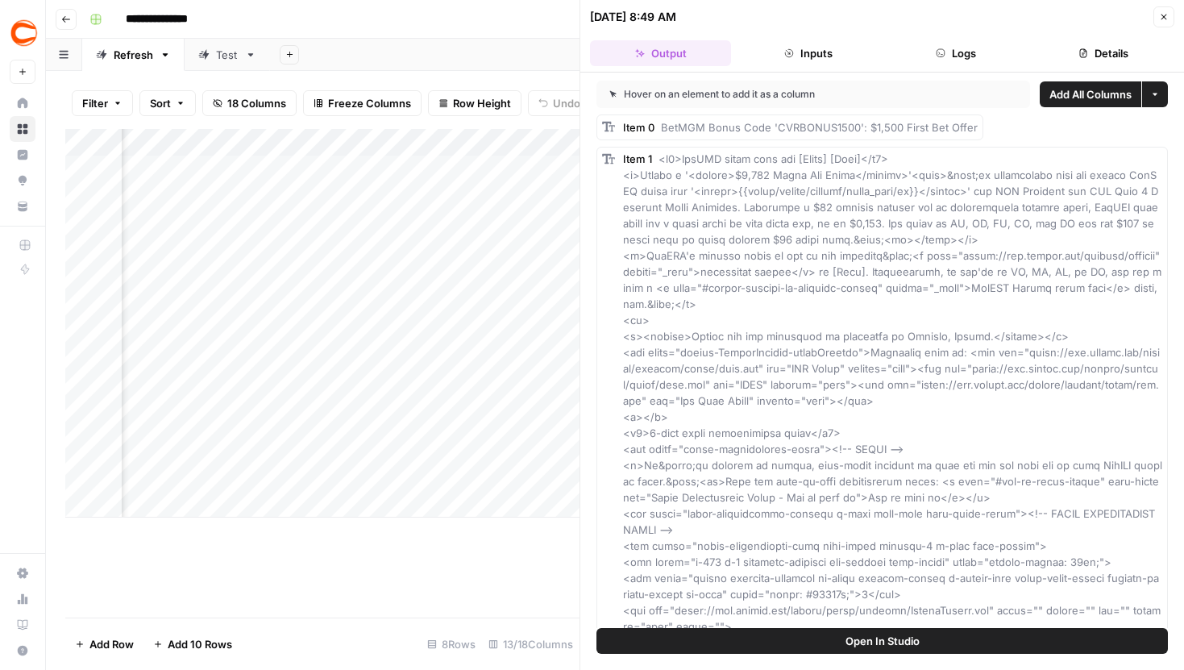
click at [1166, 14] on icon "button" at bounding box center [1164, 17] width 10 height 10
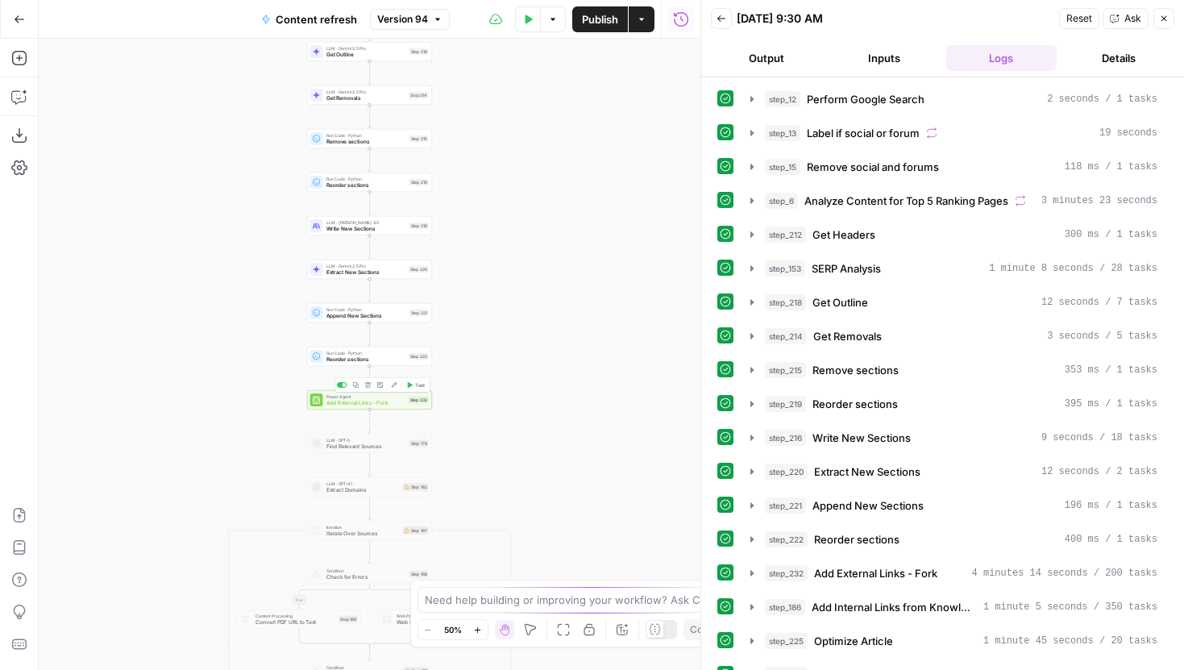
click at [397, 405] on span "Add External Links - Fork" at bounding box center [366, 403] width 79 height 8
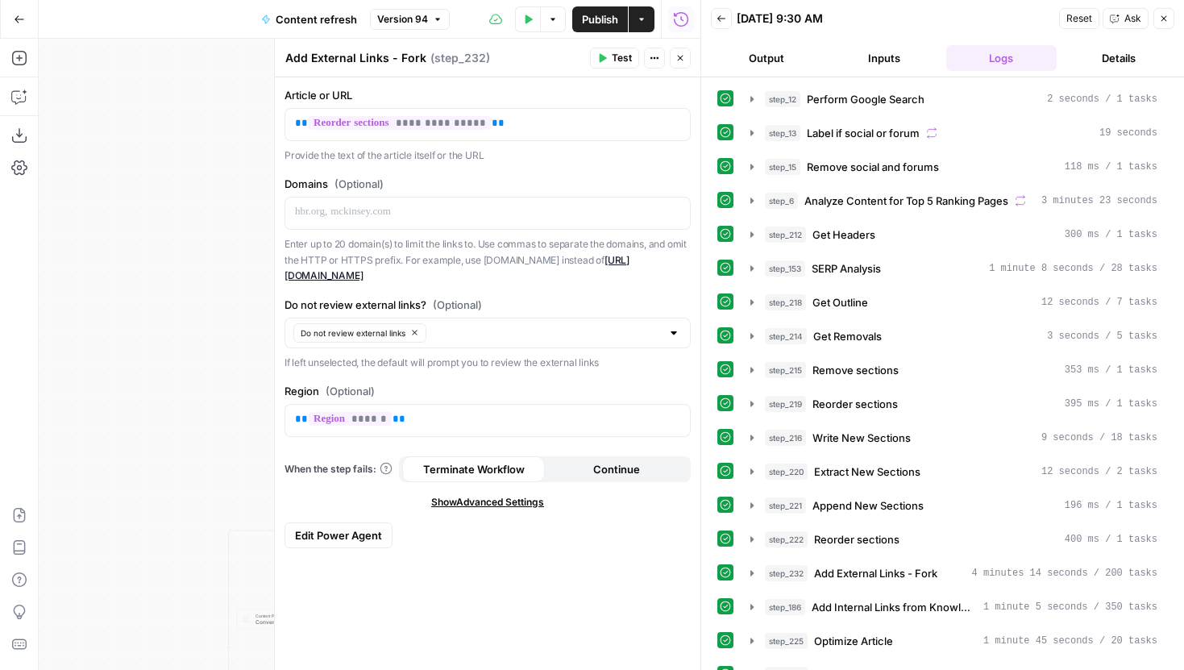
click at [333, 531] on span "Edit Power Agent" at bounding box center [338, 535] width 87 height 16
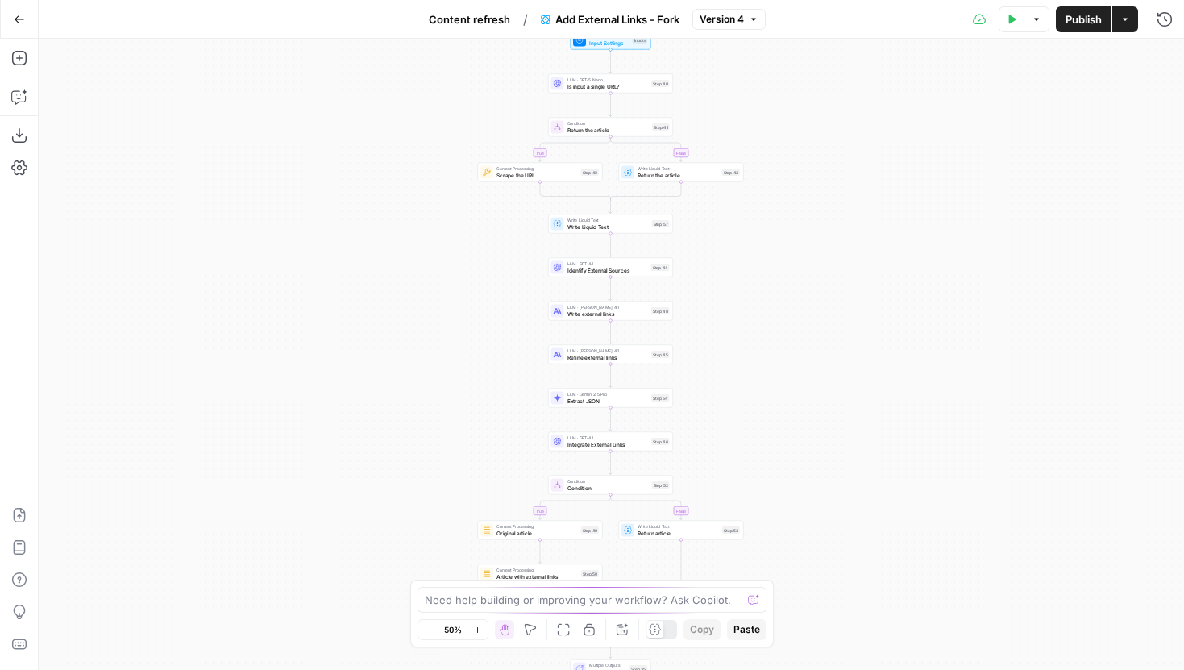
drag, startPoint x: 427, startPoint y: 403, endPoint x: 360, endPoint y: 375, distance: 71.9
click at [360, 375] on div "true false true false Workflow Input Settings Inputs LLM · GPT-5 Nano Is input …" at bounding box center [612, 354] width 1146 height 631
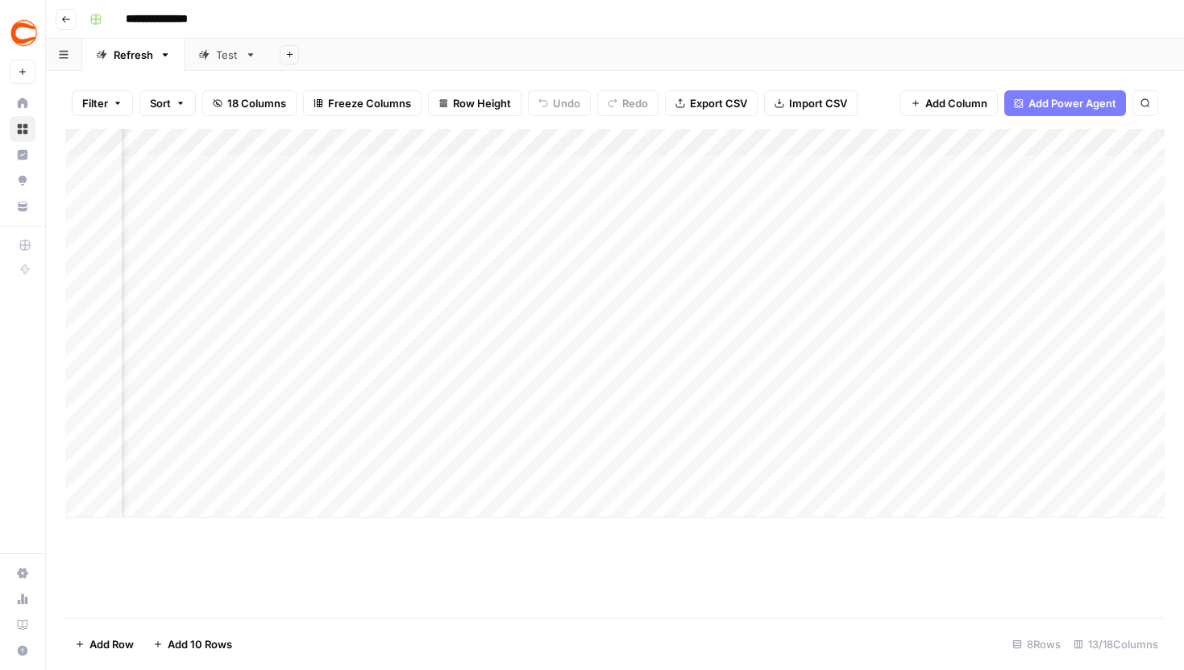
scroll to position [0, 747]
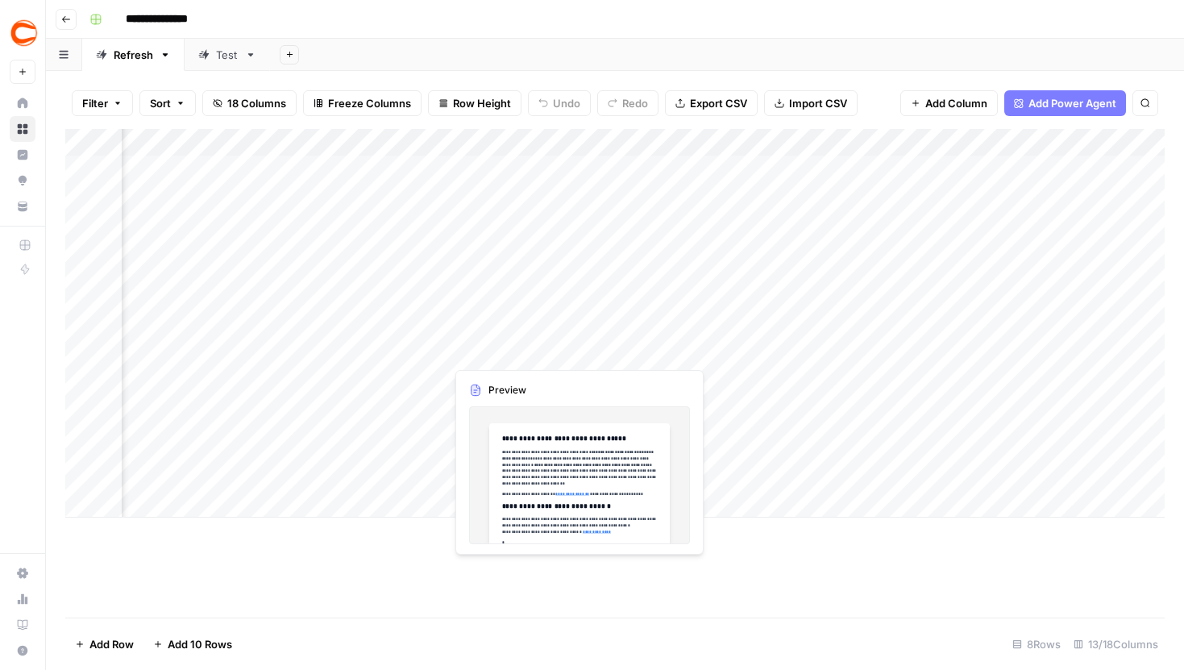
click at [576, 339] on div "Add Column" at bounding box center [615, 323] width 1100 height 389
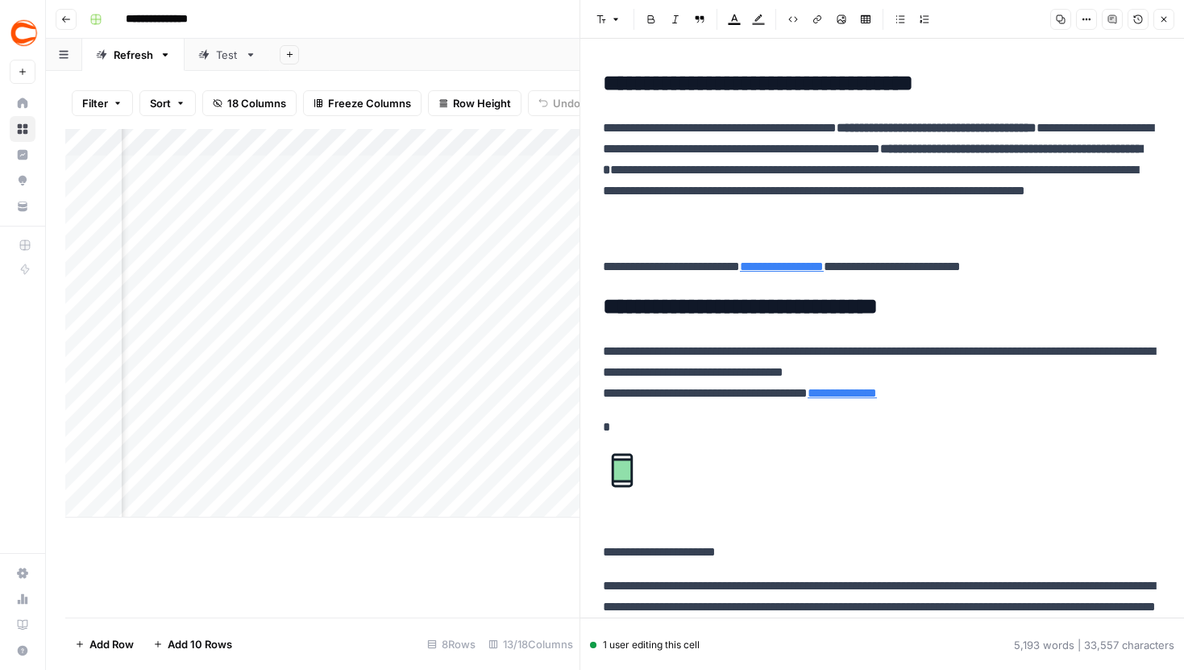
click at [907, 227] on p "**********" at bounding box center [882, 181] width 559 height 126
click at [1087, 17] on icon "button" at bounding box center [1087, 20] width 10 height 10
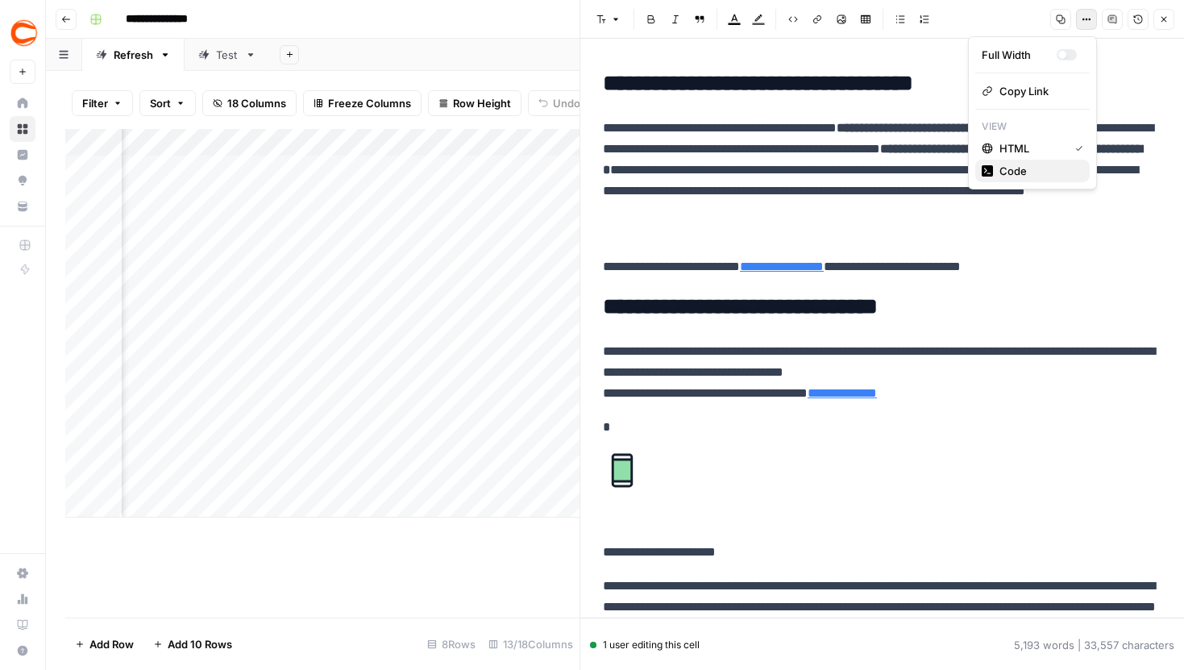
click at [1010, 170] on span "Code" at bounding box center [1038, 171] width 77 height 16
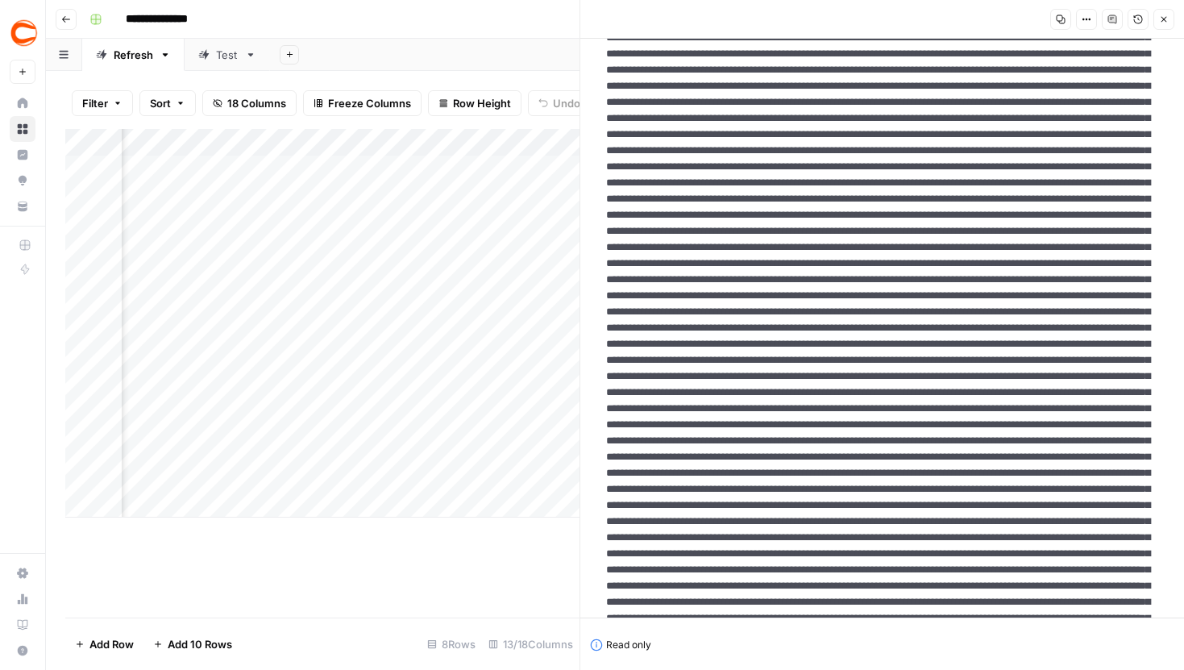
click at [1166, 15] on icon "button" at bounding box center [1164, 20] width 10 height 10
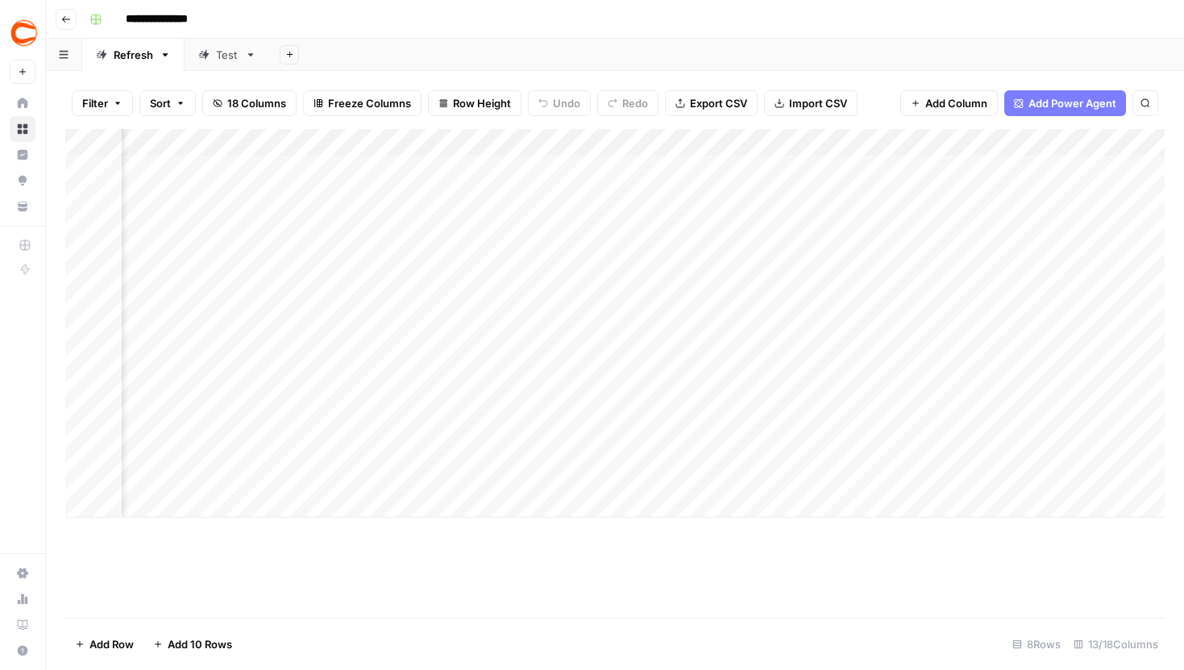
scroll to position [0, 916]
click at [817, 335] on div "Add Column" at bounding box center [615, 323] width 1100 height 389
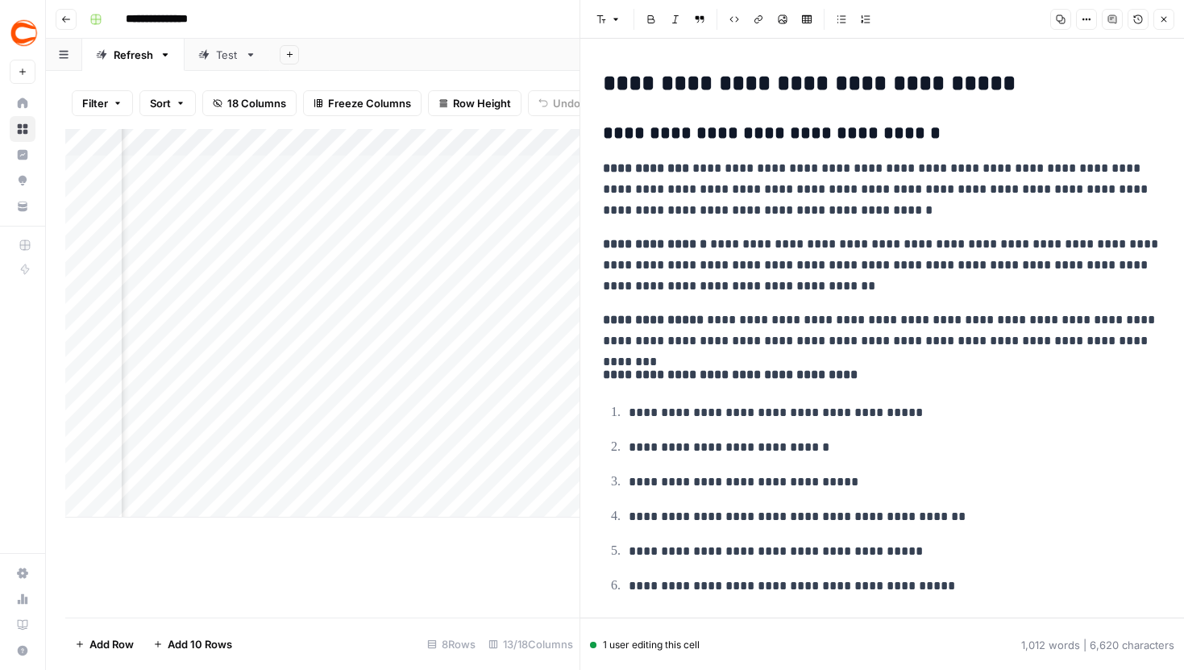
click at [1088, 23] on icon "button" at bounding box center [1087, 20] width 10 height 10
click at [1001, 169] on span "Code" at bounding box center [1038, 171] width 77 height 16
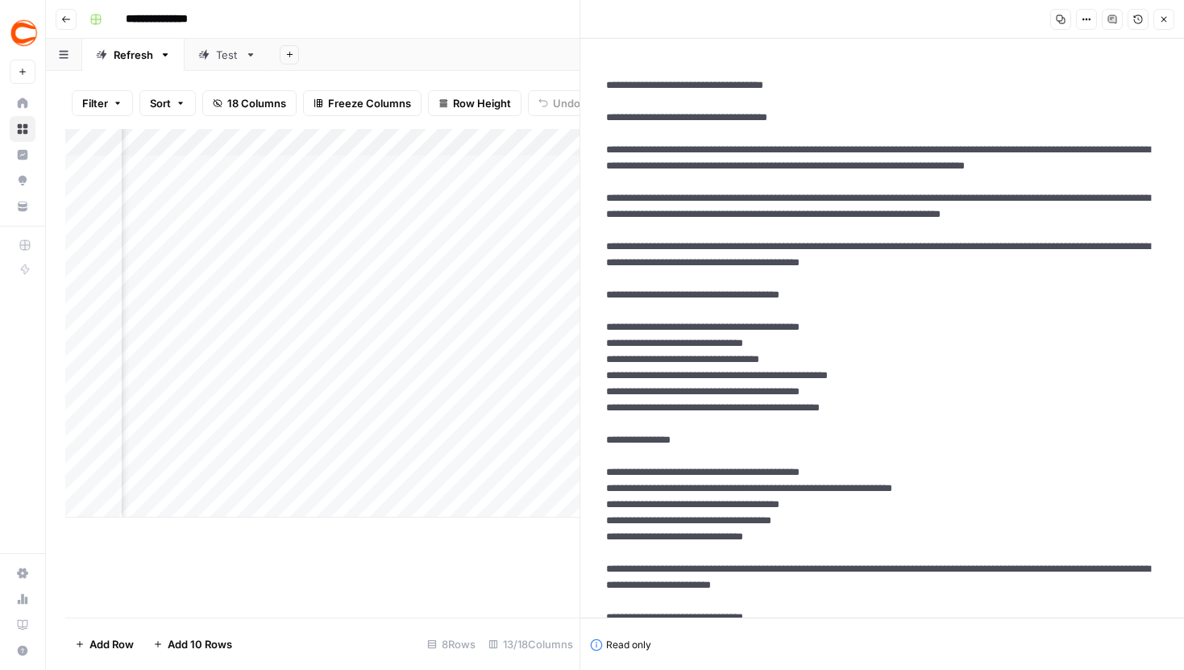
click at [1167, 22] on icon "button" at bounding box center [1165, 20] width 6 height 6
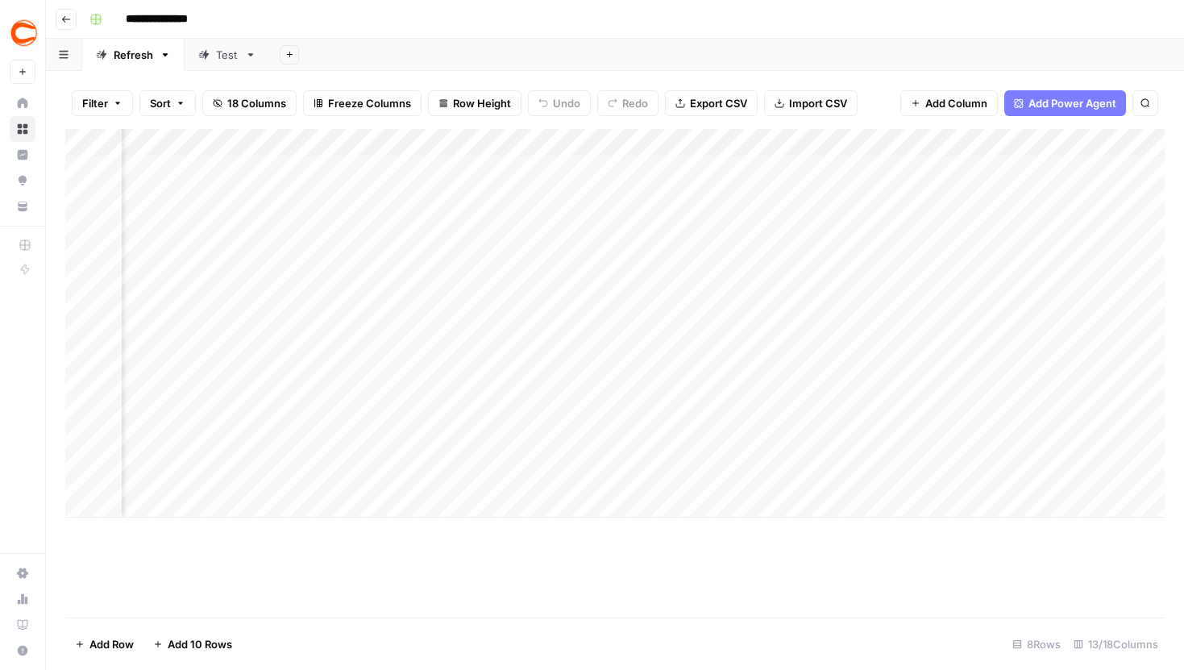
click at [965, 331] on div "Add Column" at bounding box center [615, 323] width 1100 height 389
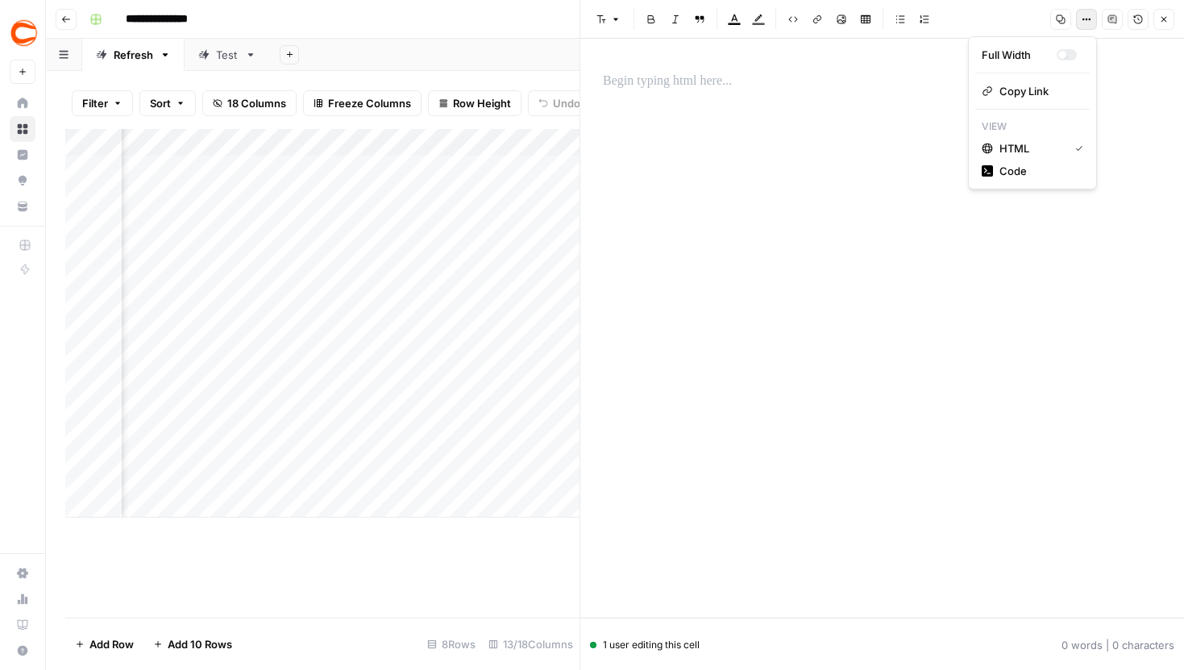
click at [1078, 17] on button "Options" at bounding box center [1086, 19] width 21 height 21
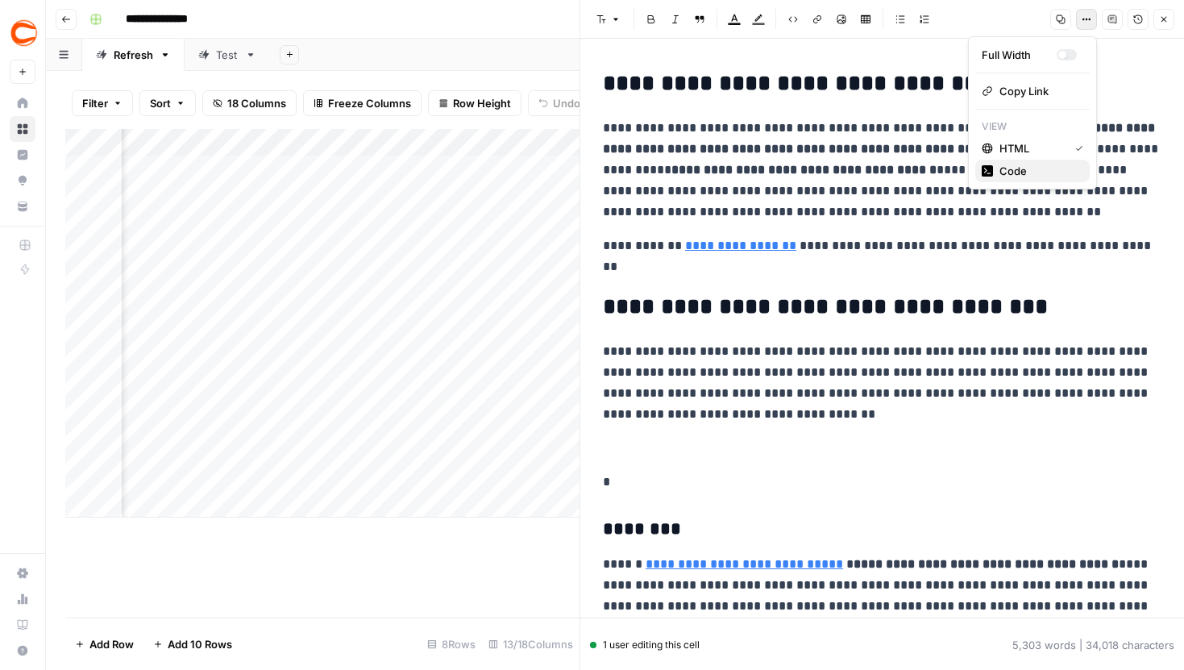
click at [1042, 165] on span "Code" at bounding box center [1038, 171] width 77 height 16
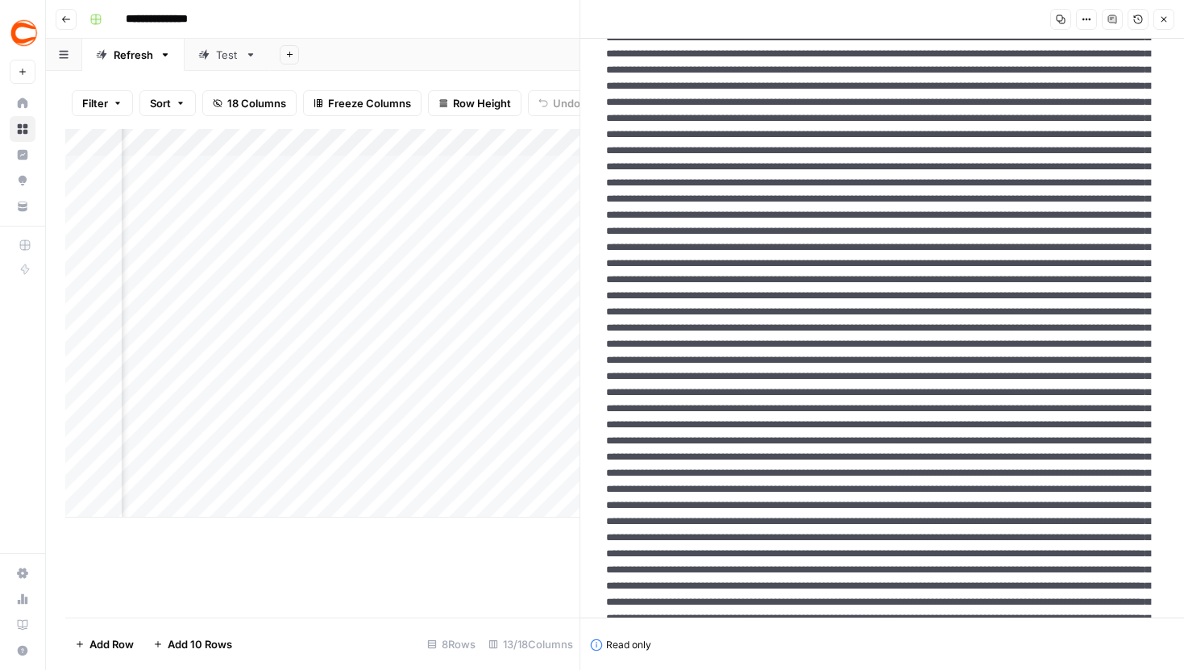
drag, startPoint x: 795, startPoint y: 330, endPoint x: 604, endPoint y: 333, distance: 191.1
drag, startPoint x: 951, startPoint y: 330, endPoint x: 643, endPoint y: 328, distance: 308.0
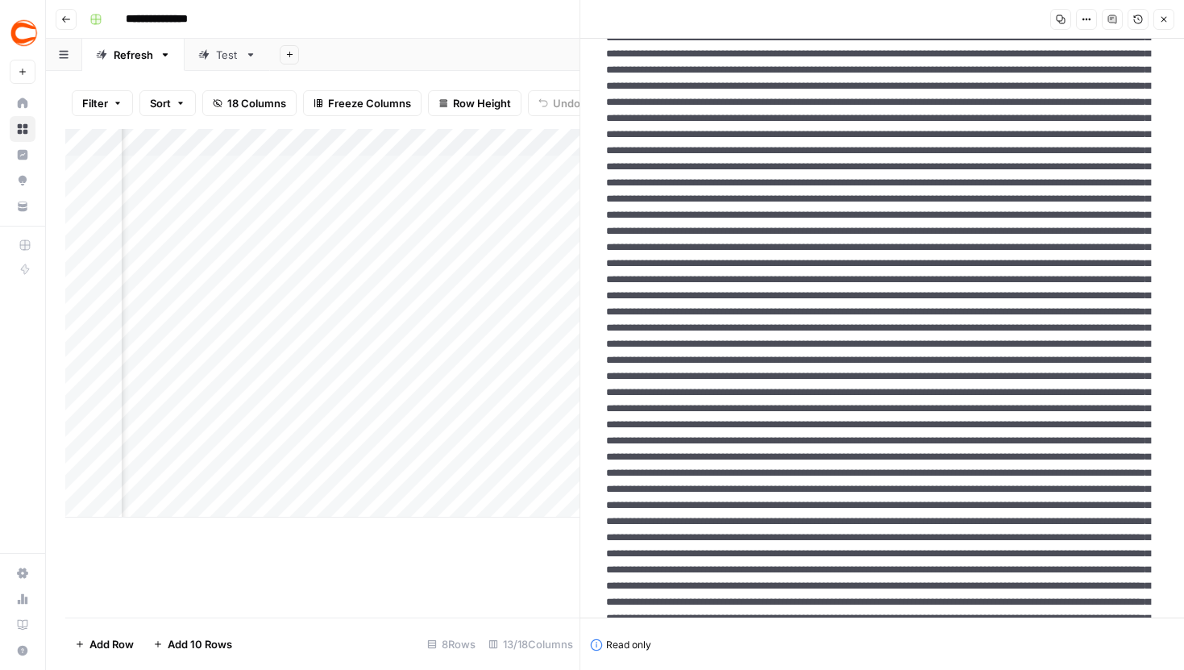
click at [1163, 15] on icon "button" at bounding box center [1164, 20] width 10 height 10
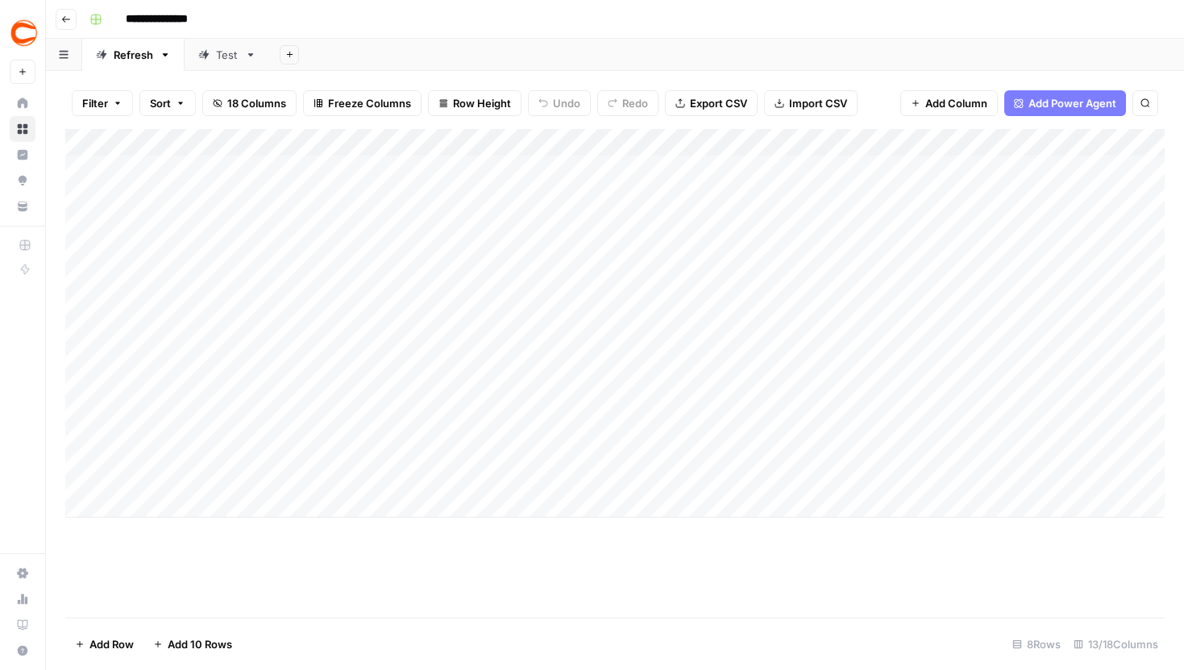
click at [608, 185] on div "Add Column" at bounding box center [615, 323] width 1100 height 389
click at [888, 99] on div "Filter Sort 18 Columns Freeze Columns Row Height Undo Redo Export CSV Import CS…" at bounding box center [615, 103] width 1100 height 52
click at [1041, 337] on div "Add Column" at bounding box center [615, 323] width 1100 height 389
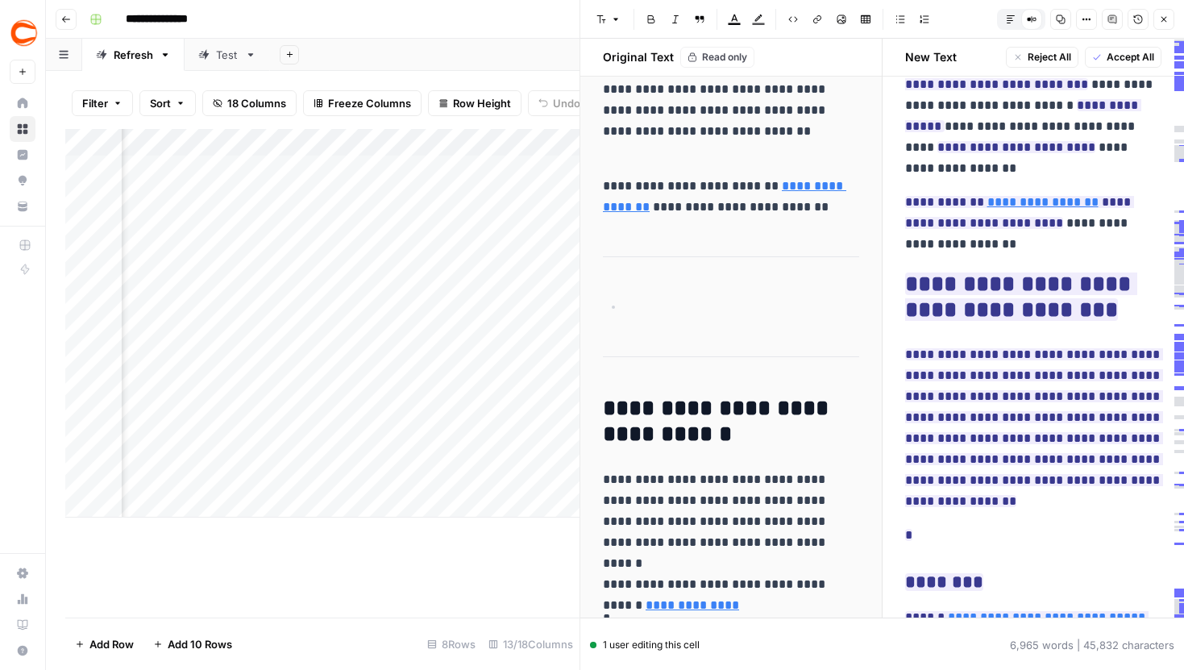
scroll to position [626, 0]
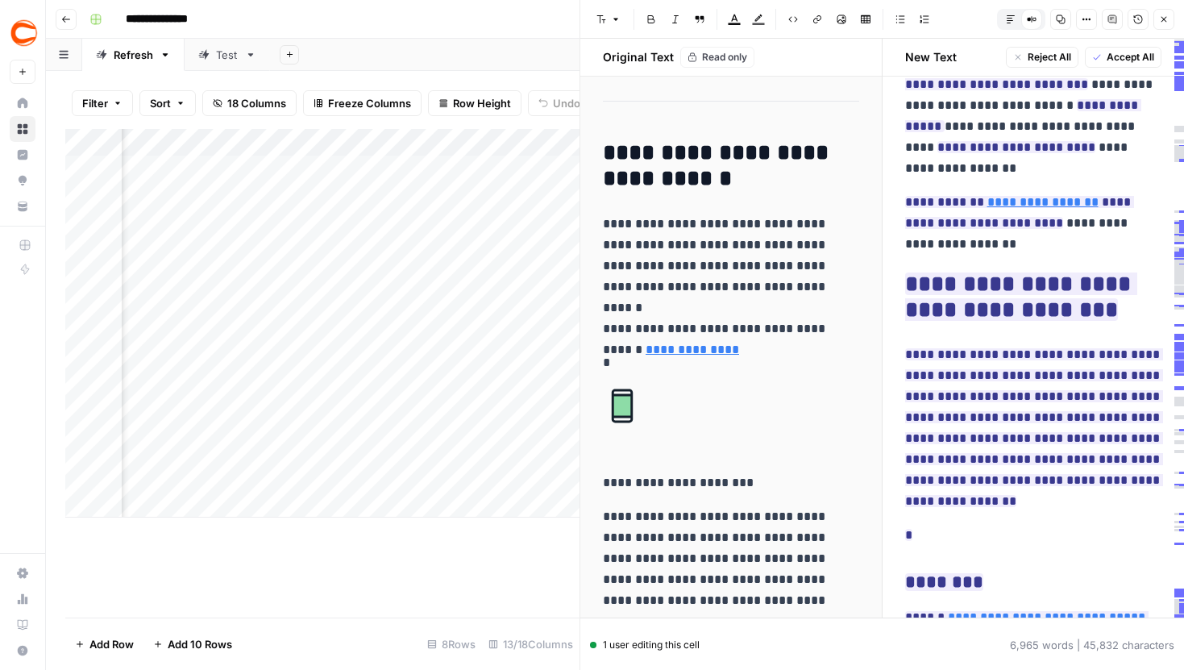
click at [1162, 18] on icon "button" at bounding box center [1164, 20] width 10 height 10
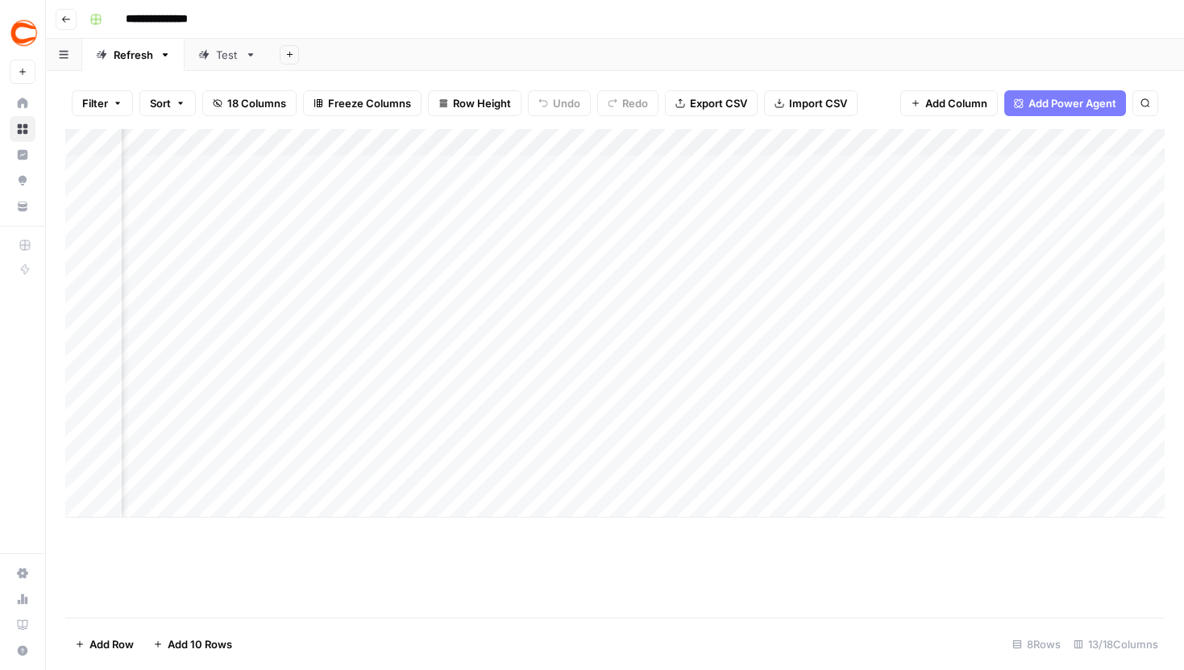
scroll to position [0, 639]
click at [680, 337] on div "Add Column" at bounding box center [615, 323] width 1100 height 389
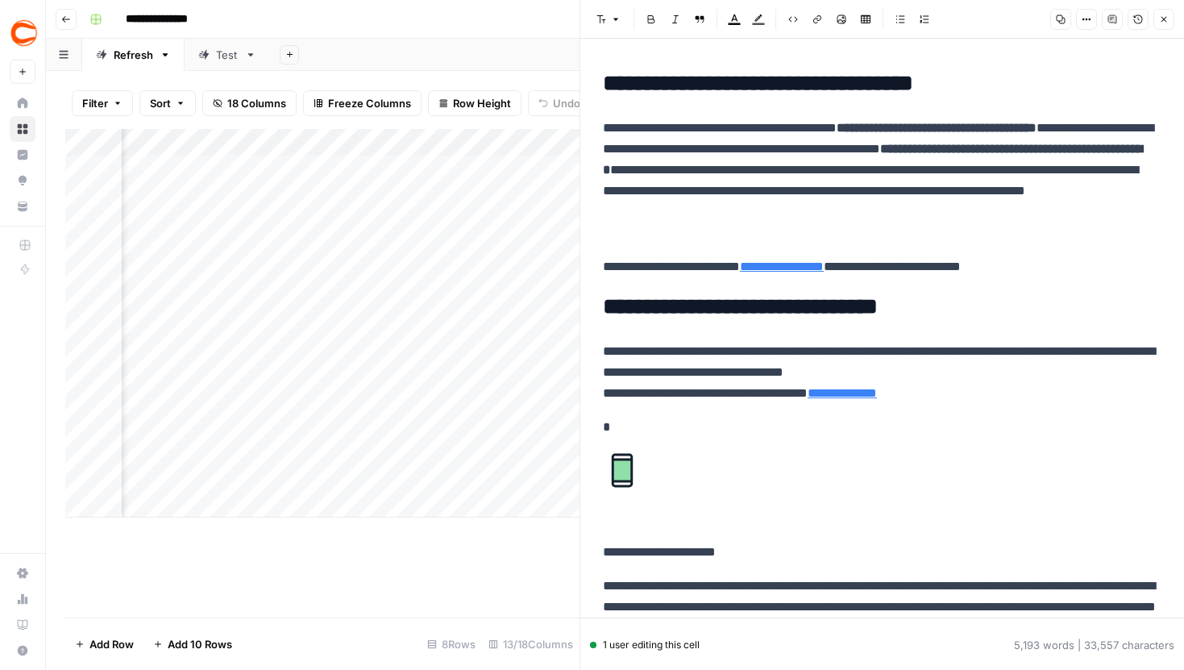
click at [1088, 27] on button "Options" at bounding box center [1086, 19] width 21 height 21
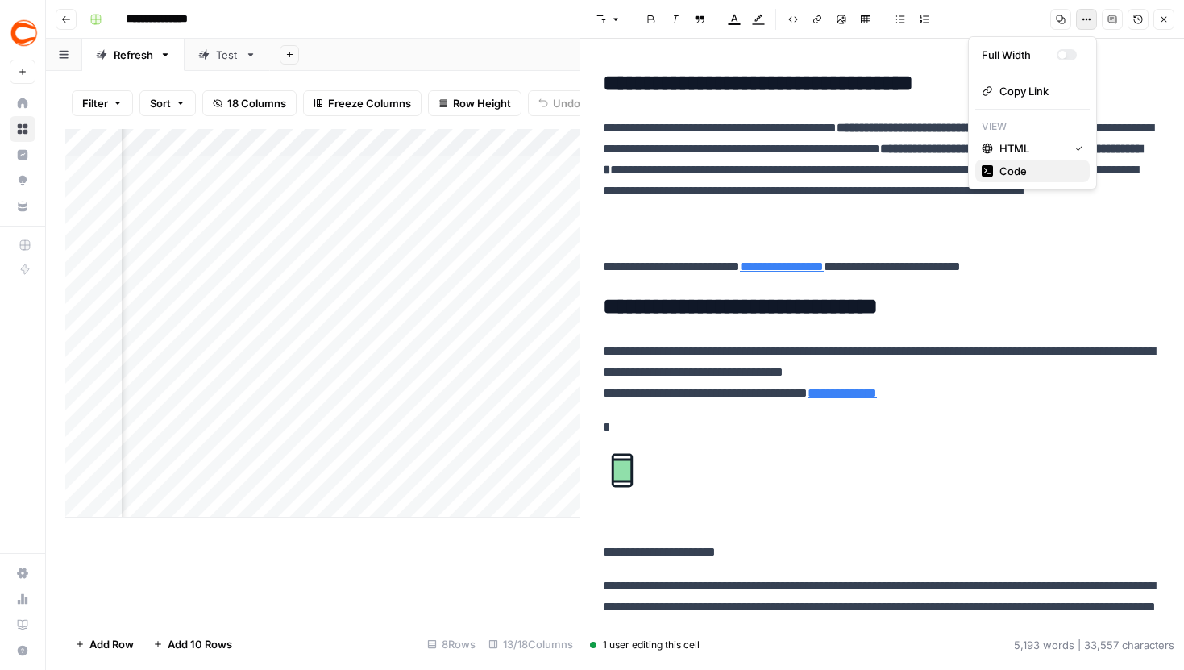
click at [1032, 170] on span "Code" at bounding box center [1038, 171] width 77 height 16
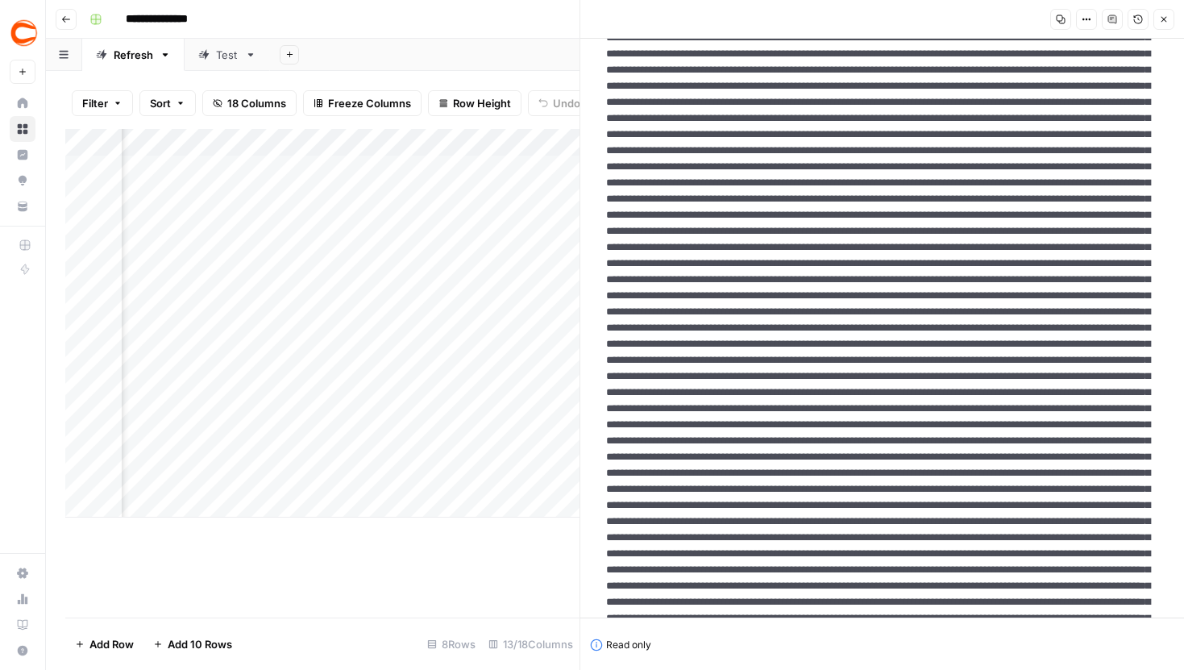
drag, startPoint x: 980, startPoint y: 331, endPoint x: 1038, endPoint y: 336, distance: 57.5
drag, startPoint x: 1018, startPoint y: 325, endPoint x: 1124, endPoint y: 324, distance: 105.6
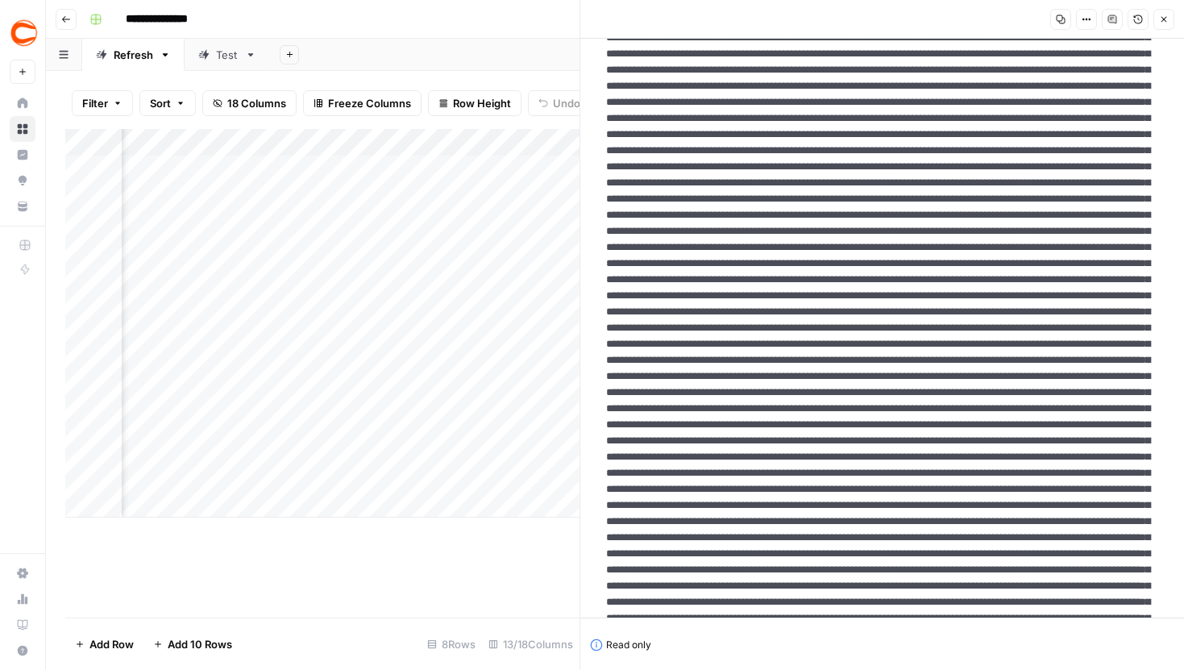
click at [1165, 27] on button "Close" at bounding box center [1164, 19] width 21 height 21
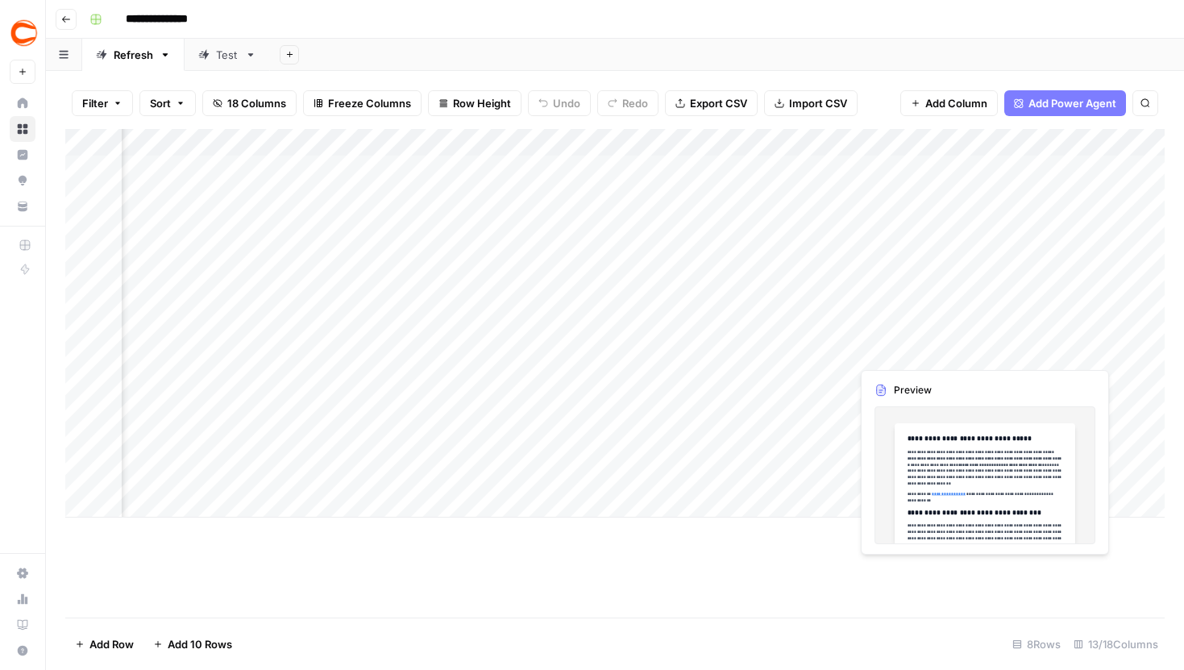
scroll to position [0, 910]
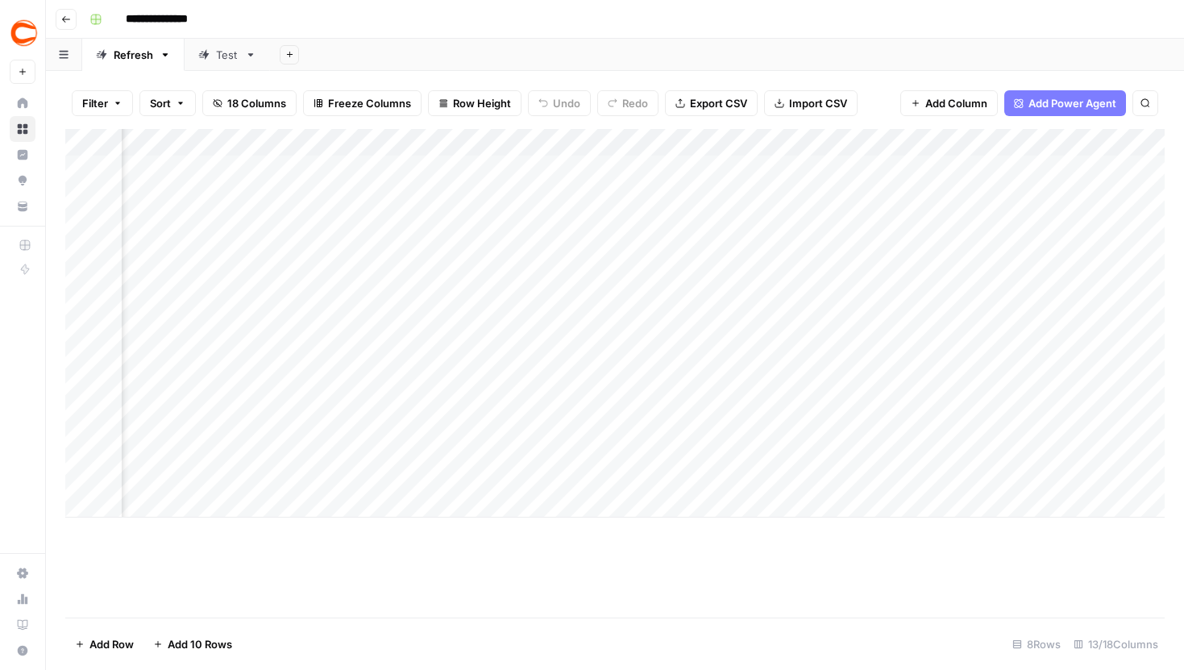
click at [966, 336] on div "Add Column" at bounding box center [615, 323] width 1100 height 389
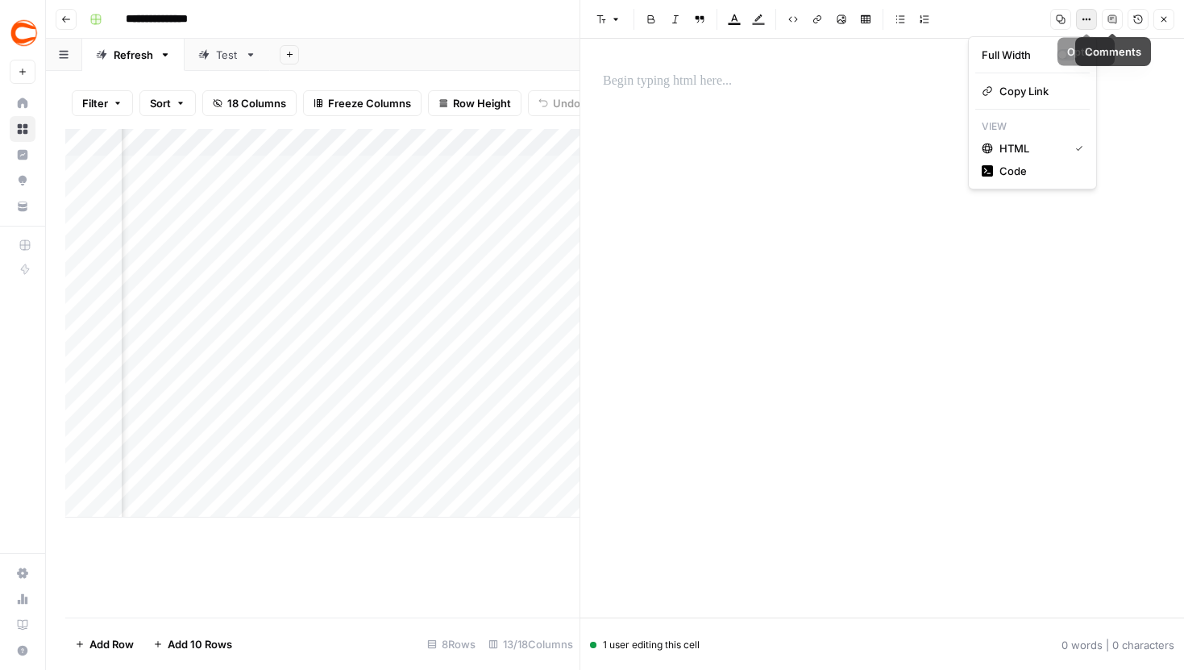
click at [1091, 21] on icon "button" at bounding box center [1087, 20] width 10 height 10
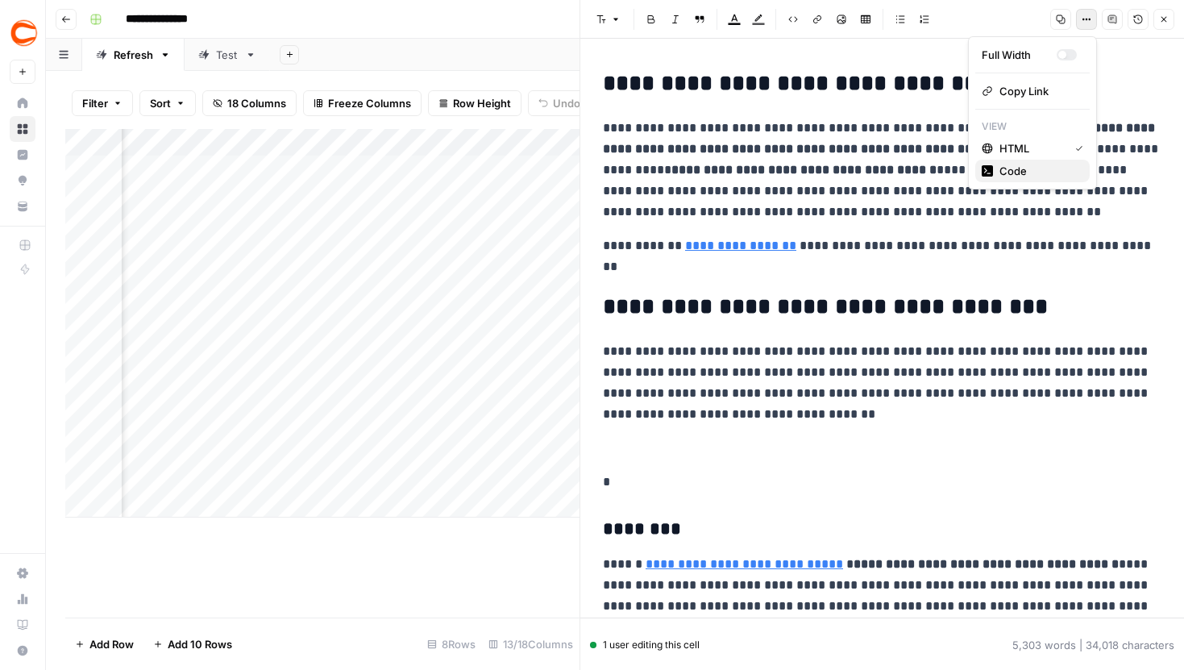
click at [1030, 163] on span "Code" at bounding box center [1038, 171] width 77 height 16
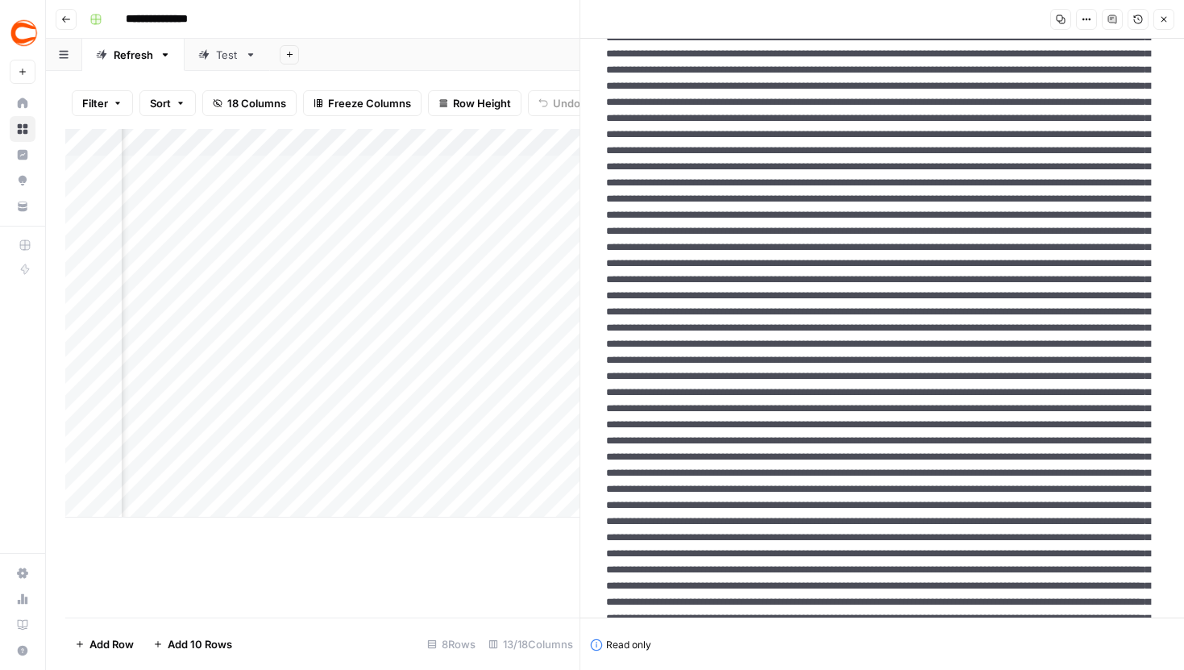
drag, startPoint x: 641, startPoint y: 331, endPoint x: 926, endPoint y: 331, distance: 285.4
drag, startPoint x: 955, startPoint y: 328, endPoint x: 646, endPoint y: 331, distance: 308.8
click at [1164, 18] on icon "button" at bounding box center [1164, 20] width 10 height 10
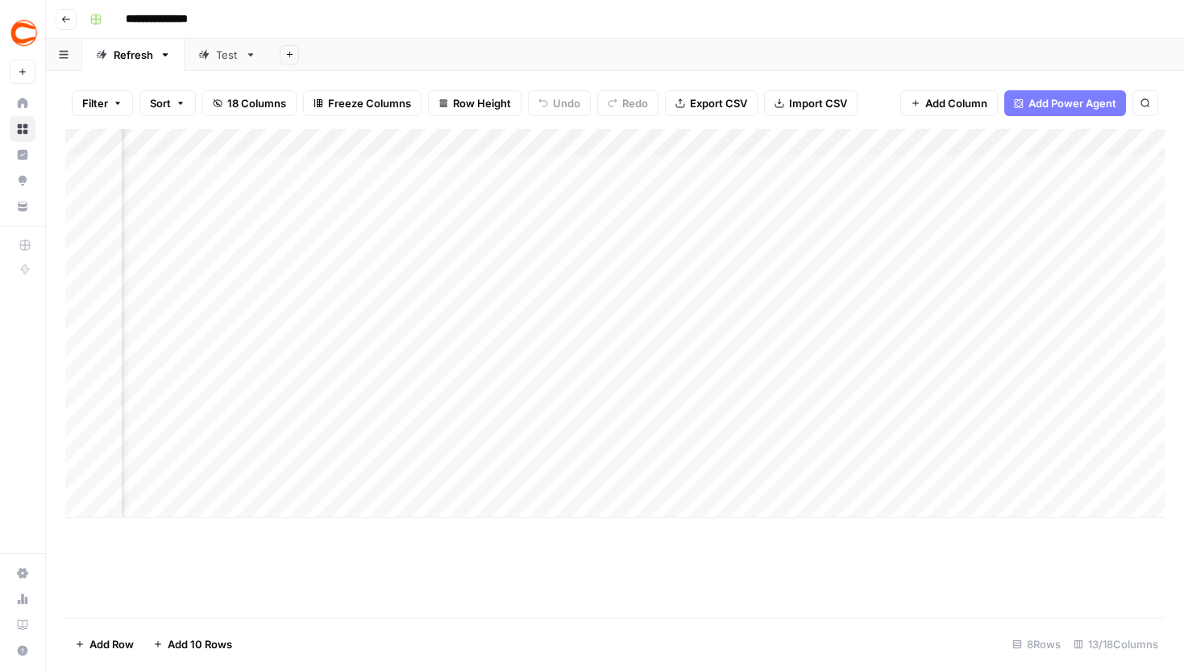
scroll to position [0, 194]
click at [816, 419] on div "Add Column" at bounding box center [615, 323] width 1100 height 389
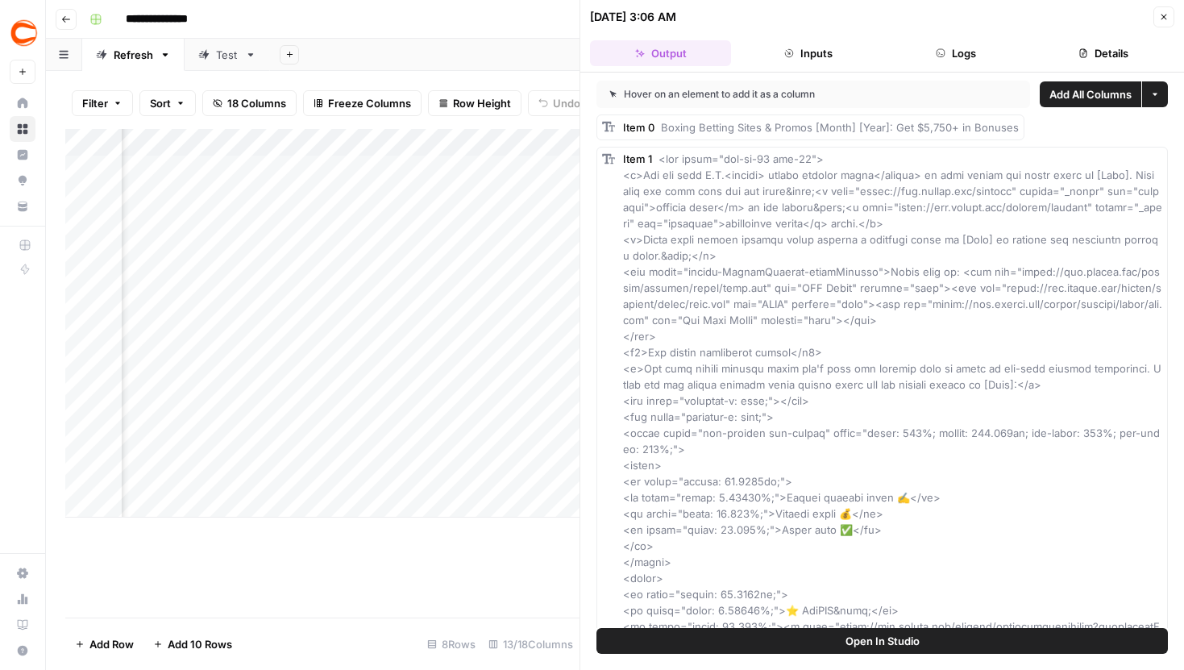
click at [972, 55] on button "Logs" at bounding box center [956, 53] width 141 height 26
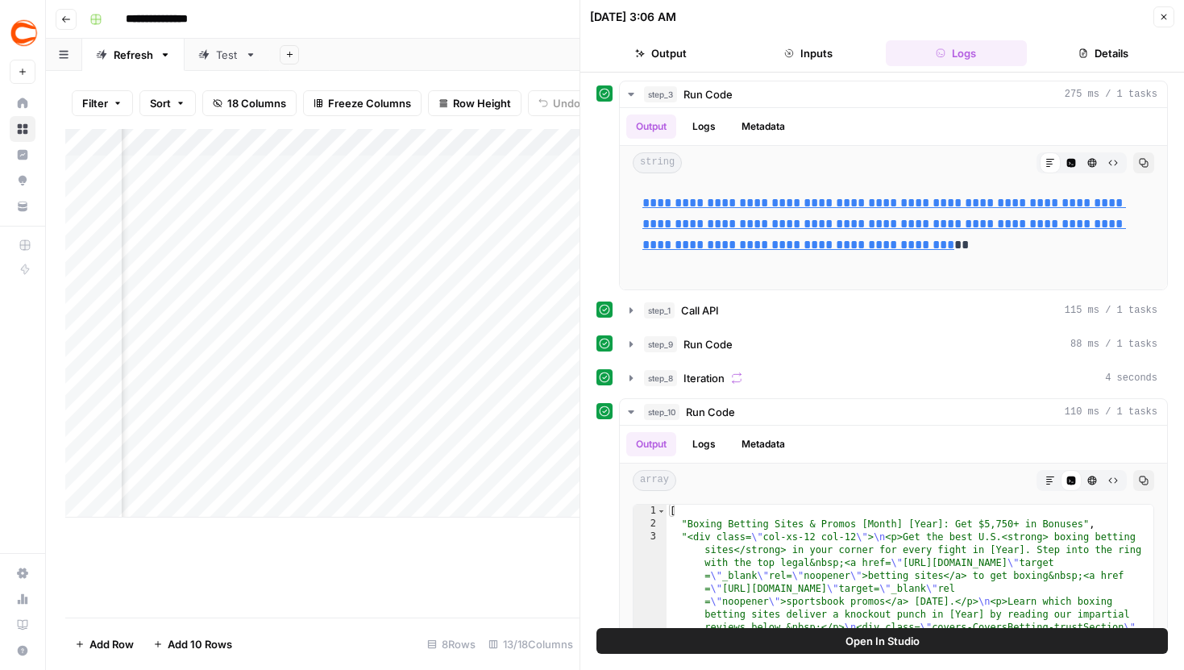
scroll to position [0, 308]
click at [634, 313] on icon "button" at bounding box center [631, 310] width 13 height 13
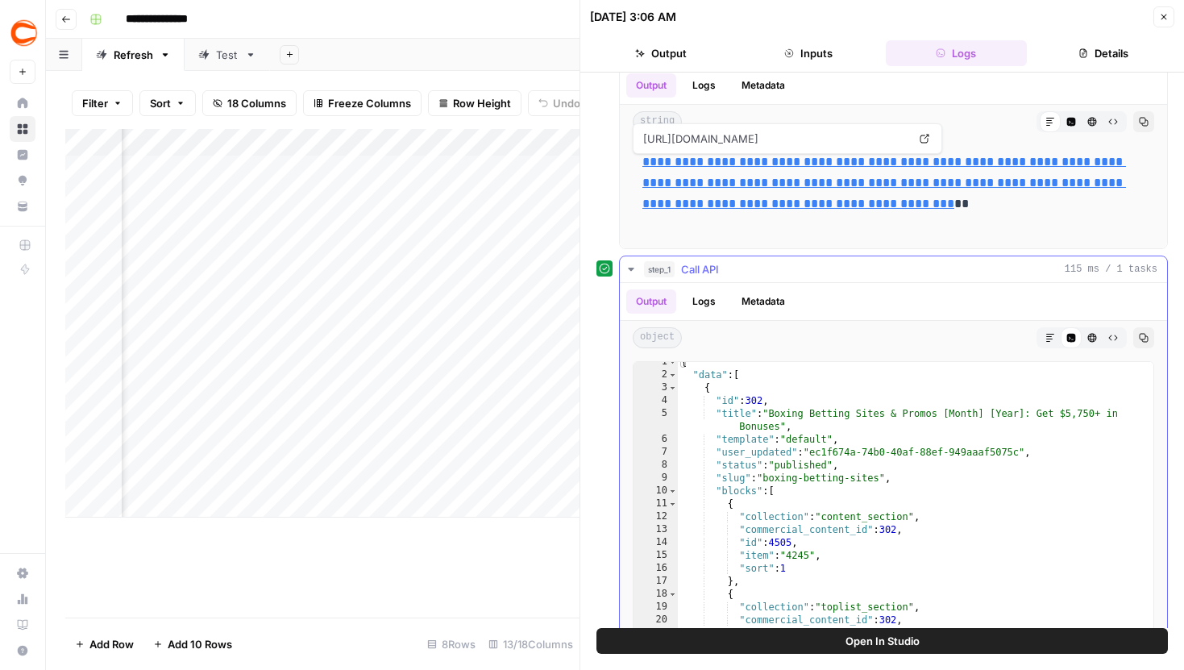
scroll to position [52, 0]
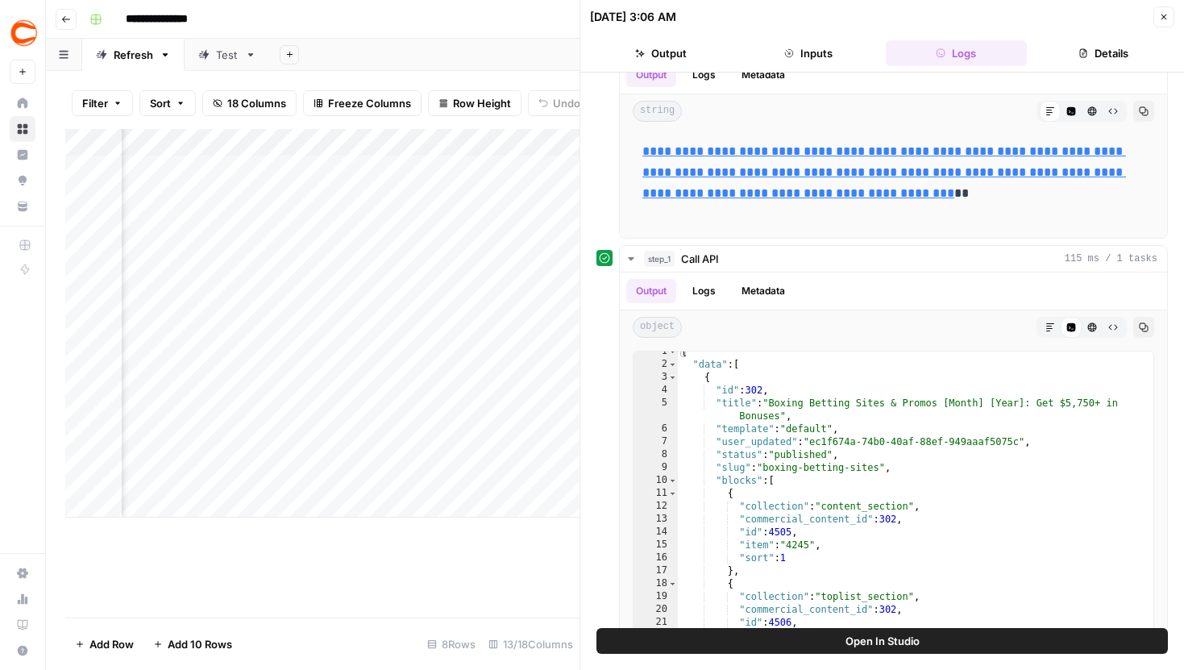
click at [1163, 17] on icon "button" at bounding box center [1164, 17] width 10 height 10
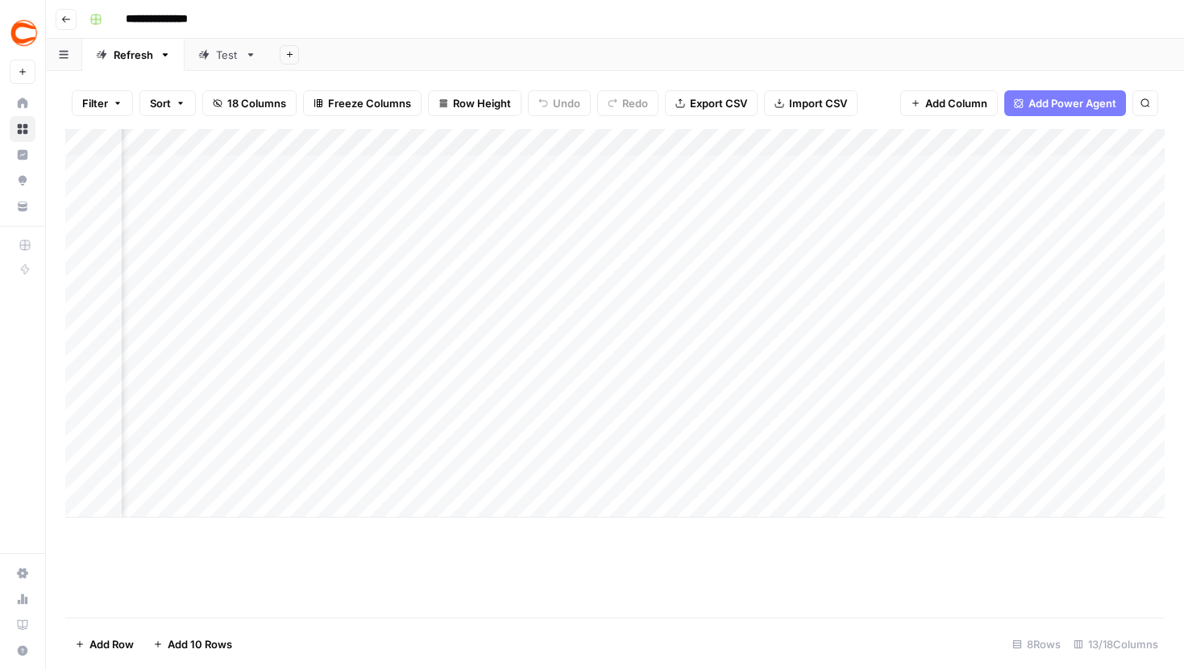
scroll to position [0, 310]
click at [705, 460] on div "Add Column" at bounding box center [615, 323] width 1100 height 389
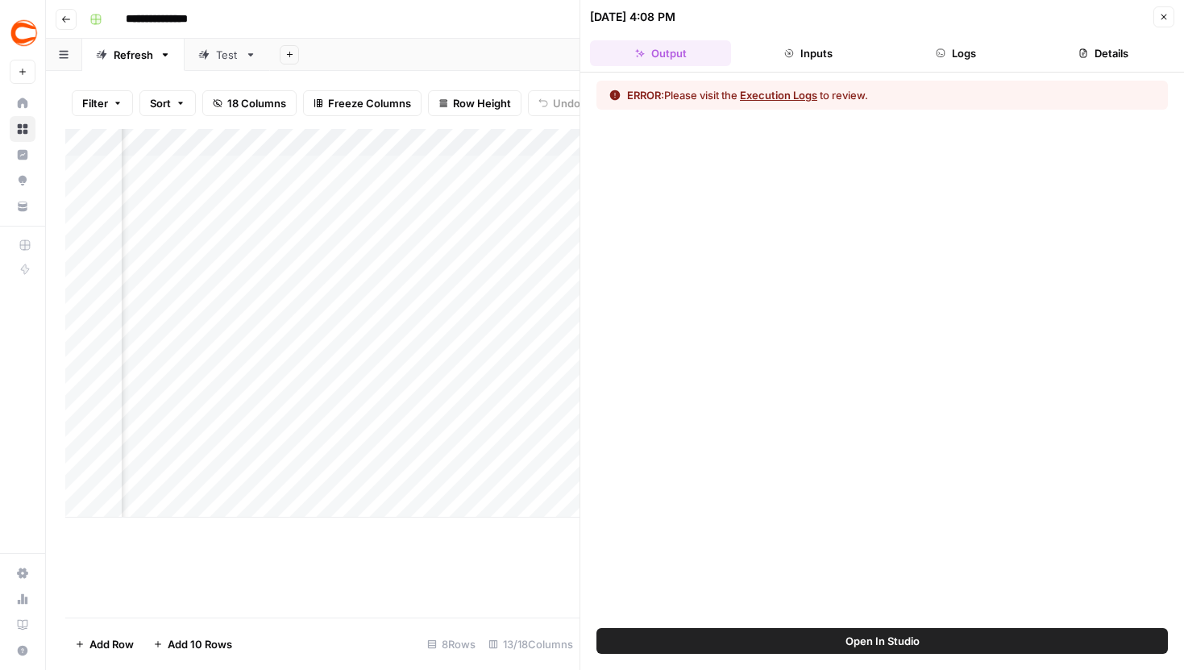
click at [946, 59] on button "Logs" at bounding box center [956, 53] width 141 height 26
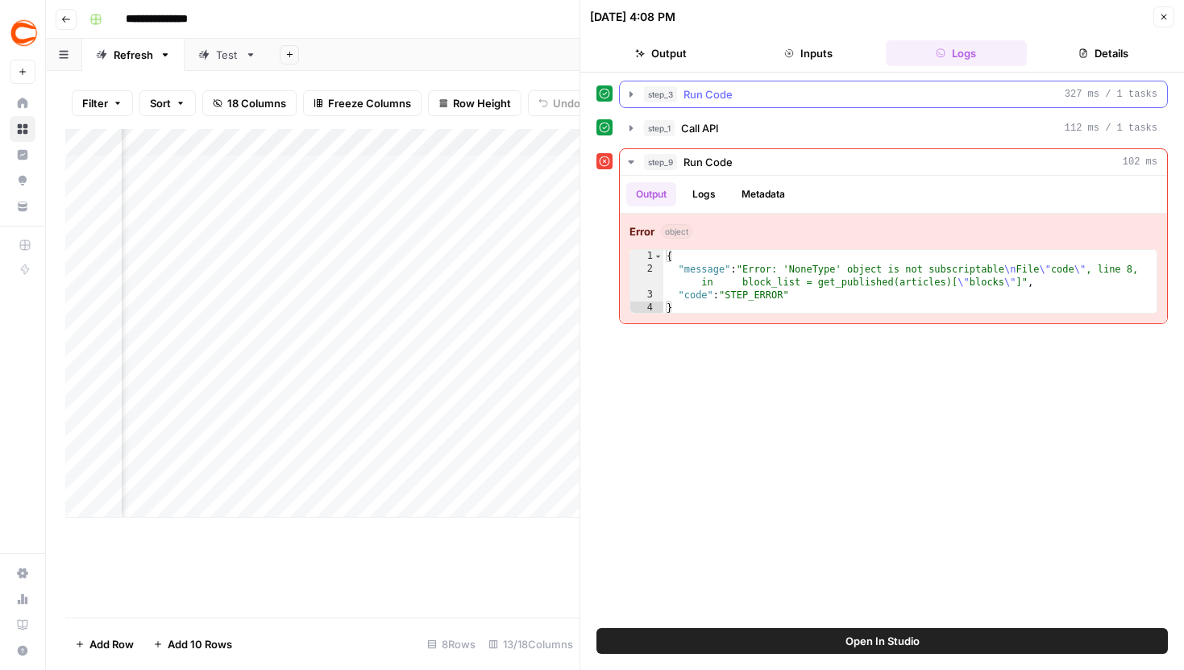
click at [635, 98] on icon "button" at bounding box center [631, 94] width 13 height 13
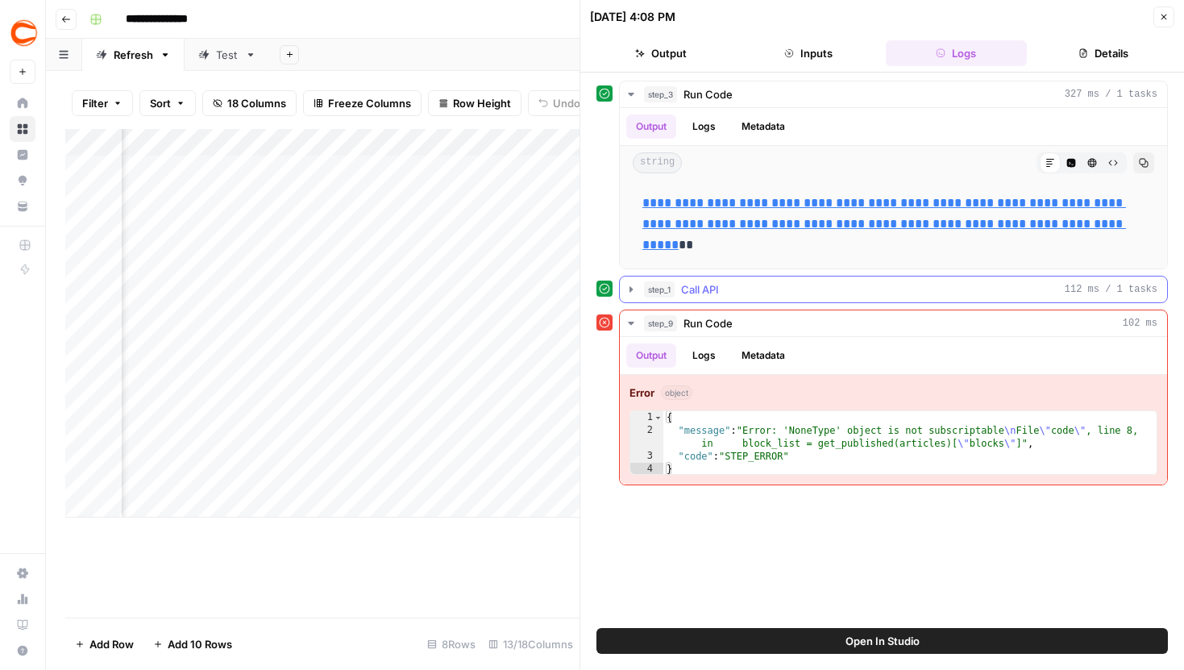
click at [632, 292] on icon "button" at bounding box center [631, 289] width 13 height 13
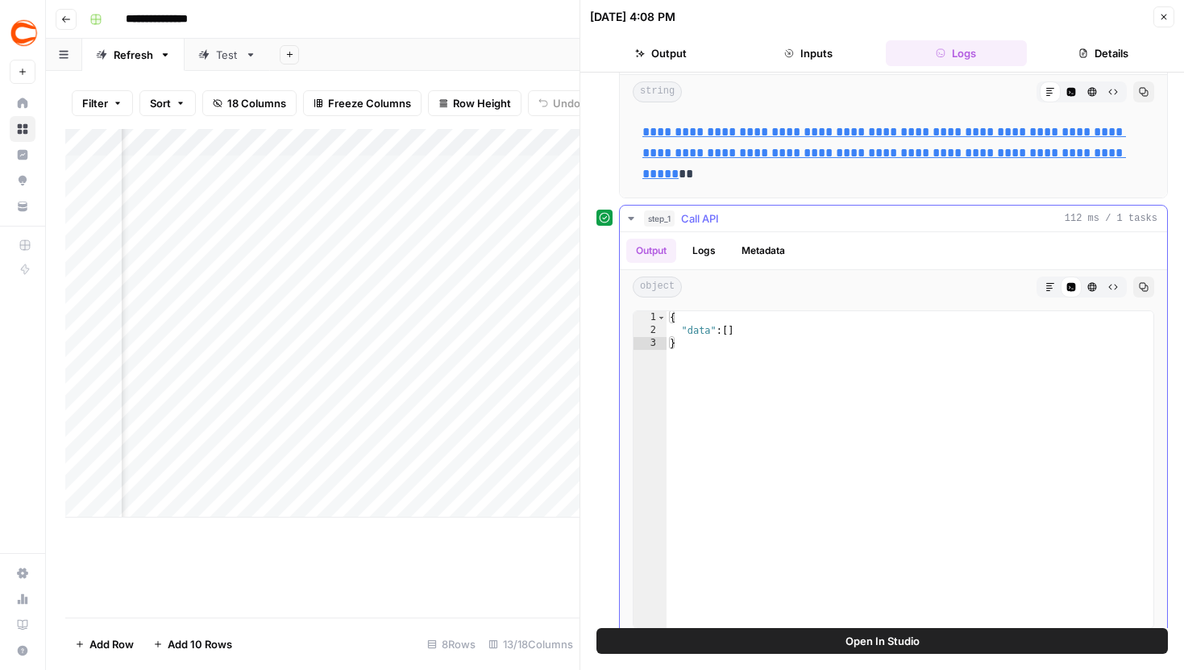
scroll to position [81, 0]
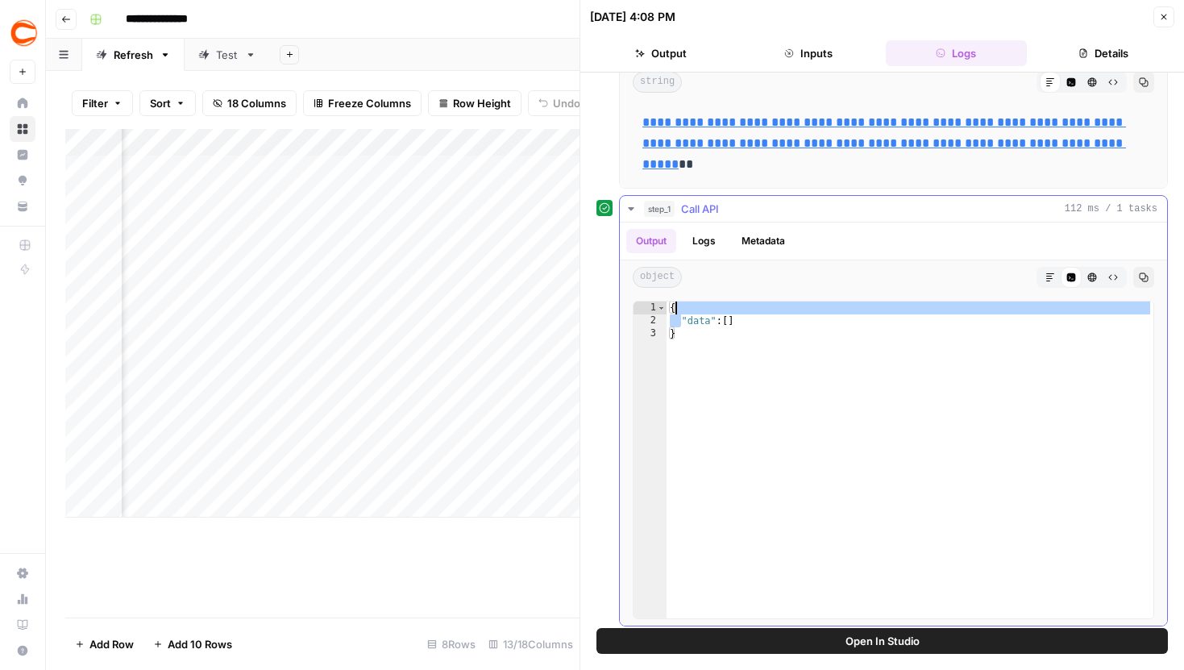
drag, startPoint x: 684, startPoint y: 327, endPoint x: 671, endPoint y: 309, distance: 21.9
click at [671, 309] on div "{ "data" : [ ] }" at bounding box center [910, 473] width 487 height 343
click at [688, 335] on div "{ "data" : [ ] }" at bounding box center [910, 473] width 487 height 343
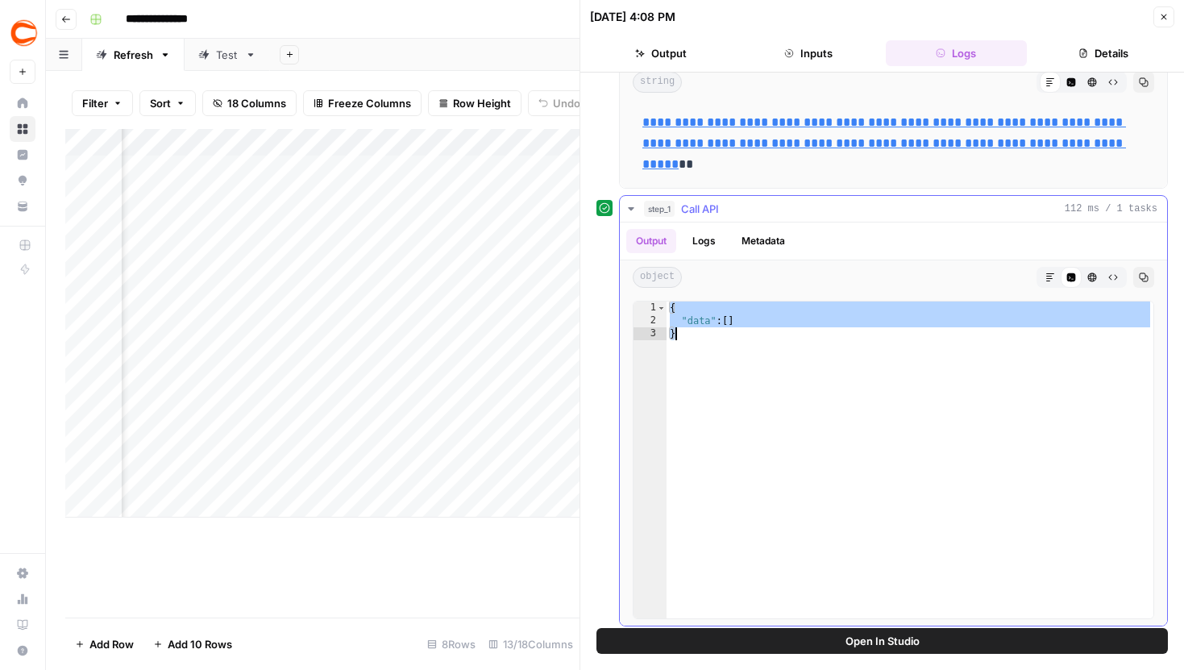
drag, startPoint x: 687, startPoint y: 336, endPoint x: 677, endPoint y: 314, distance: 24.6
click at [677, 314] on div "{ "data" : [ ] }" at bounding box center [910, 473] width 487 height 343
click at [759, 345] on div "{ "data" : [ ] }" at bounding box center [910, 473] width 487 height 343
type textarea "*"
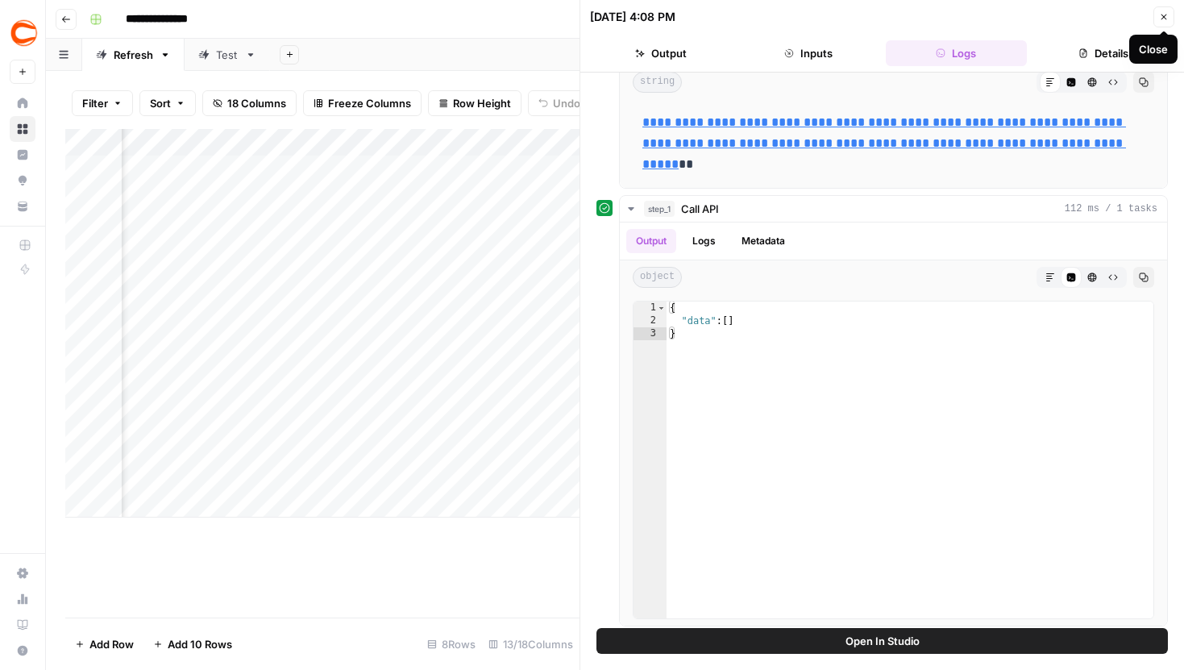
click at [1163, 15] on icon "button" at bounding box center [1165, 18] width 6 height 6
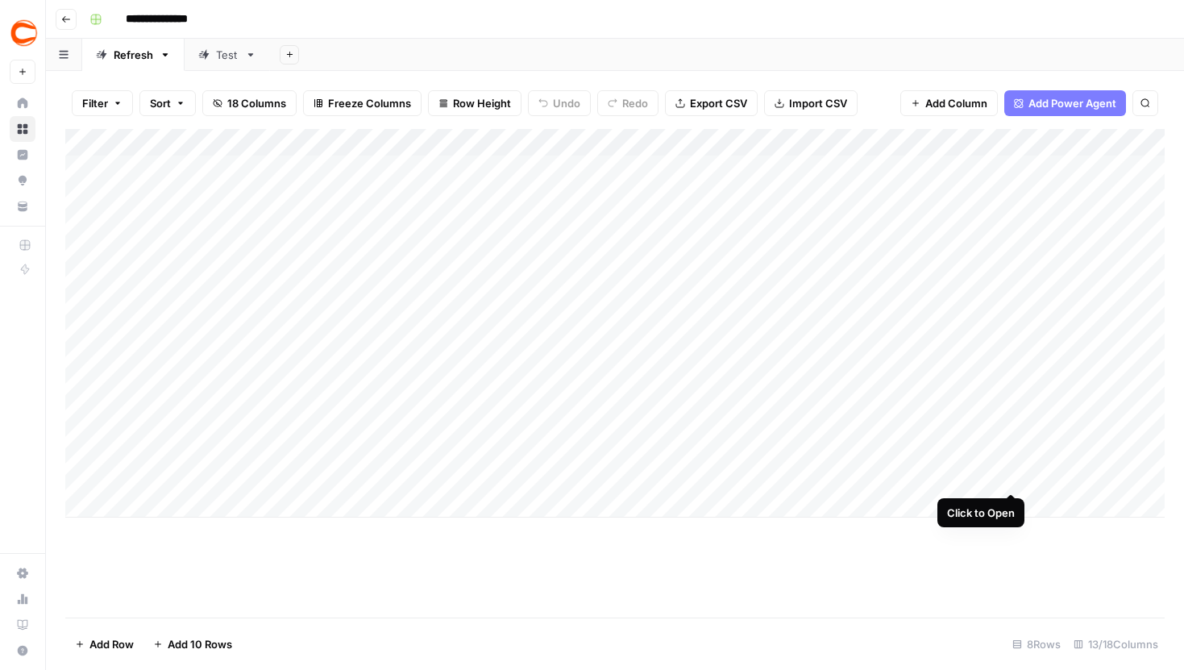
click at [1014, 463] on div "Add Column" at bounding box center [615, 323] width 1100 height 389
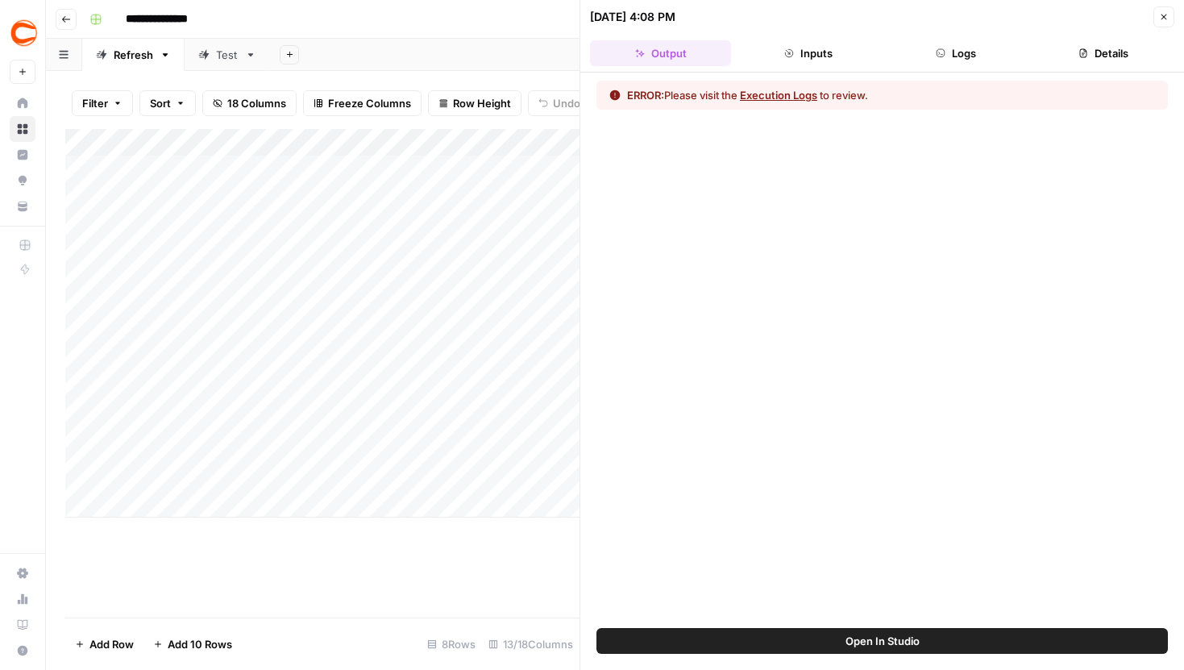
click at [945, 57] on icon "button" at bounding box center [941, 53] width 10 height 10
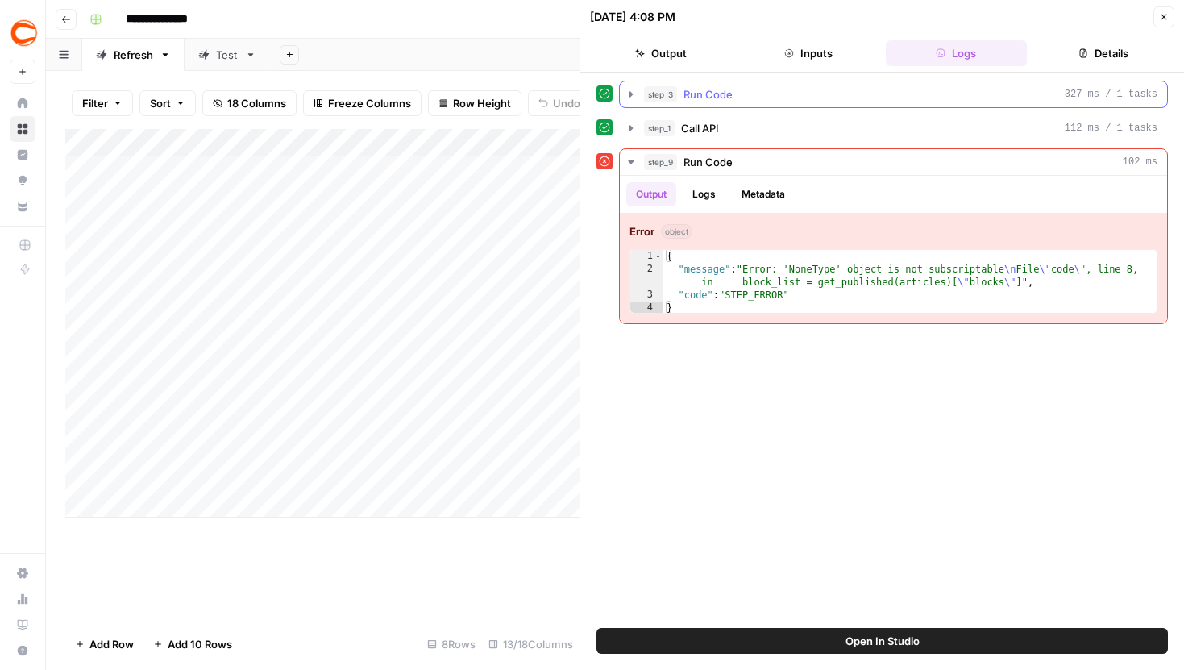
click at [625, 98] on icon "button" at bounding box center [631, 94] width 13 height 13
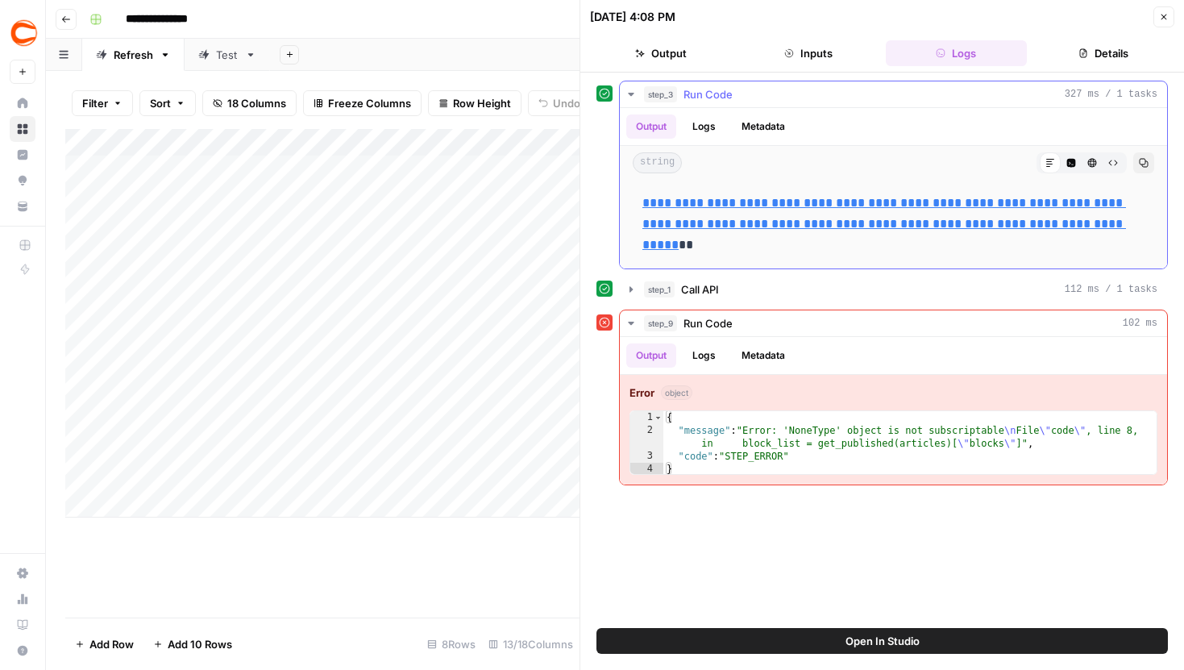
drag, startPoint x: 638, startPoint y: 202, endPoint x: 776, endPoint y: 245, distance: 145.1
click at [776, 245] on div "**********" at bounding box center [894, 224] width 522 height 76
click at [776, 245] on p "**********" at bounding box center [894, 224] width 502 height 63
drag, startPoint x: 780, startPoint y: 243, endPoint x: 637, endPoint y: 203, distance: 148.9
click at [637, 203] on div "**********" at bounding box center [894, 224] width 522 height 76
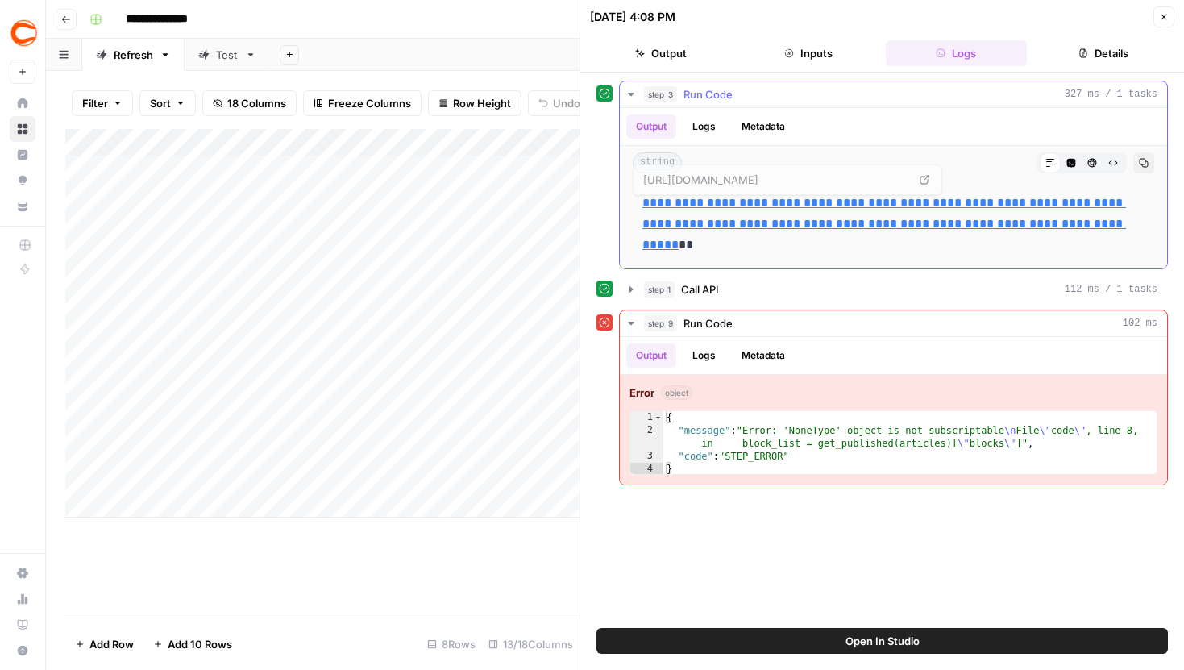
click at [827, 255] on p "**********" at bounding box center [894, 224] width 502 height 63
click at [1161, 19] on icon "button" at bounding box center [1164, 17] width 10 height 10
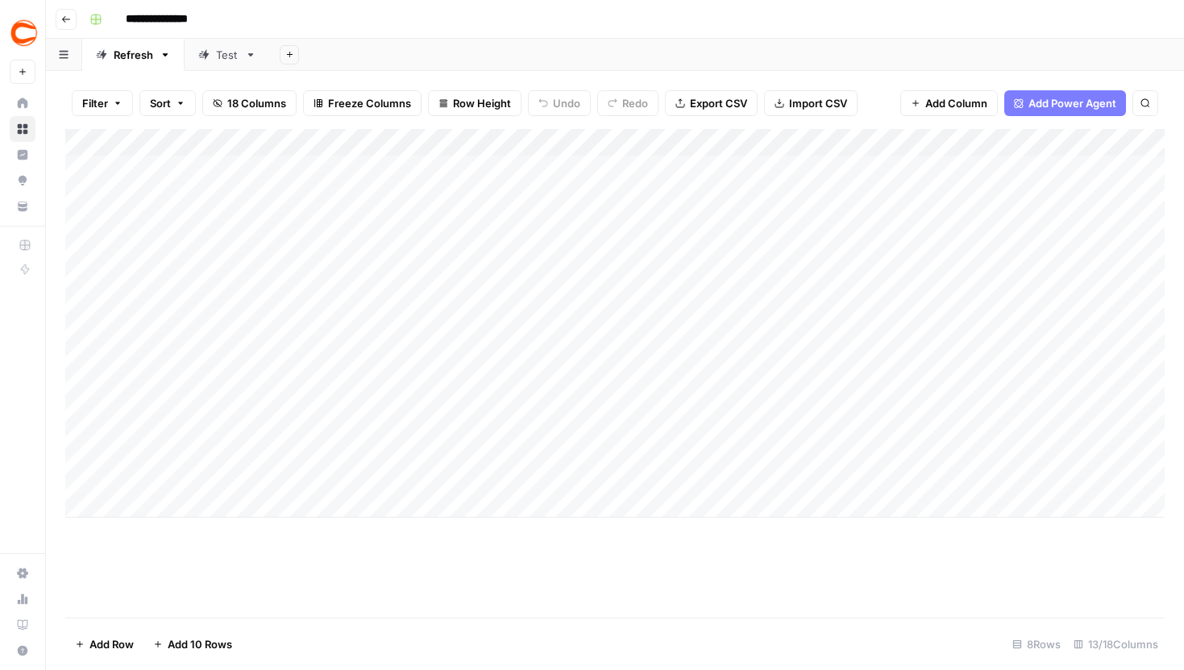
click at [328, 464] on div "Add Column" at bounding box center [615, 323] width 1100 height 389
click at [428, 335] on div "Add Column" at bounding box center [615, 323] width 1100 height 389
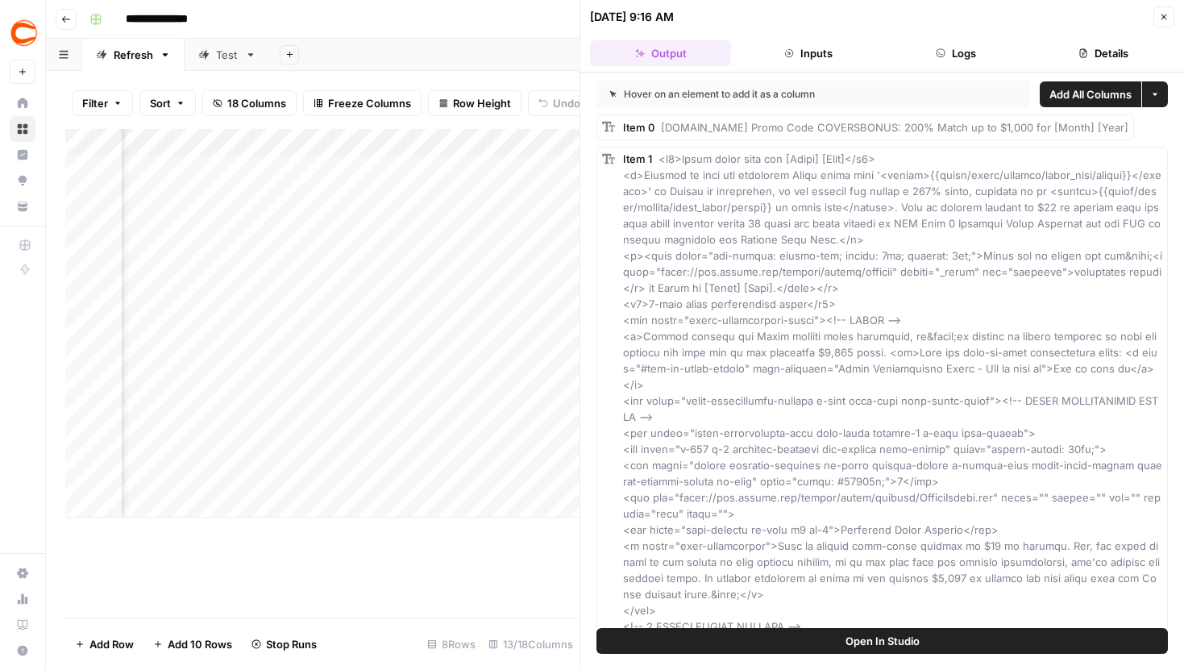
click at [1126, 49] on button "Details" at bounding box center [1104, 53] width 141 height 26
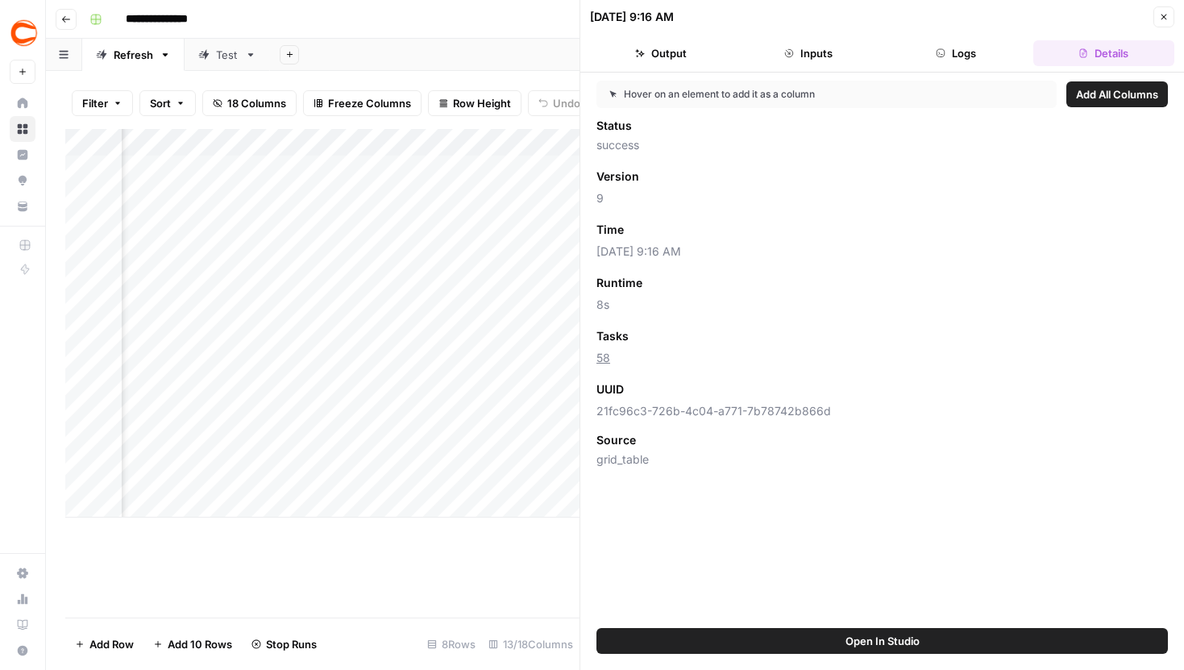
click at [1162, 10] on button "Close" at bounding box center [1164, 16] width 21 height 21
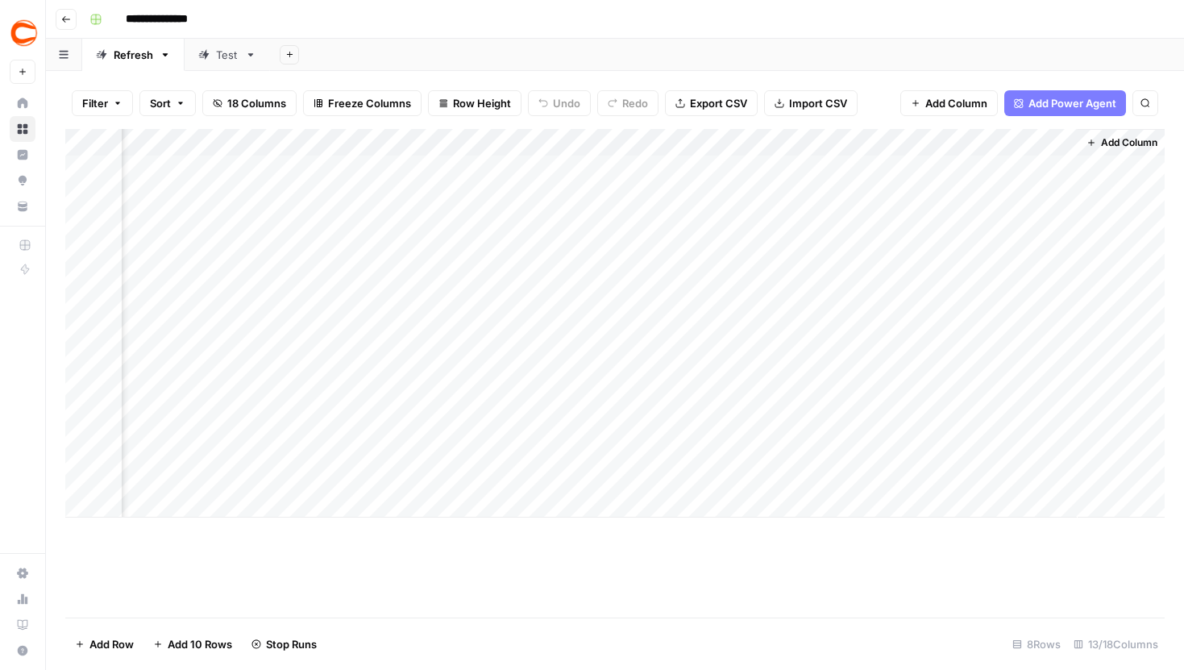
scroll to position [0, 1254]
click at [1039, 335] on div "Add Column" at bounding box center [615, 323] width 1100 height 389
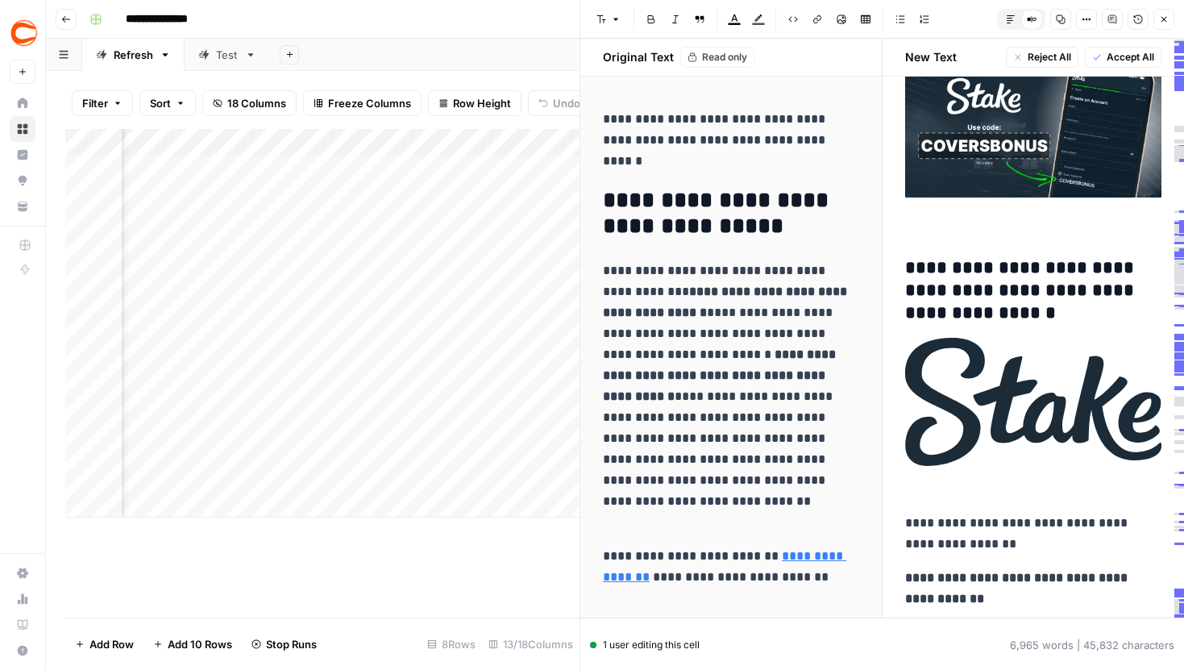
type input "https://www.covers.com/betting/sportsbookredirect?sportsbookId=33&slug=stake&ve…"
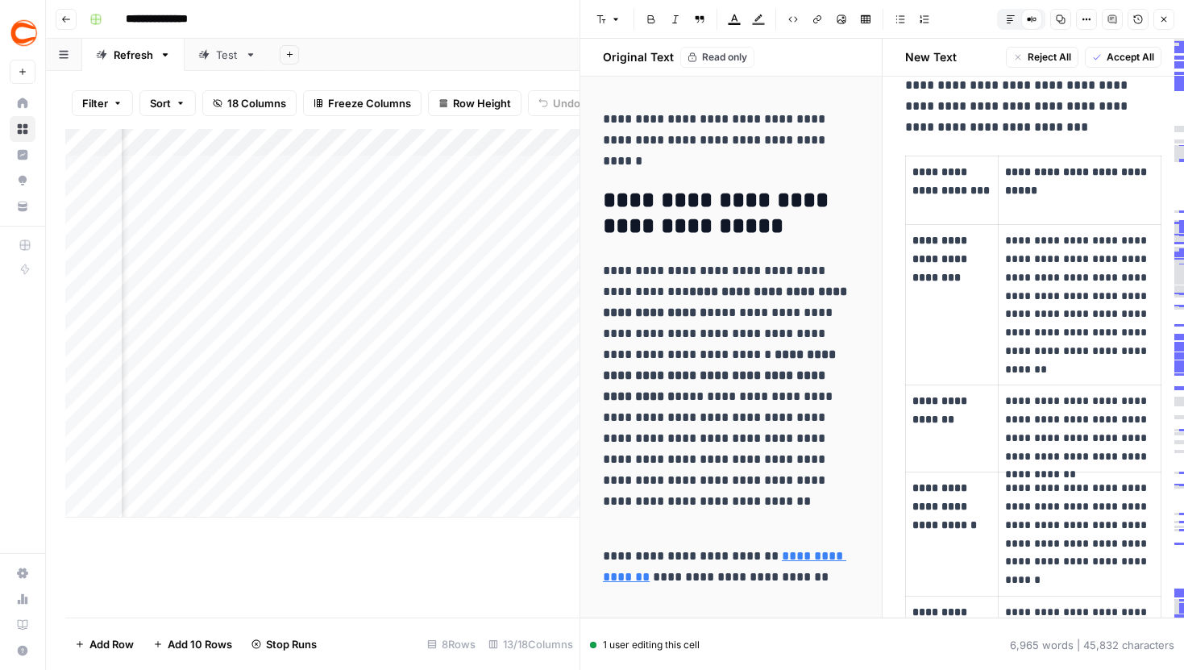
scroll to position [9993, 0]
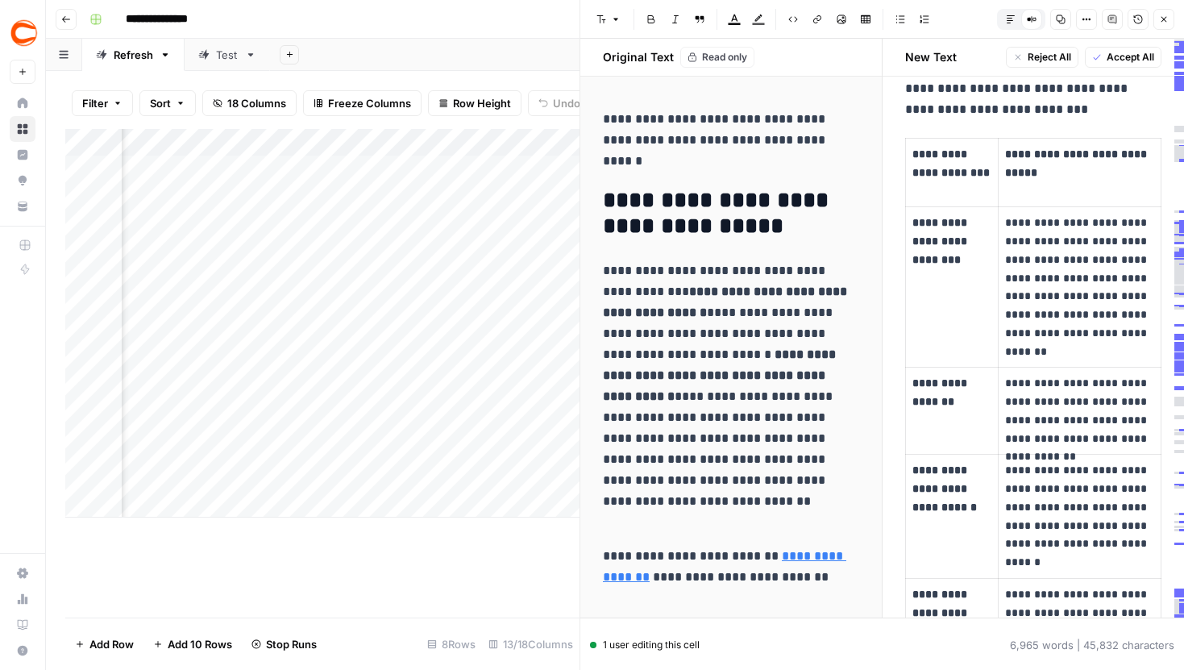
click at [1163, 19] on icon "button" at bounding box center [1164, 20] width 10 height 10
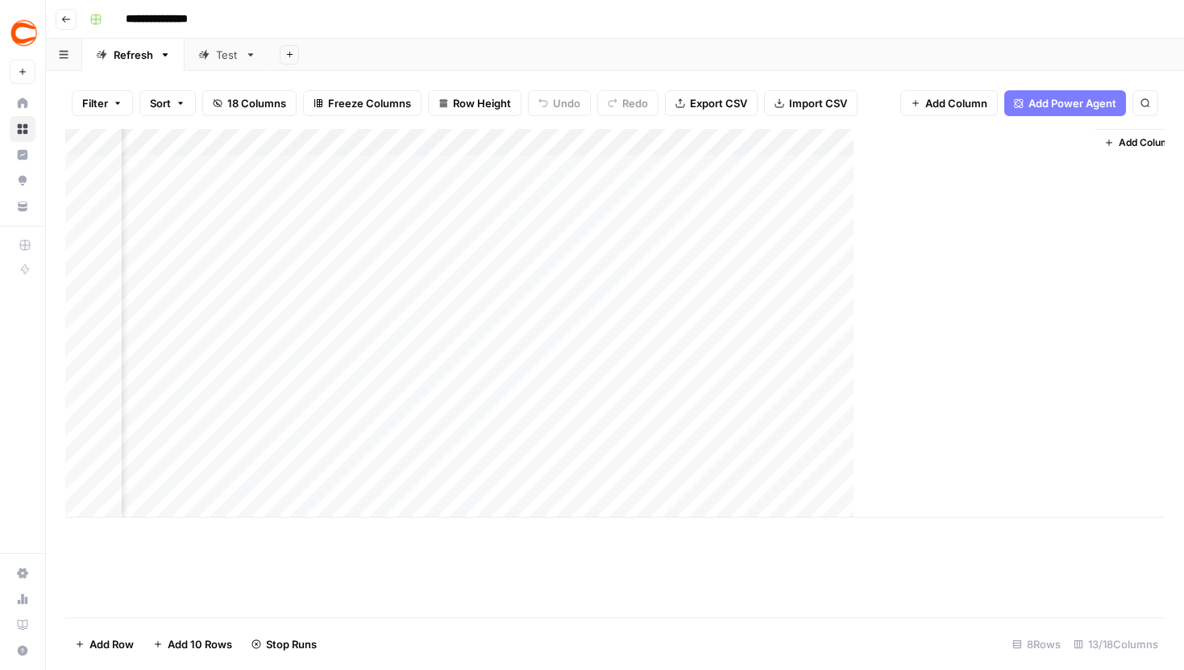
scroll to position [0, 1234]
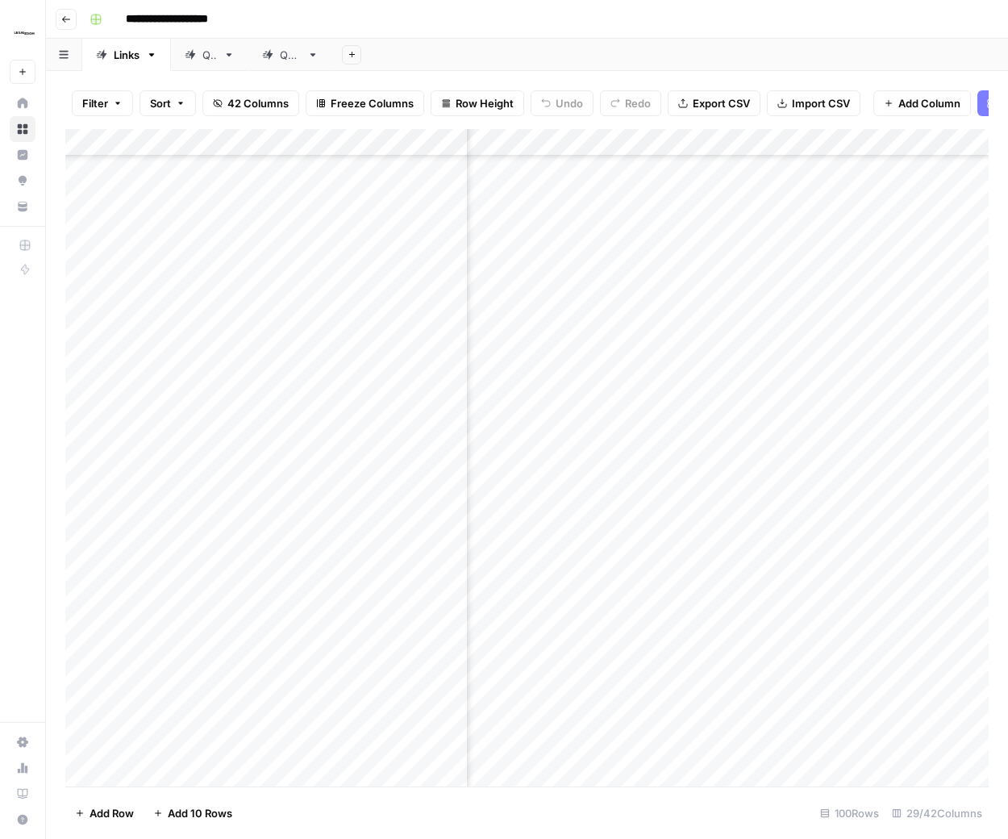
scroll to position [2087, 2324]
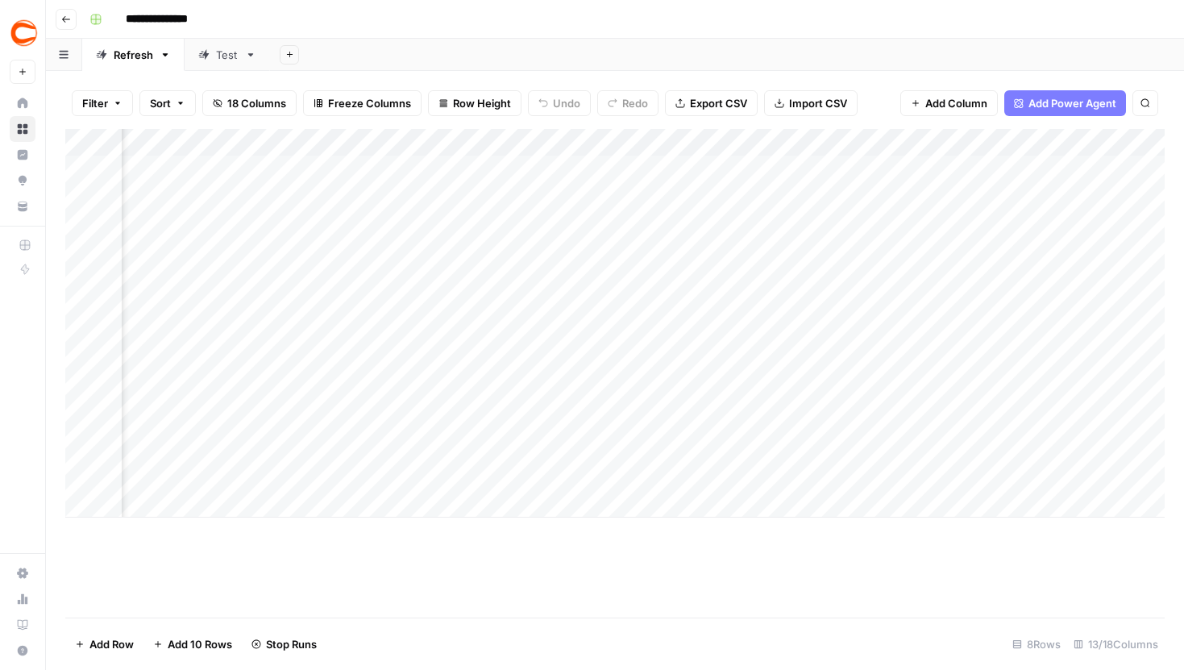
scroll to position [0, 674]
click at [643, 335] on div "Add Column" at bounding box center [615, 323] width 1100 height 389
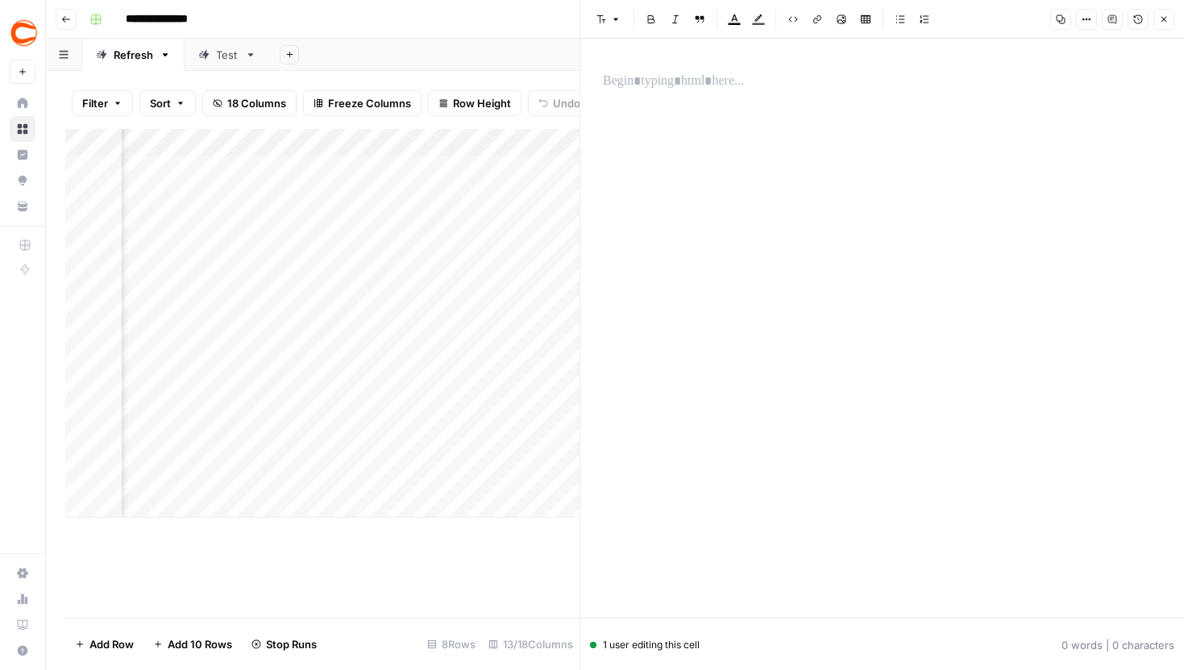
scroll to position [0, 747]
click at [432, 341] on div "Add Column" at bounding box center [322, 323] width 514 height 389
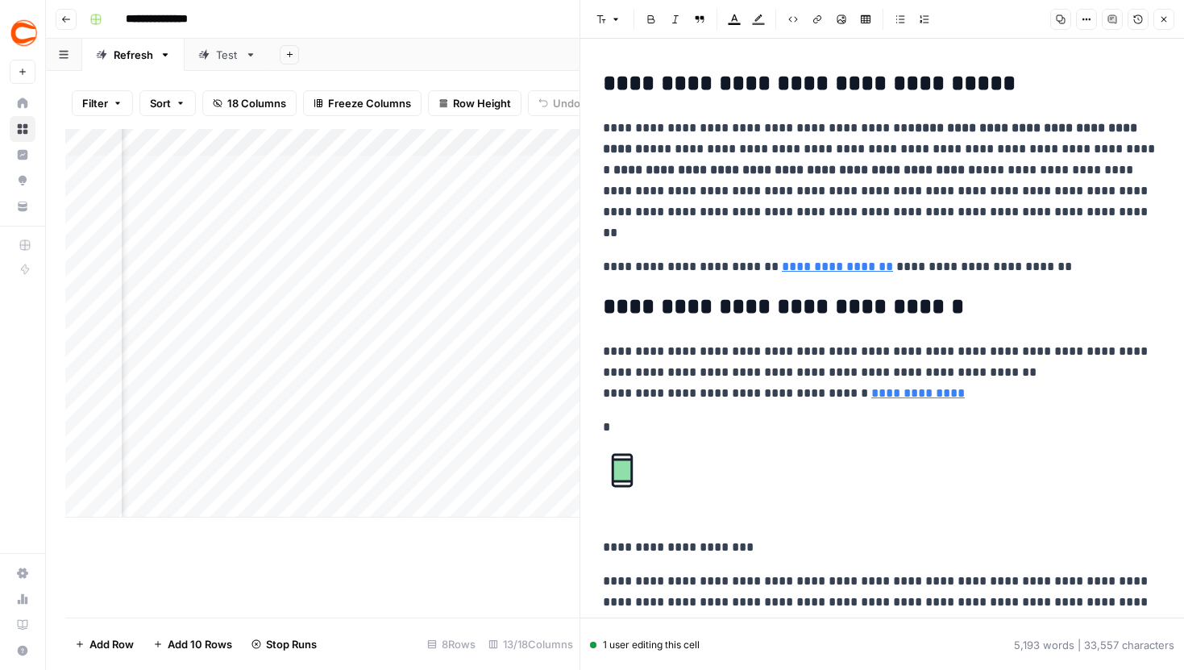
click at [432, 341] on div "Add Column" at bounding box center [322, 323] width 514 height 389
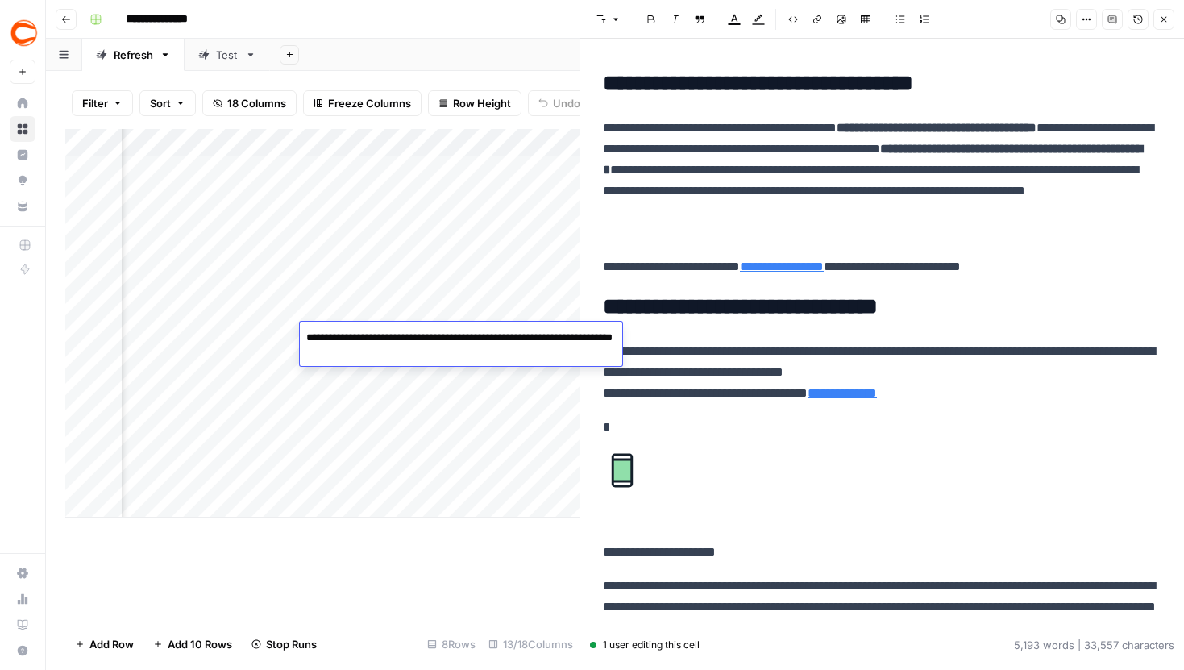
click at [772, 403] on p "**********" at bounding box center [882, 372] width 559 height 63
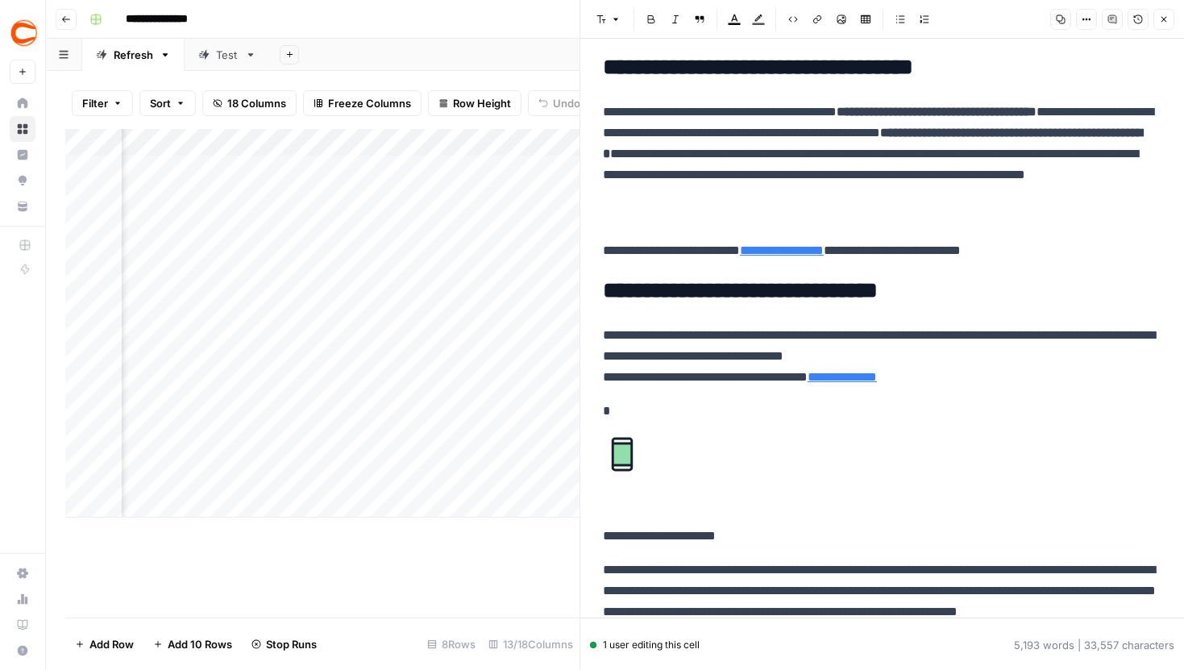
scroll to position [0, 0]
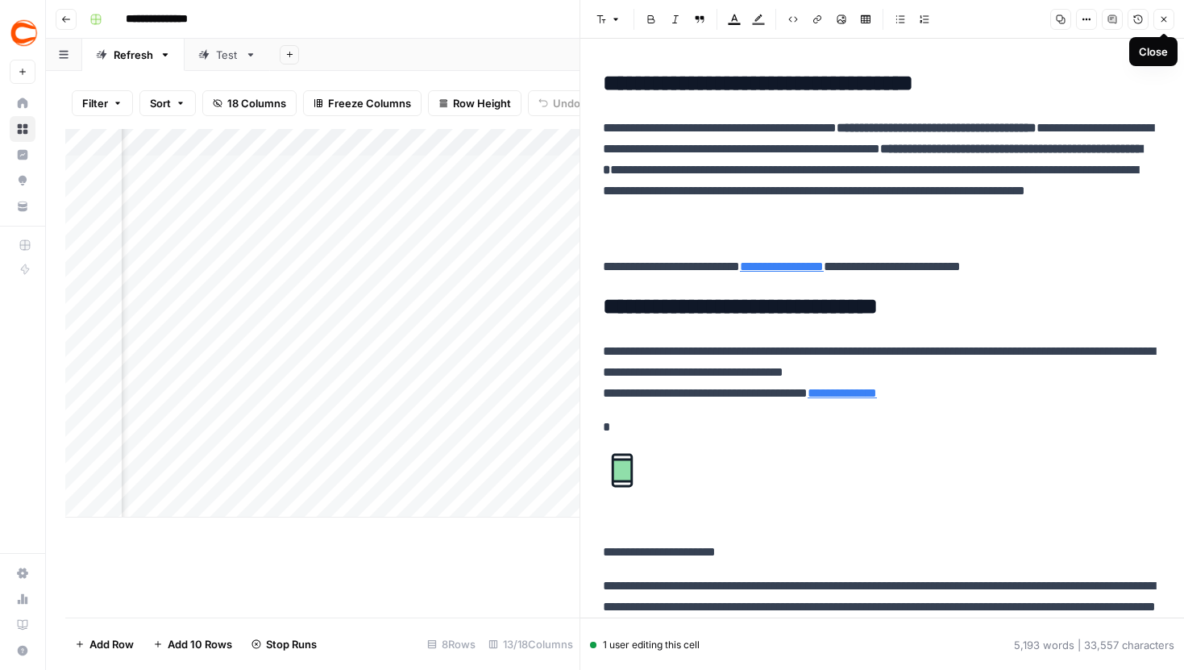
click at [1163, 19] on icon "button" at bounding box center [1165, 20] width 6 height 6
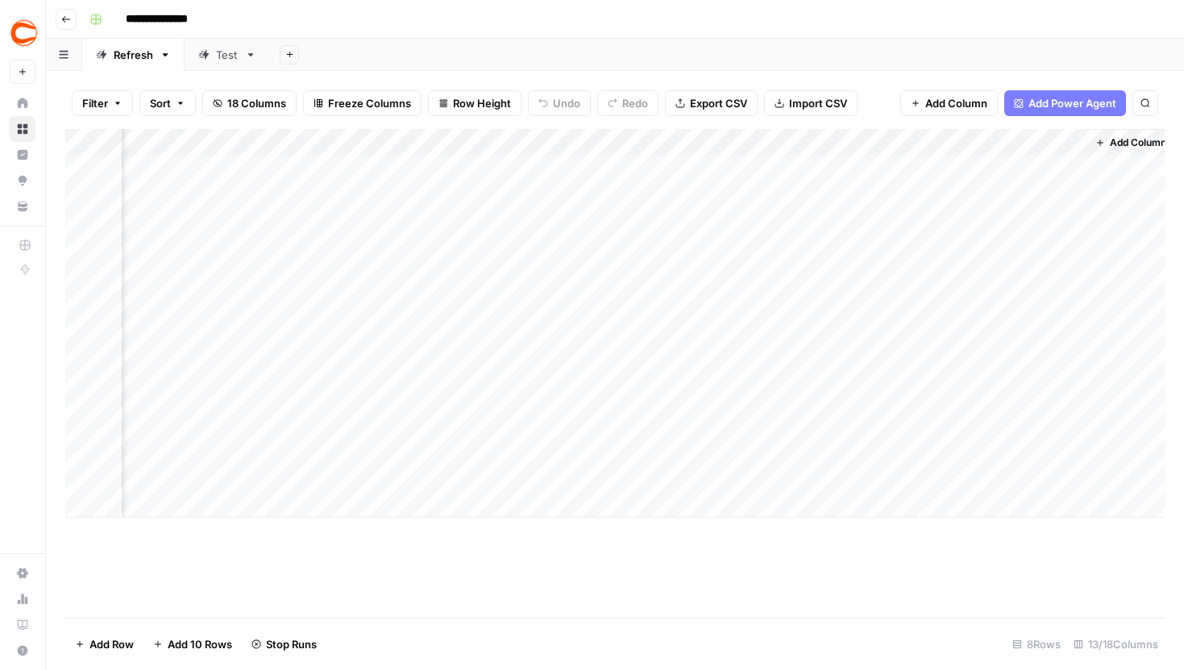
scroll to position [0, 1254]
click at [1042, 340] on div "Add Column" at bounding box center [615, 323] width 1100 height 389
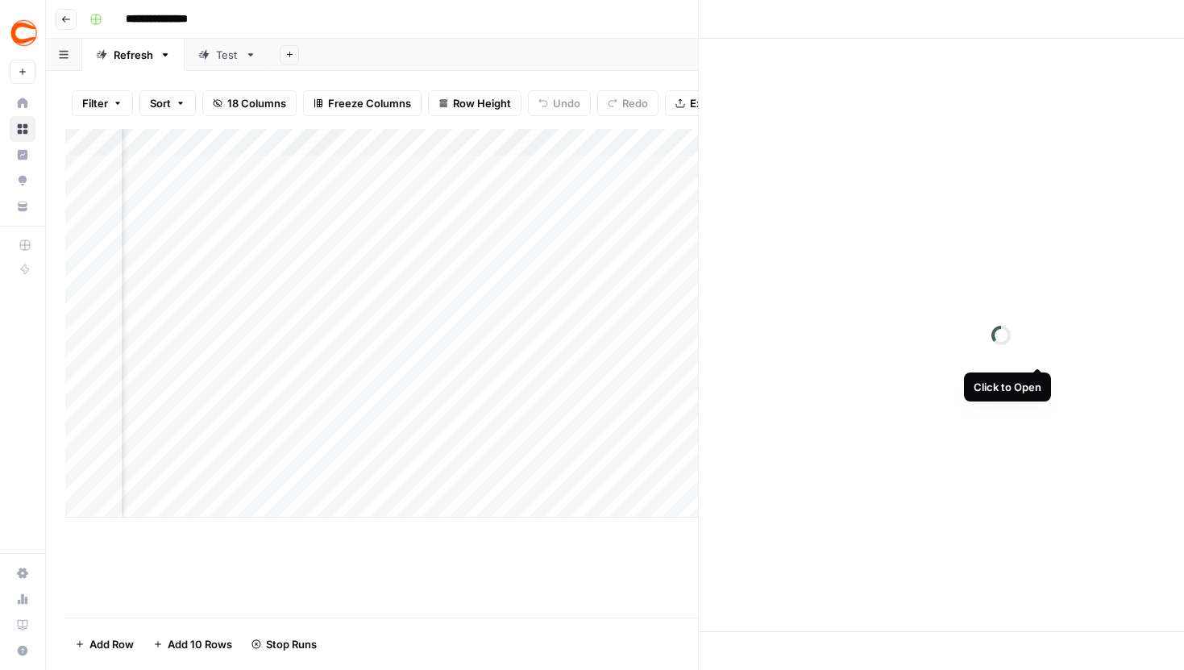
scroll to position [0, 1254]
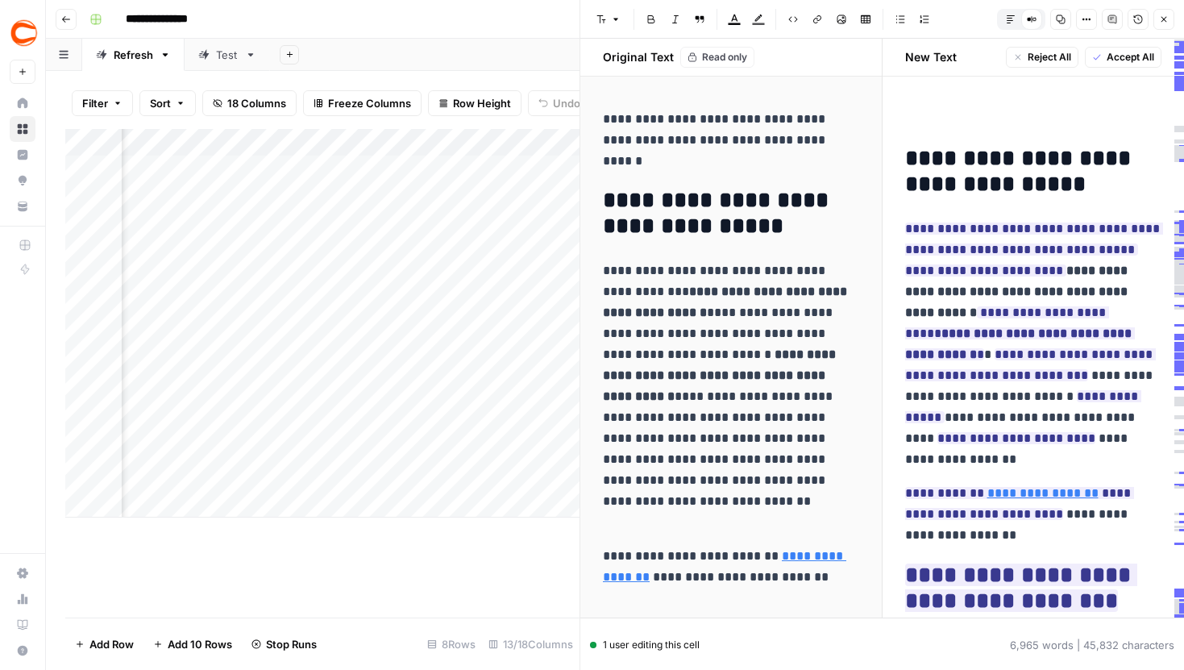
click at [1167, 15] on icon "button" at bounding box center [1164, 20] width 10 height 10
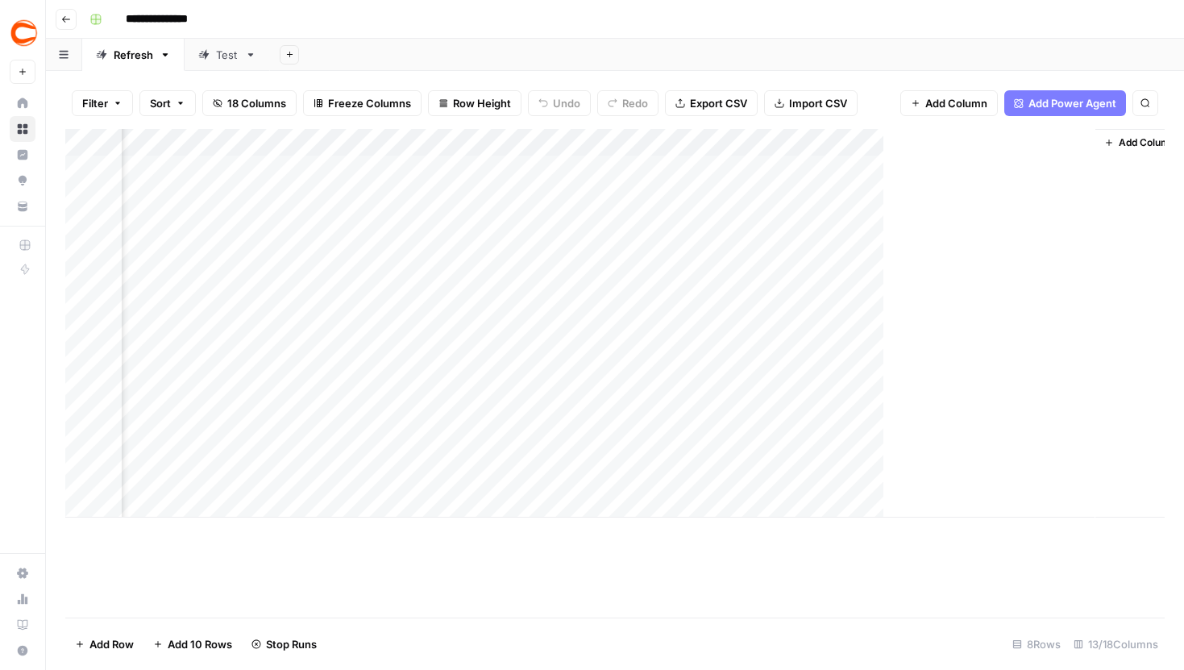
scroll to position [0, 1234]
click at [1059, 337] on div "Add Column" at bounding box center [615, 323] width 1100 height 389
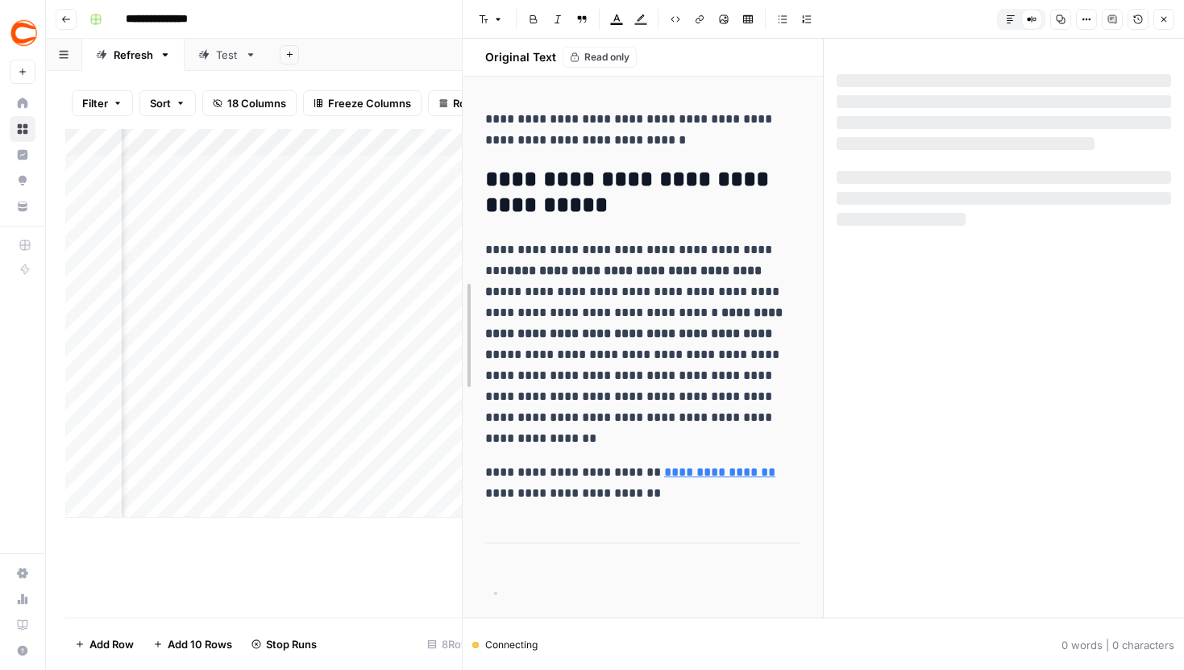
drag, startPoint x: 581, startPoint y: 223, endPoint x: 464, endPoint y: 223, distance: 116.9
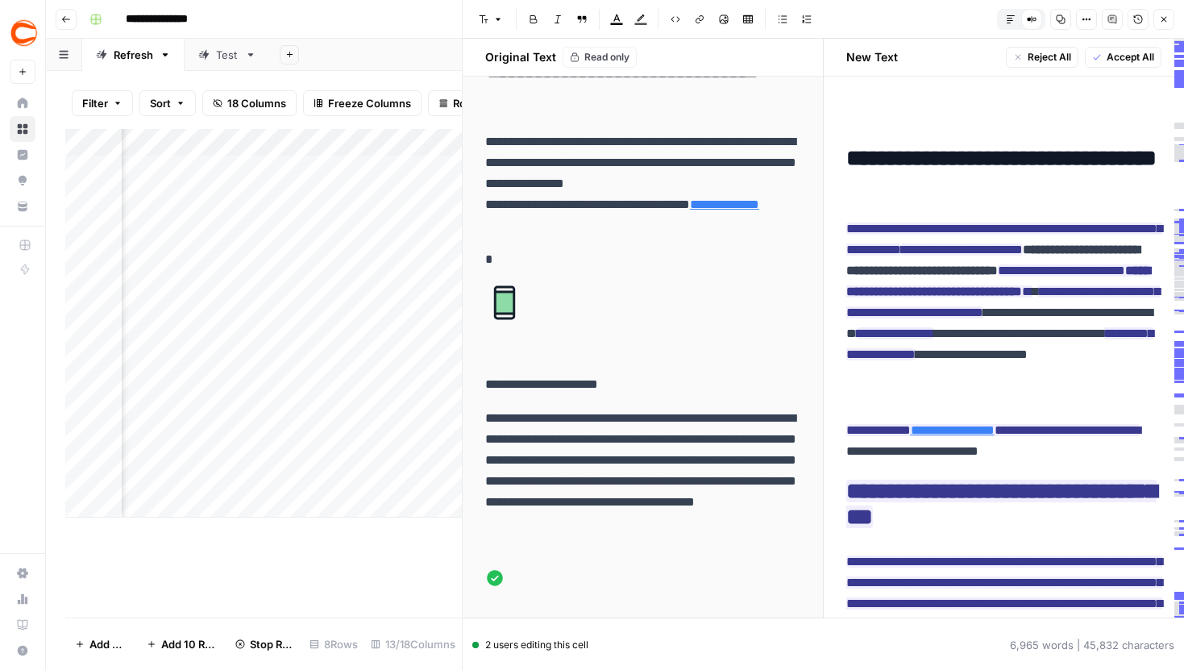
scroll to position [630, 0]
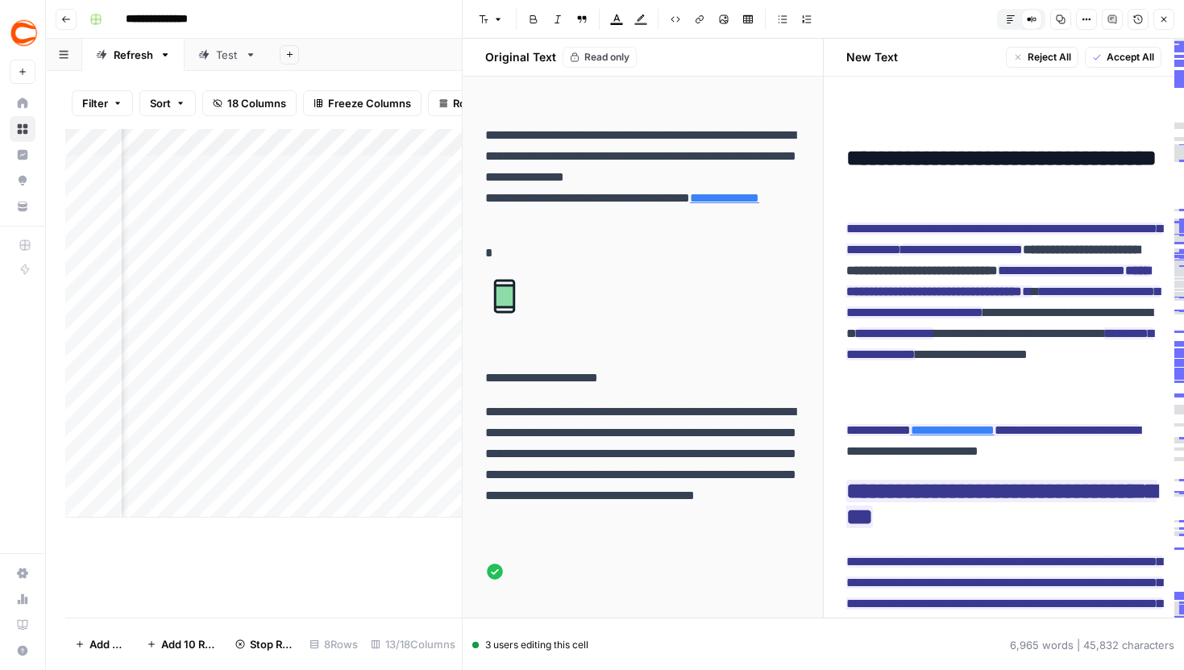
click at [1170, 24] on button "Close" at bounding box center [1164, 19] width 21 height 21
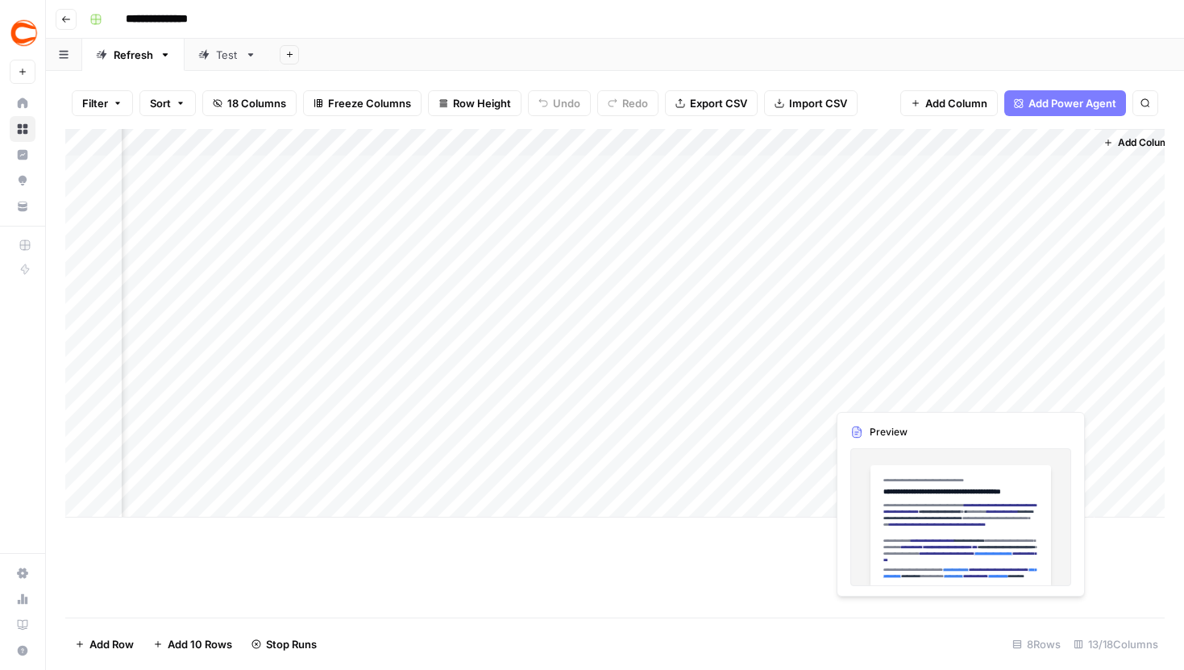
click at [1056, 380] on div "Add Column" at bounding box center [615, 323] width 1100 height 389
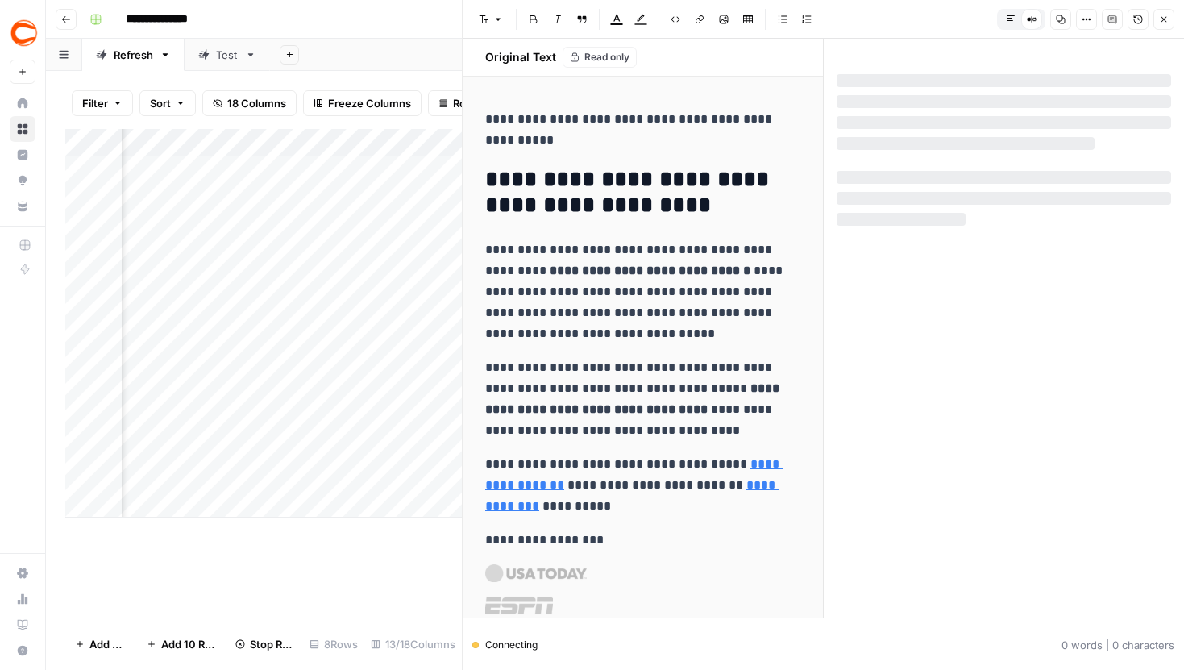
click at [1169, 23] on button "Close" at bounding box center [1164, 19] width 21 height 21
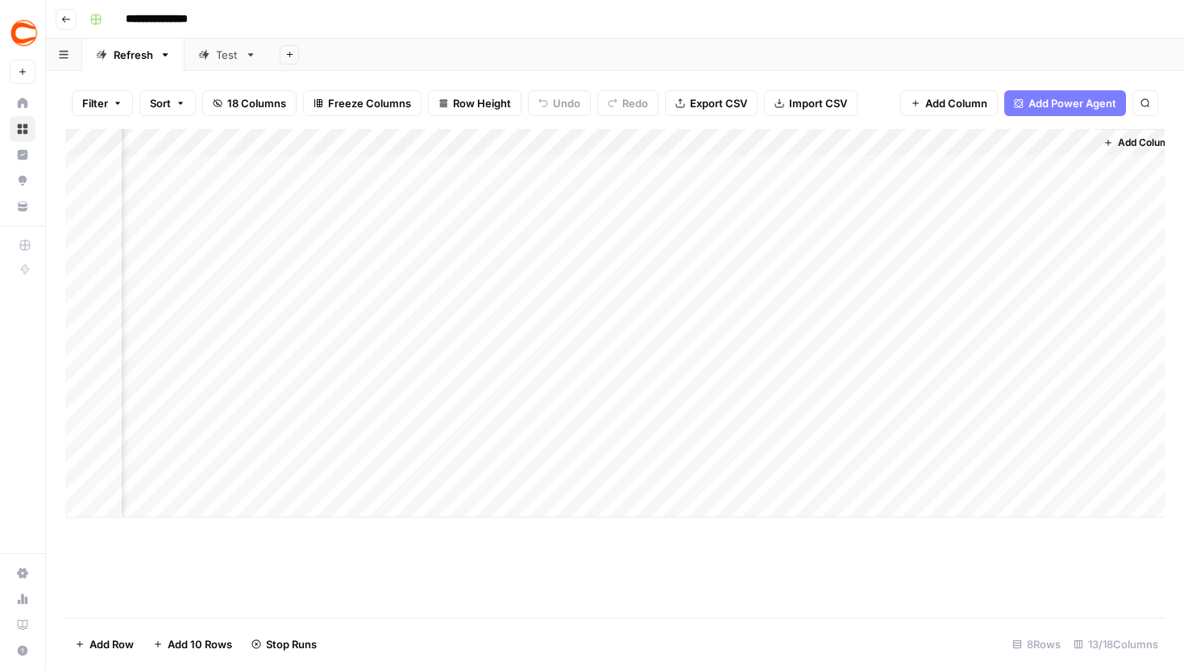
click at [214, 291] on div "Add Column" at bounding box center [615, 323] width 1100 height 389
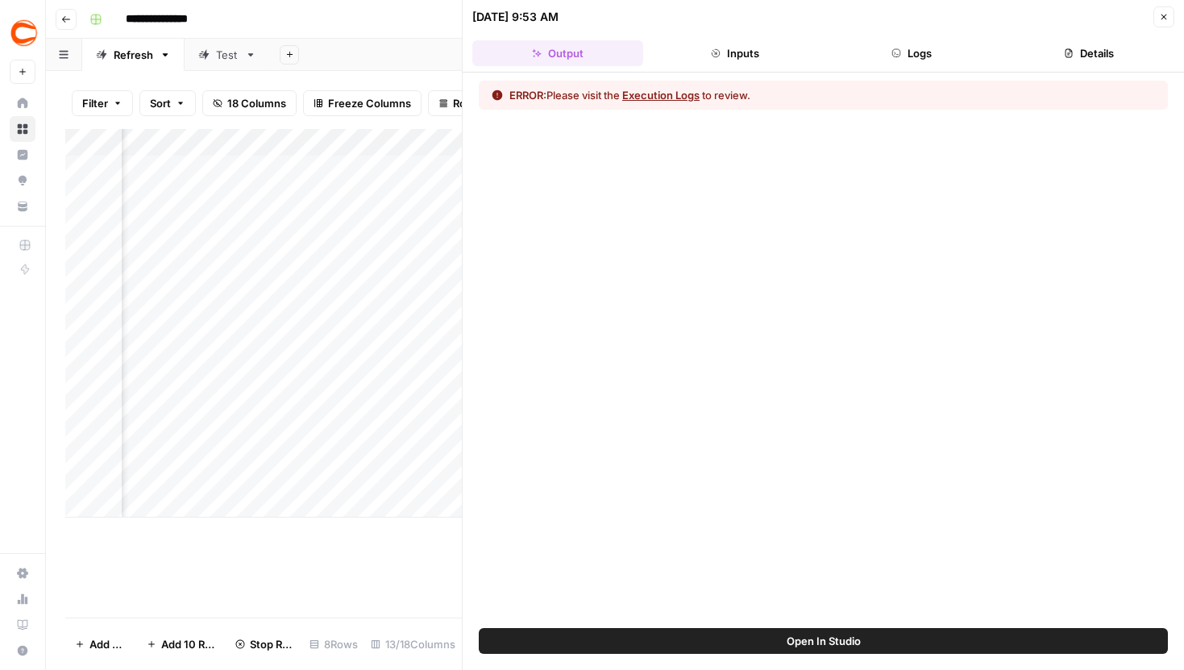
click at [939, 60] on button "Logs" at bounding box center [912, 53] width 171 height 26
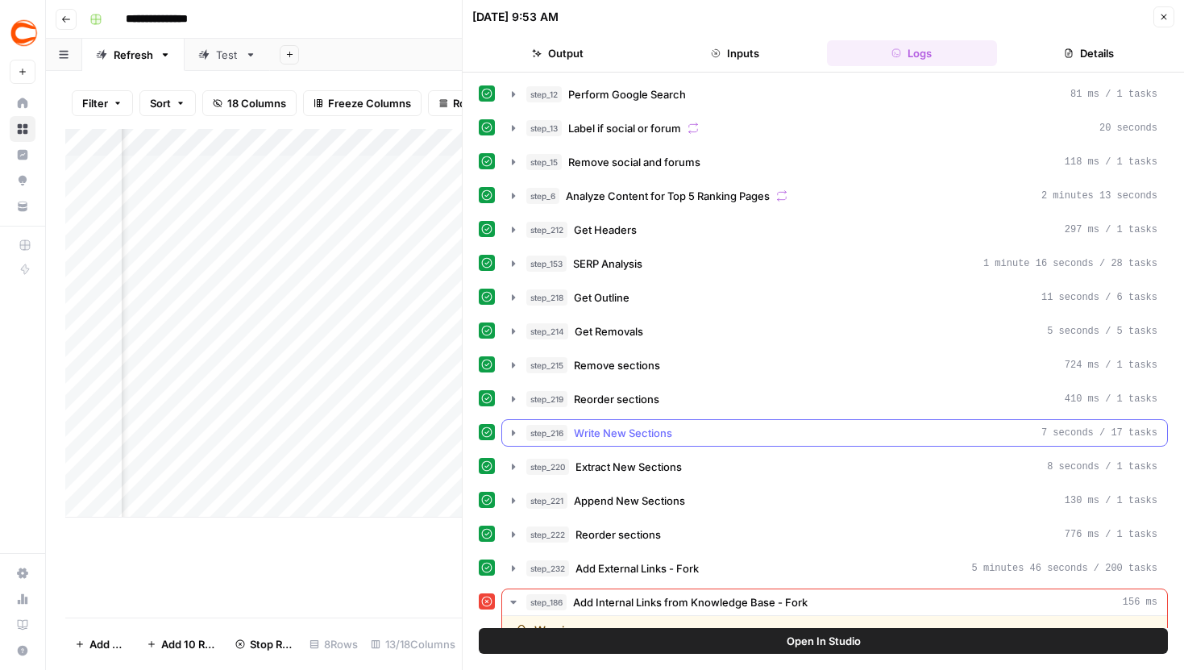
scroll to position [183, 0]
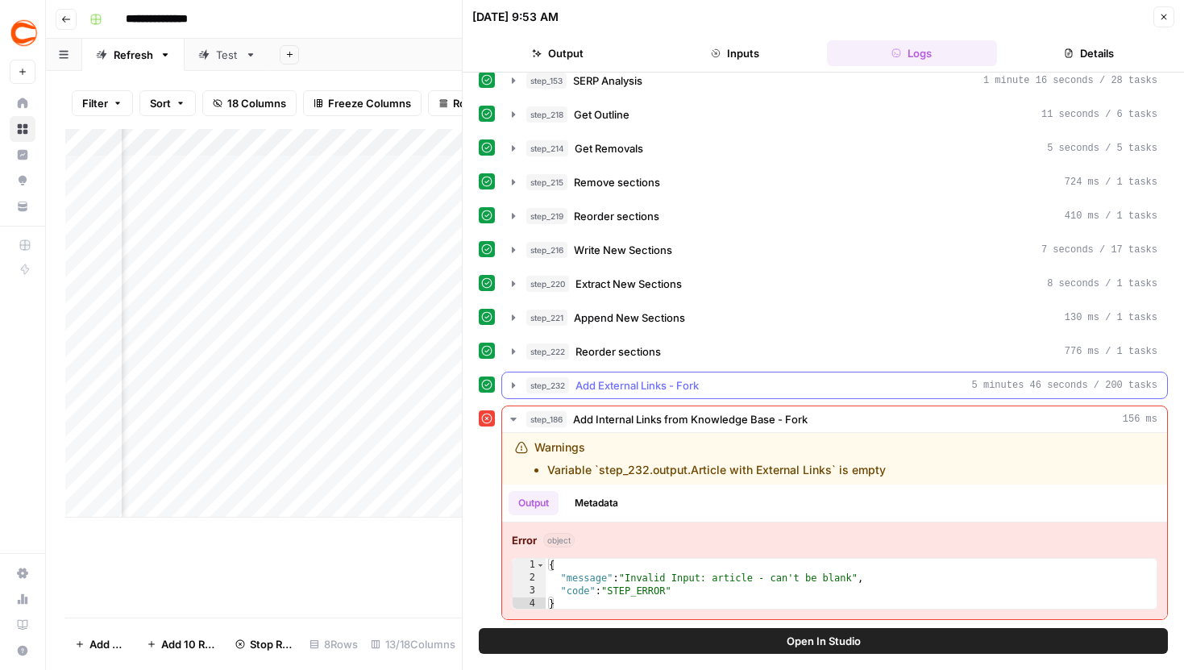
click at [510, 385] on icon "button" at bounding box center [513, 385] width 13 height 13
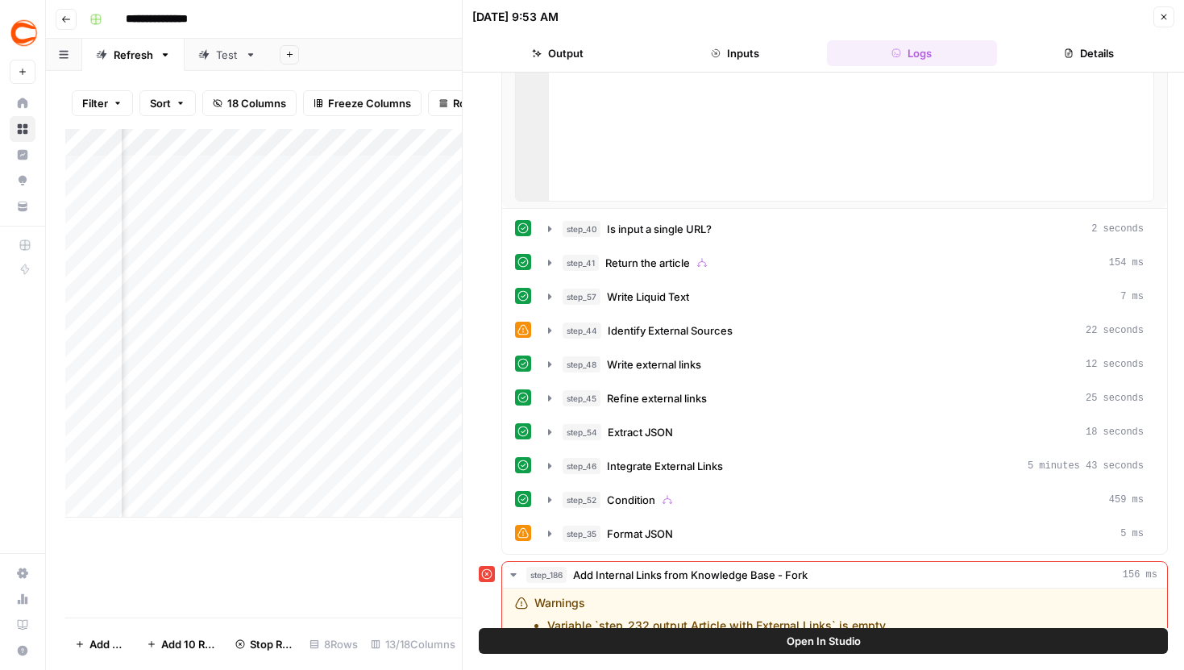
scroll to position [804, 0]
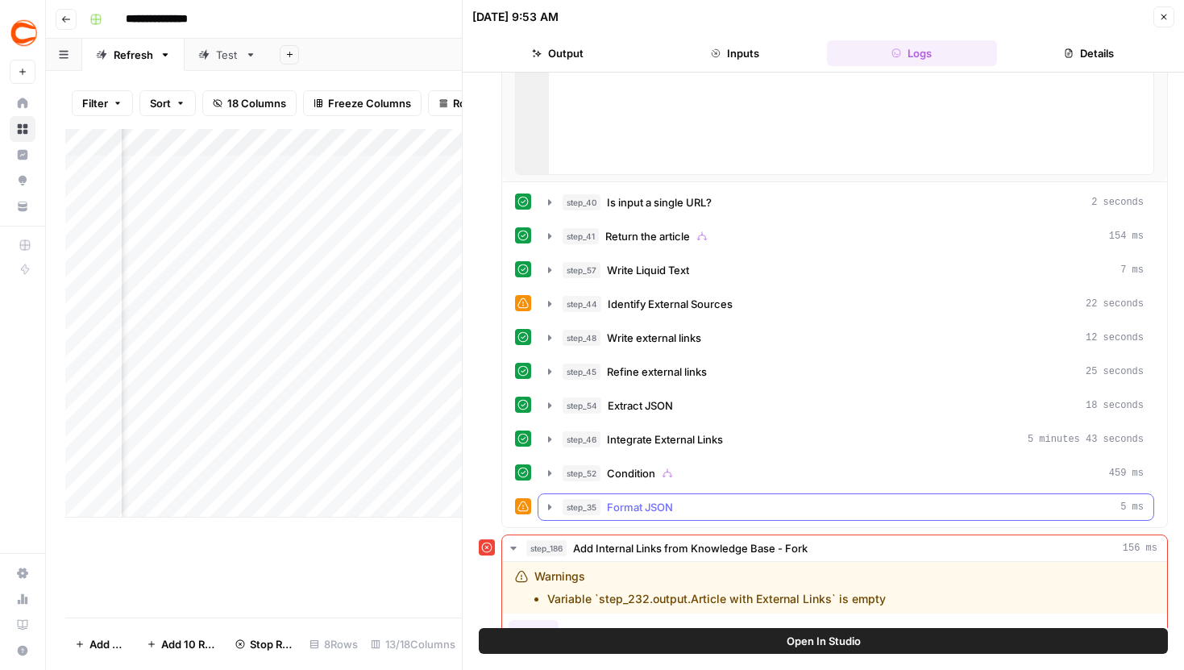
click at [549, 504] on icon "button" at bounding box center [549, 507] width 13 height 13
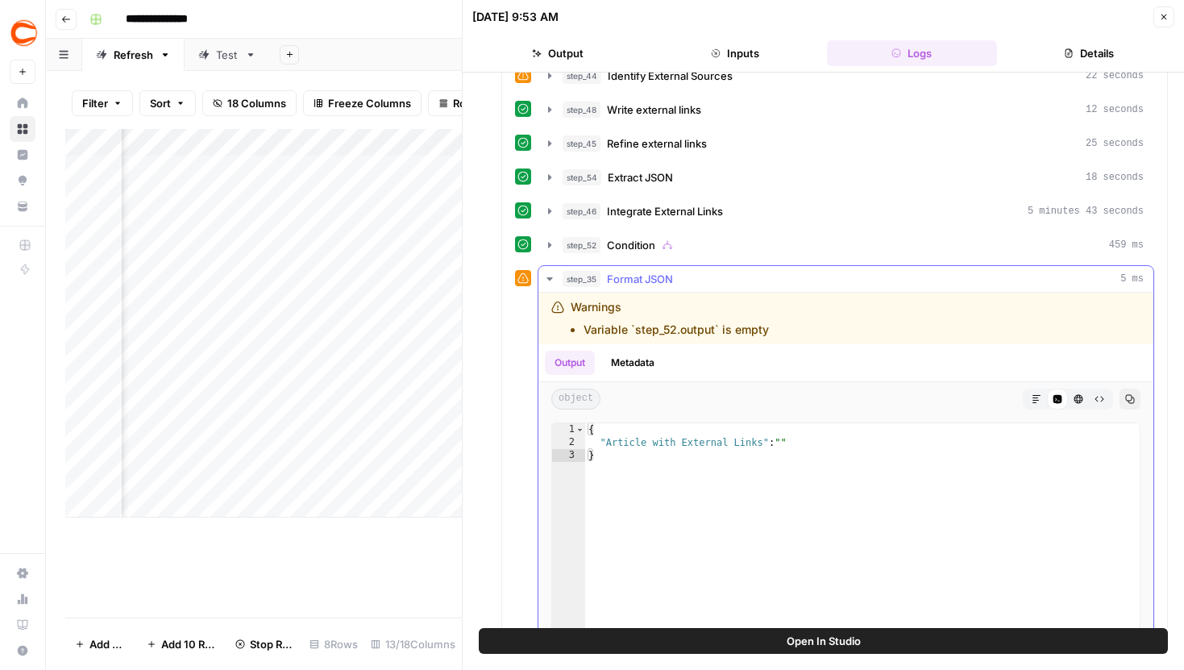
scroll to position [1033, 0]
click at [548, 245] on icon "button" at bounding box center [549, 244] width 3 height 6
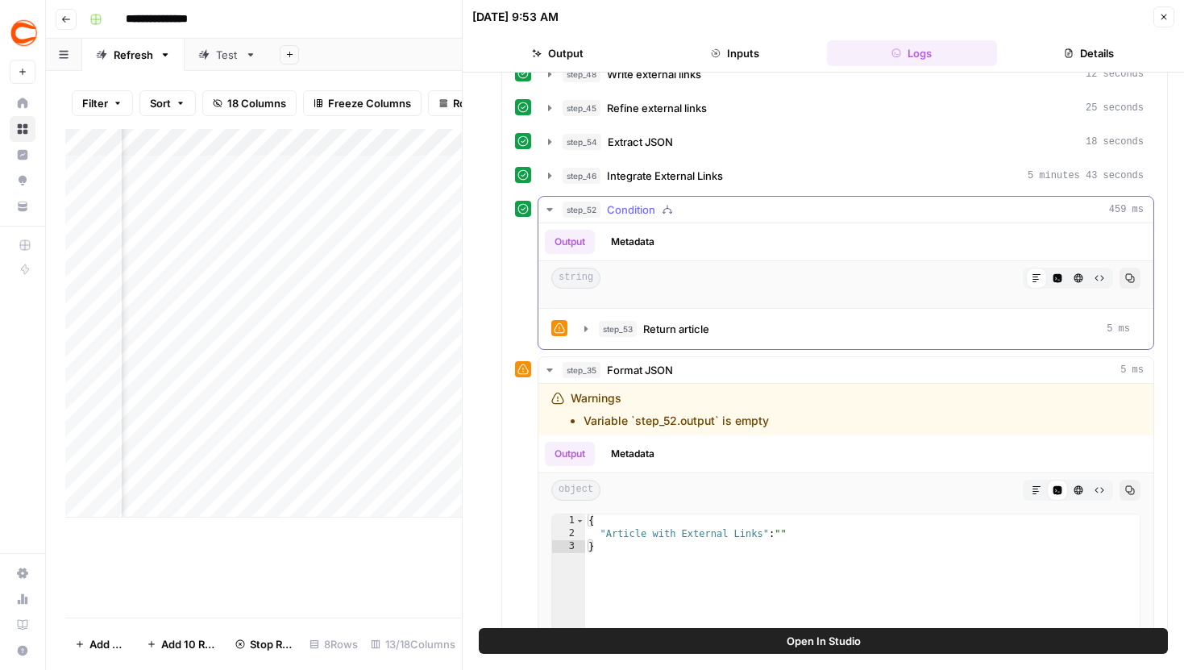
scroll to position [1073, 0]
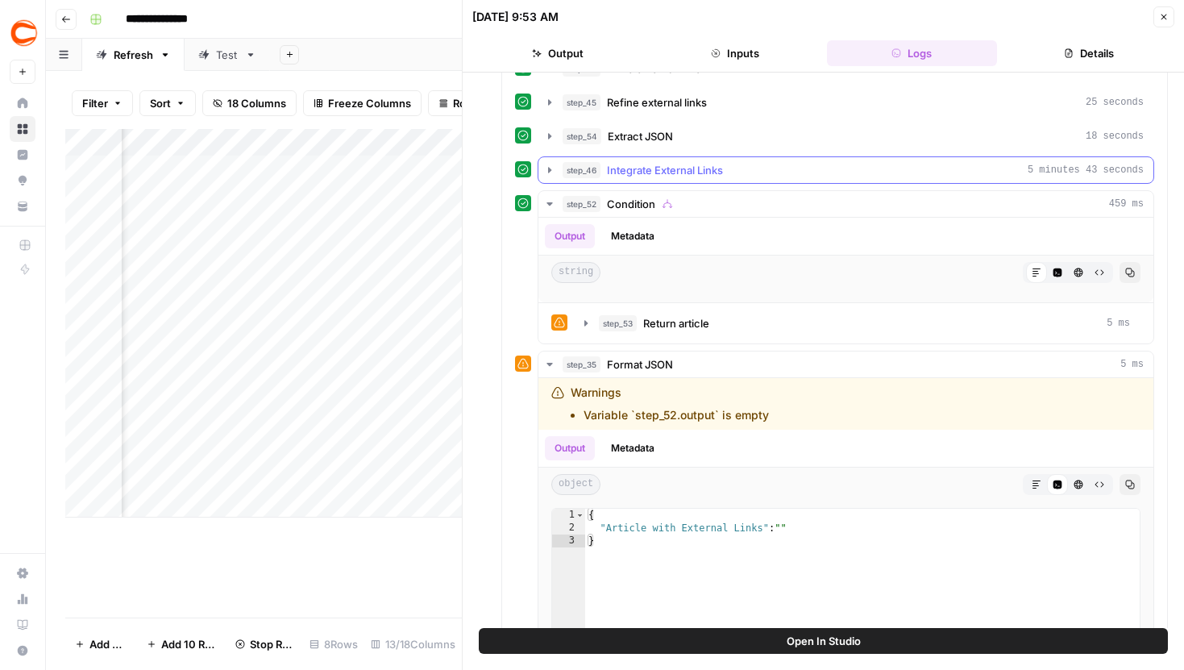
click at [551, 170] on icon "button" at bounding box center [549, 170] width 13 height 13
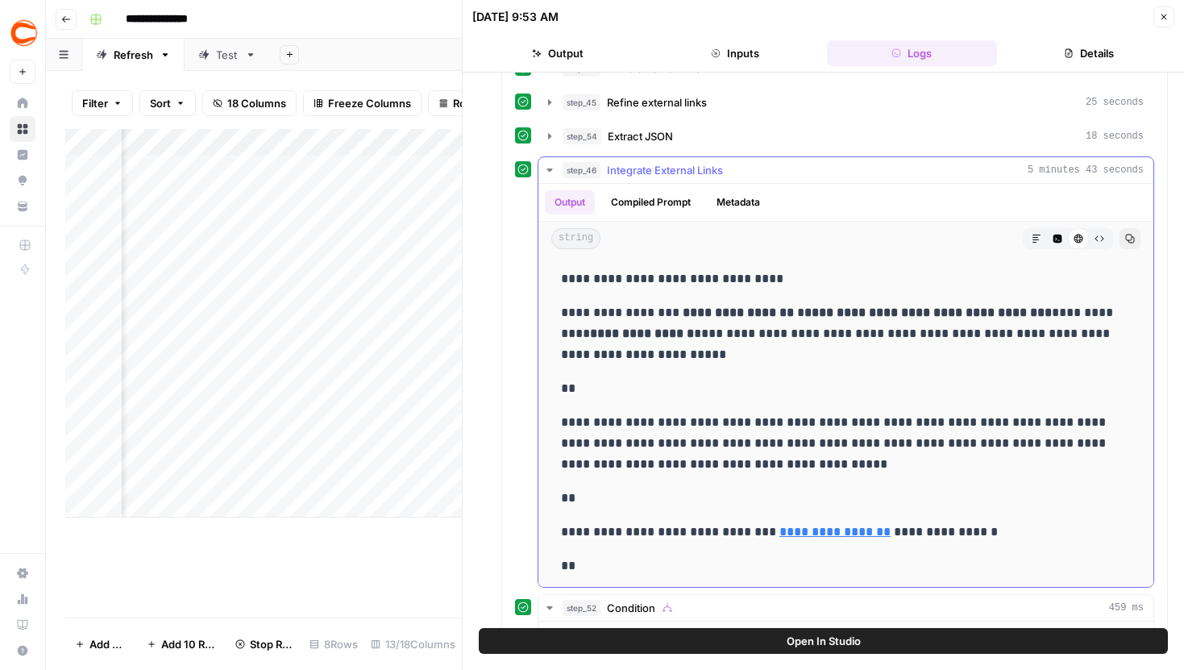
scroll to position [142, 0]
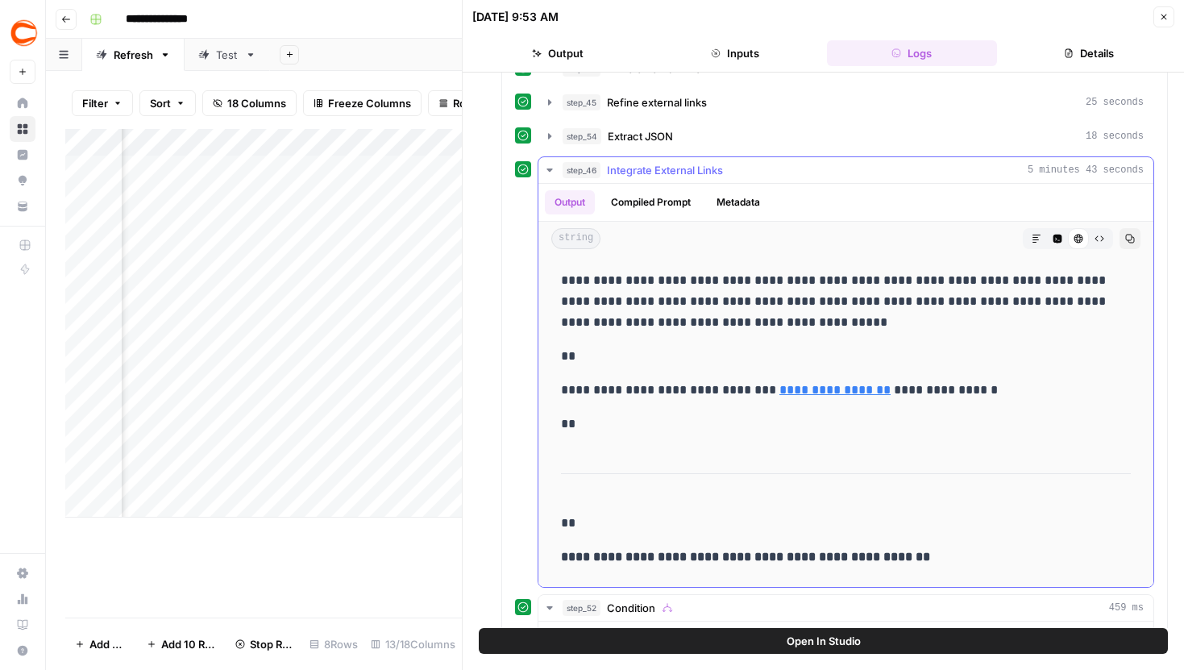
click at [551, 166] on icon "button" at bounding box center [549, 170] width 13 height 13
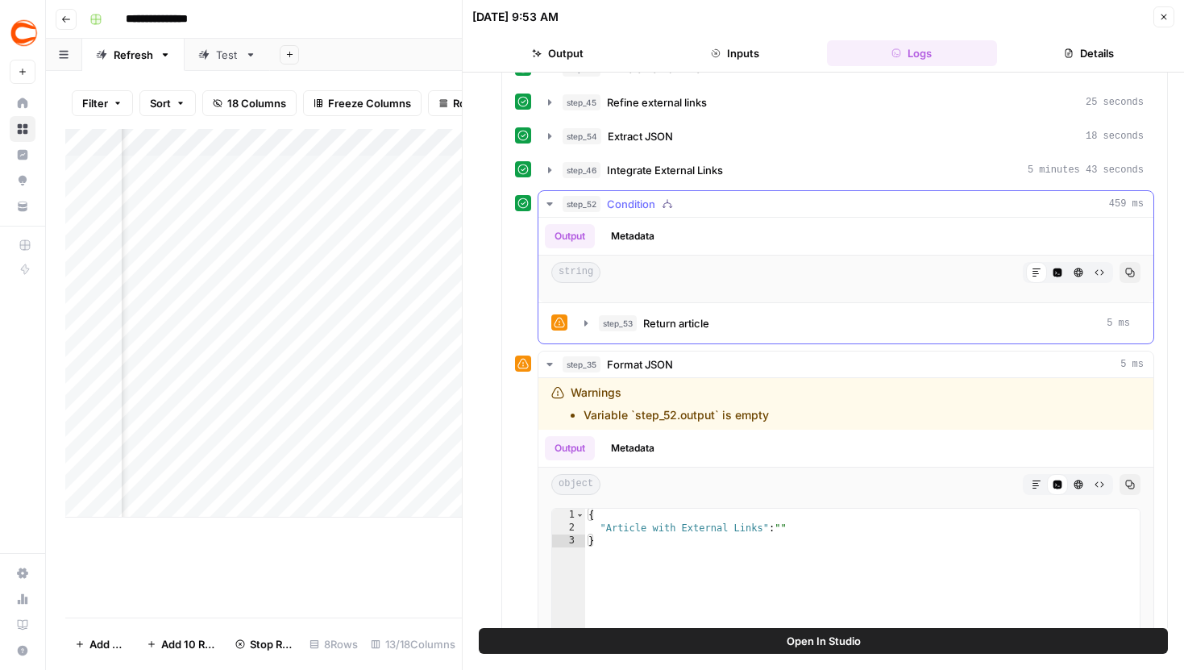
click at [585, 325] on icon "button" at bounding box center [586, 323] width 3 height 6
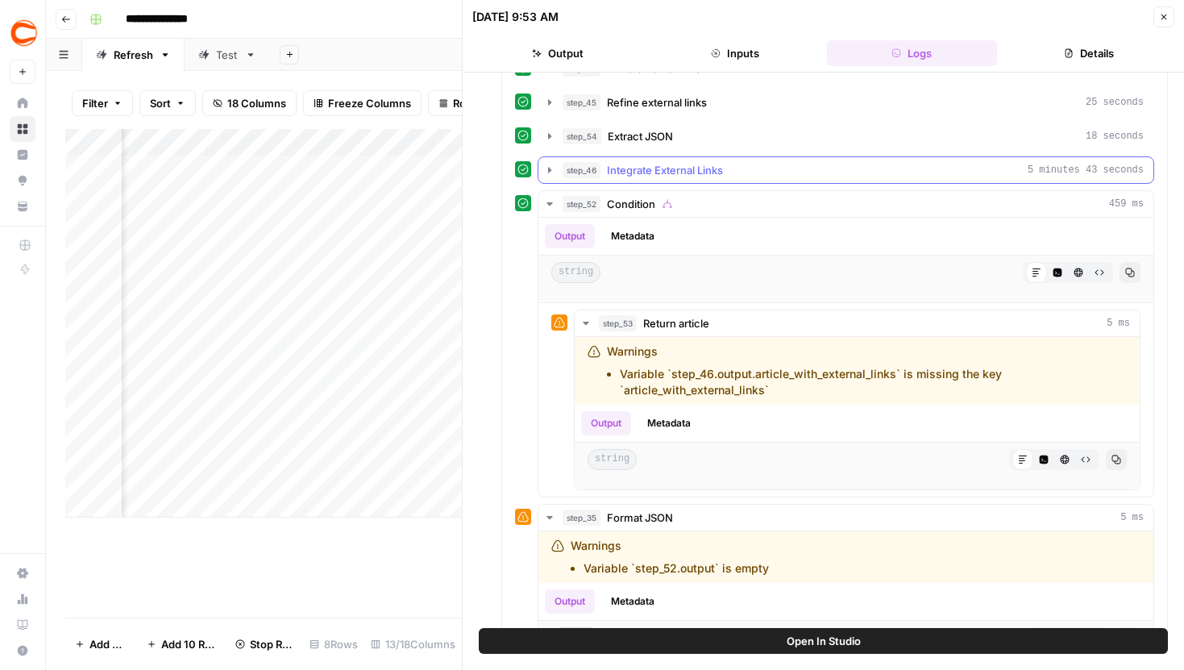
click at [550, 175] on icon "button" at bounding box center [549, 170] width 13 height 13
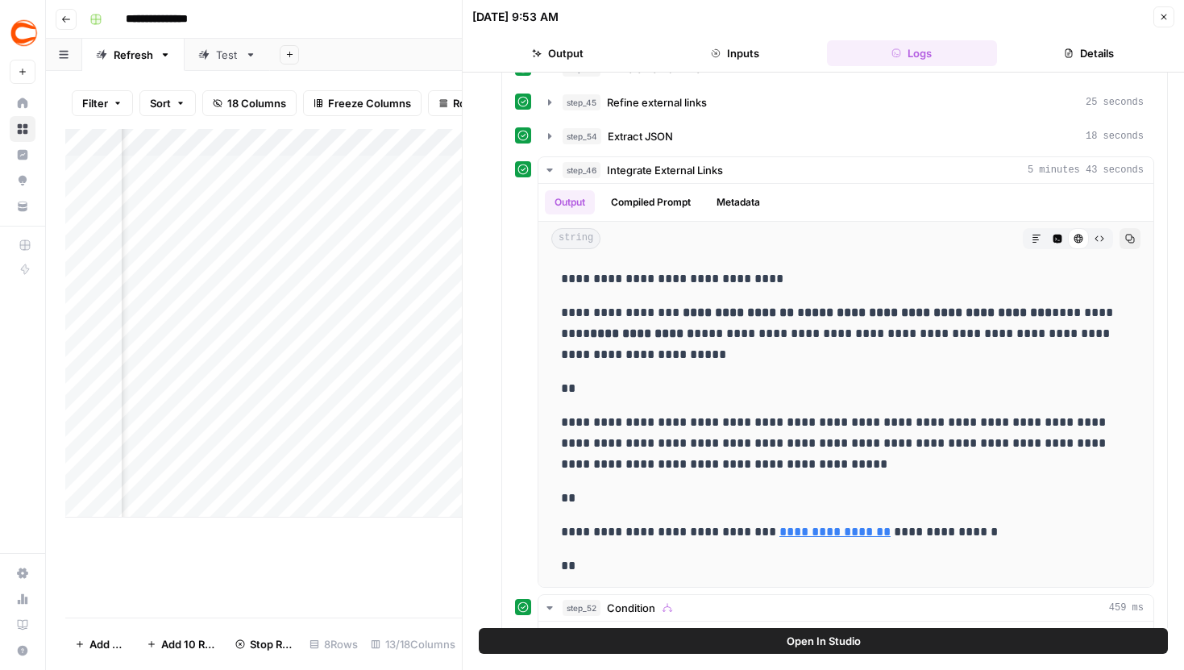
scroll to position [0, 1156]
click at [1162, 20] on icon "button" at bounding box center [1164, 17] width 10 height 10
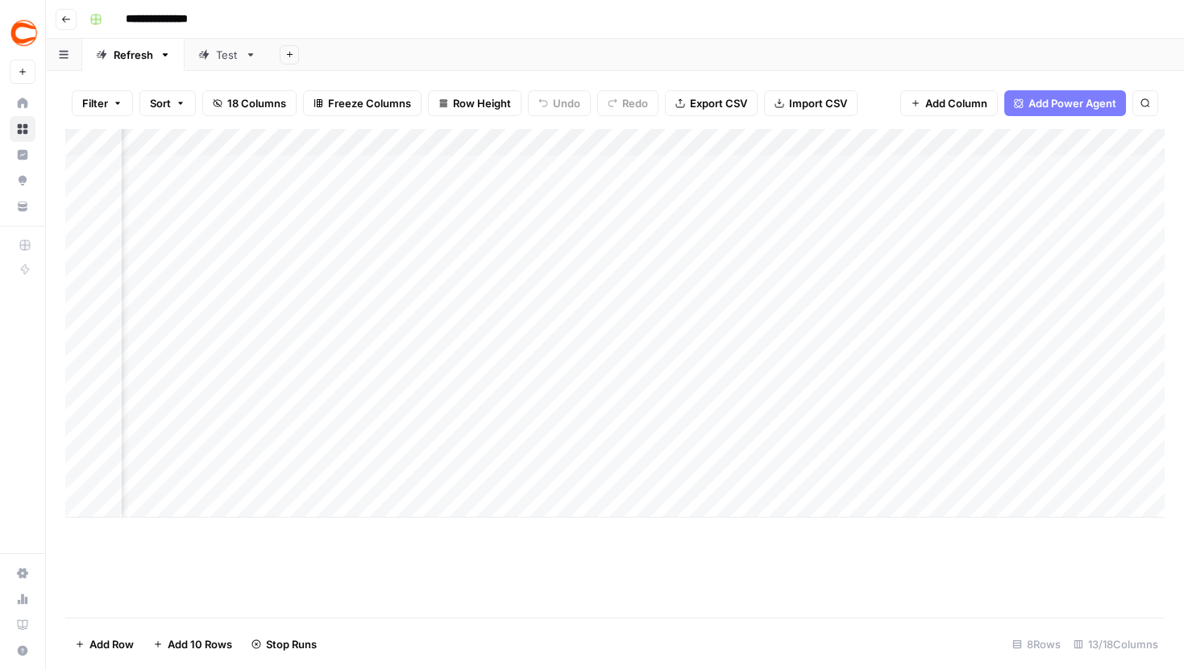
scroll to position [0, 303]
click at [706, 339] on div "Add Column" at bounding box center [615, 323] width 1100 height 389
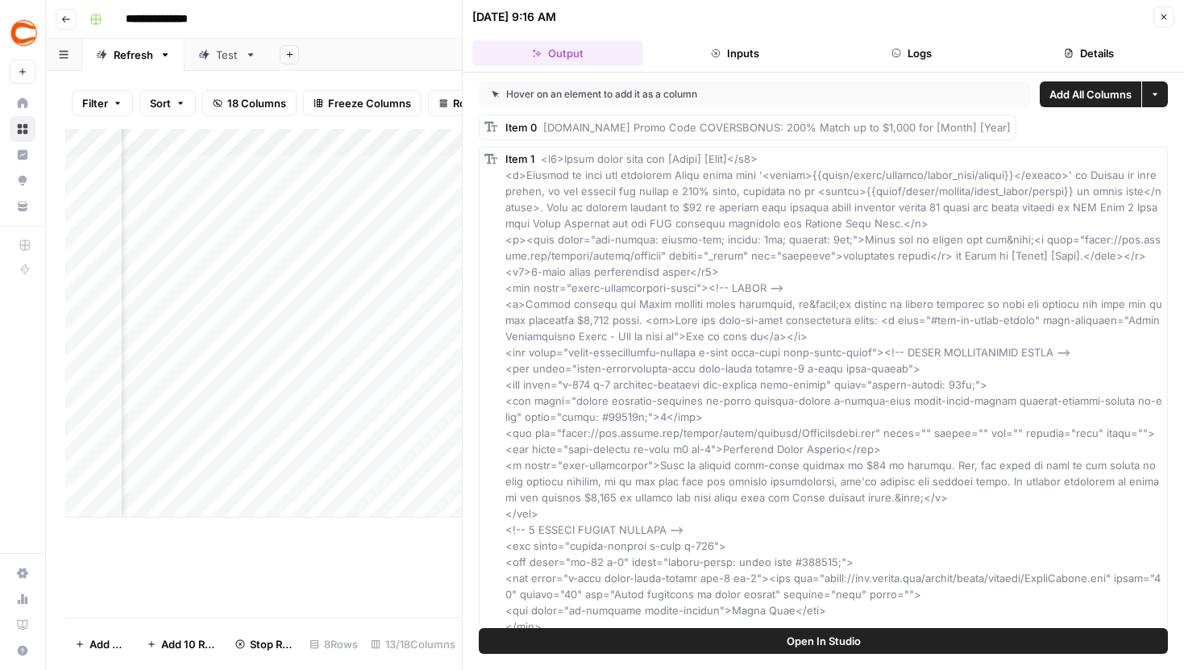
scroll to position [0, 676]
click at [721, 55] on button "Inputs" at bounding box center [735, 53] width 171 height 26
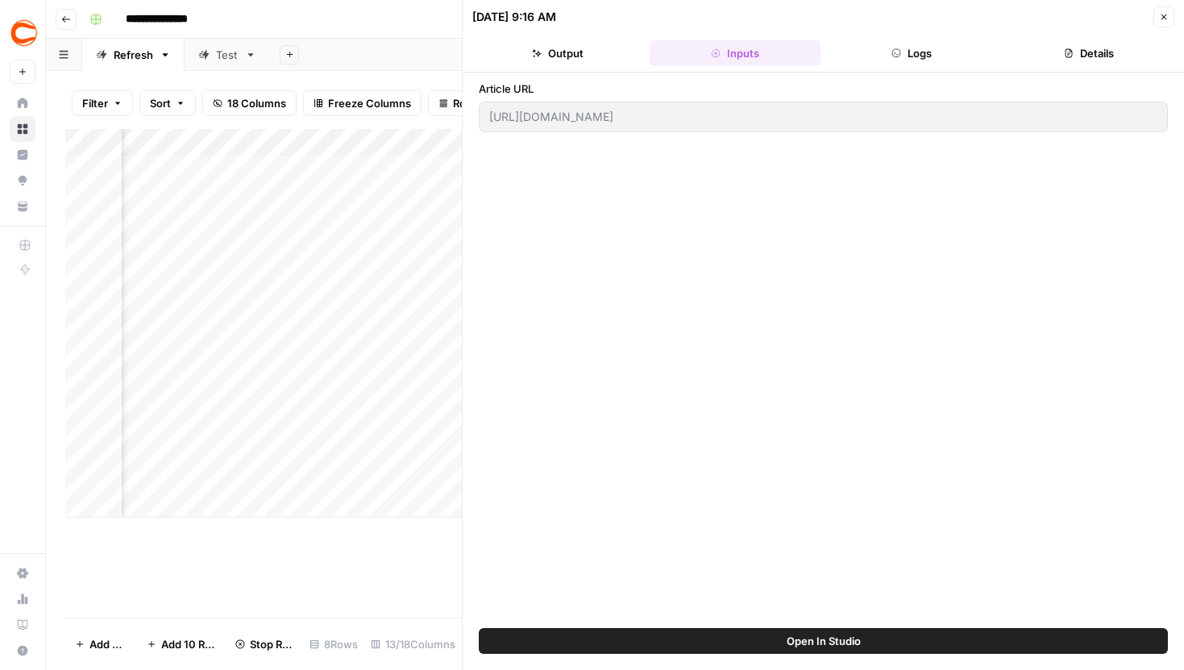
click at [486, 118] on div "https://www.covers.com/betting/bonuses/stake-promo-code" at bounding box center [823, 117] width 689 height 31
click at [1167, 21] on icon "button" at bounding box center [1164, 17] width 10 height 10
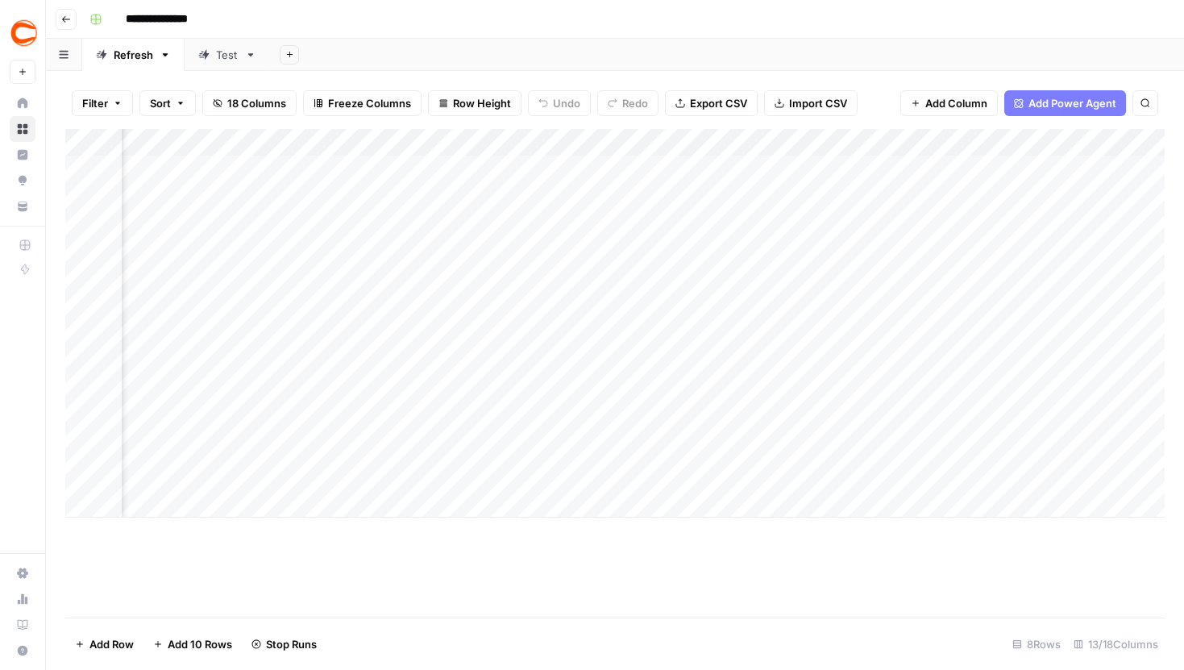
click at [646, 337] on div "Add Column" at bounding box center [615, 323] width 1100 height 389
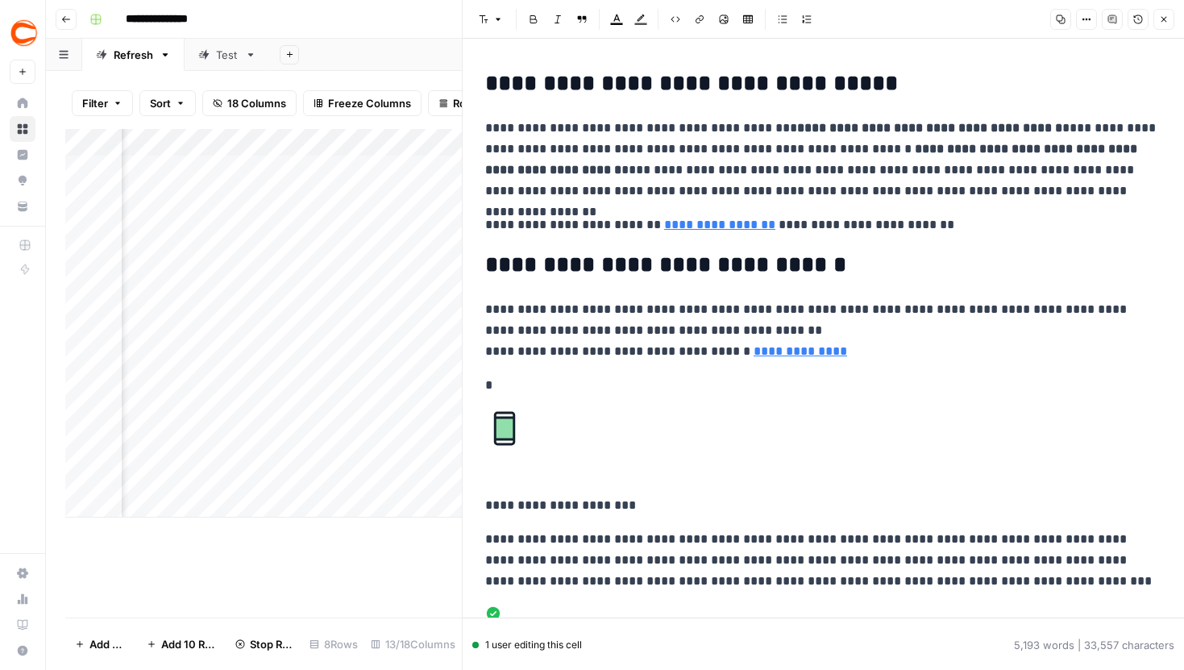
click at [1169, 17] on button "Close" at bounding box center [1164, 19] width 21 height 21
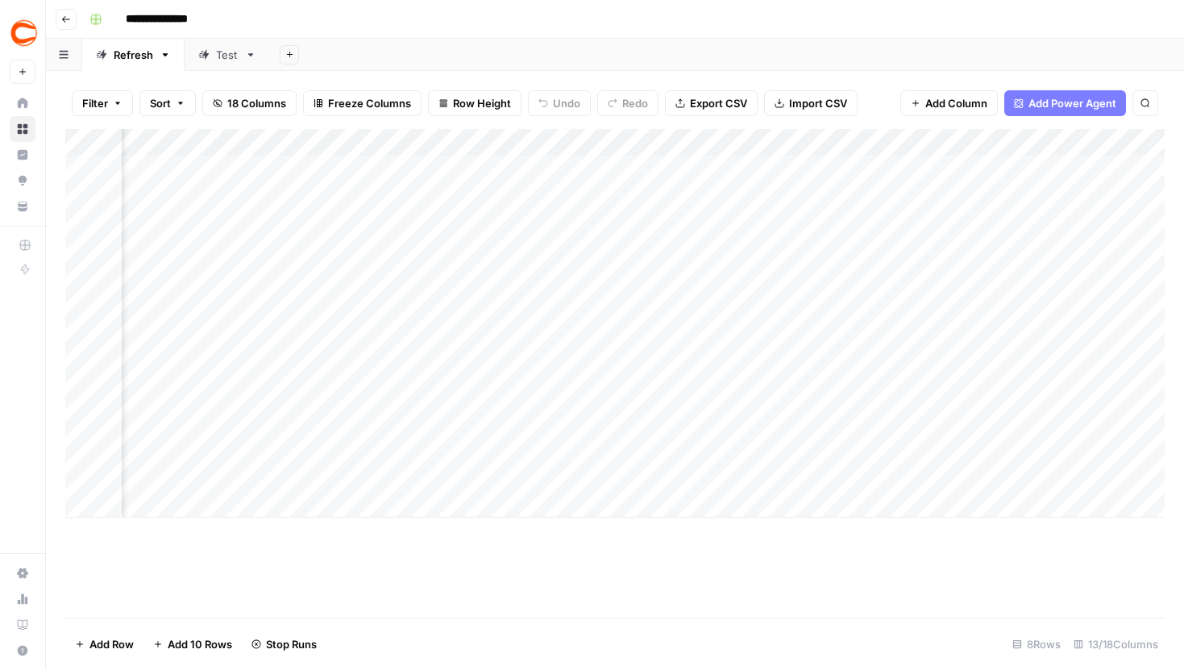
scroll to position [0, 580]
click at [433, 335] on div "Add Column" at bounding box center [615, 323] width 1100 height 389
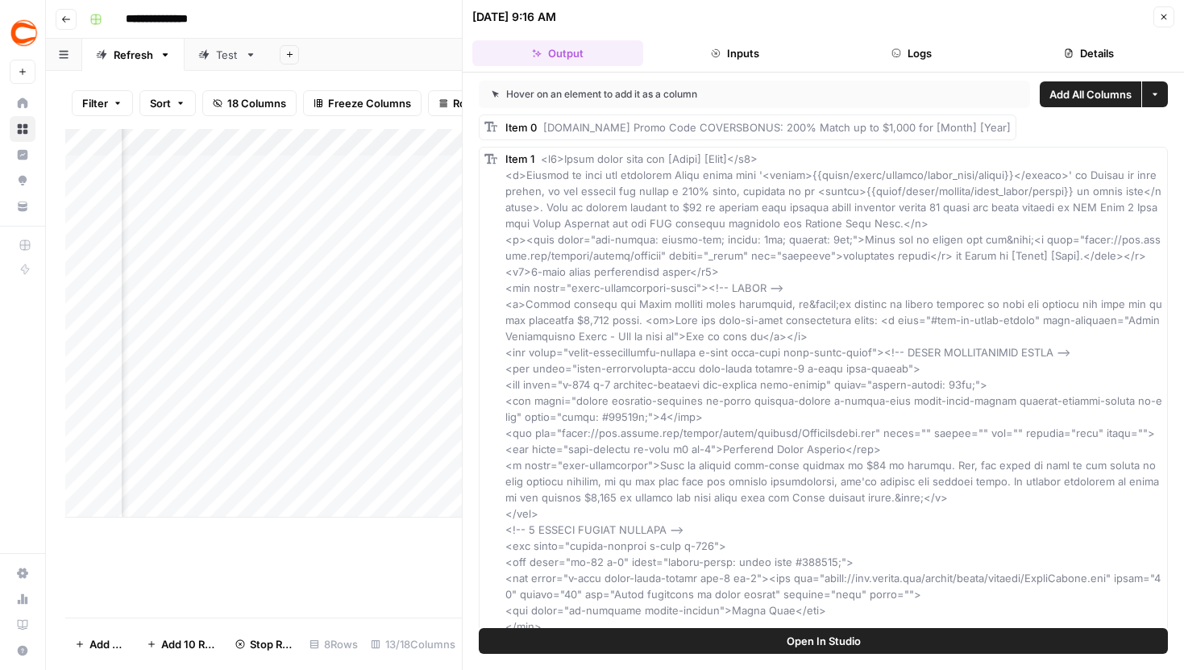
click at [374, 145] on div "Add Column" at bounding box center [263, 323] width 397 height 389
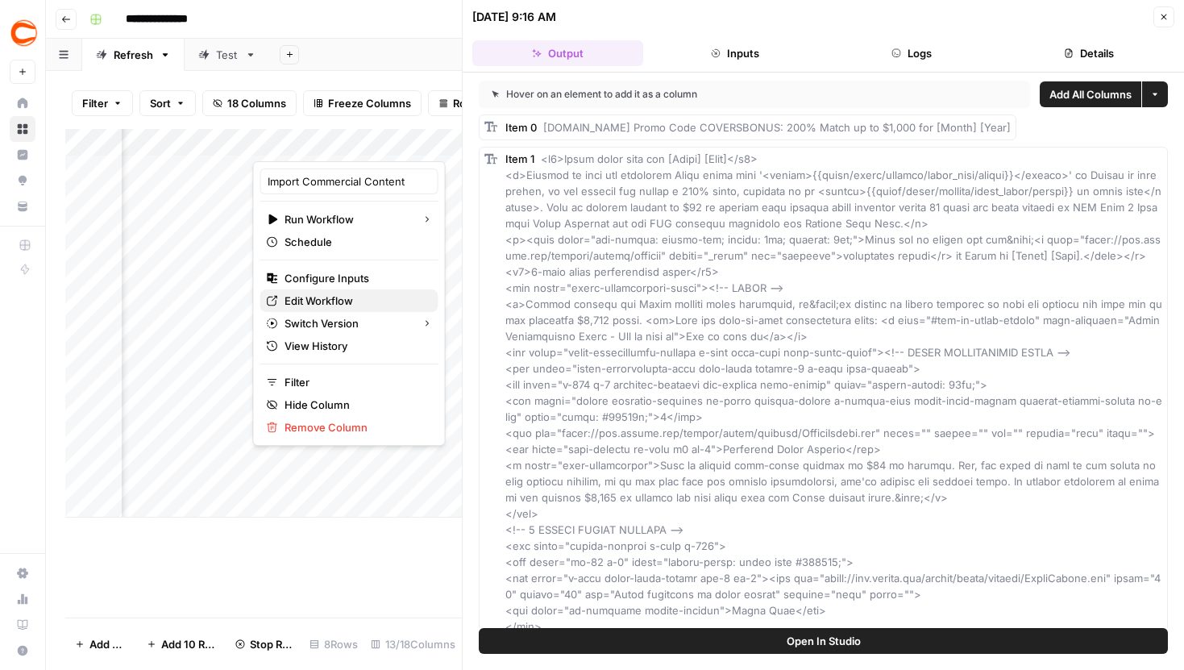
click at [332, 300] on span "Edit Workflow" at bounding box center [355, 301] width 141 height 16
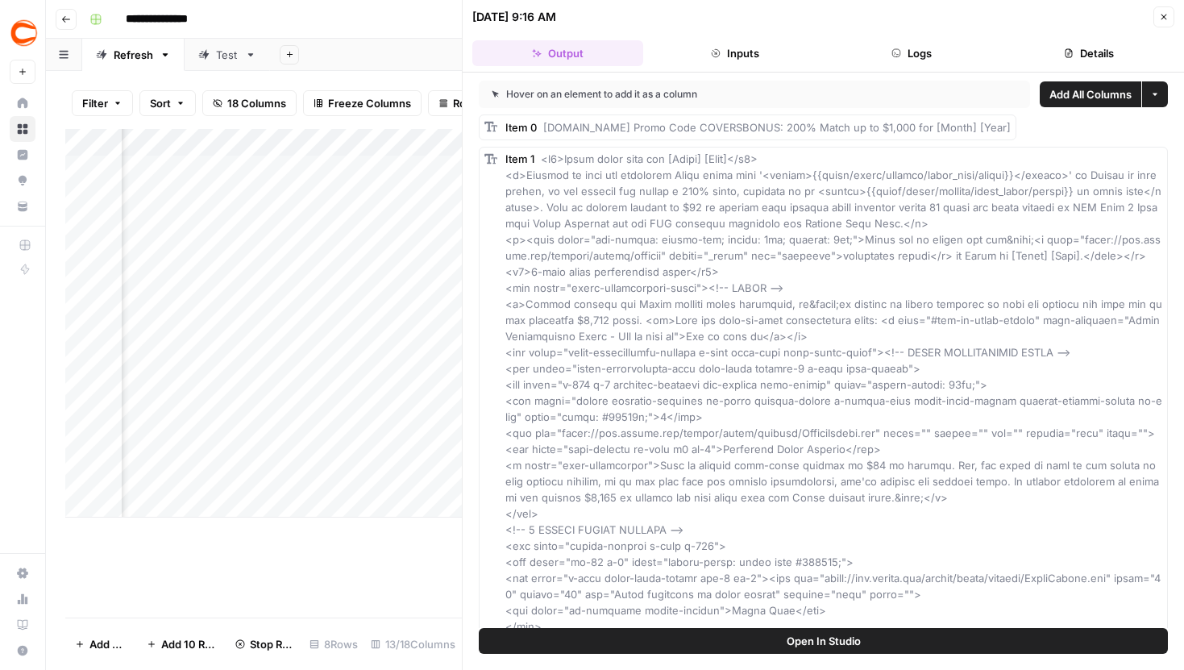
click at [1166, 23] on button "Close" at bounding box center [1164, 16] width 21 height 21
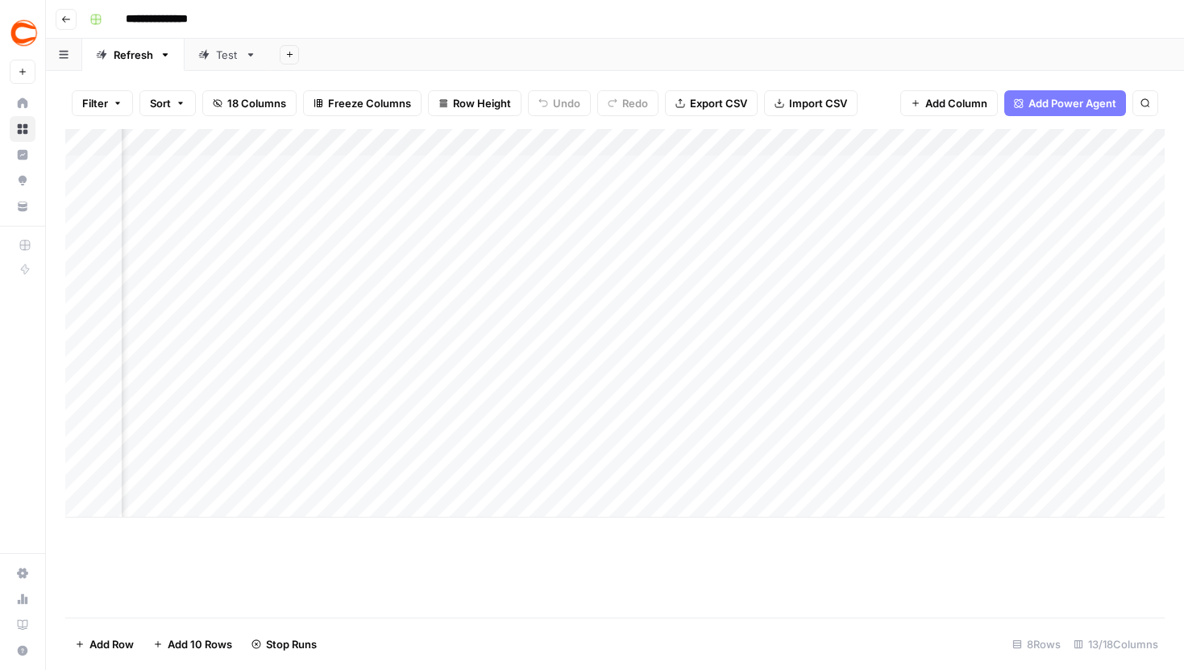
scroll to position [0, 1254]
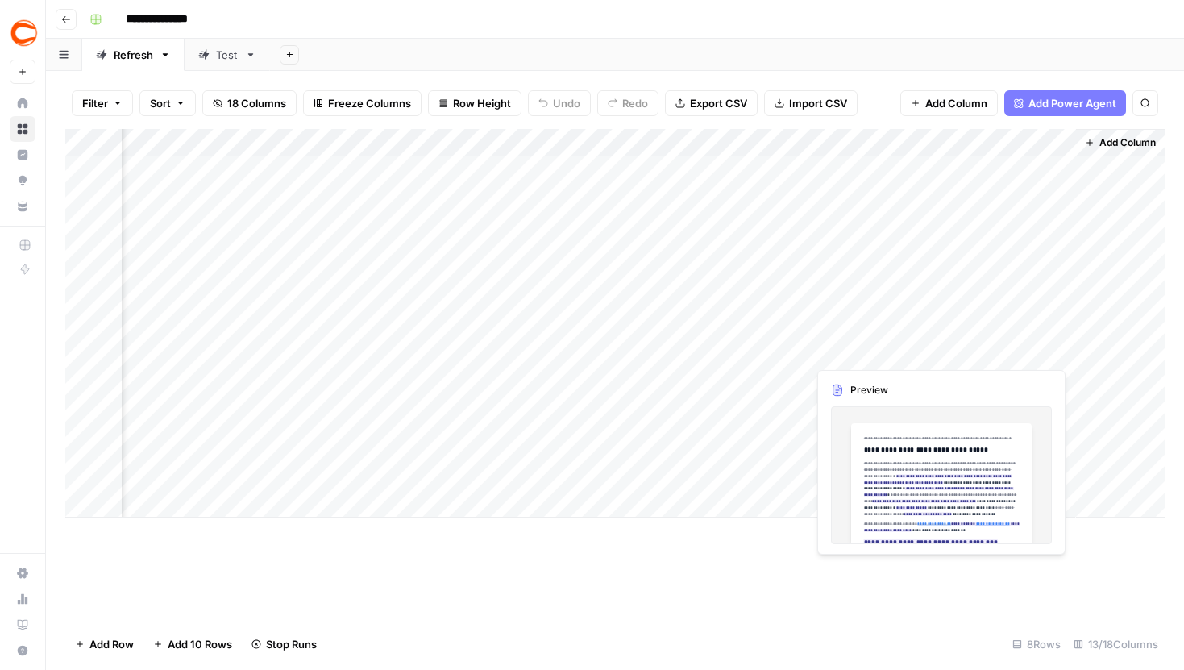
click at [1036, 335] on div "Add Column" at bounding box center [615, 323] width 1100 height 389
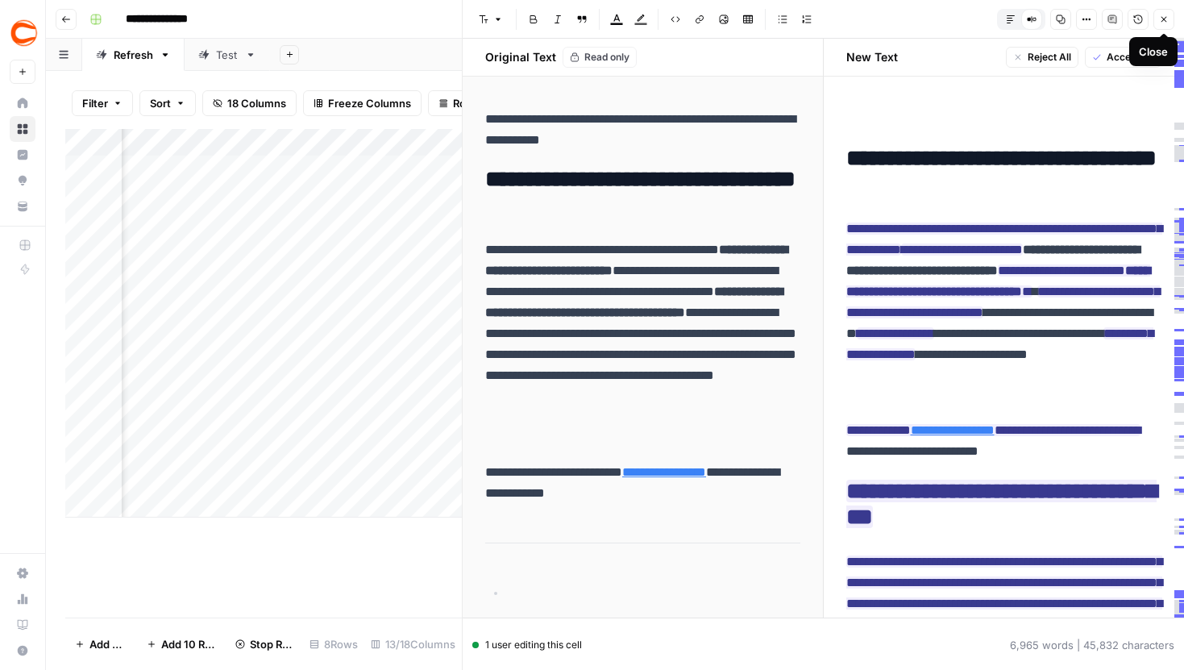
click at [1170, 15] on button "Close" at bounding box center [1164, 19] width 21 height 21
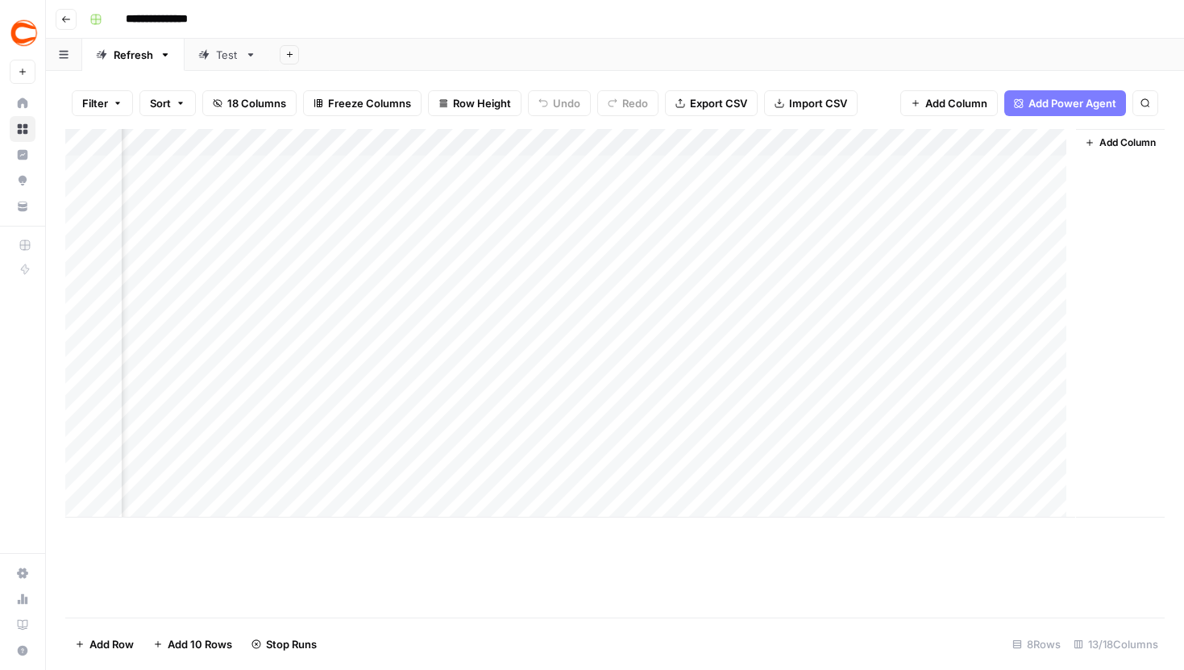
scroll to position [0, 1234]
click at [644, 337] on div "Add Column" at bounding box center [615, 323] width 1100 height 389
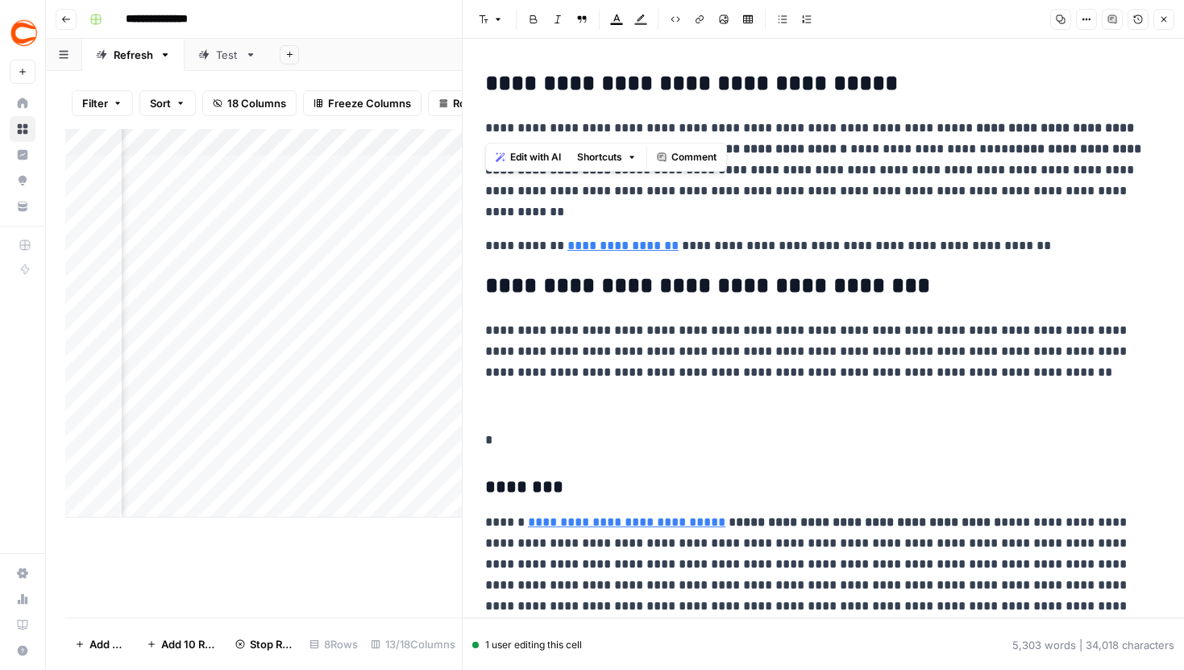
drag, startPoint x: 483, startPoint y: 128, endPoint x: 728, endPoint y: 127, distance: 245.1
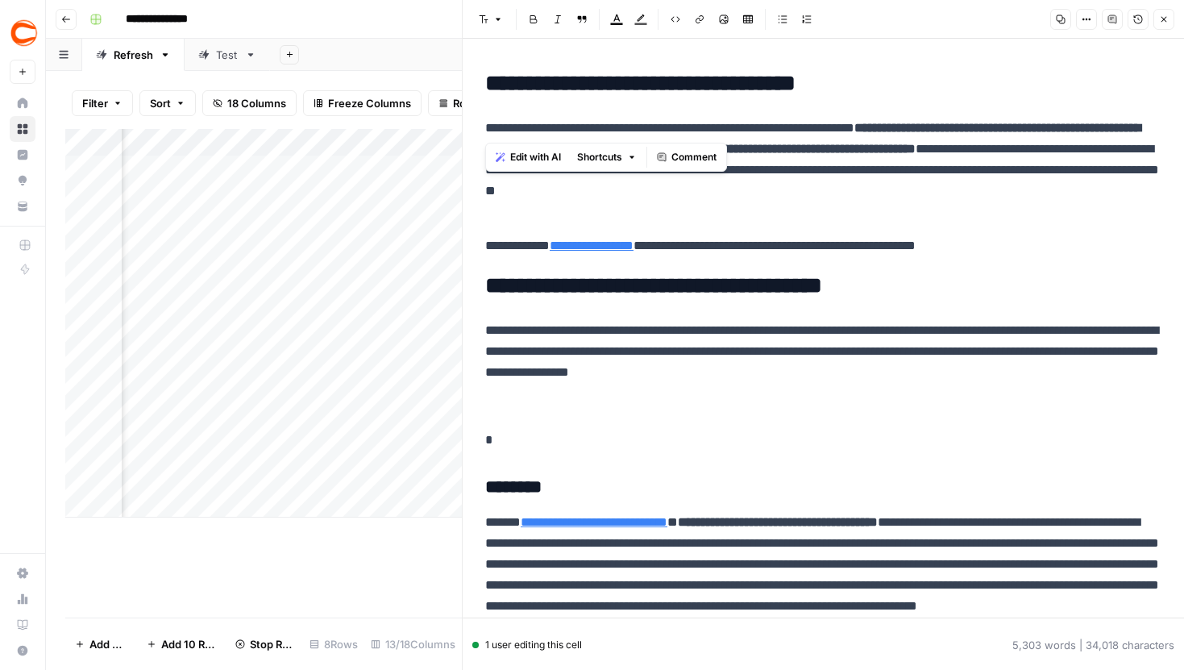
click at [533, 161] on span "Edit with AI" at bounding box center [535, 157] width 51 height 15
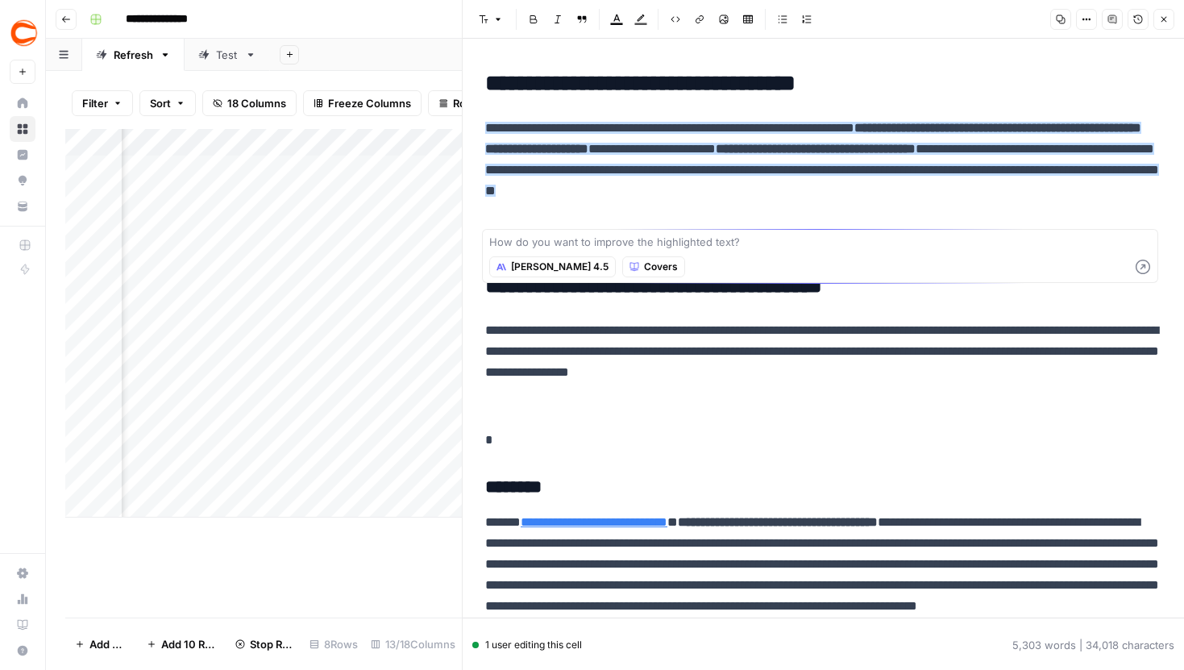
click at [649, 247] on textarea at bounding box center [820, 242] width 662 height 16
click at [1011, 211] on p "**********" at bounding box center [823, 170] width 676 height 105
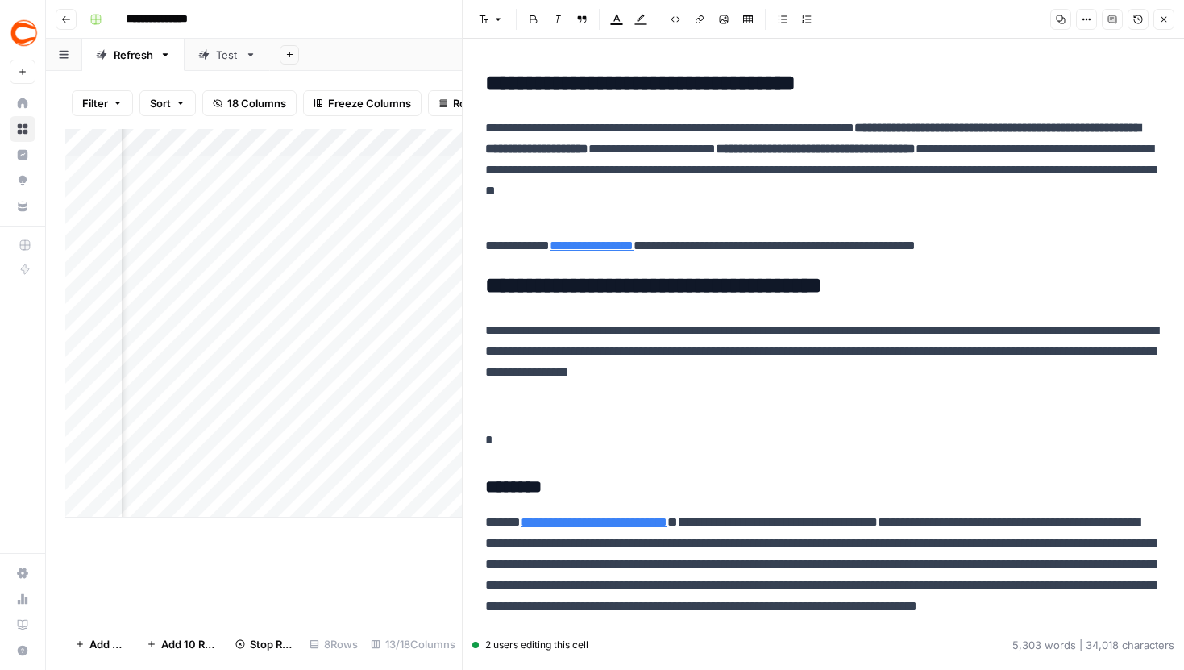
click at [1163, 23] on icon "button" at bounding box center [1164, 20] width 10 height 10
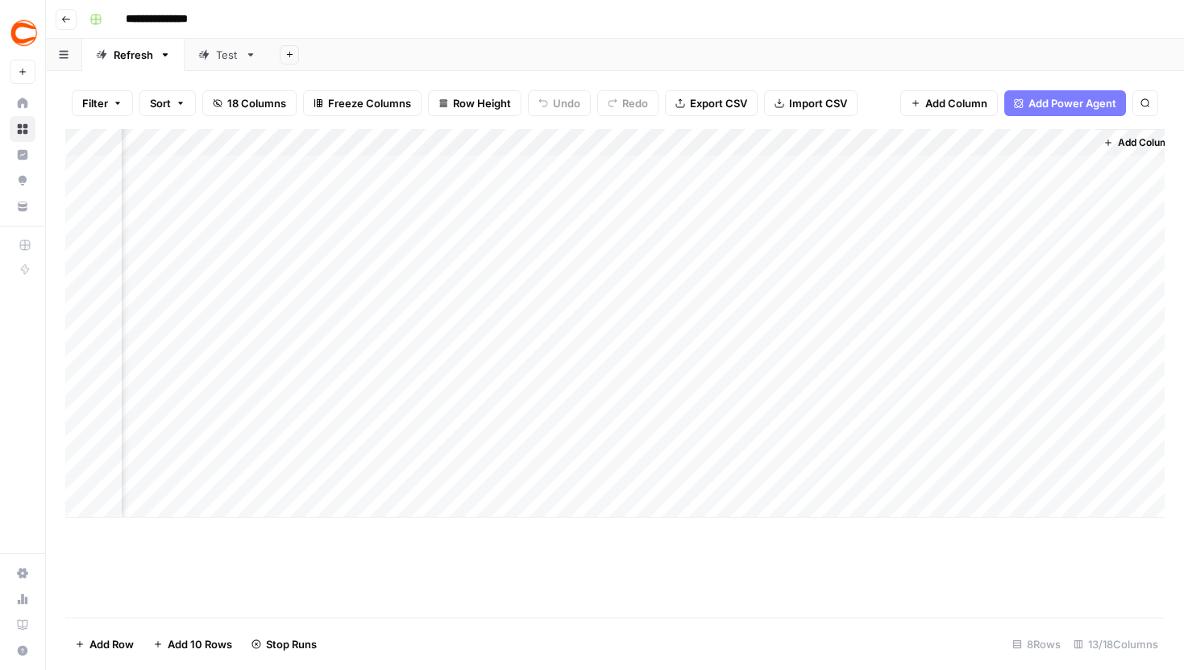
scroll to position [0, 951]
click at [496, 292] on div "Add Column" at bounding box center [615, 323] width 1100 height 389
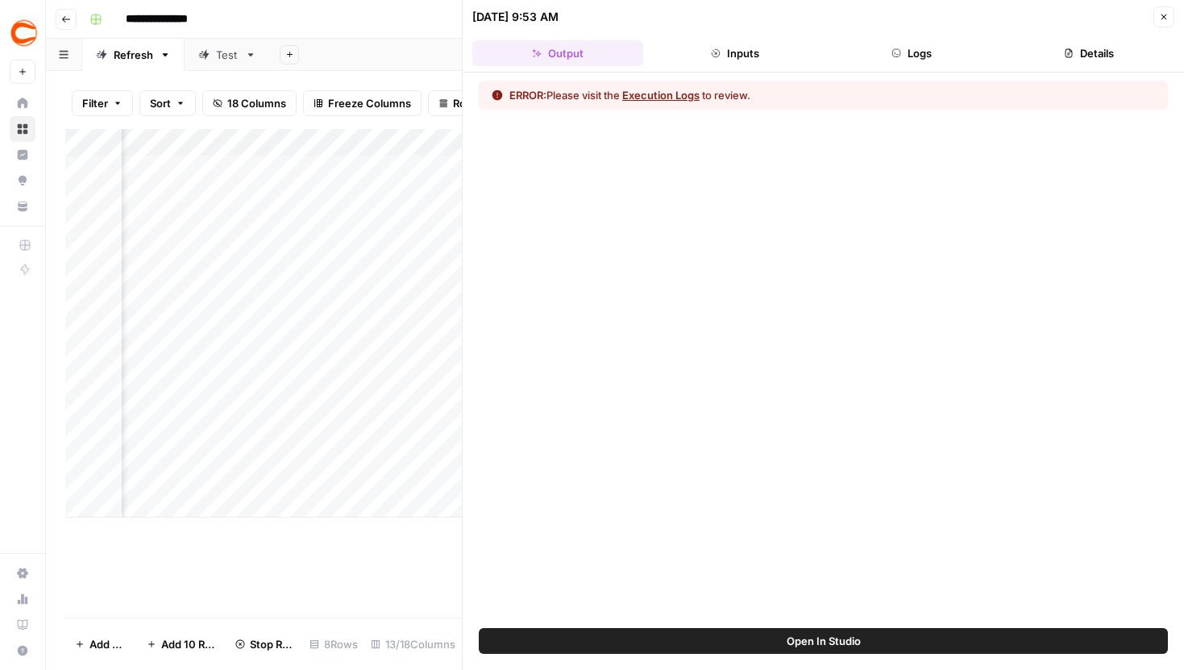
click at [864, 643] on button "Open In Studio" at bounding box center [823, 641] width 689 height 26
click at [336, 287] on div "Add Column" at bounding box center [263, 323] width 397 height 389
click at [884, 61] on button "Logs" at bounding box center [912, 53] width 171 height 26
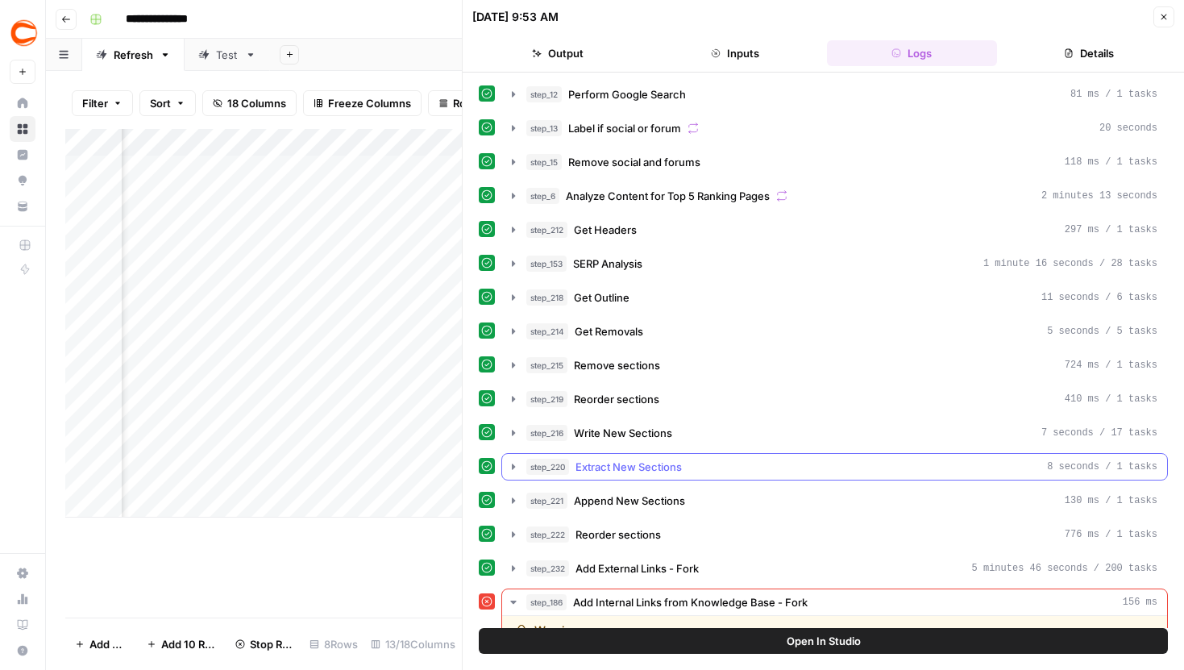
scroll to position [183, 0]
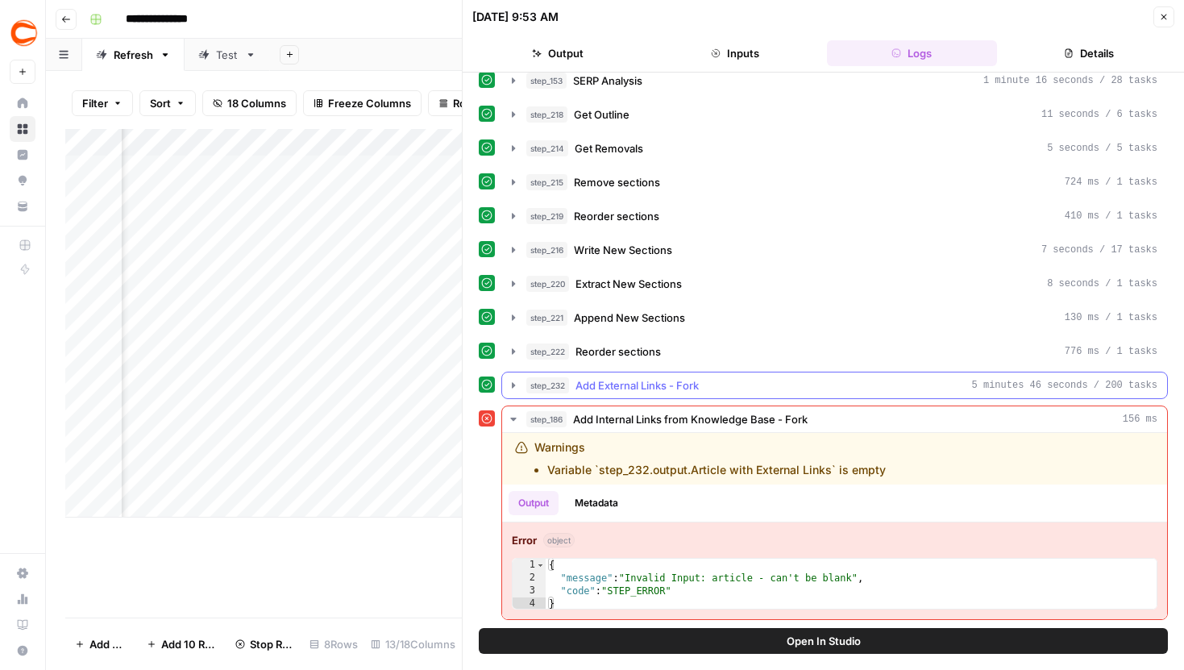
click at [510, 381] on icon "button" at bounding box center [513, 385] width 13 height 13
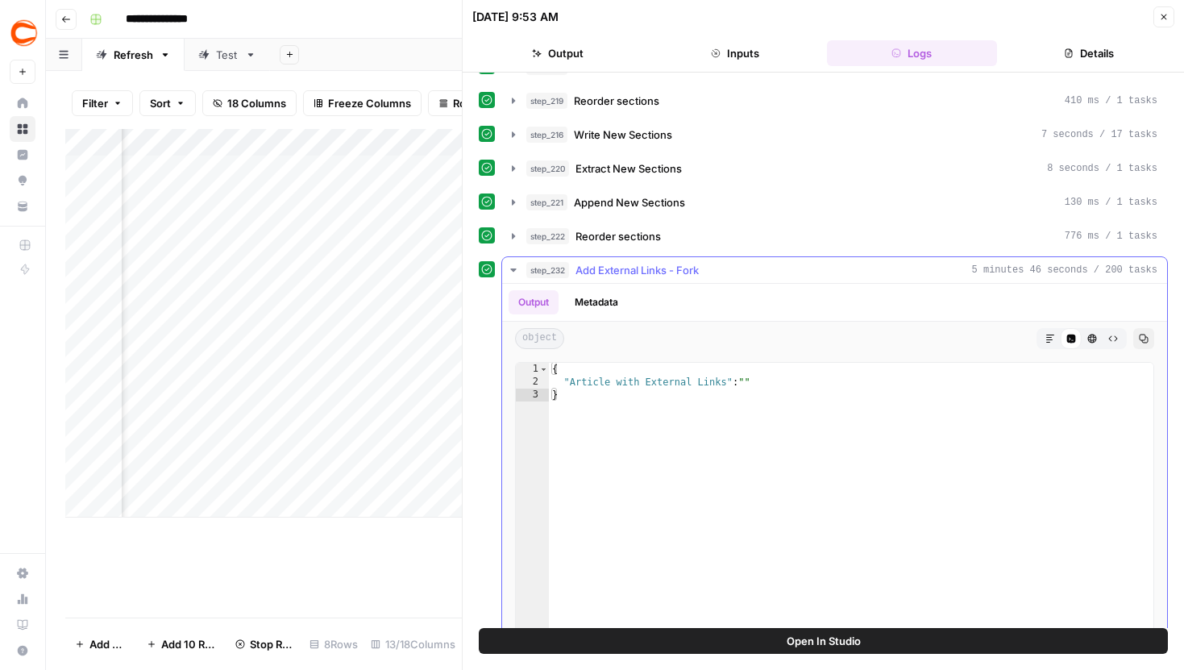
scroll to position [299, 0]
click at [339, 338] on div "Add Column" at bounding box center [263, 323] width 397 height 389
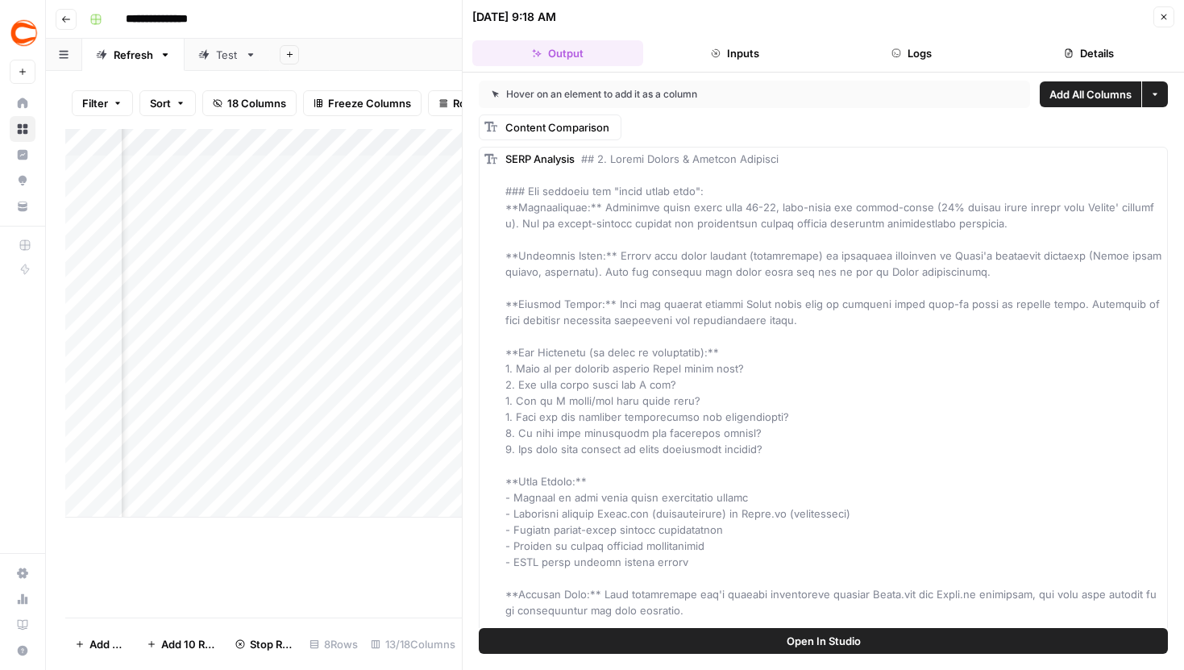
click at [905, 51] on button "Logs" at bounding box center [912, 53] width 171 height 26
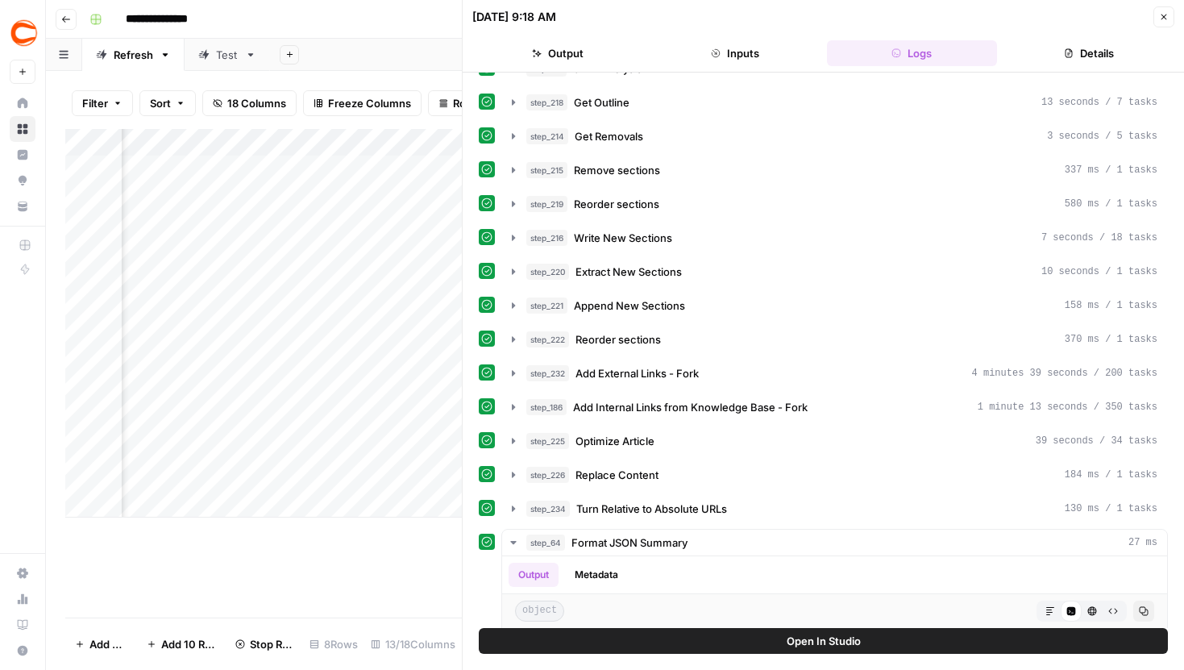
scroll to position [198, 0]
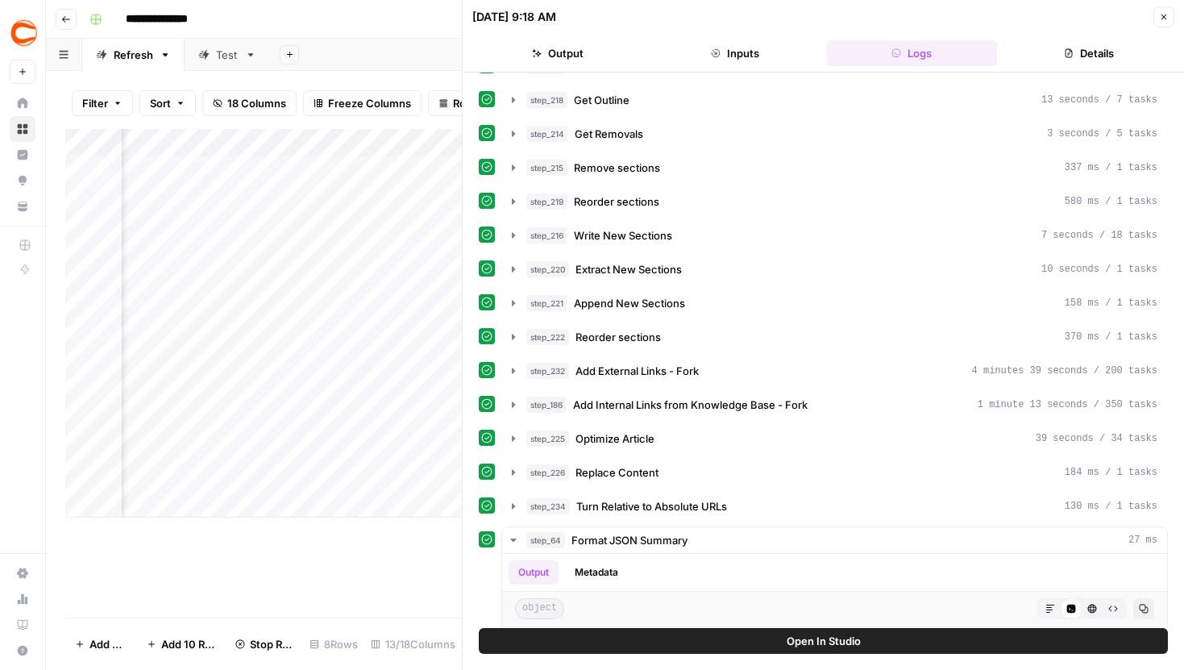
click at [514, 381] on button "step_232 Add External Links - Fork 4 minutes 39 seconds / 200 tasks" at bounding box center [834, 371] width 665 height 26
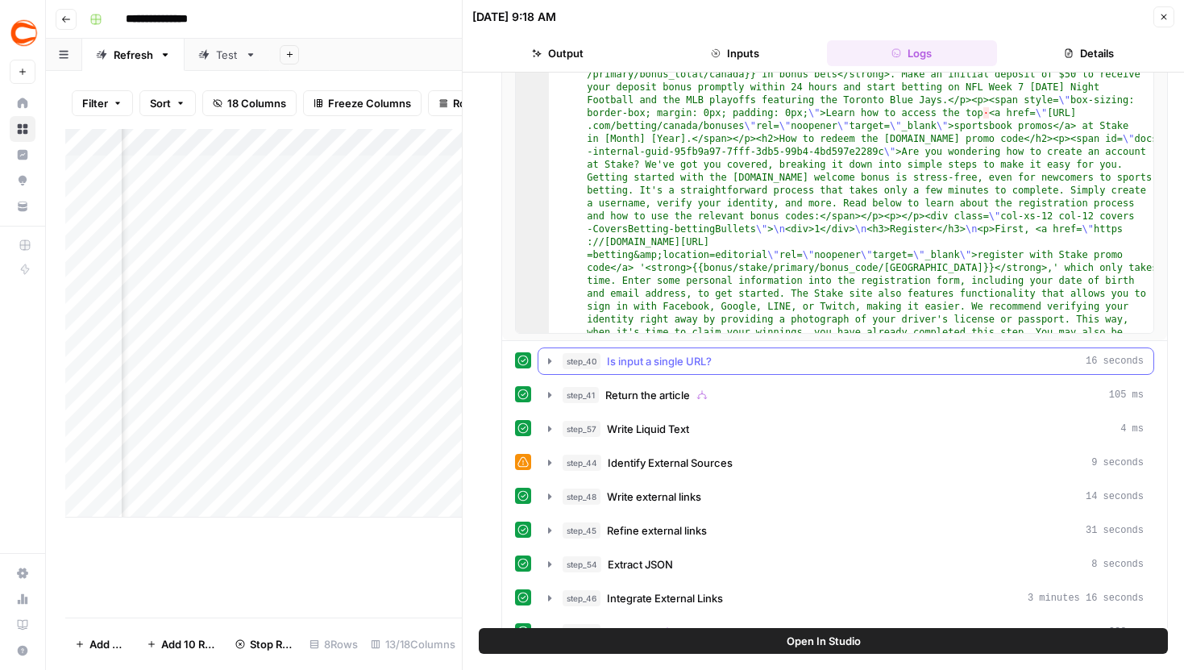
scroll to position [751, 0]
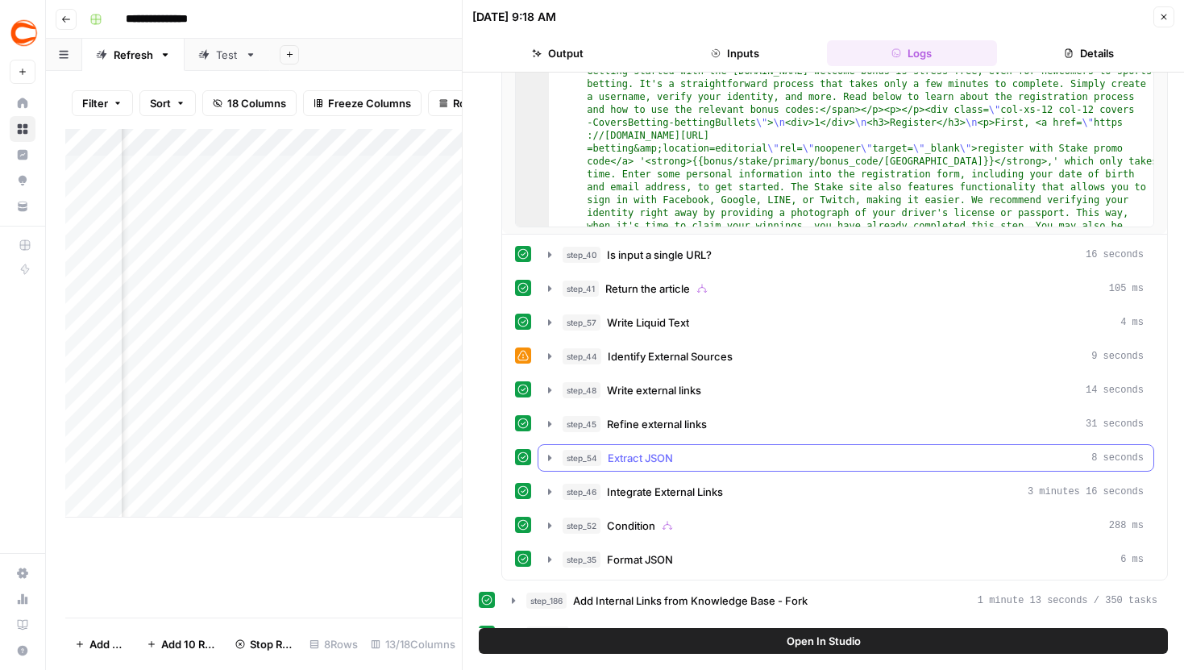
drag, startPoint x: 547, startPoint y: 455, endPoint x: 554, endPoint y: 443, distance: 14.1
click at [553, 444] on div "step_54 Extract JSON 8 seconds" at bounding box center [846, 457] width 617 height 27
click at [549, 460] on icon "button" at bounding box center [549, 458] width 3 height 6
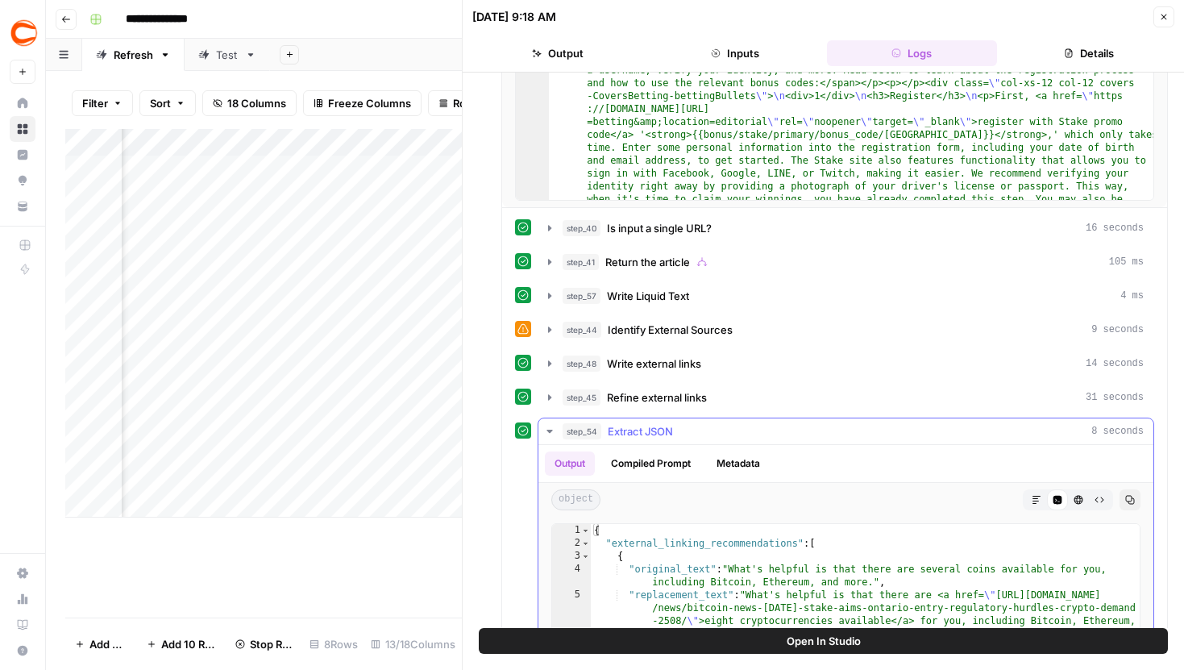
scroll to position [783, 0]
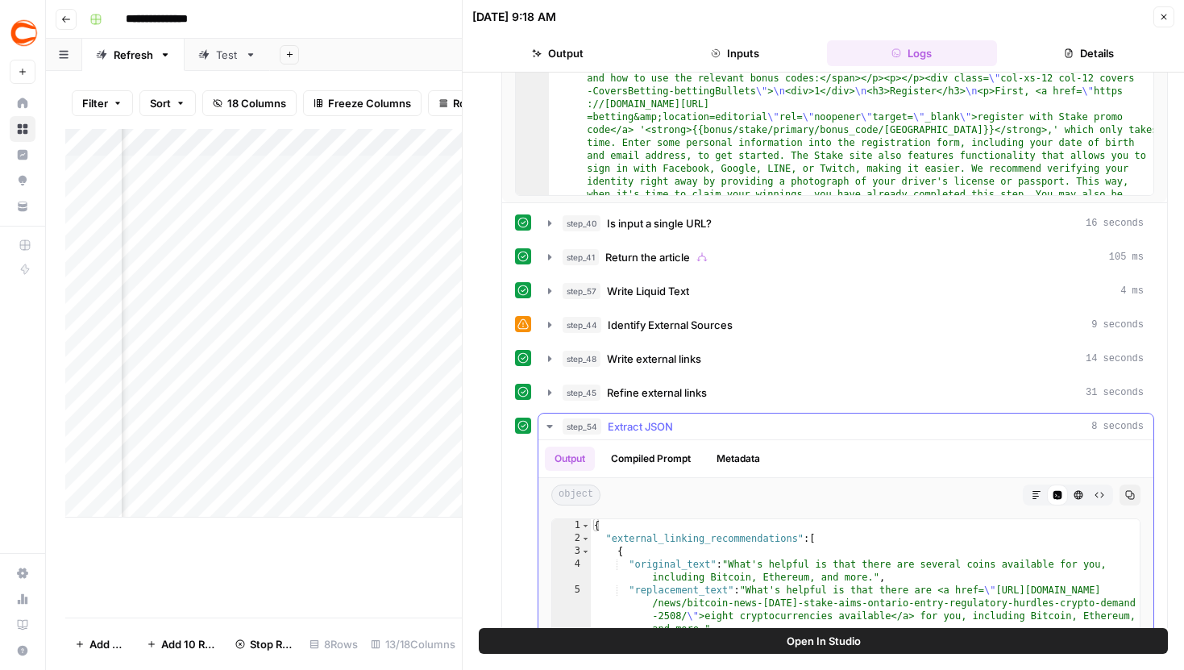
click at [552, 425] on icon "button" at bounding box center [549, 426] width 13 height 13
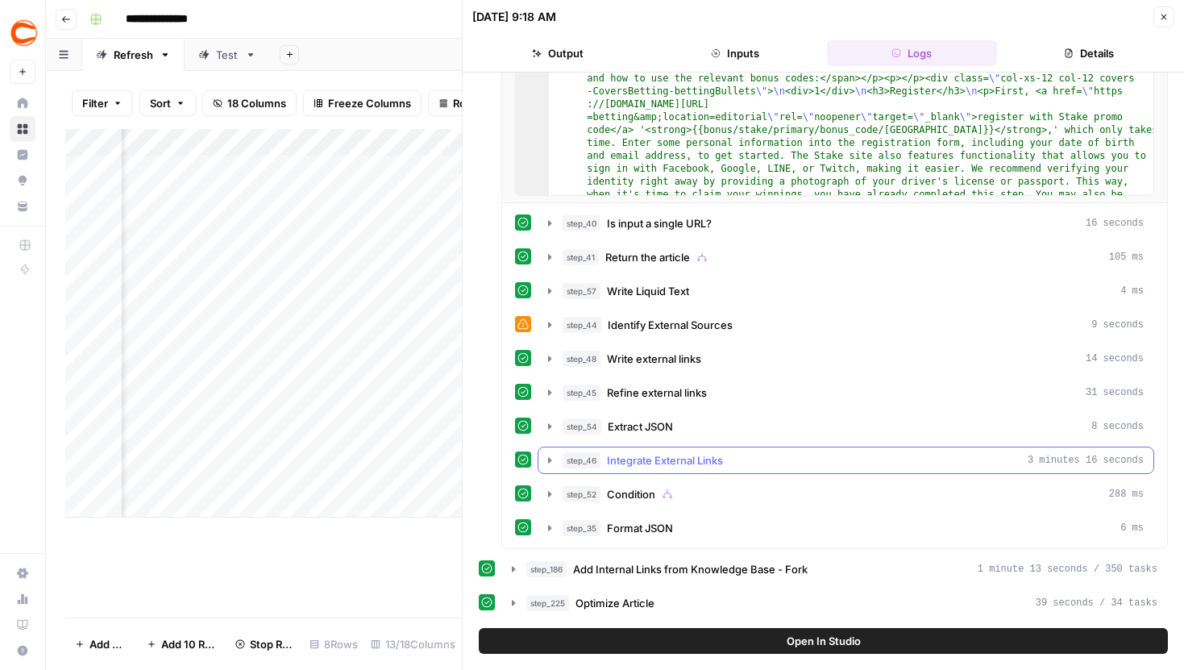
click at [549, 464] on icon "button" at bounding box center [549, 460] width 13 height 13
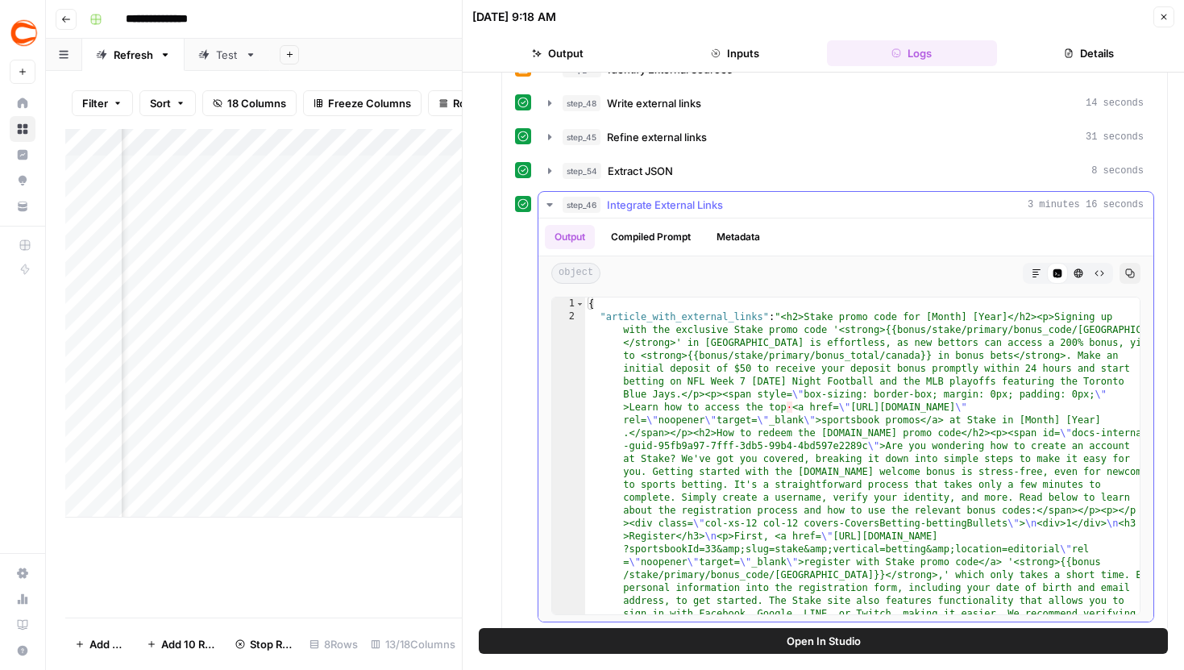
scroll to position [0, 0]
type textarea "**********"
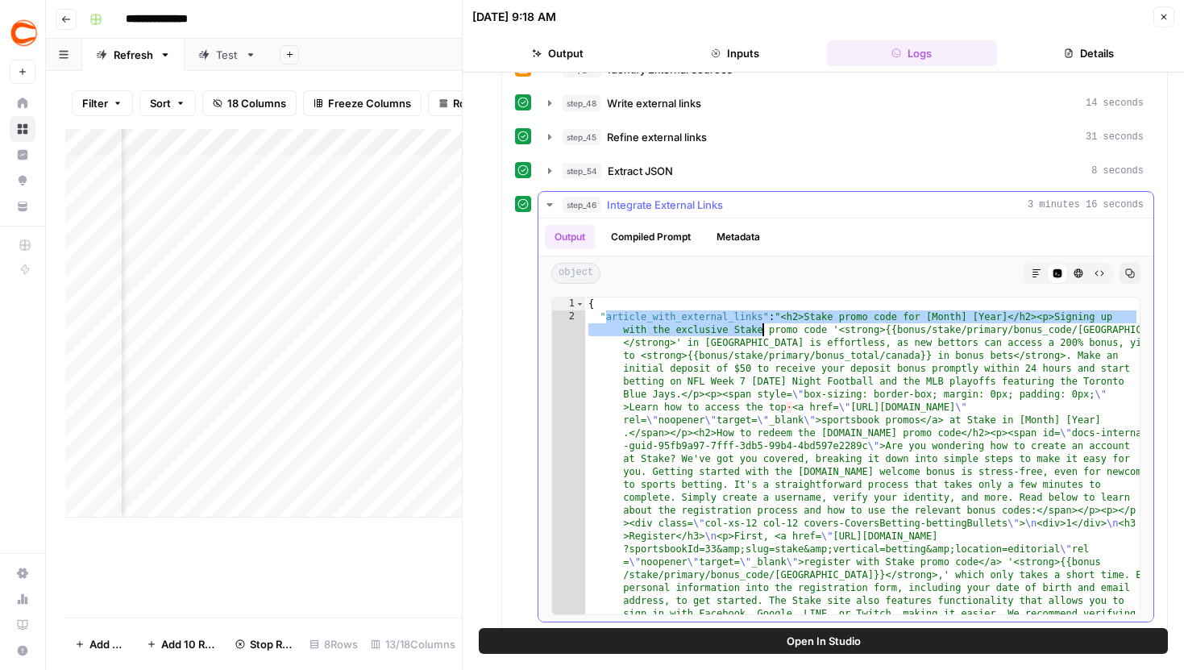
drag, startPoint x: 607, startPoint y: 318, endPoint x: 761, endPoint y: 322, distance: 154.0
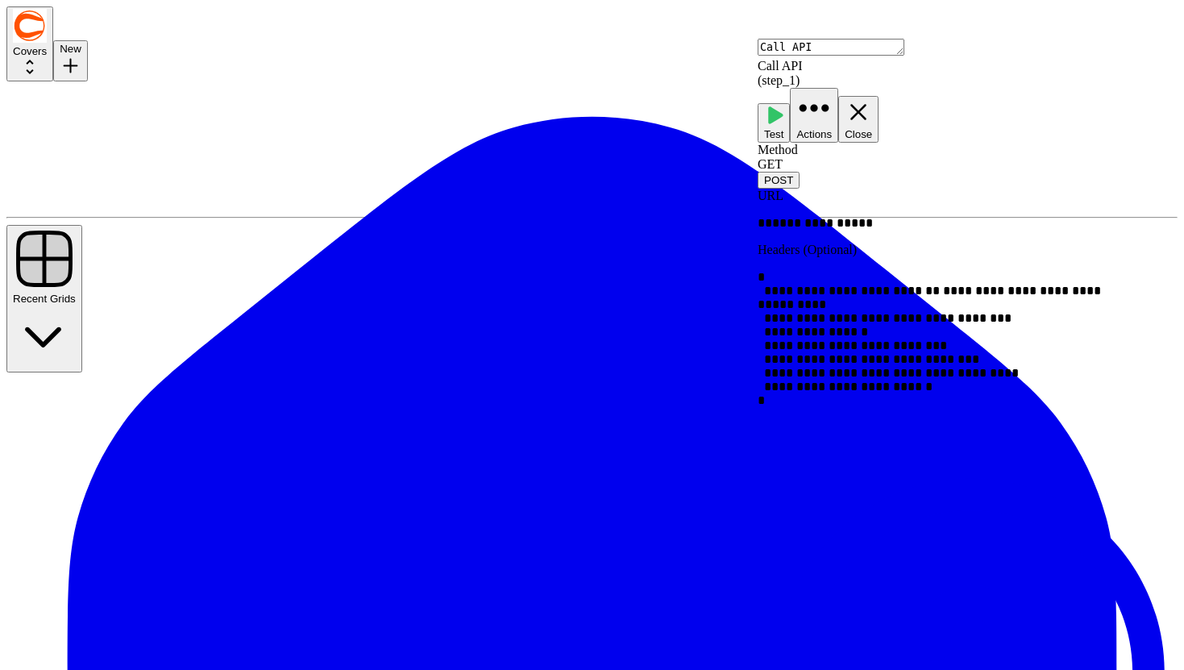
drag, startPoint x: 434, startPoint y: 245, endPoint x: 243, endPoint y: 245, distance: 191.1
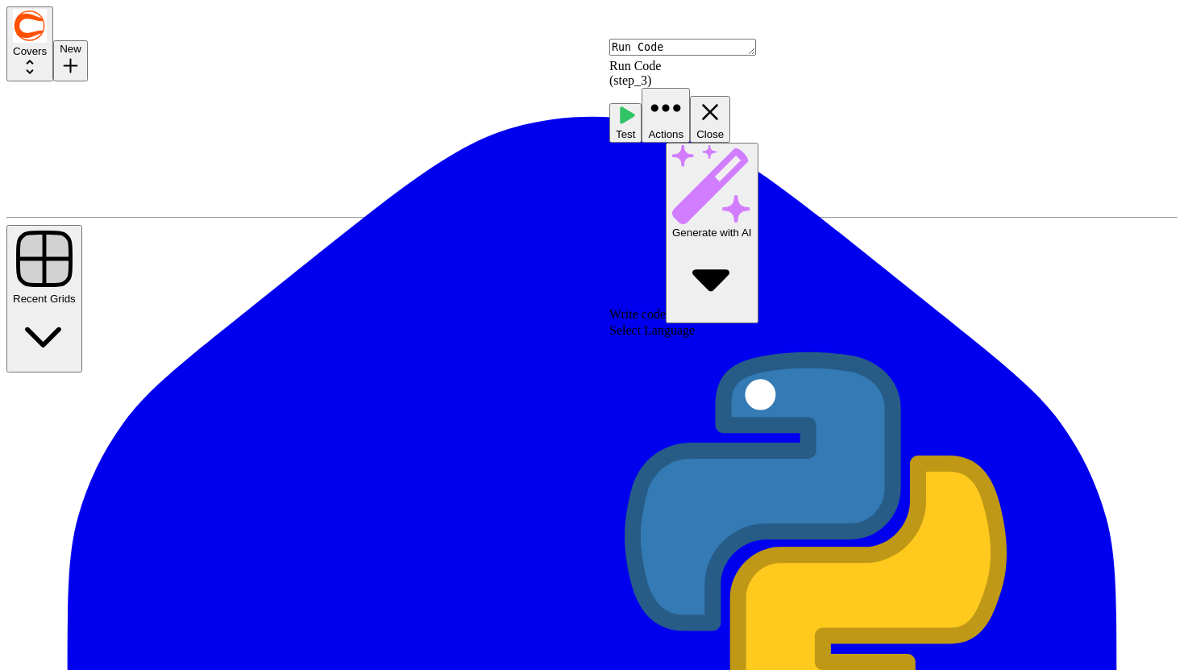
scroll to position [762, 0]
drag, startPoint x: 761, startPoint y: 311, endPoint x: 614, endPoint y: 314, distance: 146.8
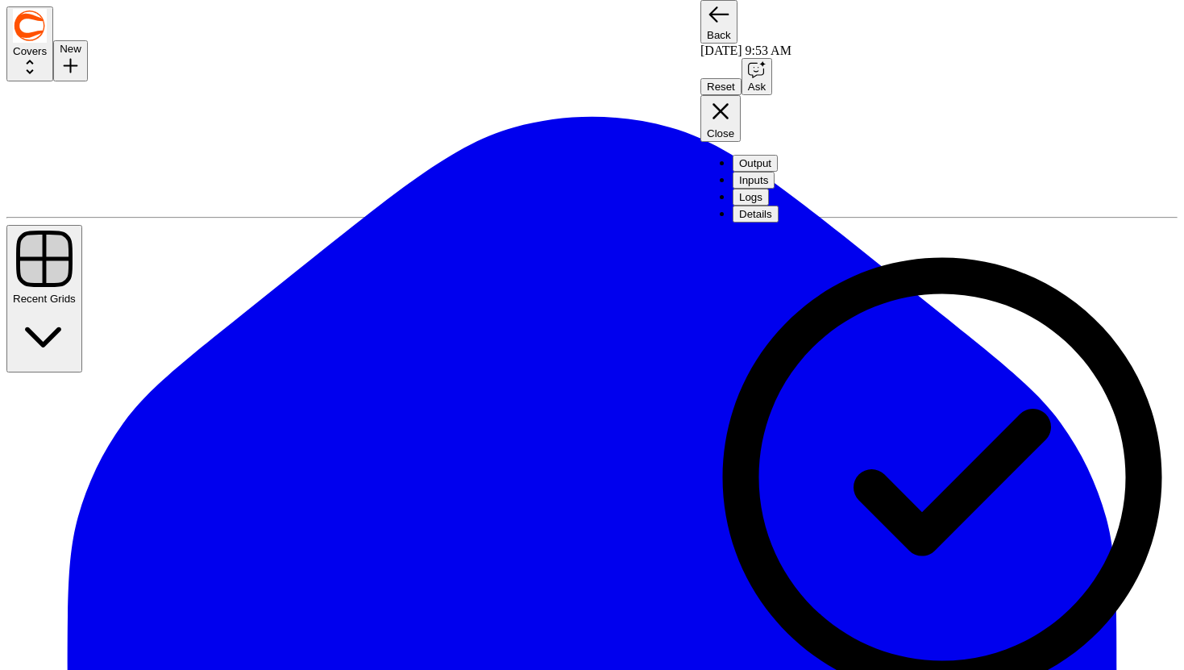
scroll to position [146, 0]
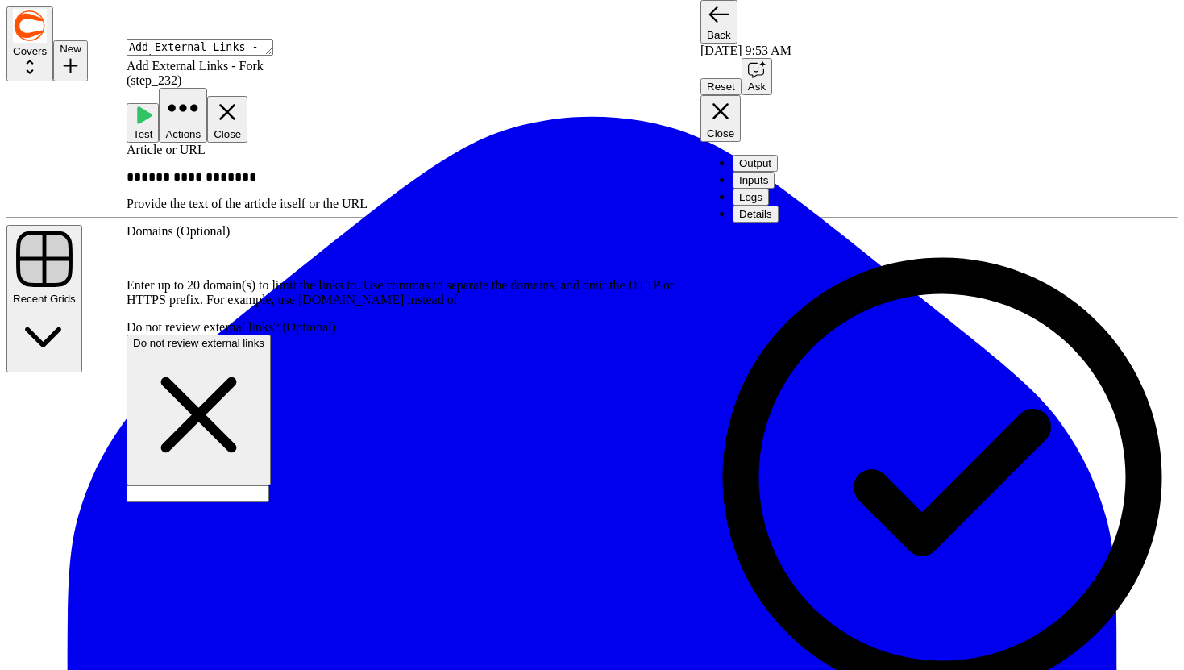
click at [241, 98] on icon "button" at bounding box center [227, 111] width 27 height 27
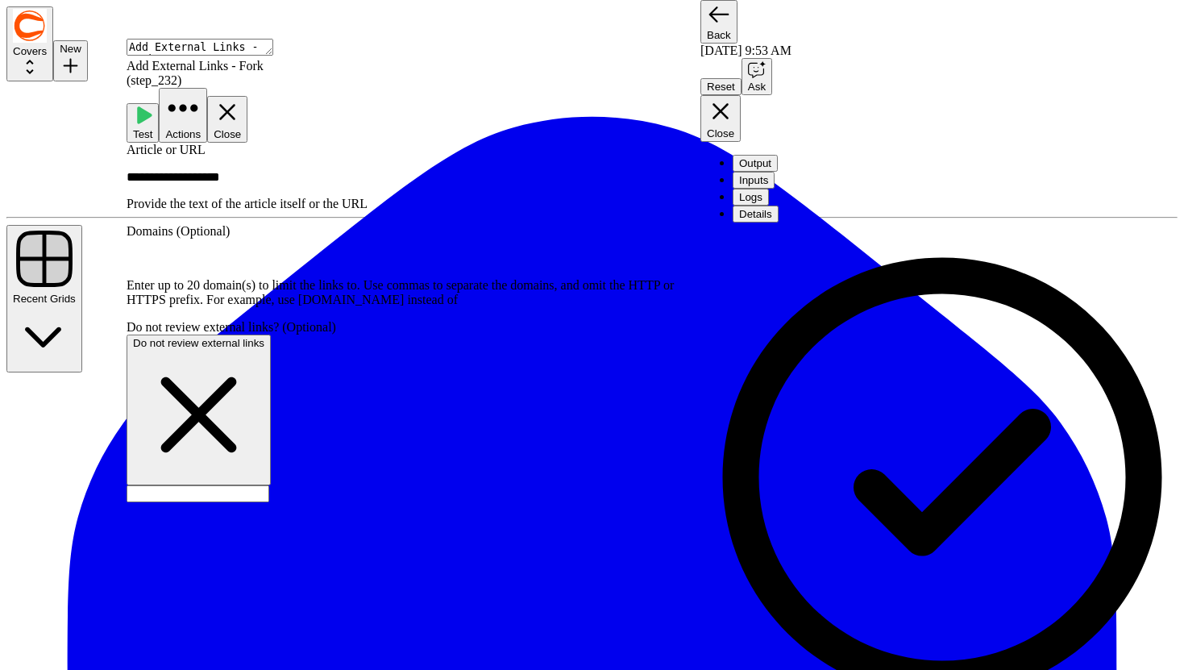
scroll to position [1421, 0]
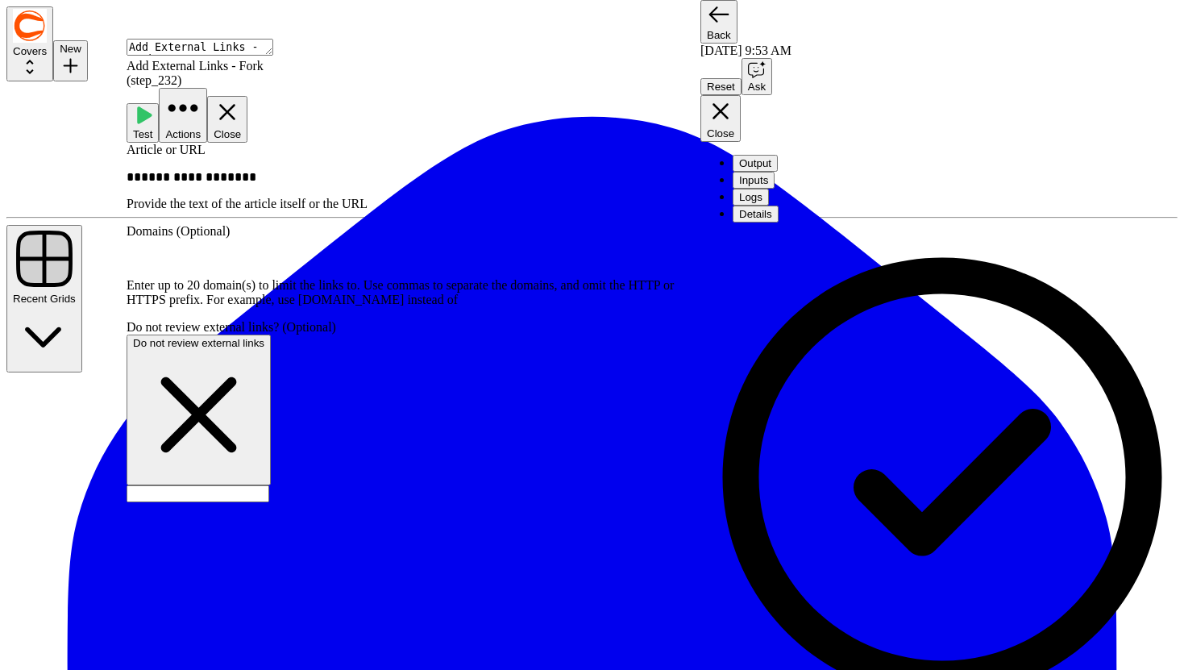
click at [235, 104] on icon "button" at bounding box center [227, 112] width 16 height 16
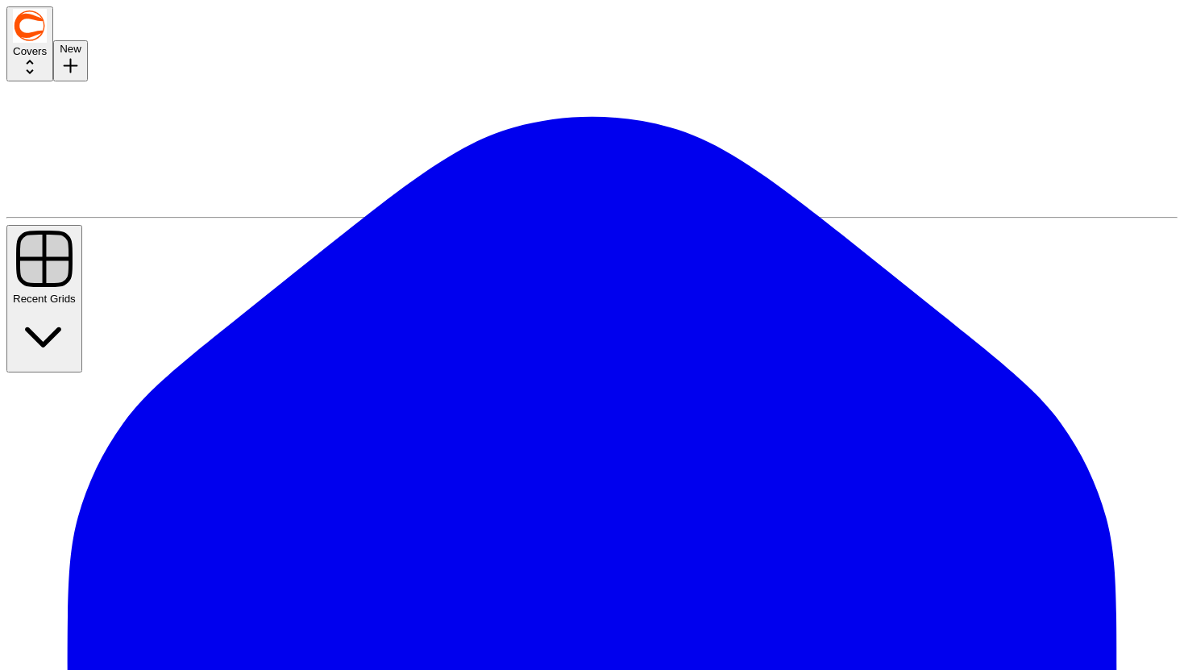
drag, startPoint x: 764, startPoint y: 381, endPoint x: 764, endPoint y: 366, distance: 15.3
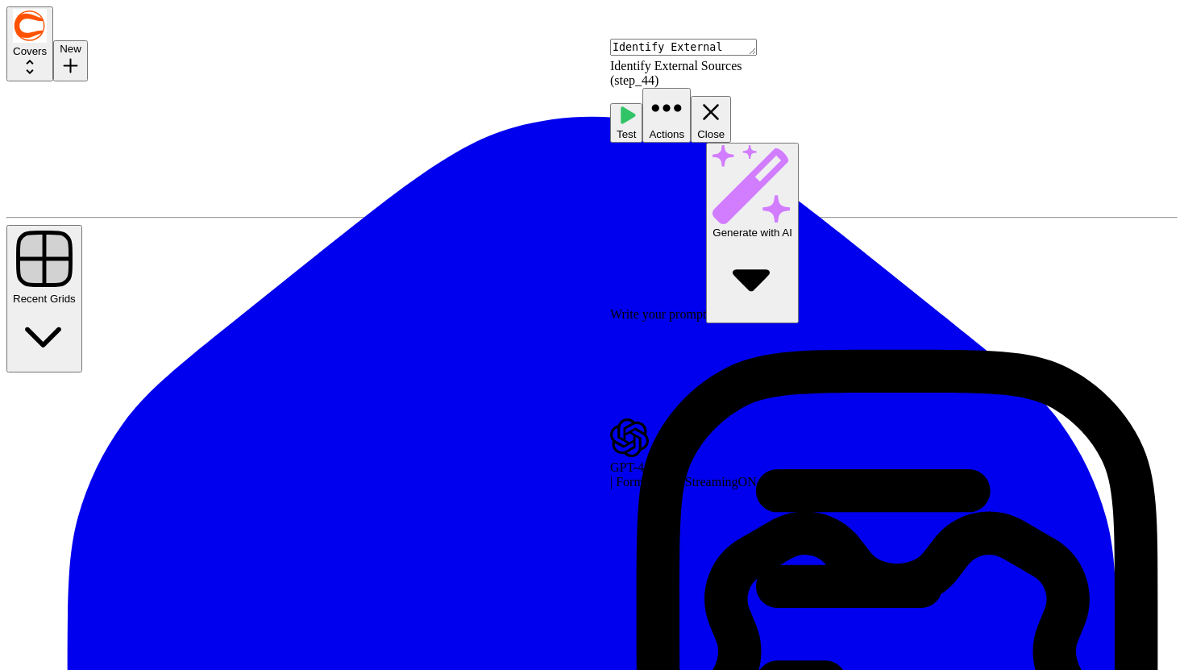
click at [653, 475] on span "Format" at bounding box center [634, 482] width 37 height 14
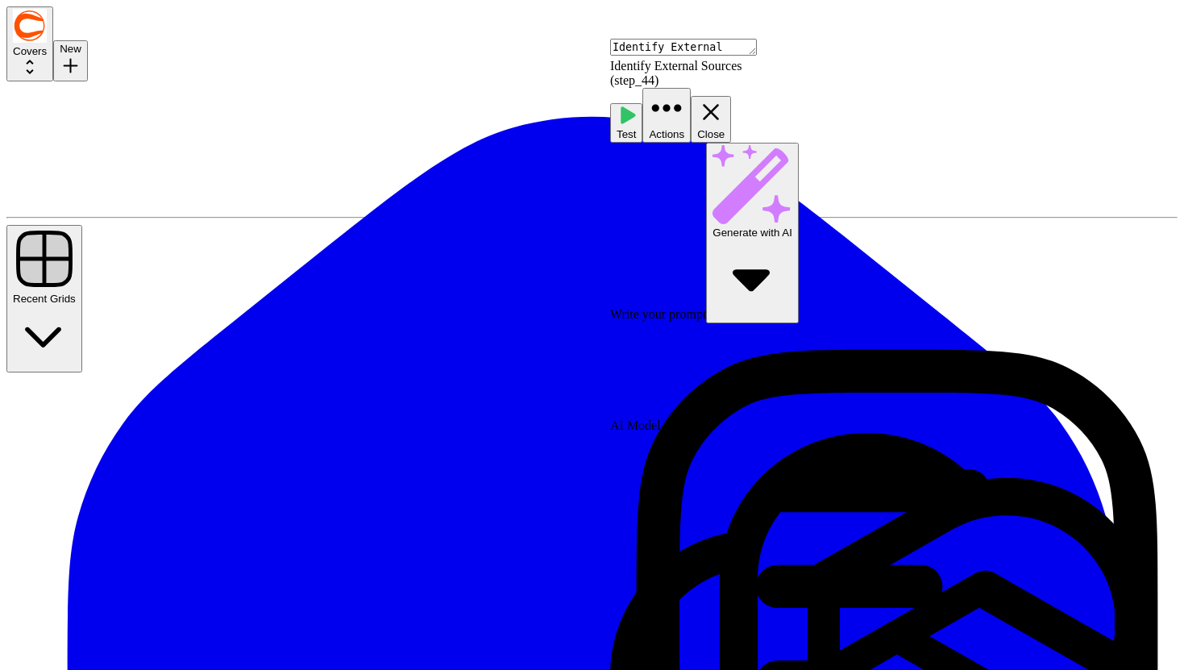
scroll to position [148, 0]
click at [670, 432] on button "JSON" at bounding box center [649, 425] width 42 height 17
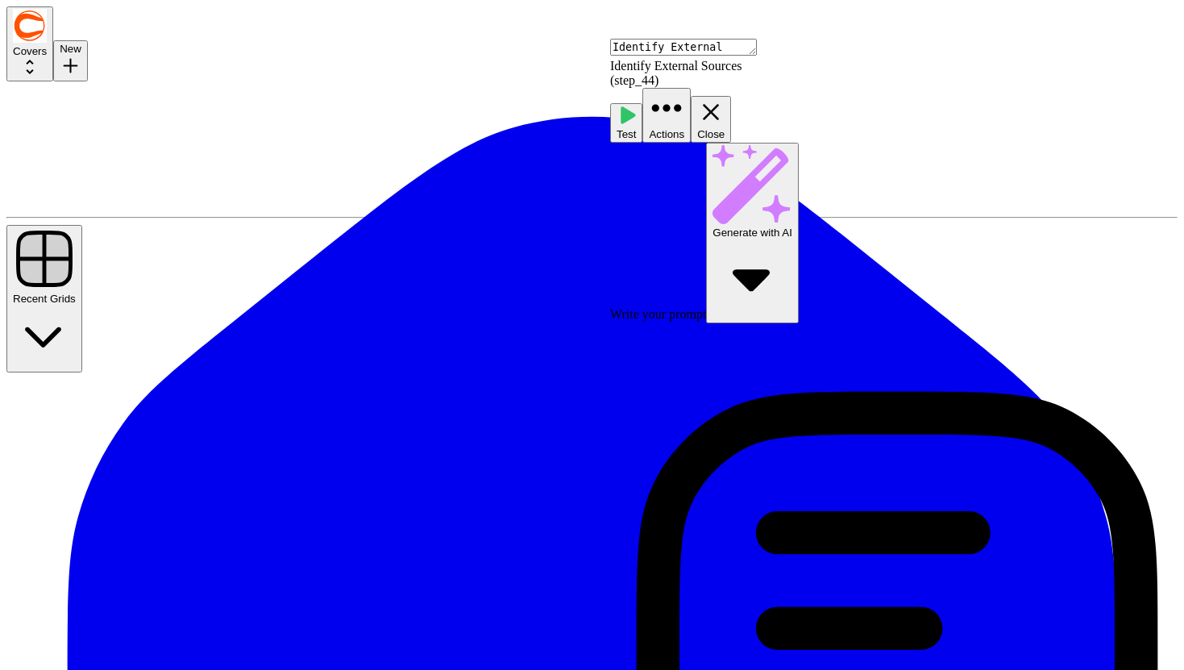
type input "JSON"
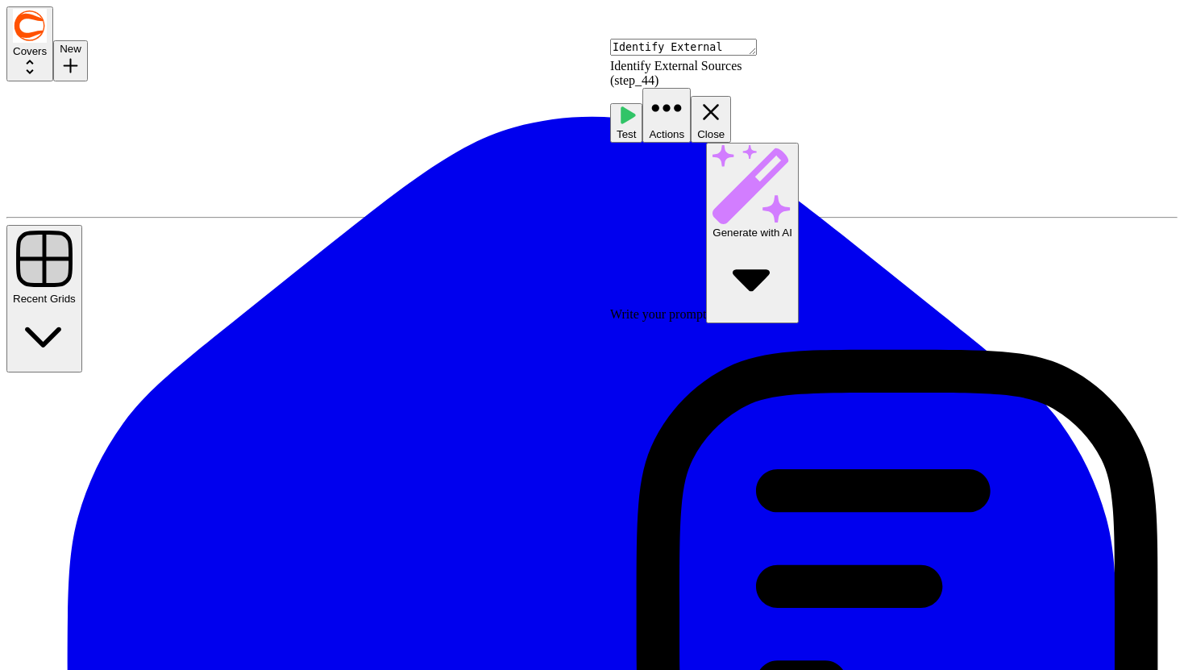
scroll to position [190, 0]
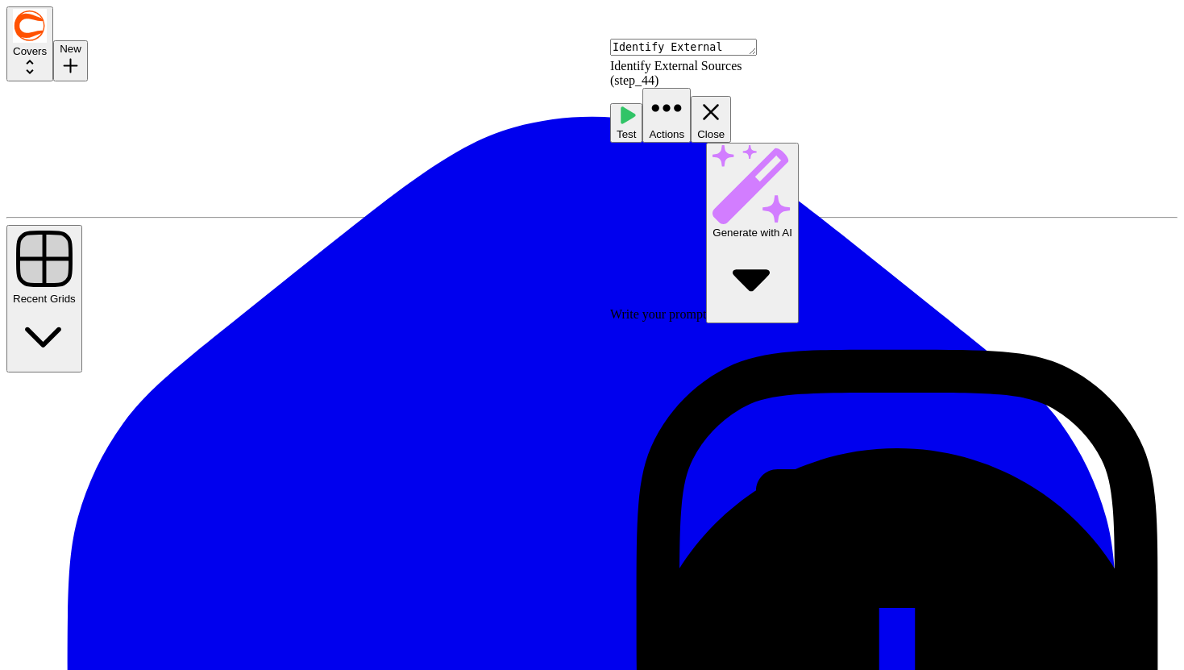
drag, startPoint x: 439, startPoint y: 386, endPoint x: 208, endPoint y: 360, distance: 232.9
type input "Text"
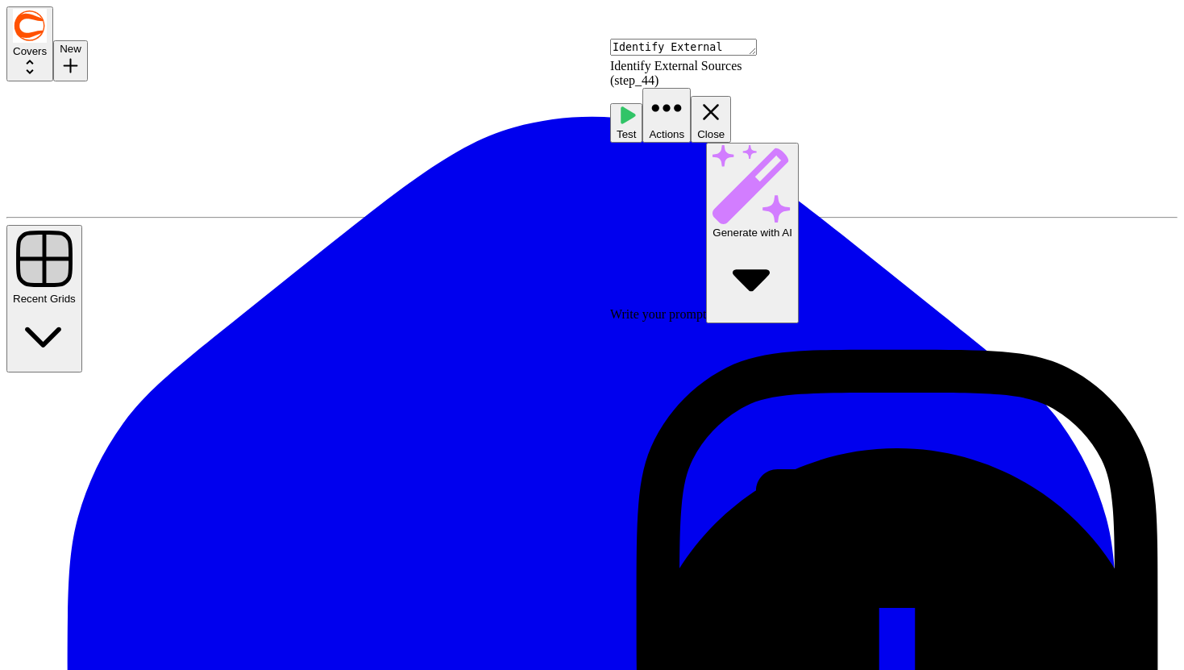
scroll to position [285, 0]
drag, startPoint x: 747, startPoint y: 359, endPoint x: 647, endPoint y: 359, distance: 99.2
paste input "article_with_external_links"
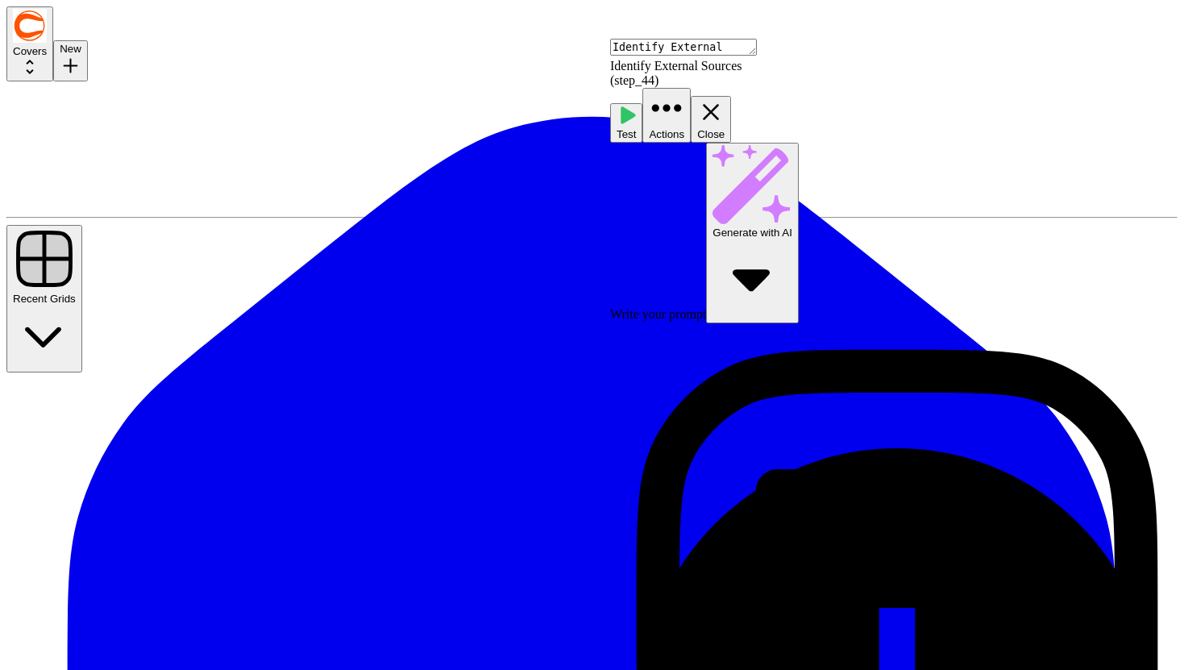
type input "article_with_external_links"
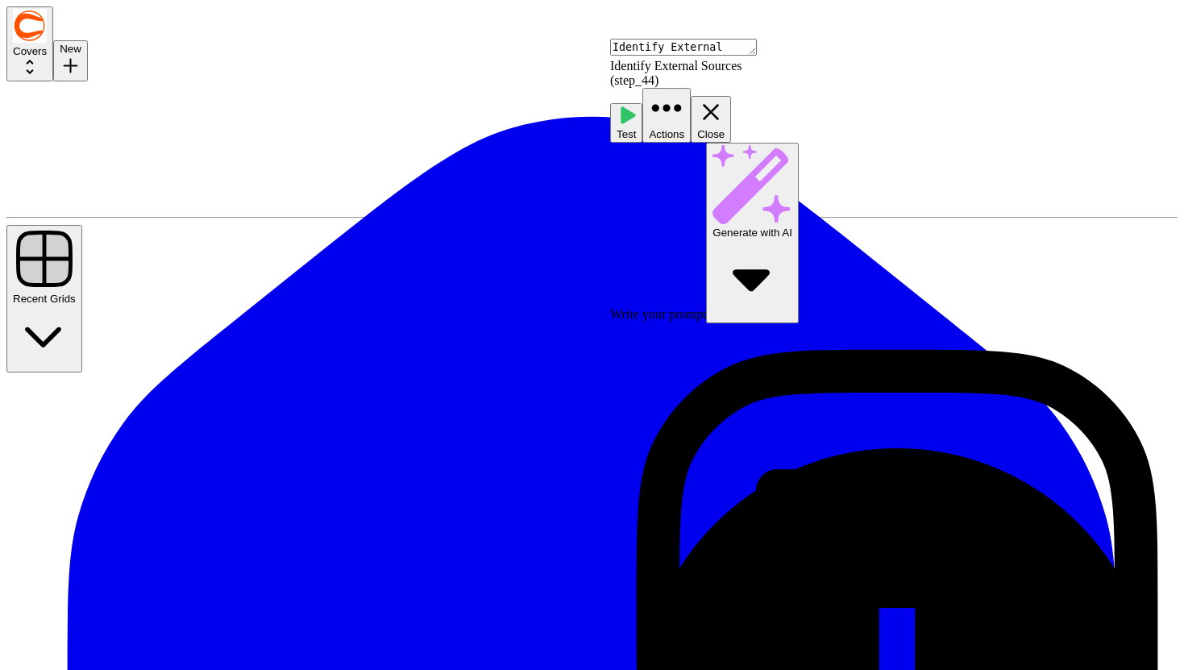
scroll to position [747, 0]
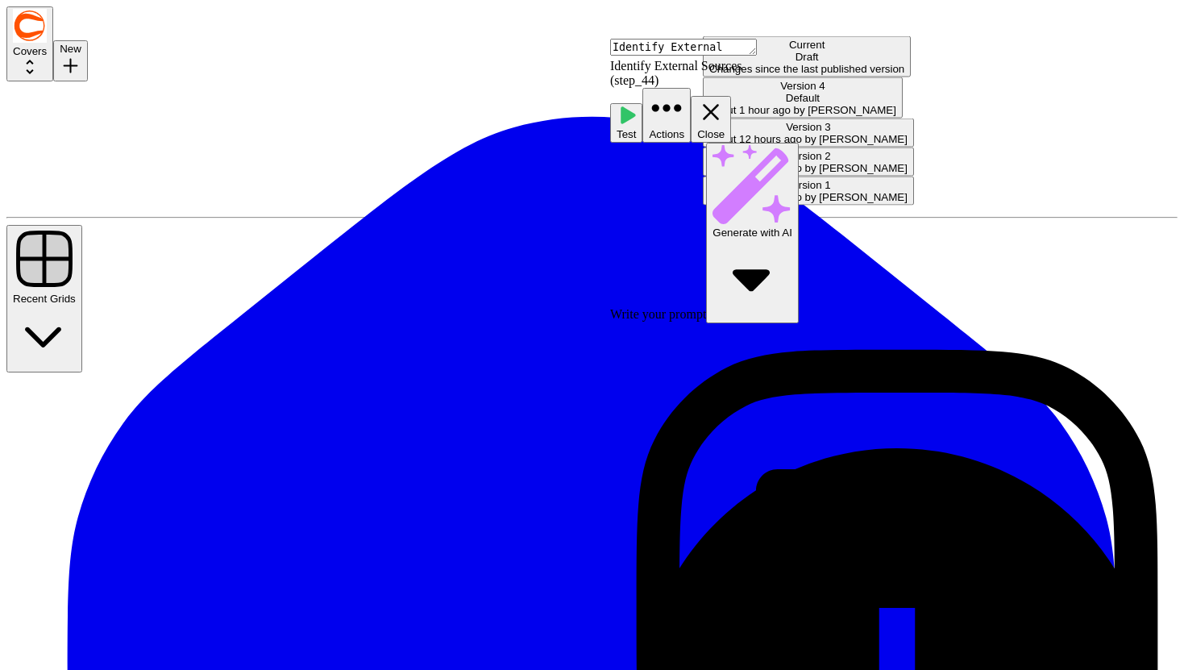
click at [780, 89] on span "Version 4" at bounding box center [802, 86] width 45 height 12
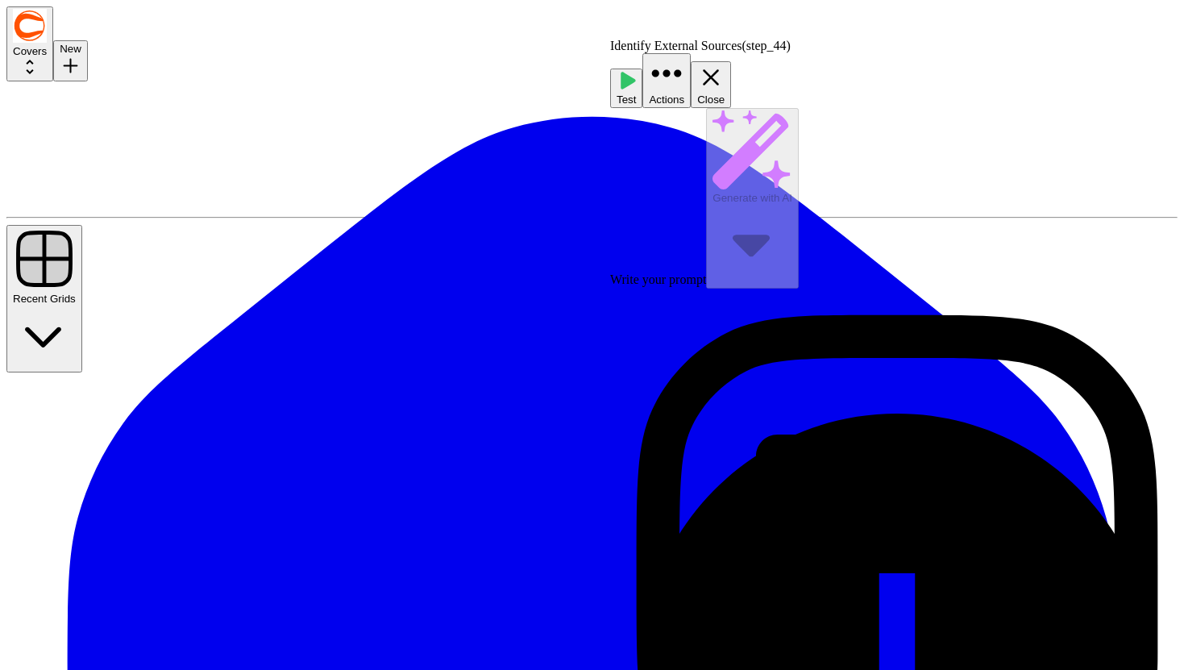
scroll to position [552, 0]
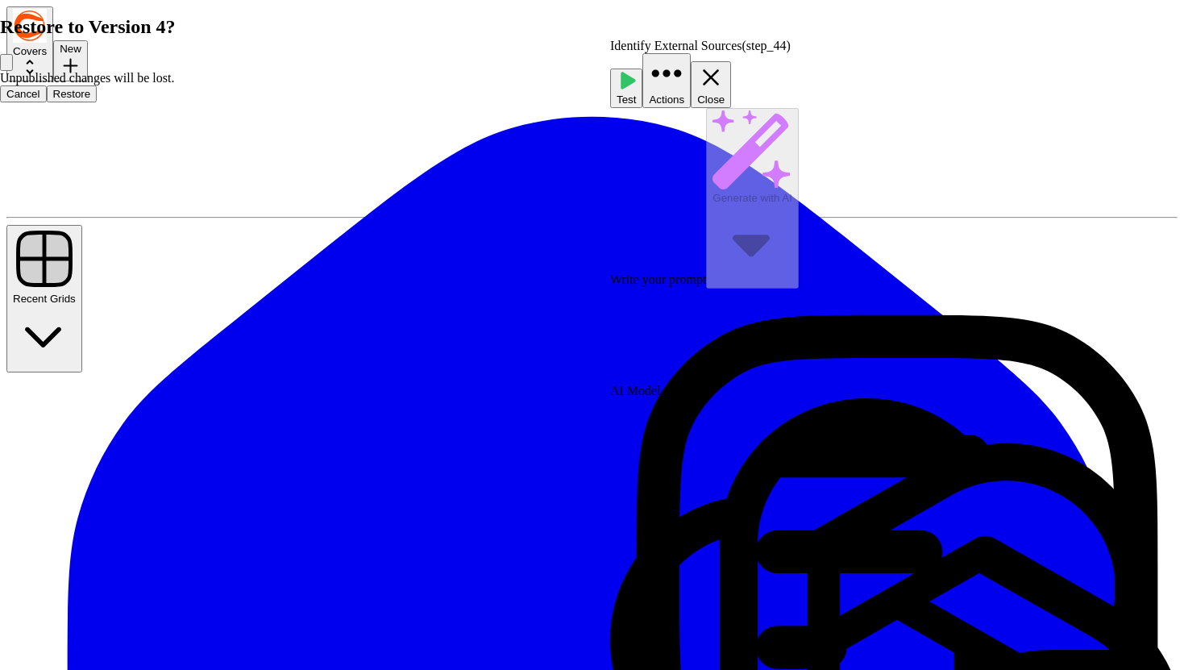
click at [91, 100] on span "Restore" at bounding box center [72, 94] width 38 height 12
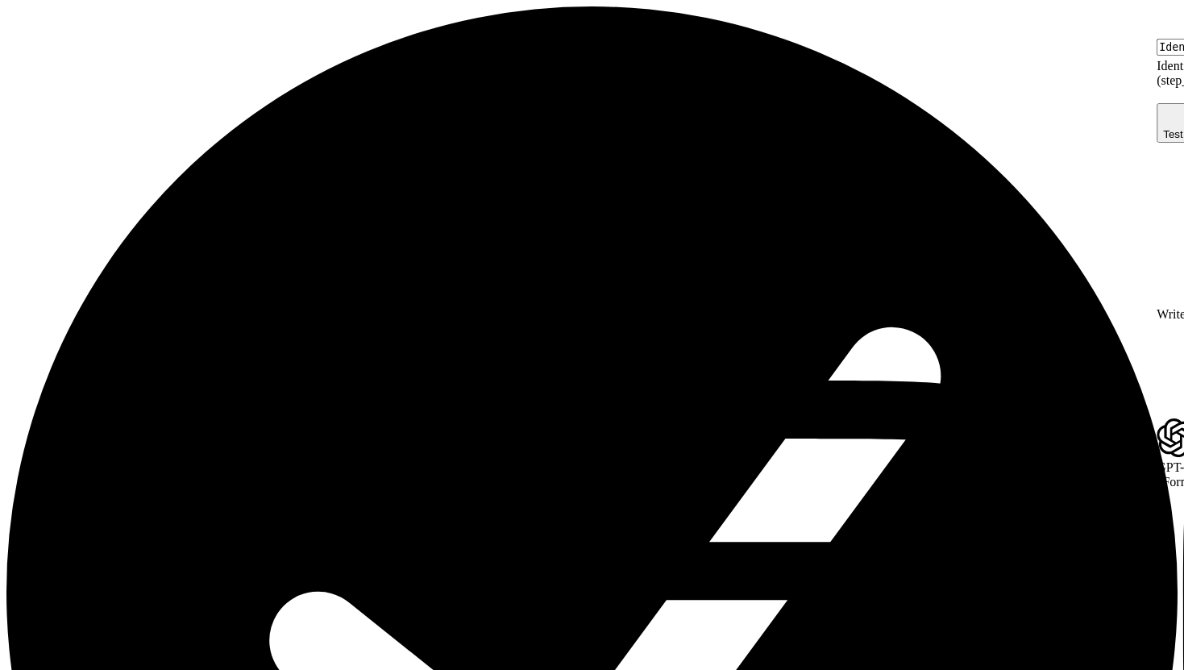
type textarea "Integrate External Links"
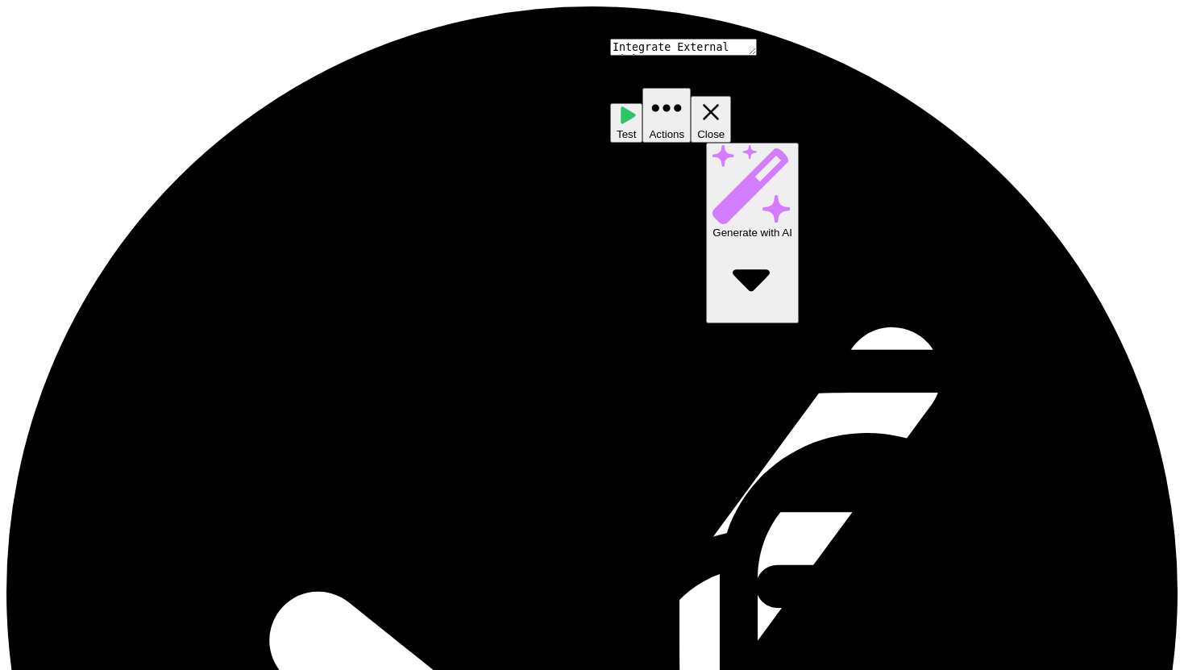
scroll to position [337, 0]
paste input "article_with_external_links"
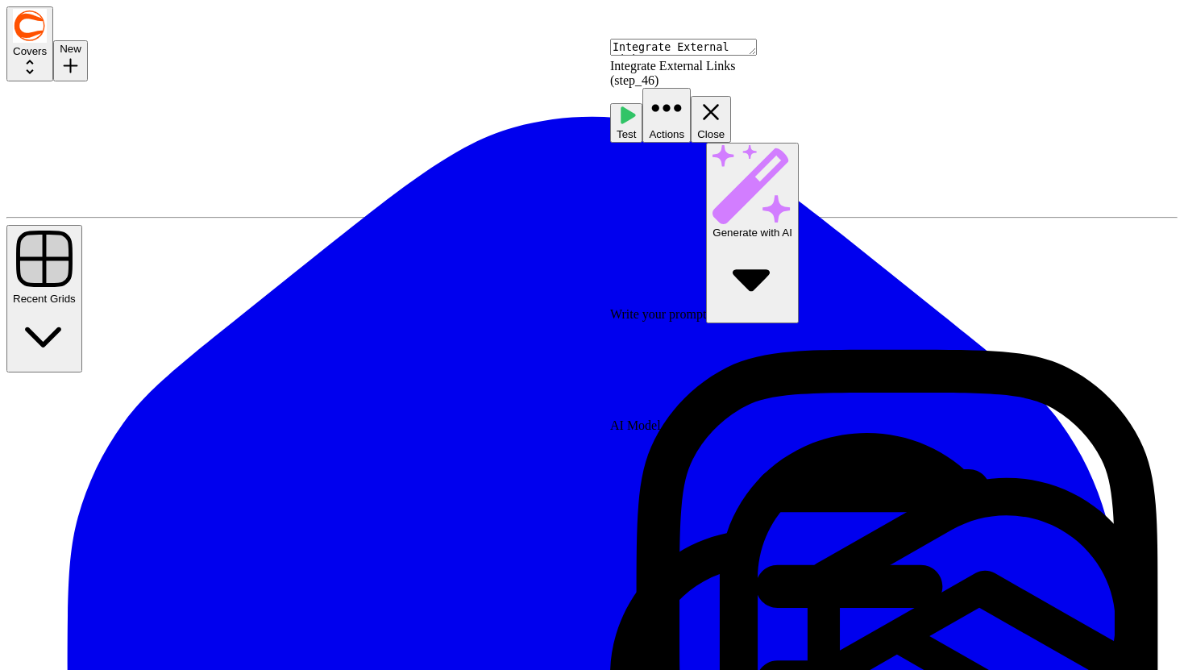
scroll to position [780, 0]
type input "article_with_external_links"
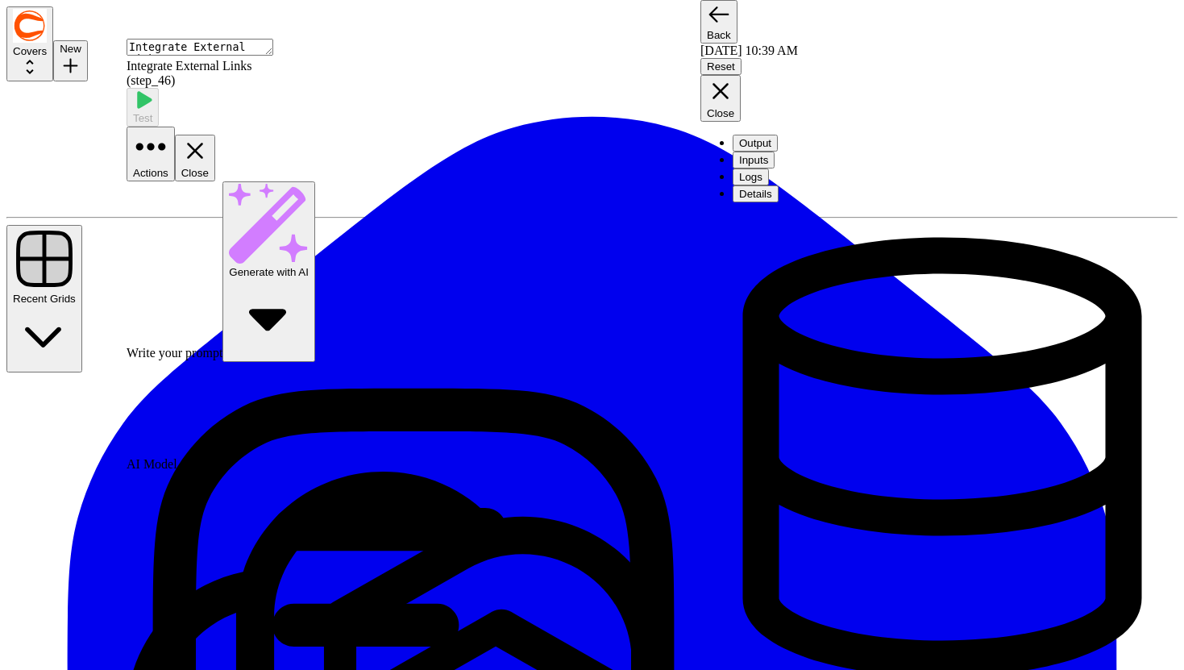
click at [209, 137] on icon "button" at bounding box center [194, 150] width 27 height 27
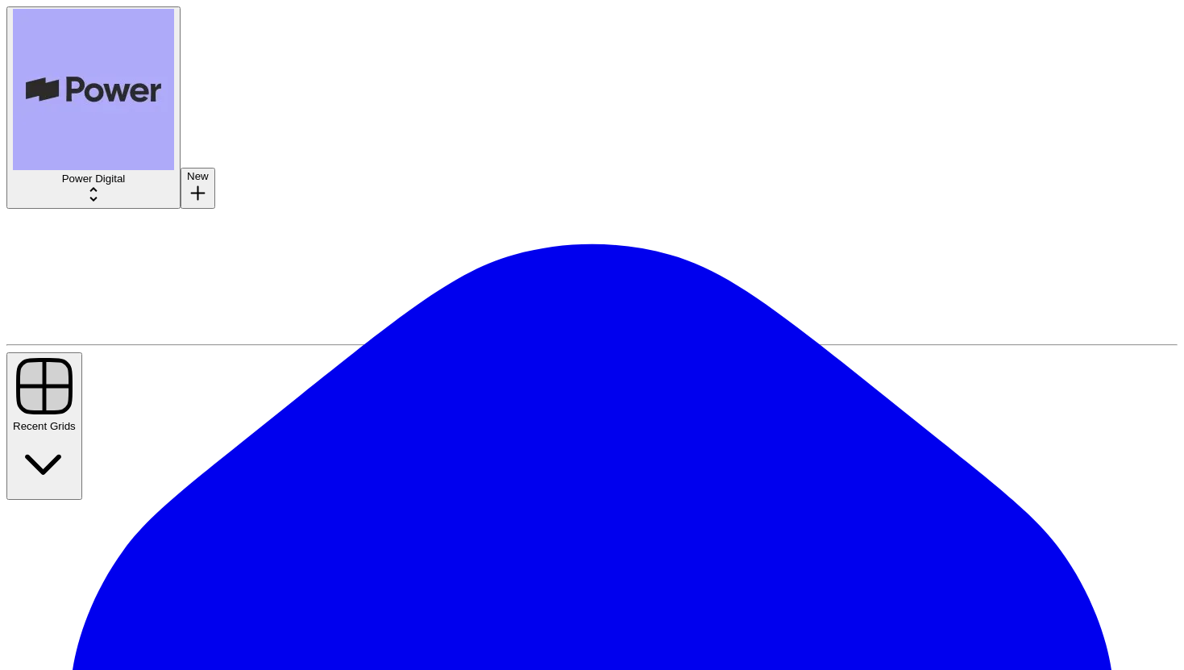
click at [114, 173] on span "Power Digital" at bounding box center [94, 179] width 64 height 12
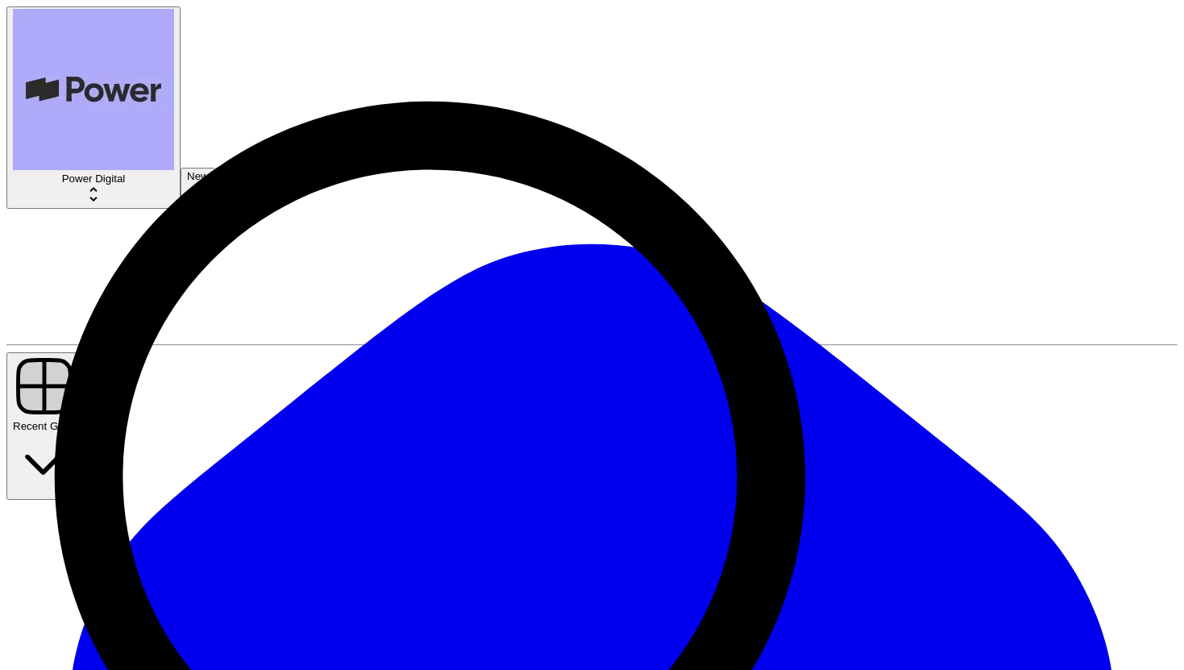
scroll to position [197, 0]
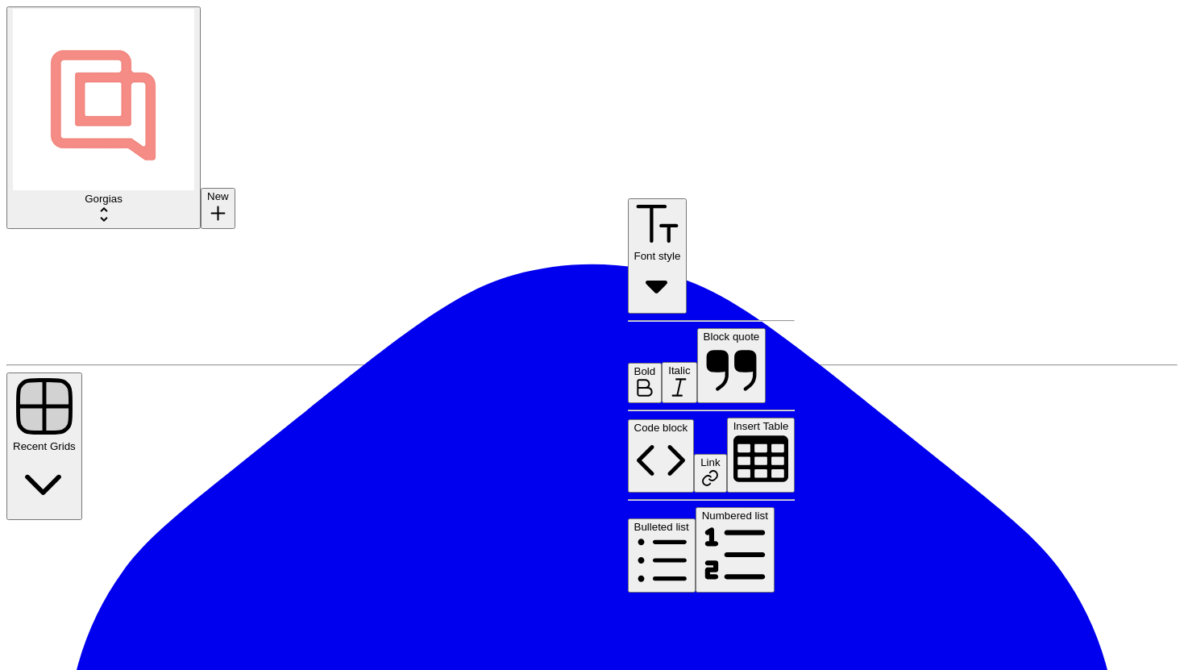
drag, startPoint x: 710, startPoint y: 248, endPoint x: 861, endPoint y: 247, distance: 150.8
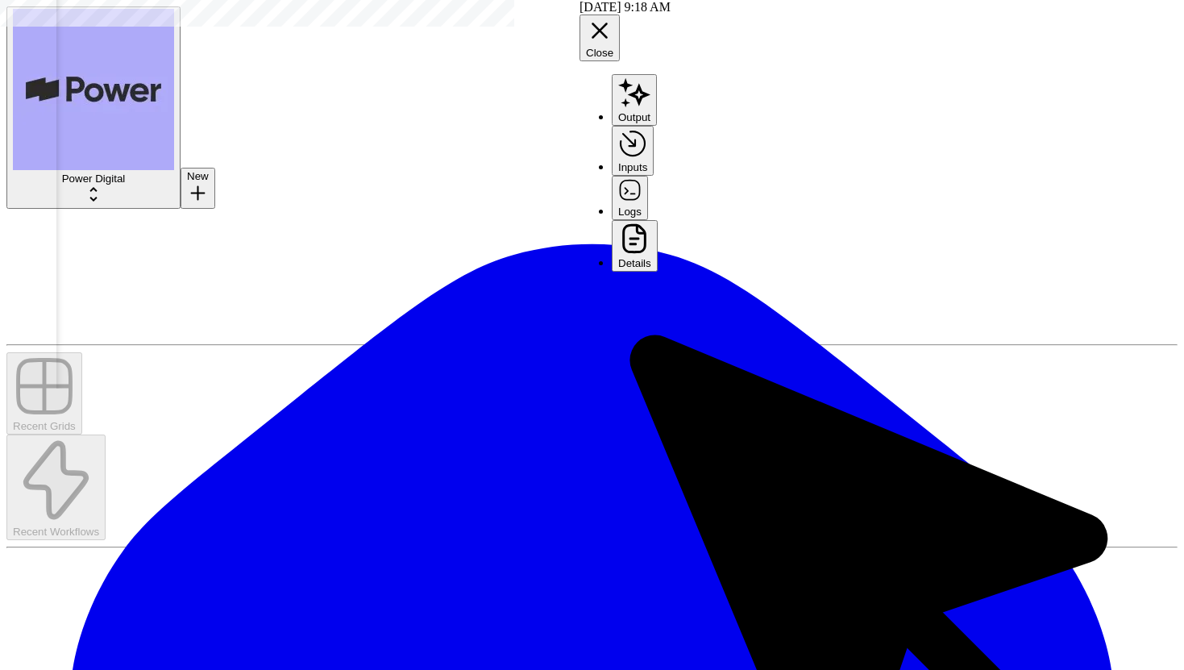
click at [620, 16] on button "Close" at bounding box center [600, 38] width 40 height 47
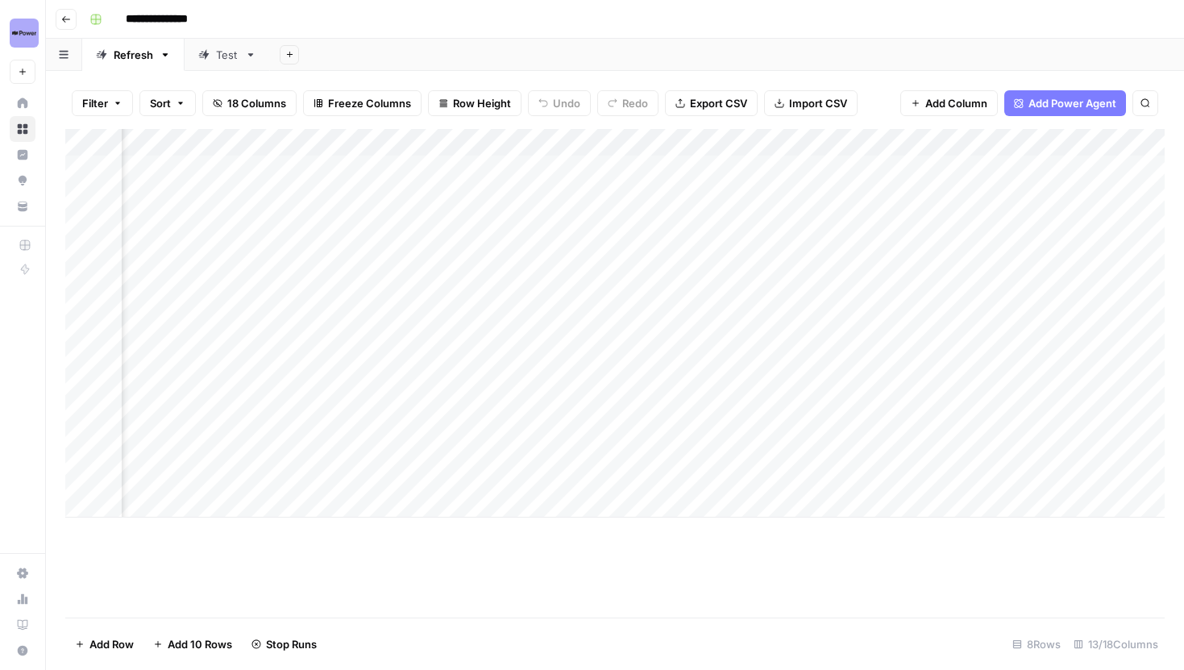
scroll to position [0, 1153]
click at [314, 293] on div "Add Column" at bounding box center [615, 323] width 1100 height 389
click at [294, 144] on div "Add Column" at bounding box center [615, 323] width 1100 height 389
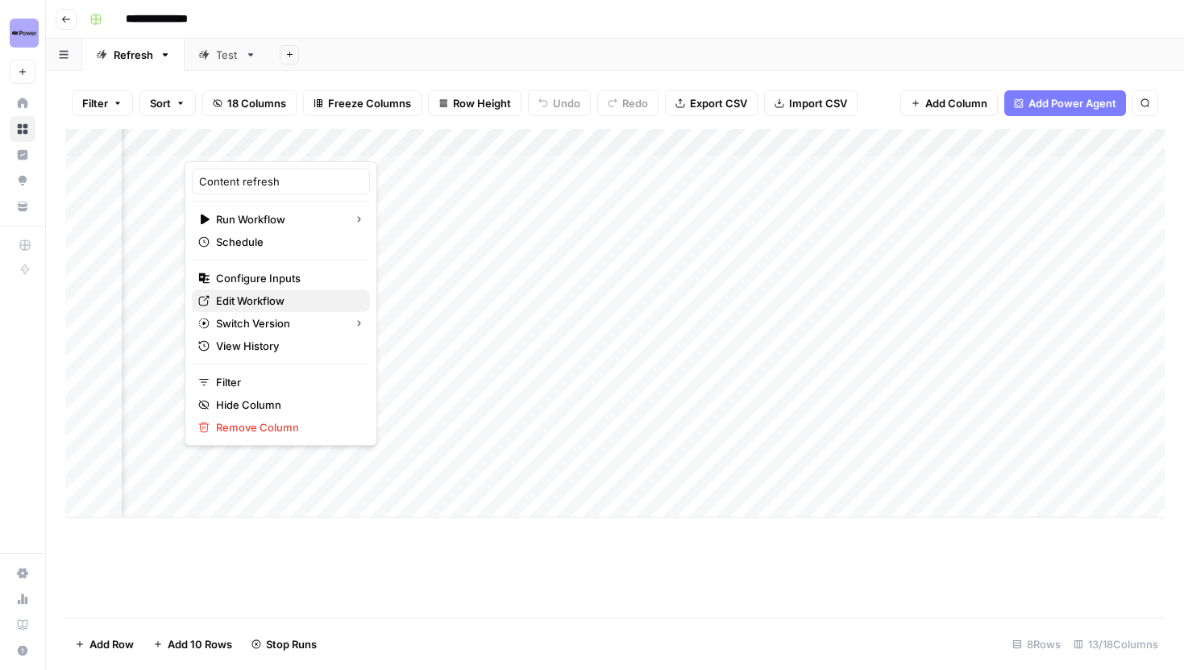
click at [250, 302] on span "Edit Workflow" at bounding box center [286, 301] width 141 height 16
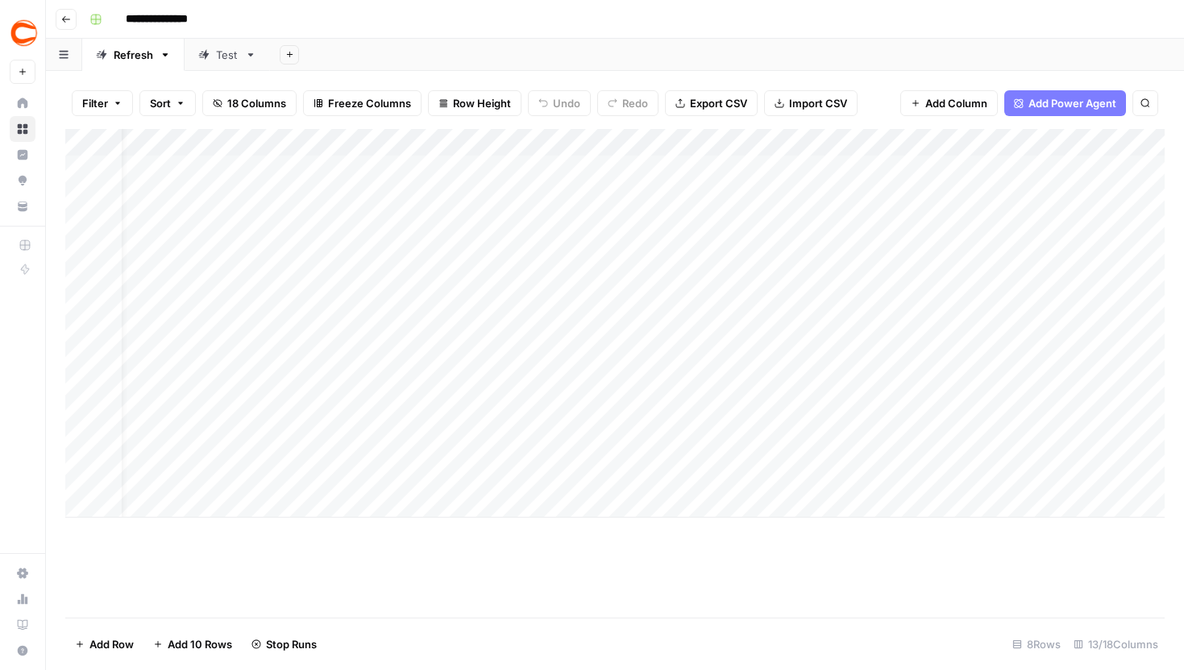
scroll to position [0, 0]
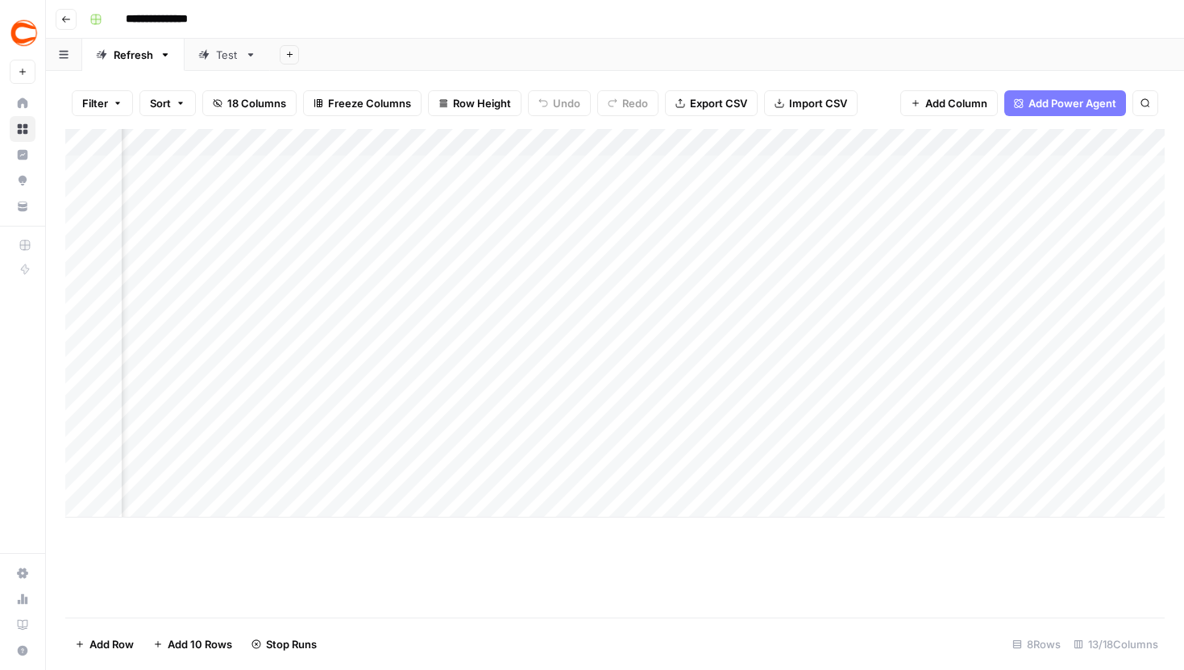
scroll to position [0, 1115]
click at [758, 294] on div "Add Column" at bounding box center [615, 323] width 1100 height 389
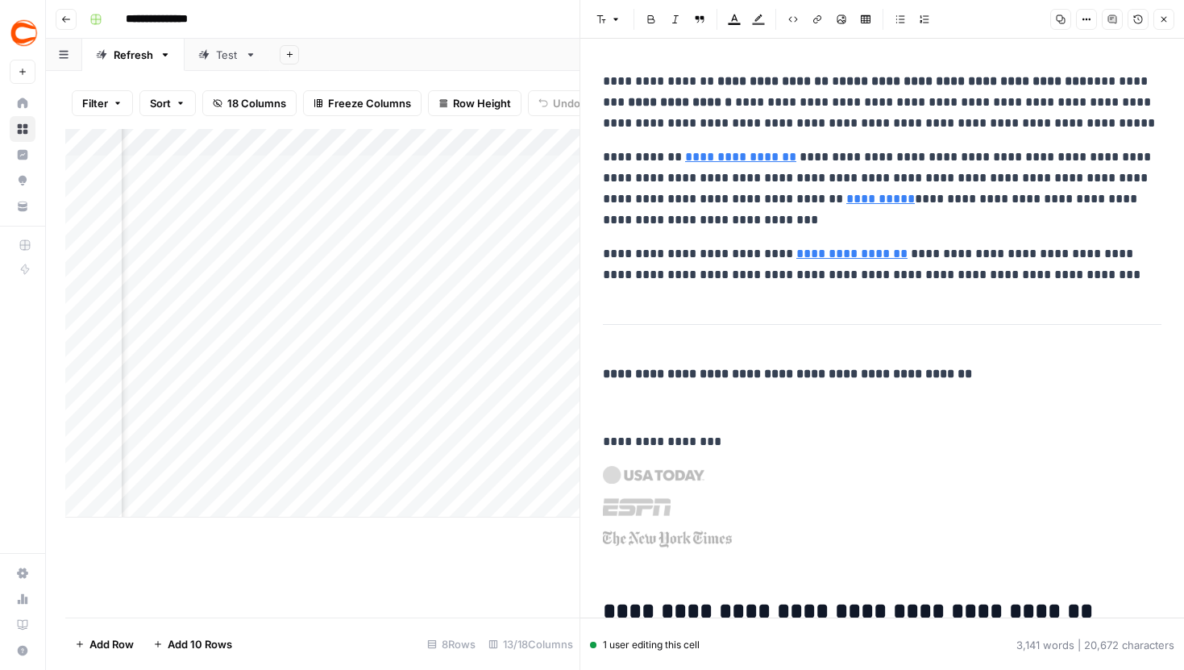
click at [1167, 22] on icon "button" at bounding box center [1164, 20] width 10 height 10
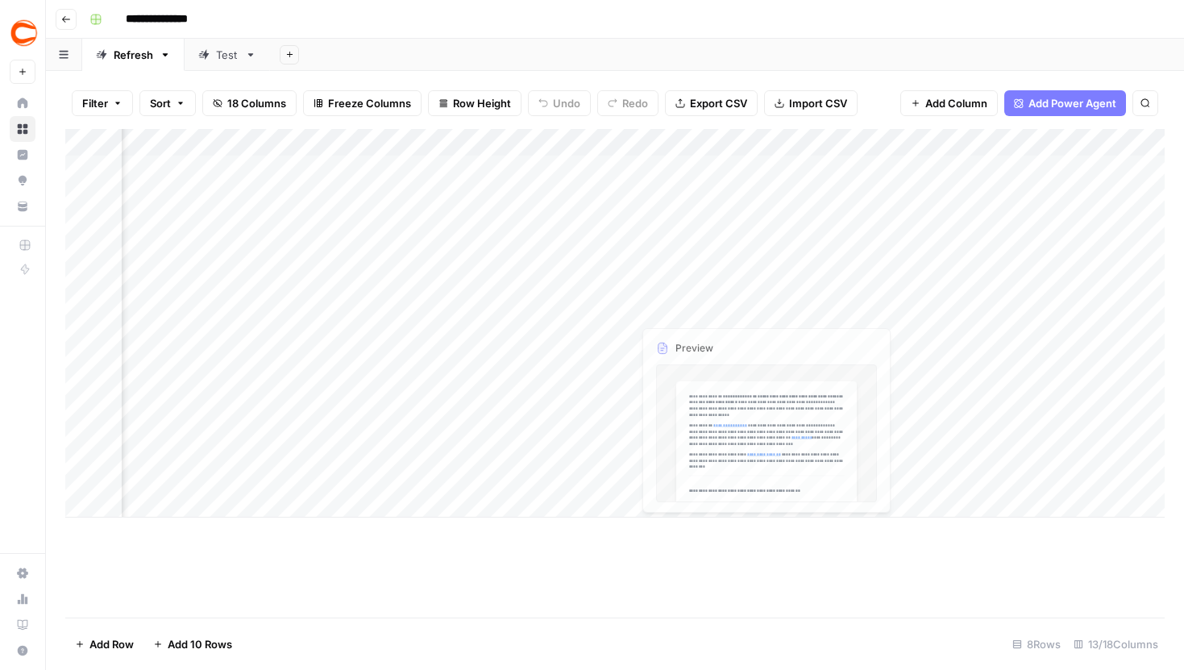
click at [618, 296] on div "Add Column" at bounding box center [615, 323] width 1100 height 389
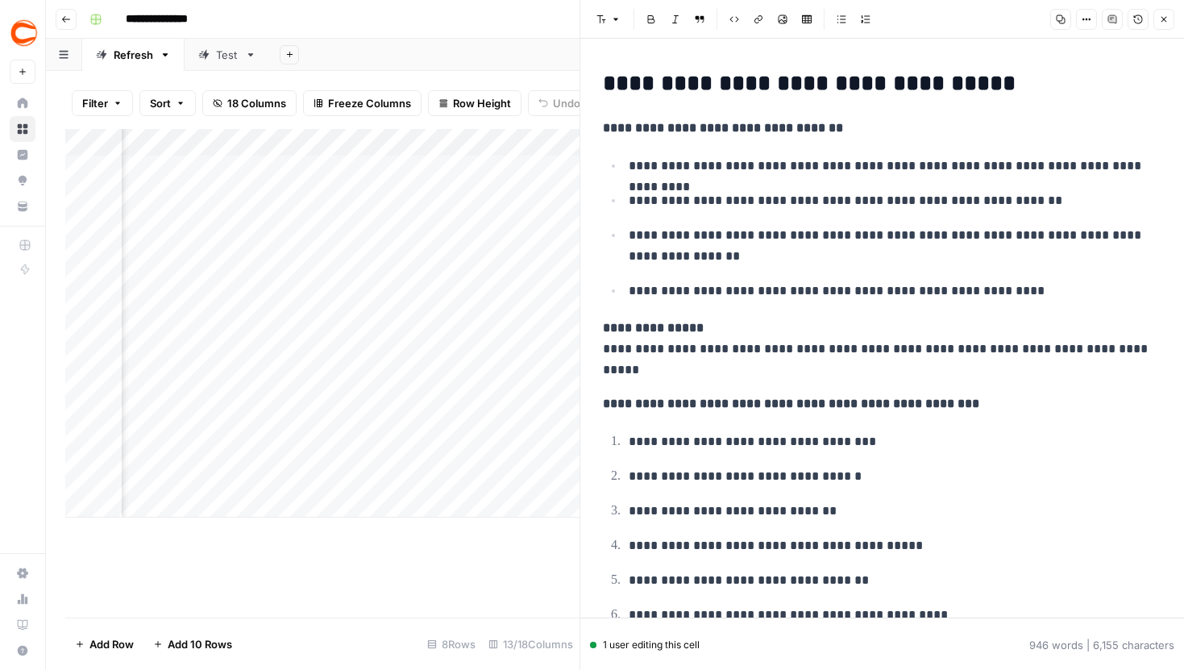
click at [1165, 18] on icon "button" at bounding box center [1165, 20] width 6 height 6
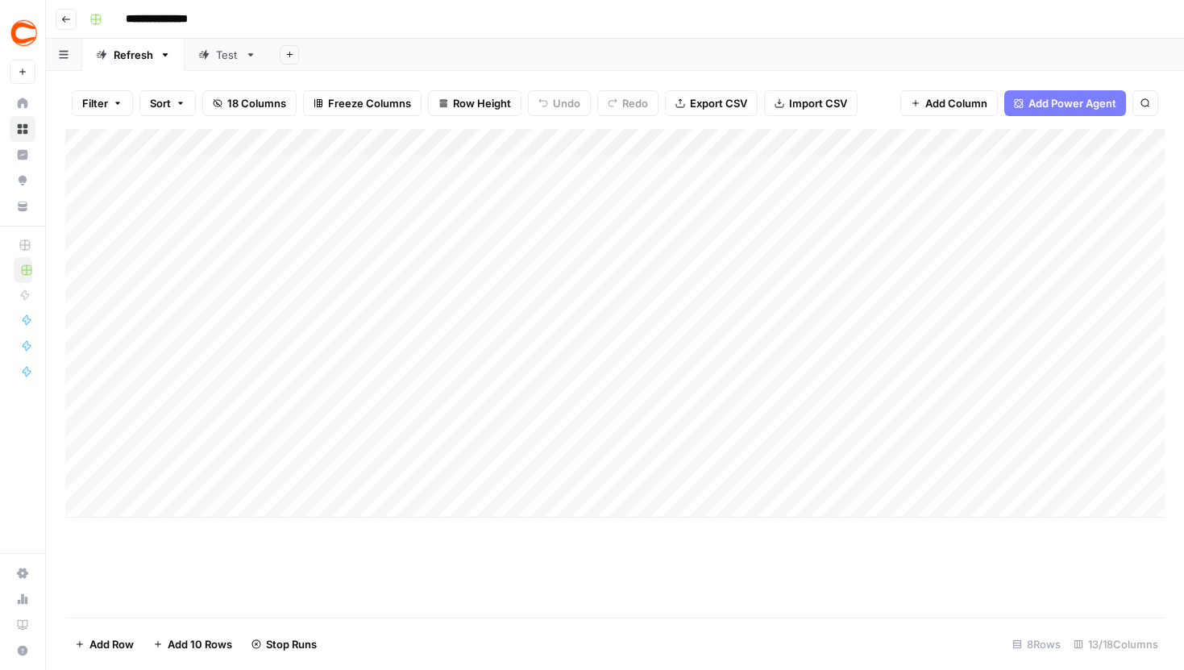
click at [1014, 144] on div "Add Column" at bounding box center [615, 323] width 1100 height 389
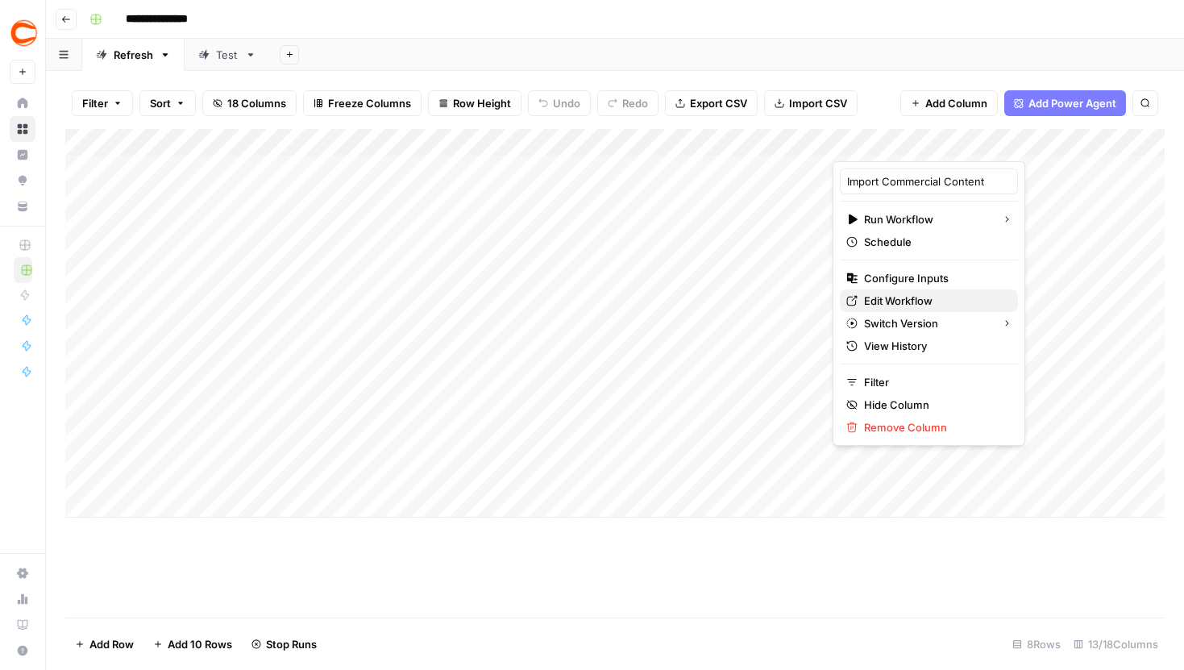
click at [887, 299] on span "Edit Workflow" at bounding box center [934, 301] width 141 height 16
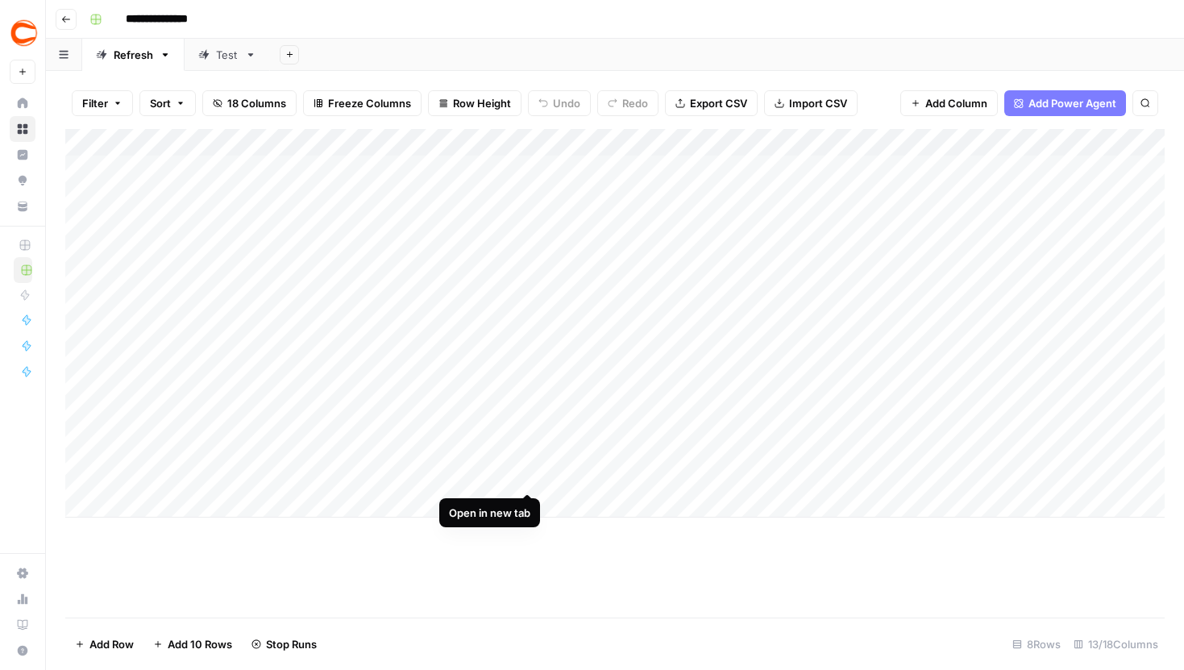
click at [480, 463] on div "Add Column" at bounding box center [615, 323] width 1100 height 389
click at [472, 466] on div "Add Column" at bounding box center [615, 323] width 1100 height 389
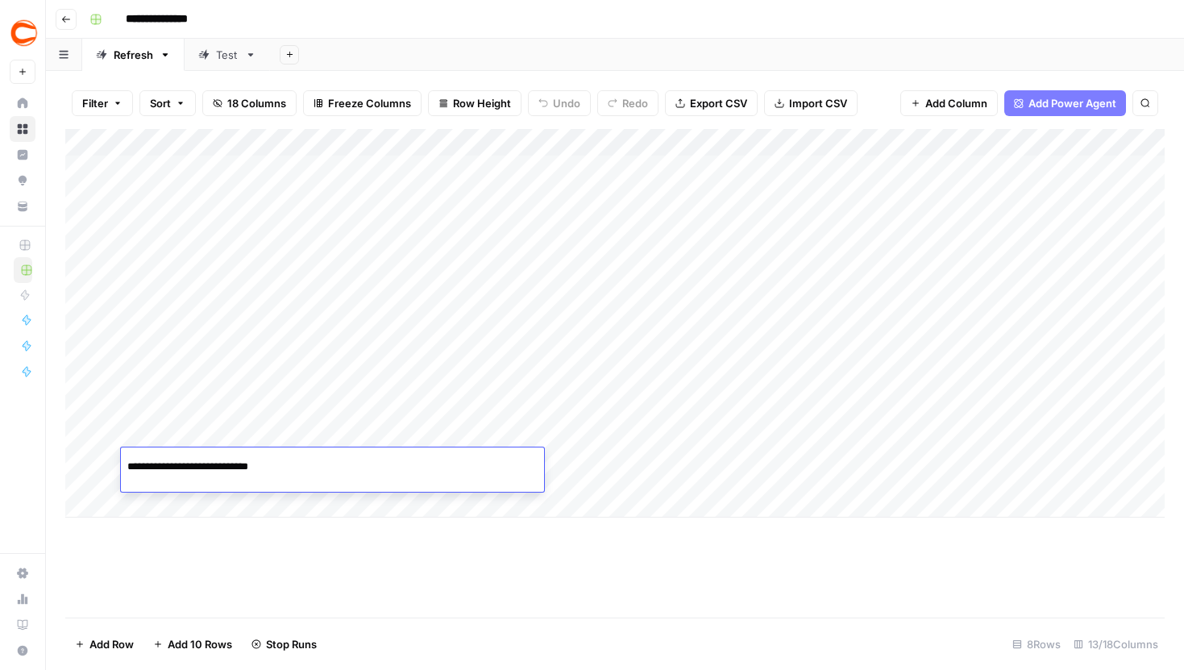
click at [472, 466] on div "**********" at bounding box center [332, 465] width 423 height 27
drag, startPoint x: 314, startPoint y: 464, endPoint x: 116, endPoint y: 462, distance: 198.3
click at [116, 462] on body "**********" at bounding box center [592, 335] width 1184 height 670
click at [273, 552] on div "Add Column" at bounding box center [615, 373] width 1100 height 489
click at [989, 45] on div "Add Sheet" at bounding box center [727, 55] width 914 height 32
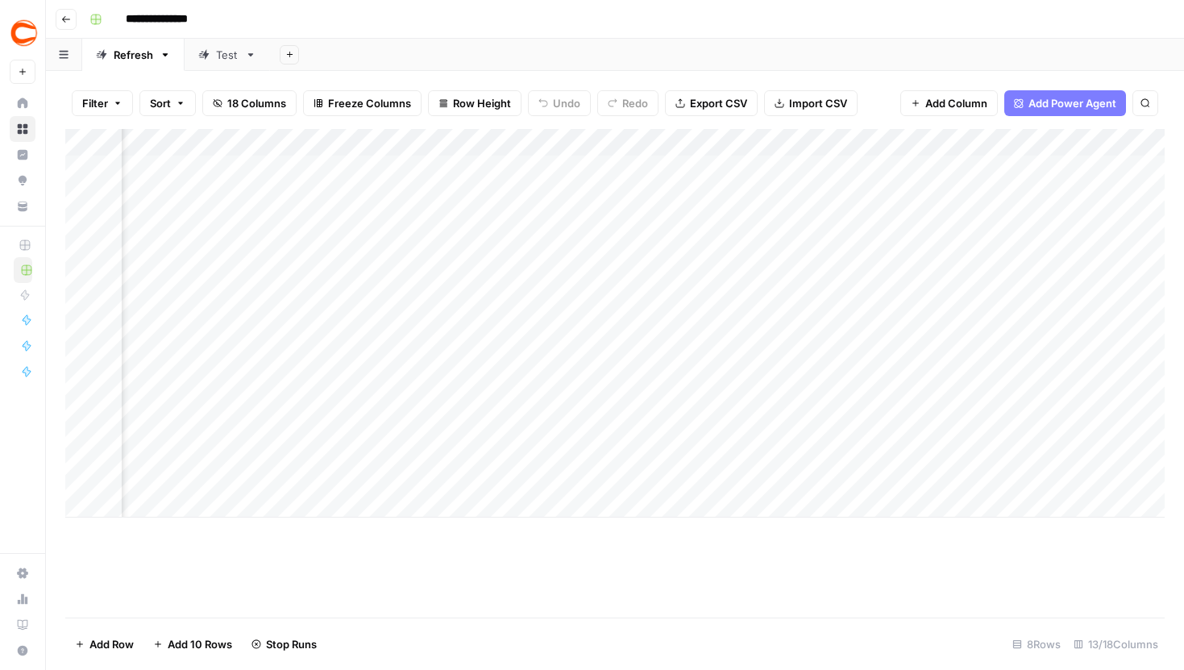
scroll to position [0, 326]
click at [201, 298] on div "Add Column" at bounding box center [615, 323] width 1100 height 389
click at [998, 298] on div "Add Column" at bounding box center [615, 323] width 1100 height 389
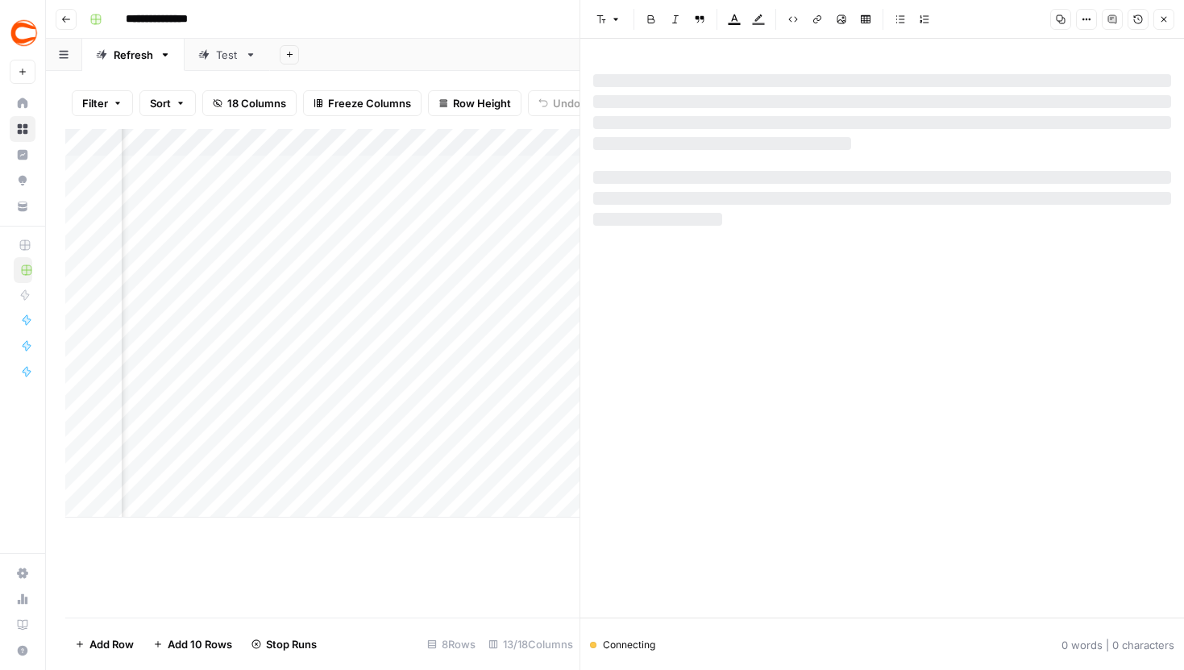
click at [1163, 20] on icon "button" at bounding box center [1165, 20] width 6 height 6
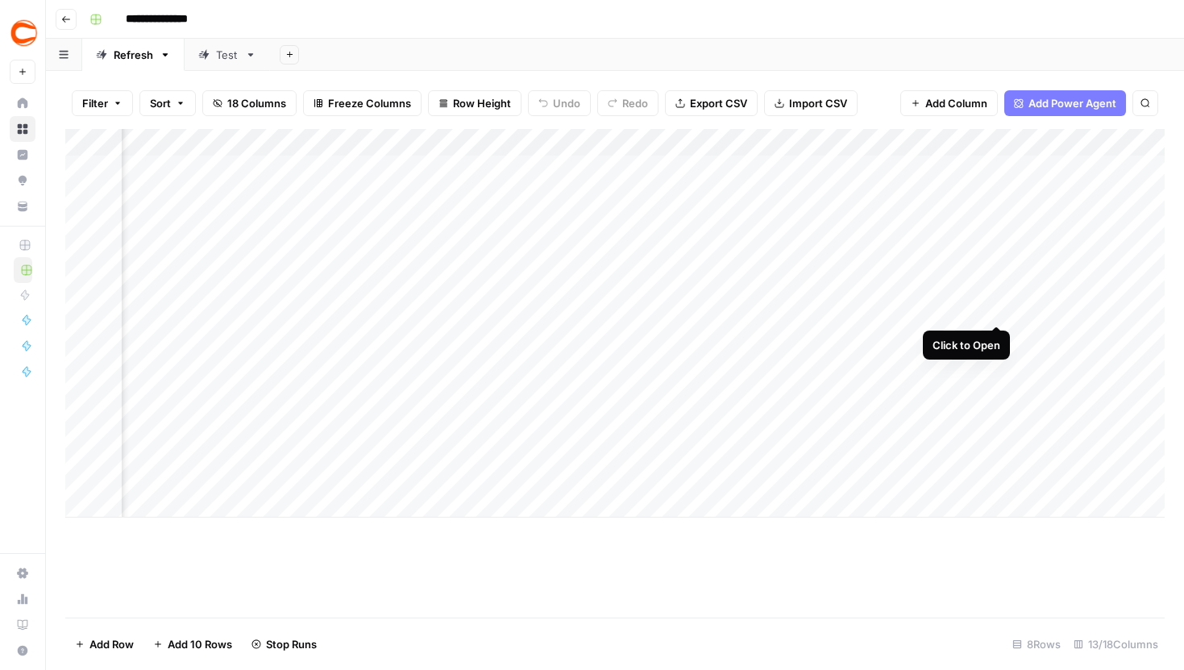
click at [997, 294] on div "Add Column" at bounding box center [615, 323] width 1100 height 389
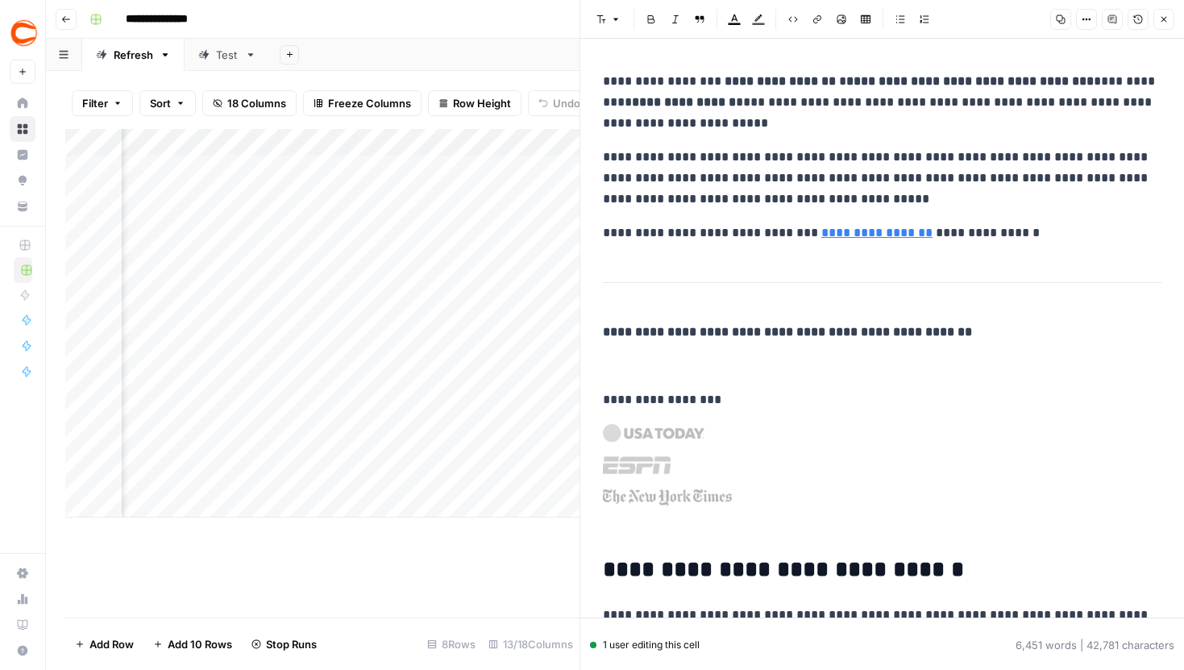
scroll to position [0, 238]
click at [1163, 23] on icon "button" at bounding box center [1164, 20] width 10 height 10
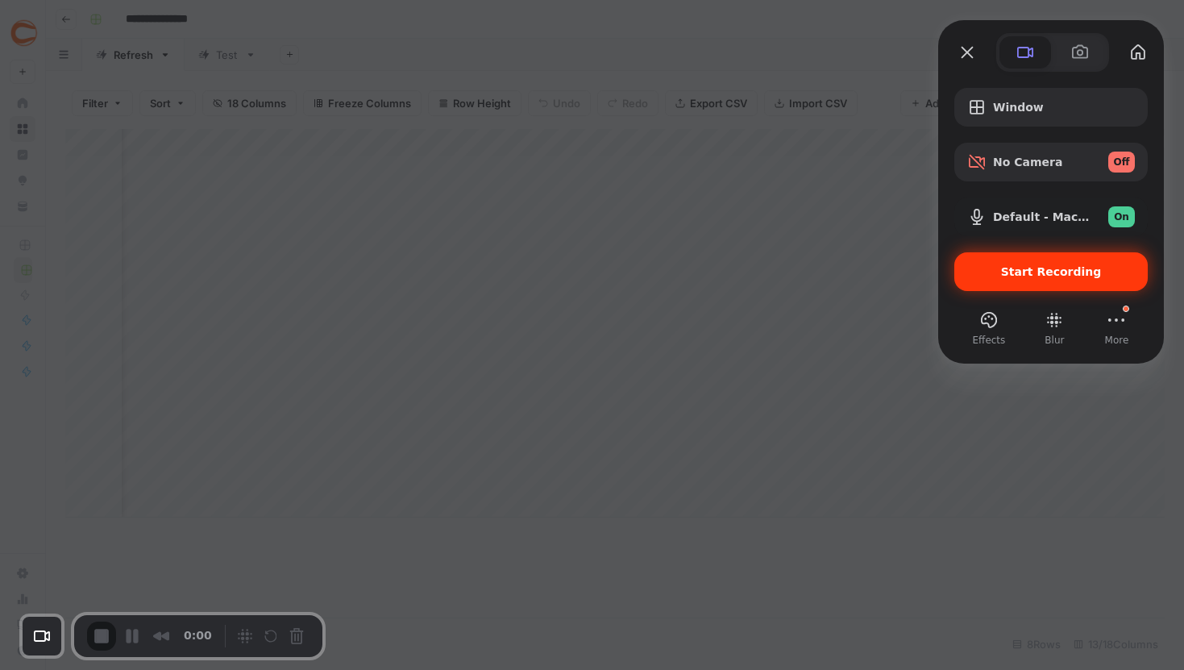
click at [1006, 264] on div "Start Recording" at bounding box center [1052, 271] width 194 height 39
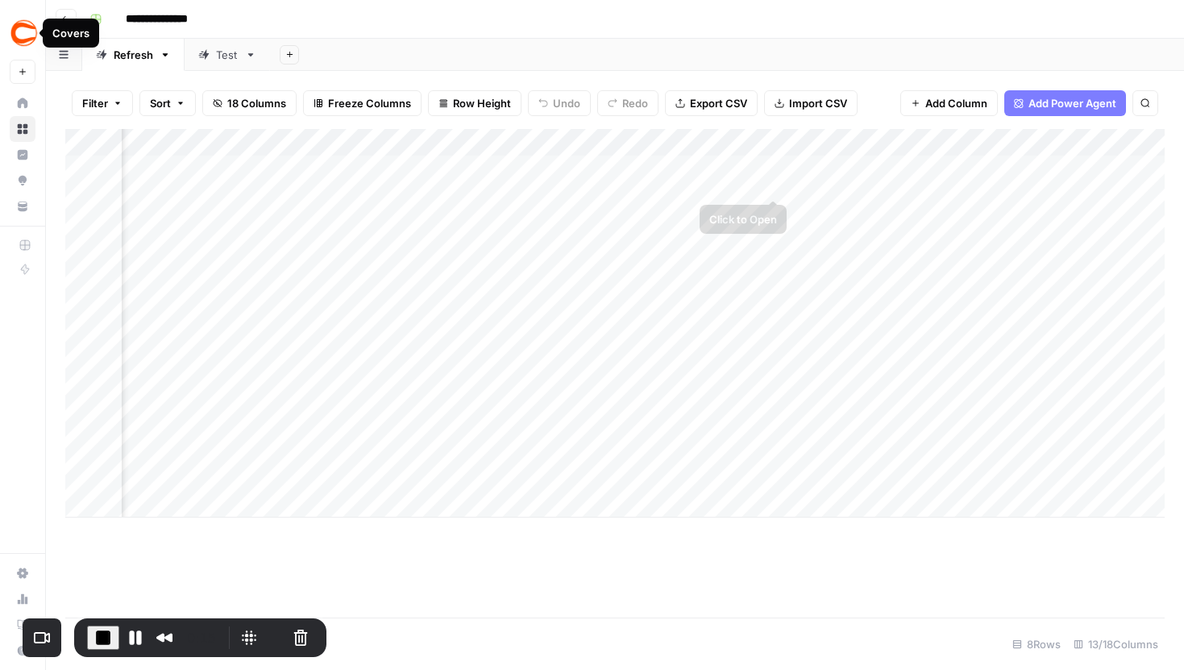
click at [776, 163] on div "Add Column" at bounding box center [615, 323] width 1100 height 389
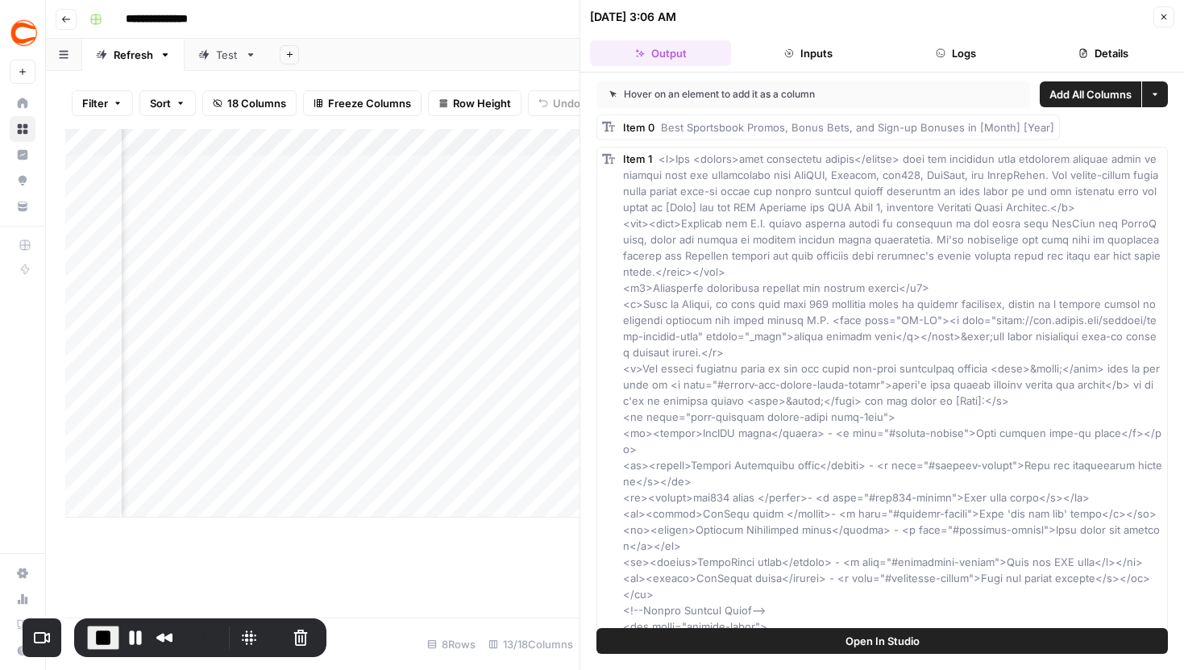
click at [970, 56] on button "Logs" at bounding box center [956, 53] width 141 height 26
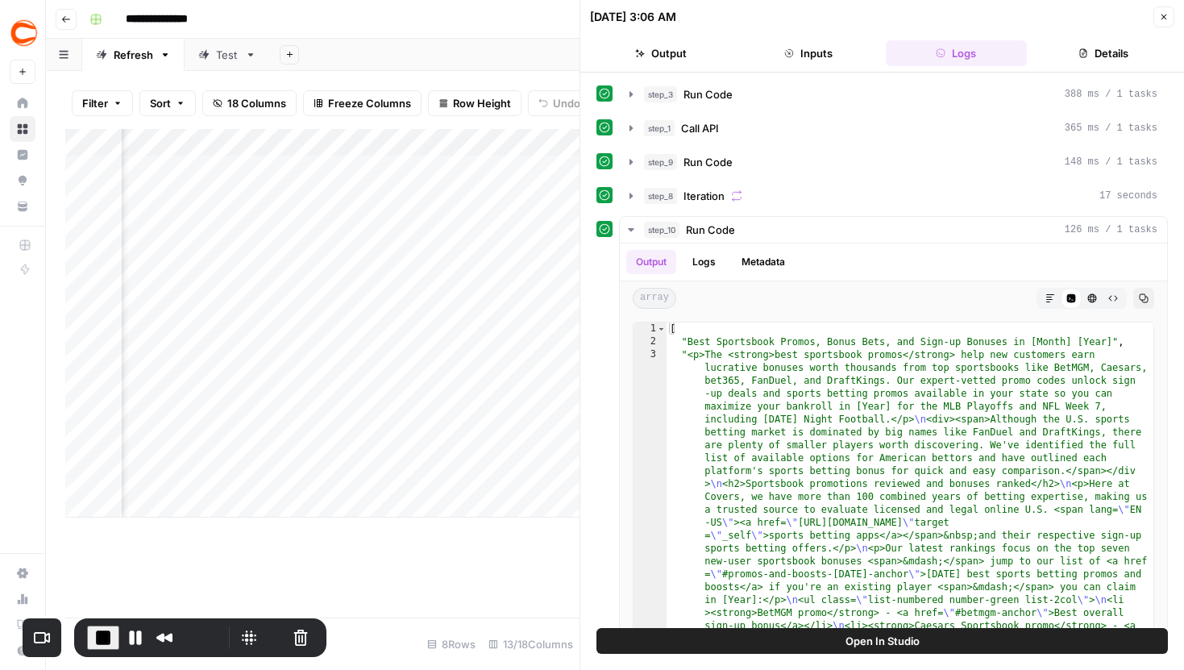
click at [631, 89] on icon "button" at bounding box center [631, 94] width 13 height 13
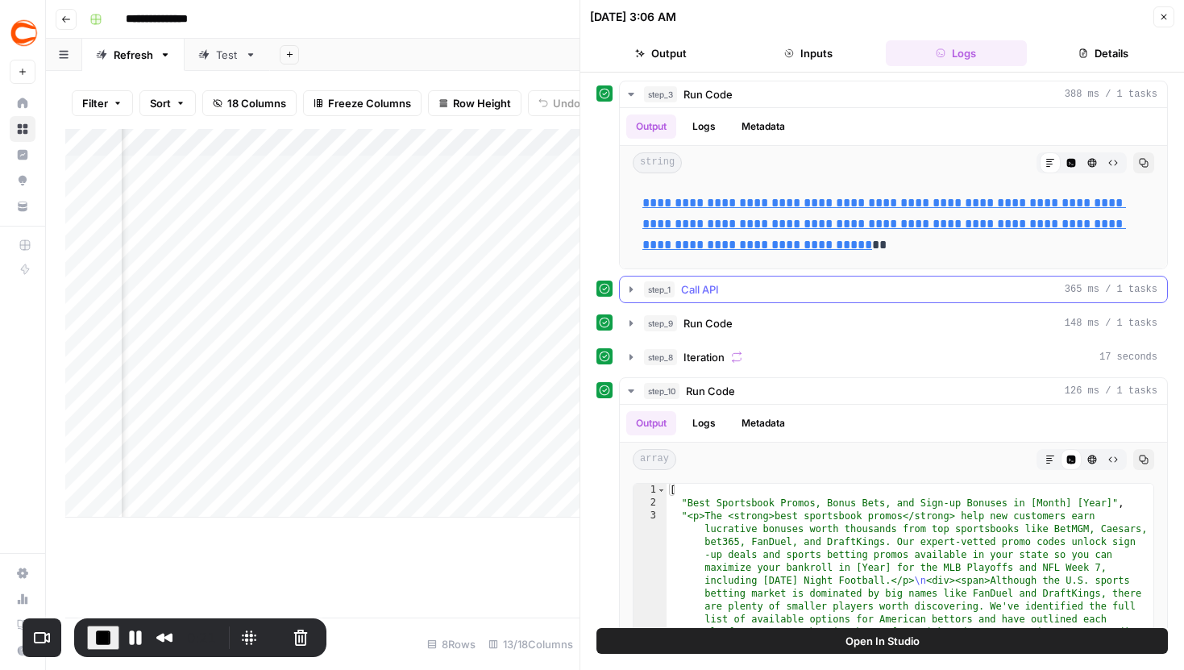
click at [633, 295] on icon "button" at bounding box center [631, 289] width 13 height 13
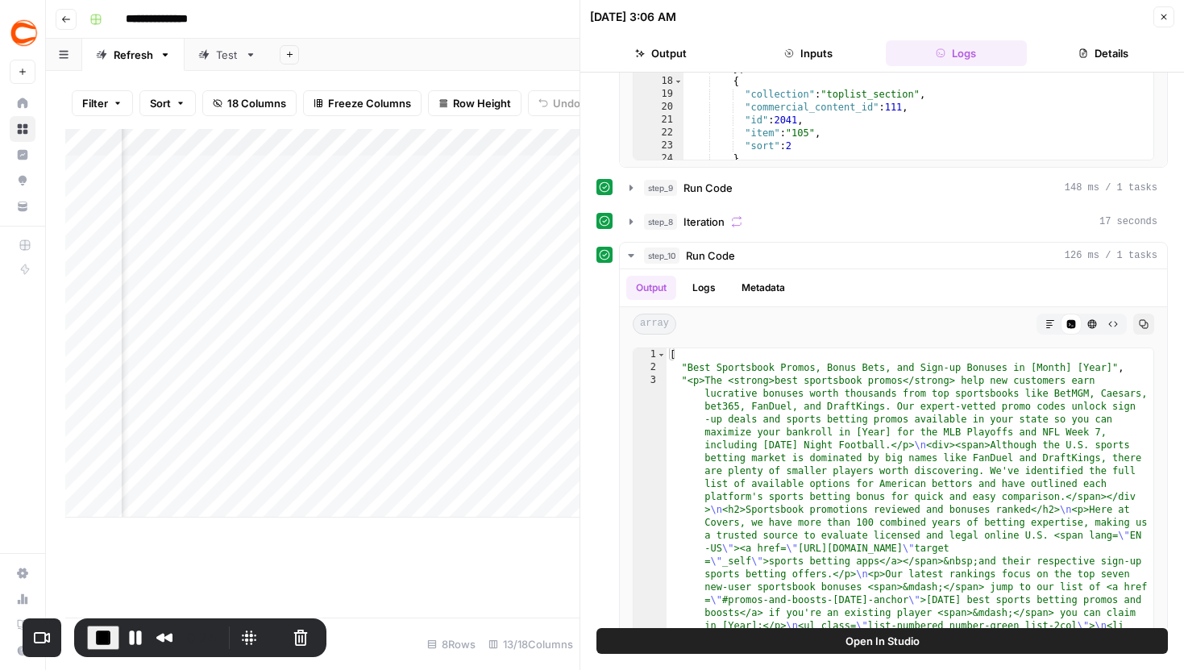
scroll to position [551, 0]
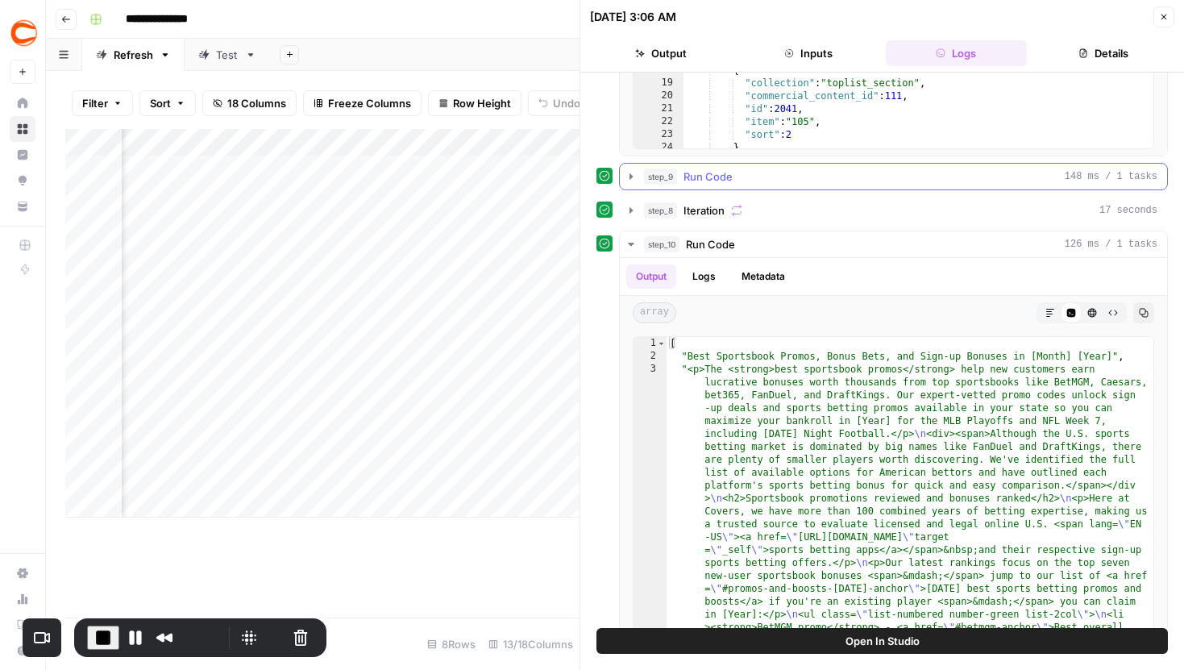
click at [633, 167] on button "step_9 Run Code 148 ms / 1 tasks" at bounding box center [893, 177] width 547 height 26
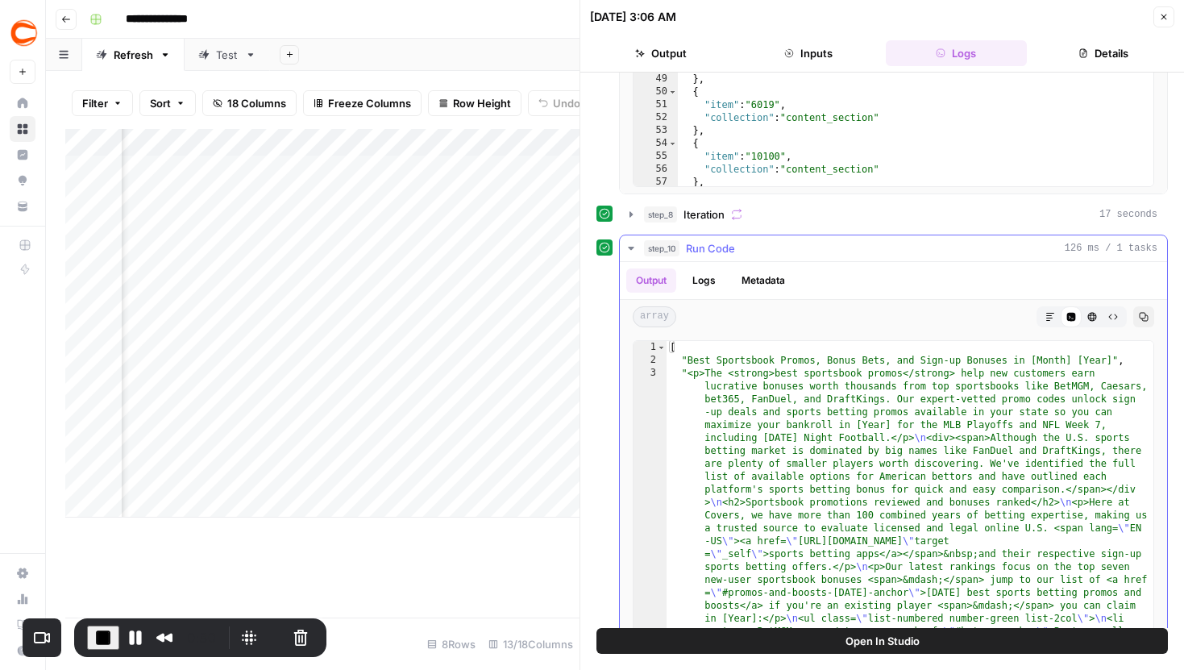
scroll to position [997, 0]
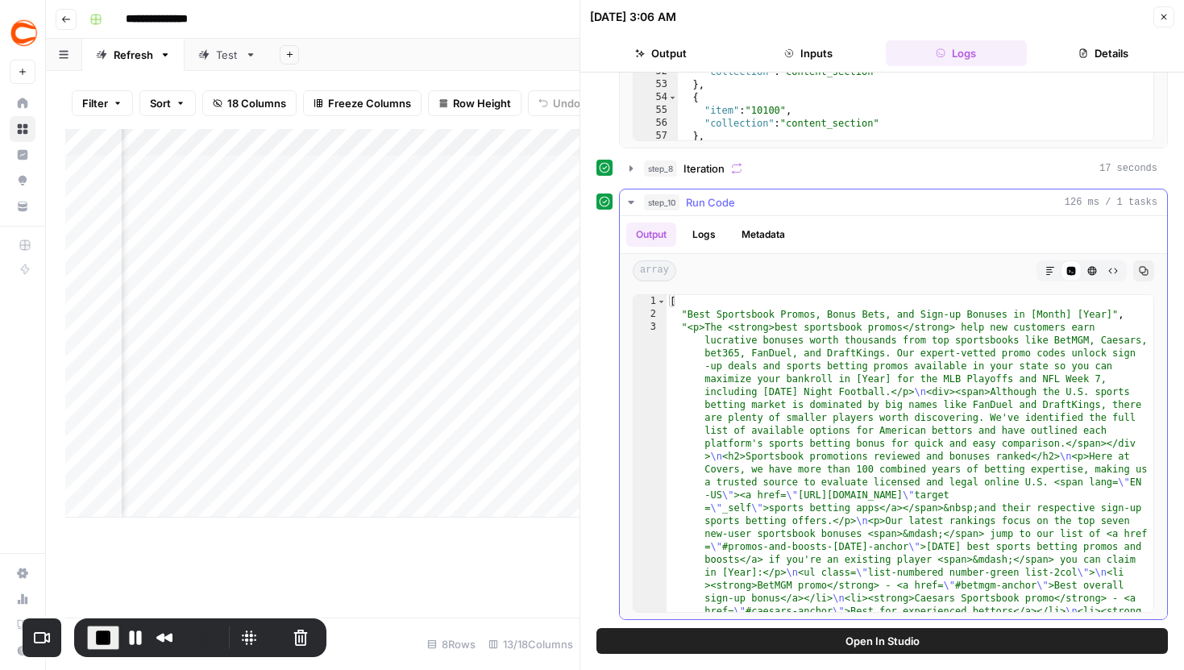
type textarea "**********"
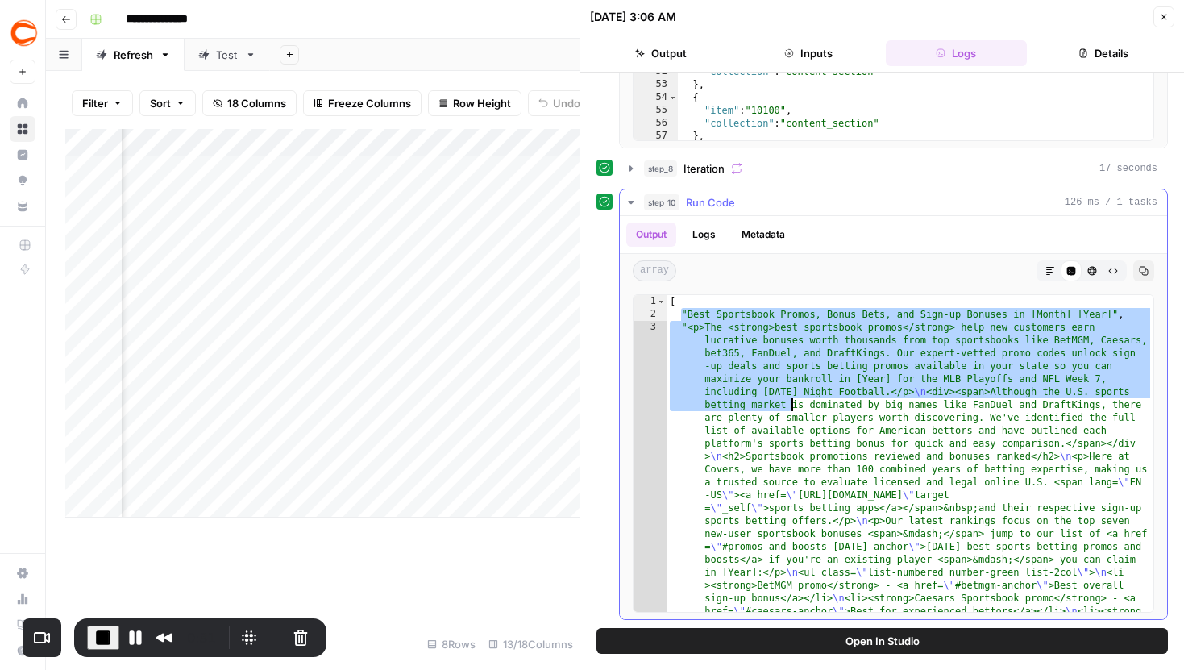
drag, startPoint x: 684, startPoint y: 310, endPoint x: 875, endPoint y: 489, distance: 262.4
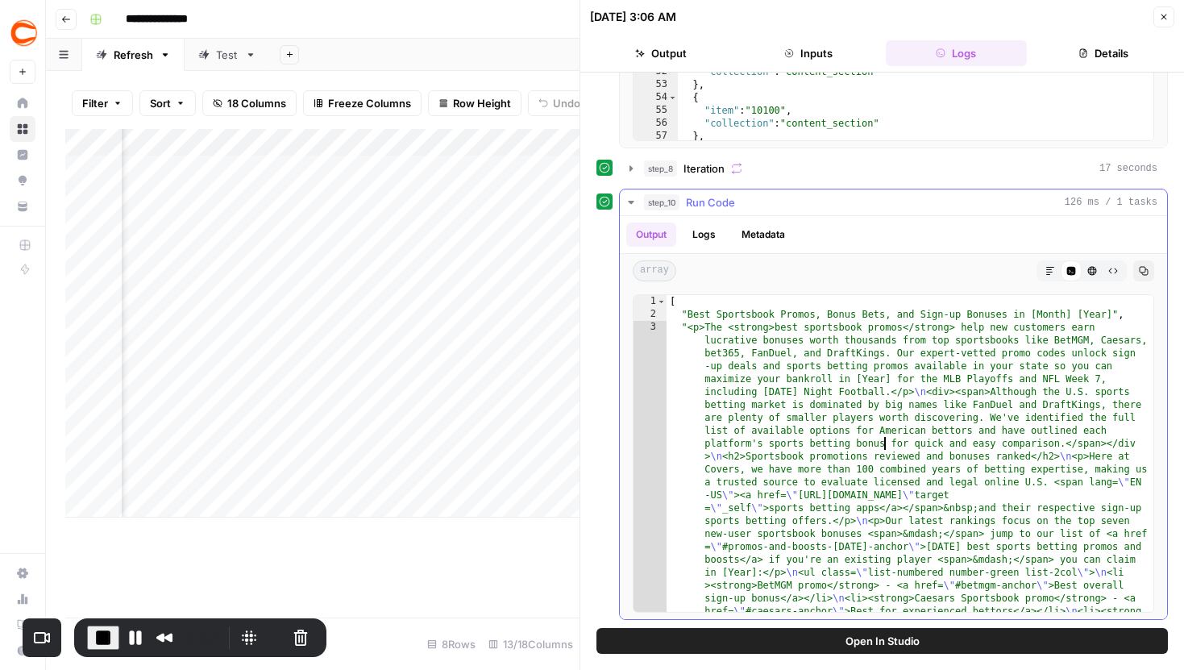
click at [1151, 16] on div "10/15/25 at 3:06 AM Close" at bounding box center [882, 16] width 585 height 21
click at [1160, 17] on icon "button" at bounding box center [1164, 17] width 10 height 10
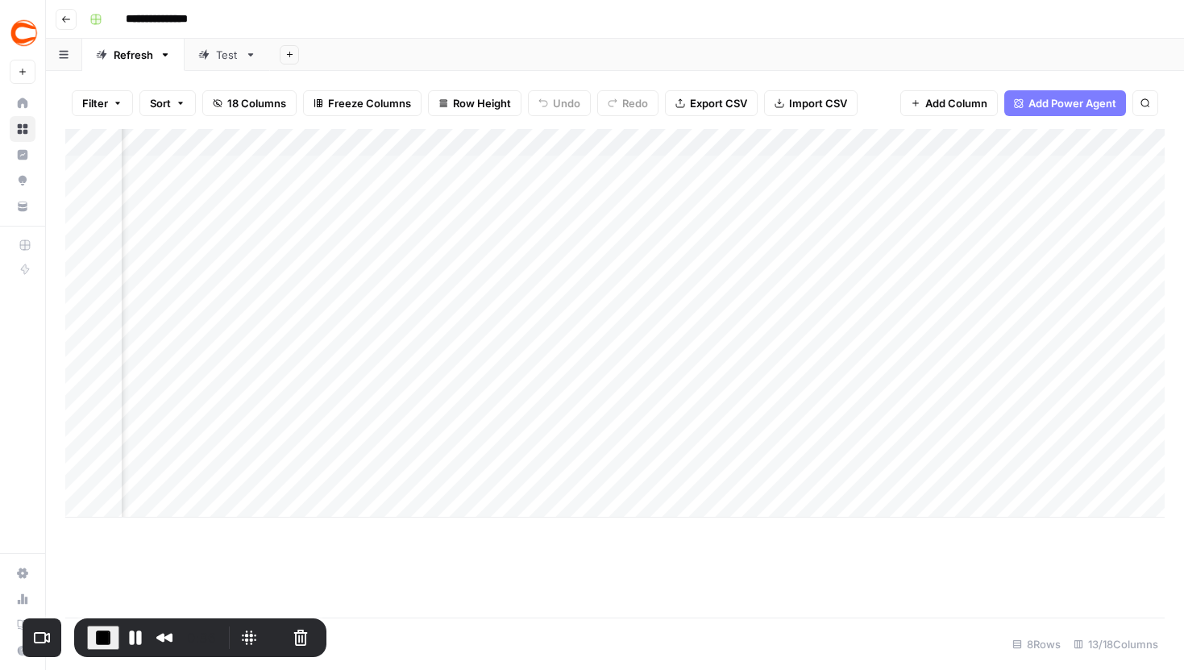
scroll to position [0, 333]
click at [992, 291] on div "Add Column" at bounding box center [615, 323] width 1100 height 389
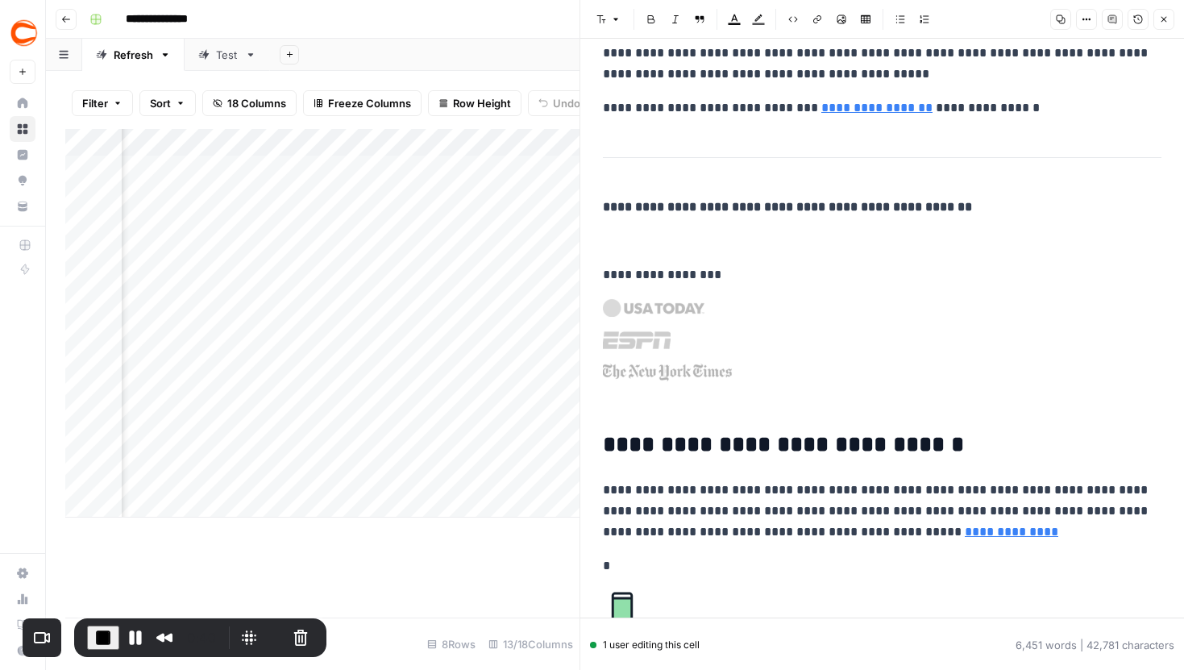
scroll to position [243, 0]
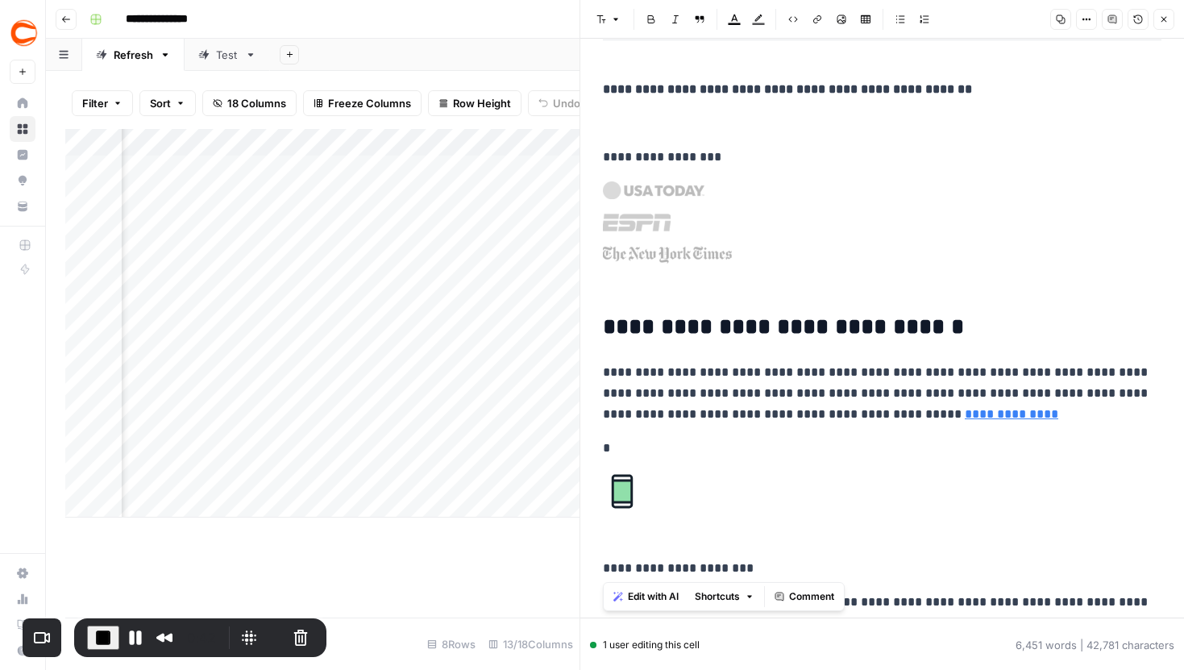
drag, startPoint x: 599, startPoint y: 327, endPoint x: 831, endPoint y: 568, distance: 334.7
click at [778, 410] on p "**********" at bounding box center [882, 393] width 559 height 63
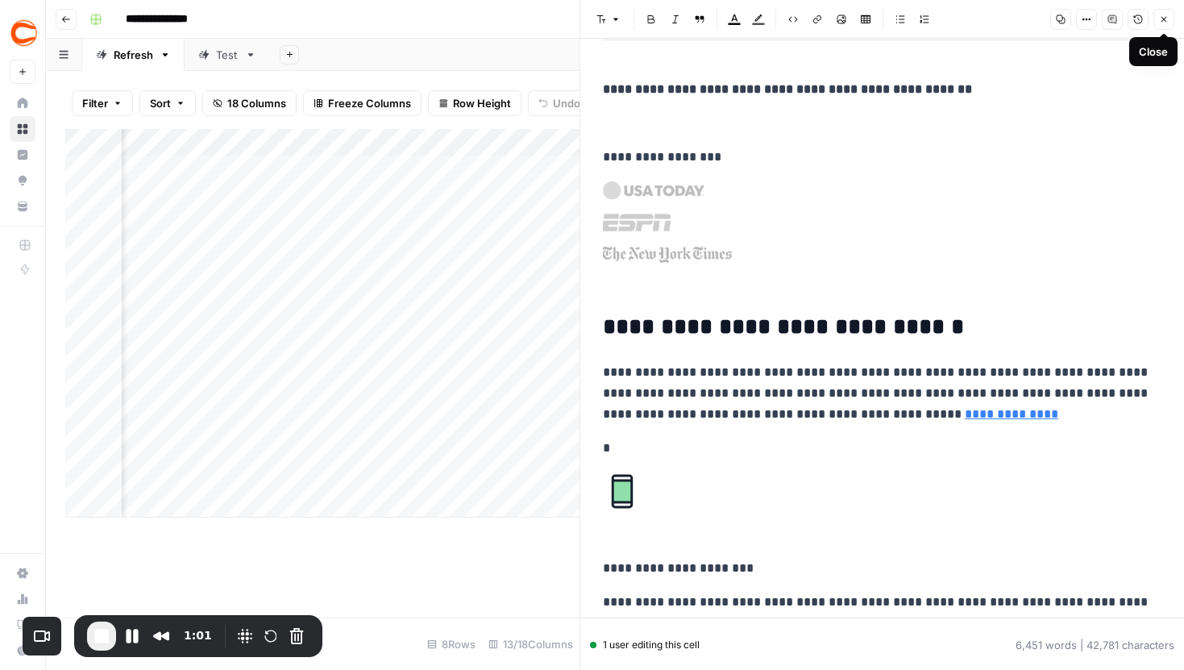
click at [1170, 21] on button "Close" at bounding box center [1164, 19] width 21 height 21
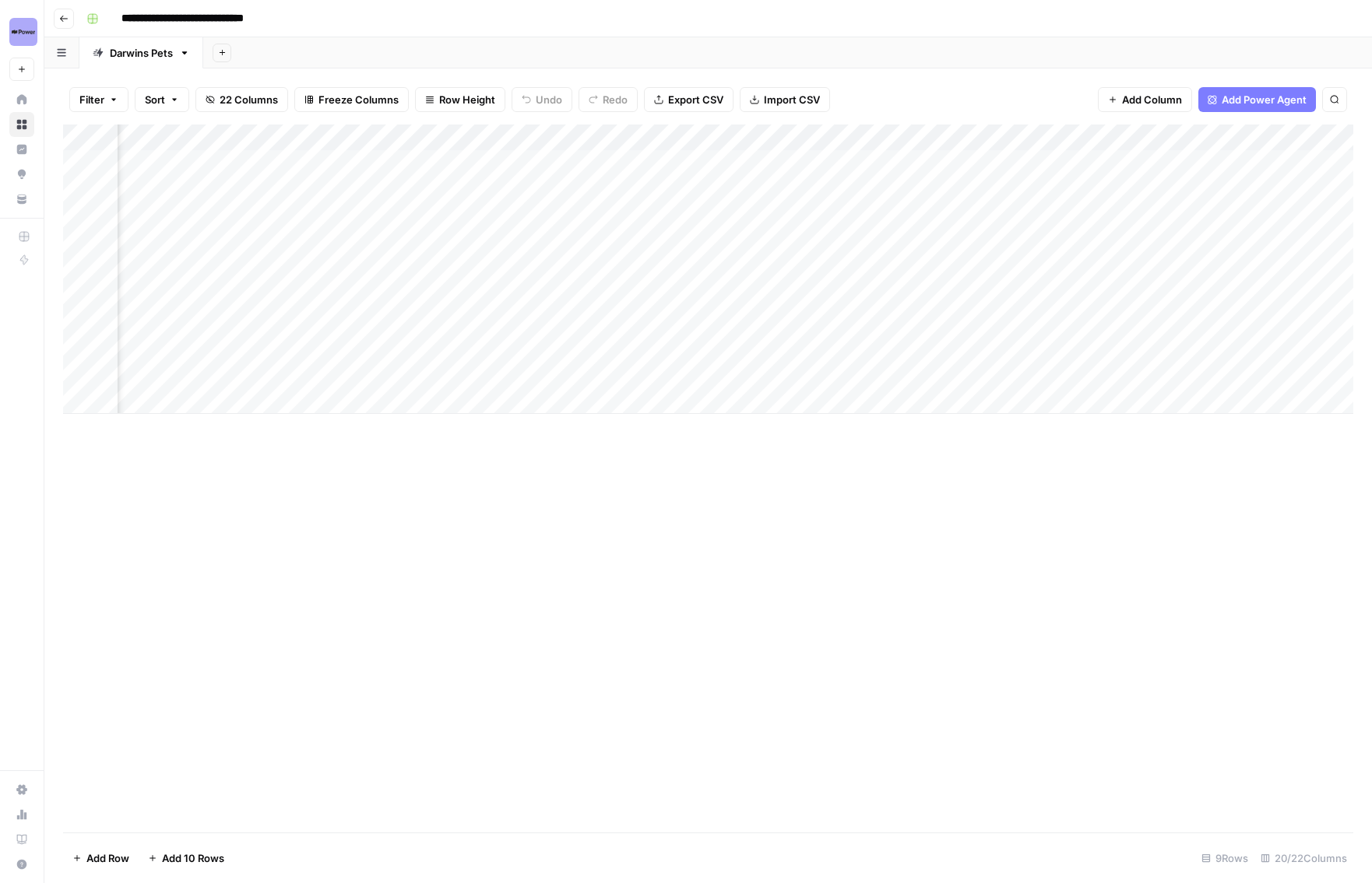
scroll to position [0, 1847]
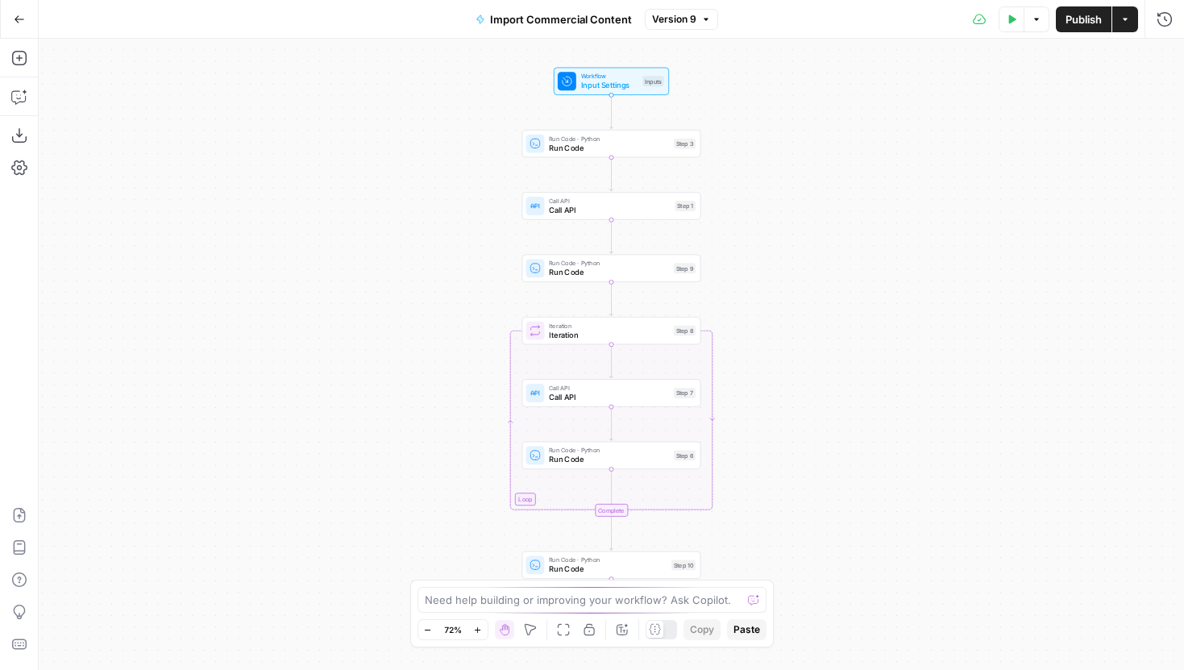
click at [1005, 24] on button "Test Data" at bounding box center [1012, 19] width 26 height 26
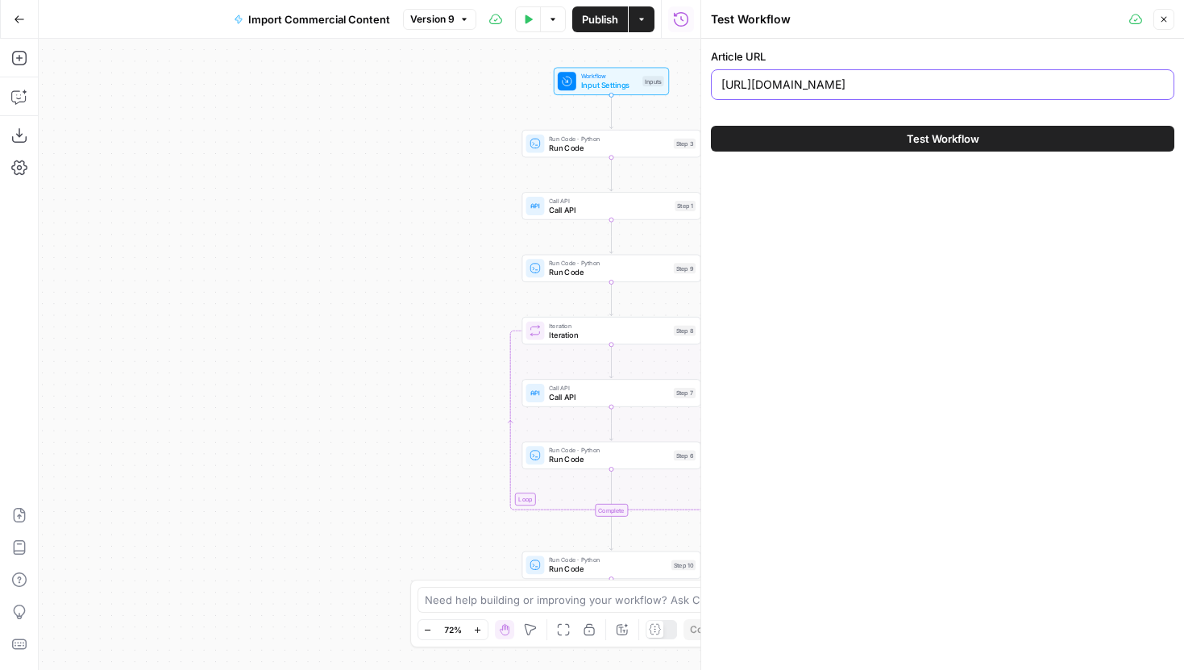
drag, startPoint x: 939, startPoint y: 88, endPoint x: 648, endPoint y: 89, distance: 291.1
click at [648, 89] on body "Covers New Home Browse Insights Opportunities Your Data Recent Grids Content re…" at bounding box center [592, 335] width 1184 height 670
drag, startPoint x: 446, startPoint y: 120, endPoint x: 210, endPoint y: 120, distance: 236.2
click at [210, 120] on div "Workflow Input Settings Inputs Run Code · Python Run Code Step 3 Call API Call …" at bounding box center [370, 354] width 662 height 631
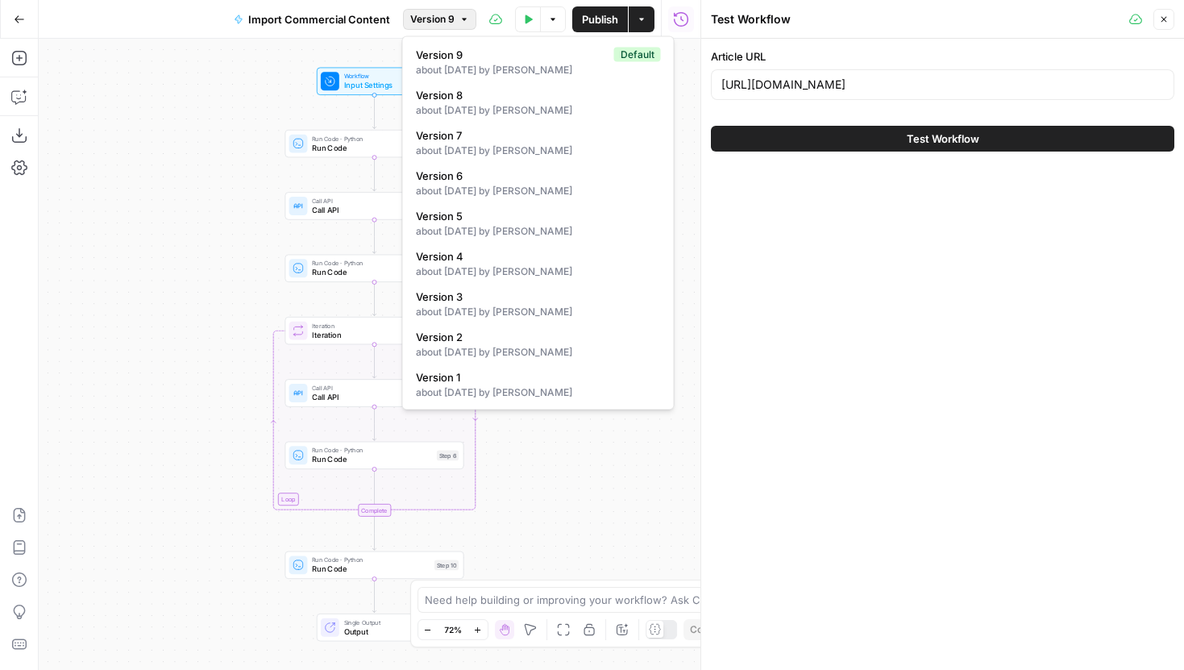
click at [434, 17] on span "Version 9" at bounding box center [432, 19] width 44 height 15
click at [447, 18] on span "Version 9" at bounding box center [432, 19] width 44 height 15
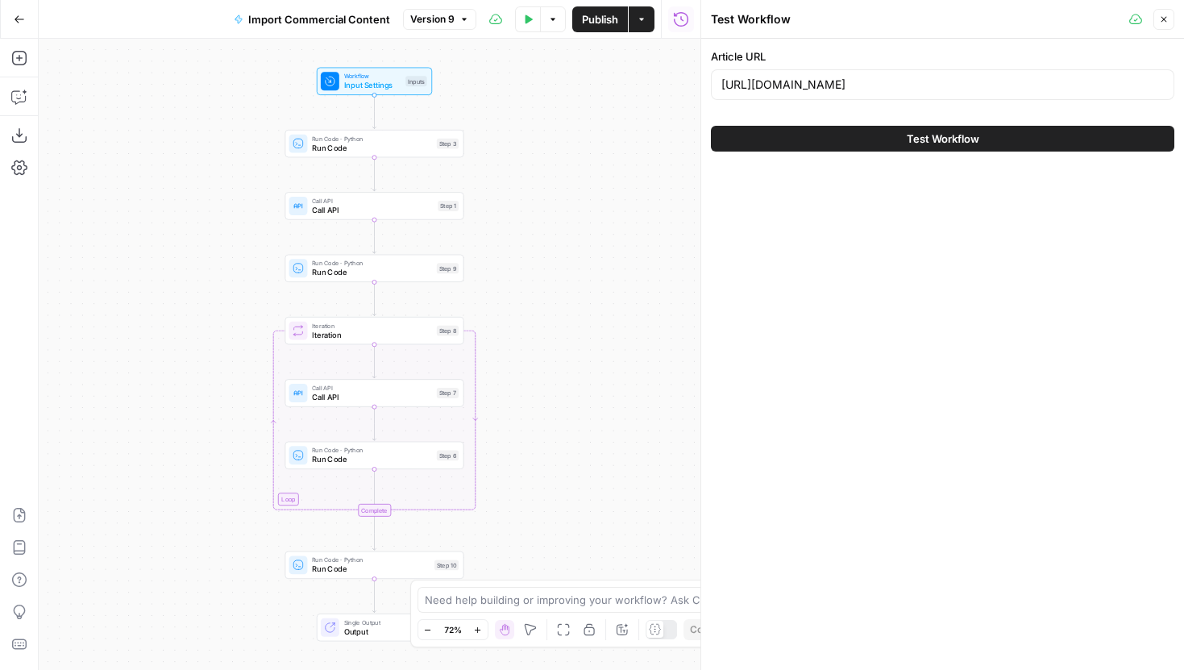
click at [829, 147] on button "Test Workflow" at bounding box center [943, 139] width 464 height 26
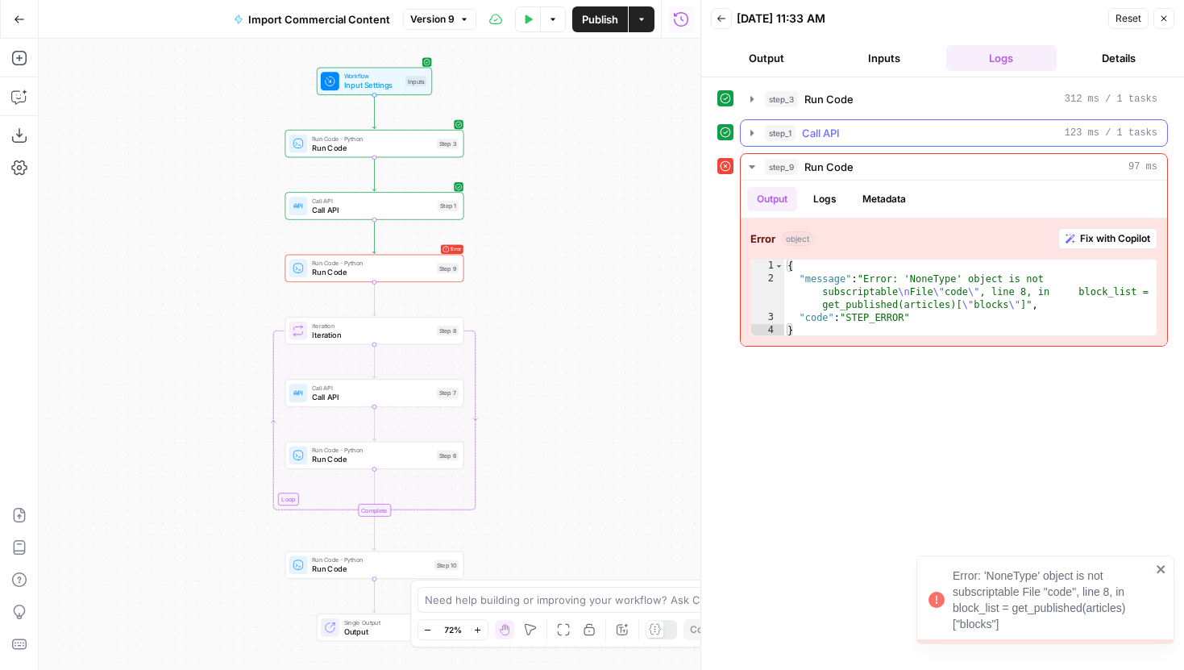
click at [751, 134] on icon "button" at bounding box center [752, 133] width 3 height 6
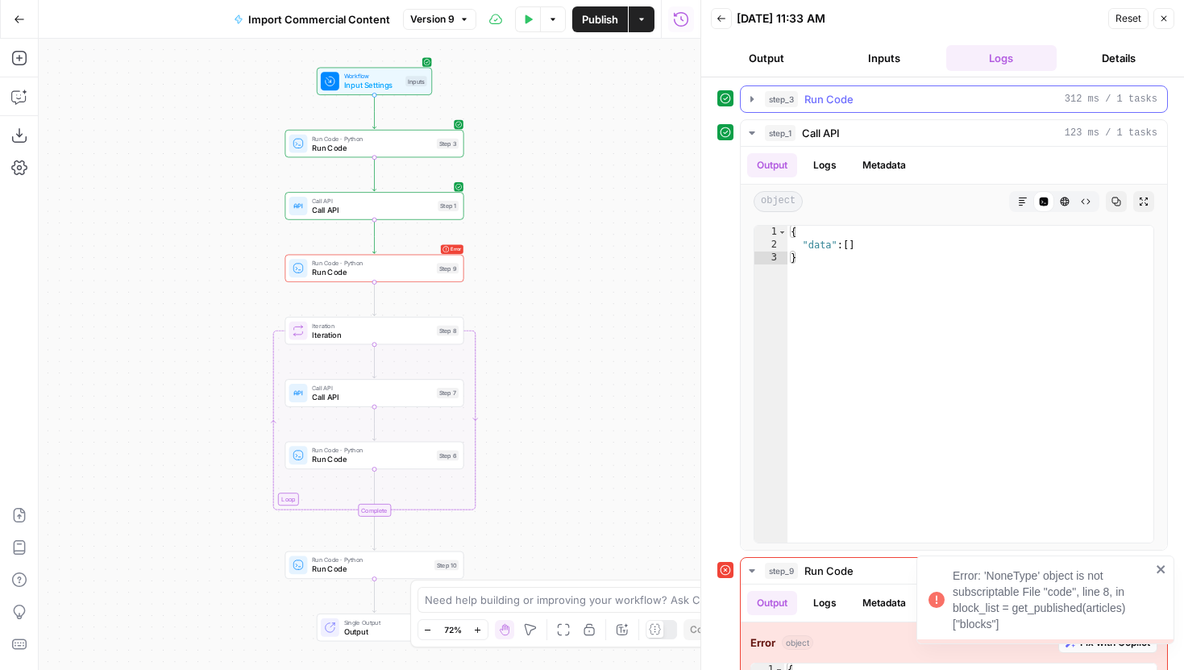
click at [754, 110] on button "step_3 Run Code 312 ms / 1 tasks" at bounding box center [954, 99] width 427 height 26
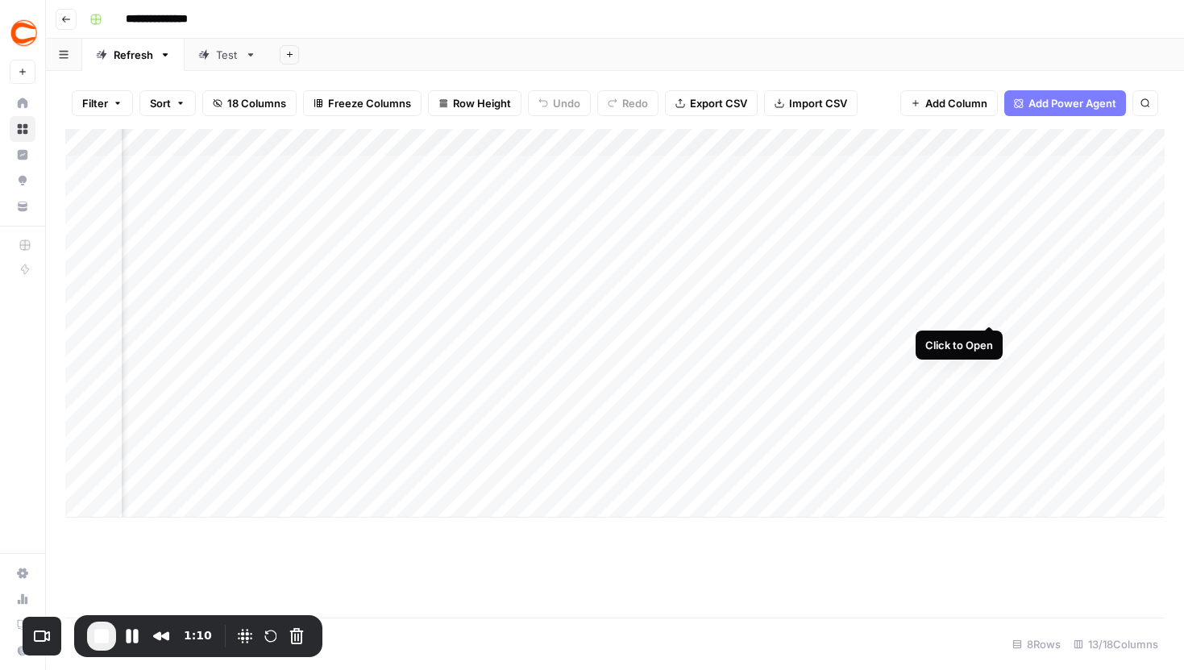
scroll to position [0, 333]
click at [986, 294] on div "Add Column" at bounding box center [615, 323] width 1100 height 389
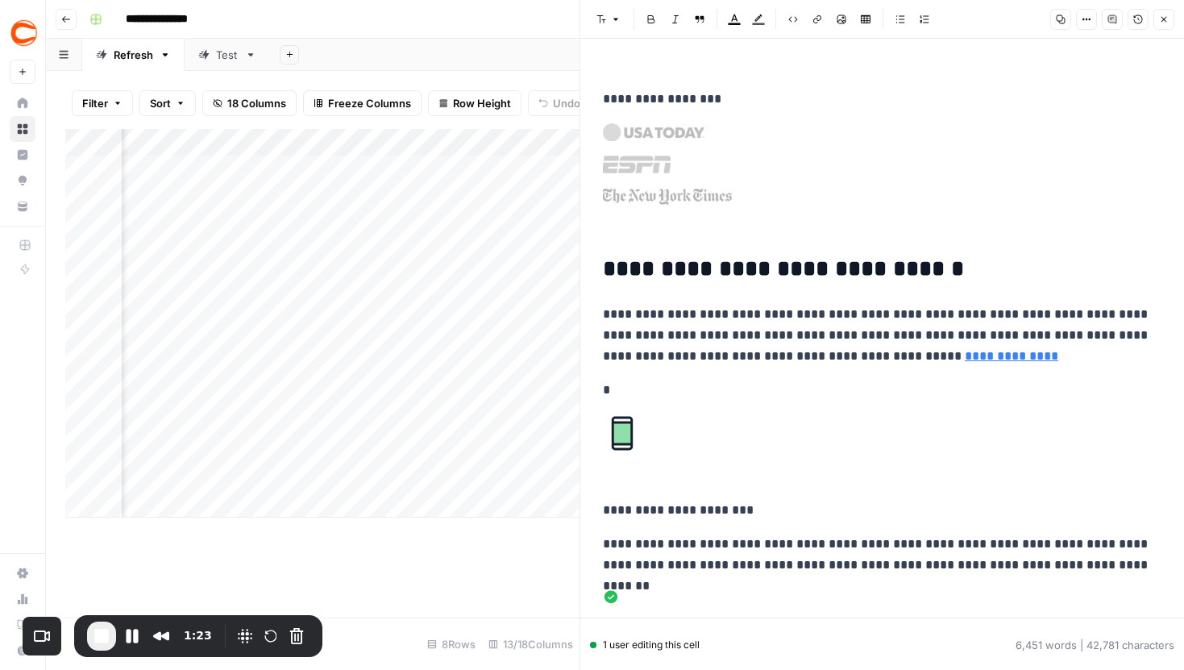
scroll to position [333, 0]
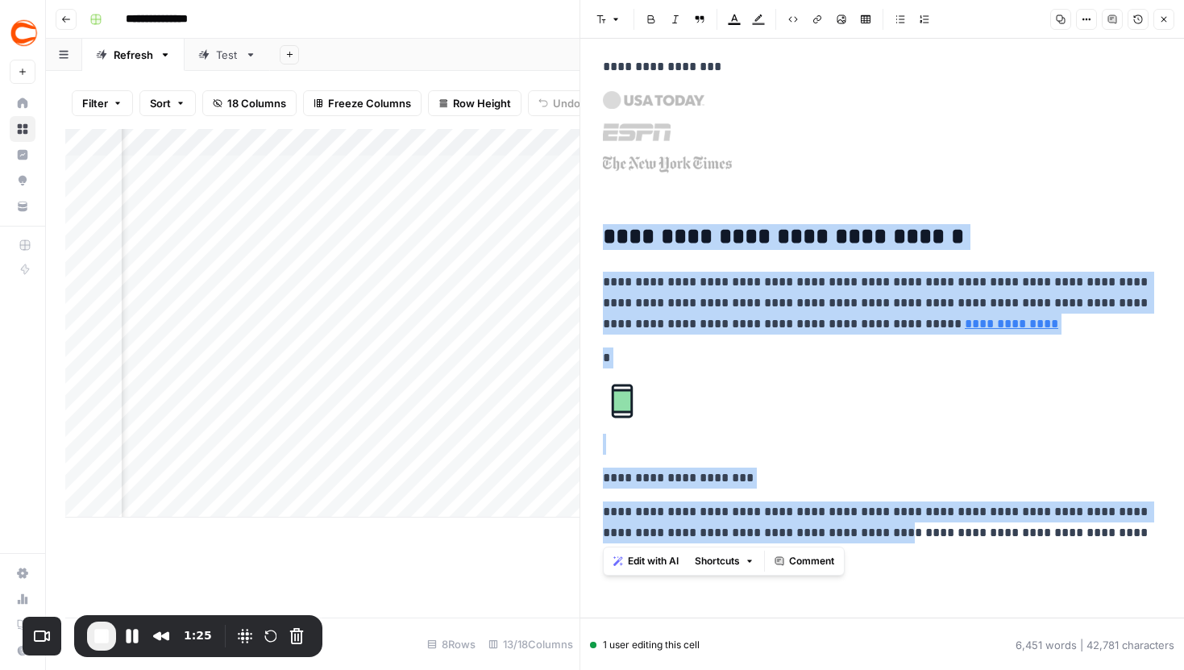
drag, startPoint x: 605, startPoint y: 239, endPoint x: 853, endPoint y: 543, distance: 392.5
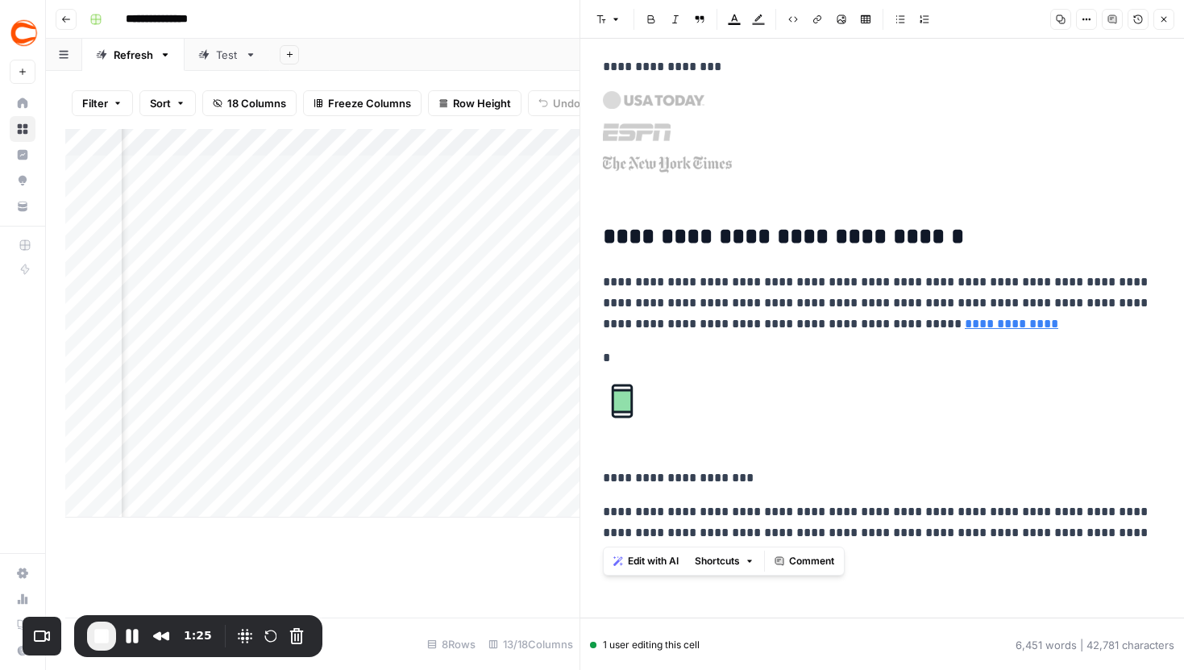
click at [901, 528] on p "**********" at bounding box center [882, 522] width 559 height 42
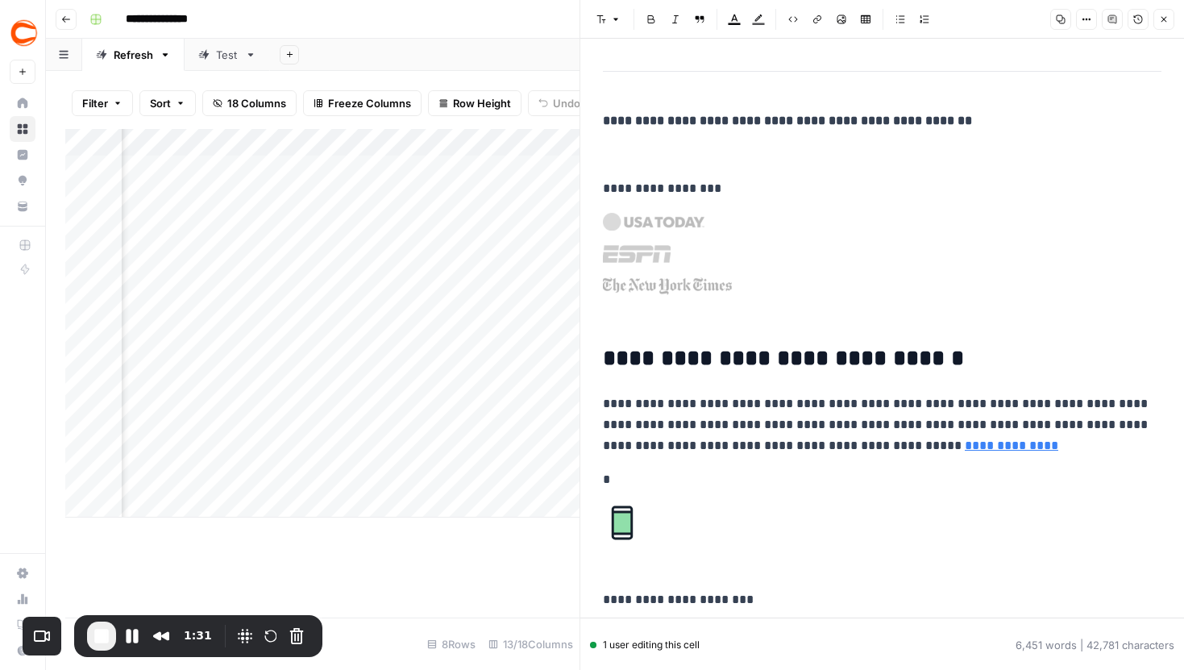
scroll to position [0, 0]
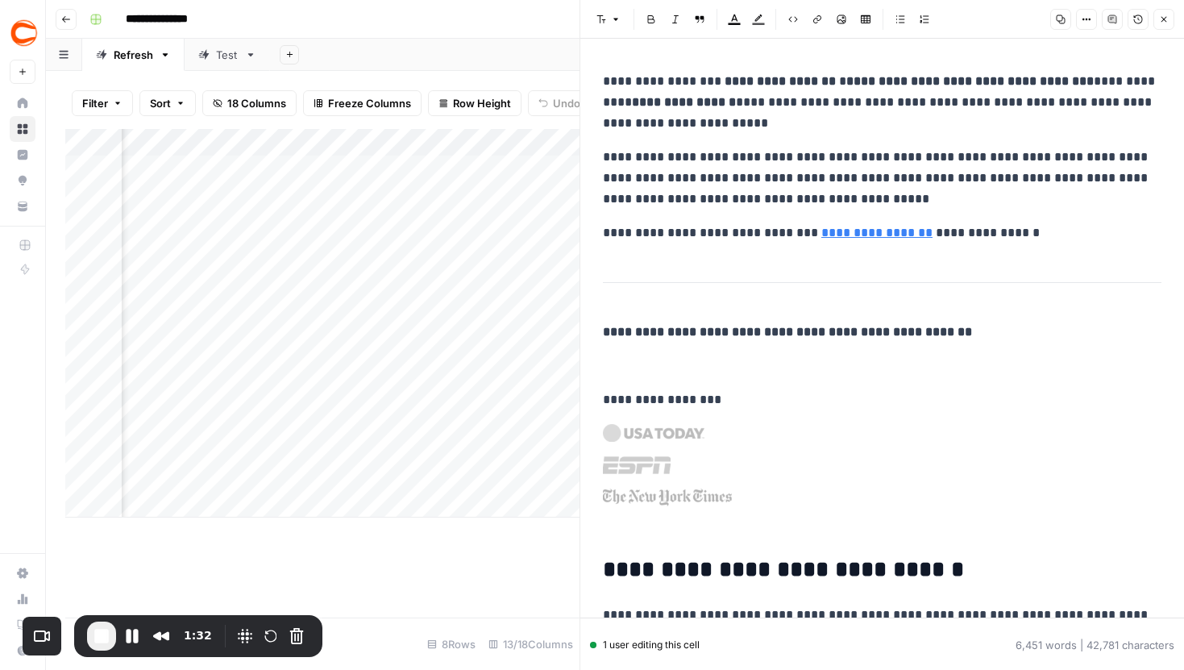
click at [1169, 12] on button "Close" at bounding box center [1164, 19] width 21 height 21
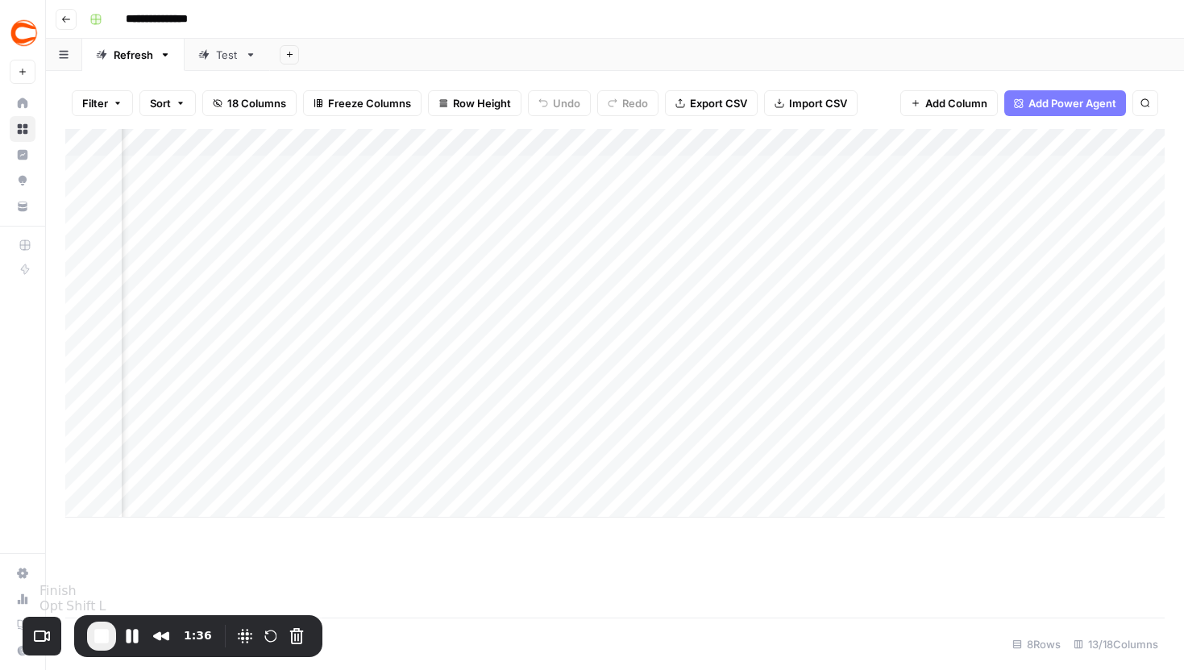
click at [100, 638] on span "End Recording" at bounding box center [101, 635] width 19 height 19
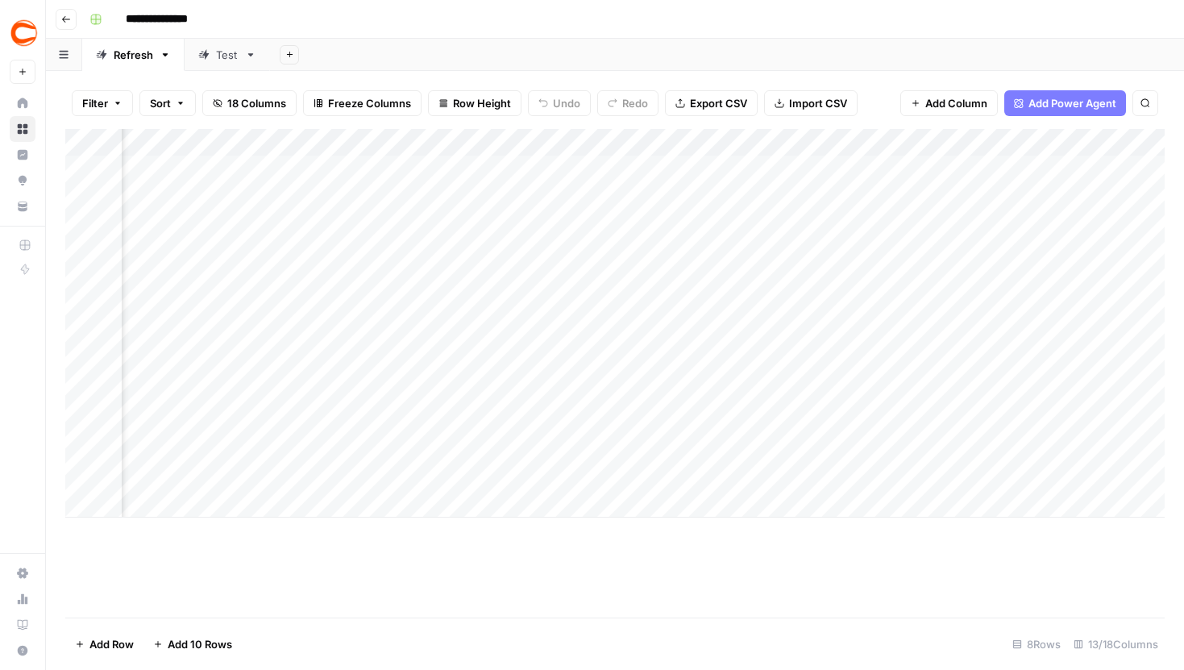
scroll to position [0, 592]
click at [423, 143] on div "Add Column" at bounding box center [615, 323] width 1100 height 389
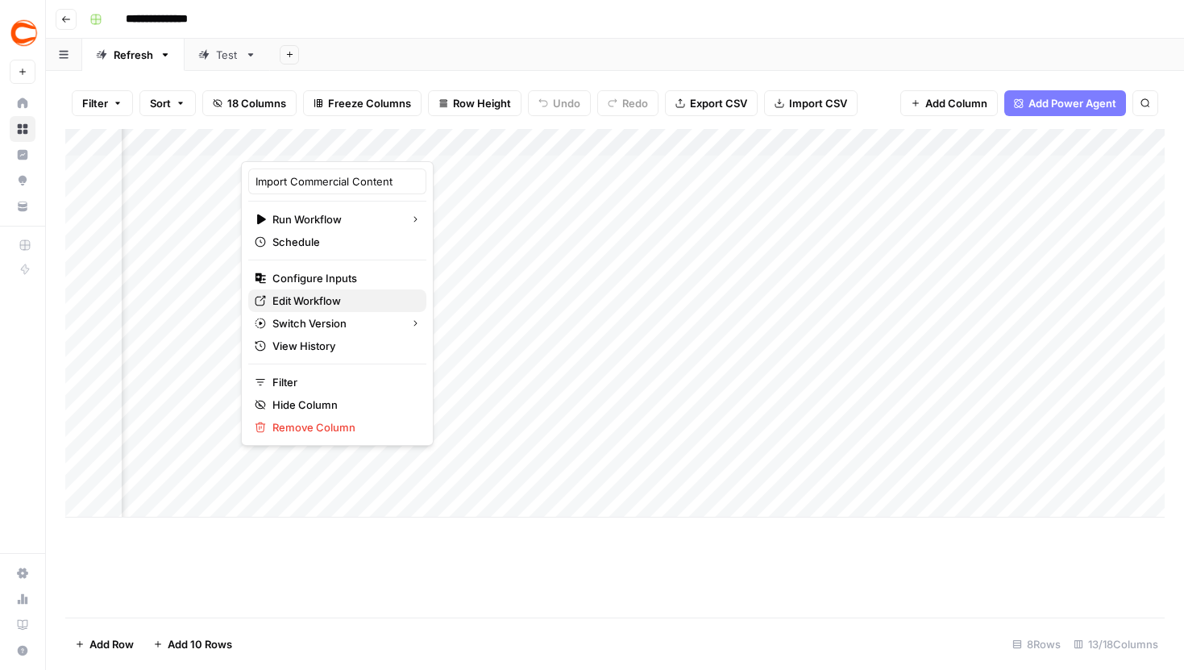
click at [323, 306] on span "Edit Workflow" at bounding box center [343, 301] width 141 height 16
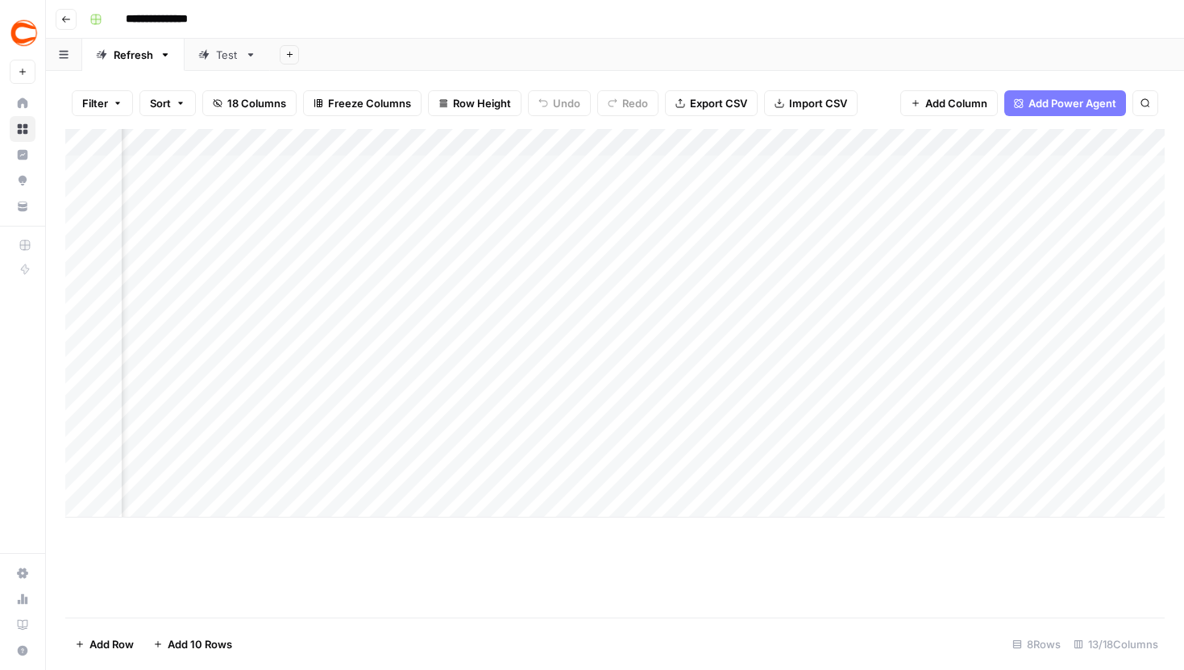
scroll to position [0, 224]
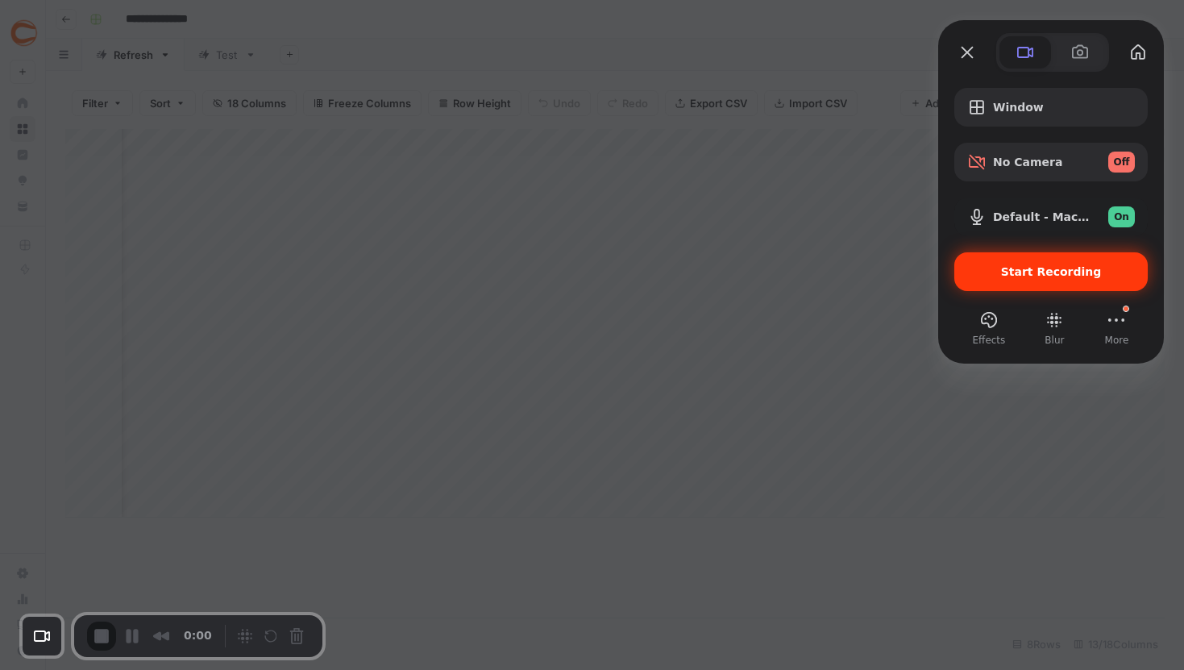
click at [1063, 281] on div "Start Recording" at bounding box center [1052, 271] width 194 height 39
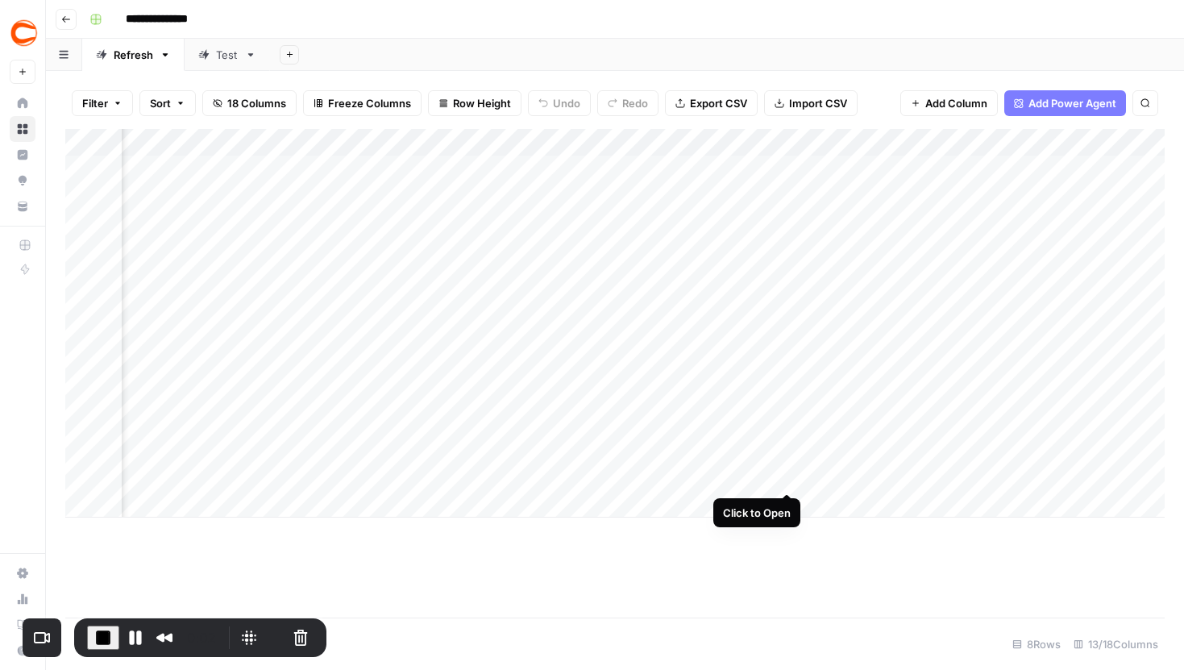
click at [784, 463] on div "Add Column" at bounding box center [615, 323] width 1100 height 389
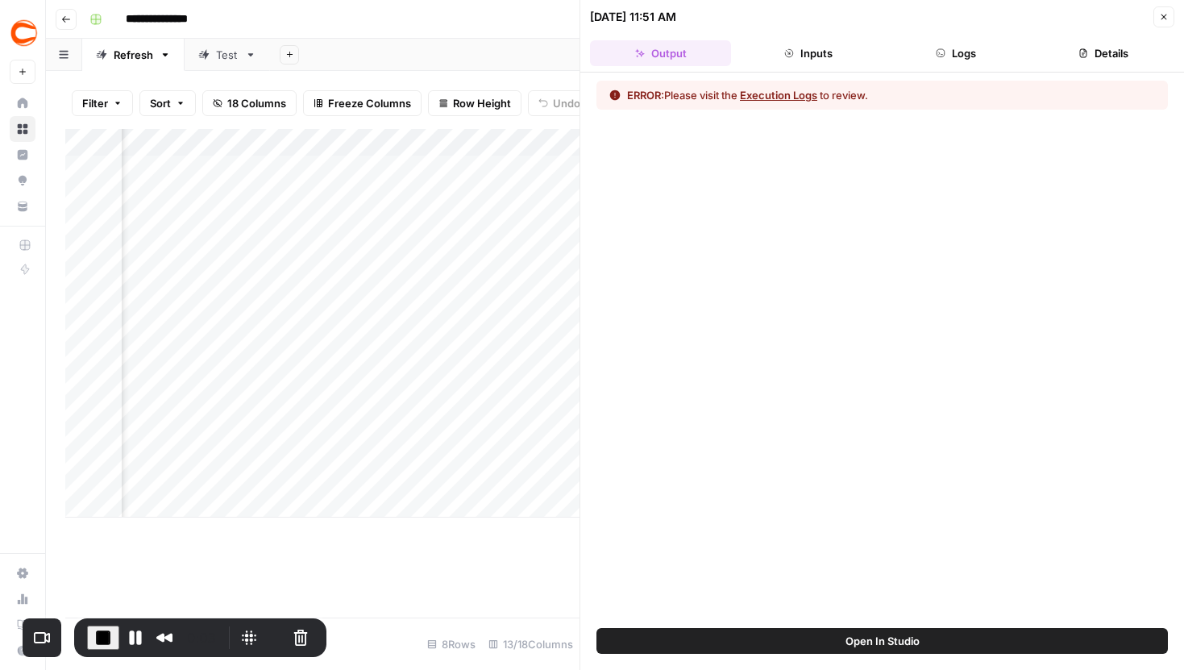
scroll to position [0, 544]
click at [943, 49] on icon "button" at bounding box center [941, 53] width 10 height 10
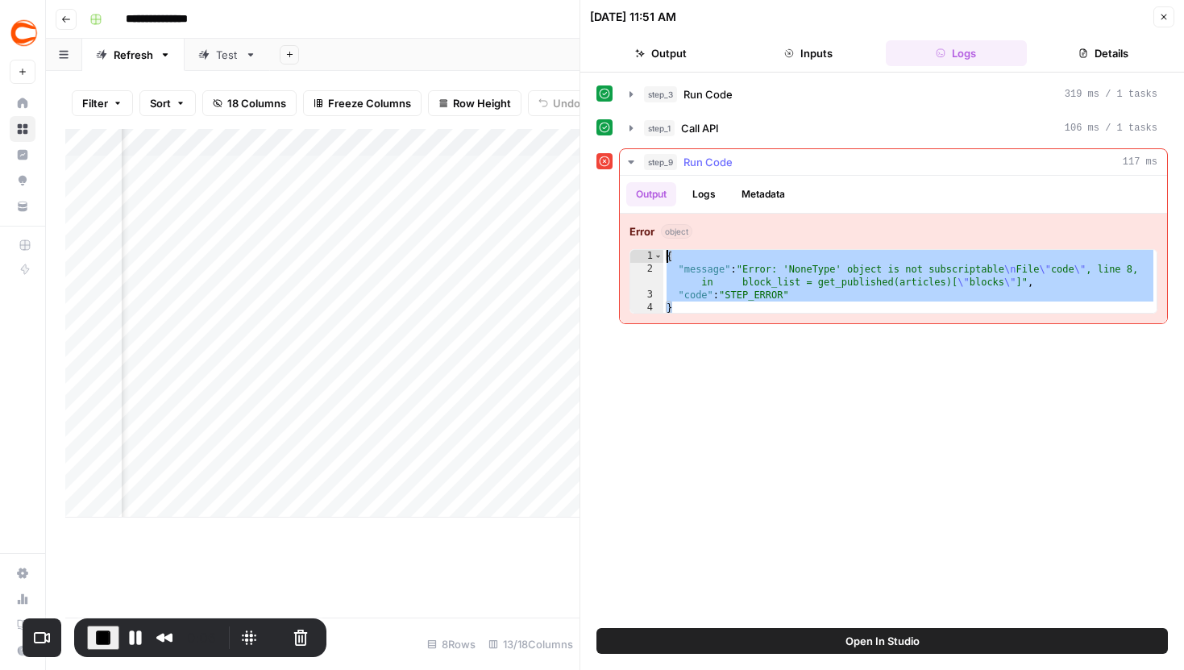
drag, startPoint x: 718, startPoint y: 304, endPoint x: 665, endPoint y: 260, distance: 68.1
click at [665, 260] on div "{ "message" : "Error: 'NoneType' object is not subscriptable \n File \" code \"…" at bounding box center [910, 295] width 493 height 90
click at [742, 284] on div "{ "message" : "Error: 'NoneType' object is not subscriptable \n File \" code \"…" at bounding box center [910, 295] width 493 height 90
type textarea "**********"
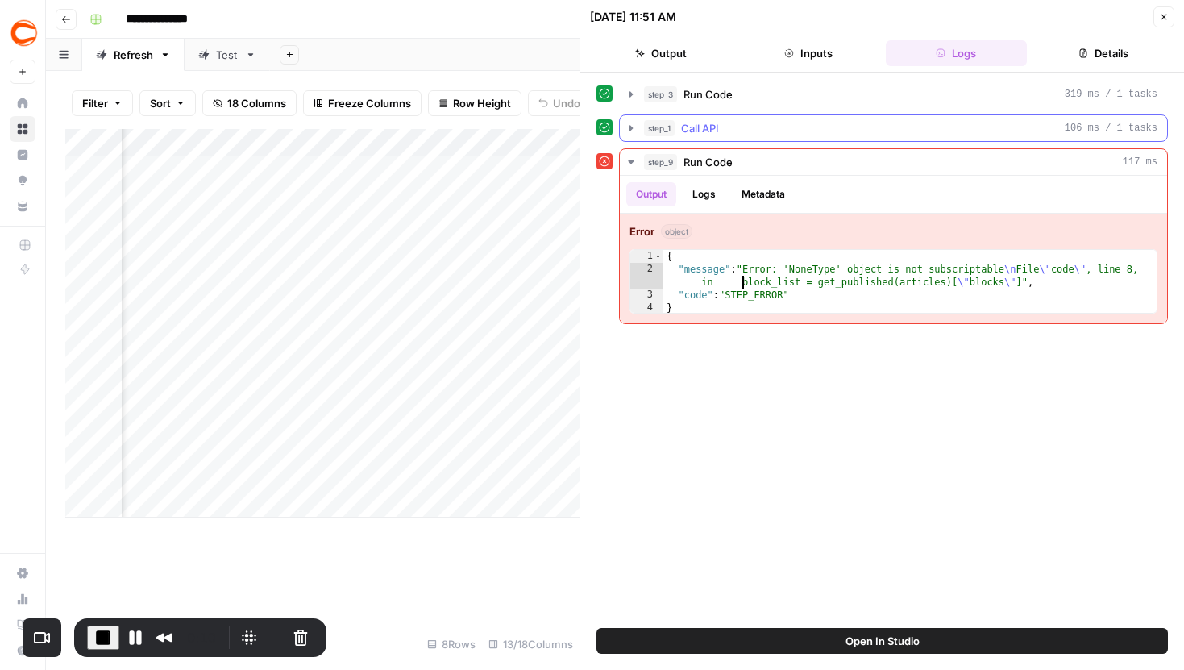
click at [626, 128] on icon "button" at bounding box center [631, 128] width 13 height 13
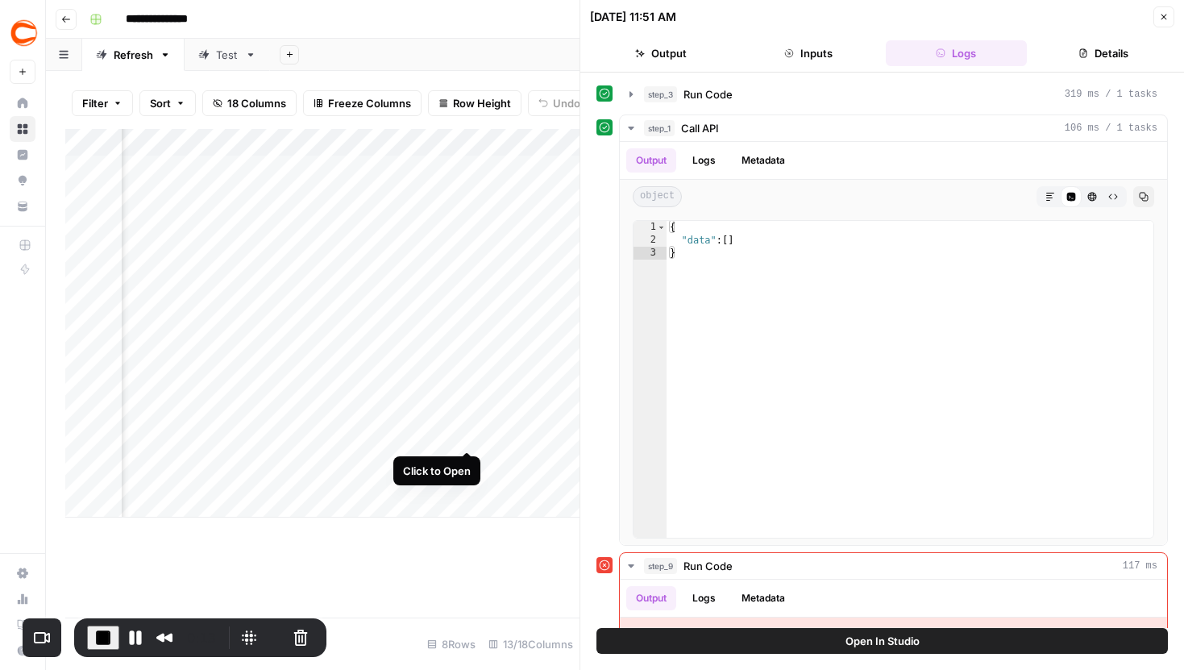
click at [470, 417] on div "Add Column" at bounding box center [322, 323] width 514 height 389
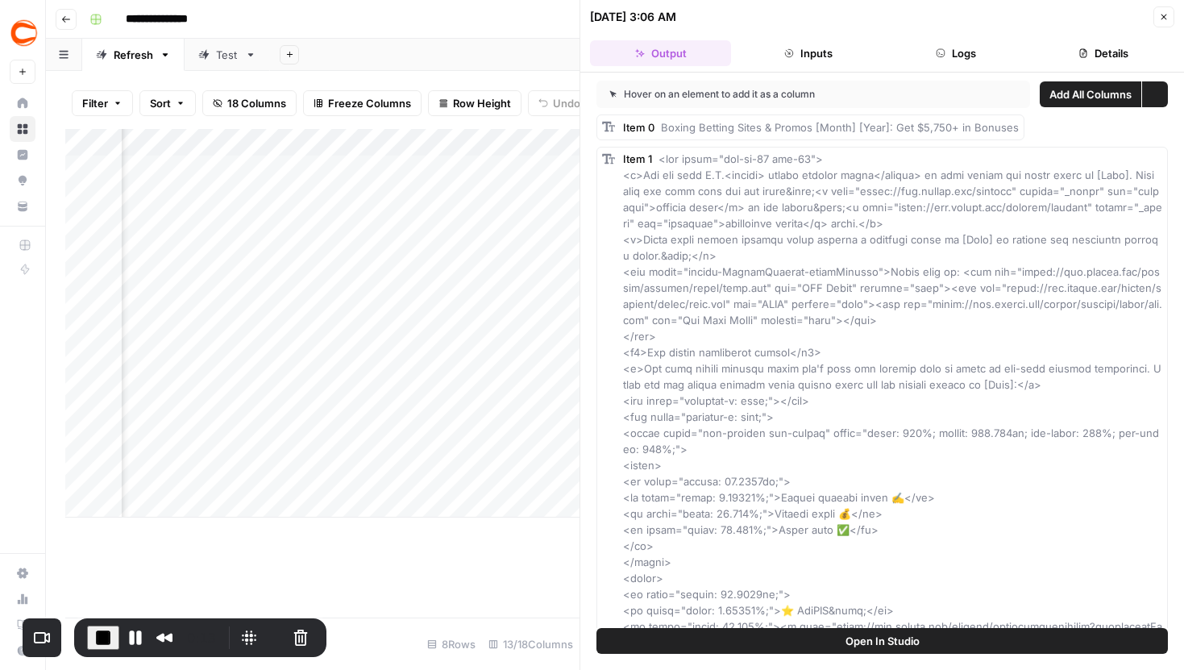
click at [963, 44] on button "Logs" at bounding box center [956, 53] width 141 height 26
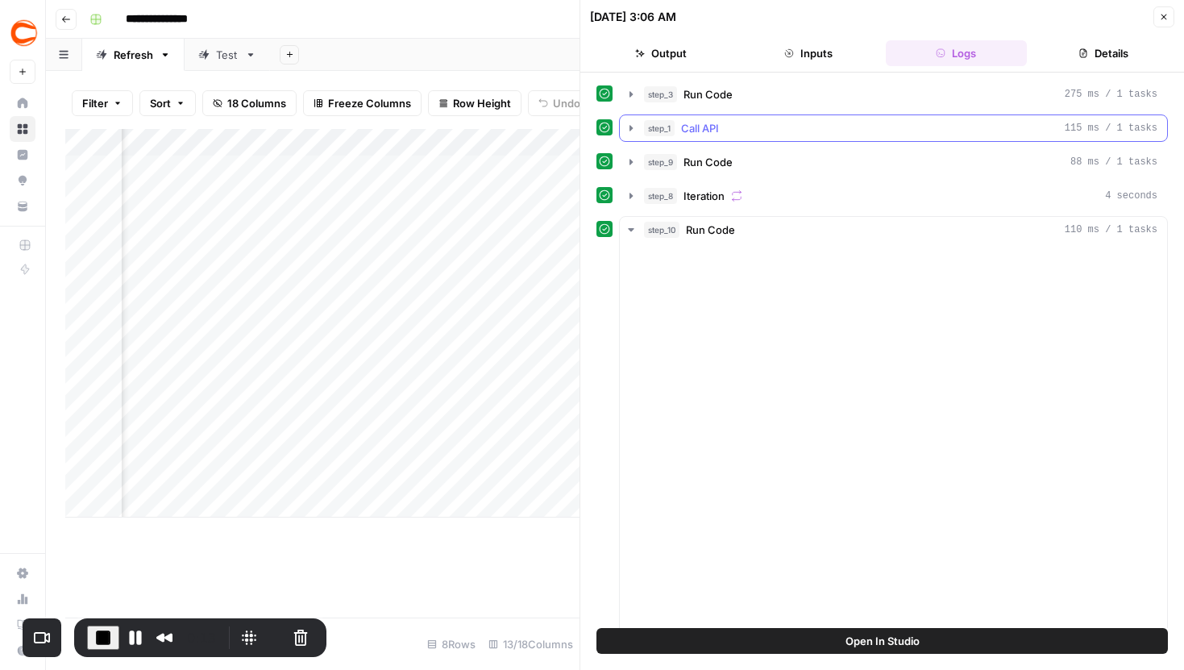
click at [630, 103] on button "step_3 Run Code 275 ms / 1 tasks" at bounding box center [893, 94] width 547 height 26
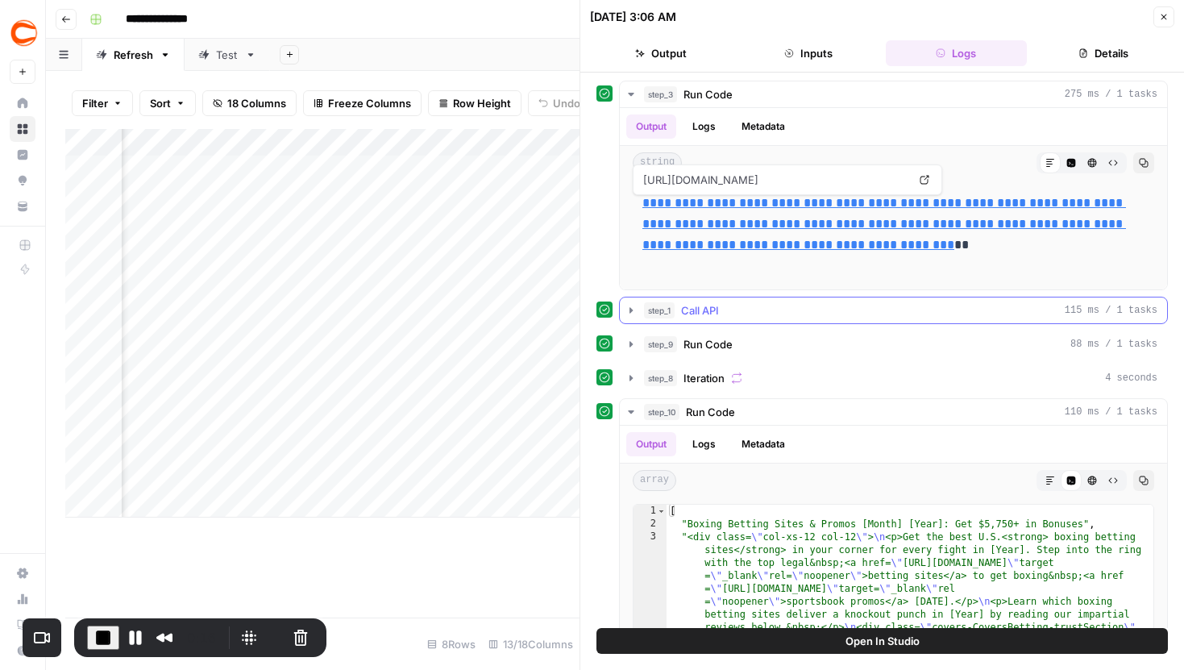
click at [626, 307] on icon "button" at bounding box center [631, 310] width 13 height 13
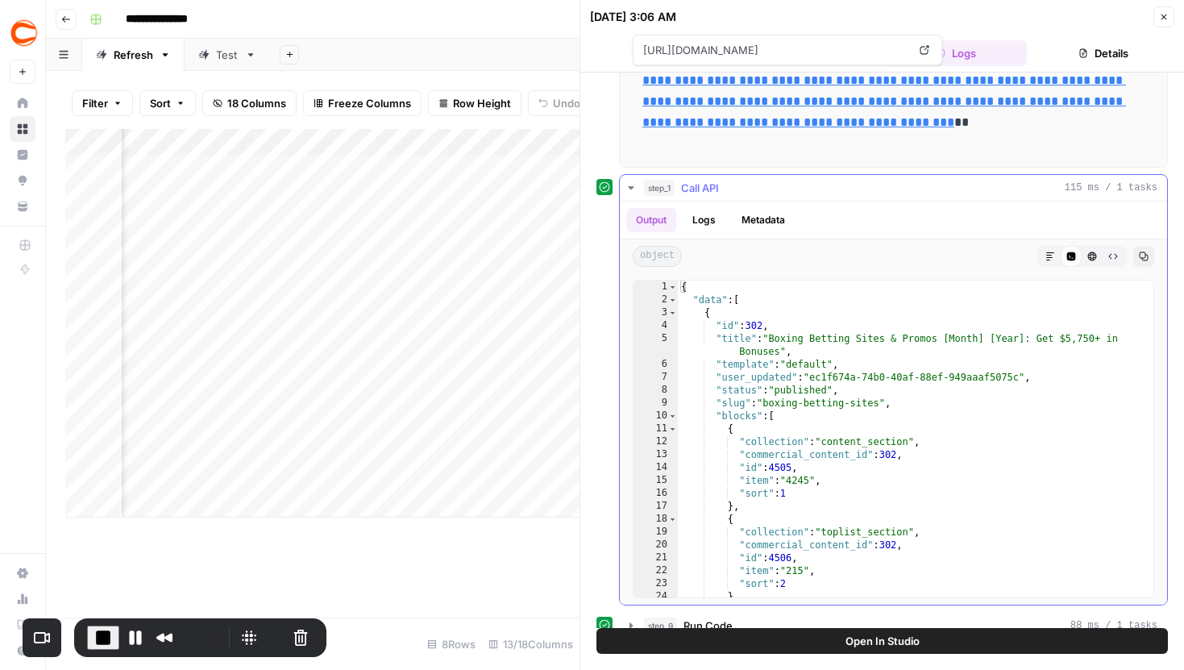
scroll to position [130, 0]
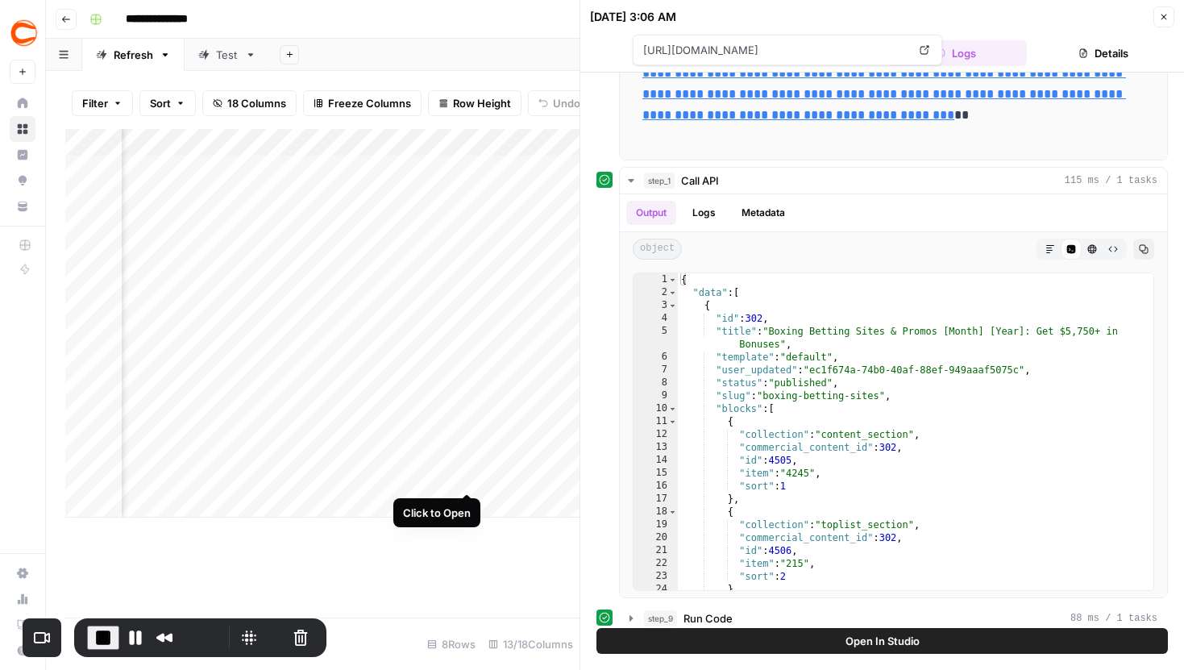
click at [466, 462] on div "Add Column" at bounding box center [322, 323] width 514 height 389
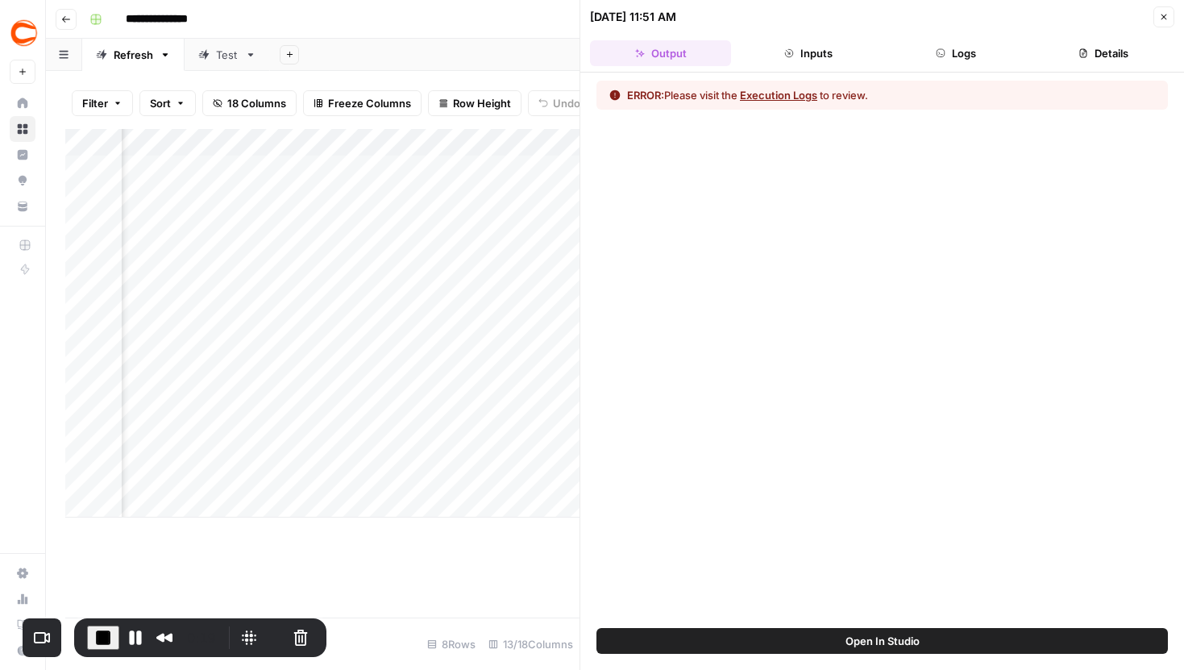
click at [967, 49] on button "Logs" at bounding box center [956, 53] width 141 height 26
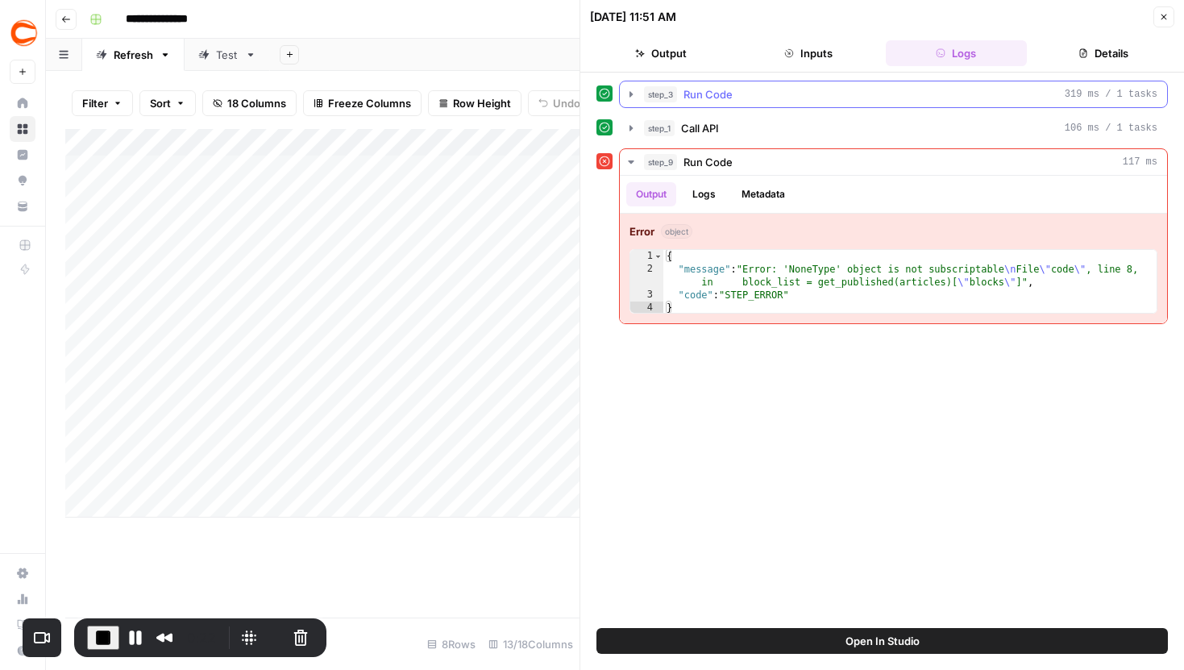
click at [635, 95] on icon "button" at bounding box center [631, 94] width 13 height 13
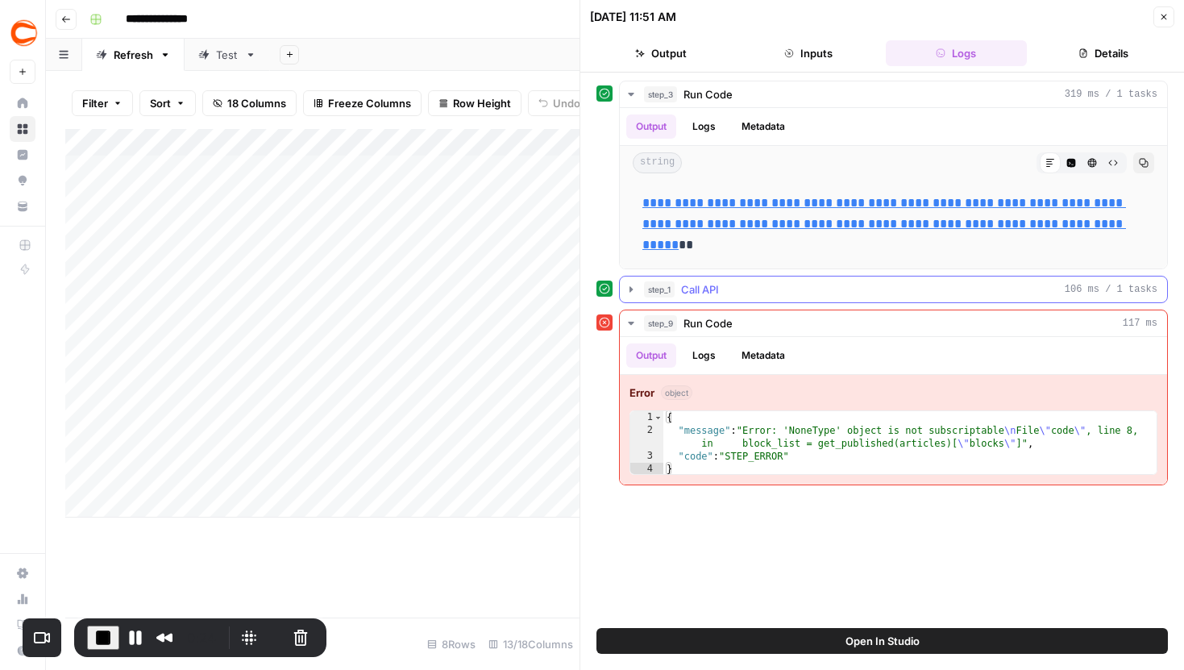
click at [627, 286] on icon "button" at bounding box center [631, 289] width 13 height 13
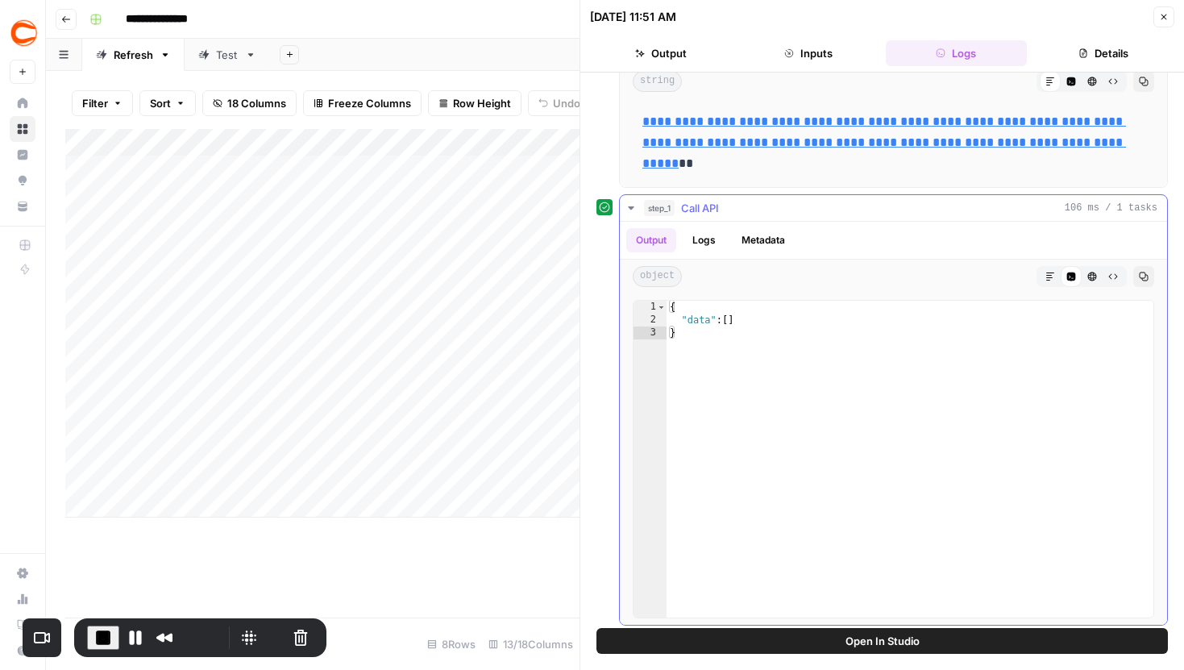
scroll to position [123, 0]
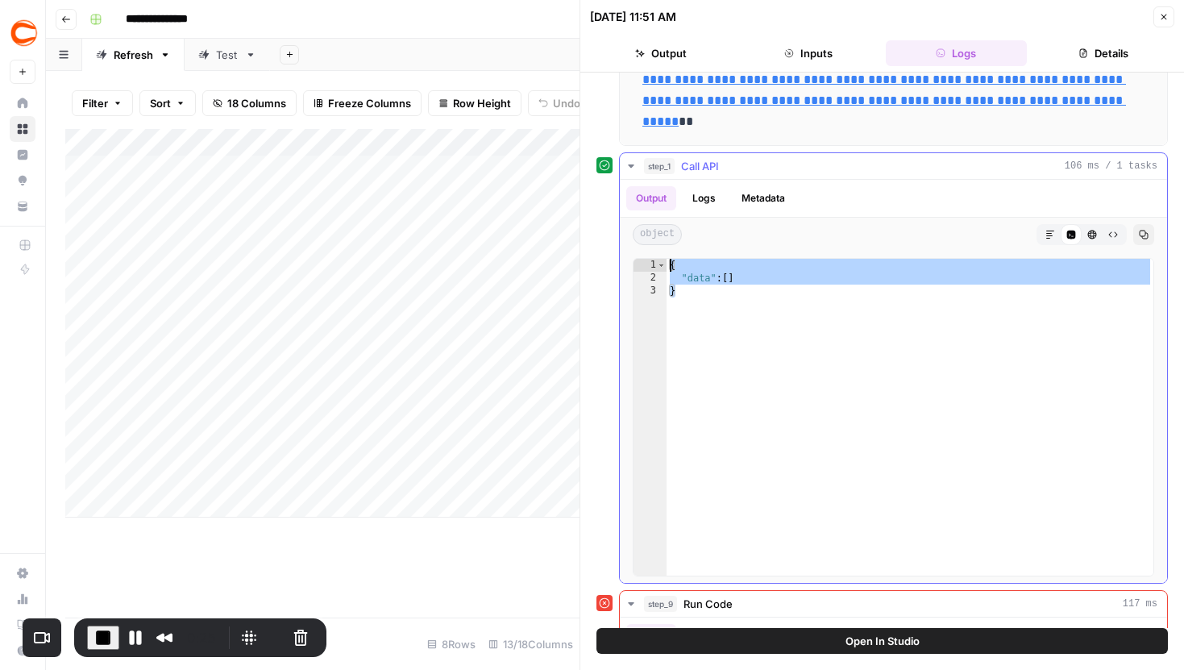
drag, startPoint x: 693, startPoint y: 303, endPoint x: 664, endPoint y: 271, distance: 43.4
click at [664, 271] on div "* 1 2 3 { "data" : [ ] } XXXXXXXXXXXXXXXXXXXXXXXXXXXXXXXXXXXXXXXXXXXXXXXXXXXXXX…" at bounding box center [894, 417] width 522 height 318
click at [749, 325] on div "{ "data" : [ ] }" at bounding box center [910, 430] width 487 height 343
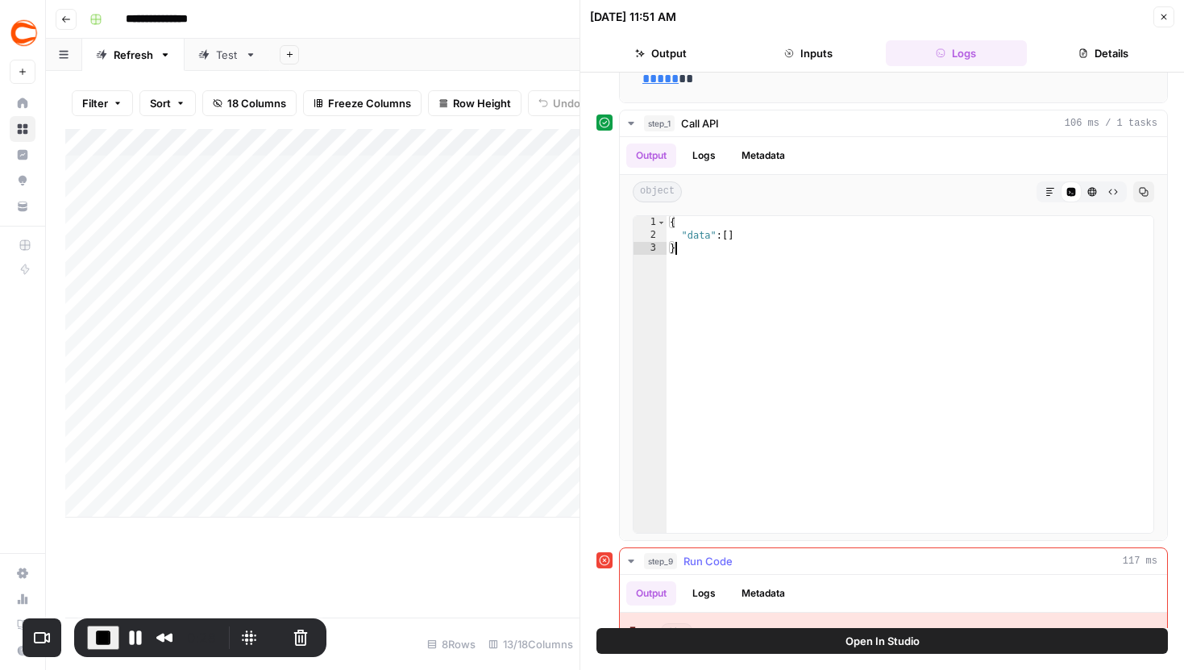
scroll to position [73, 0]
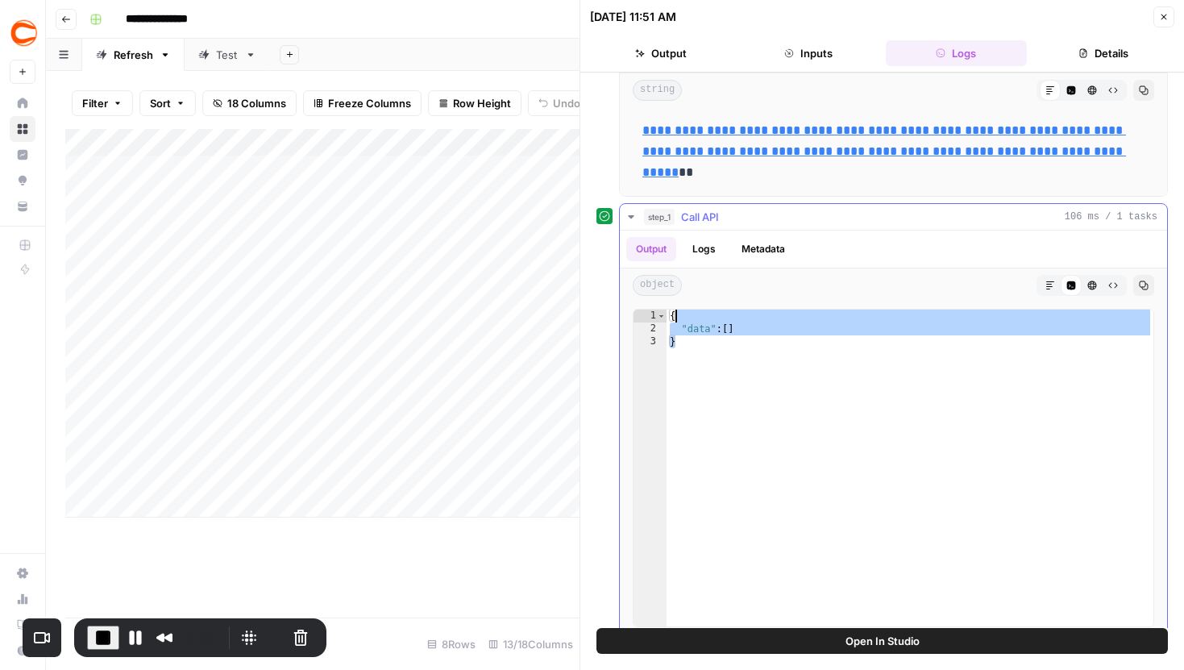
drag, startPoint x: 749, startPoint y: 338, endPoint x: 676, endPoint y: 317, distance: 75.5
click at [676, 317] on div "{ "data" : [ ] }" at bounding box center [910, 481] width 487 height 343
click at [747, 372] on div "{ "data" : [ ] }" at bounding box center [910, 481] width 487 height 343
type textarea "*"
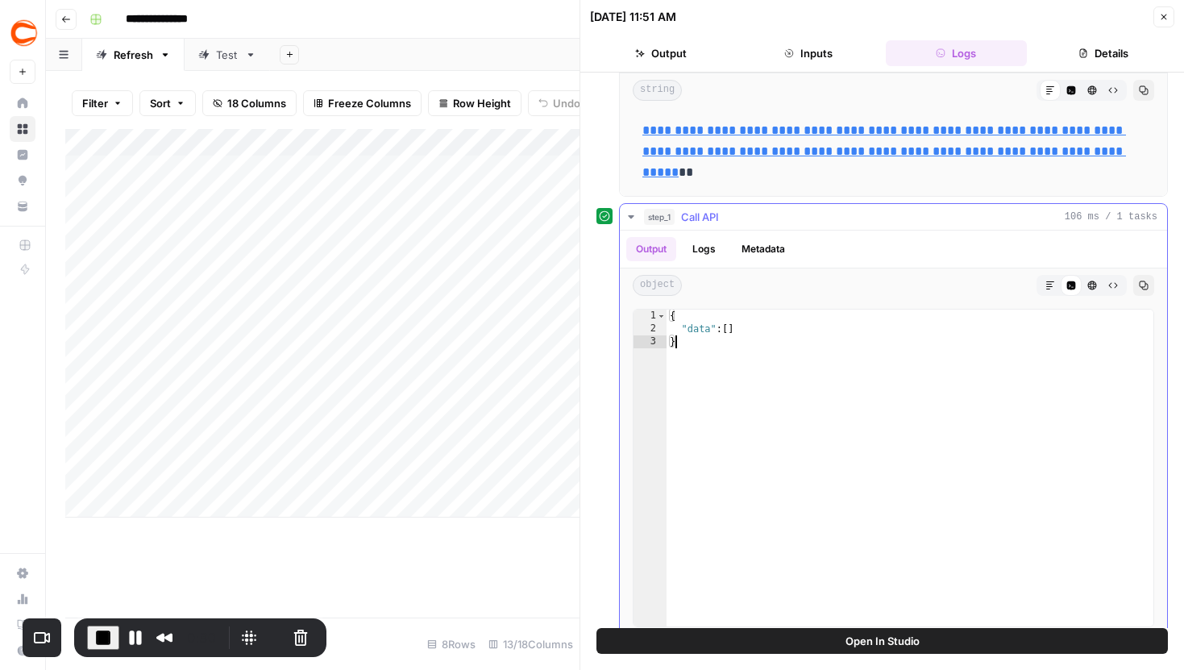
click at [726, 347] on div "{ "data" : [ ] }" at bounding box center [910, 481] width 487 height 343
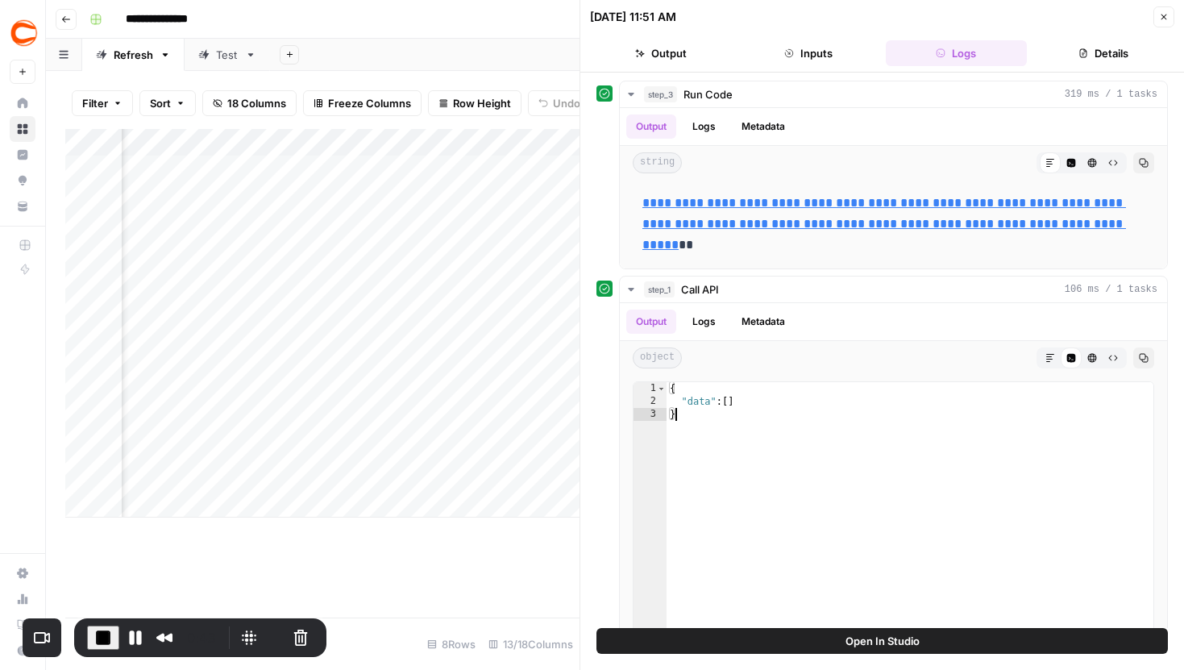
scroll to position [0, 447]
click at [88, 636] on button "End Recording" at bounding box center [103, 638] width 32 height 24
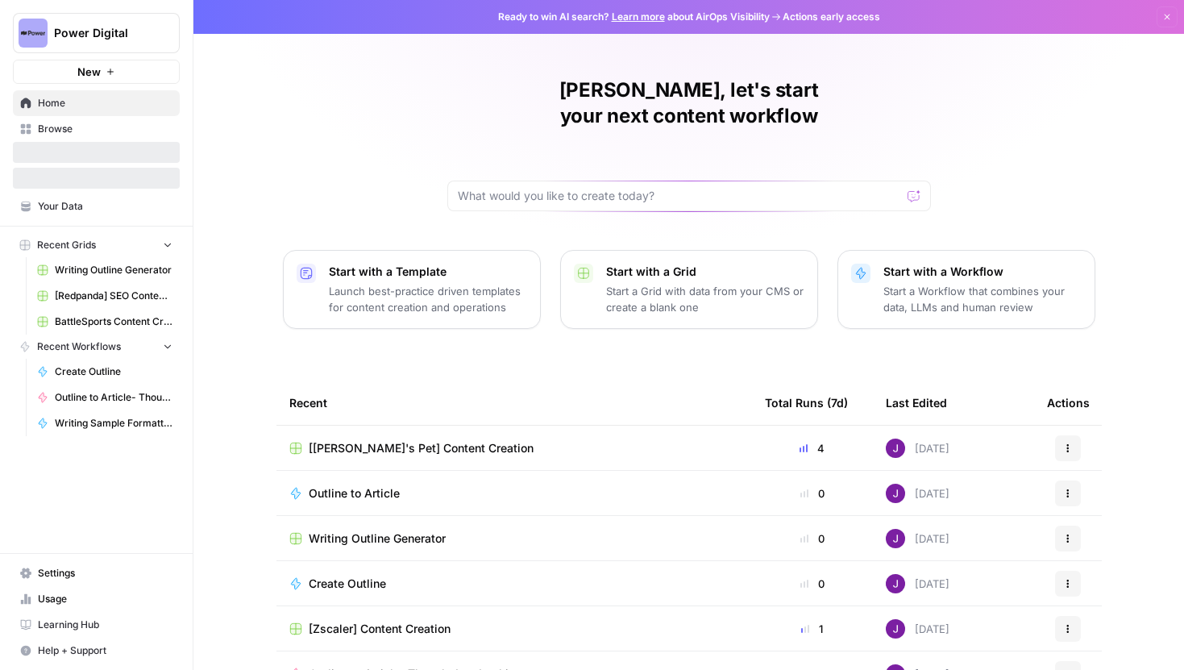
click at [119, 26] on span "Power Digital" at bounding box center [103, 33] width 98 height 16
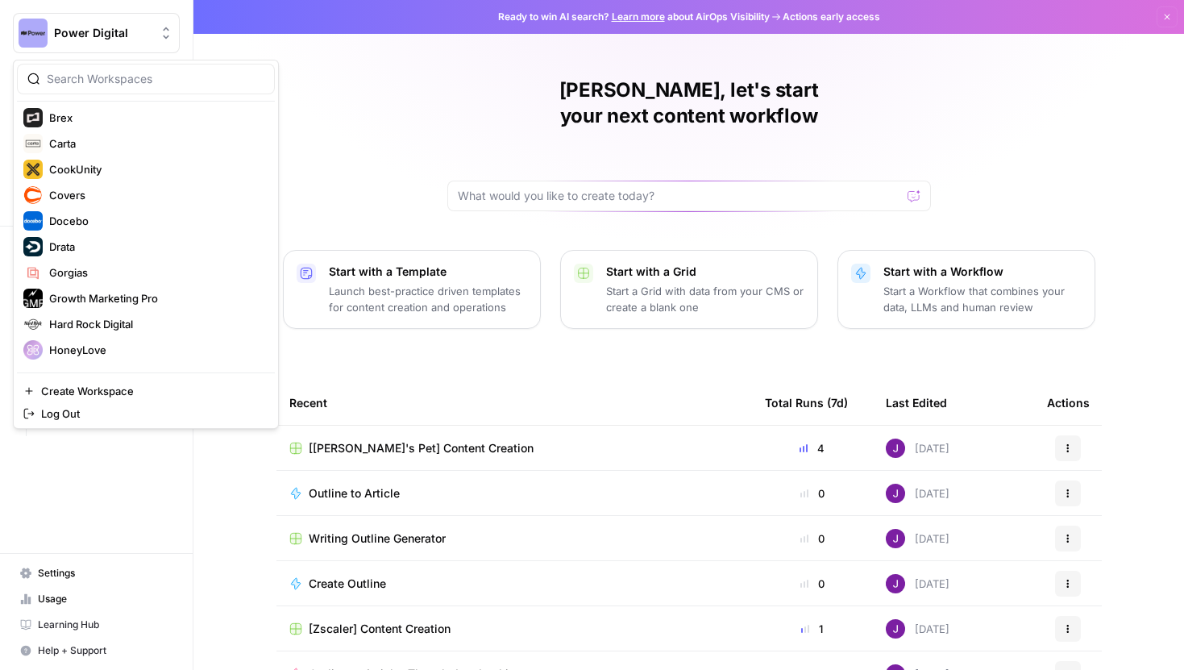
scroll to position [211, 0]
click at [102, 314] on span "Hard Rock Digital" at bounding box center [155, 322] width 213 height 16
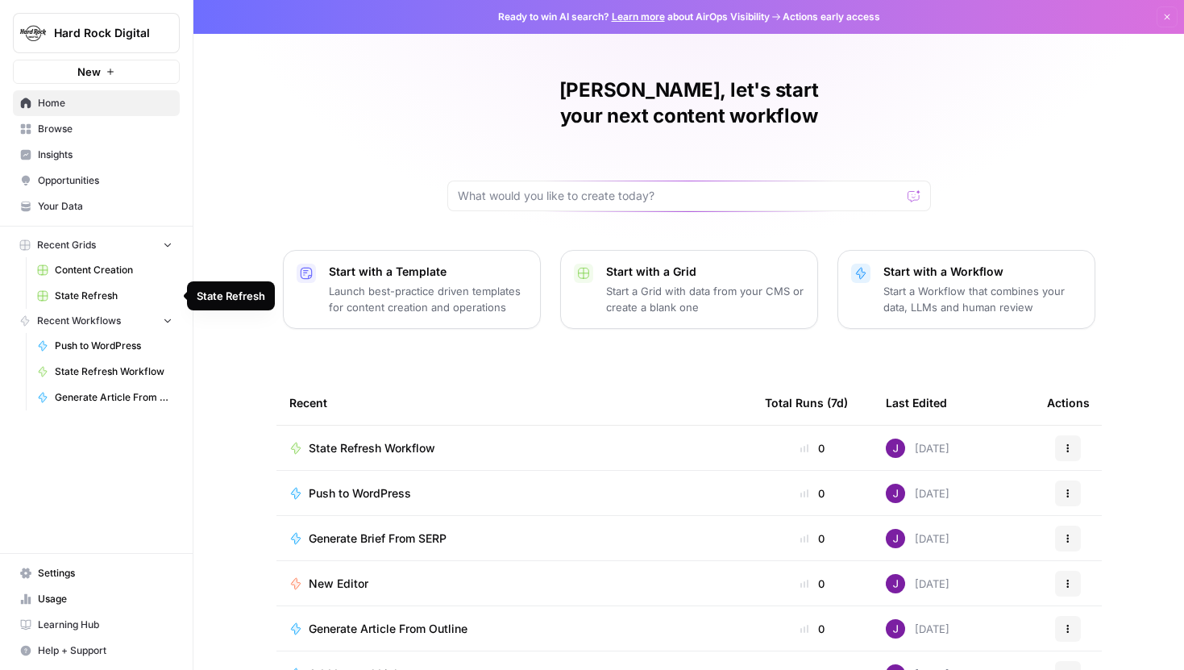
click at [103, 289] on span "State Refresh" at bounding box center [114, 296] width 118 height 15
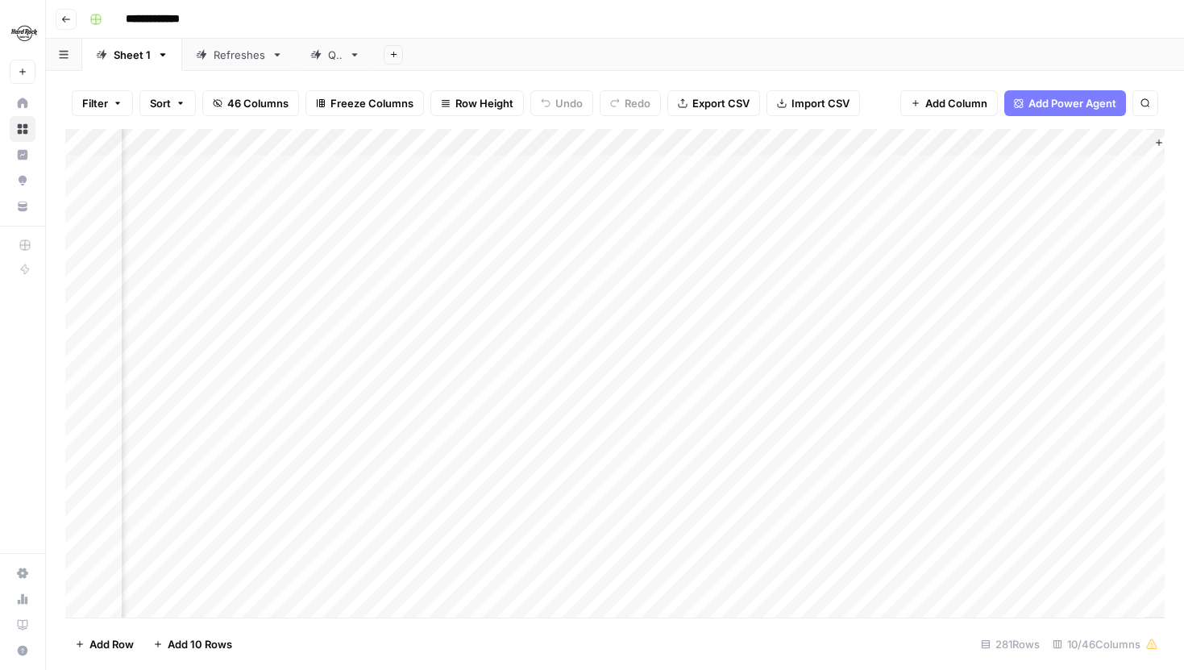
scroll to position [0, 743]
